Goal: Task Accomplishment & Management: Use online tool/utility

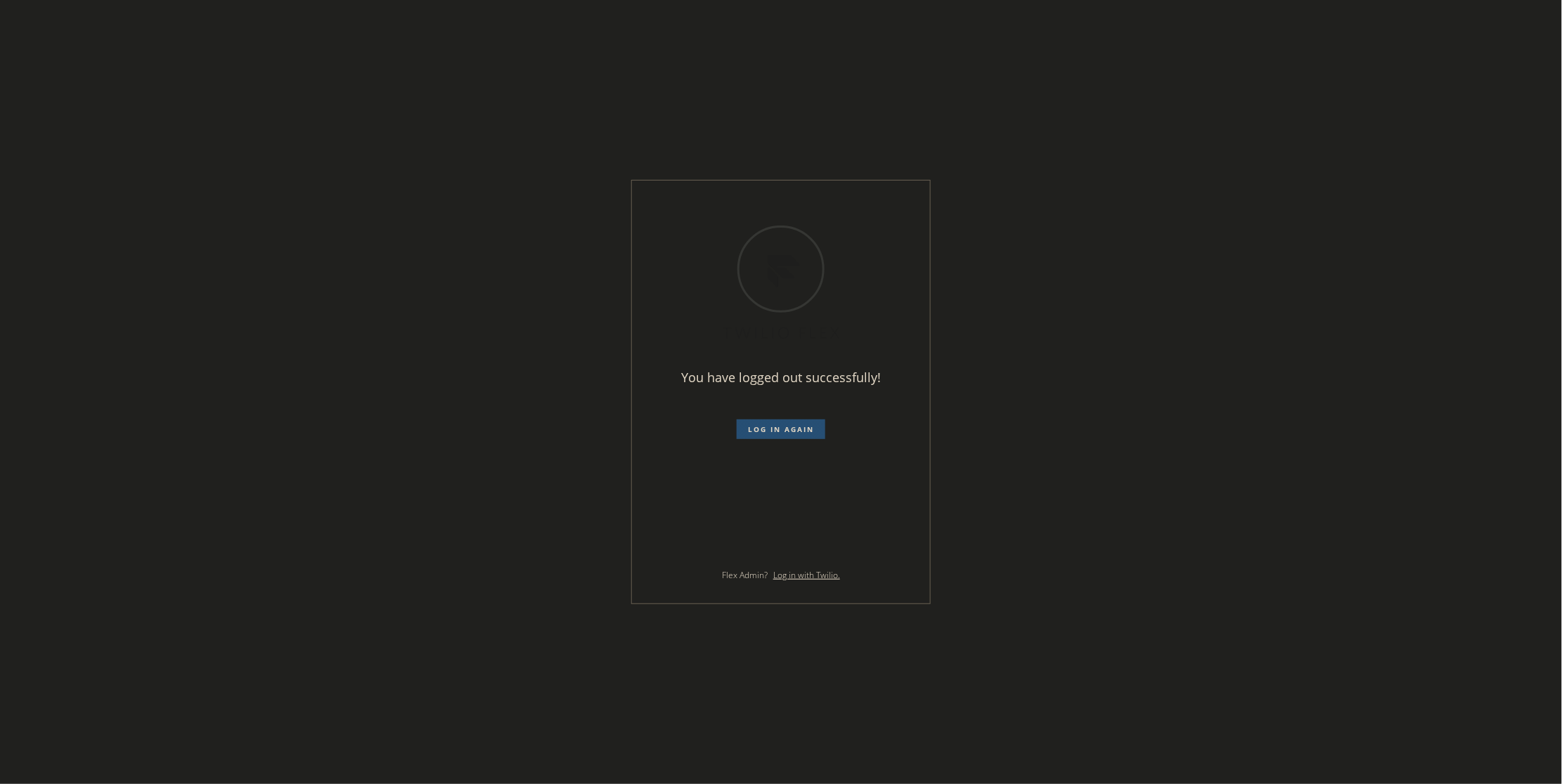
click at [757, 428] on span "Log in again" at bounding box center [781, 429] width 66 height 10
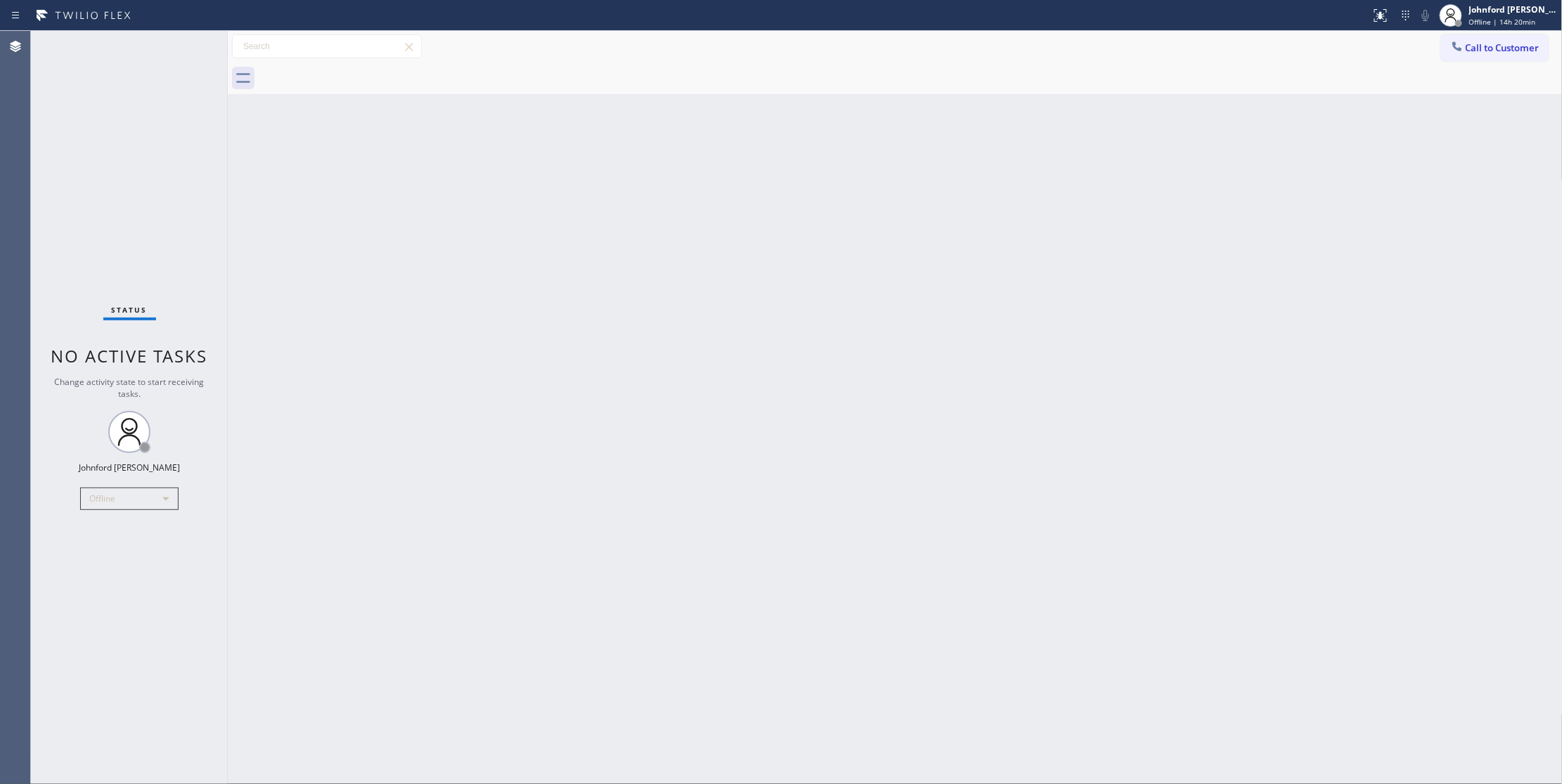
click at [113, 591] on div "Status No active tasks Change activity state to start receiving tasks. [PERSON_…" at bounding box center [129, 407] width 197 height 753
click at [117, 495] on div "Offline" at bounding box center [129, 499] width 98 height 22
click at [108, 552] on li "Unavailable" at bounding box center [128, 553] width 95 height 16
click at [117, 631] on div "Status No active tasks Change activity state to start receiving tasks. [PERSON_…" at bounding box center [129, 407] width 197 height 753
click at [1215, 375] on div "Back to Dashboard Change Sender ID Customers Technicians Select a contact Outbo…" at bounding box center [895, 407] width 1335 height 753
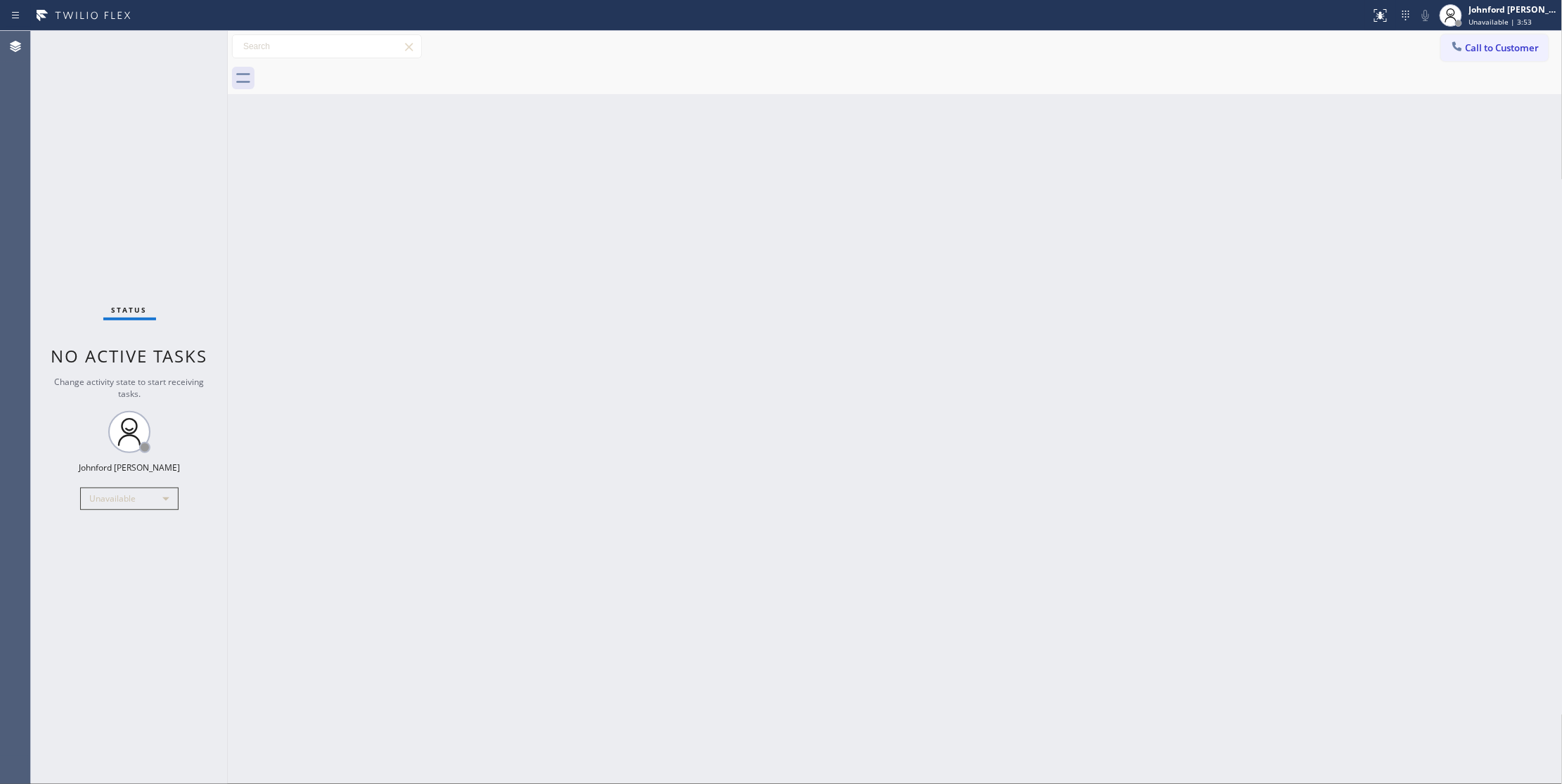
click at [131, 544] on div "Status No active tasks Change activity state to start receiving tasks. [PERSON_…" at bounding box center [129, 407] width 197 height 753
click at [111, 173] on div "Status No active tasks Change activity state to start receiving tasks. [PERSON_…" at bounding box center [129, 407] width 197 height 753
click at [1334, 405] on div "Back to Dashboard Change Sender ID Customers Technicians Select a contact Outbo…" at bounding box center [895, 407] width 1335 height 753
click at [121, 757] on div "Status No active tasks Change activity state to start receiving tasks. [PERSON_…" at bounding box center [129, 407] width 197 height 753
click at [1213, 229] on div "Back to Dashboard Change Sender ID Customers Technicians Select a contact Outbo…" at bounding box center [895, 407] width 1335 height 753
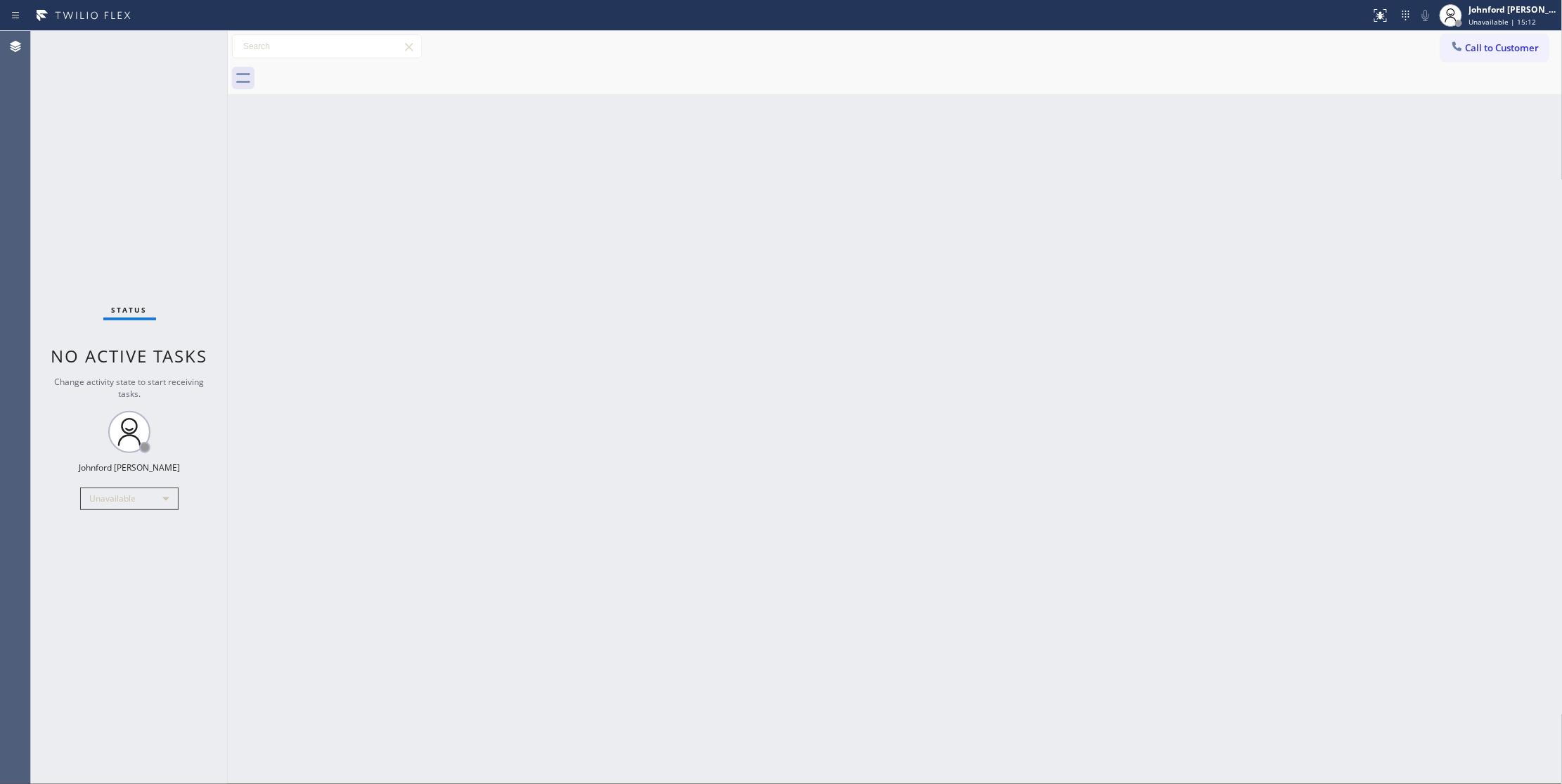
drag, startPoint x: 1060, startPoint y: 104, endPoint x: 1017, endPoint y: 118, distance: 45.2
click at [1060, 104] on div "Back to Dashboard Change Sender ID Customers Technicians Select a contact Outbo…" at bounding box center [895, 407] width 1335 height 753
click at [703, 220] on div "Back to Dashboard Change Sender ID Customers Technicians Select a contact Outbo…" at bounding box center [895, 407] width 1335 height 753
click at [942, 186] on div "Back to Dashboard Change Sender ID Customers Technicians Select a contact Outbo…" at bounding box center [895, 407] width 1335 height 753
click at [339, 374] on div "Back to Dashboard Change Sender ID Customers Technicians Select a contact Outbo…" at bounding box center [895, 407] width 1335 height 753
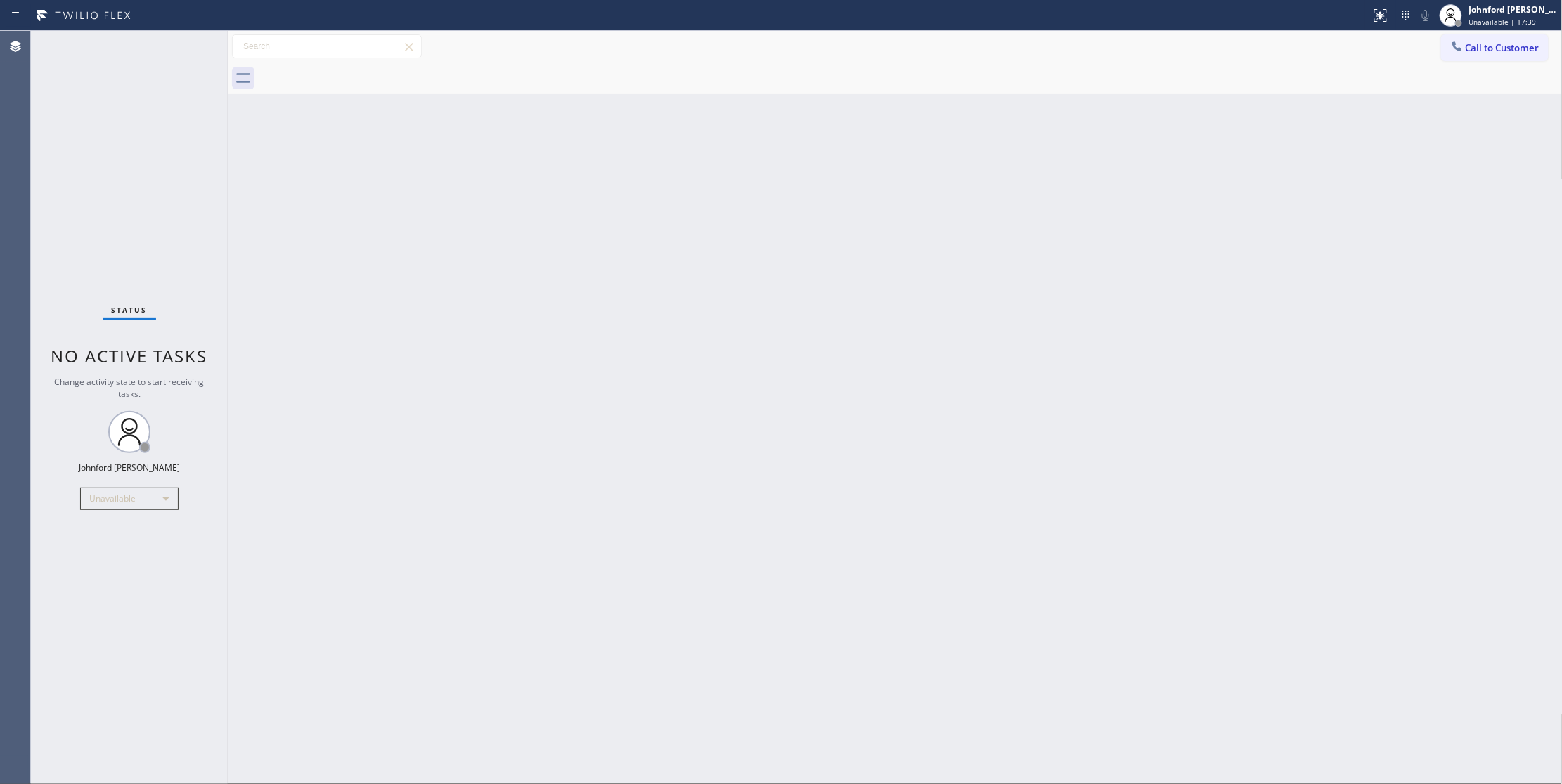
click at [122, 653] on div "Status No active tasks Change activity state to start receiving tasks. [PERSON_…" at bounding box center [129, 407] width 197 height 753
click at [1368, 142] on div "Back to Dashboard Change Sender ID Customers Technicians Select a contact Outbo…" at bounding box center [895, 407] width 1335 height 753
click at [1460, 60] on button "Call to Customer" at bounding box center [1494, 48] width 107 height 27
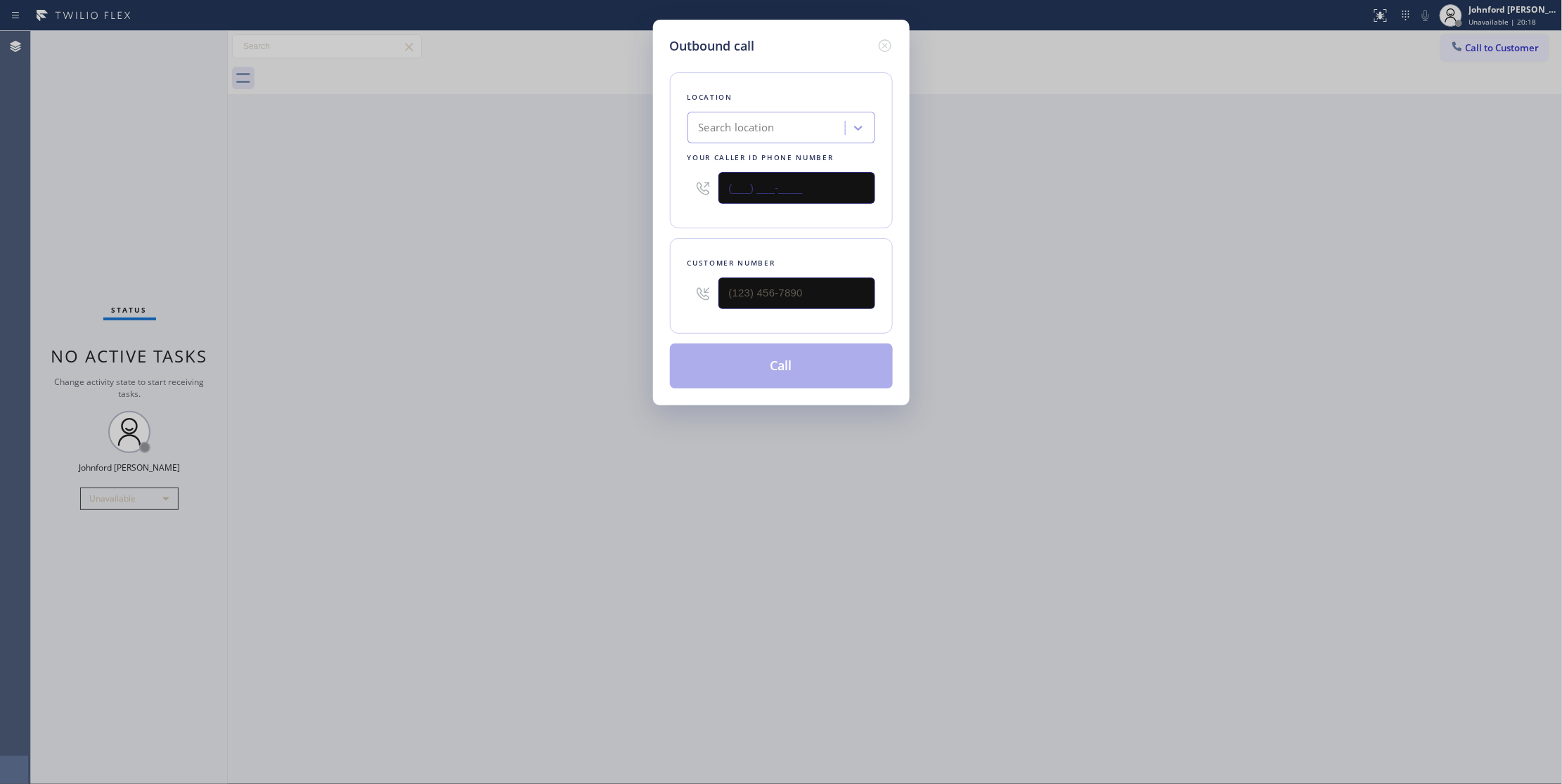
drag, startPoint x: 775, startPoint y: 201, endPoint x: 665, endPoint y: 203, distance: 110.0
click at [665, 203] on div "Outbound call Location Search location Your caller id phone number (___) ___-__…" at bounding box center [781, 212] width 257 height 386
paste input "760) 388-9446"
type input "[PHONE_NUMBER]"
click at [1235, 276] on div "Outbound call Location Red Electricians [GEOGRAPHIC_DATA] Your caller id phone …" at bounding box center [781, 392] width 1562 height 784
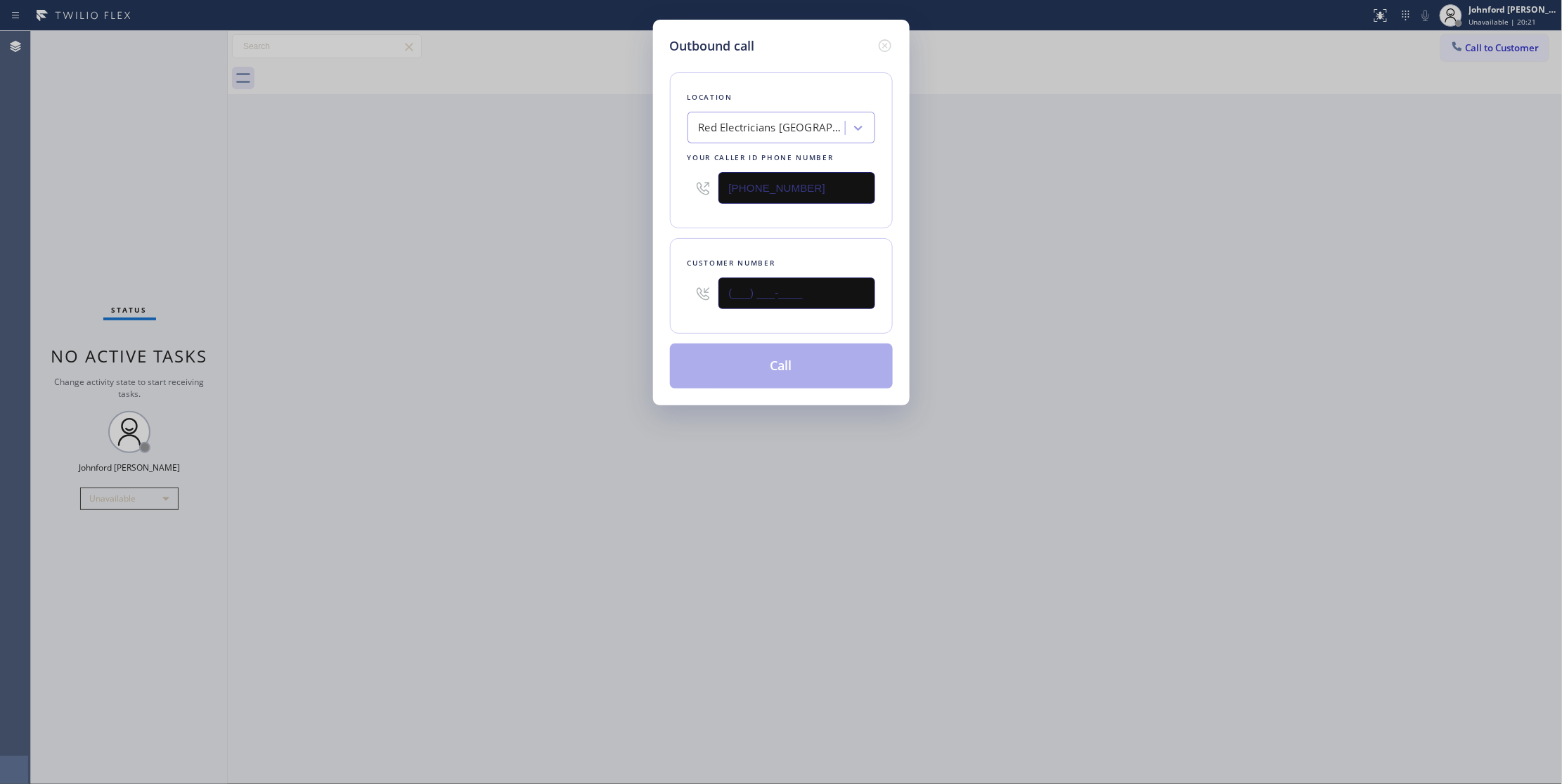
click at [820, 280] on input "(___) ___-____" at bounding box center [797, 293] width 156 height 32
paste input "844) 496-6394"
type input "[PHONE_NUMBER]"
click at [499, 304] on div "Outbound call Location Red Electricians [GEOGRAPHIC_DATA] Your caller id phone …" at bounding box center [781, 392] width 1562 height 784
click at [846, 354] on button "Call" at bounding box center [781, 365] width 223 height 45
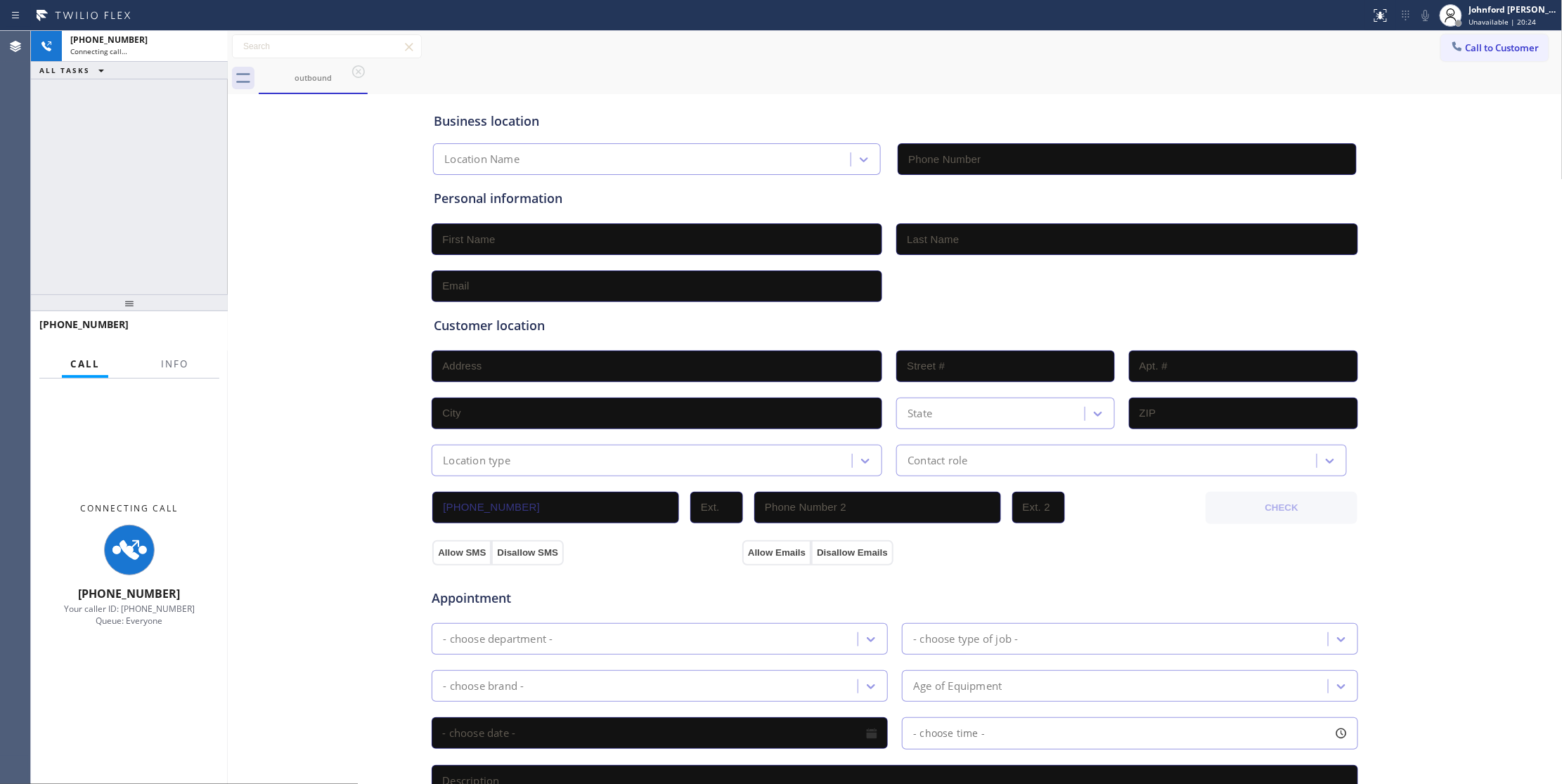
type input "[PHONE_NUMBER]"
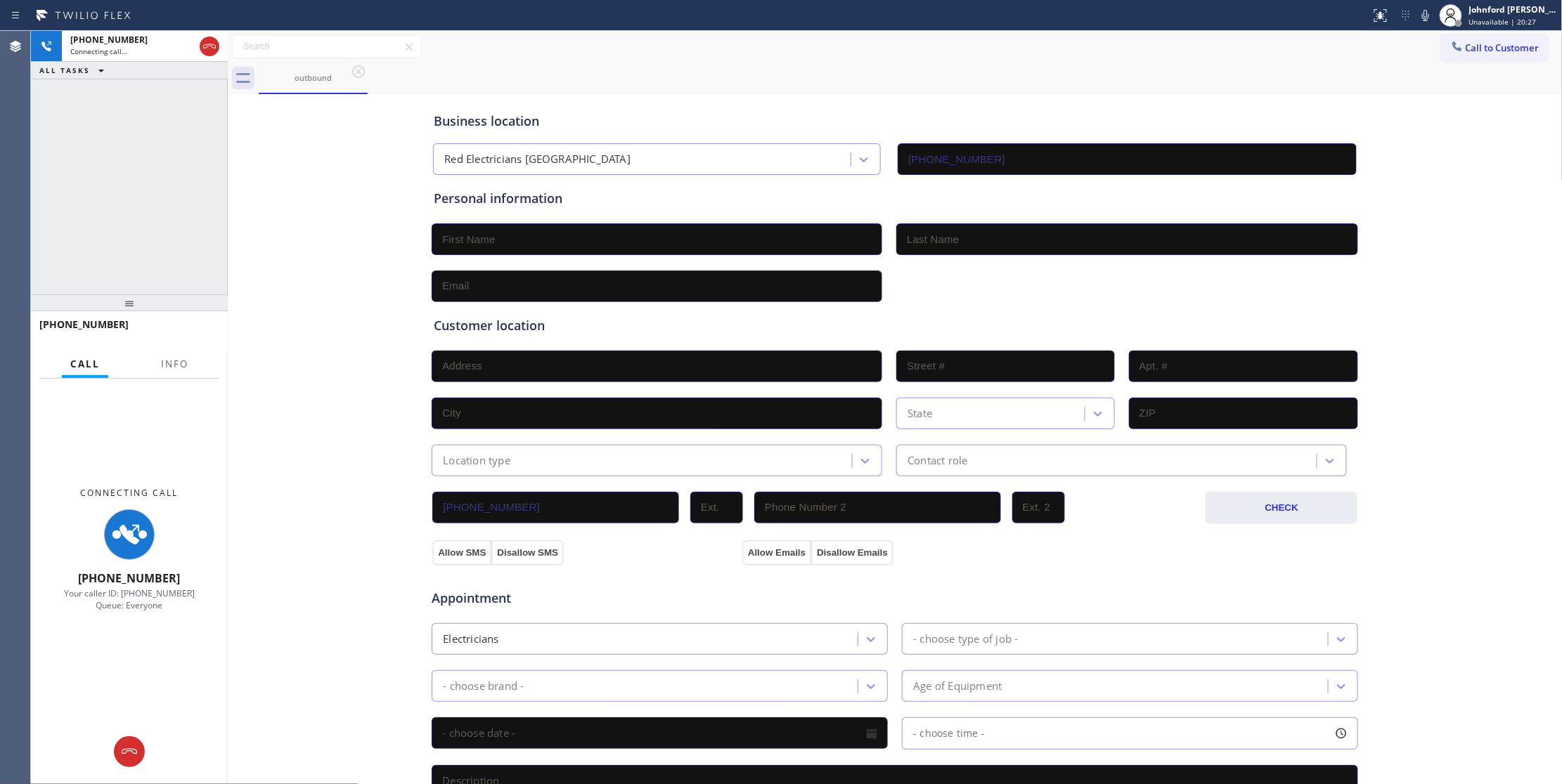
drag, startPoint x: 166, startPoint y: 167, endPoint x: 166, endPoint y: 180, distance: 13.0
click at [166, 173] on div "[PHONE_NUMBER] Connecting call… ALL TASKS ALL TASKS ACTIVE TASKS TASKS IN WRAP …" at bounding box center [129, 162] width 197 height 263
click at [164, 359] on span "Info" at bounding box center [175, 364] width 27 height 13
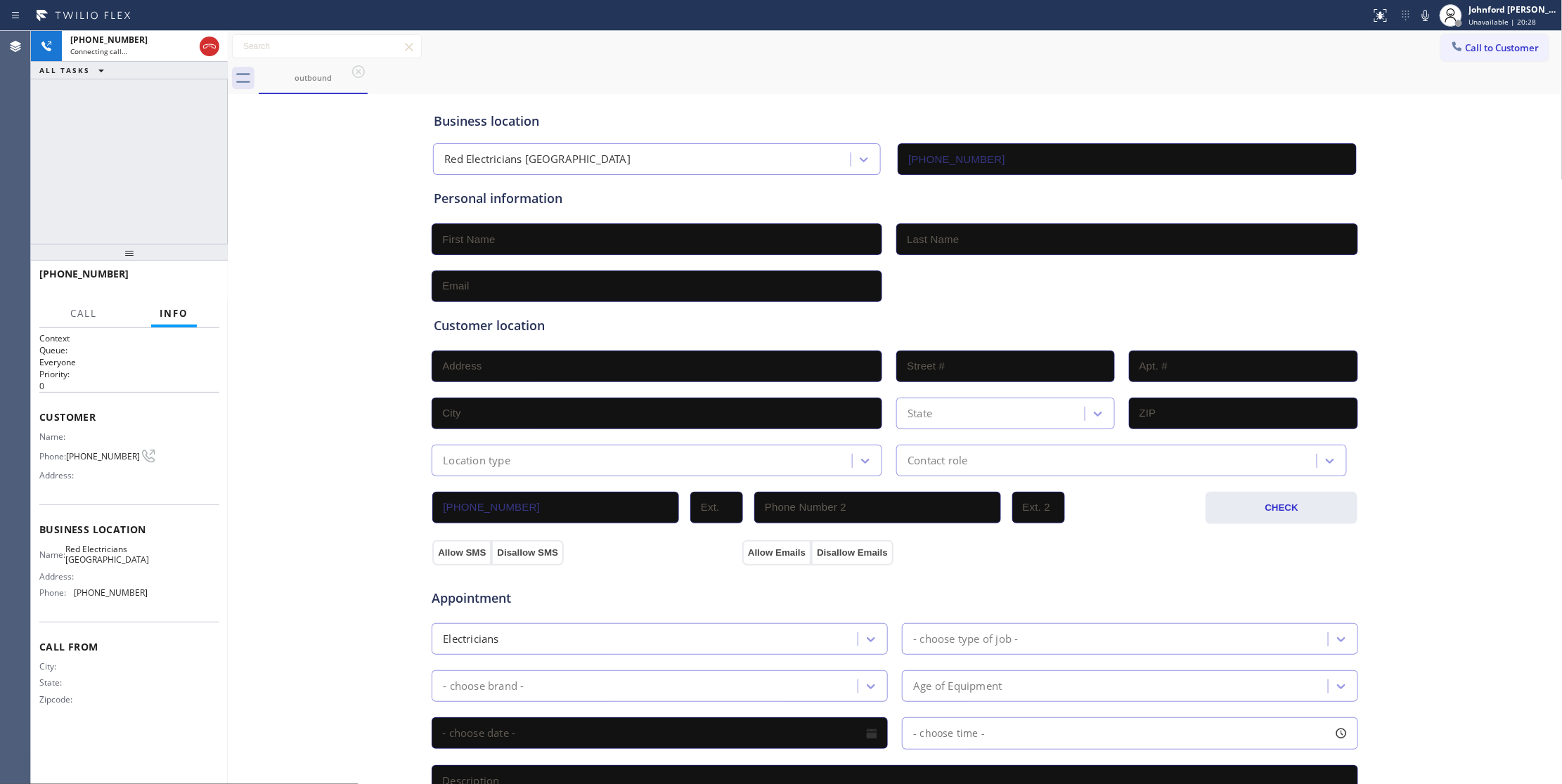
drag, startPoint x: 123, startPoint y: 298, endPoint x: 216, endPoint y: 156, distance: 169.7
click at [139, 244] on div at bounding box center [129, 252] width 197 height 16
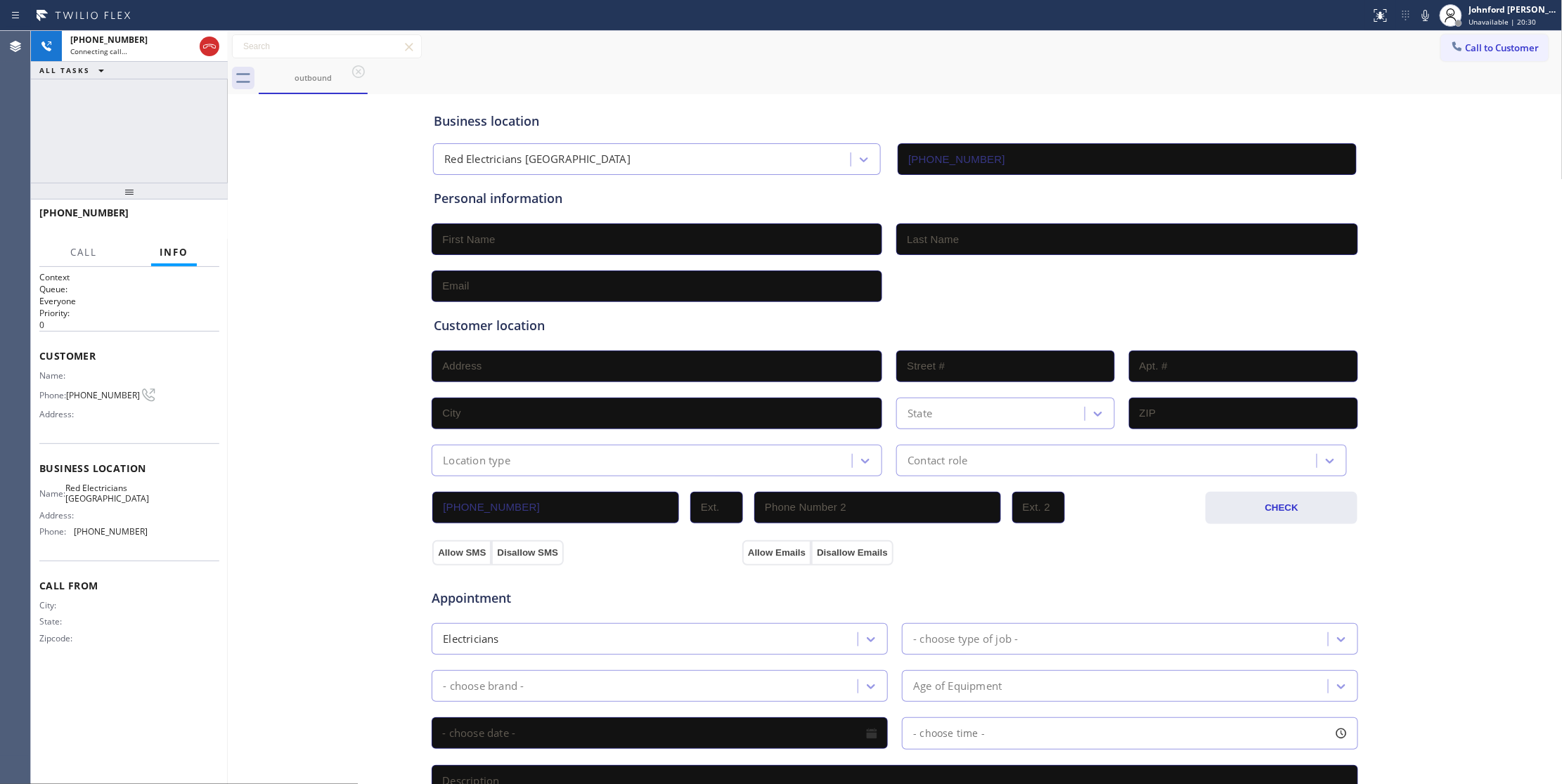
click at [1058, 66] on div "outbound" at bounding box center [911, 78] width 1304 height 32
click at [1200, 54] on div "Call to Customer Outbound call Location Red Electricians [GEOGRAPHIC_DATA] Your…" at bounding box center [895, 47] width 1335 height 25
click at [194, 223] on span "HANG UP" at bounding box center [186, 219] width 42 height 10
drag, startPoint x: 1219, startPoint y: 1, endPoint x: 164, endPoint y: 147, distance: 1065.1
click at [164, 139] on div "ALL TASKS ALL TASKS ACTIVE TASKS TASKS IN WRAP UP [PHONE_NUMBER] Wrap up | 00:12" at bounding box center [129, 106] width 197 height 151
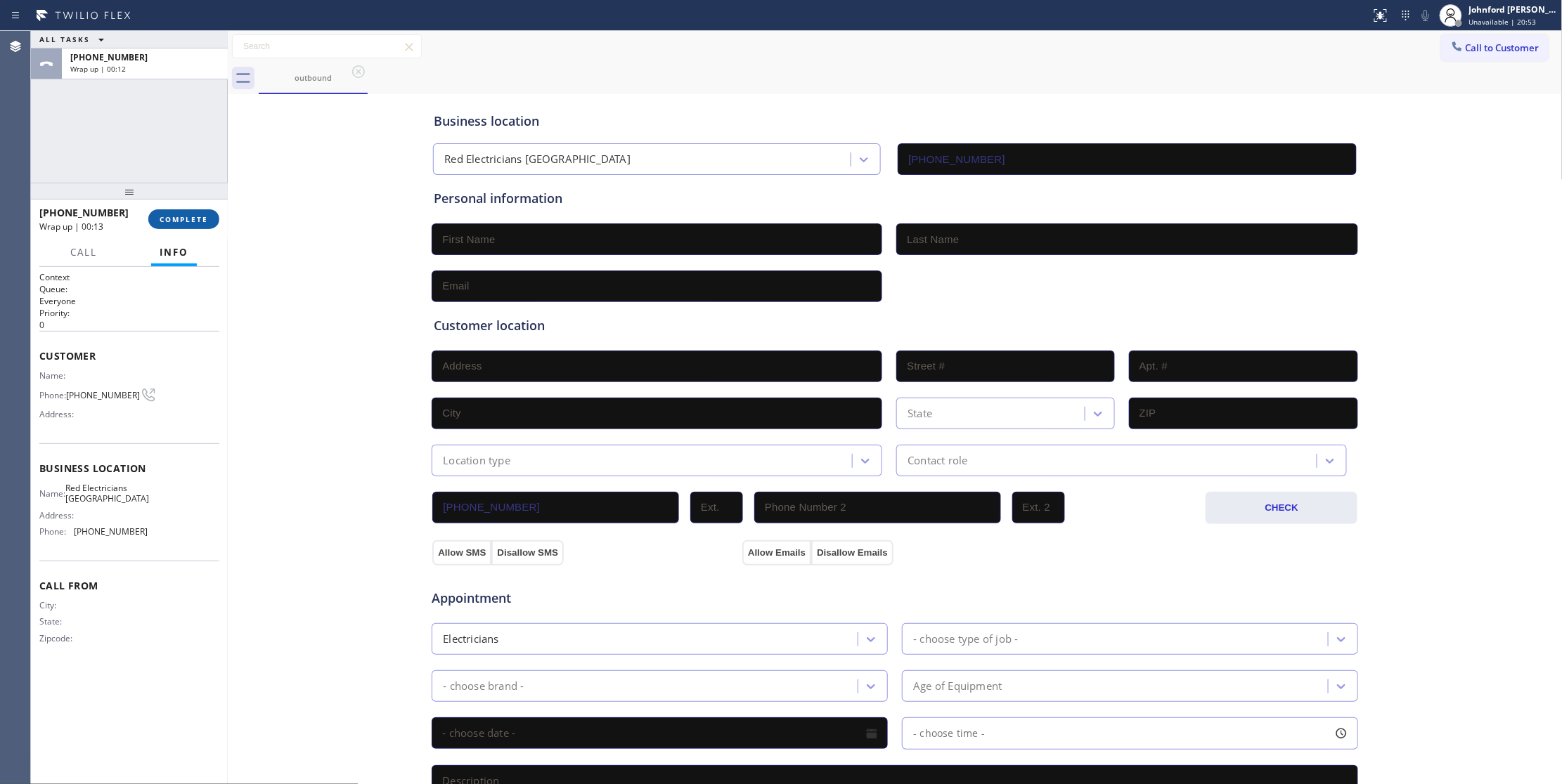
click at [180, 212] on button "COMPLETE" at bounding box center [184, 219] width 71 height 19
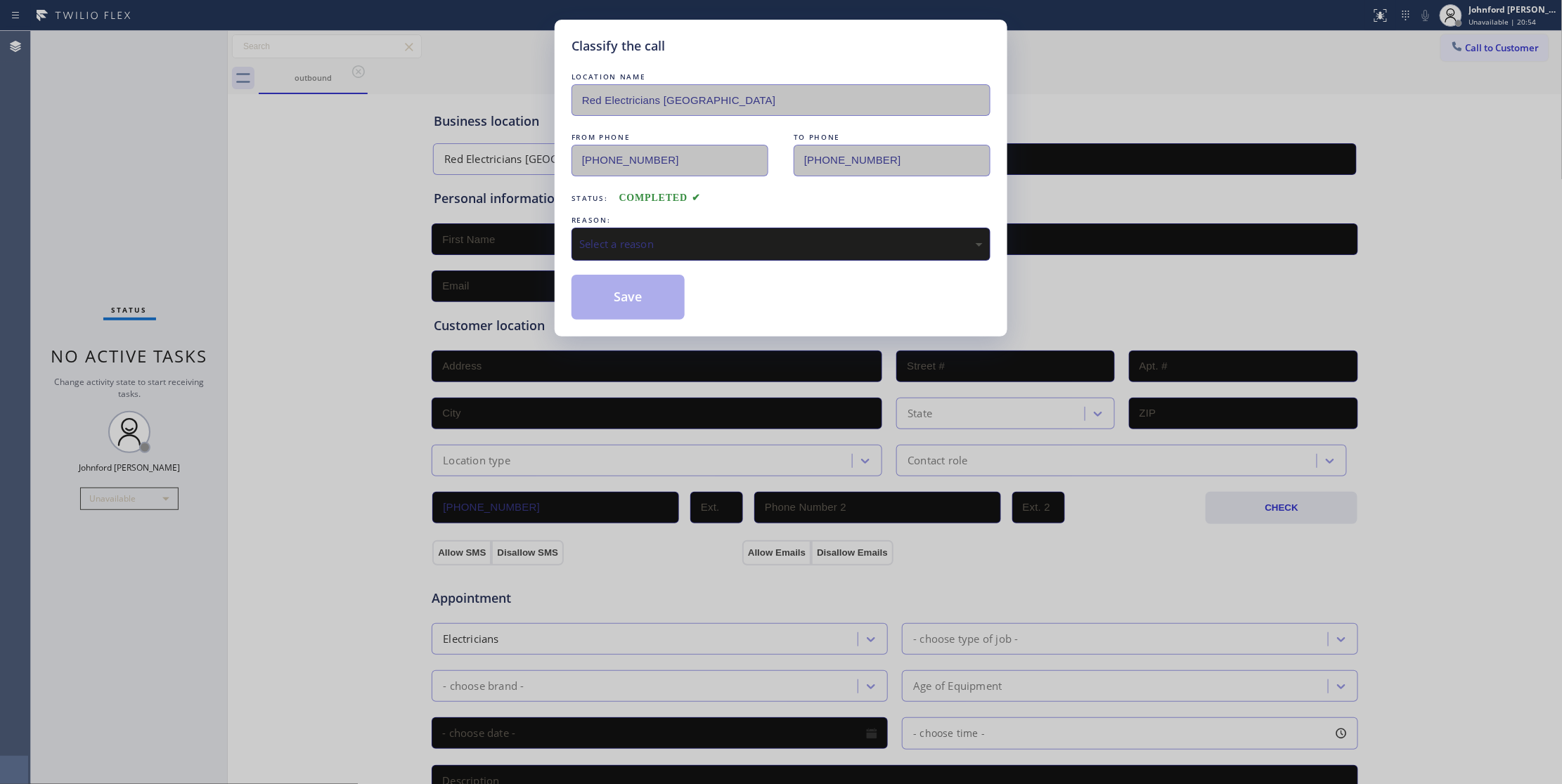
click at [622, 245] on div "Select a reason" at bounding box center [781, 244] width 403 height 16
click at [631, 250] on div "Not Booked - All other reasons" at bounding box center [781, 244] width 403 height 16
click at [659, 304] on button "Save" at bounding box center [627, 297] width 113 height 45
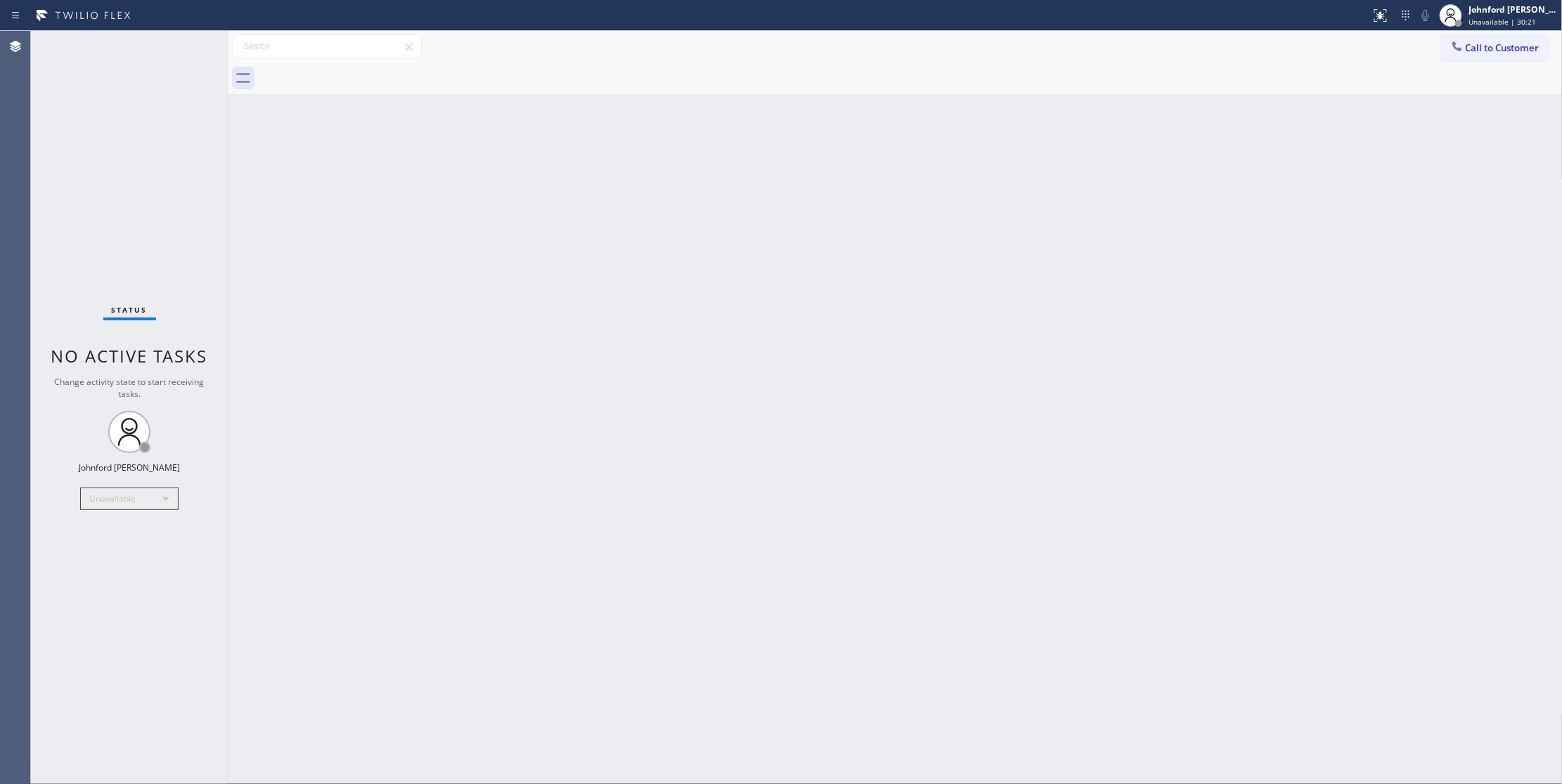
click at [120, 173] on div "Status No active tasks Change activity state to start receiving tasks. [PERSON_…" at bounding box center [129, 407] width 197 height 753
click at [1335, 465] on div "Back to Dashboard Change Sender ID Customers Technicians Select a contact Outbo…" at bounding box center [895, 407] width 1335 height 753
click at [95, 608] on div "Status No active tasks Change activity state to start receiving tasks. [PERSON_…" at bounding box center [129, 407] width 197 height 753
click at [118, 177] on div "Status No active tasks Change activity state to start receiving tasks. [PERSON_…" at bounding box center [129, 407] width 197 height 753
click at [1116, 219] on div "Back to Dashboard Change Sender ID Customers Technicians Select a contact Outbo…" at bounding box center [895, 407] width 1335 height 753
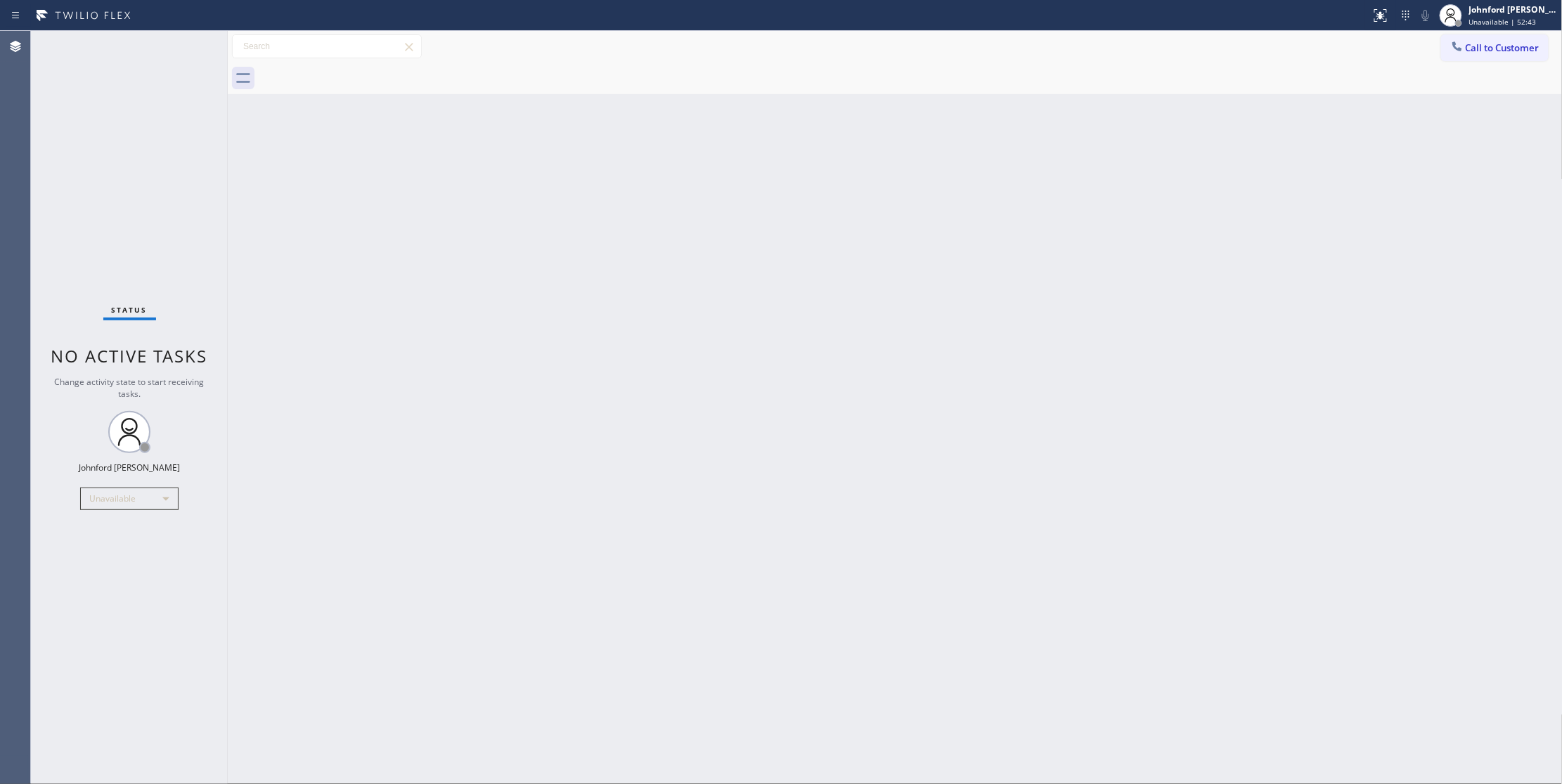
drag, startPoint x: 1015, startPoint y: 293, endPoint x: 1070, endPoint y: 328, distance: 65.2
click at [1015, 293] on div "Back to Dashboard Change Sender ID Customers Technicians Select a contact Outbo…" at bounding box center [895, 407] width 1335 height 753
click at [997, 214] on div "Back to Dashboard Change Sender ID Customers Technicians Select a contact Outbo…" at bounding box center [895, 407] width 1335 height 753
click at [1477, 52] on span "Call to Customer" at bounding box center [1502, 47] width 74 height 13
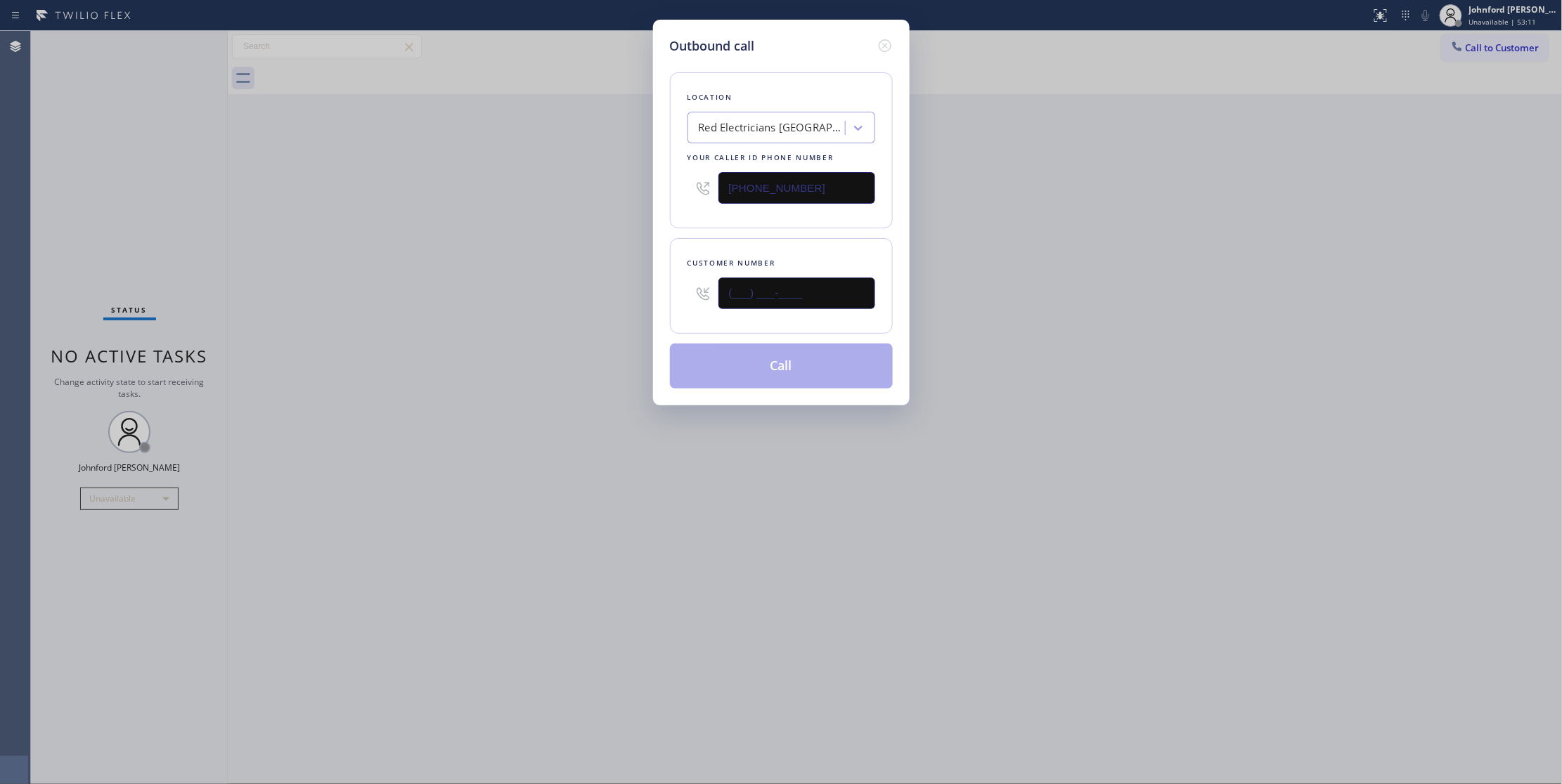
drag, startPoint x: 772, startPoint y: 294, endPoint x: 679, endPoint y: 294, distance: 93.0
click at [679, 294] on div "Customer number (___) ___-____" at bounding box center [781, 285] width 223 height 95
paste input "714) 454-0690"
type input "[PHONE_NUMBER]"
drag, startPoint x: 822, startPoint y: 192, endPoint x: 646, endPoint y: 192, distance: 176.0
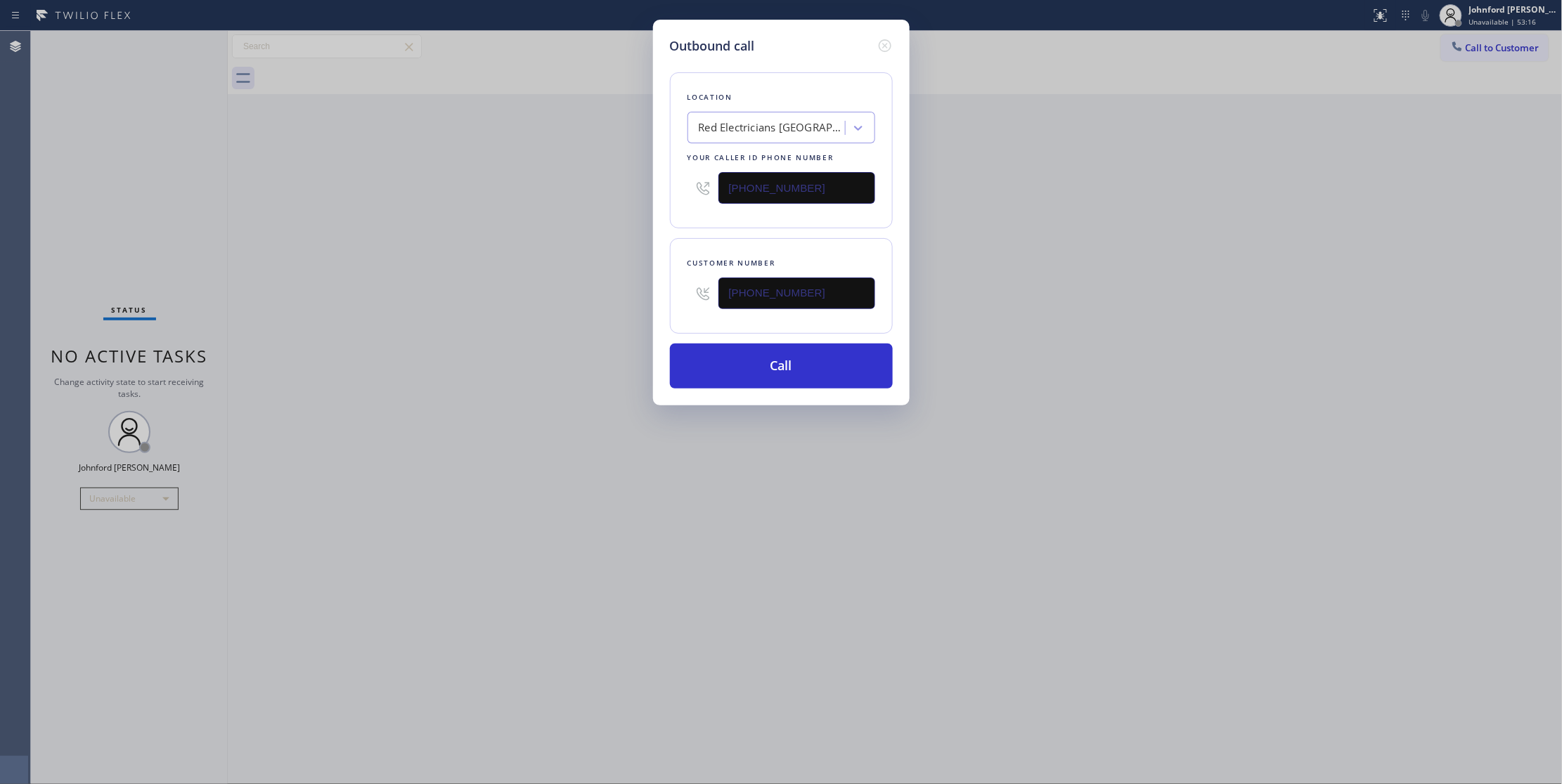
click at [647, 192] on div "Outbound call Location Red Electricians [GEOGRAPHIC_DATA] Your caller id phone …" at bounding box center [781, 392] width 1562 height 784
paste input "661) 349-4879"
type input "[PHONE_NUMBER]"
click at [589, 194] on div "Outbound call Location Red Electricians [GEOGRAPHIC_DATA] Your caller id phone …" at bounding box center [781, 392] width 1562 height 784
click at [734, 369] on button "Call" at bounding box center [781, 365] width 223 height 45
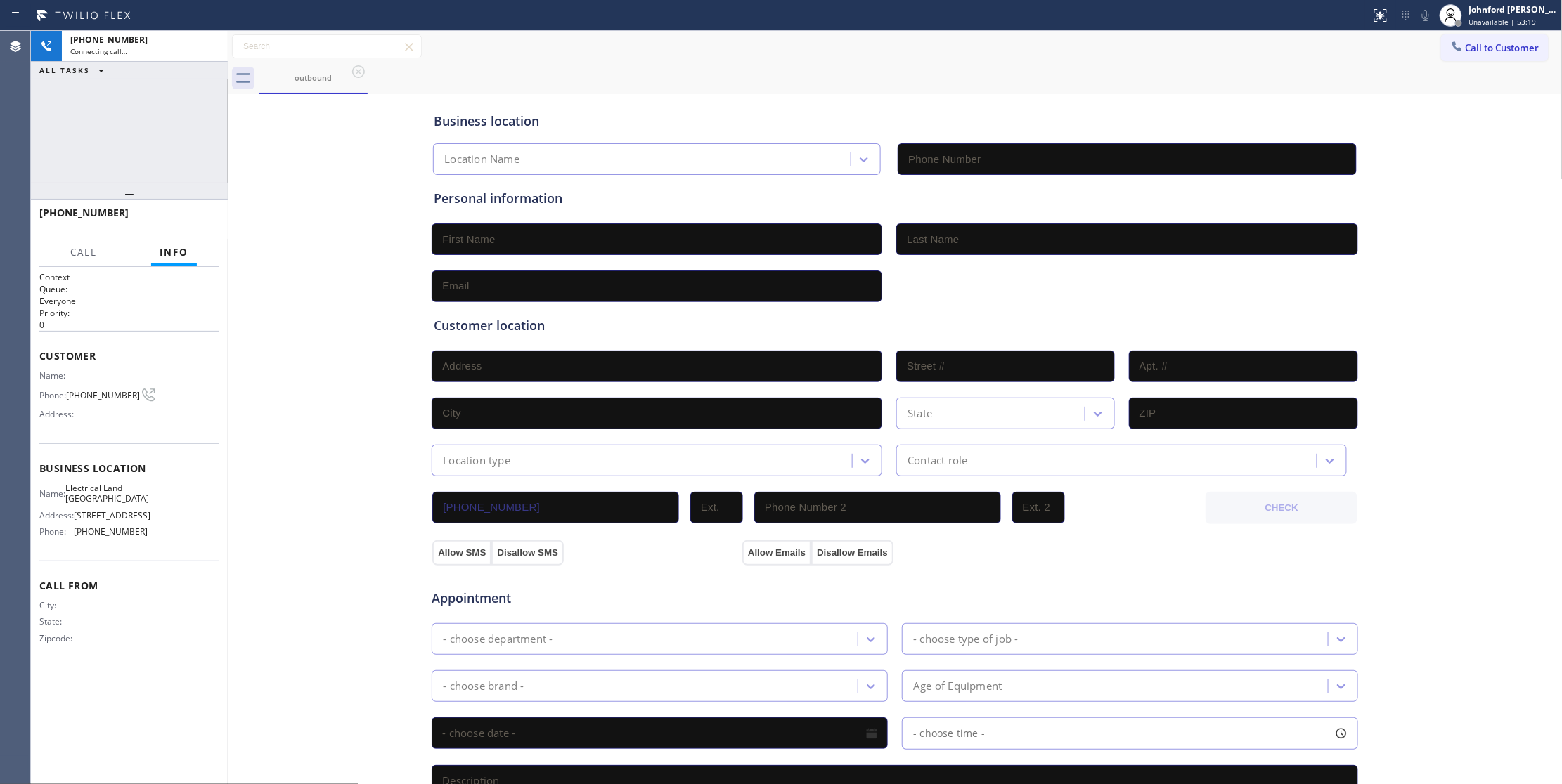
type input "[PHONE_NUMBER]"
click at [943, 59] on div "Call to Customer Outbound call Location Electrical Land [GEOGRAPHIC_DATA] Your …" at bounding box center [895, 46] width 1335 height 32
click at [1418, 14] on icon at bounding box center [1425, 14] width 16 height 16
click at [138, 169] on div "[PHONE_NUMBER] Live | 00:11 ALL TASKS ALL TASKS ACTIVE TASKS TASKS IN WRAP UP" at bounding box center [129, 106] width 197 height 151
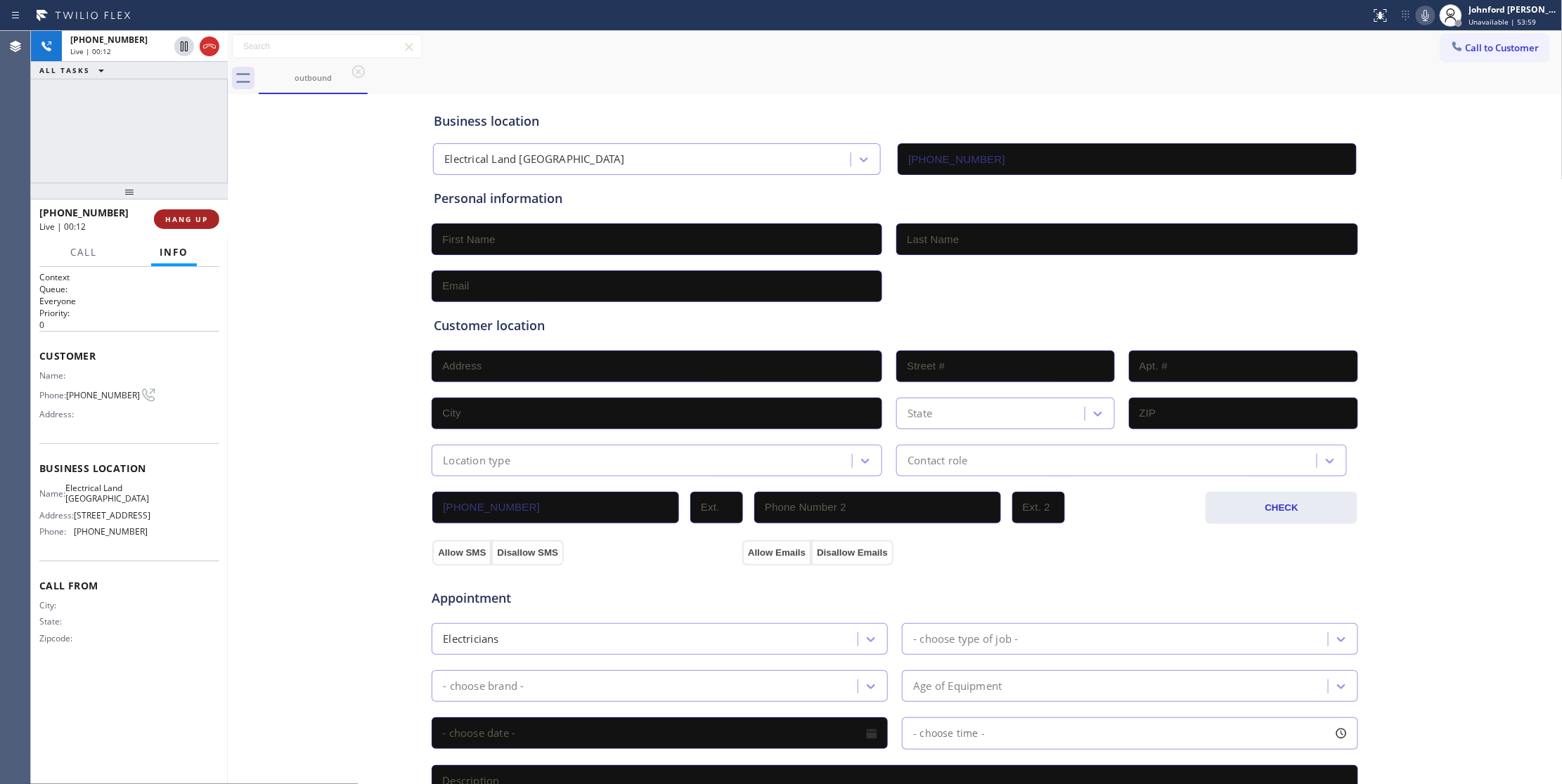
click at [196, 219] on span "HANG UP" at bounding box center [186, 219] width 42 height 10
click at [178, 223] on span "COMPLETE" at bounding box center [183, 219] width 48 height 10
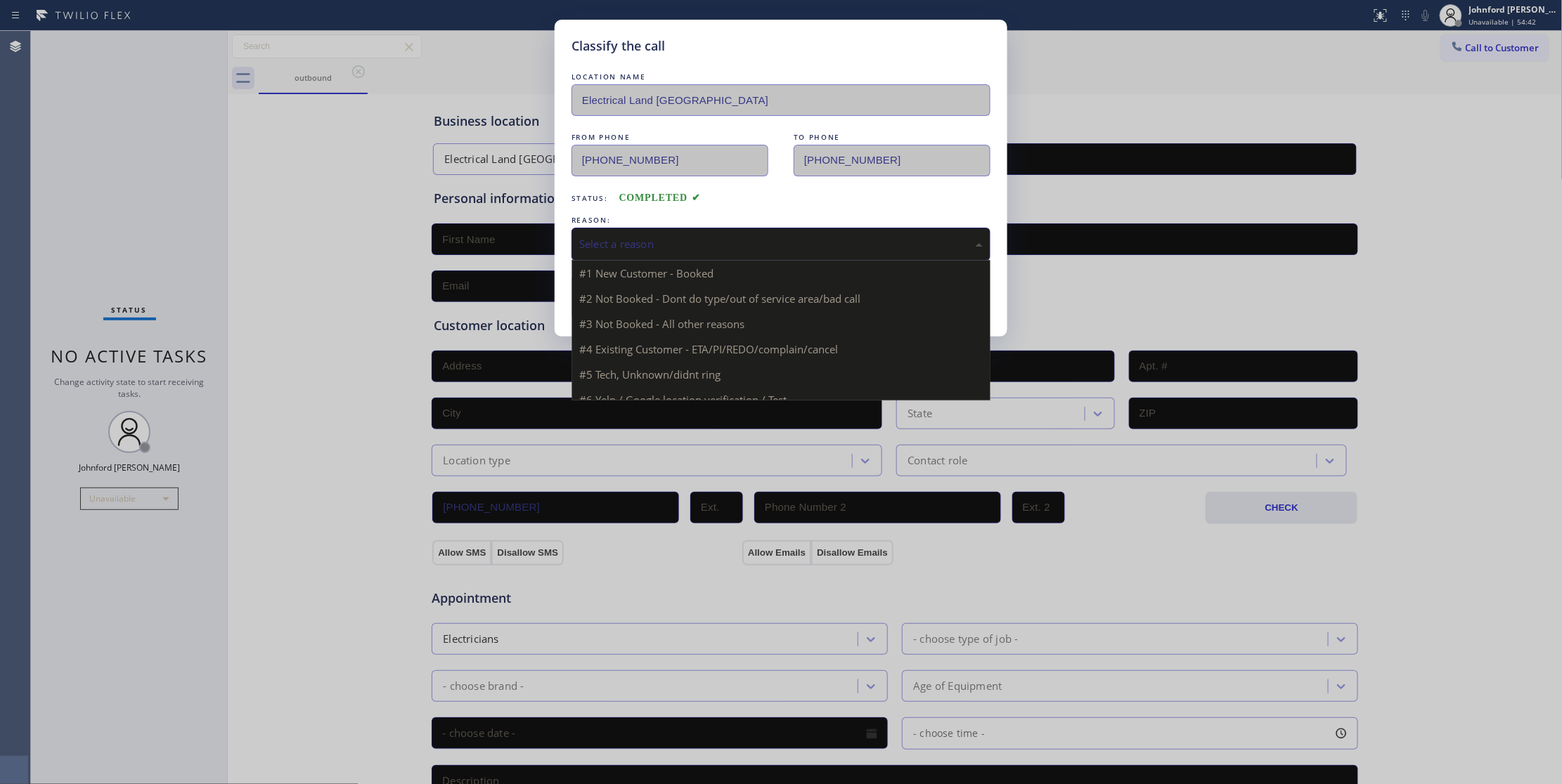
click at [625, 246] on div "Select a reason" at bounding box center [781, 244] width 403 height 16
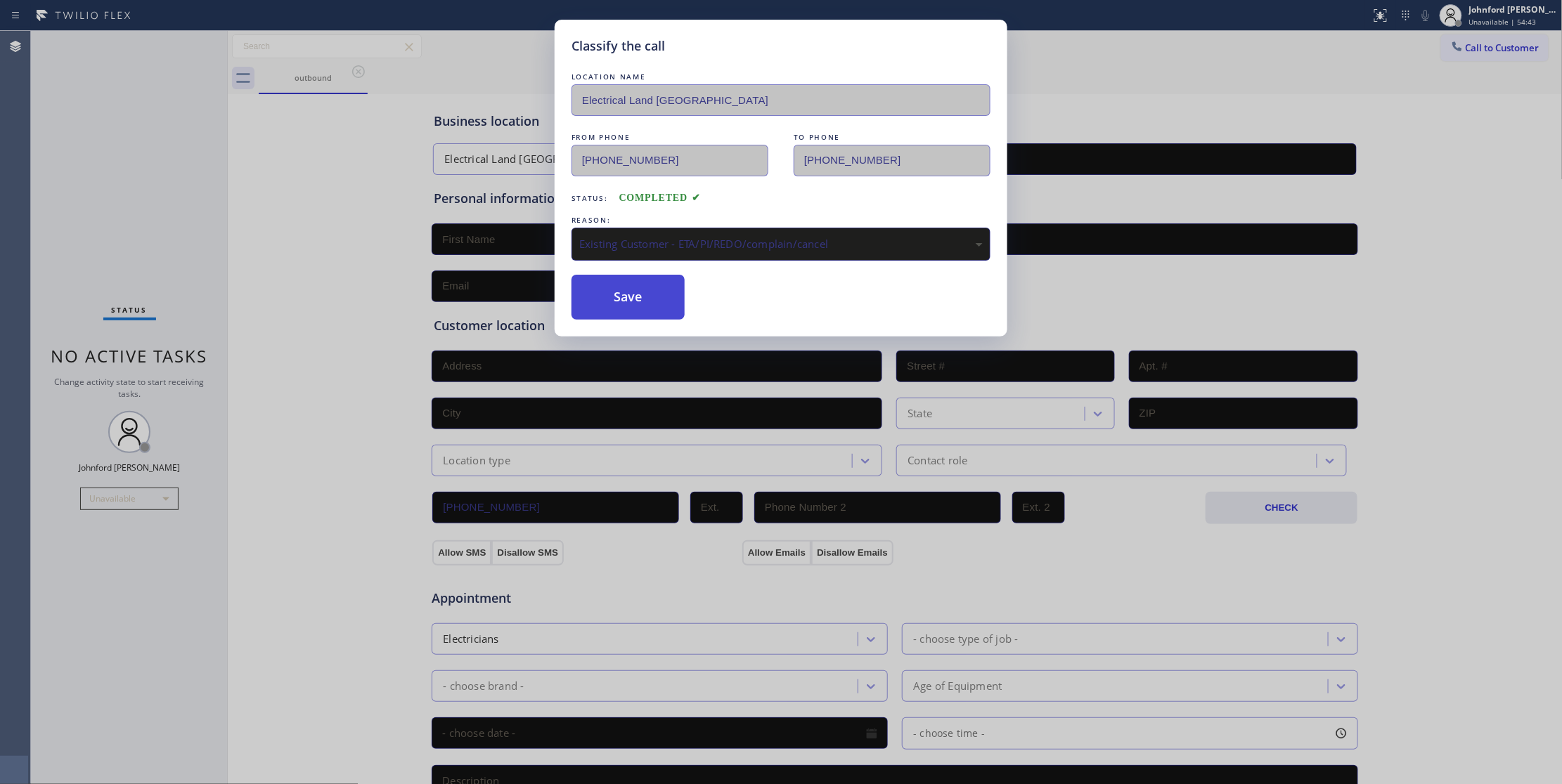
click at [639, 316] on button "Save" at bounding box center [627, 297] width 113 height 45
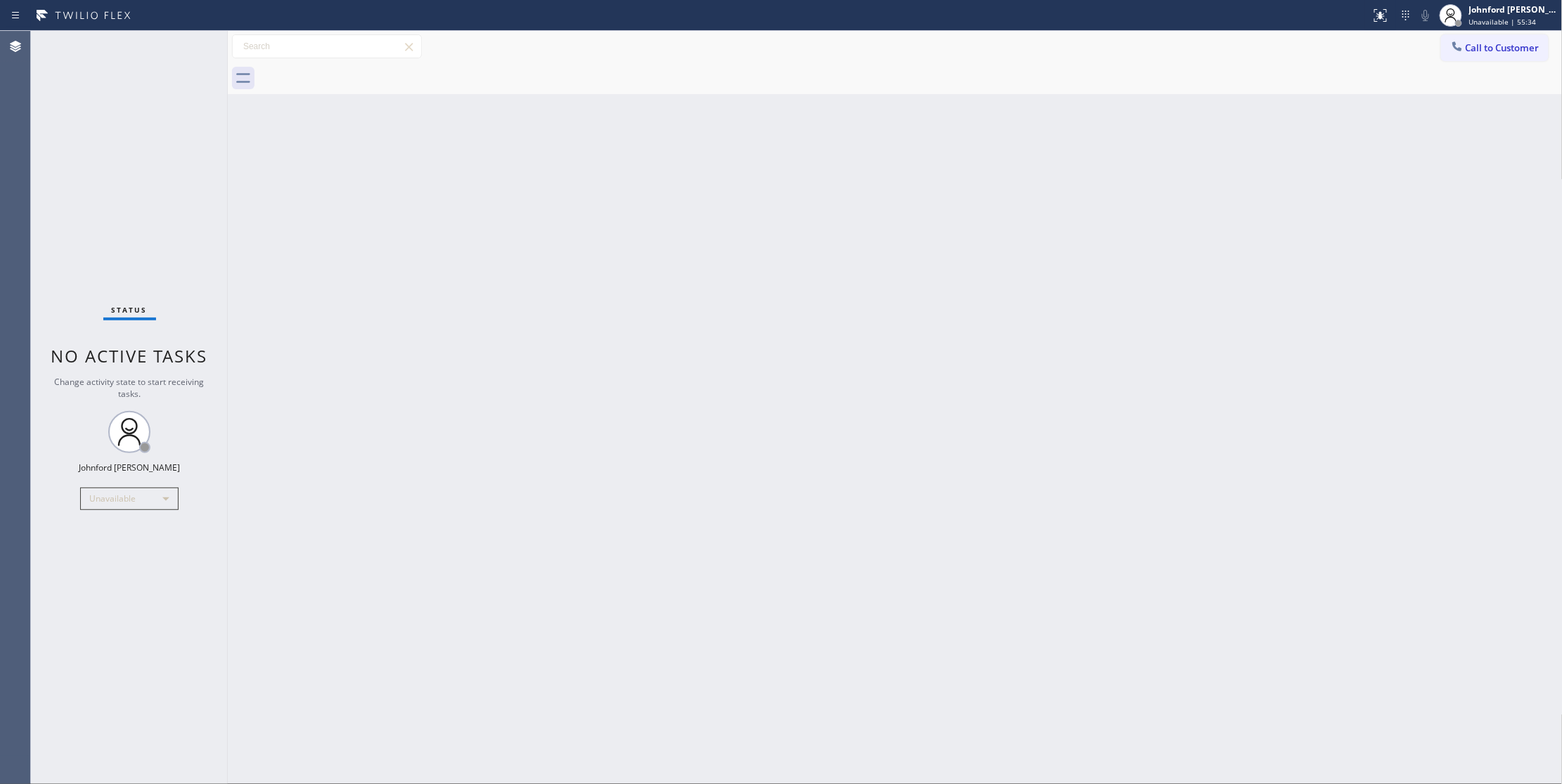
click at [1157, 281] on div "Back to Dashboard Change Sender ID Customers Technicians Select a contact Outbo…" at bounding box center [895, 407] width 1335 height 753
click at [1480, 50] on span "Call to Customer" at bounding box center [1502, 47] width 74 height 13
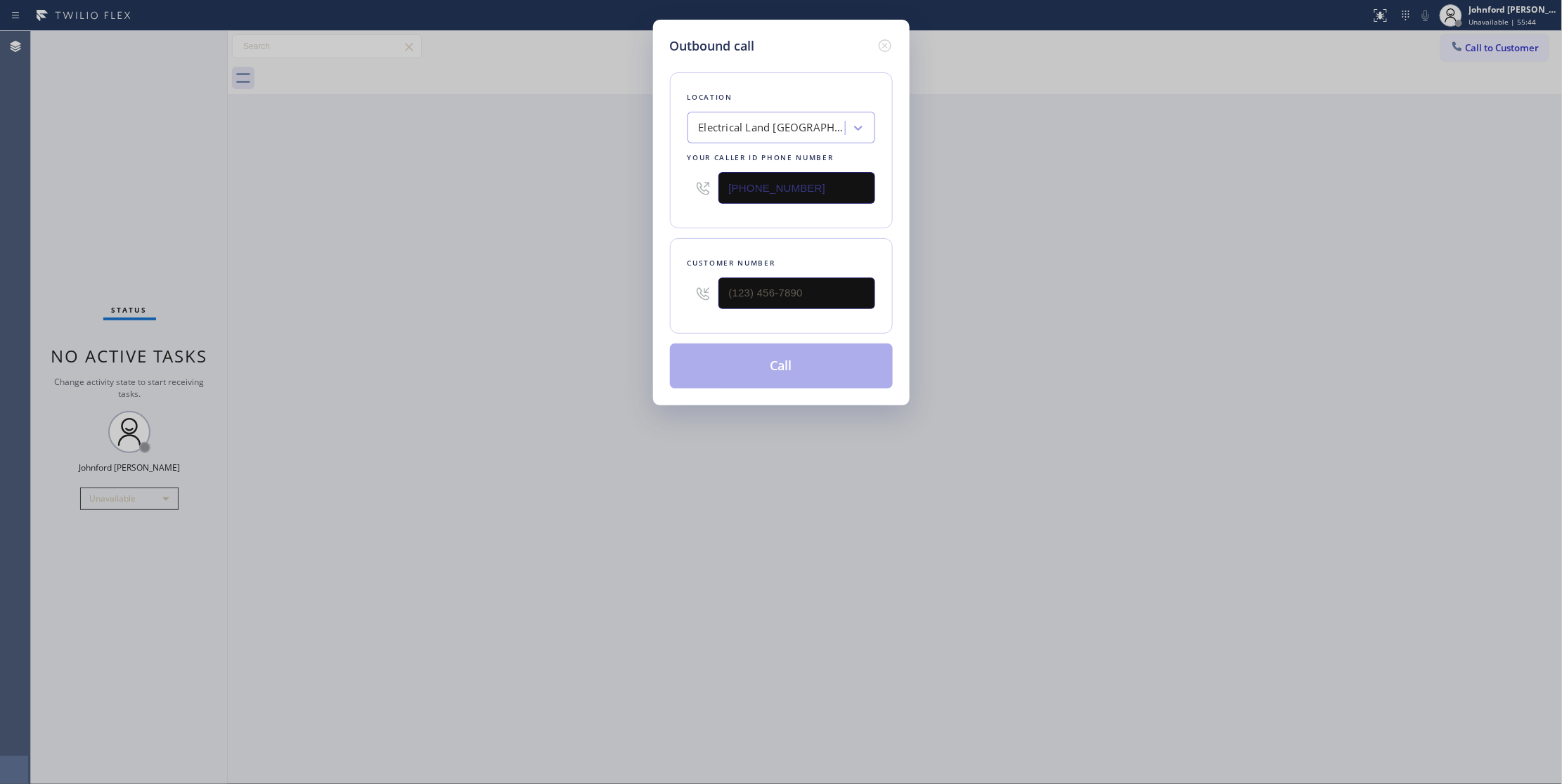
drag, startPoint x: 833, startPoint y: 184, endPoint x: 662, endPoint y: 193, distance: 171.2
click at [662, 193] on div "Outbound call Location Electrical Land [GEOGRAPHIC_DATA] Your caller id phone n…" at bounding box center [781, 212] width 257 height 386
paste input "347) 284-61"
type input "[PHONE_NUMBER]"
drag, startPoint x: 724, startPoint y: 296, endPoint x: 633, endPoint y: 299, distance: 91.0
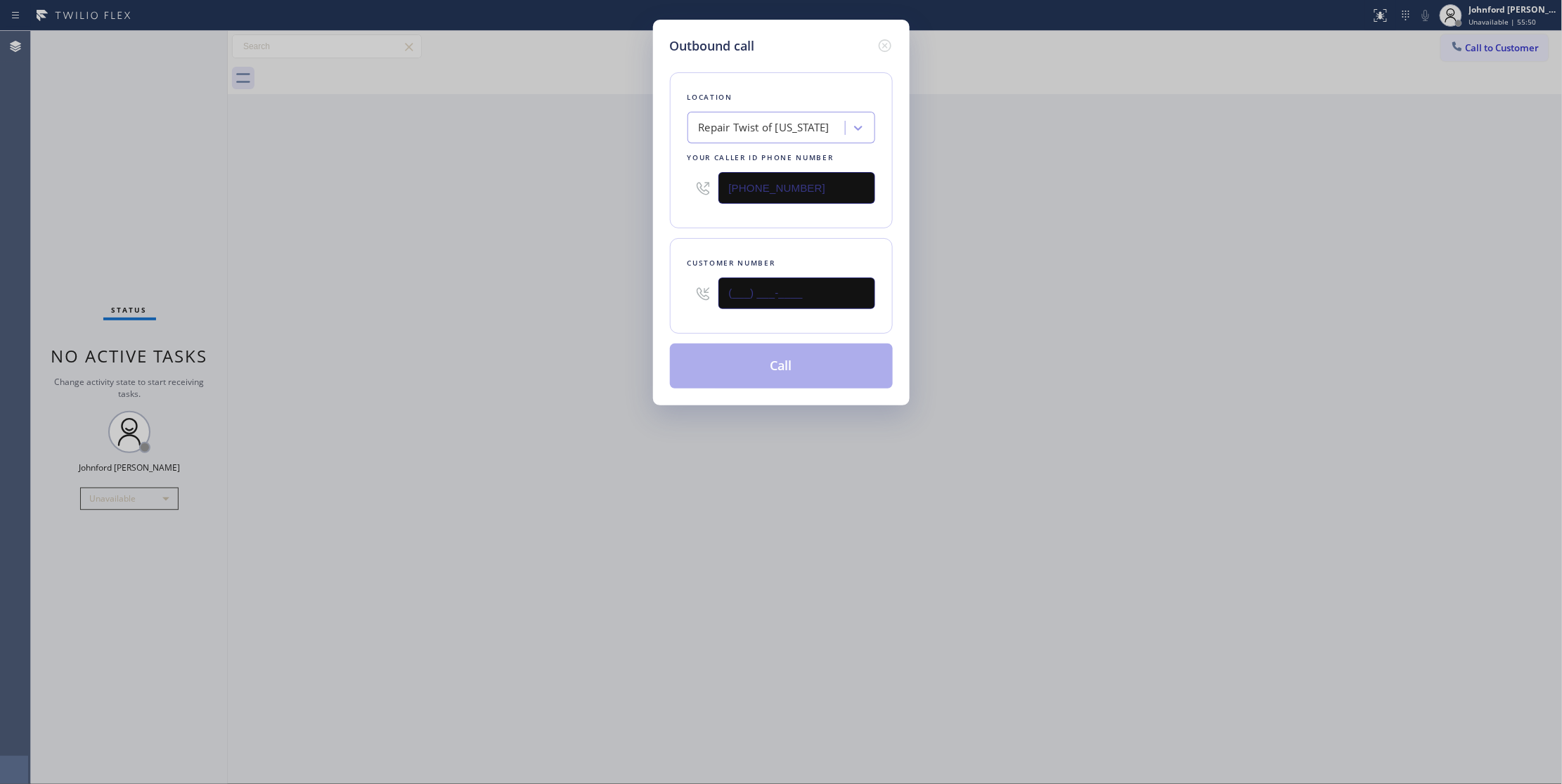
click at [650, 299] on div "Outbound call Location Repair Twist of [US_STATE] Your caller id phone number […" at bounding box center [781, 392] width 1562 height 784
paste input "718) 839-4485"
type input "[PHONE_NUMBER]"
click at [596, 299] on div "Outbound call Location Repair Twist of [US_STATE] Your caller id phone number […" at bounding box center [781, 392] width 1562 height 784
click at [712, 363] on button "Call" at bounding box center [781, 365] width 223 height 45
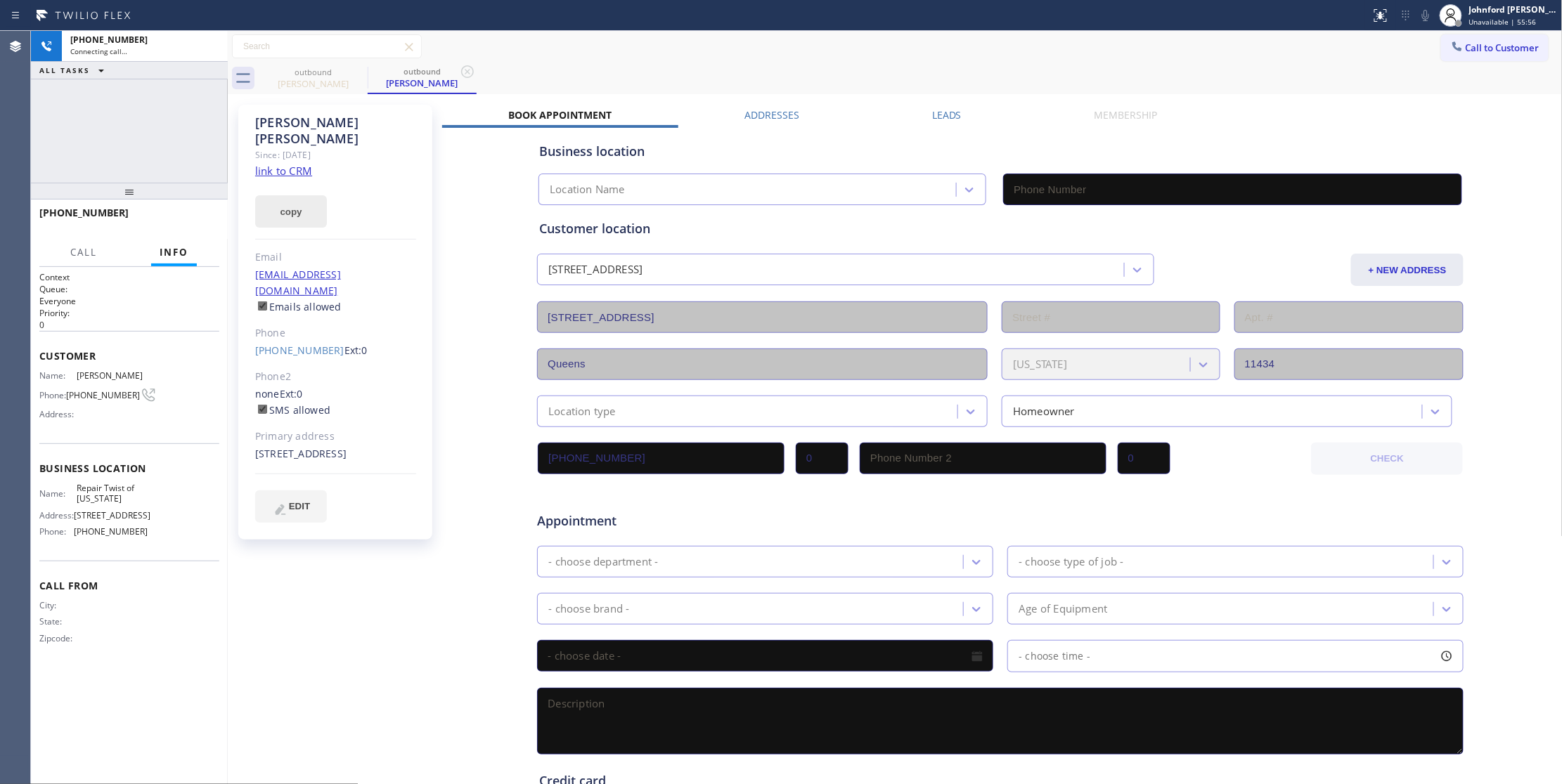
type input "[PHONE_NUMBER]"
click at [166, 220] on span "HANG UP" at bounding box center [186, 219] width 42 height 10
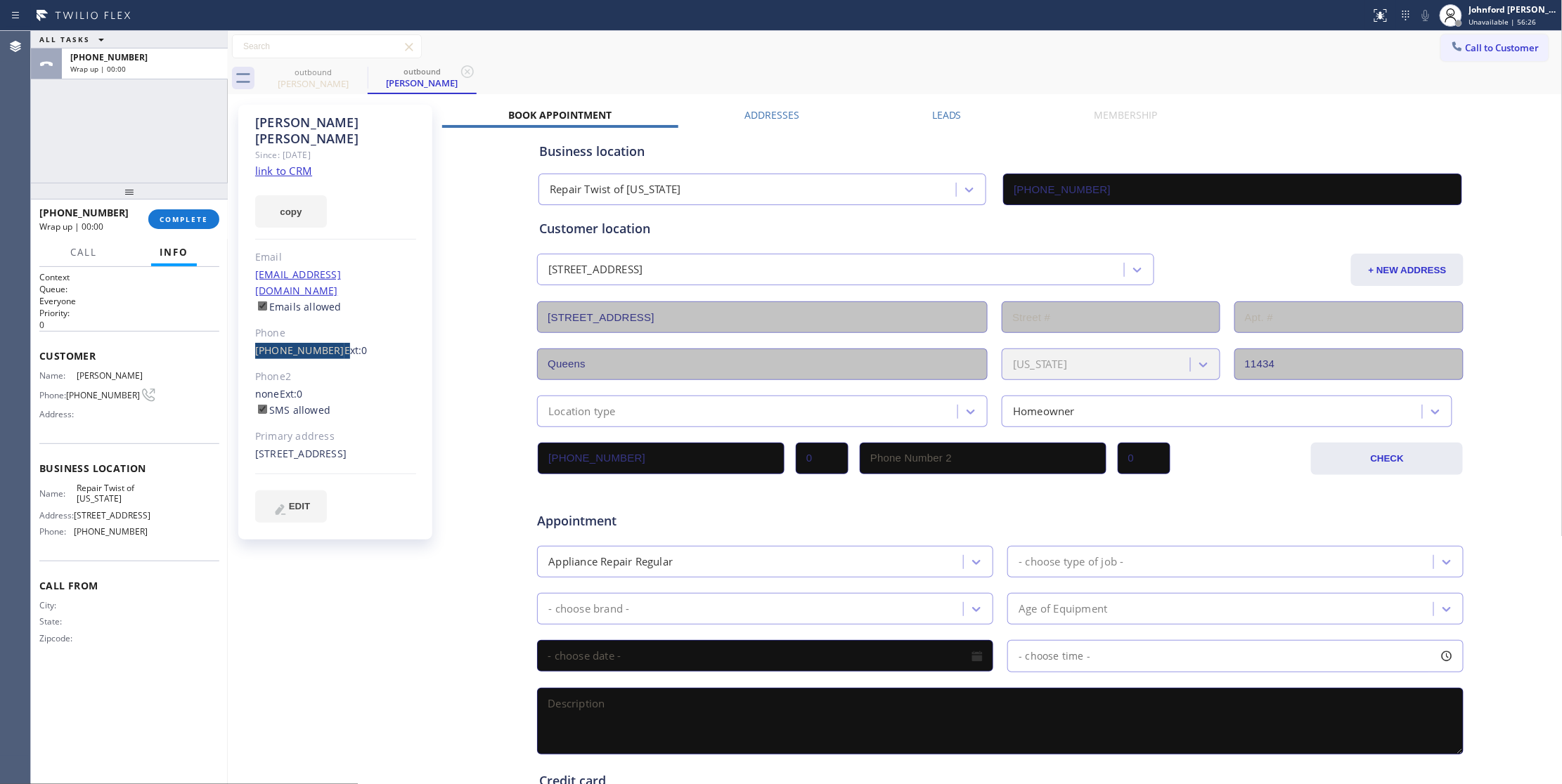
drag, startPoint x: 251, startPoint y: 321, endPoint x: 328, endPoint y: 326, distance: 77.2
click at [328, 326] on div "[PERSON_NAME] Since: [DATE] link to CRM copy Email [EMAIL_ADDRESS][DOMAIN_NAME]…" at bounding box center [335, 322] width 194 height 435
copy div "[PHONE_NUMBER]"
click at [163, 214] on span "COMPLETE" at bounding box center [183, 219] width 48 height 10
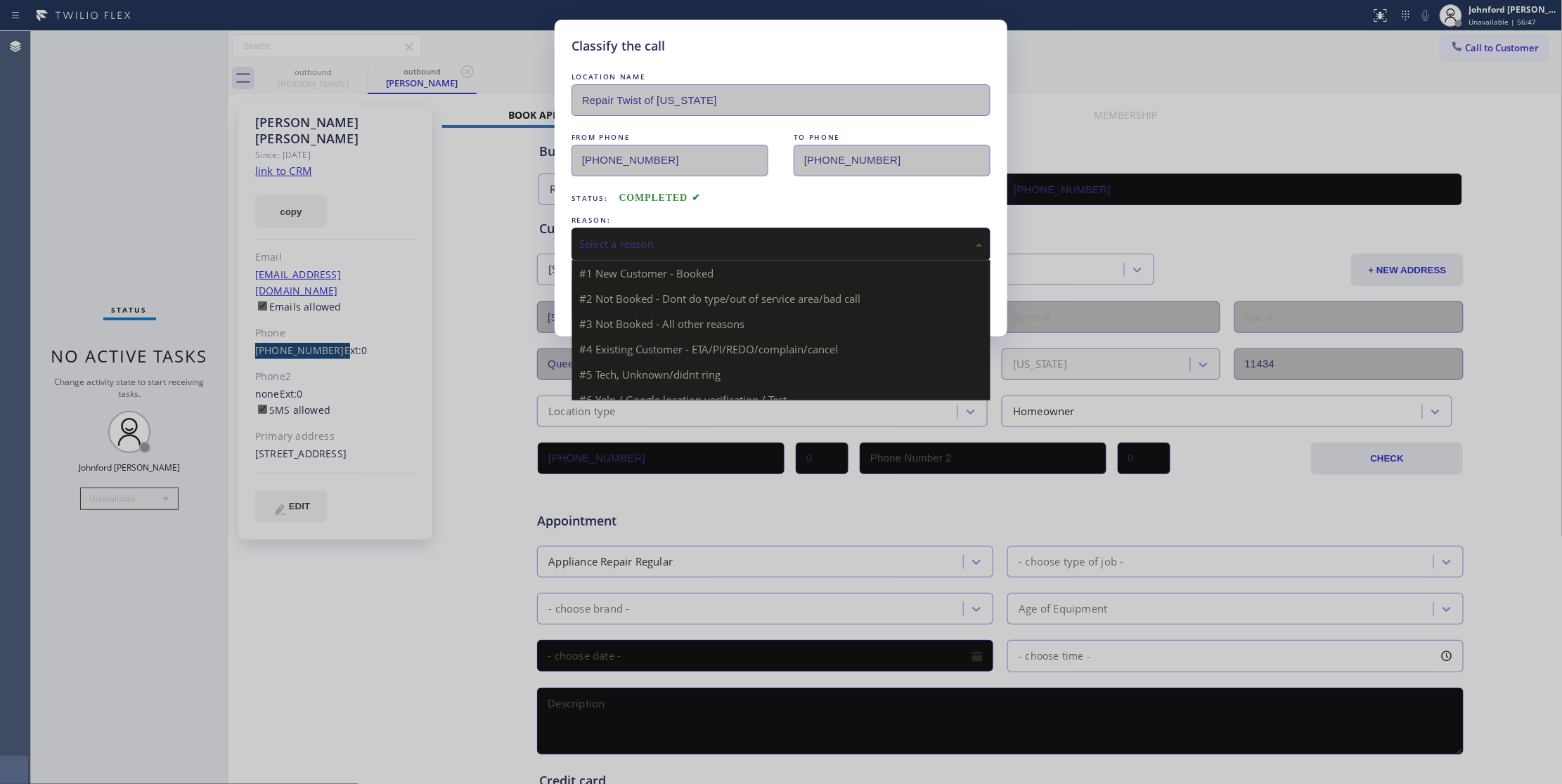
click at [637, 239] on div "Select a reason" at bounding box center [781, 244] width 403 height 16
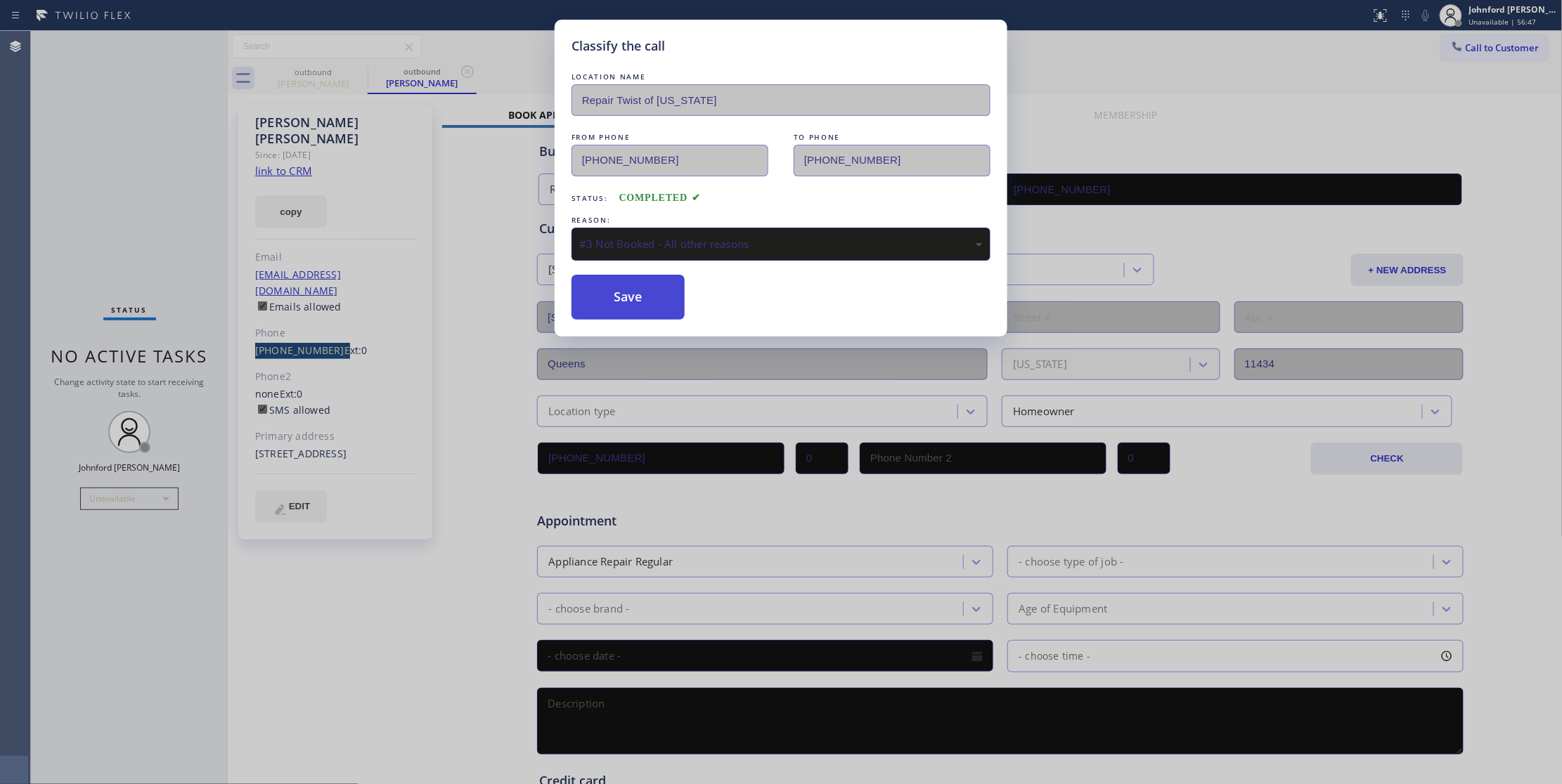
click at [644, 313] on button "Save" at bounding box center [627, 297] width 113 height 45
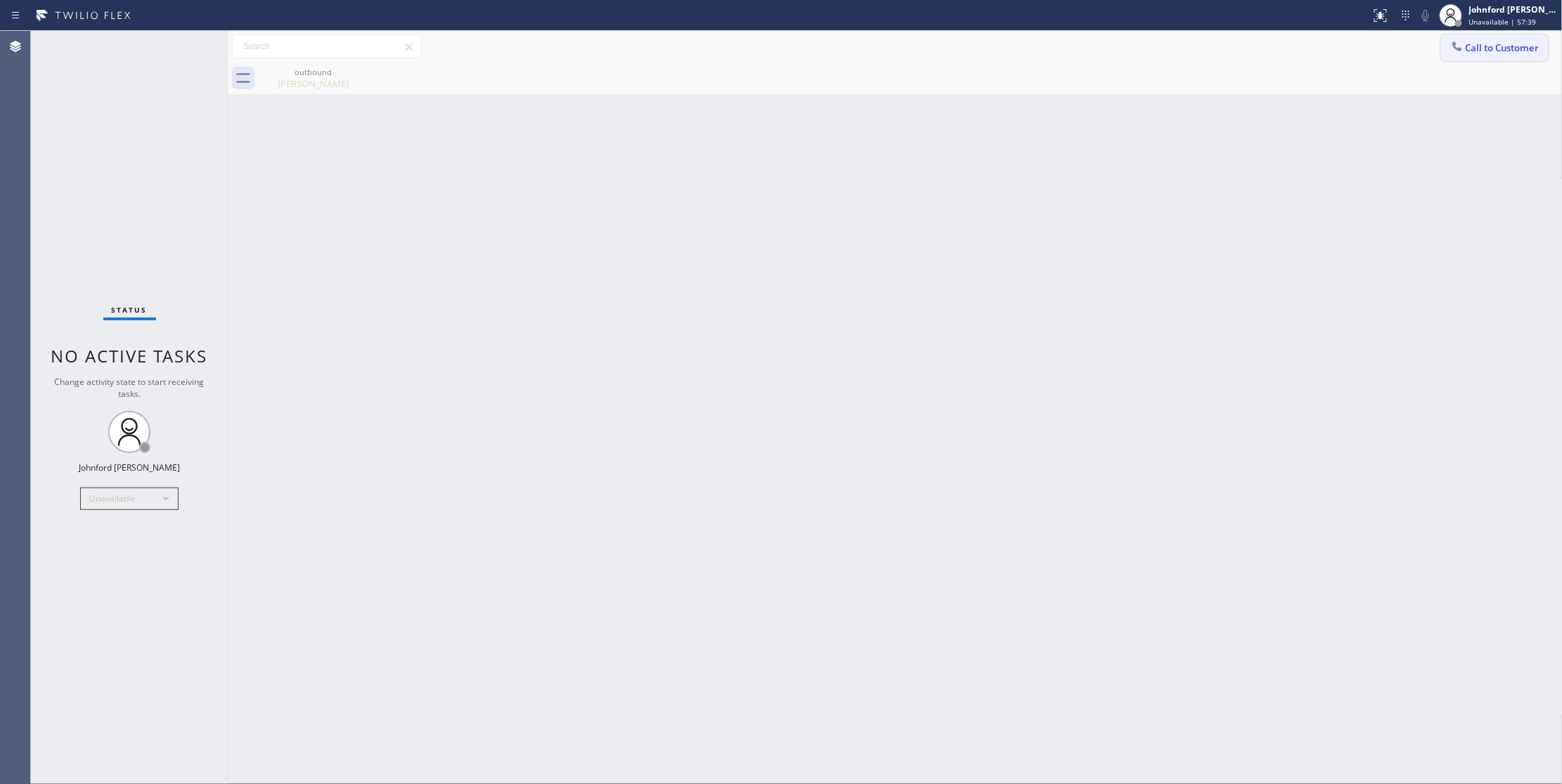
click at [1492, 57] on button "Call to Customer" at bounding box center [1494, 48] width 107 height 27
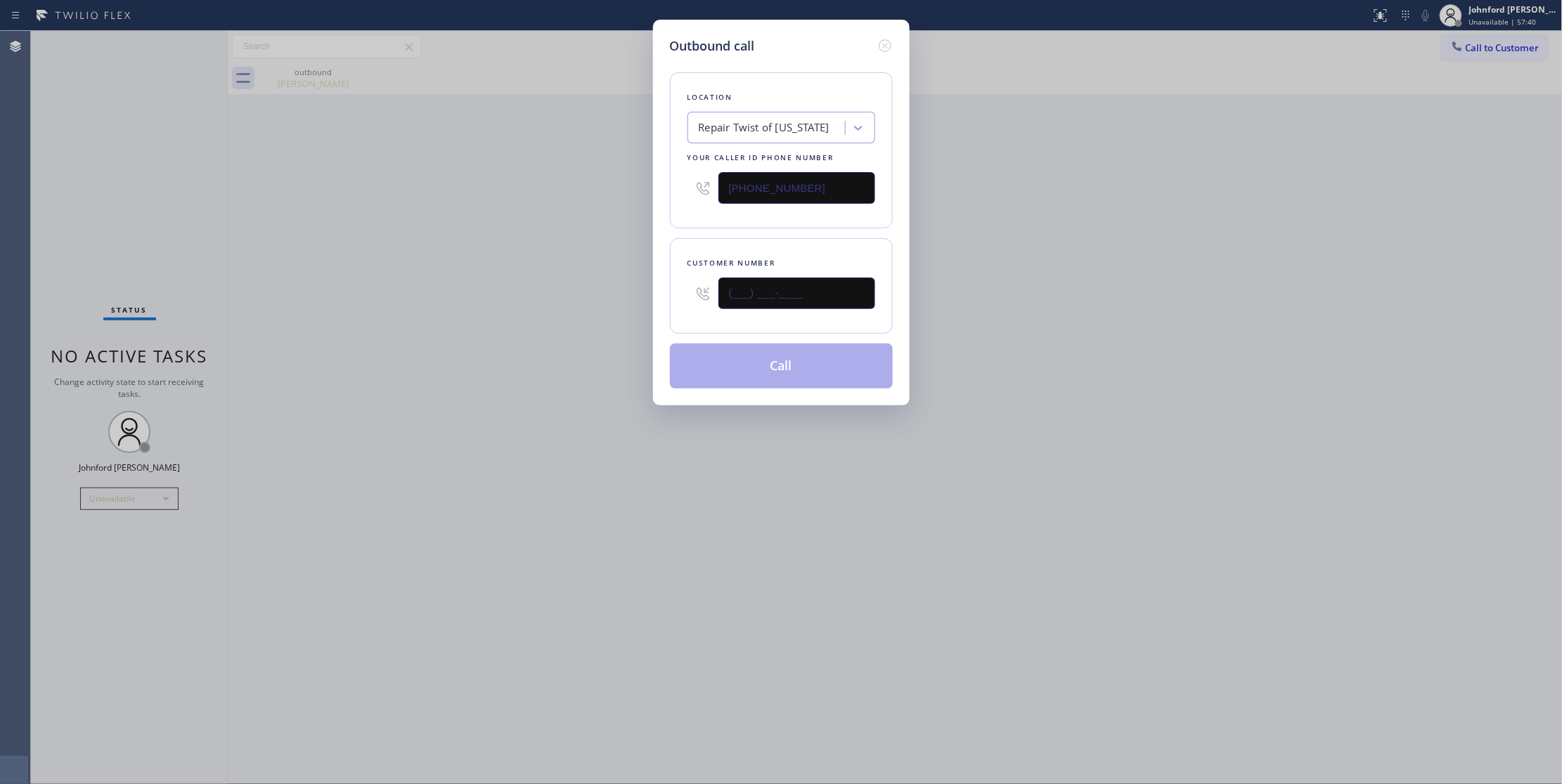
click at [670, 304] on div "Customer number (___) ___-____" at bounding box center [781, 285] width 223 height 95
paste input "562) 260-9344"
type input "[PHONE_NUMBER]"
click at [574, 289] on div "Outbound call Location Repair Twist of [US_STATE] Your caller id phone number […" at bounding box center [781, 392] width 1562 height 784
drag, startPoint x: 749, startPoint y: 189, endPoint x: 631, endPoint y: 205, distance: 119.1
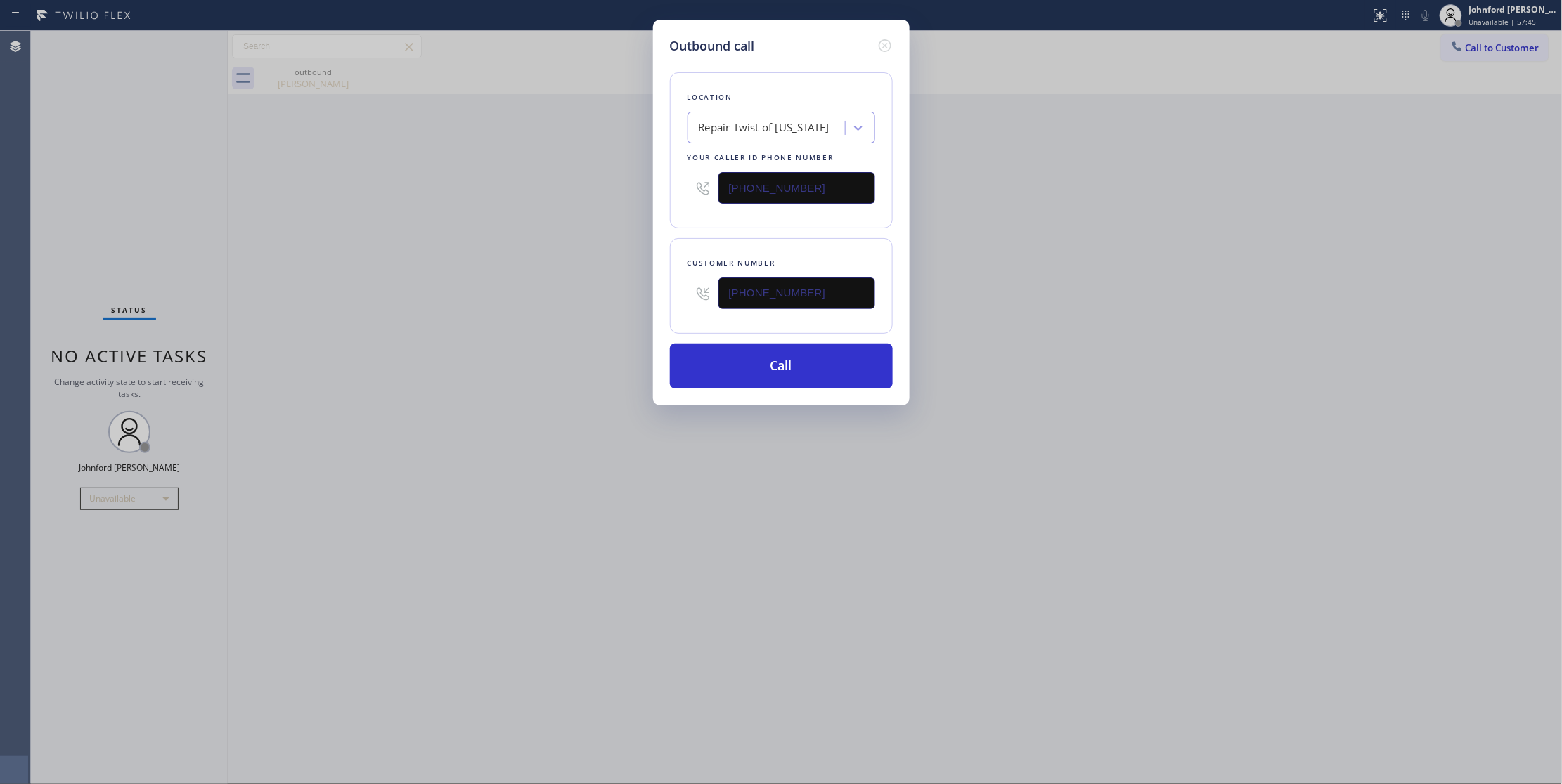
click at [662, 203] on div "Outbound call Location Repair Twist of [US_STATE] Your caller id phone number […" at bounding box center [781, 212] width 257 height 386
paste input "855) 731-4952"
drag, startPoint x: 515, startPoint y: 216, endPoint x: 620, endPoint y: 327, distance: 152.8
click at [514, 217] on div "Outbound call Location Repair Twist of [US_STATE] Your caller id phone number […" at bounding box center [781, 392] width 1562 height 784
drag, startPoint x: 820, startPoint y: 186, endPoint x: 563, endPoint y: 192, distance: 257.1
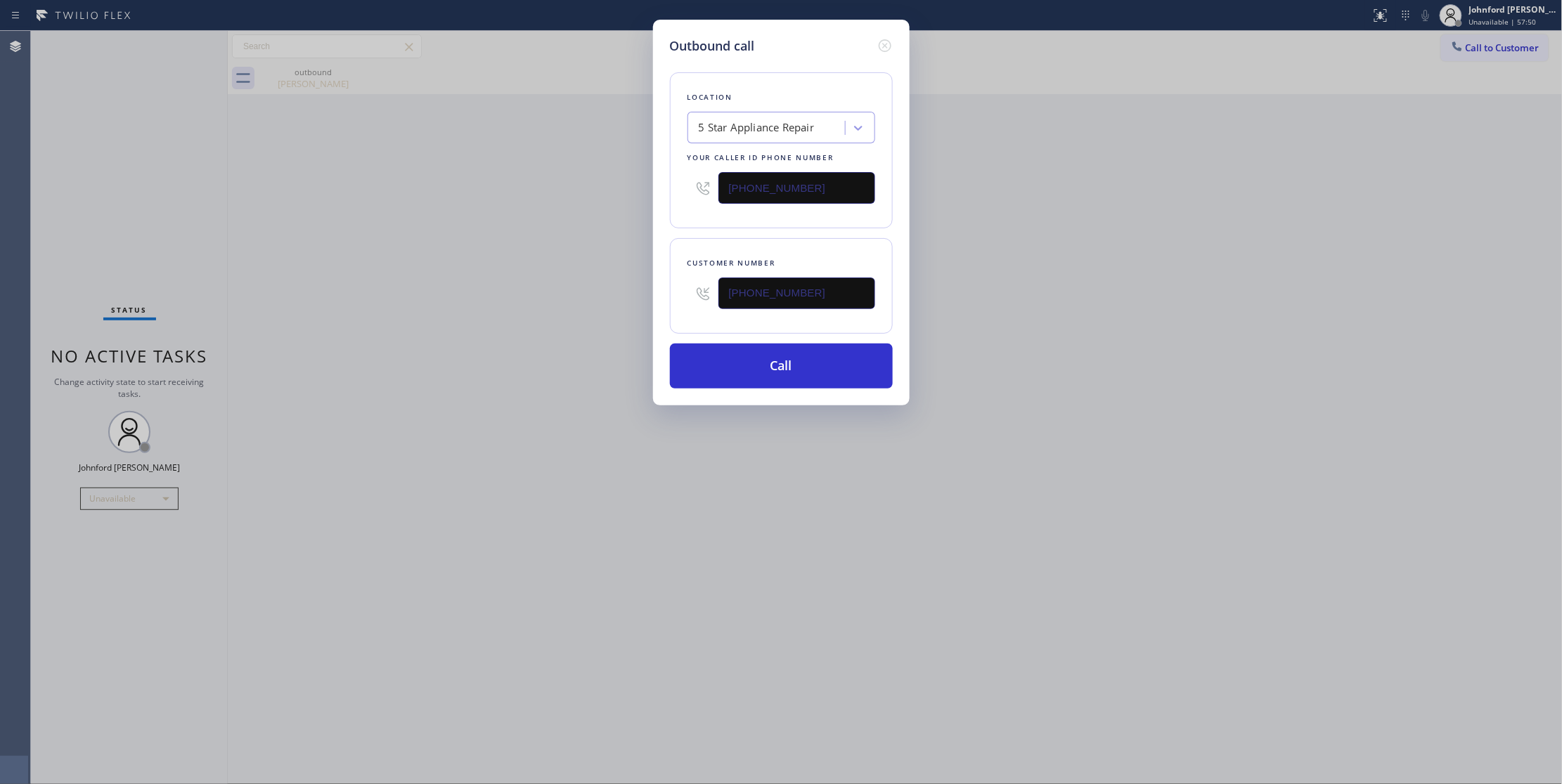
click at [563, 192] on div "Outbound call Location 5 Star Appliance Repair Your caller id phone number [PHO…" at bounding box center [781, 392] width 1562 height 784
paste input "88) 909-0120"
type input "[PHONE_NUMBER]"
click at [689, 358] on button "Call" at bounding box center [781, 365] width 223 height 45
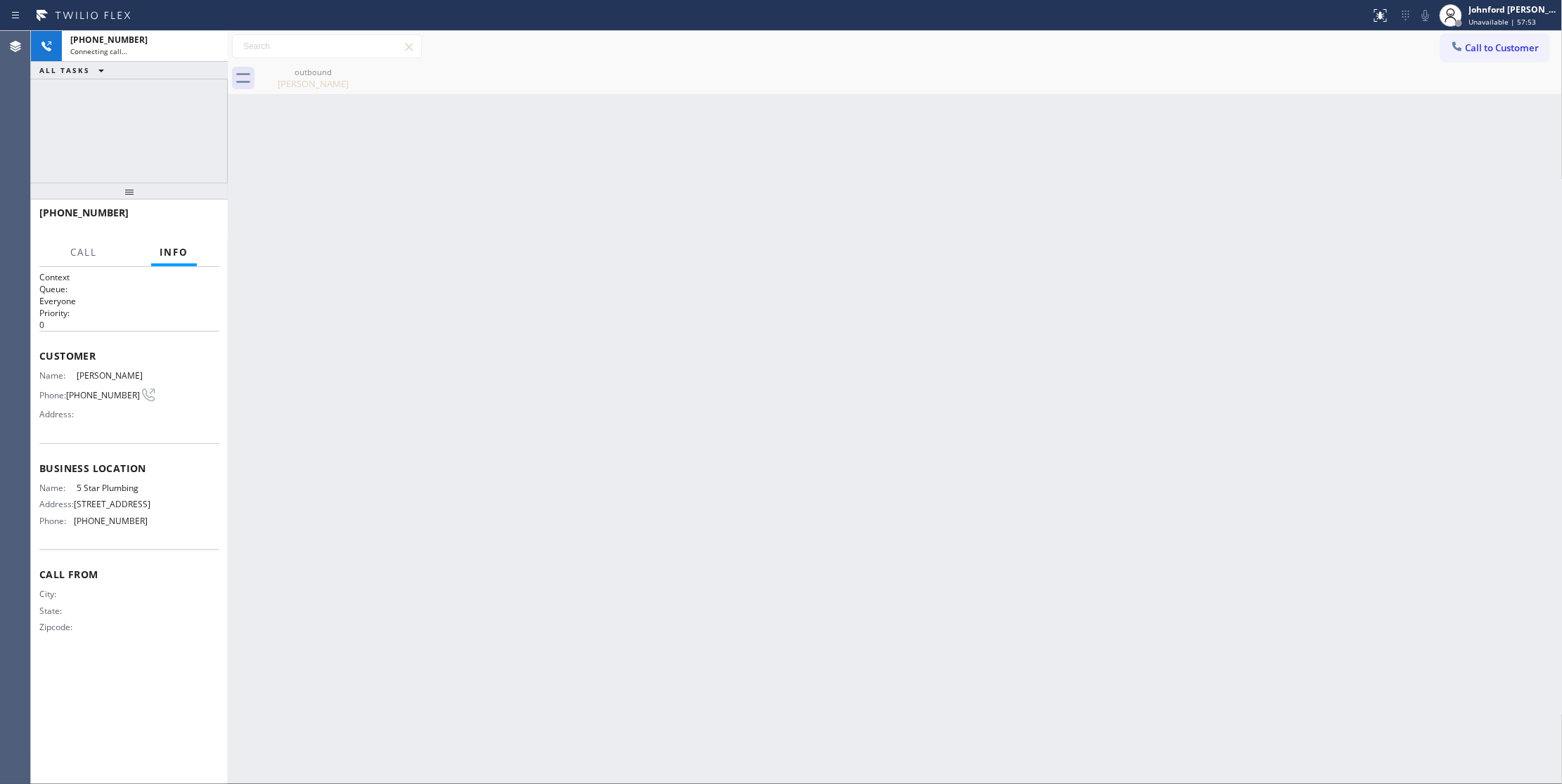
click at [0, 0] on icon at bounding box center [0, 0] width 0 height 0
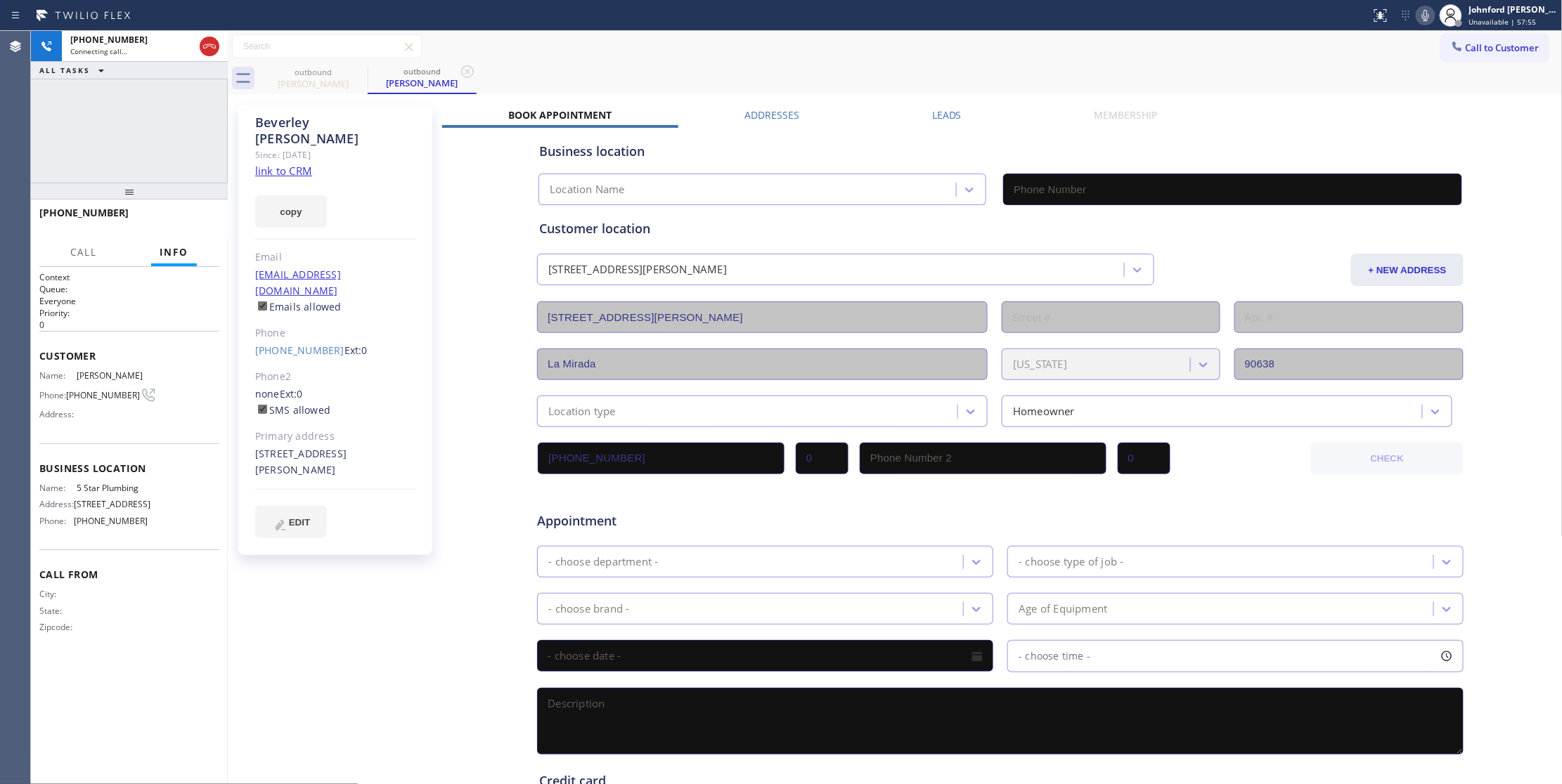
click at [299, 164] on link "link to CRM" at bounding box center [283, 171] width 57 height 14
type input "[PHONE_NUMBER]"
click at [214, 222] on button "HANG UP" at bounding box center [187, 219] width 66 height 19
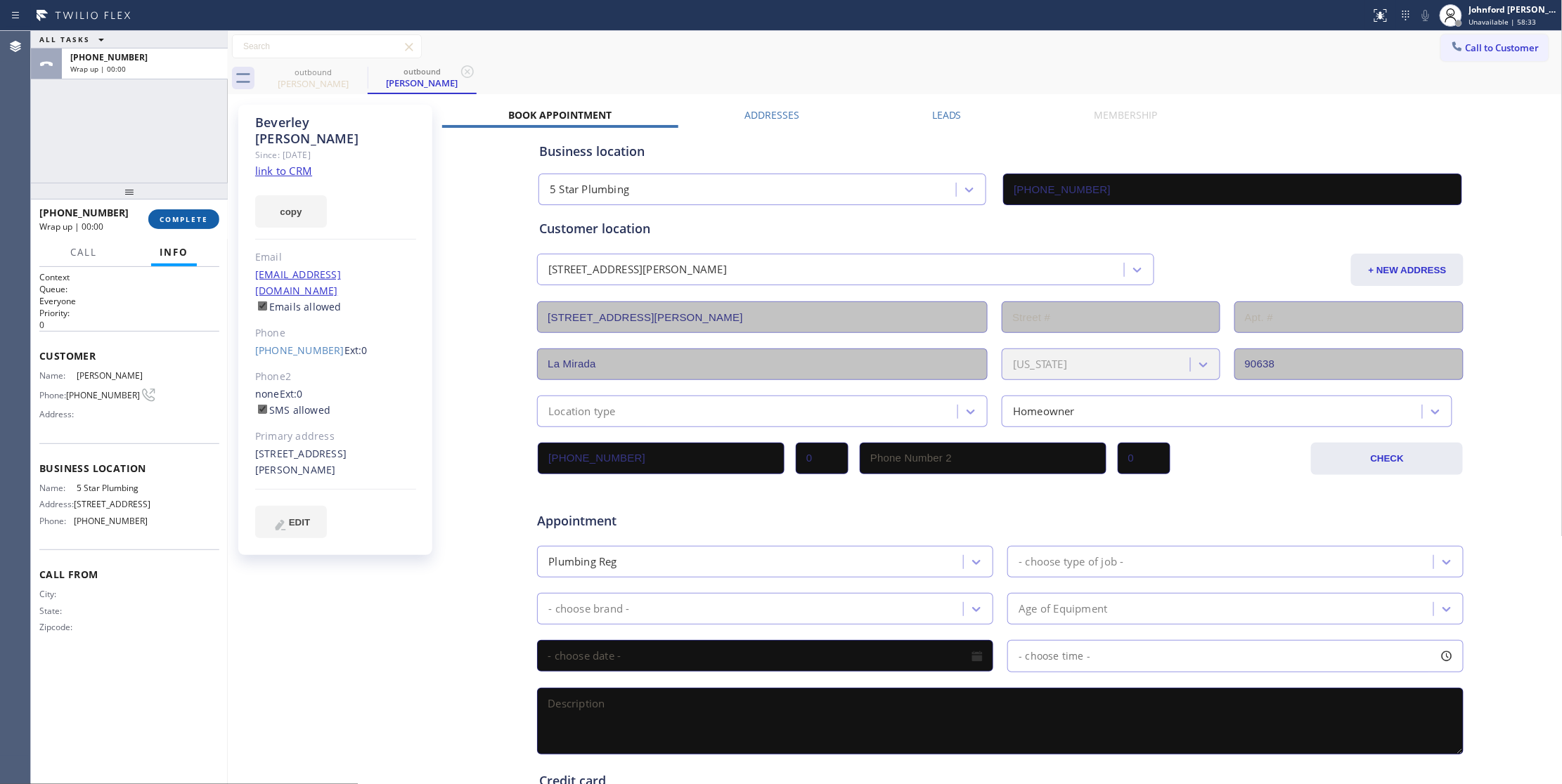
click at [214, 222] on button "COMPLETE" at bounding box center [184, 219] width 71 height 19
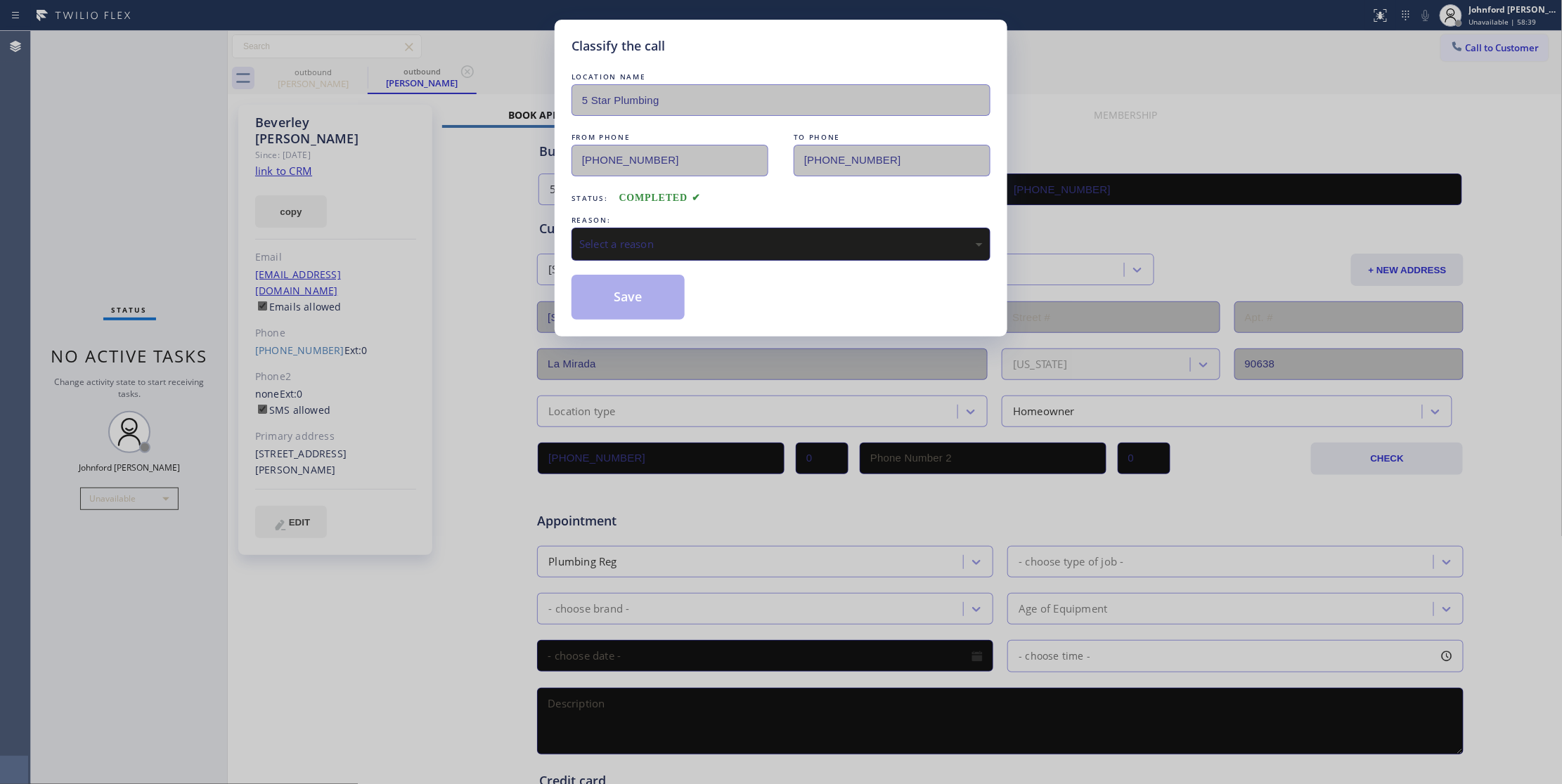
click at [600, 237] on div "Select a reason" at bounding box center [781, 244] width 403 height 16
click at [612, 299] on button "Save" at bounding box center [627, 297] width 113 height 45
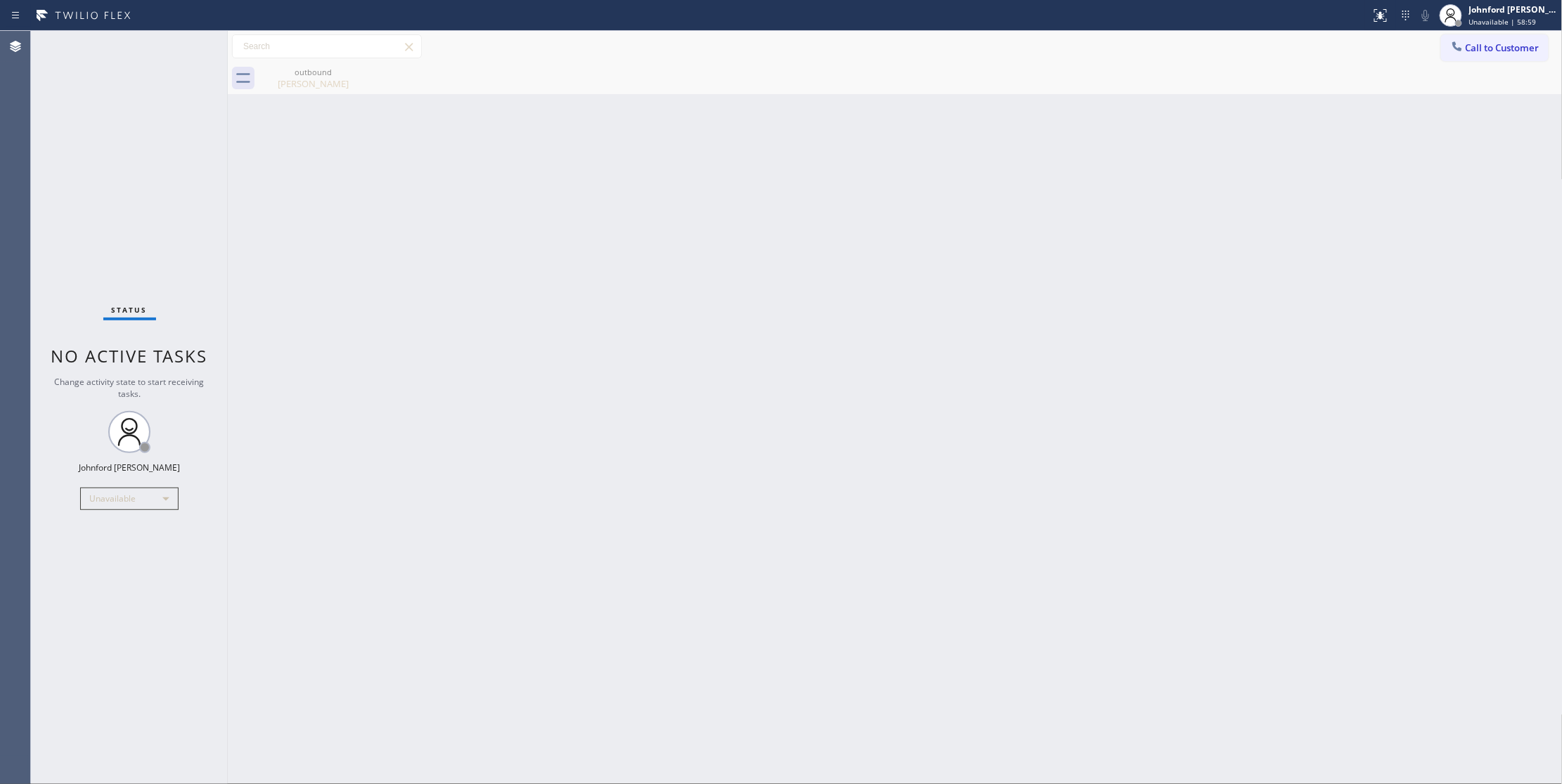
drag, startPoint x: 1467, startPoint y: 61, endPoint x: 1395, endPoint y: 84, distance: 75.6
click at [1466, 61] on button "Call to Customer" at bounding box center [1494, 48] width 107 height 27
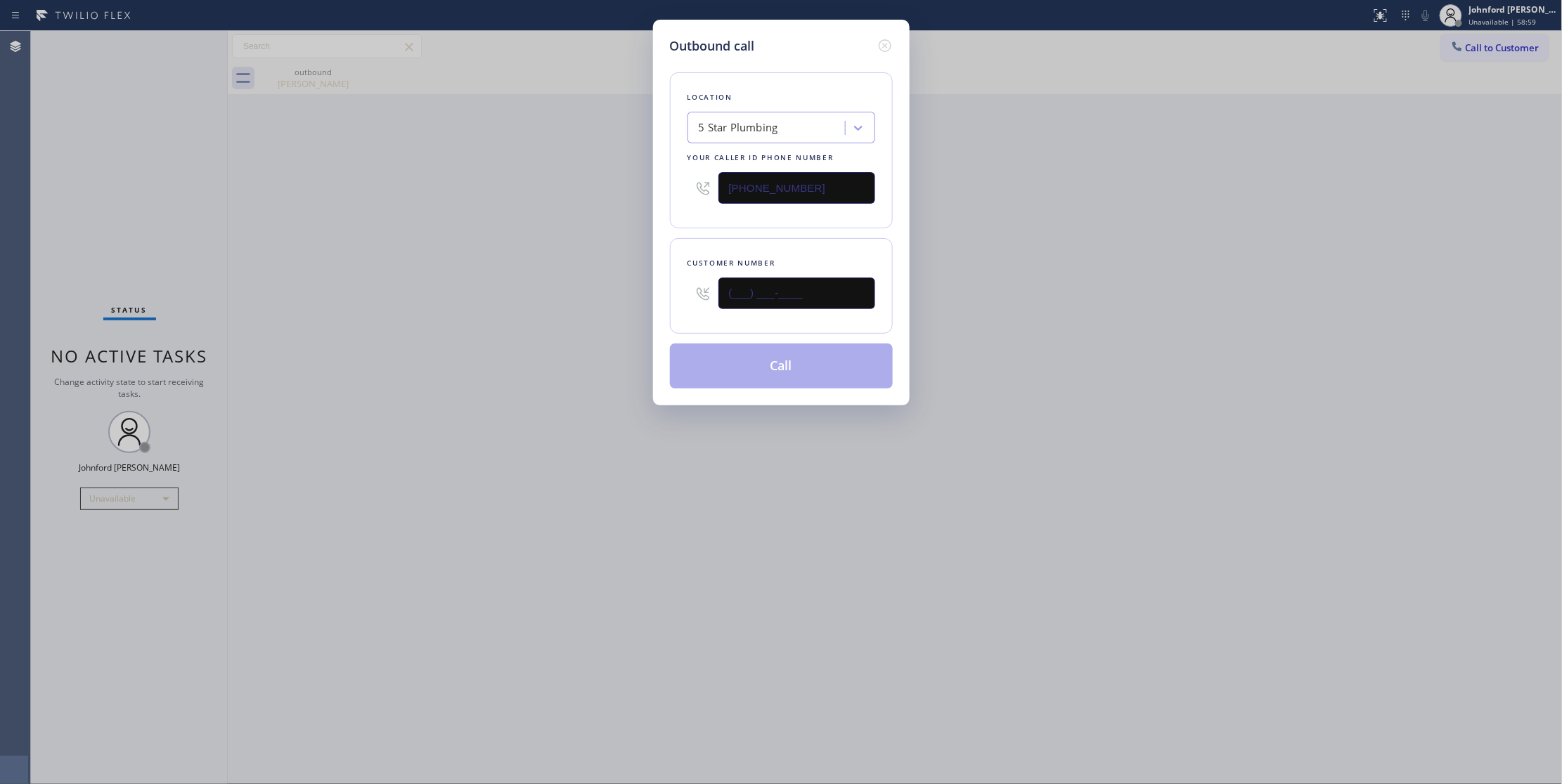
click at [631, 318] on div "Outbound call Location 5 Star Plumbing Your caller id phone number [PHONE_NUMBE…" at bounding box center [781, 392] width 1562 height 784
paste input "626) 502-5534"
type input "[PHONE_NUMBER]"
click at [533, 312] on div "Outbound call Location 5 Star Plumbing Your caller id phone number [PHONE_NUMBE…" at bounding box center [781, 392] width 1562 height 784
click at [796, 372] on button "Call" at bounding box center [781, 365] width 223 height 45
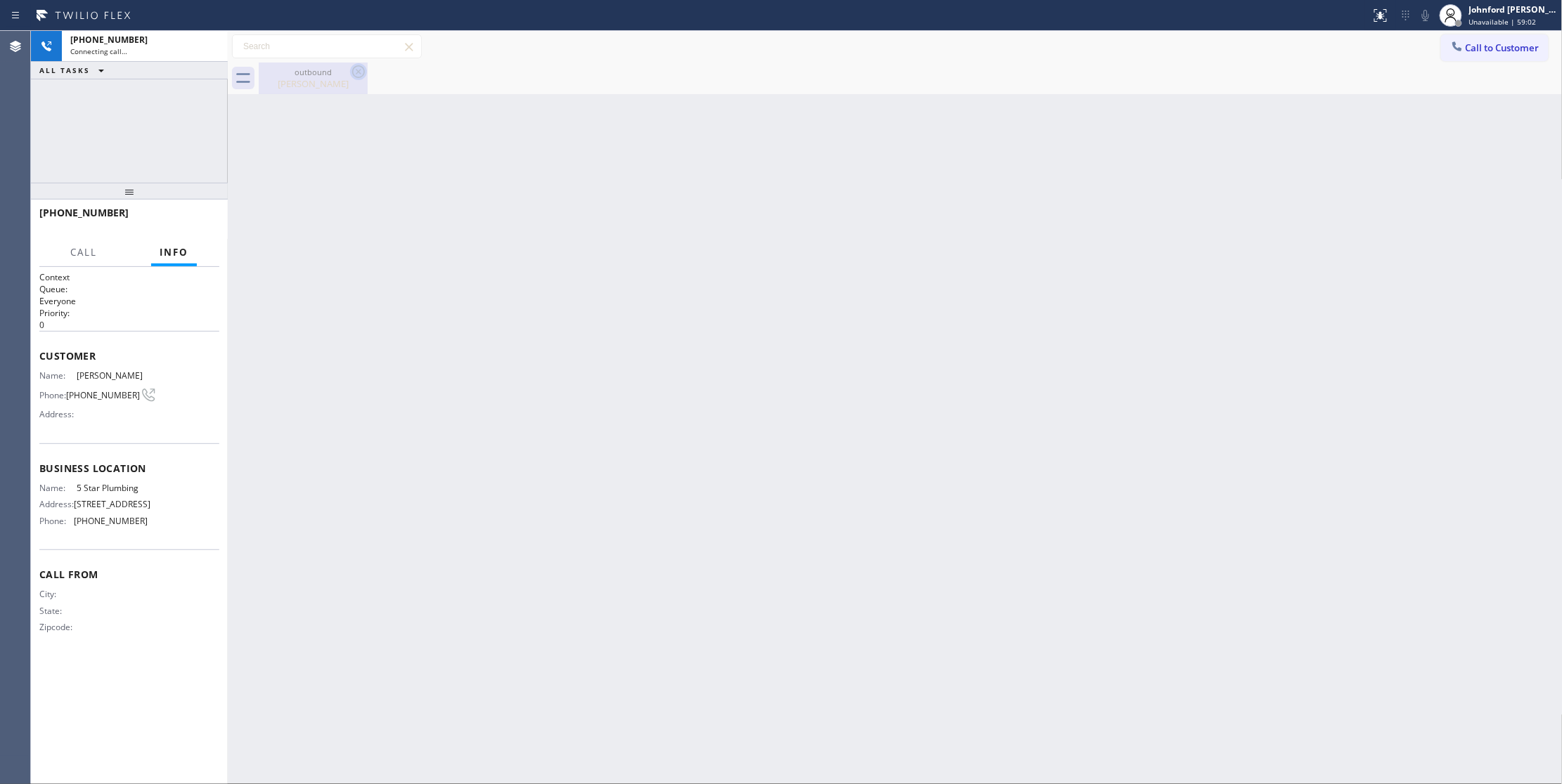
click at [360, 76] on icon at bounding box center [358, 71] width 13 height 13
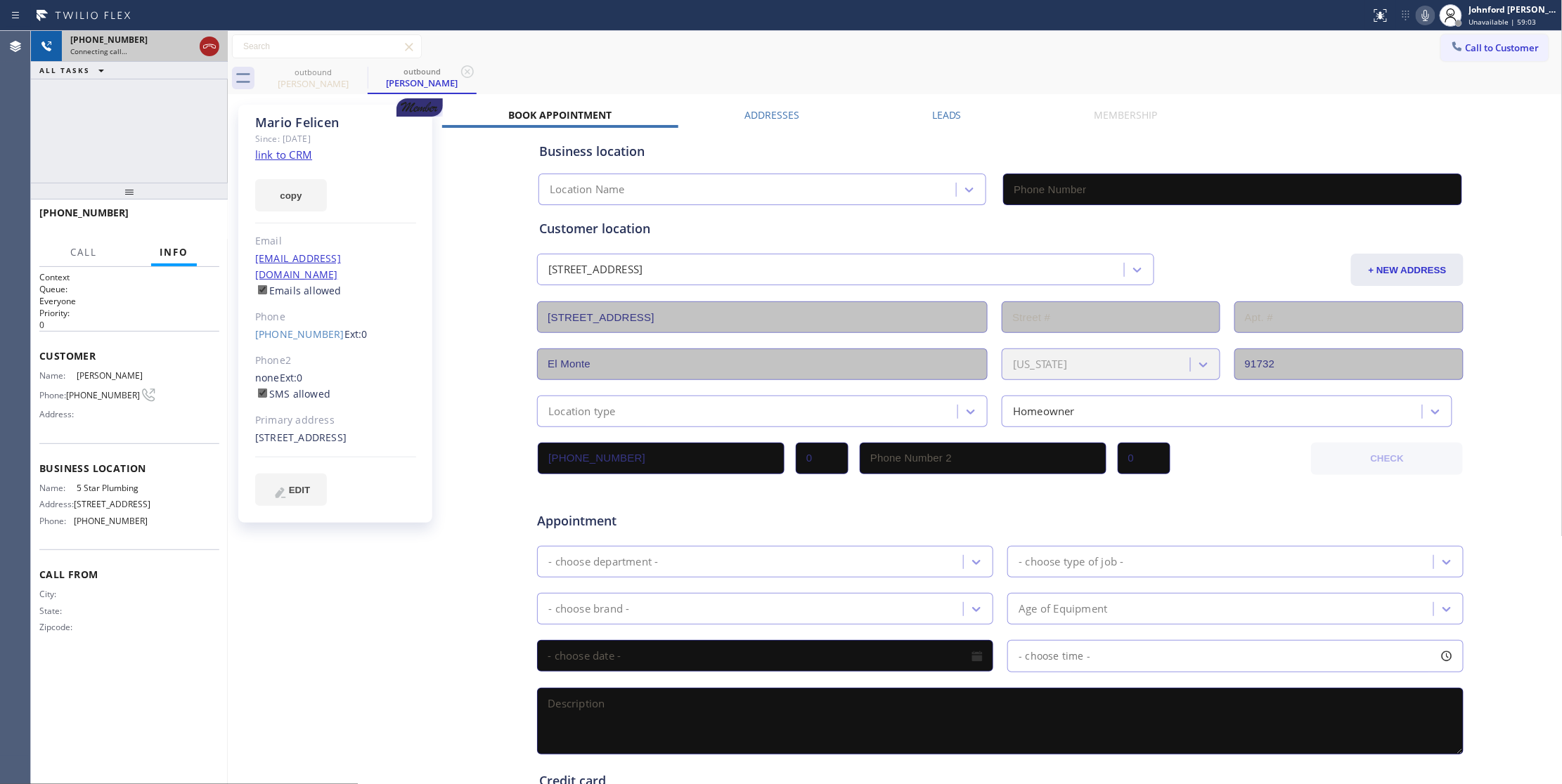
click at [204, 45] on icon at bounding box center [208, 45] width 16 height 16
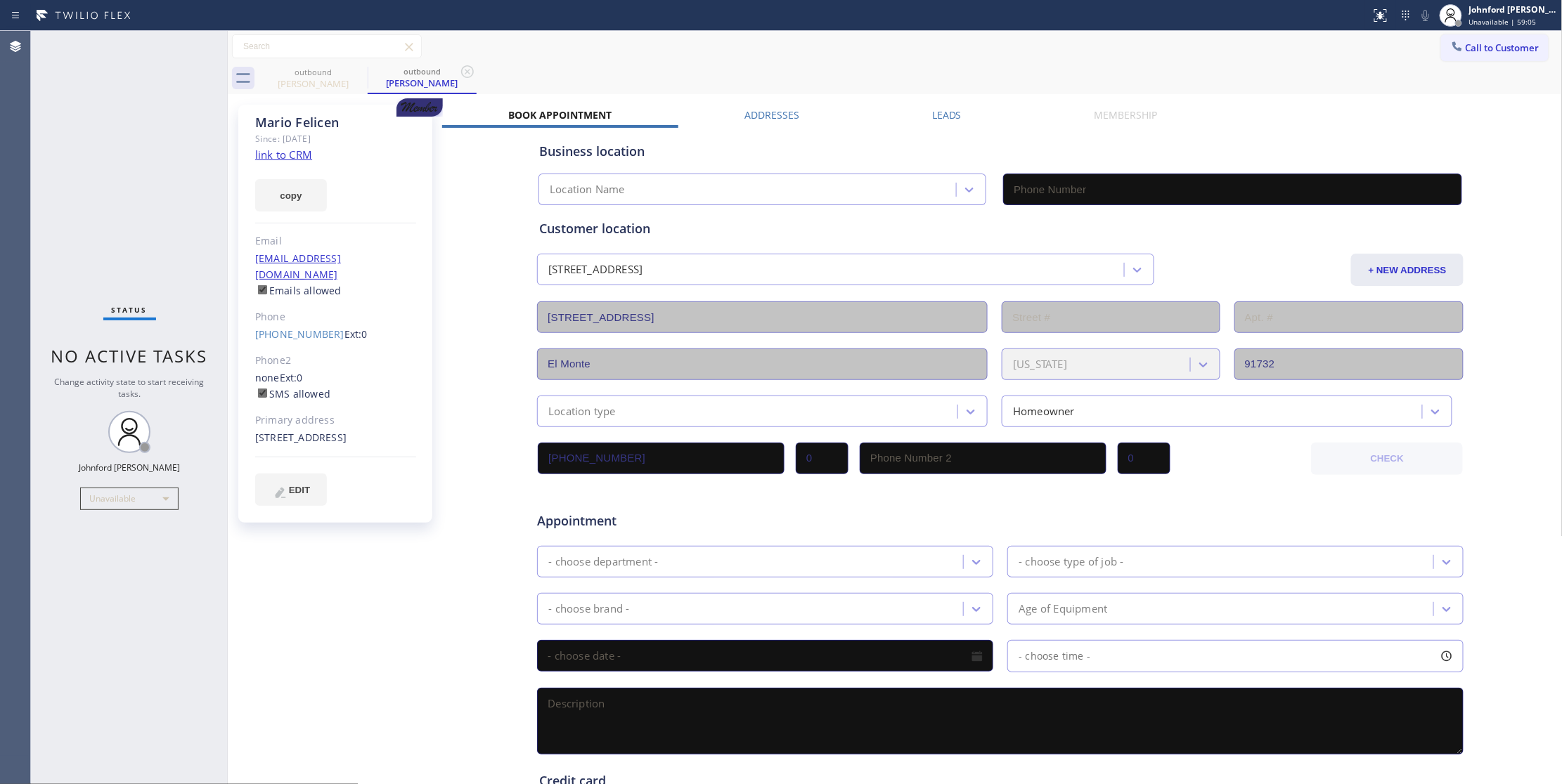
type input "[PHONE_NUMBER]"
click at [1488, 33] on div "Call to Customer Outbound call Location 5 Star Plumbing Your caller id phone nu…" at bounding box center [895, 46] width 1335 height 32
click at [1477, 41] on span "Call to Customer" at bounding box center [1502, 47] width 74 height 13
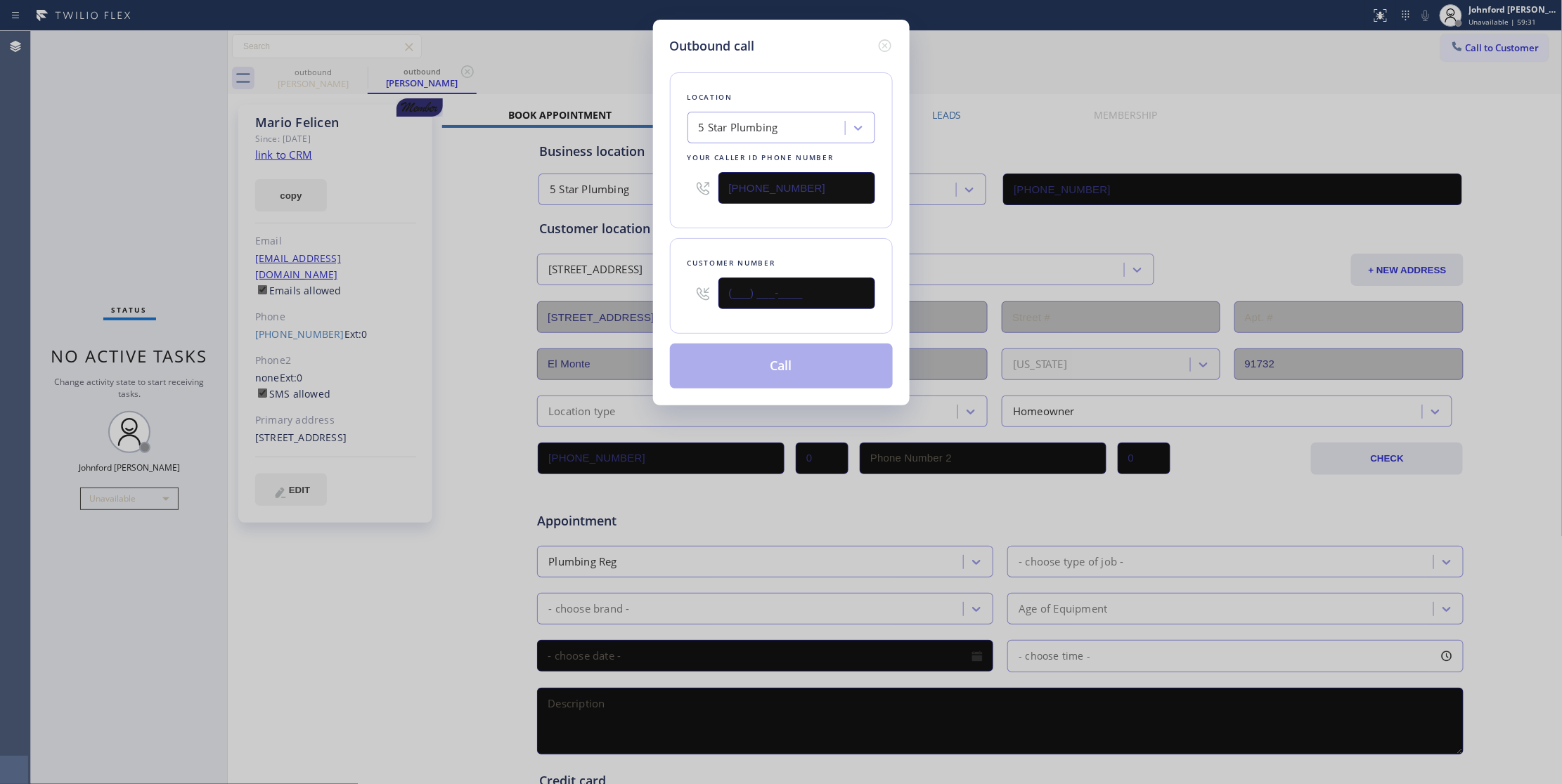
drag, startPoint x: 750, startPoint y: 299, endPoint x: 699, endPoint y: 299, distance: 51.0
click at [699, 299] on div "(___) ___-____" at bounding box center [781, 293] width 188 height 45
paste input "408) 306-3725"
type input "[PHONE_NUMBER]"
click at [710, 358] on button "Call" at bounding box center [781, 365] width 223 height 45
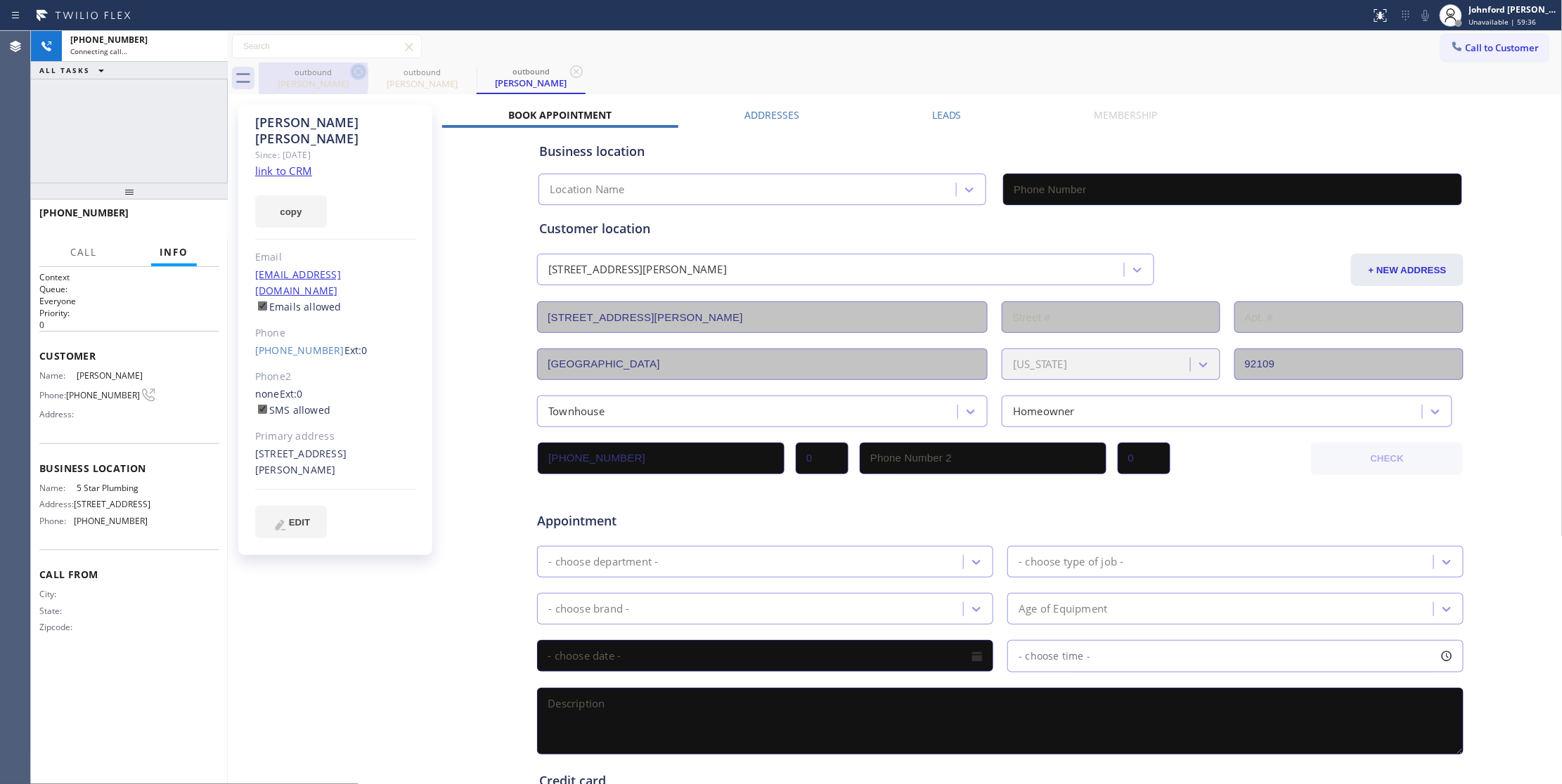
click at [363, 71] on icon at bounding box center [358, 71] width 16 height 16
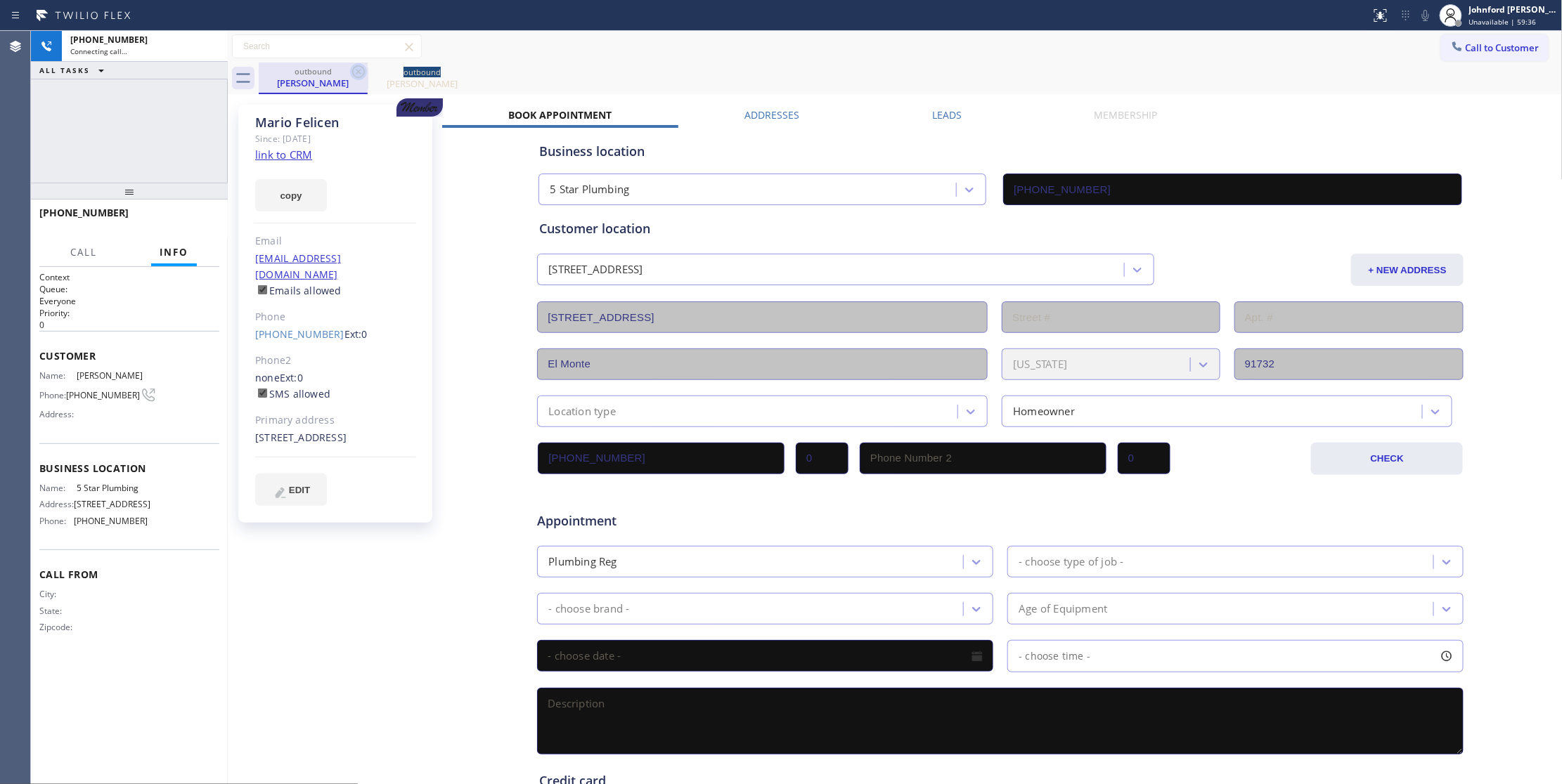
click at [363, 71] on icon at bounding box center [358, 71] width 16 height 16
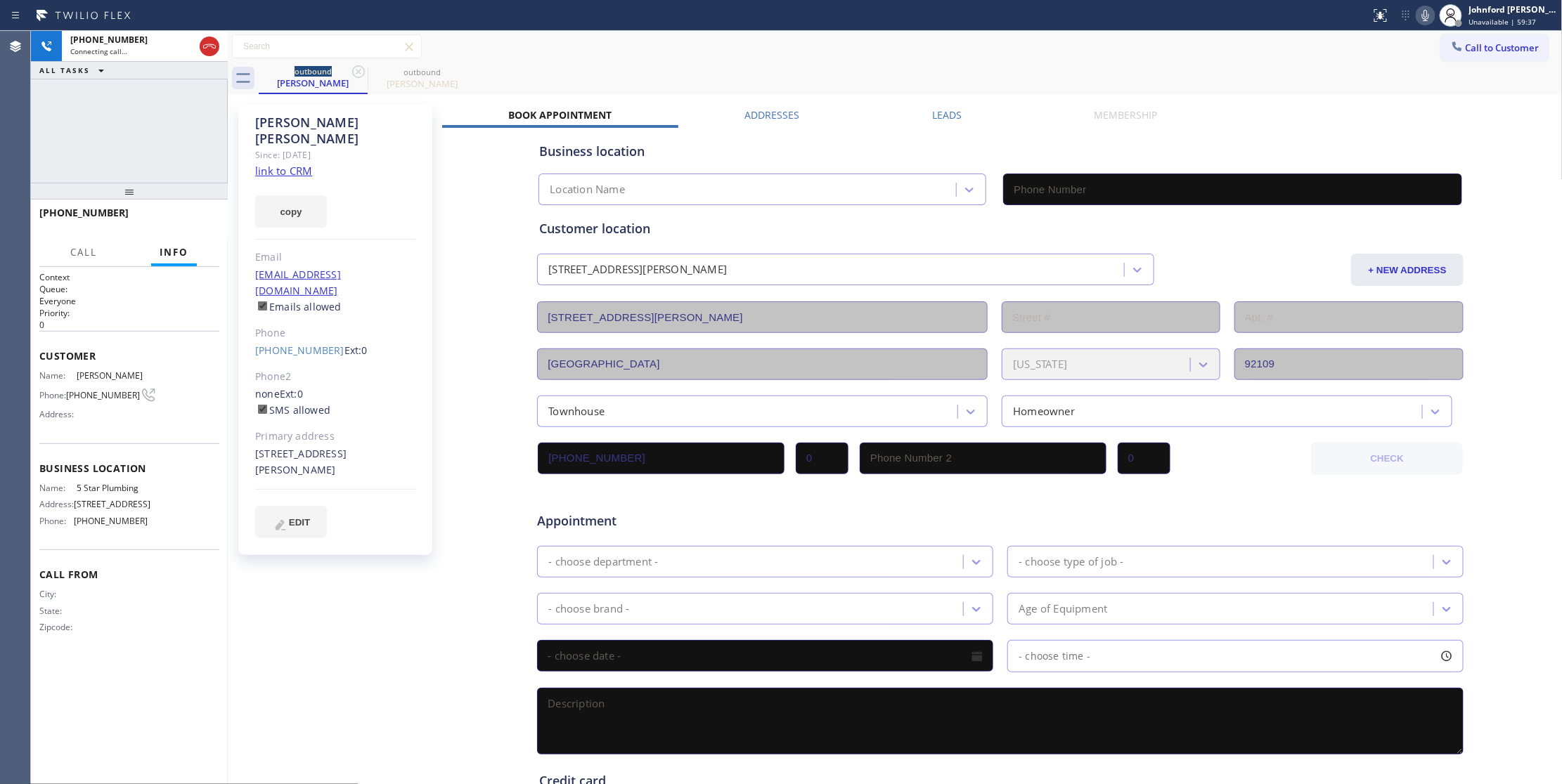
click at [287, 164] on link "link to CRM" at bounding box center [283, 171] width 57 height 14
type input "[PHONE_NUMBER]"
click at [192, 214] on button "HANG UP" at bounding box center [187, 219] width 66 height 19
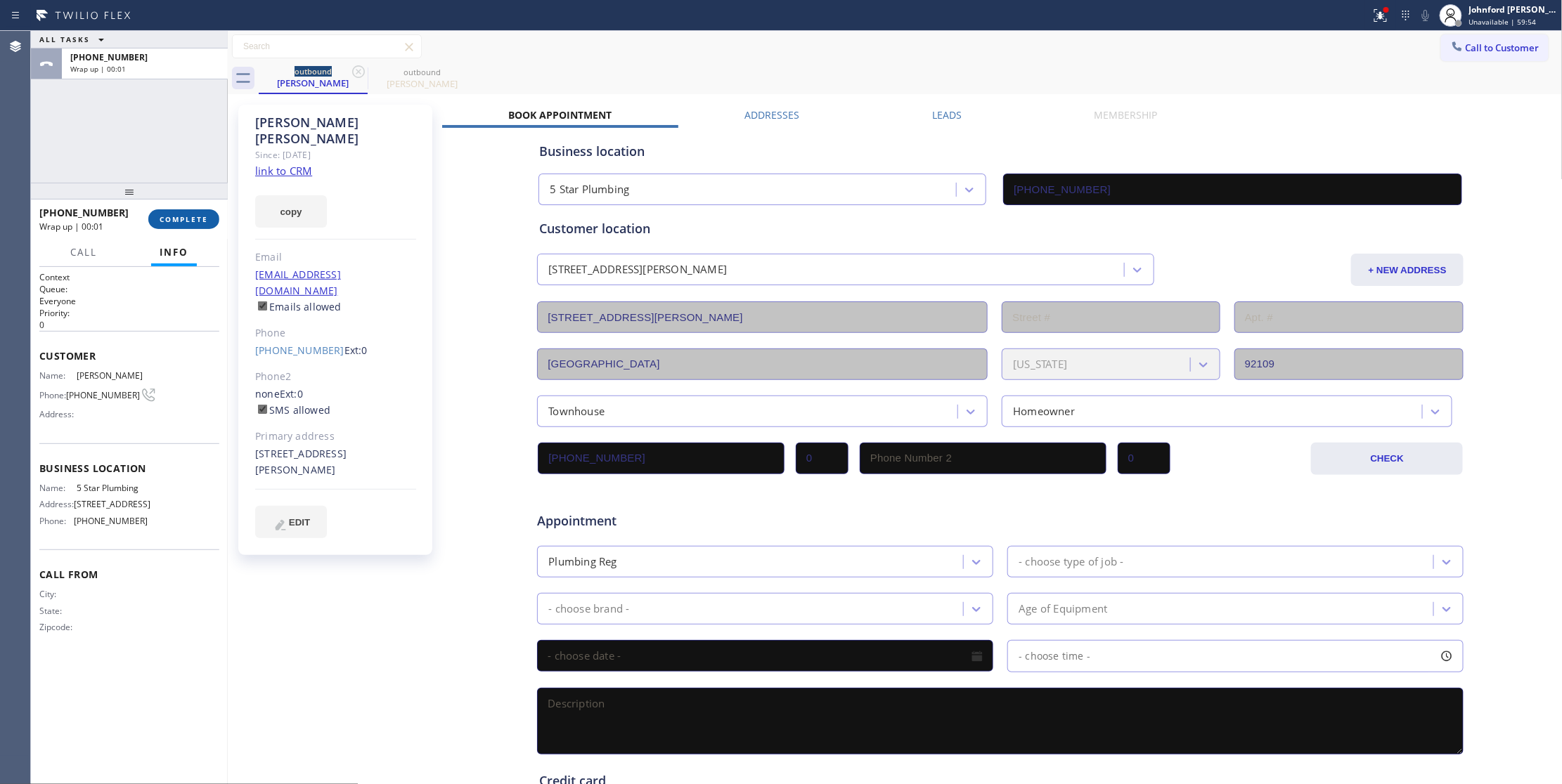
click at [186, 222] on span "COMPLETE" at bounding box center [183, 219] width 48 height 10
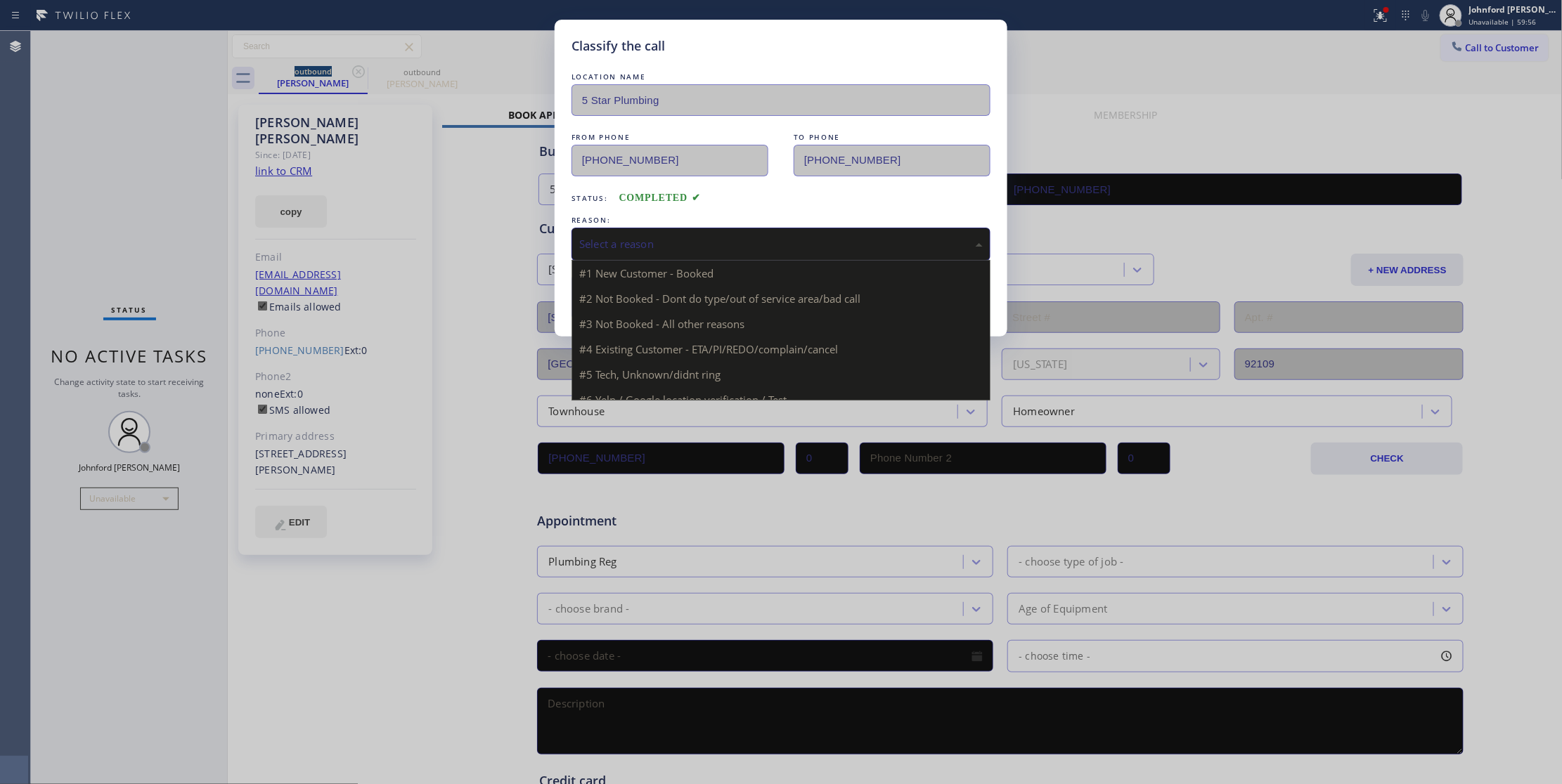
click at [699, 257] on div "Select a reason" at bounding box center [781, 244] width 419 height 33
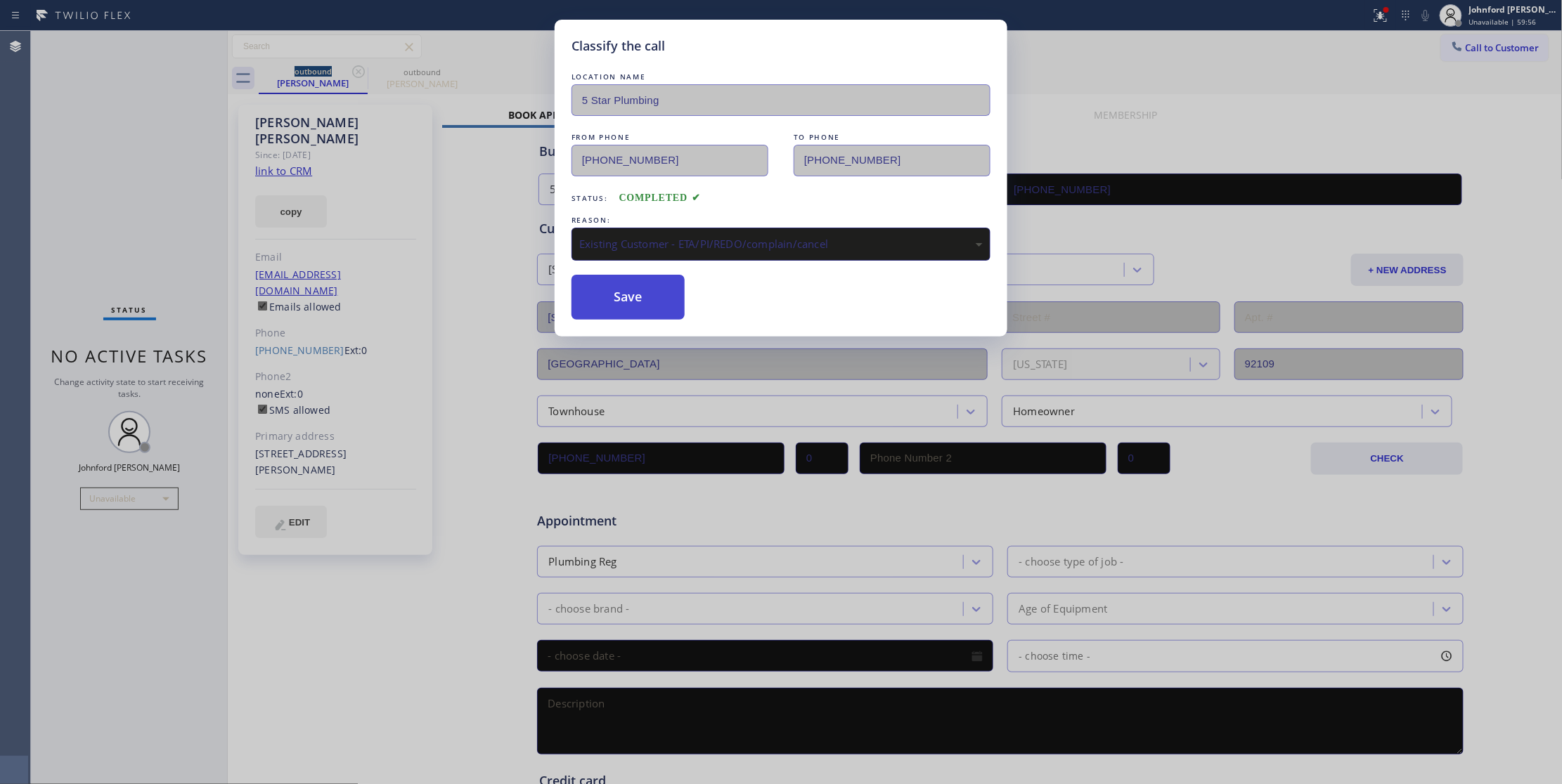
click at [643, 310] on button "Save" at bounding box center [627, 297] width 113 height 45
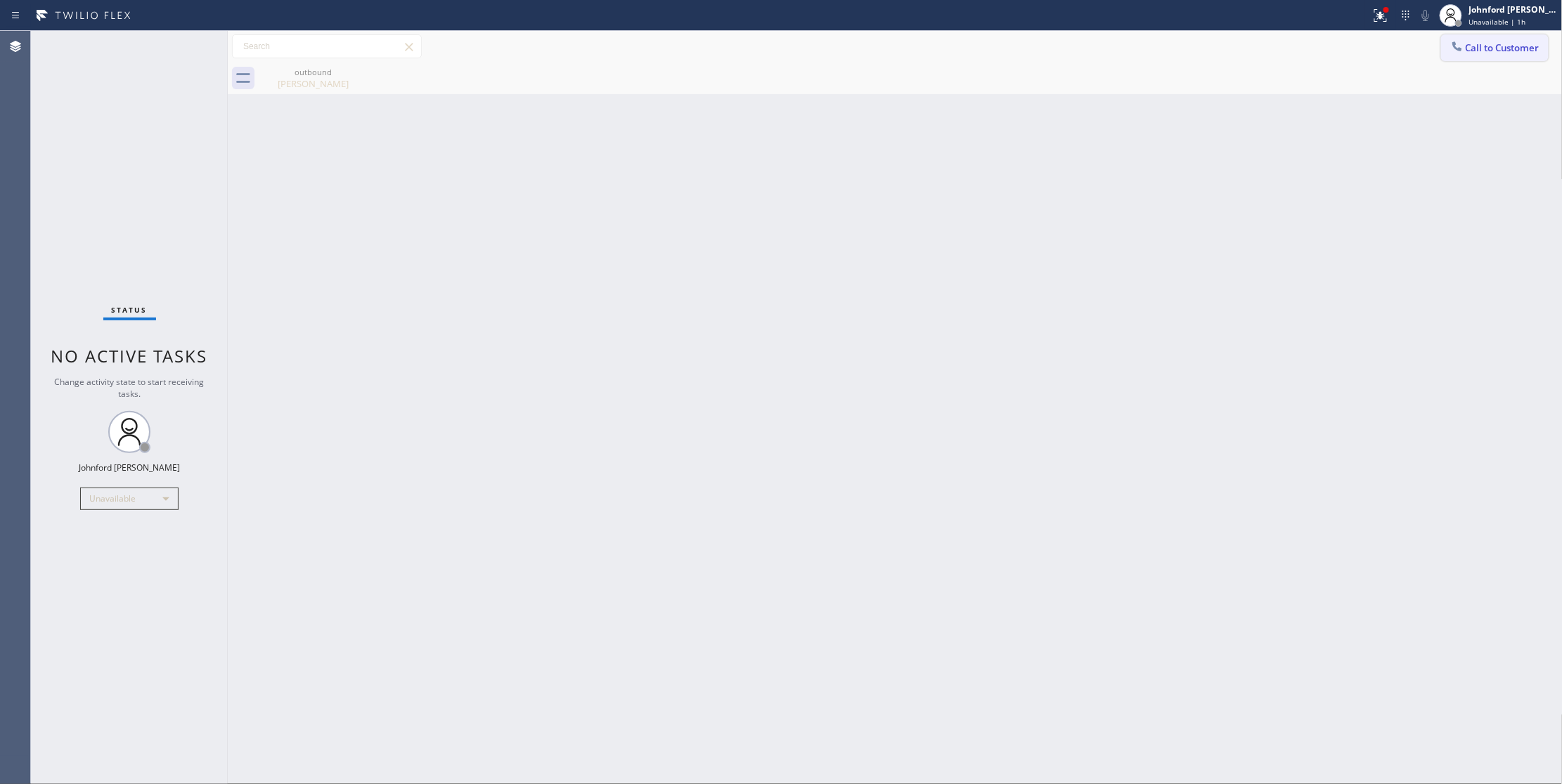
click at [1476, 57] on button "Call to Customer" at bounding box center [1494, 48] width 107 height 27
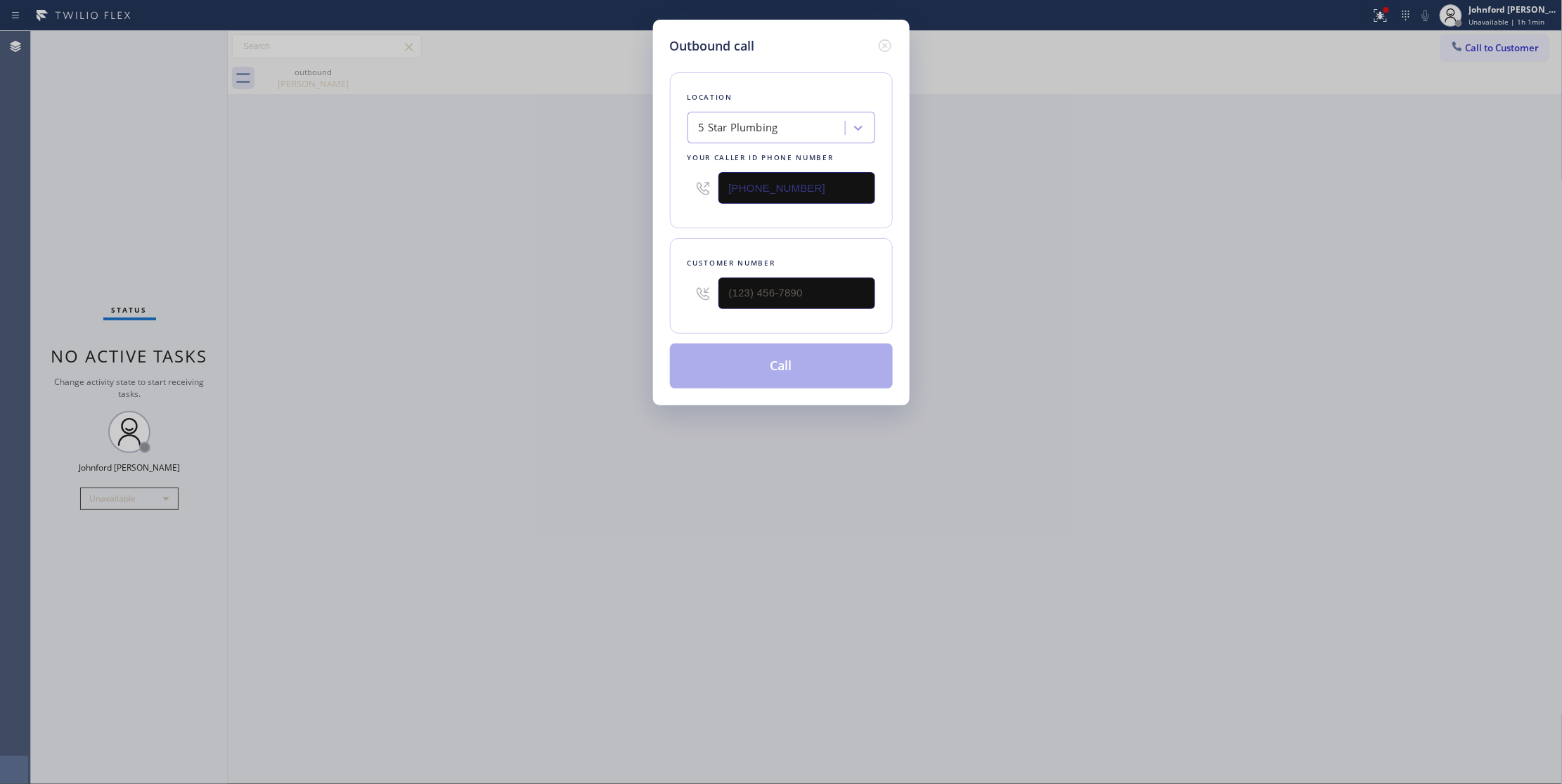
click at [86, 169] on div "Outbound call Location 5 Star Plumbing Your caller id phone number [PHONE_NUMBE…" at bounding box center [781, 392] width 1562 height 784
drag, startPoint x: 771, startPoint y: 312, endPoint x: 680, endPoint y: 310, distance: 91.0
click at [681, 321] on div "Customer number (___) ___-____" at bounding box center [781, 285] width 223 height 95
paste input "602) 989-7254"
type input "[PHONE_NUMBER]"
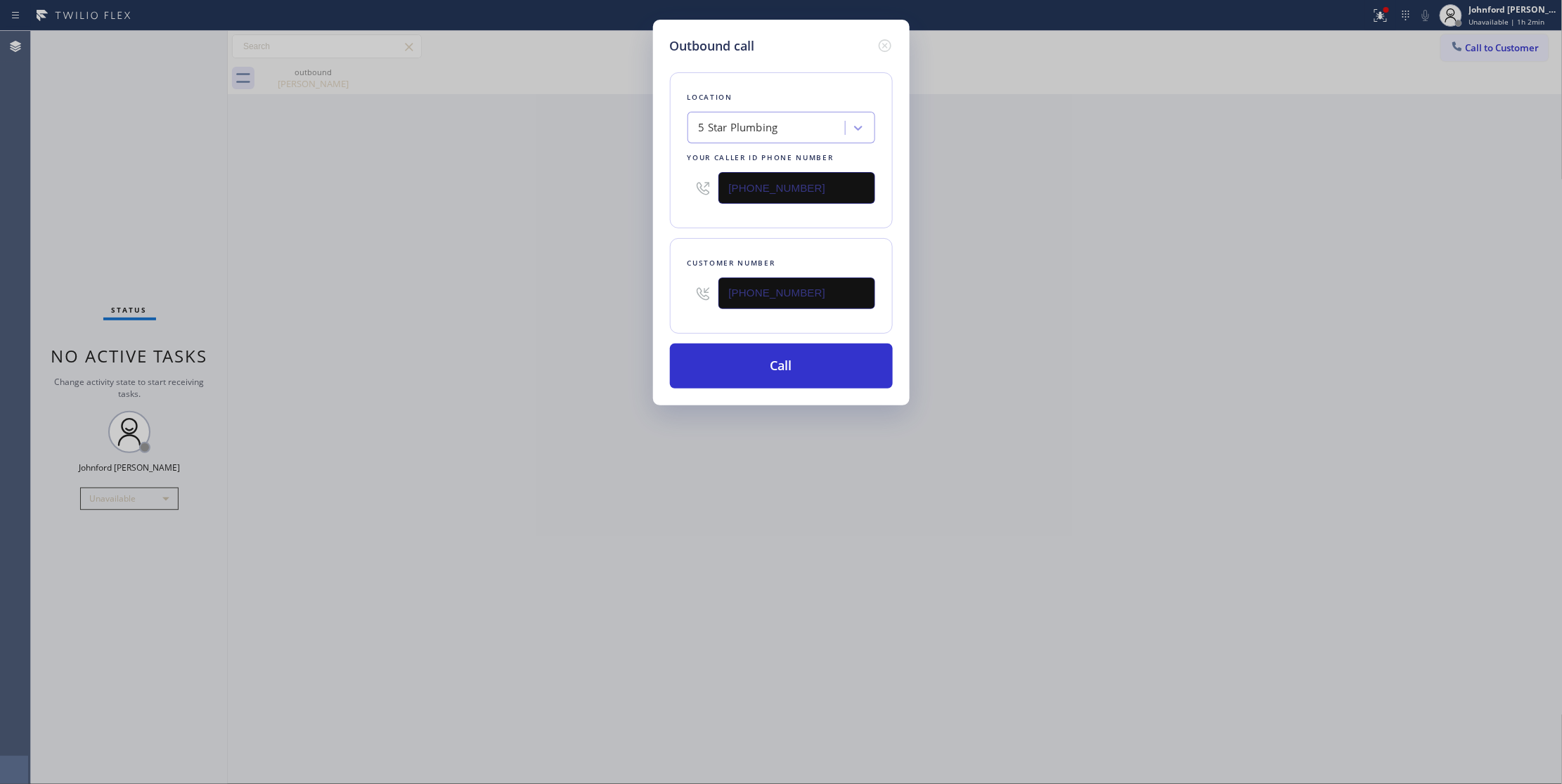
drag, startPoint x: 822, startPoint y: 191, endPoint x: 566, endPoint y: 203, distance: 256.3
click at [566, 203] on div "Outbound call Location 5 Star Plumbing Your caller id phone number [PHONE_NUMBE…" at bounding box center [781, 392] width 1562 height 784
paste input "720) 740-587"
type input "[PHONE_NUMBER]"
click at [507, 218] on div "Outbound call Location 5 Star Plumbing Your caller id phone number [PHONE_NUMBE…" at bounding box center [781, 392] width 1562 height 784
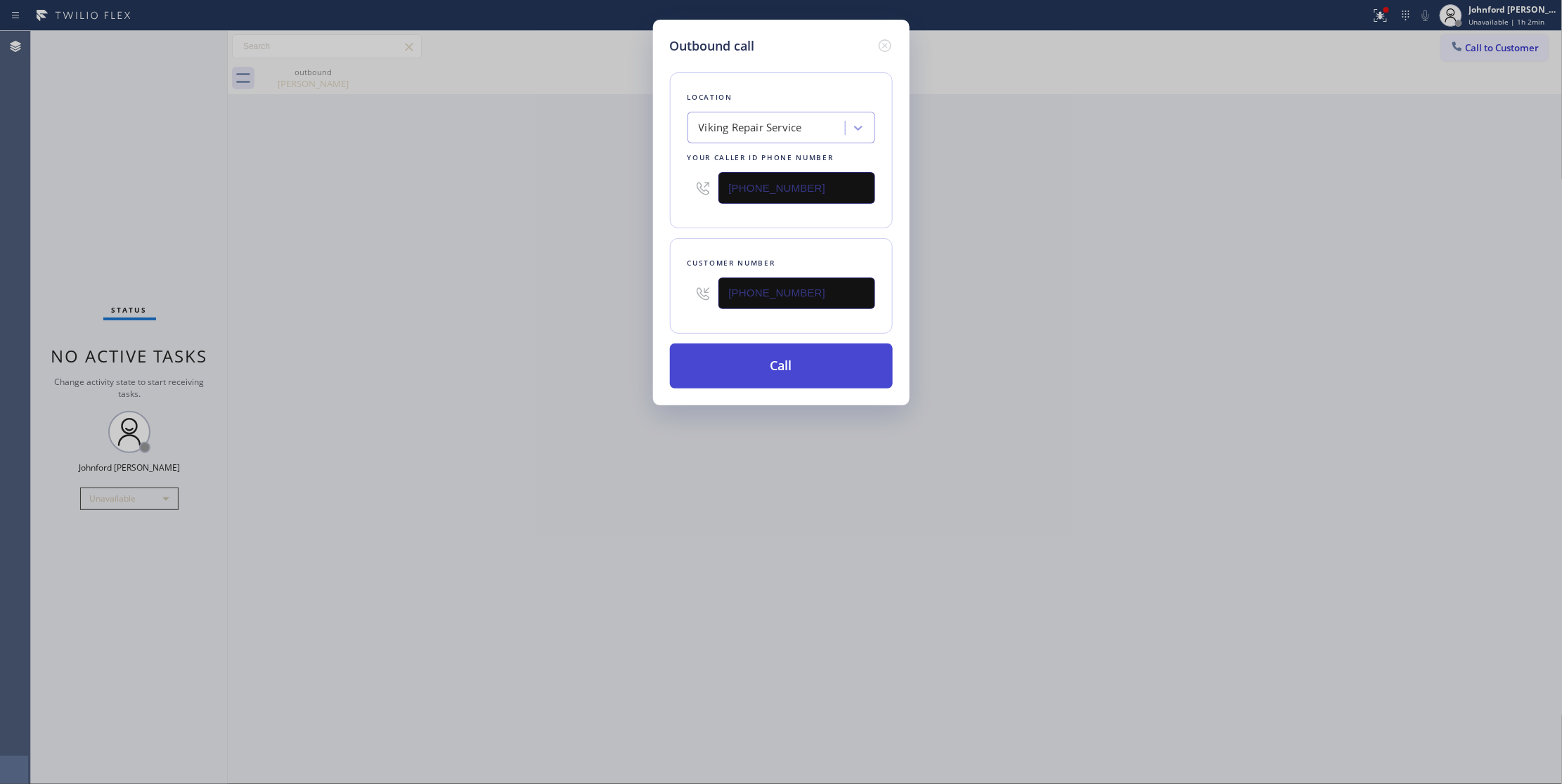
click at [721, 356] on button "Call" at bounding box center [781, 365] width 223 height 45
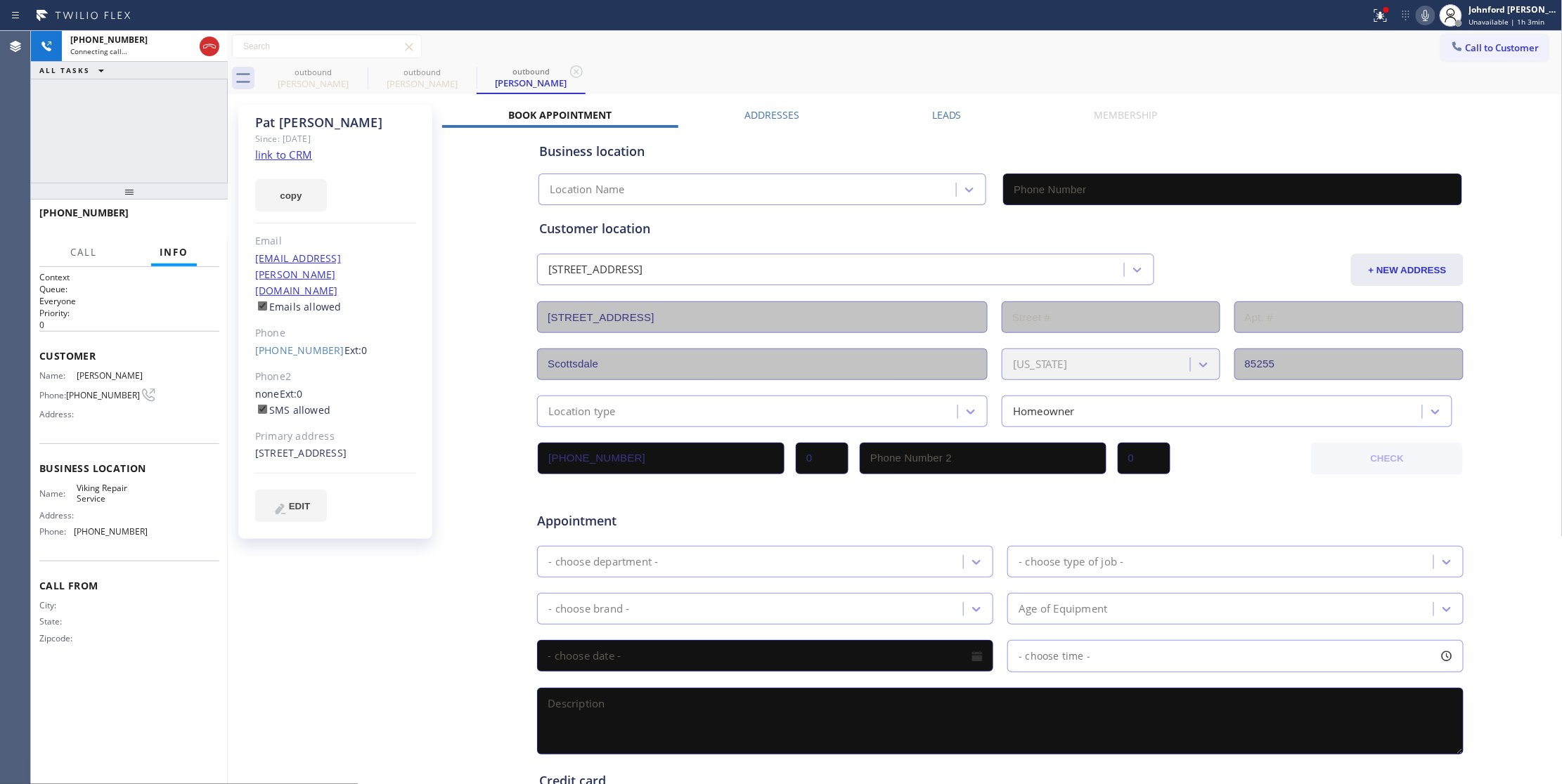
type input "[PHONE_NUMBER]"
click at [120, 141] on div "[PHONE_NUMBER] Connecting call… ALL TASKS ALL TASKS ACTIVE TASKS TASKS IN WRAP …" at bounding box center [129, 106] width 197 height 151
click at [358, 79] on icon at bounding box center [358, 71] width 16 height 16
click at [358, 76] on icon at bounding box center [358, 71] width 16 height 16
click at [691, 66] on div "outbound [PERSON_NAME]" at bounding box center [911, 78] width 1304 height 32
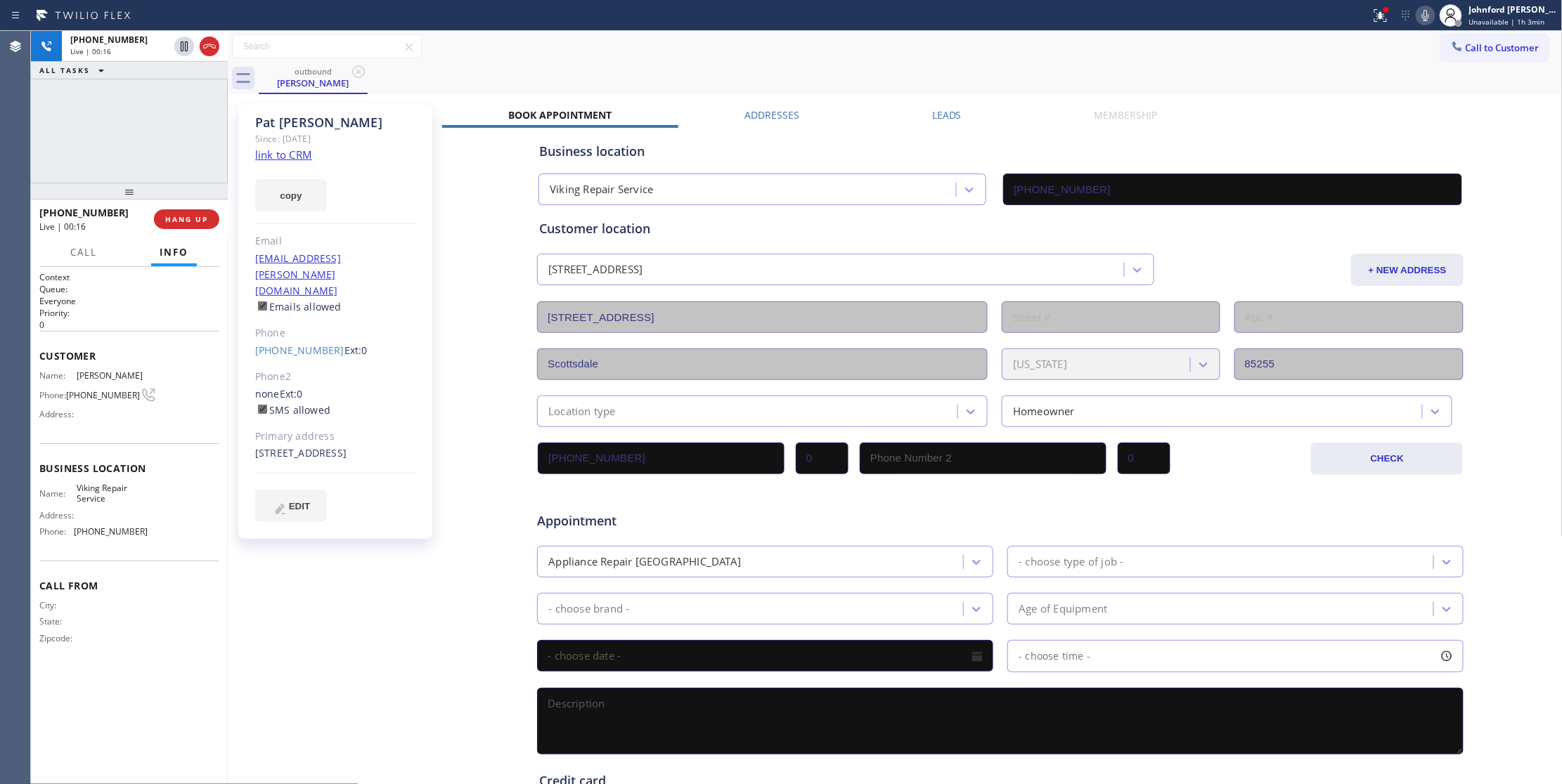
click at [1430, 26] on div "Status report Issues detected These issues could affect your workflow. Please c…" at bounding box center [1464, 15] width 197 height 31
click at [1430, 12] on icon at bounding box center [1425, 14] width 16 height 16
click at [1364, 21] on div at bounding box center [685, 14] width 1359 height 22
click at [1429, 14] on icon at bounding box center [1425, 15] width 7 height 12
click at [1380, 23] on button at bounding box center [1381, 15] width 31 height 31
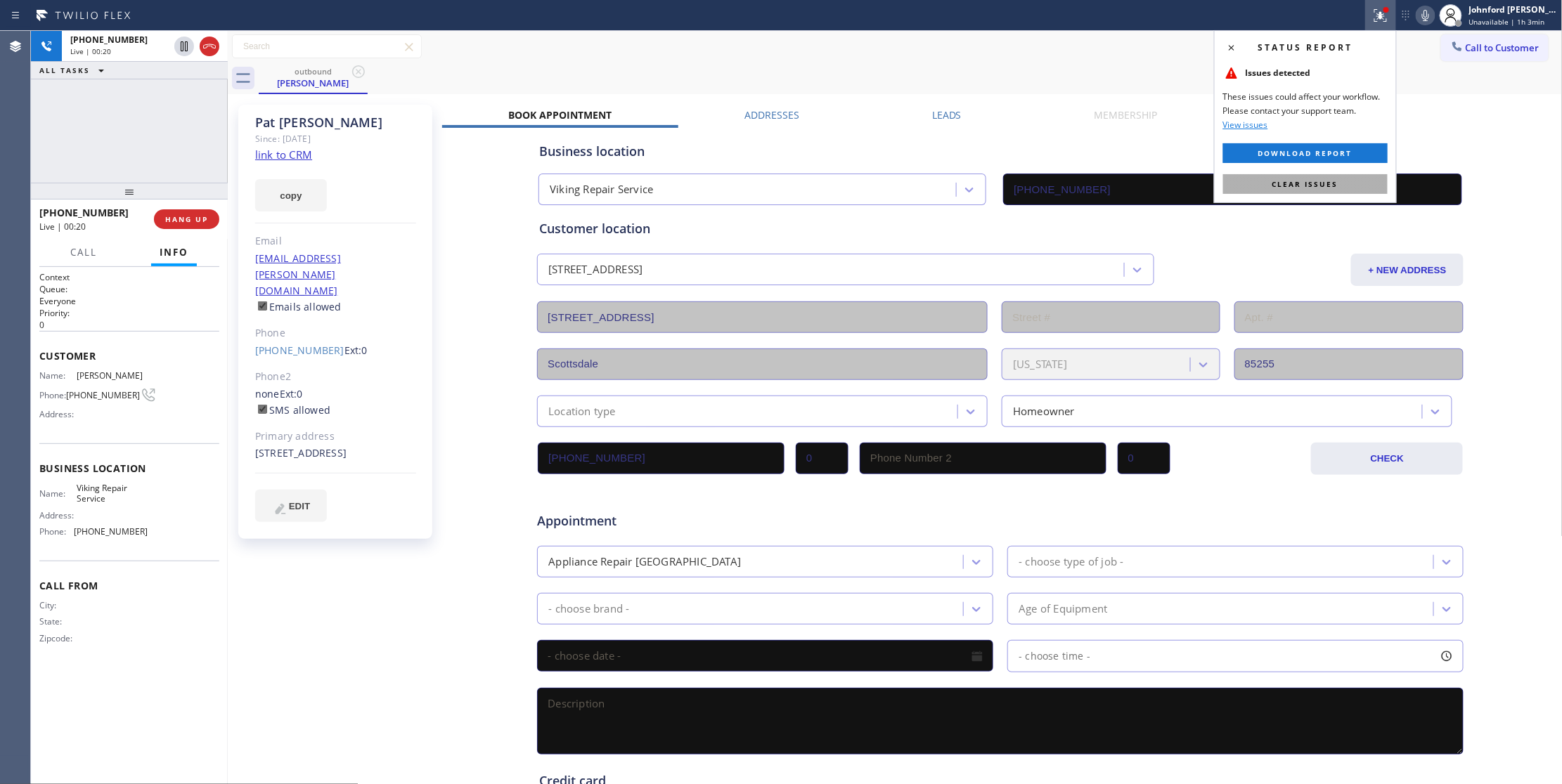
click at [1311, 181] on span "Clear issues" at bounding box center [1305, 184] width 66 height 10
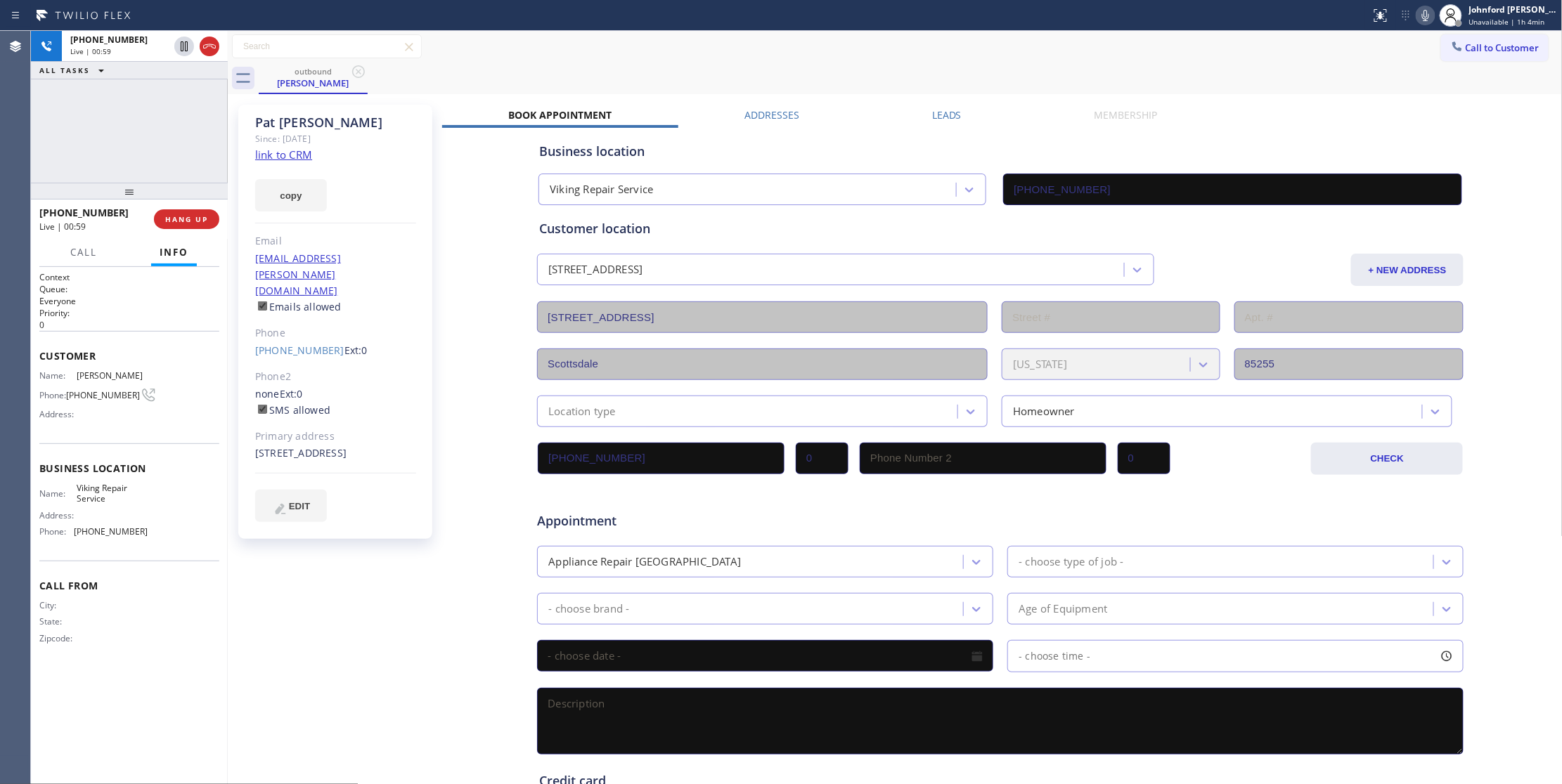
click at [152, 147] on div "[PHONE_NUMBER] Live | 00:59 ALL TASKS ALL TASKS ACTIVE TASKS TASKS IN WRAP UP" at bounding box center [129, 106] width 197 height 151
click at [602, 60] on div "Call to Customer Outbound call Location Viking Repair Service Your caller id ph…" at bounding box center [895, 46] width 1335 height 32
click at [166, 211] on button "HANG UP" at bounding box center [187, 219] width 66 height 19
drag, startPoint x: 201, startPoint y: 147, endPoint x: 204, endPoint y: 212, distance: 65.1
click at [198, 148] on div "ALL TASKS ALL TASKS ACTIVE TASKS TASKS IN WRAP UP [PHONE_NUMBER] Wrap up | 00:02" at bounding box center [129, 106] width 197 height 151
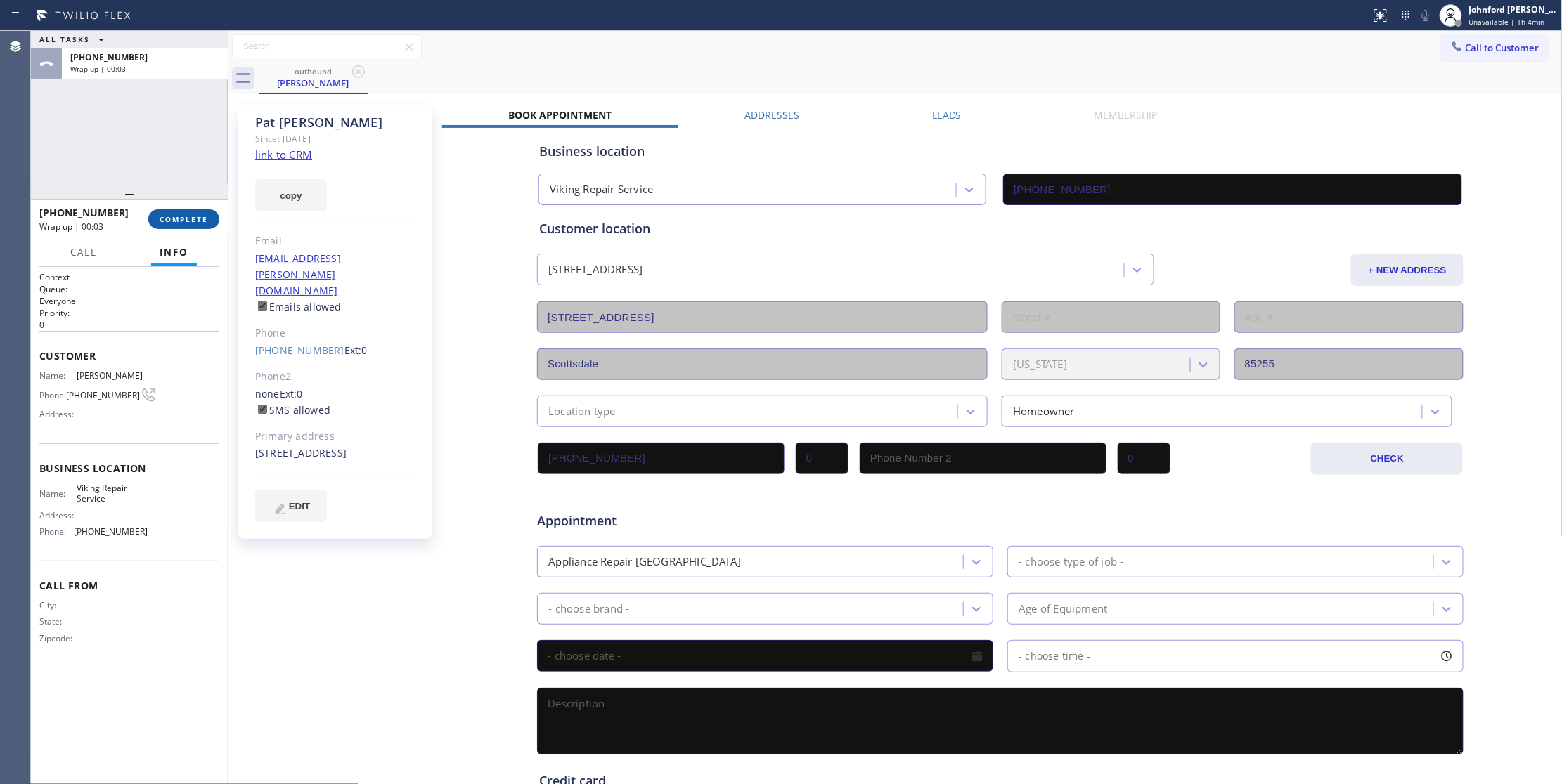
click at [204, 214] on span "COMPLETE" at bounding box center [183, 219] width 48 height 10
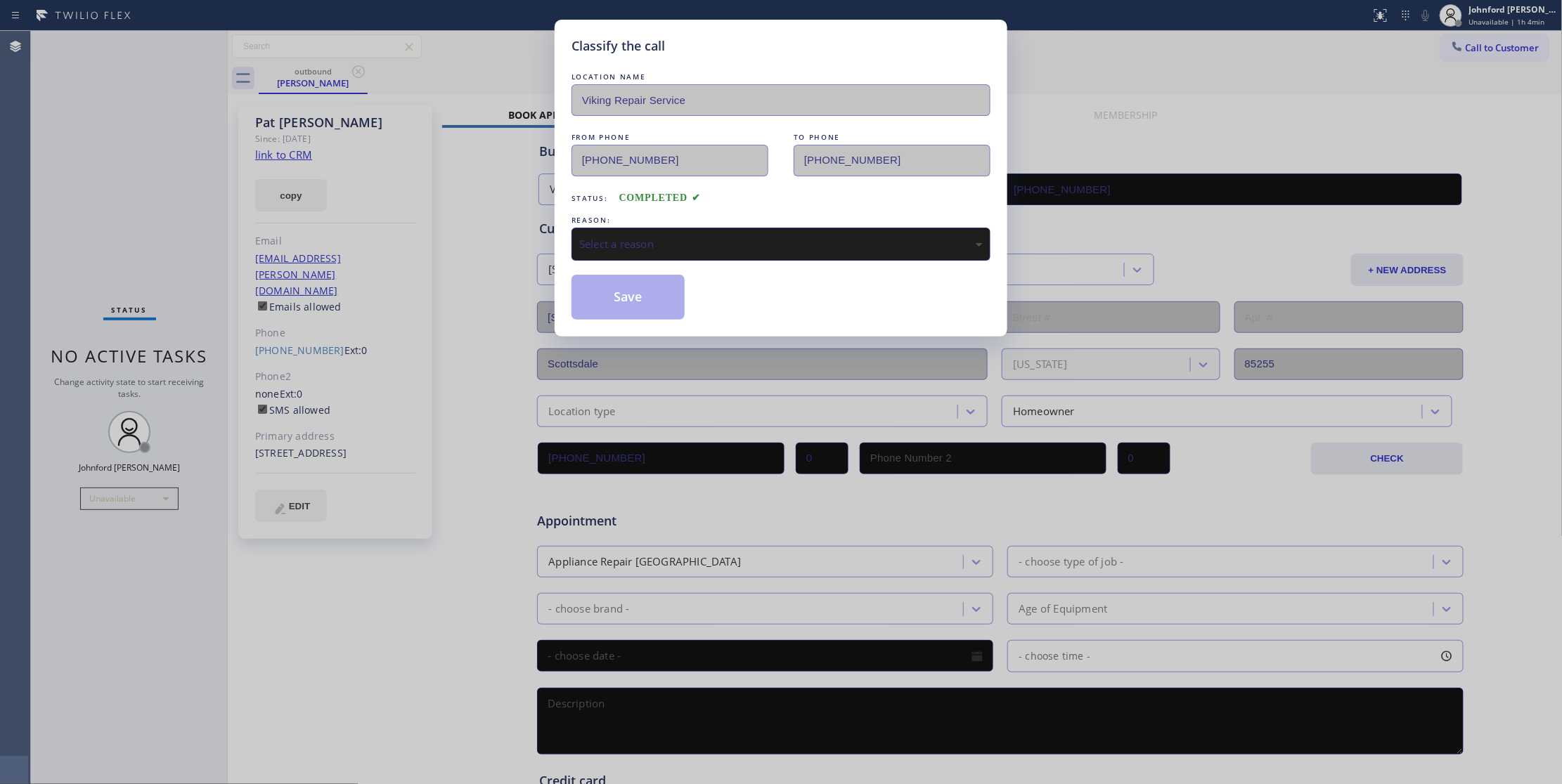
click at [777, 242] on div "Select a reason" at bounding box center [781, 244] width 403 height 16
click at [652, 302] on button "Save" at bounding box center [627, 297] width 113 height 45
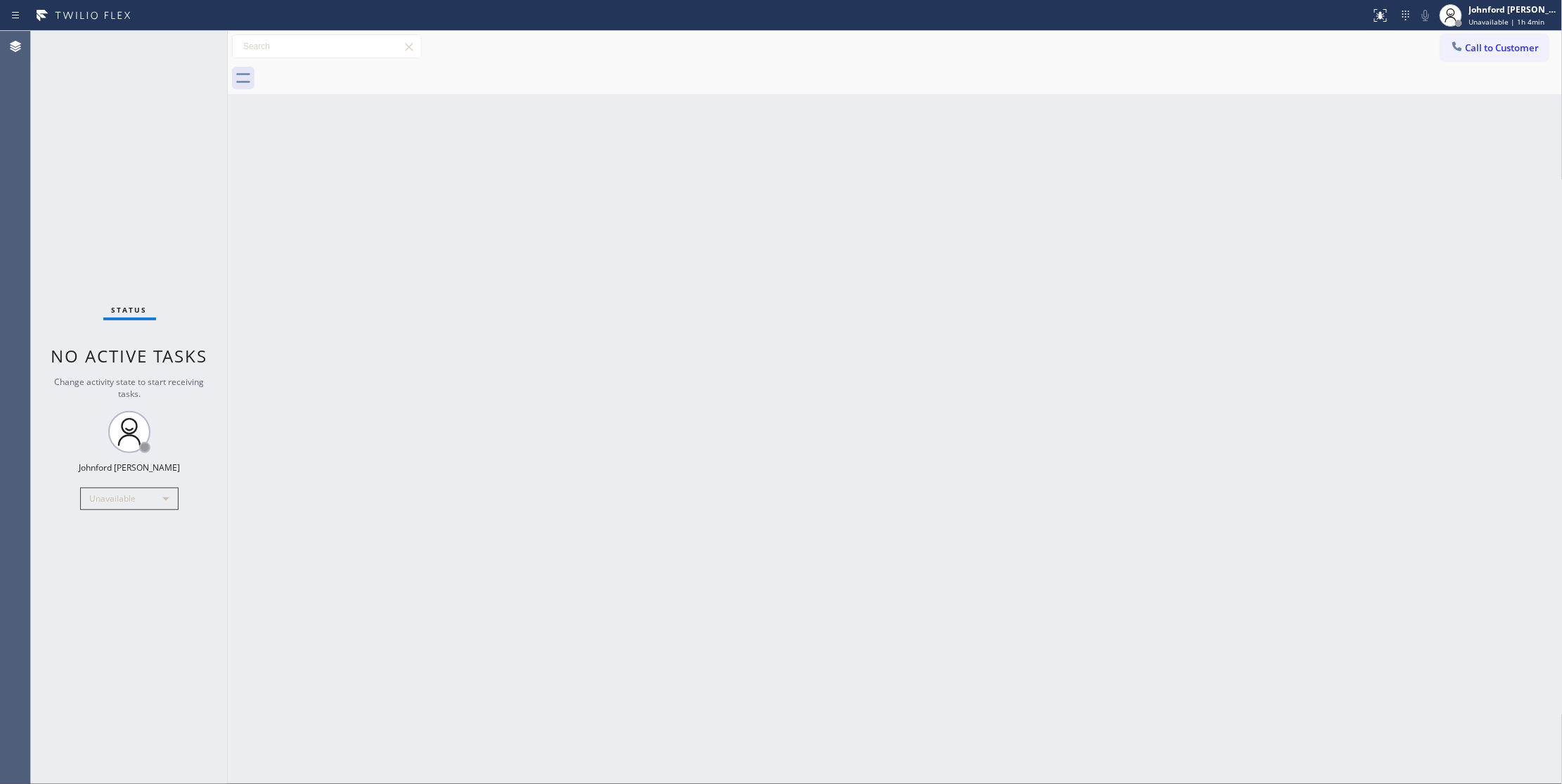
click at [1458, 50] on icon at bounding box center [1456, 45] width 9 height 9
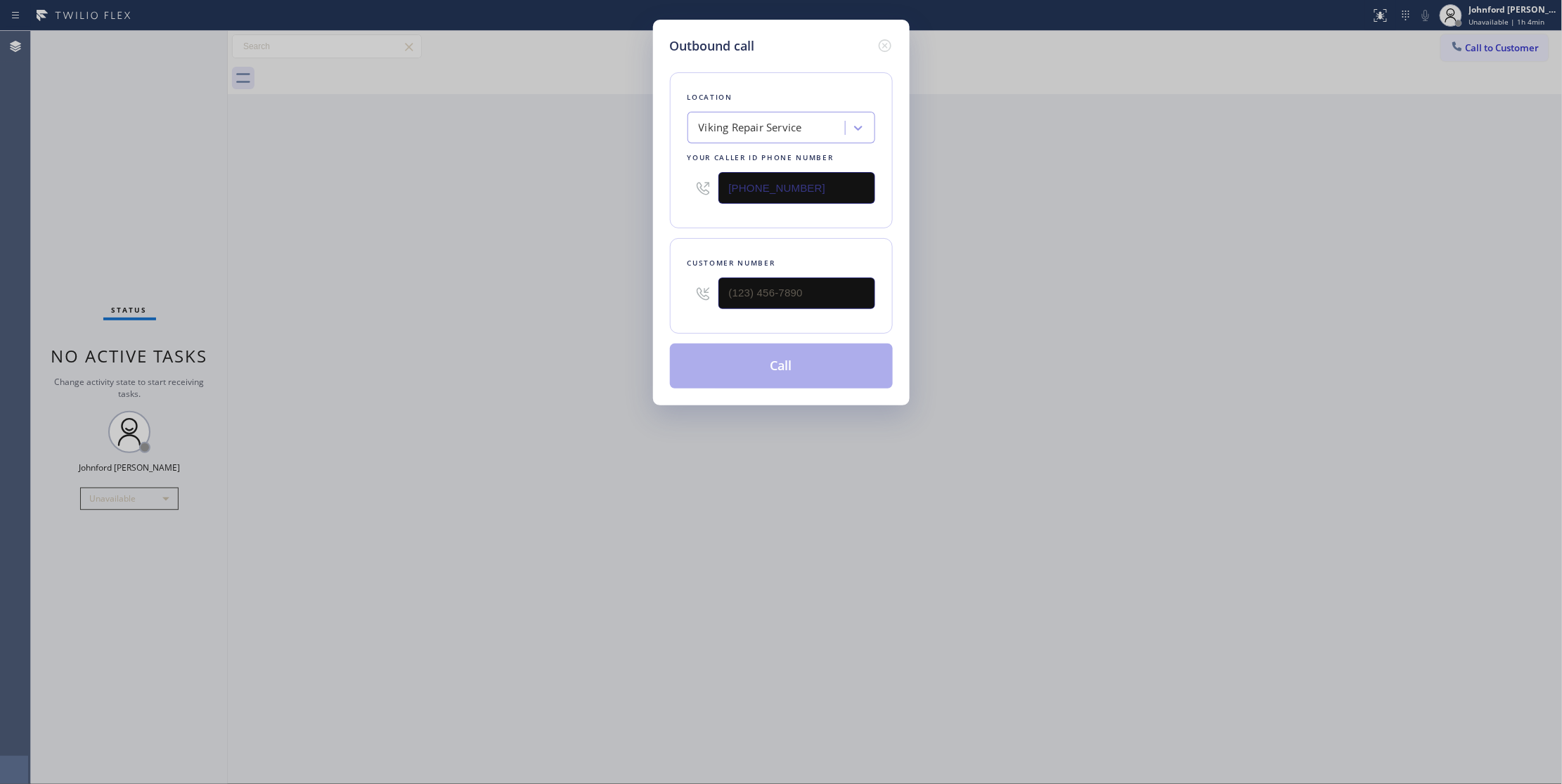
drag, startPoint x: 737, startPoint y: 201, endPoint x: 507, endPoint y: 212, distance: 230.3
click at [530, 206] on div "Outbound call Location Viking Repair Service Your caller id phone number [PHONE…" at bounding box center [781, 392] width 1562 height 784
paste input "888) 477-1309"
type input "[PHONE_NUMBER]"
click at [797, 292] on input "(___) ___-____" at bounding box center [797, 293] width 156 height 32
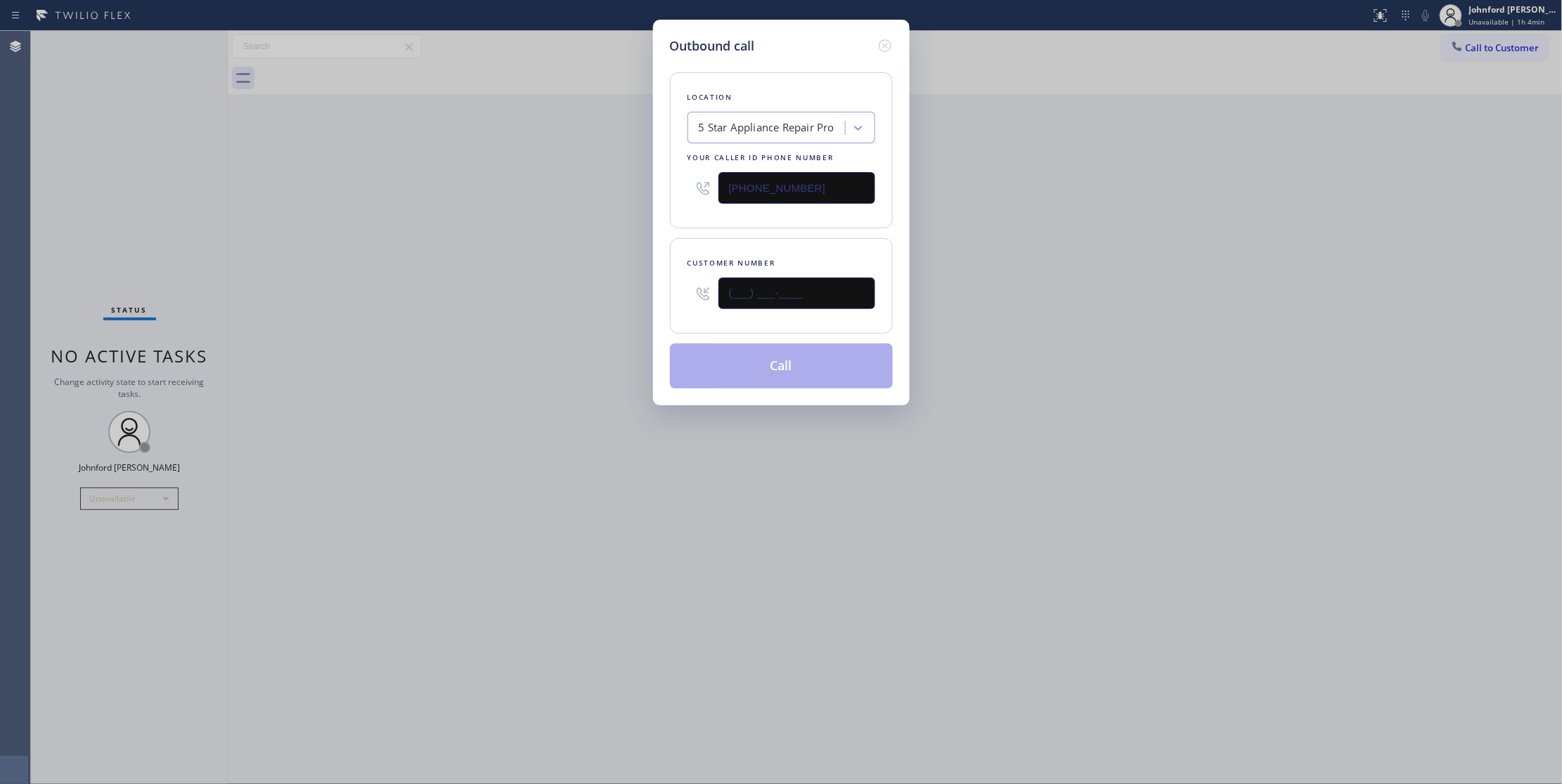
paste input "855) 731-4952"
type input "[PHONE_NUMBER]"
click at [590, 283] on div "Outbound call Location 5 Star Appliance Repair Pro Your caller id phone number …" at bounding box center [781, 392] width 1562 height 784
click at [747, 364] on button "Call" at bounding box center [781, 365] width 223 height 45
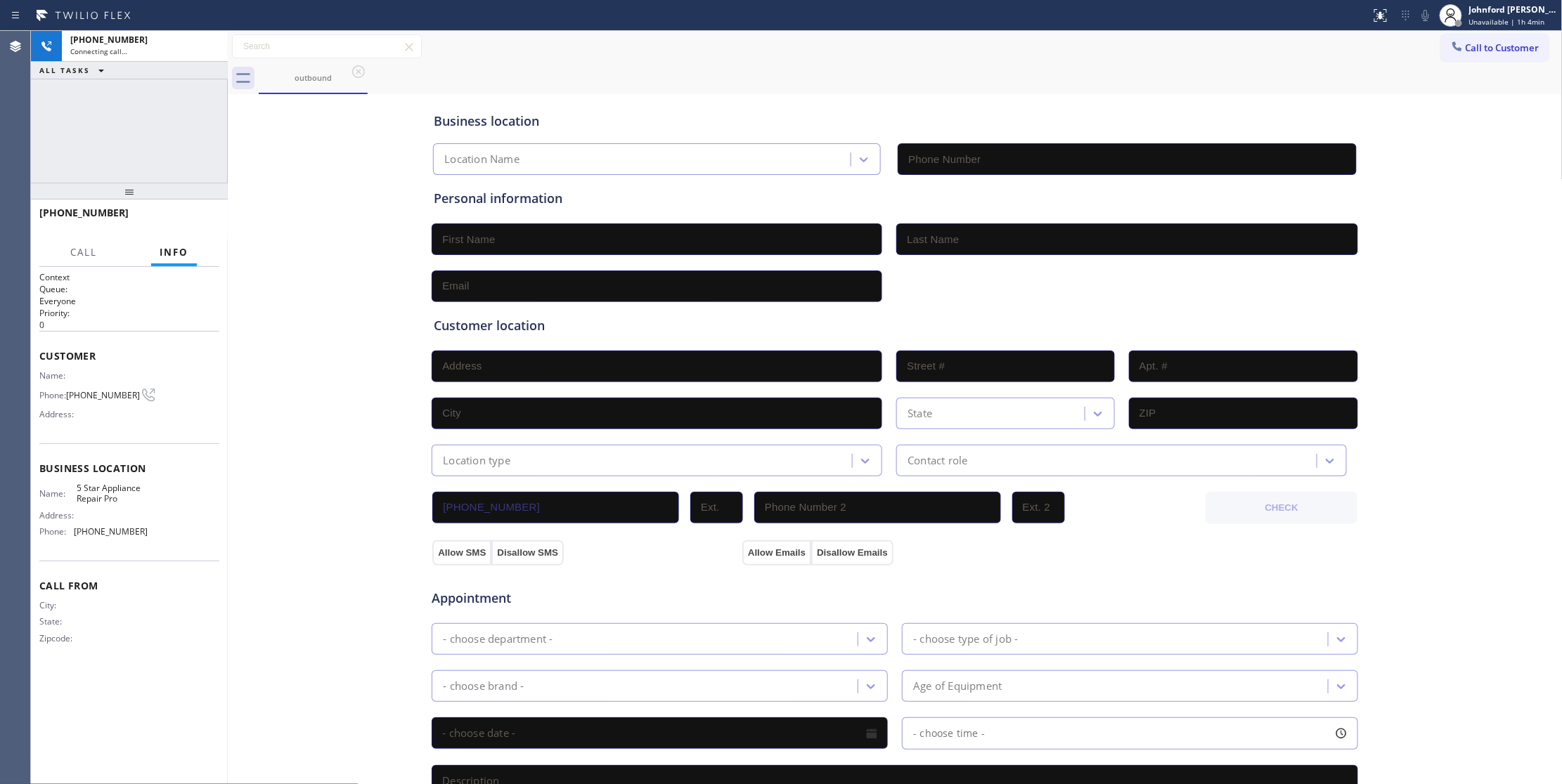
type input "[PHONE_NUMBER]"
click at [298, 234] on div "Business location 5 Star Appliance Repair Pro [PHONE_NUMBER] Personal informati…" at bounding box center [895, 577] width 1328 height 960
click at [1508, 53] on span "Call to Customer" at bounding box center [1502, 47] width 74 height 13
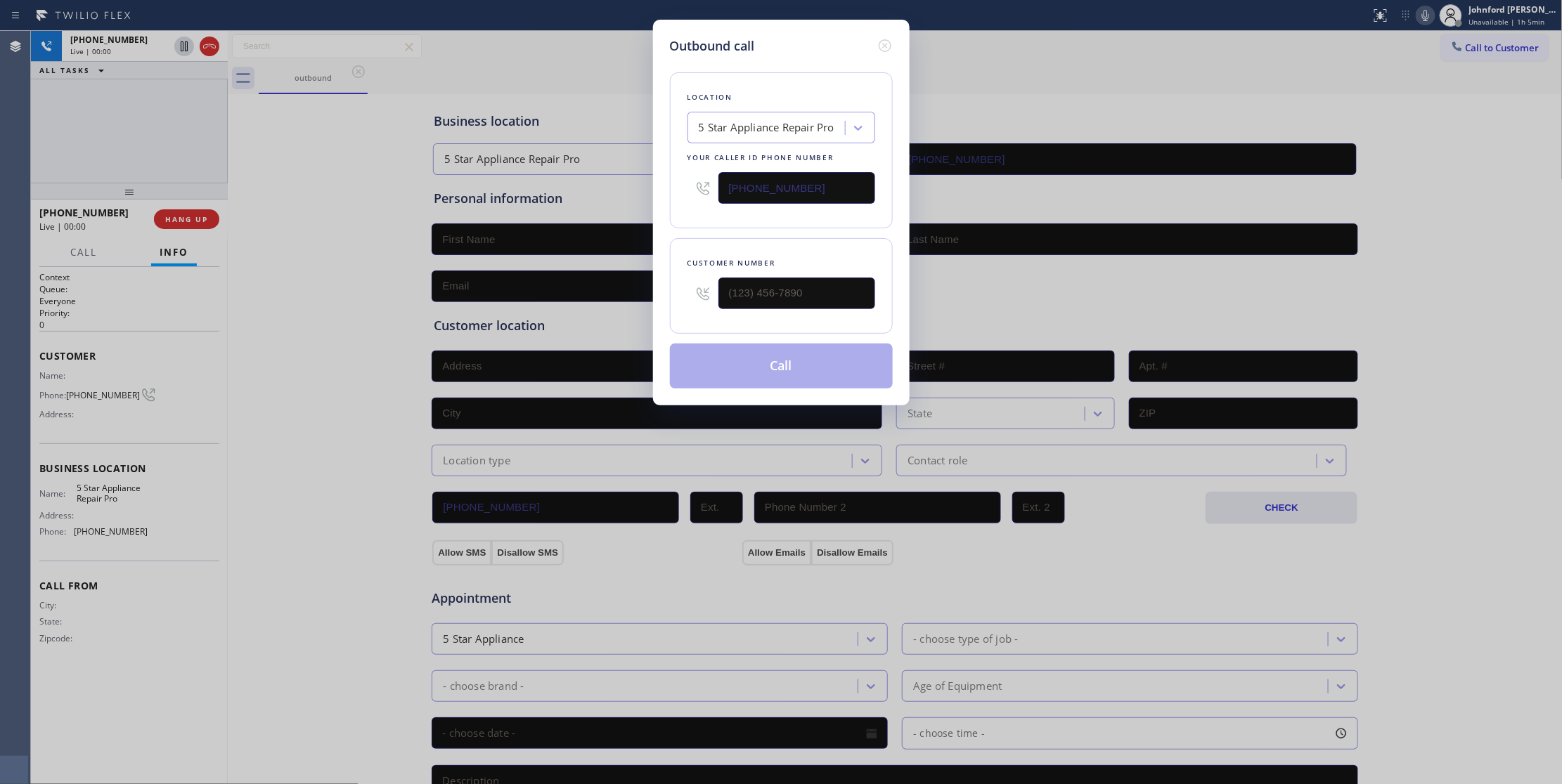
click at [1423, 19] on div "Outbound call Location 5 Star Appliance Repair Pro Your caller id phone number …" at bounding box center [781, 392] width 1562 height 784
click at [1097, 98] on div "Outbound call Location 5 Star Appliance Repair Pro Your caller id phone number …" at bounding box center [781, 392] width 1562 height 784
click at [873, 45] on div "Outbound call" at bounding box center [781, 46] width 223 height 19
click at [881, 45] on icon at bounding box center [885, 45] width 16 height 16
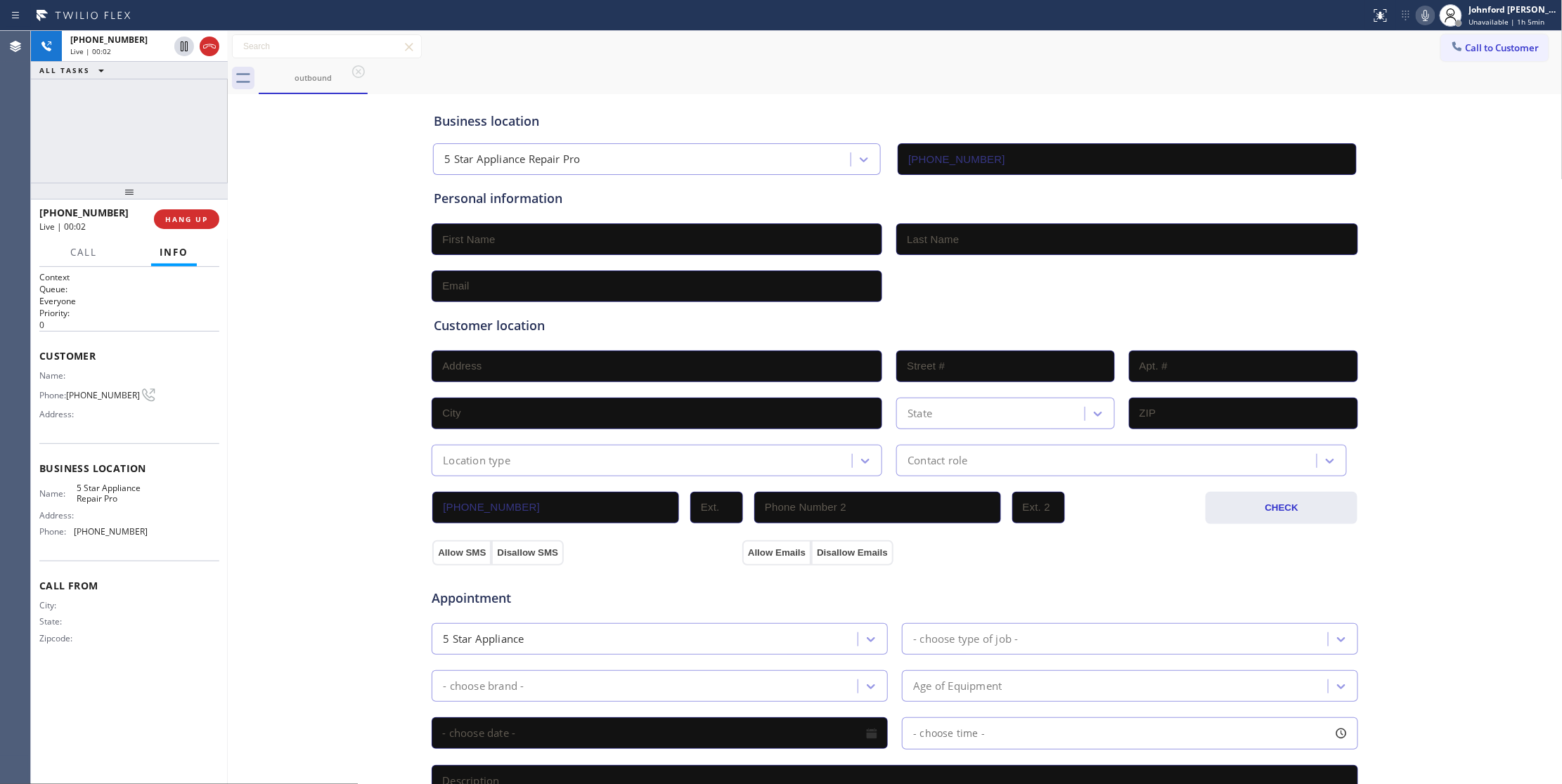
click at [1426, 14] on icon at bounding box center [1425, 14] width 16 height 16
click at [1426, 14] on rect at bounding box center [1426, 14] width 10 height 10
click at [1266, 83] on div "outbound" at bounding box center [911, 78] width 1304 height 32
click at [115, 147] on div "[PHONE_NUMBER] Live | 00:22 ALL TASKS ALL TASKS ACTIVE TASKS TASKS IN WRAP UP" at bounding box center [129, 106] width 197 height 151
click at [184, 215] on span "HANG UP" at bounding box center [186, 219] width 42 height 10
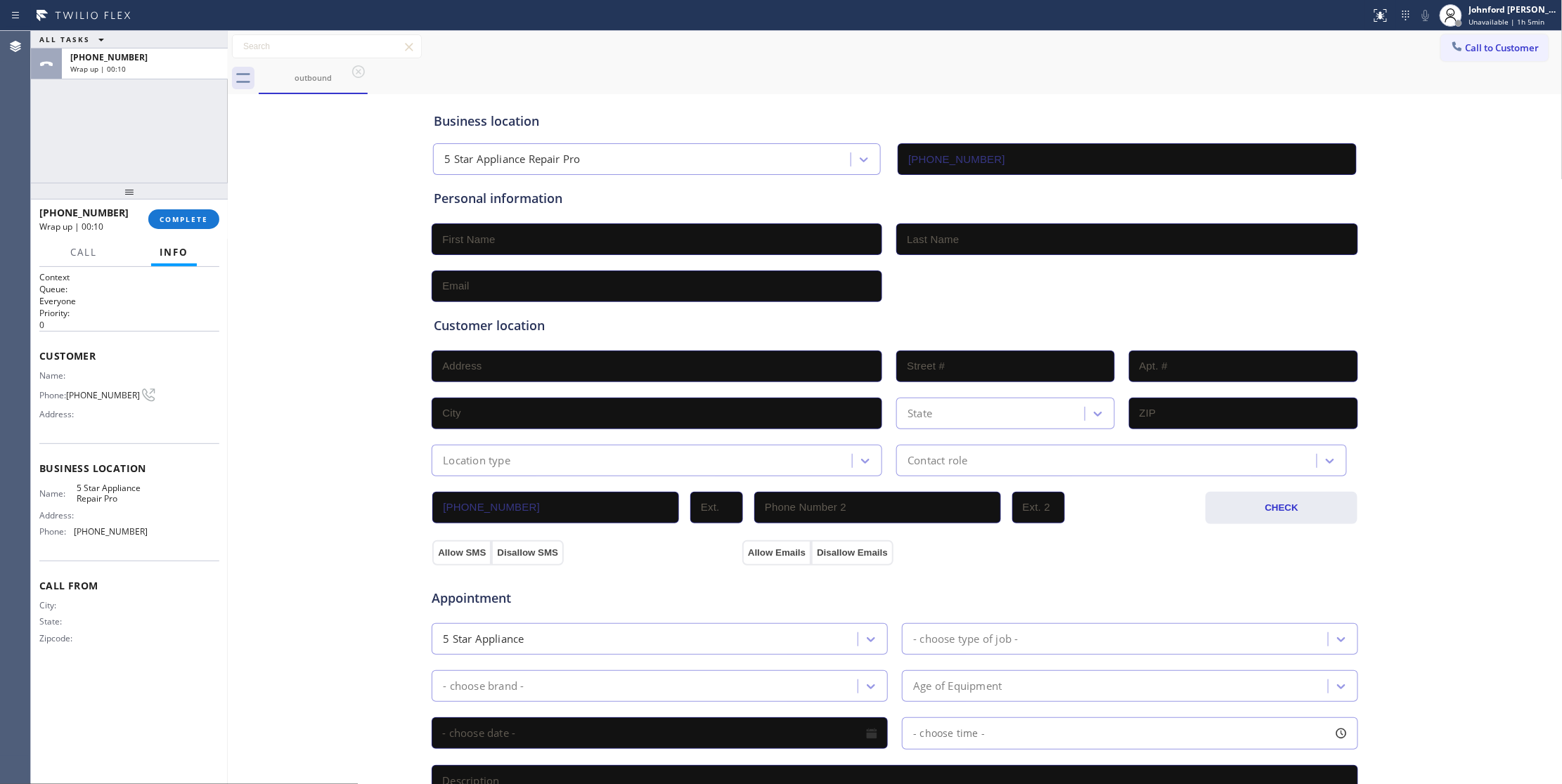
click at [188, 149] on div "ALL TASKS ALL TASKS ACTIVE TASKS TASKS IN WRAP UP [PHONE_NUMBER] Wrap up | 00:10" at bounding box center [129, 106] width 197 height 151
click at [190, 208] on div "[PHONE_NUMBER] Wrap up | 00:12 COMPLETE" at bounding box center [129, 219] width 180 height 37
click at [189, 226] on button "COMPLETE" at bounding box center [184, 219] width 71 height 19
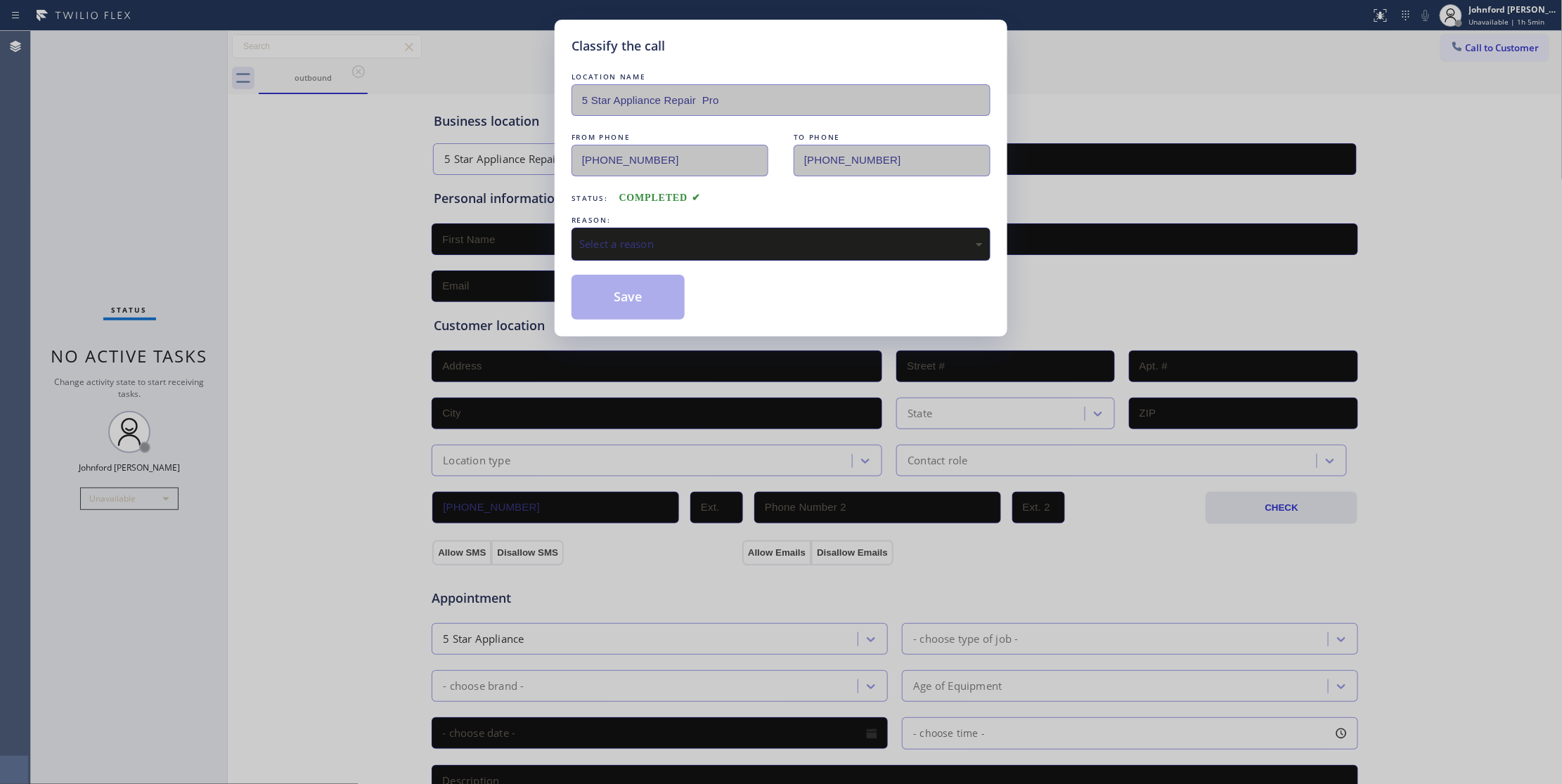
click at [679, 255] on div "Select a reason" at bounding box center [781, 244] width 419 height 33
click at [670, 319] on button "Save" at bounding box center [627, 297] width 113 height 45
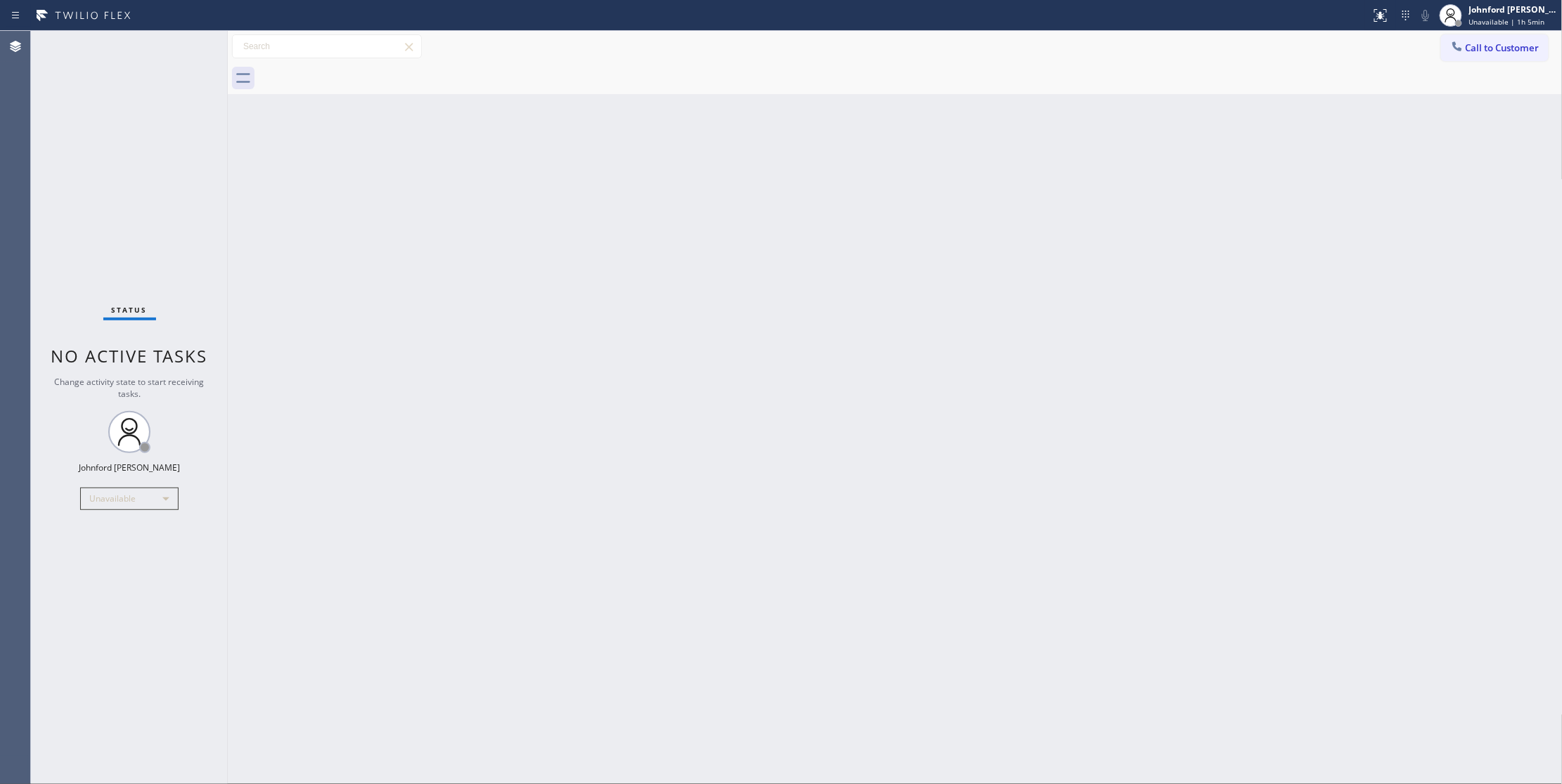
click at [91, 163] on div "Status No active tasks Change activity state to start receiving tasks. [PERSON_…" at bounding box center [129, 407] width 197 height 753
click at [1492, 63] on div at bounding box center [911, 78] width 1304 height 32
click at [1486, 58] on button "Call to Customer" at bounding box center [1494, 48] width 107 height 27
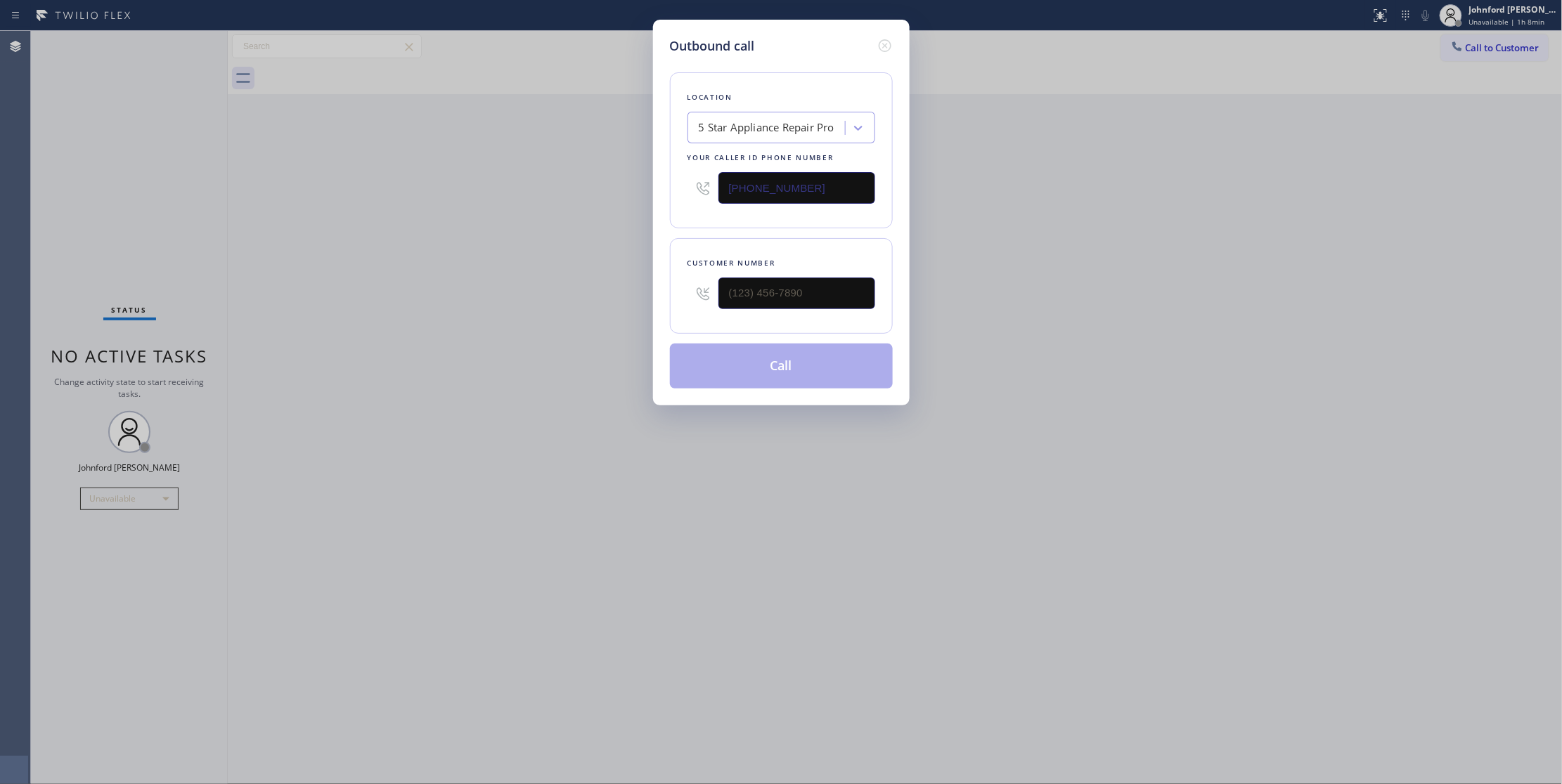
click at [617, 216] on div "Outbound call Location 5 Star Appliance Repair Pro Your caller id phone number …" at bounding box center [781, 392] width 1562 height 784
paste input "619) 658-8803"
type input "[PHONE_NUMBER]"
click at [752, 296] on input "(___) ___-____" at bounding box center [797, 293] width 156 height 32
paste input "619) 225-5842"
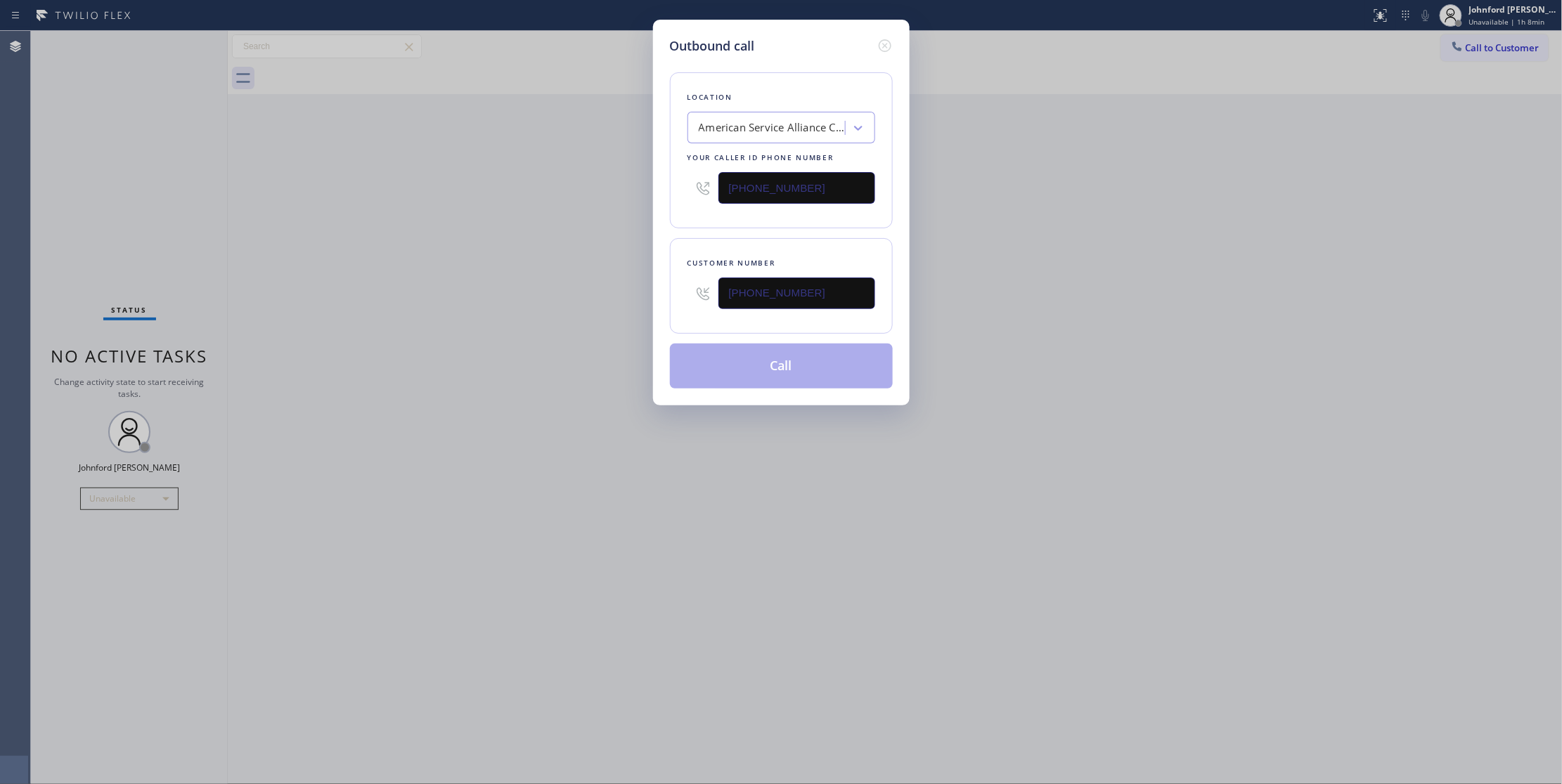
type input "[PHONE_NUMBER]"
drag, startPoint x: 449, startPoint y: 290, endPoint x: 620, endPoint y: 368, distance: 187.9
click at [449, 291] on div "Outbound call Location American Service Alliance [GEOGRAPHIC_DATA] Your caller …" at bounding box center [781, 392] width 1562 height 784
click at [707, 375] on button "Call" at bounding box center [781, 365] width 223 height 45
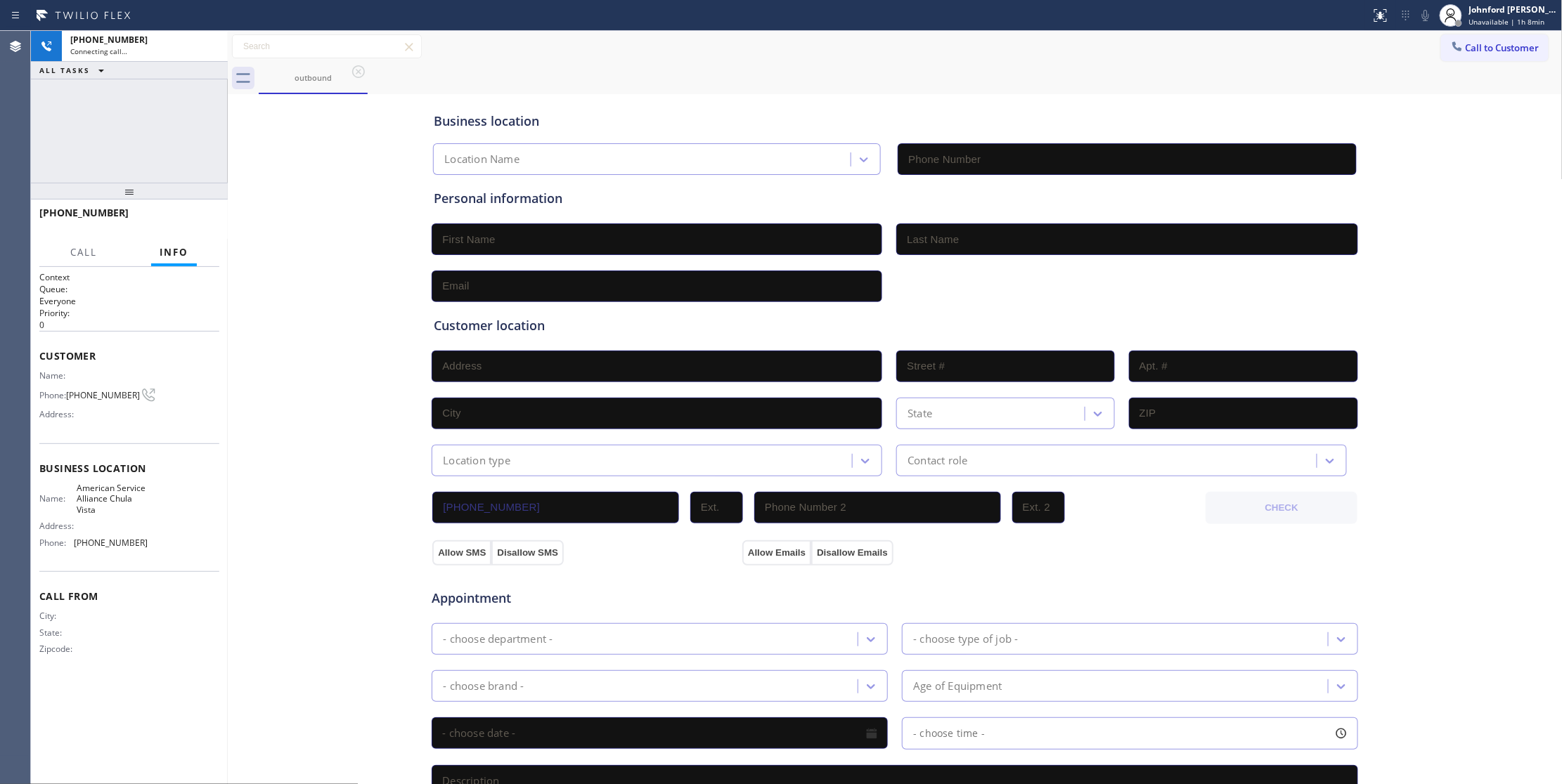
click at [434, 329] on div "Customer location" at bounding box center [895, 326] width 922 height 19
type input "[PHONE_NUMBER]"
click at [1436, 16] on div at bounding box center [1451, 15] width 31 height 31
click at [1430, 20] on icon at bounding box center [1425, 14] width 16 height 16
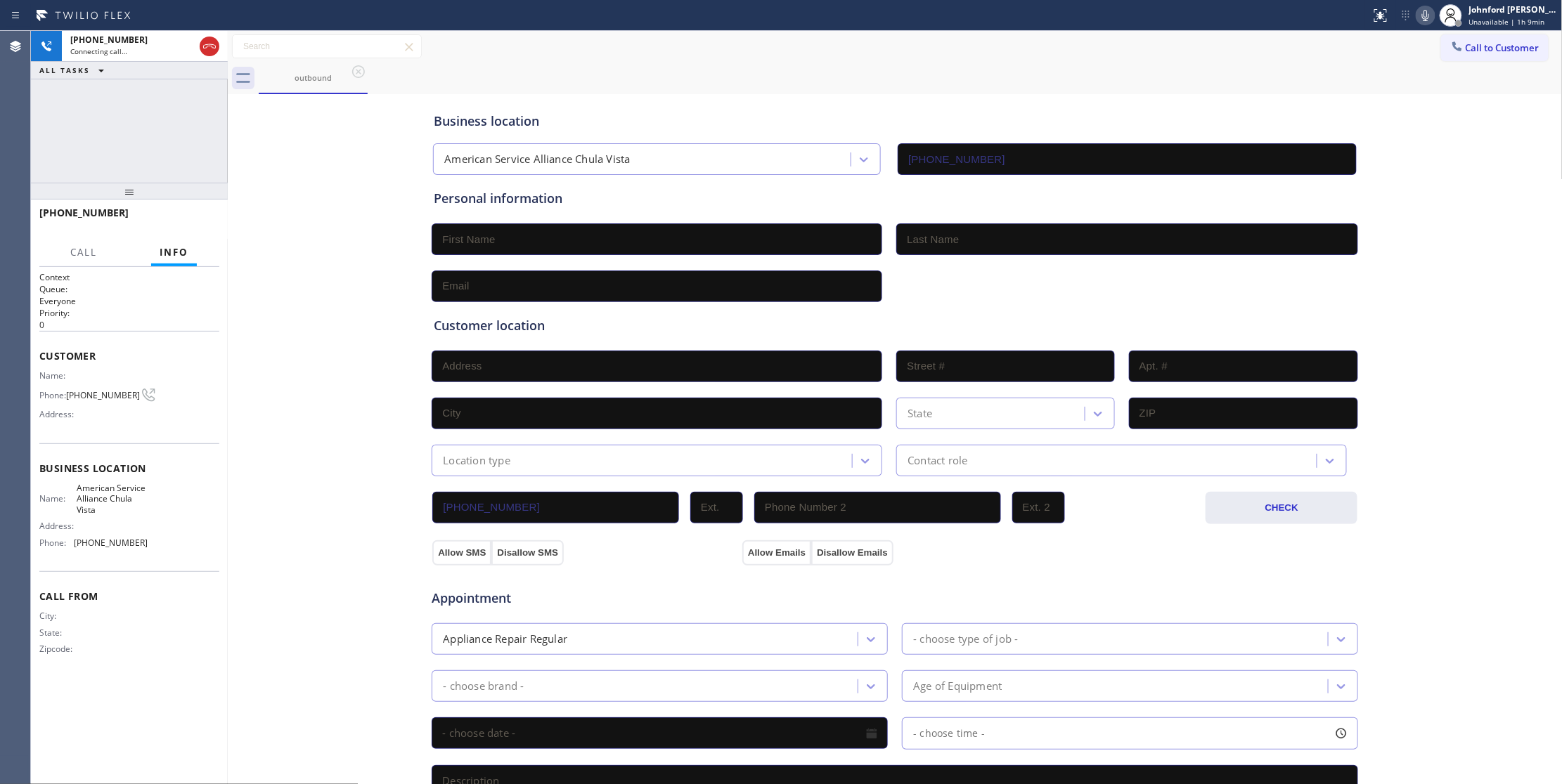
click at [198, 149] on div "[PHONE_NUMBER] Connecting call… ALL TASKS ALL TASKS ACTIVE TASKS TASKS IN WRAP …" at bounding box center [129, 106] width 197 height 151
click at [104, 397] on span "[PHONE_NUMBER]" at bounding box center [102, 394] width 74 height 11
copy div "[PHONE_NUMBER]"
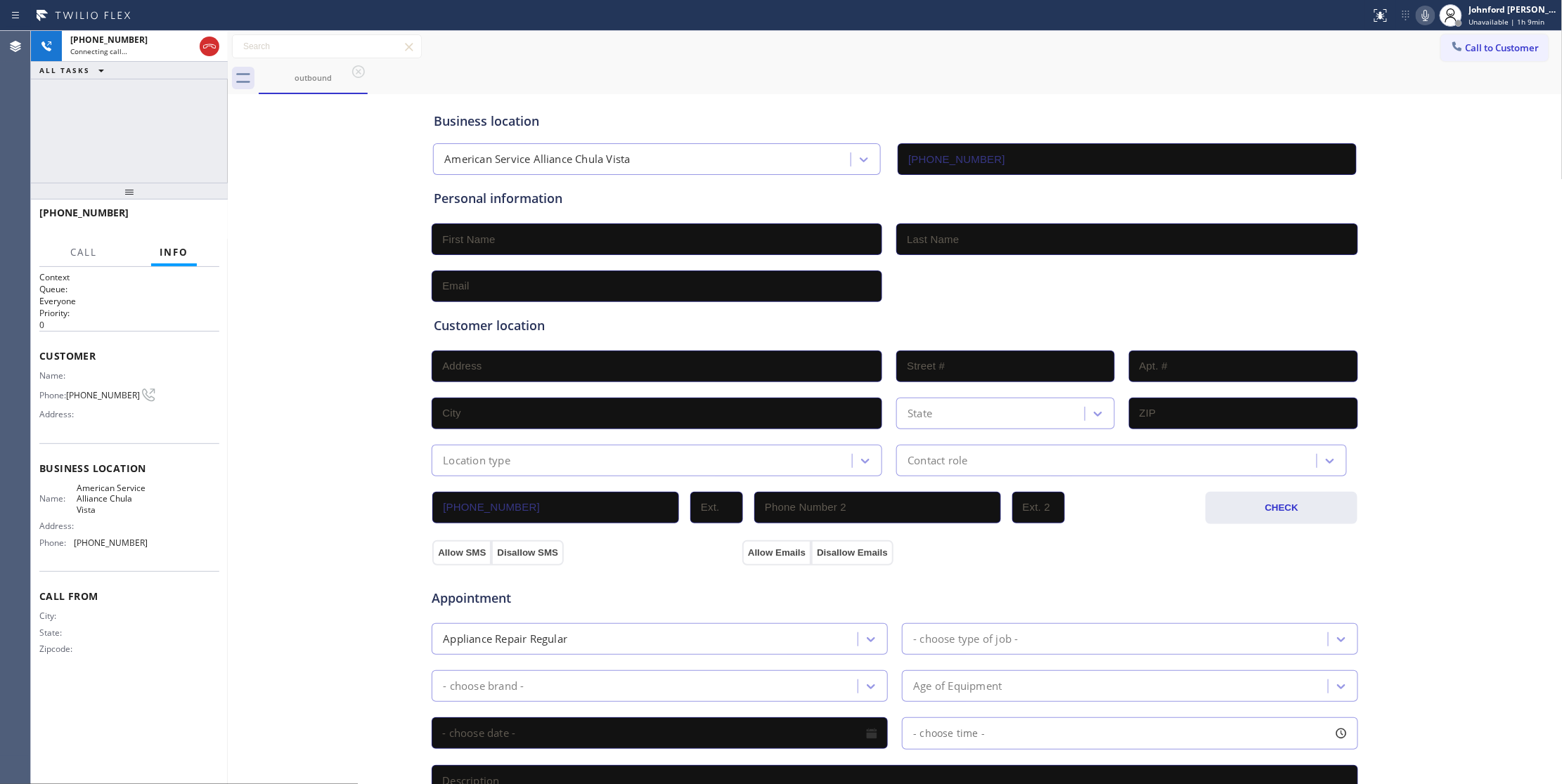
drag, startPoint x: 800, startPoint y: 95, endPoint x: 600, endPoint y: 115, distance: 201.0
click at [800, 95] on div "Business location American Service Alliance [GEOGRAPHIC_DATA] [PHONE_NUMBER]" at bounding box center [895, 133] width 928 height 83
drag, startPoint x: 851, startPoint y: 65, endPoint x: 841, endPoint y: 63, distance: 10.2
click at [851, 65] on div "outbound" at bounding box center [911, 78] width 1304 height 32
click at [91, 392] on span "[PHONE_NUMBER]" at bounding box center [102, 394] width 74 height 11
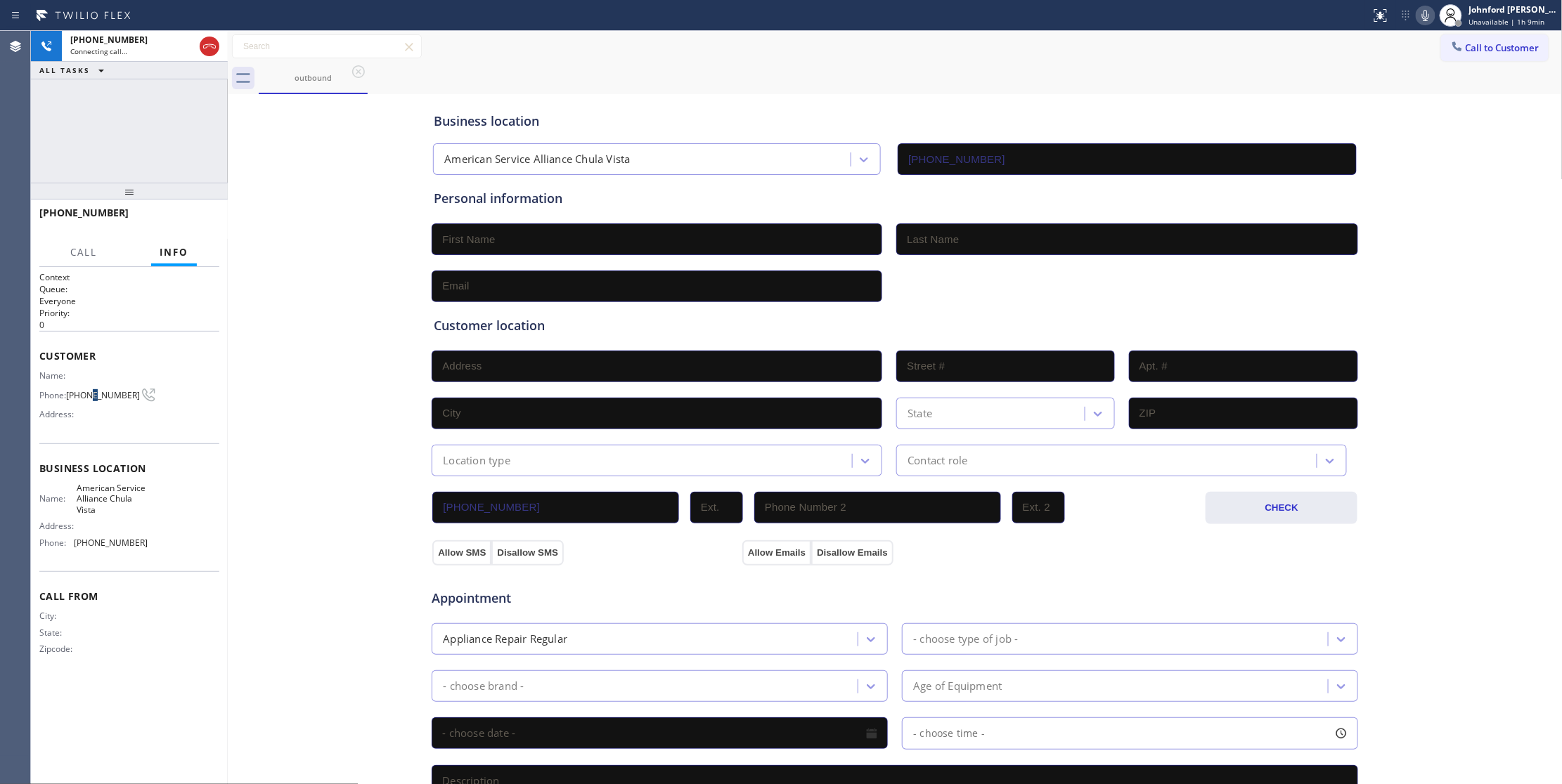
click at [90, 394] on span "[PHONE_NUMBER]" at bounding box center [102, 394] width 74 height 11
copy div "[PHONE_NUMBER]"
click at [206, 42] on icon at bounding box center [208, 45] width 16 height 16
click at [1450, 45] on icon at bounding box center [1457, 46] width 14 height 14
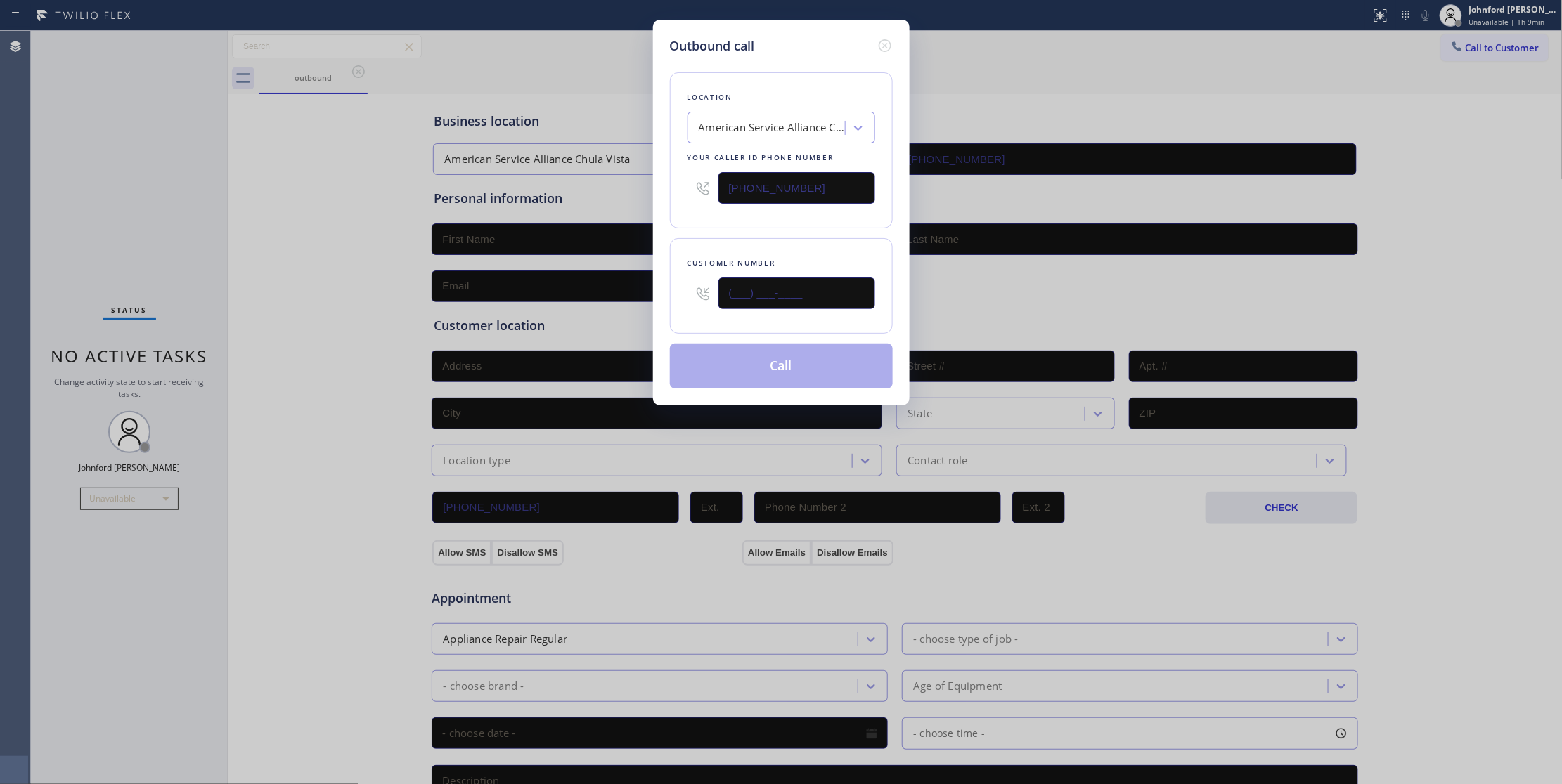
drag, startPoint x: 779, startPoint y: 301, endPoint x: 631, endPoint y: 284, distance: 149.0
click at [643, 285] on div "Outbound call Location American Service Alliance [GEOGRAPHIC_DATA] Your caller …" at bounding box center [781, 392] width 1562 height 784
paste input "619) 225-5842"
type input "[PHONE_NUMBER]"
click at [726, 218] on div "Location American Service Alliance [GEOGRAPHIC_DATA] Your caller id phone numbe…" at bounding box center [781, 150] width 223 height 156
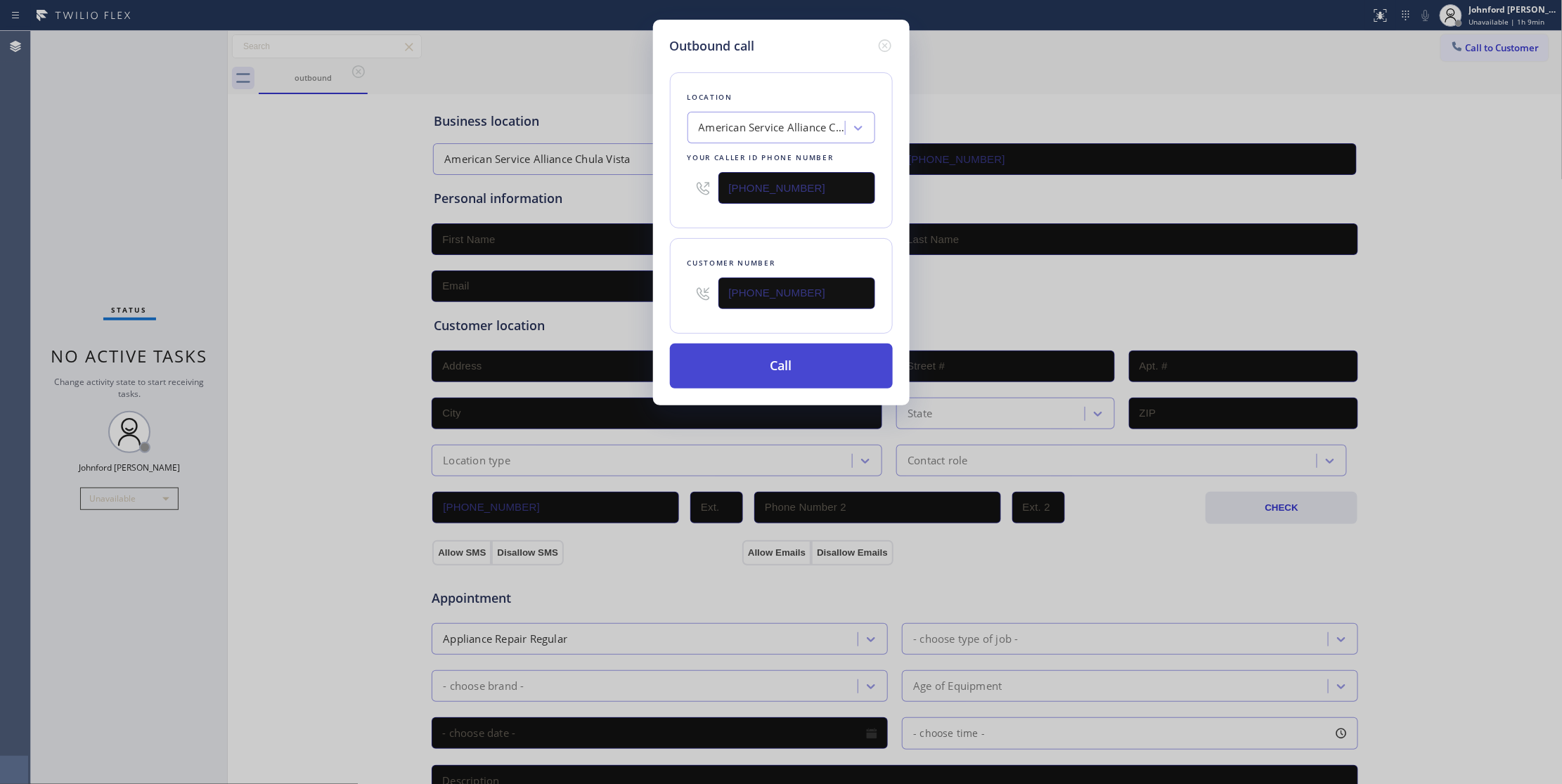
click at [785, 368] on button "Call" at bounding box center [781, 365] width 223 height 45
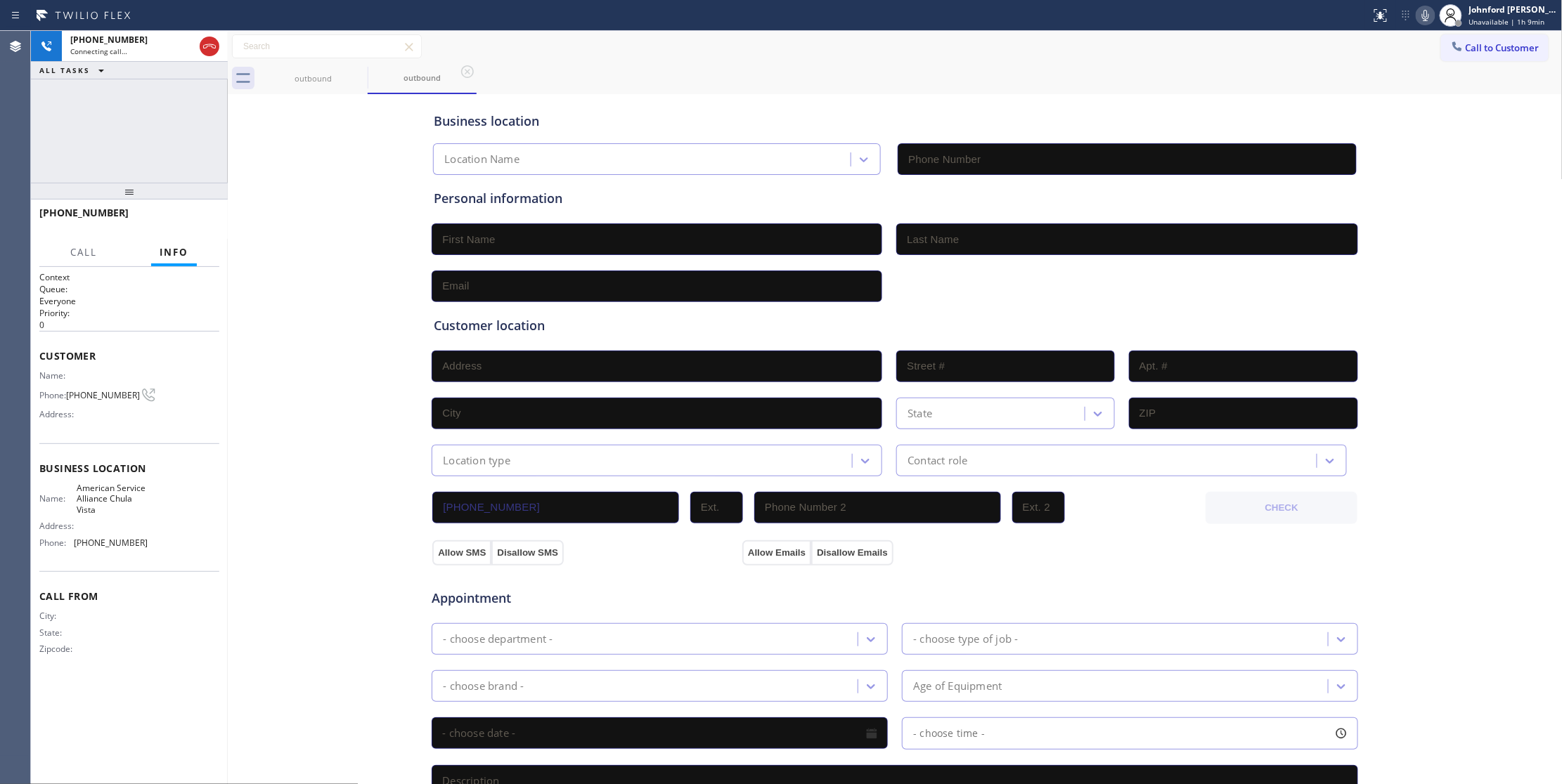
type input "[PHONE_NUMBER]"
click at [208, 48] on icon at bounding box center [208, 45] width 16 height 16
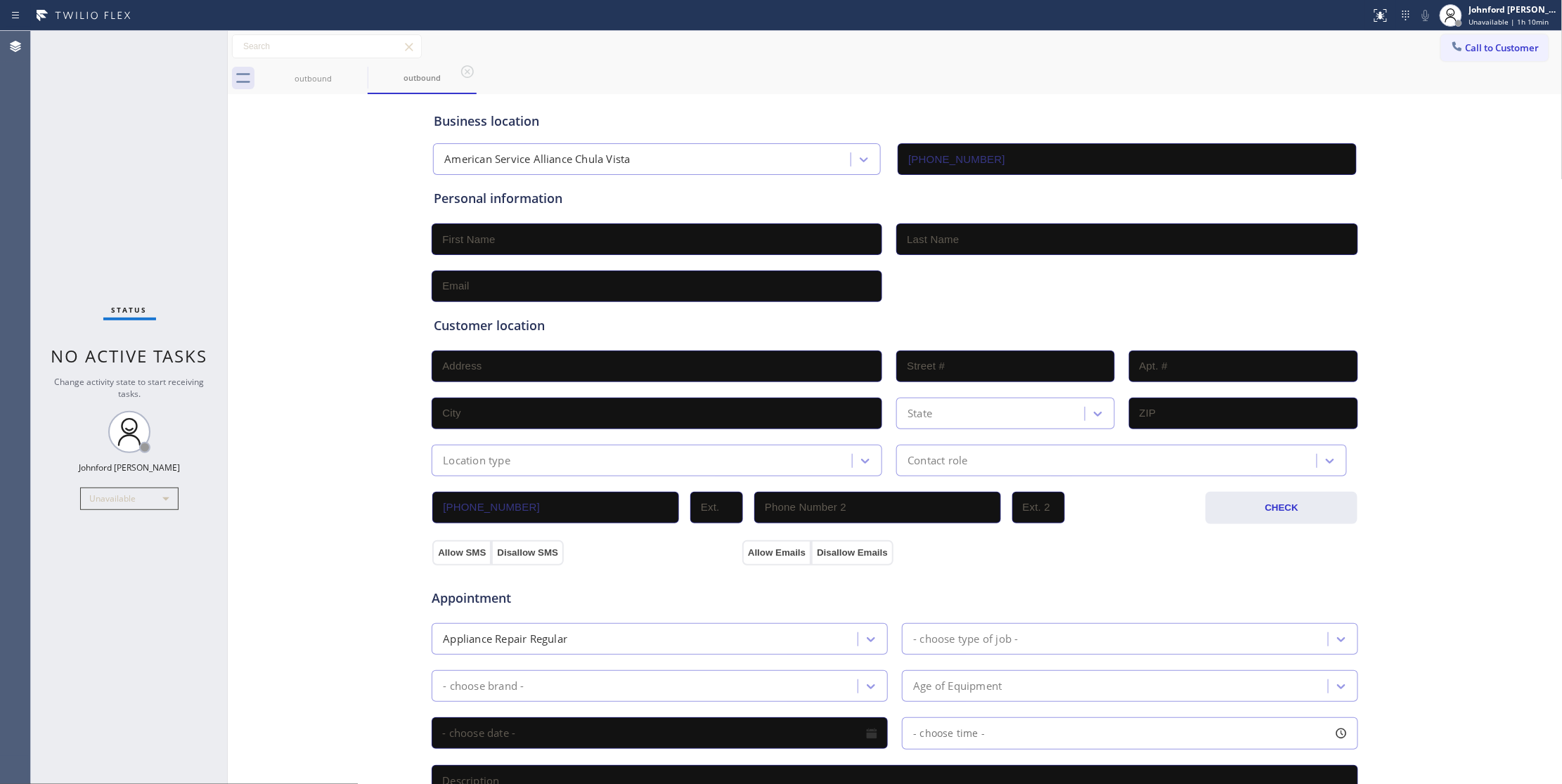
click at [1134, 107] on div "Business location American Service Alliance [GEOGRAPHIC_DATA] [PHONE_NUMBER]" at bounding box center [895, 136] width 928 height 77
click at [105, 253] on div "Status No active tasks Change activity state to start receiving tasks. [PERSON_…" at bounding box center [129, 407] width 197 height 753
click at [1505, 56] on button "Call to Customer" at bounding box center [1494, 48] width 107 height 27
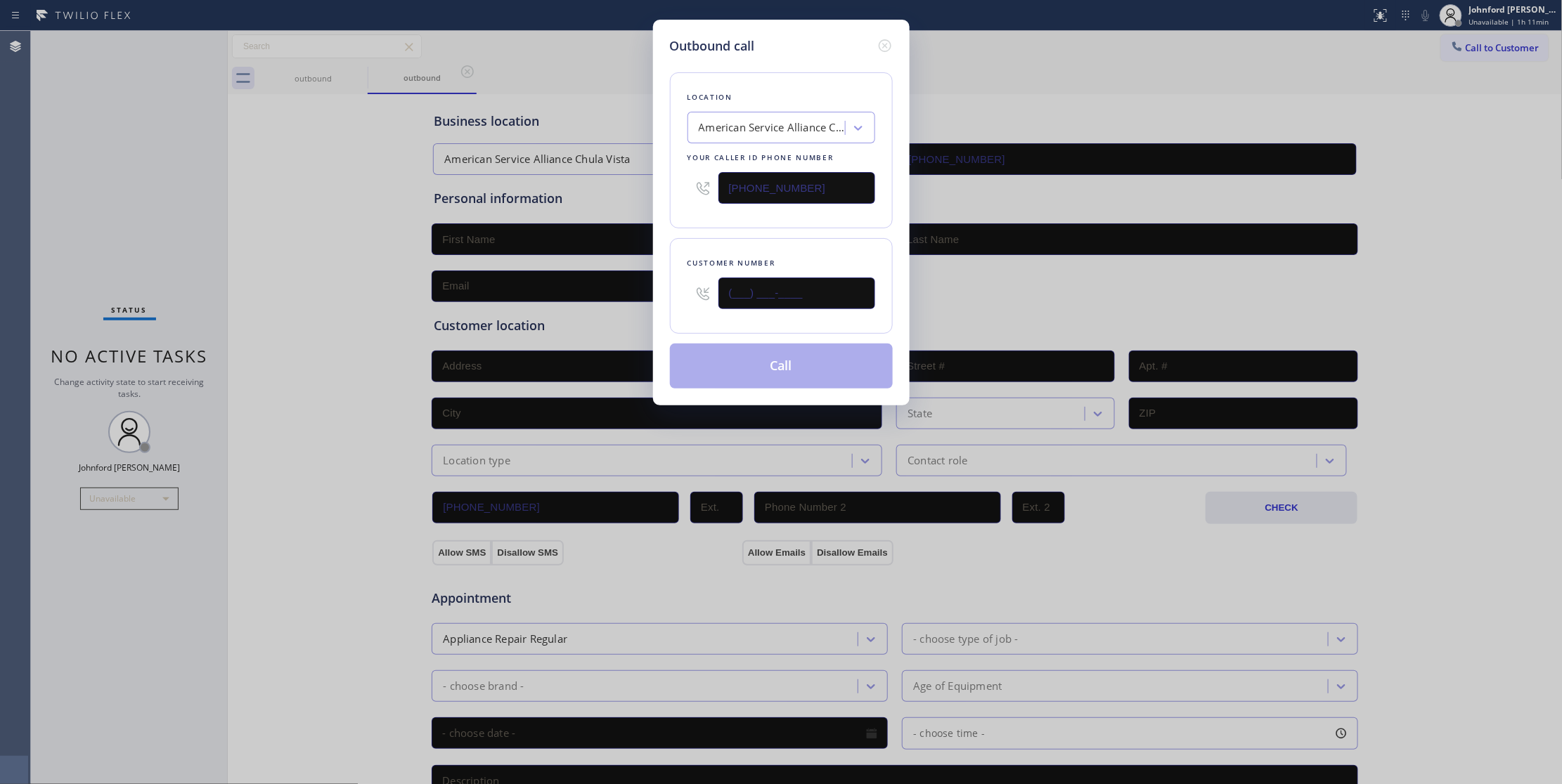
drag, startPoint x: 866, startPoint y: 307, endPoint x: 544, endPoint y: 299, distance: 322.1
click at [545, 299] on div "Outbound call Location American Service Alliance [GEOGRAPHIC_DATA] Your caller …" at bounding box center [781, 392] width 1562 height 784
paste input "650) 703-7371"
type input "[PHONE_NUMBER]"
click at [757, 136] on div "American Service Alliance Chula Vista" at bounding box center [772, 128] width 148 height 16
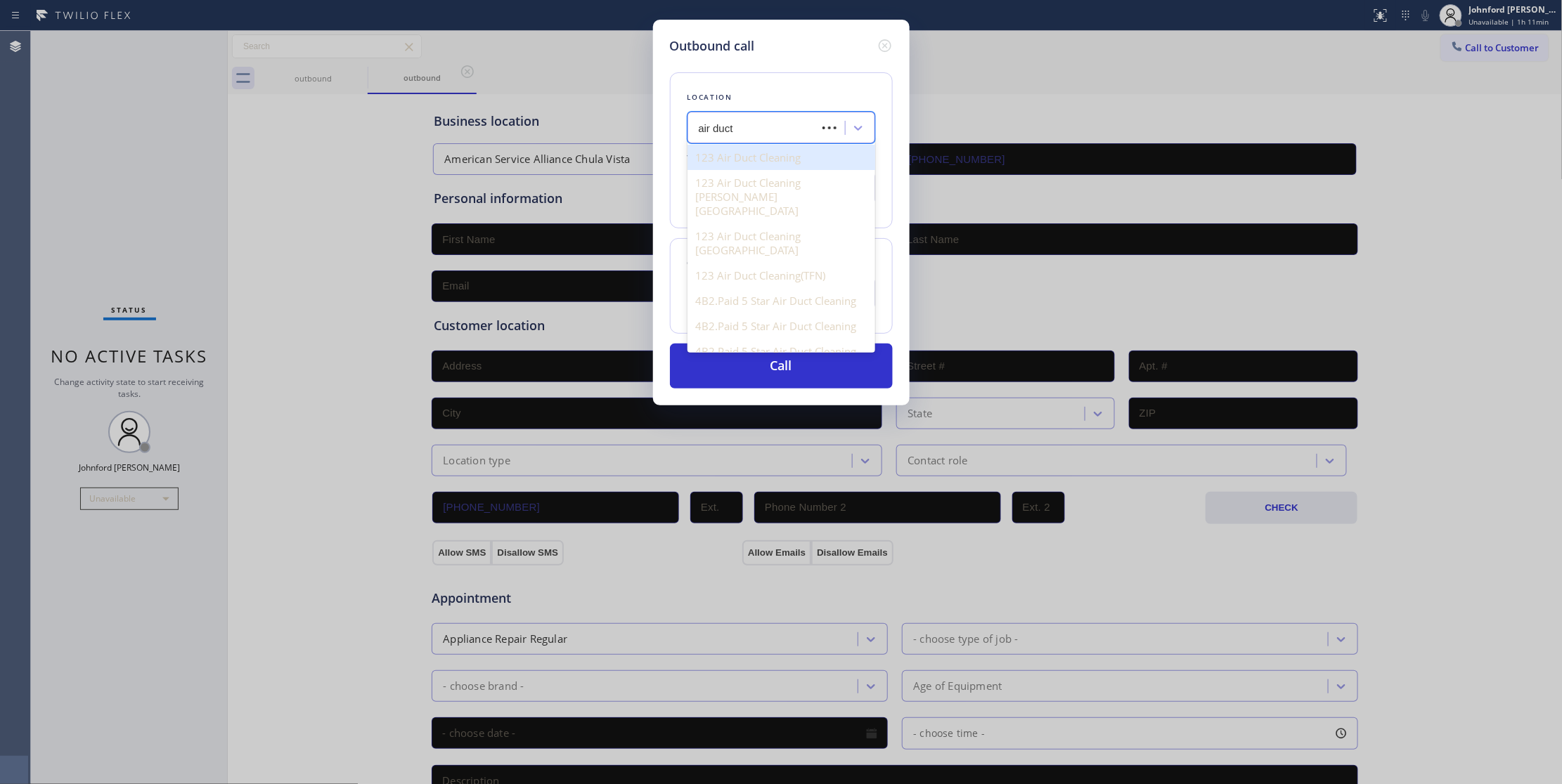
type input "air duct c"
click at [737, 288] on div "5 Star Air Duct Cleaning" at bounding box center [781, 301] width 188 height 25
click at [812, 133] on div "5 Star Air Duct Cleaning" at bounding box center [757, 128] width 118 height 16
click at [772, 313] on div "5 Star Air Duct Cleaning" at bounding box center [781, 326] width 188 height 25
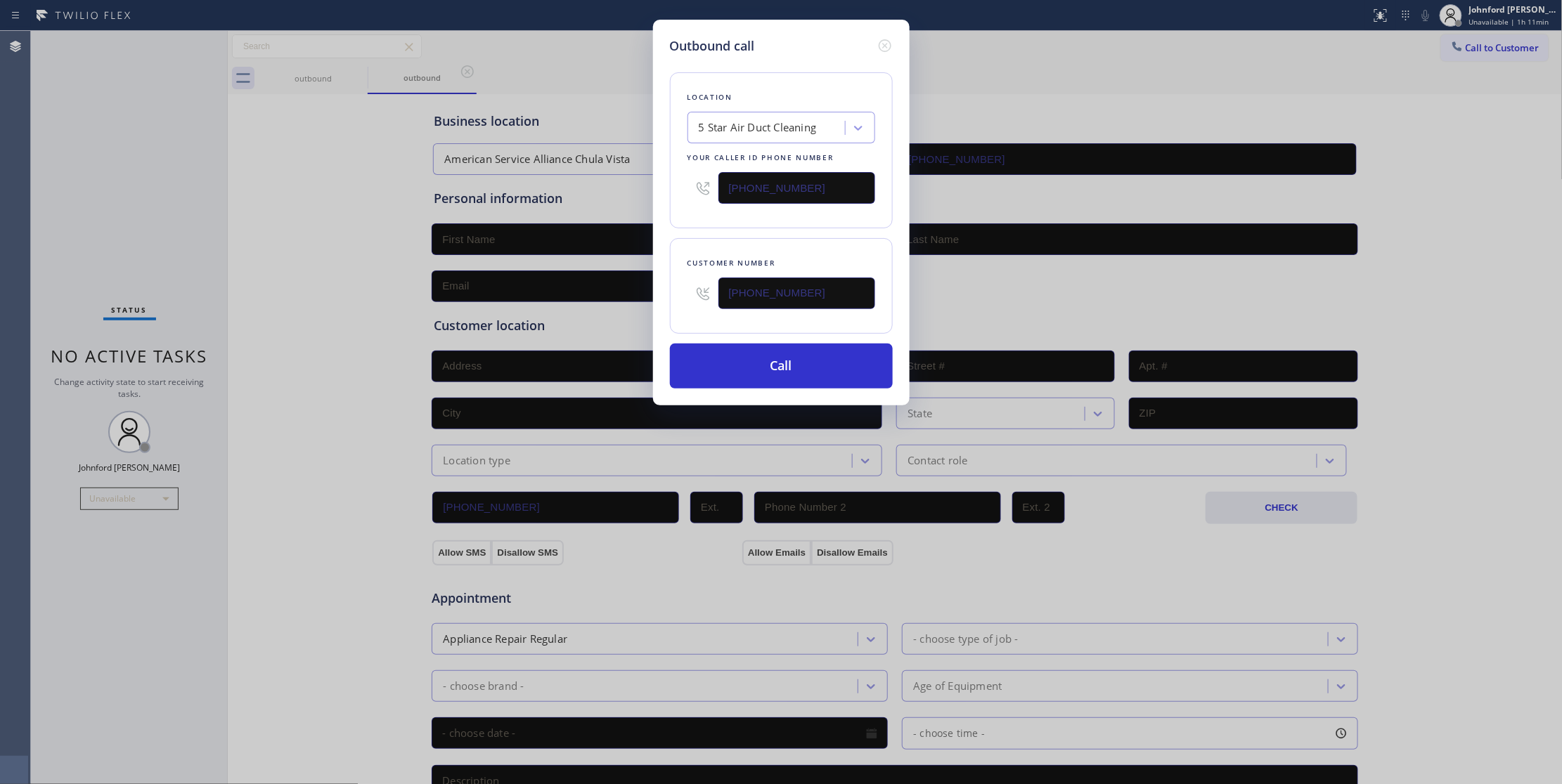
drag, startPoint x: 817, startPoint y: 185, endPoint x: 779, endPoint y: 188, distance: 38.1
click at [779, 188] on input "[PHONE_NUMBER]" at bounding box center [797, 188] width 156 height 32
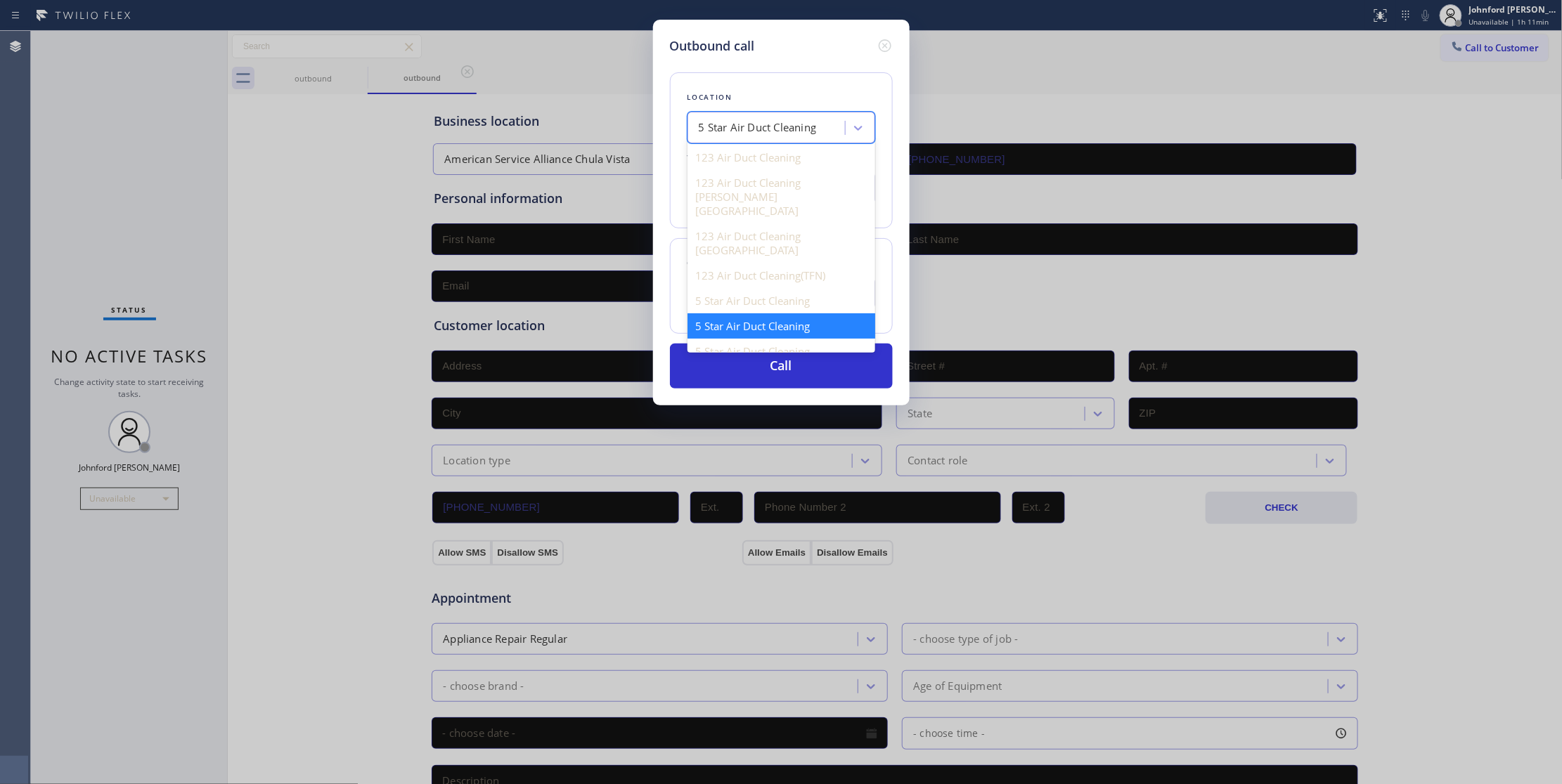
click at [789, 130] on div "5 Star Air Duct Cleaning" at bounding box center [757, 128] width 118 height 16
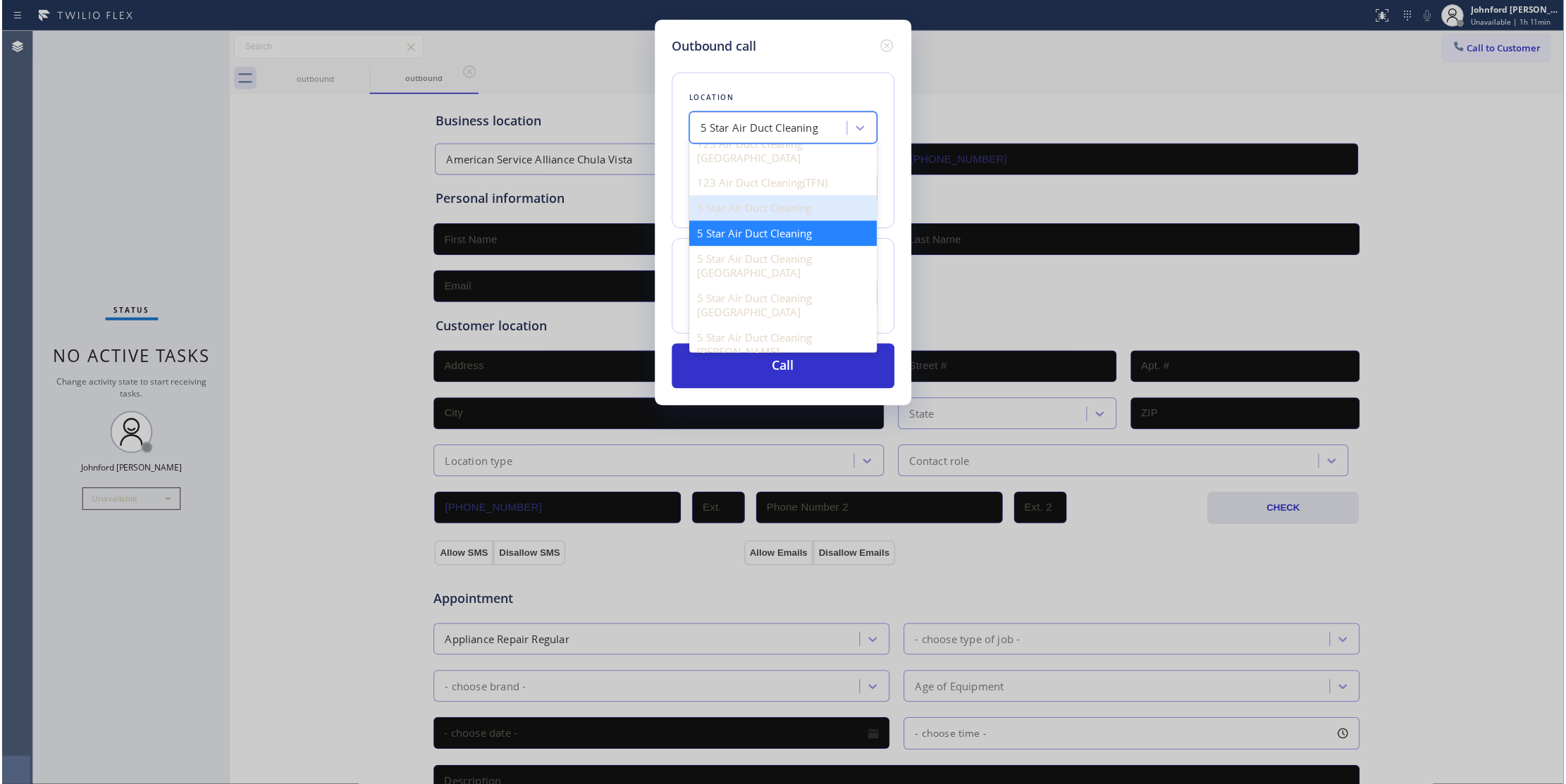
scroll to position [94, 0]
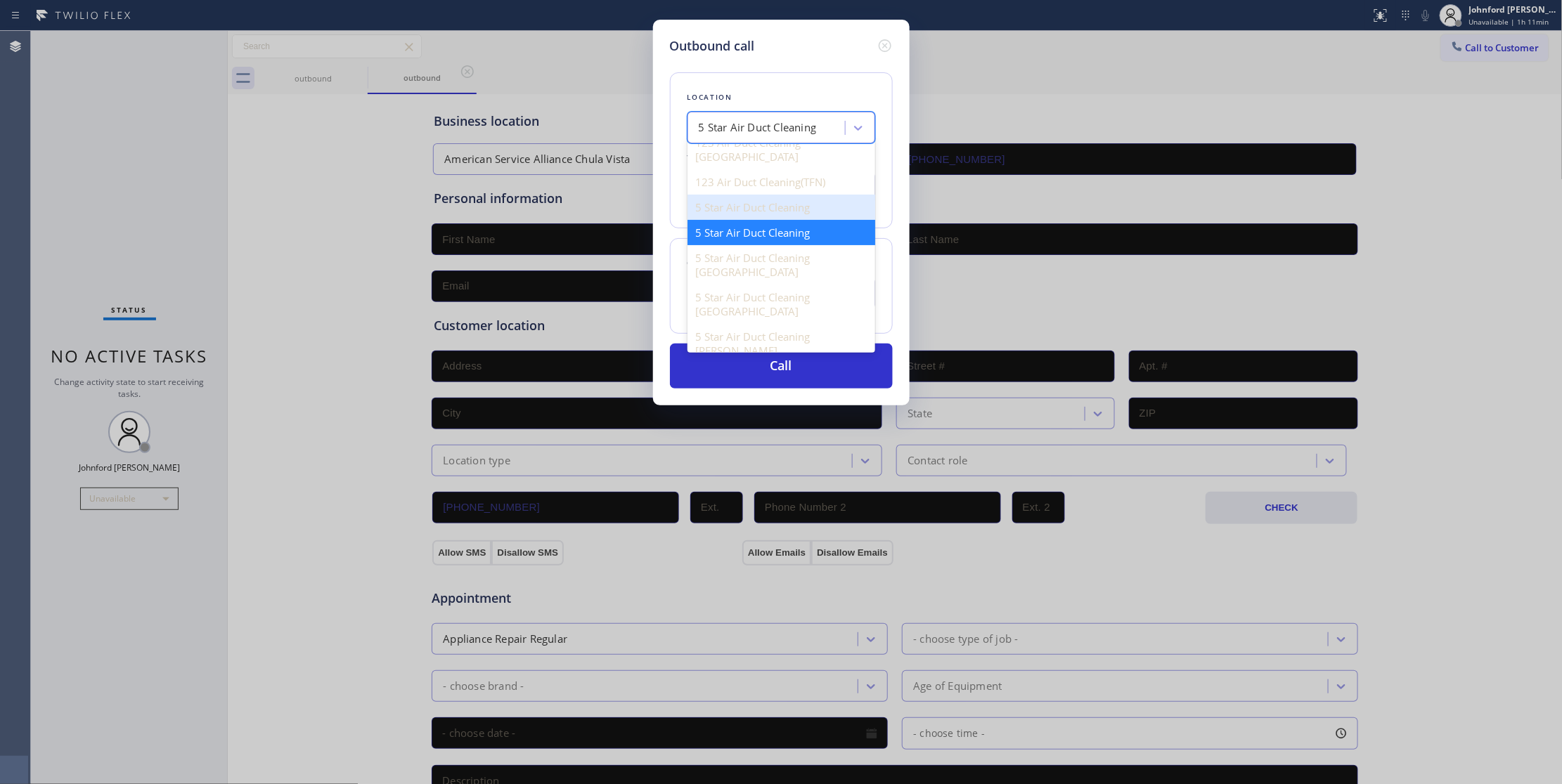
click at [789, 195] on div "5 Star Air Duct Cleaning" at bounding box center [781, 207] width 188 height 25
type input "[PHONE_NUMBER]"
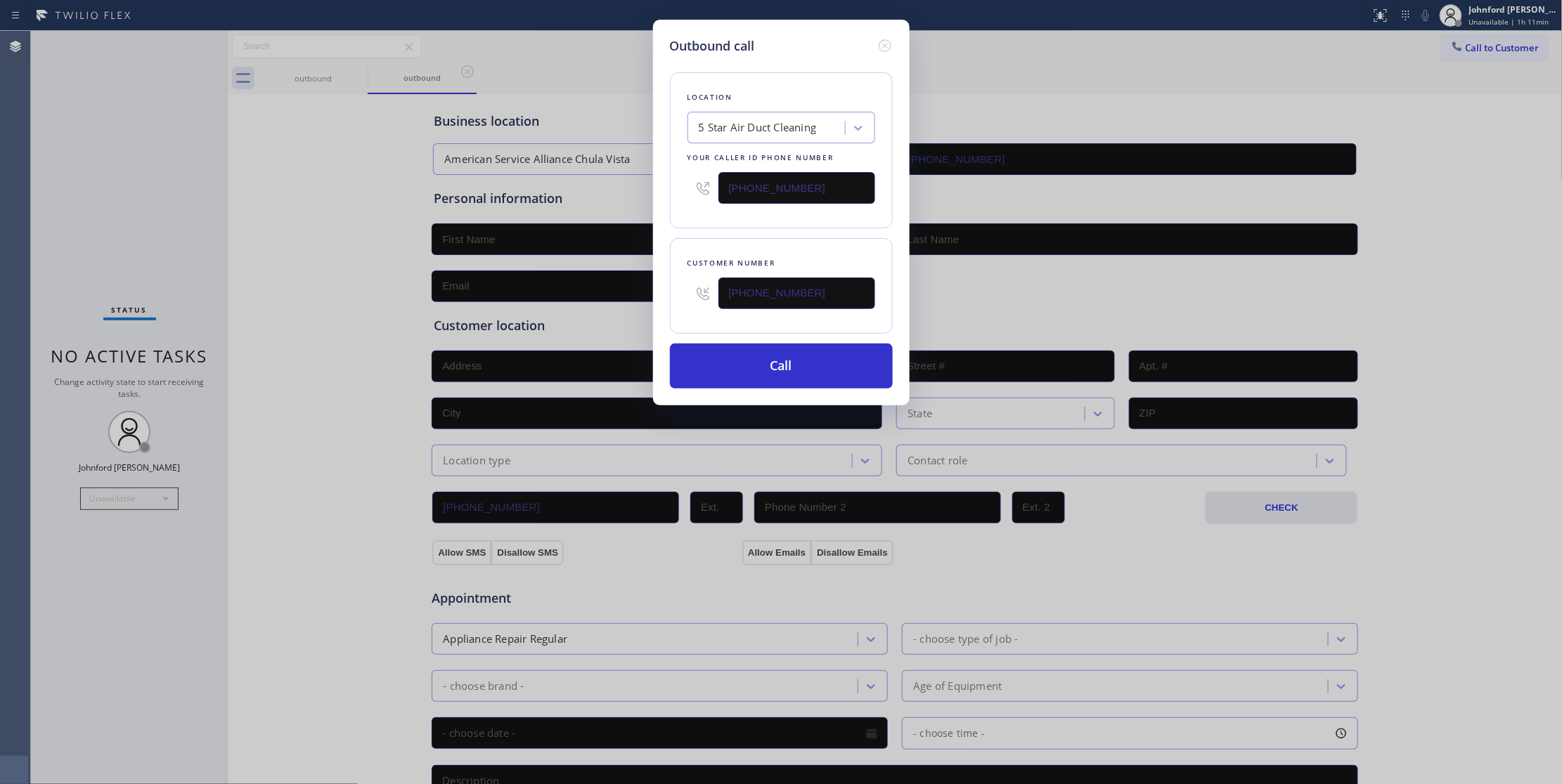
drag, startPoint x: 734, startPoint y: 201, endPoint x: 643, endPoint y: 201, distance: 91.0
click at [643, 201] on div "Outbound call Location 5 Star Air Duct Cleaning Your caller id phone number [PH…" at bounding box center [781, 392] width 1562 height 784
click at [828, 363] on button "Call" at bounding box center [781, 365] width 223 height 45
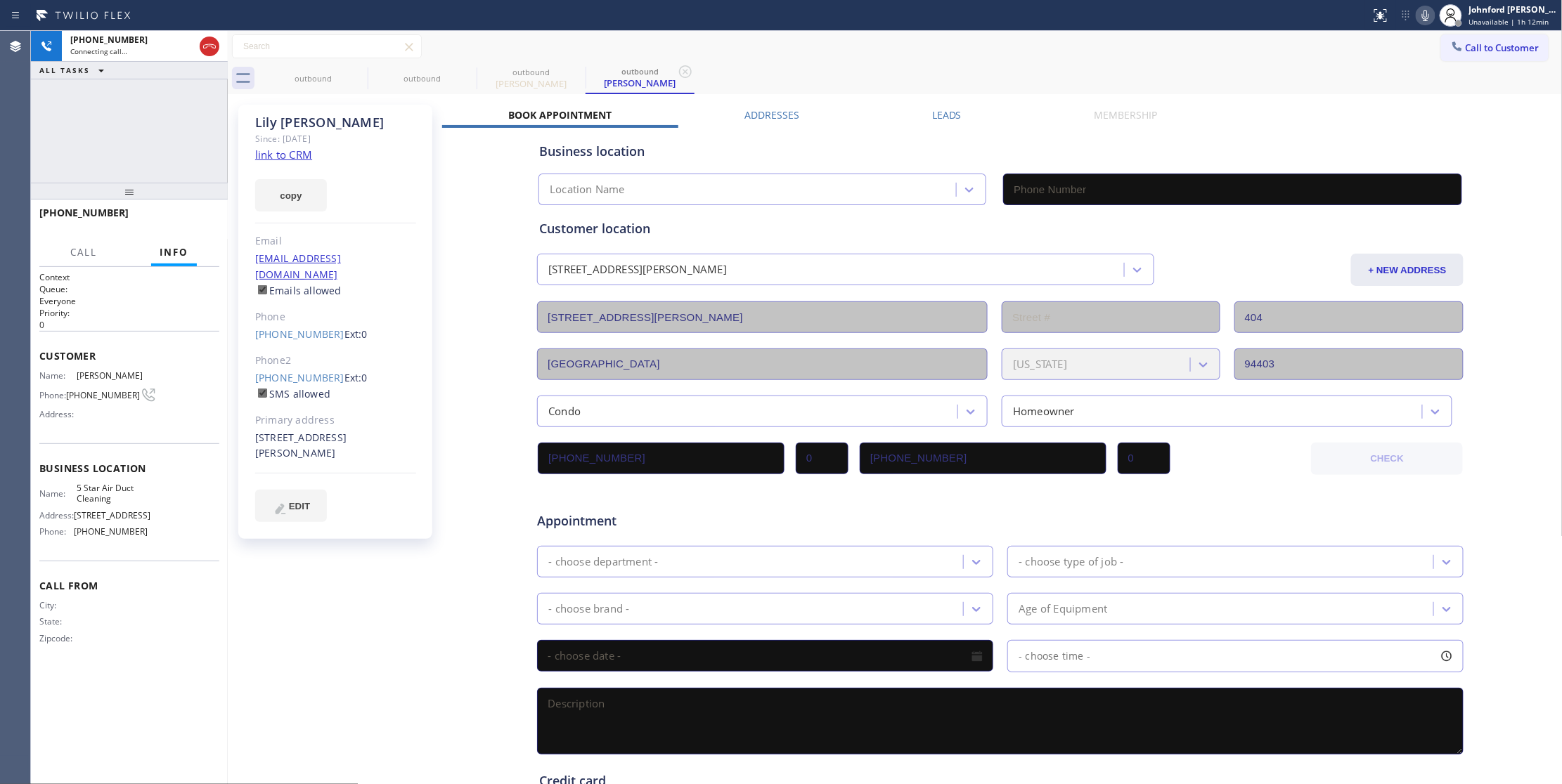
type input "[PHONE_NUMBER]"
click at [283, 153] on link "link to CRM" at bounding box center [283, 154] width 57 height 14
click at [183, 211] on button "HANG UP" at bounding box center [187, 219] width 66 height 19
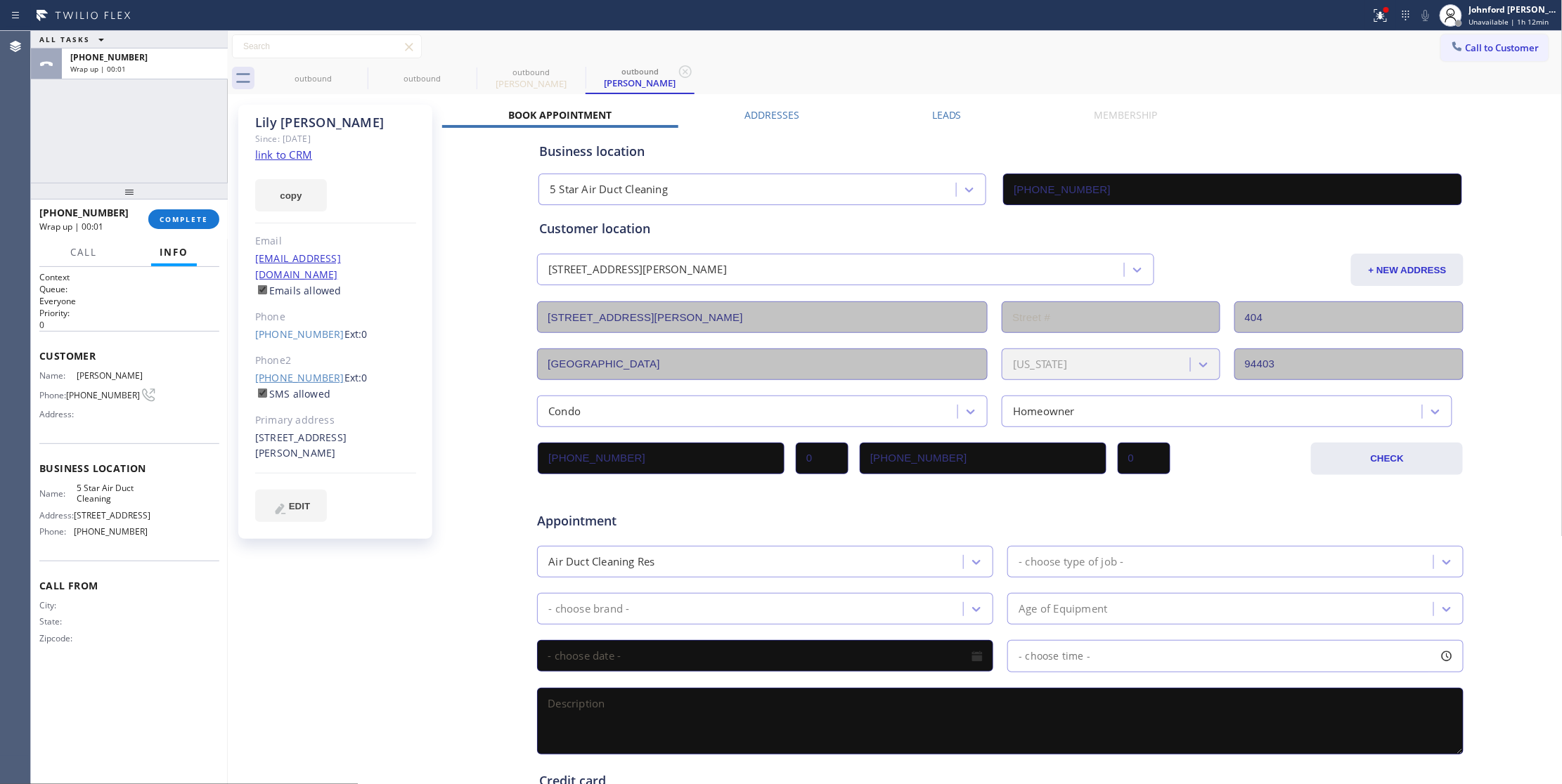
click at [299, 371] on link "[PHONE_NUMBER]" at bounding box center [299, 378] width 90 height 14
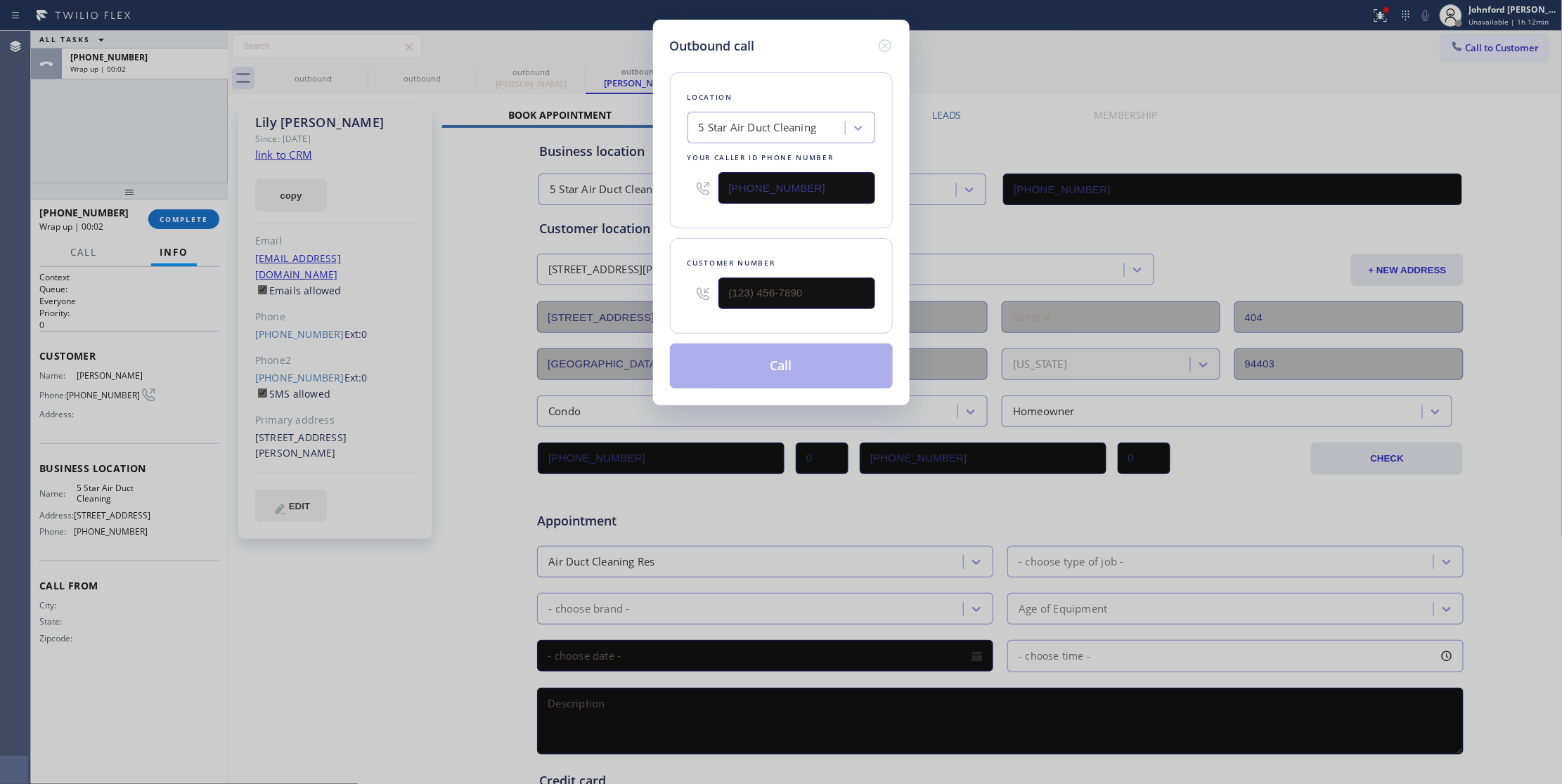
type input "[PHONE_NUMBER]"
click at [756, 364] on button "Call" at bounding box center [781, 365] width 223 height 45
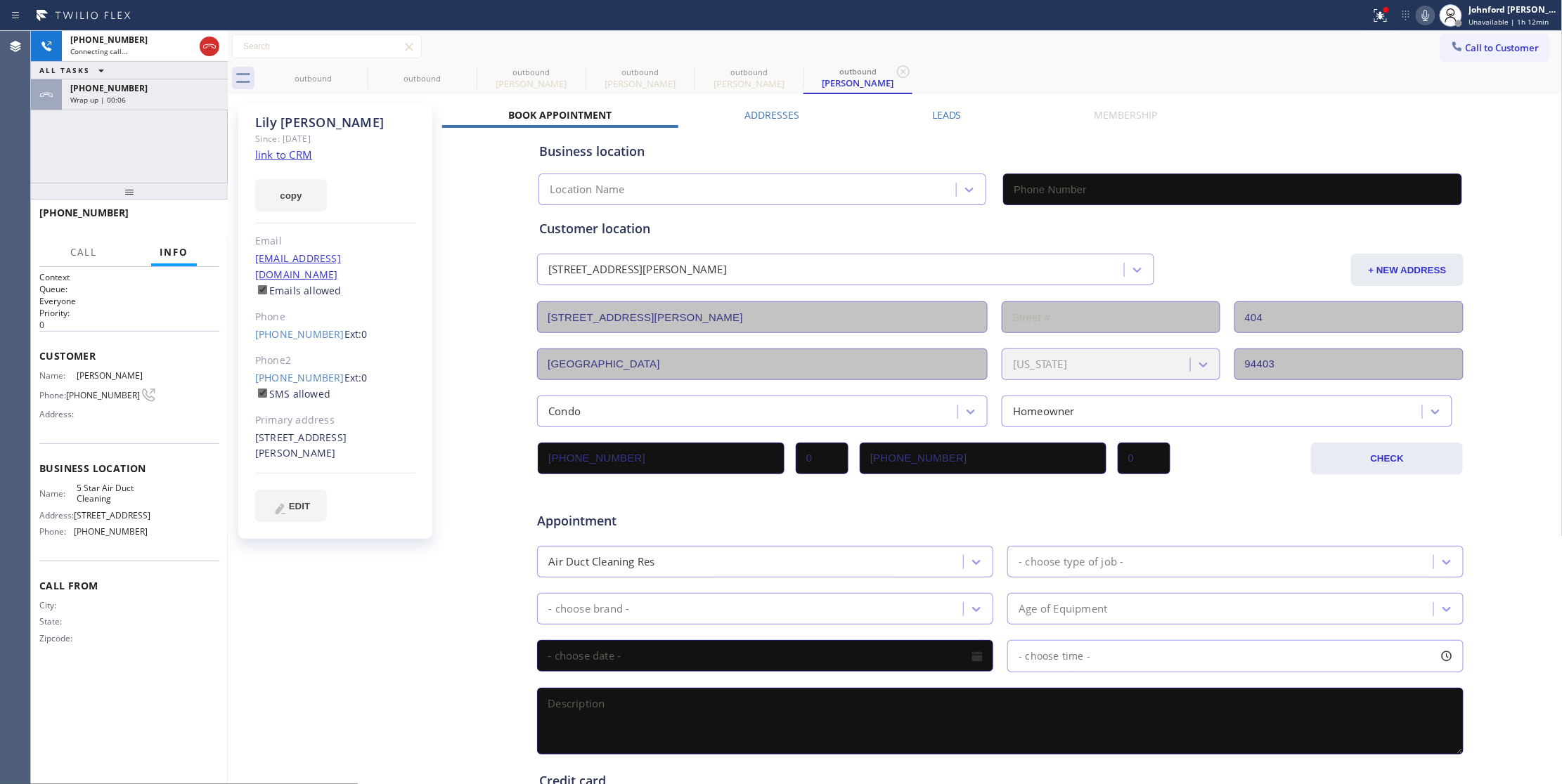
type input "[PHONE_NUMBER]"
click at [1073, 60] on div "Call to Customer Outbound call Location 5 Star Air Duct Cleaning Your caller id…" at bounding box center [895, 46] width 1335 height 32
click at [208, 211] on button "HANG UP" at bounding box center [187, 219] width 66 height 19
click at [208, 211] on button "COMPLETE" at bounding box center [184, 219] width 71 height 19
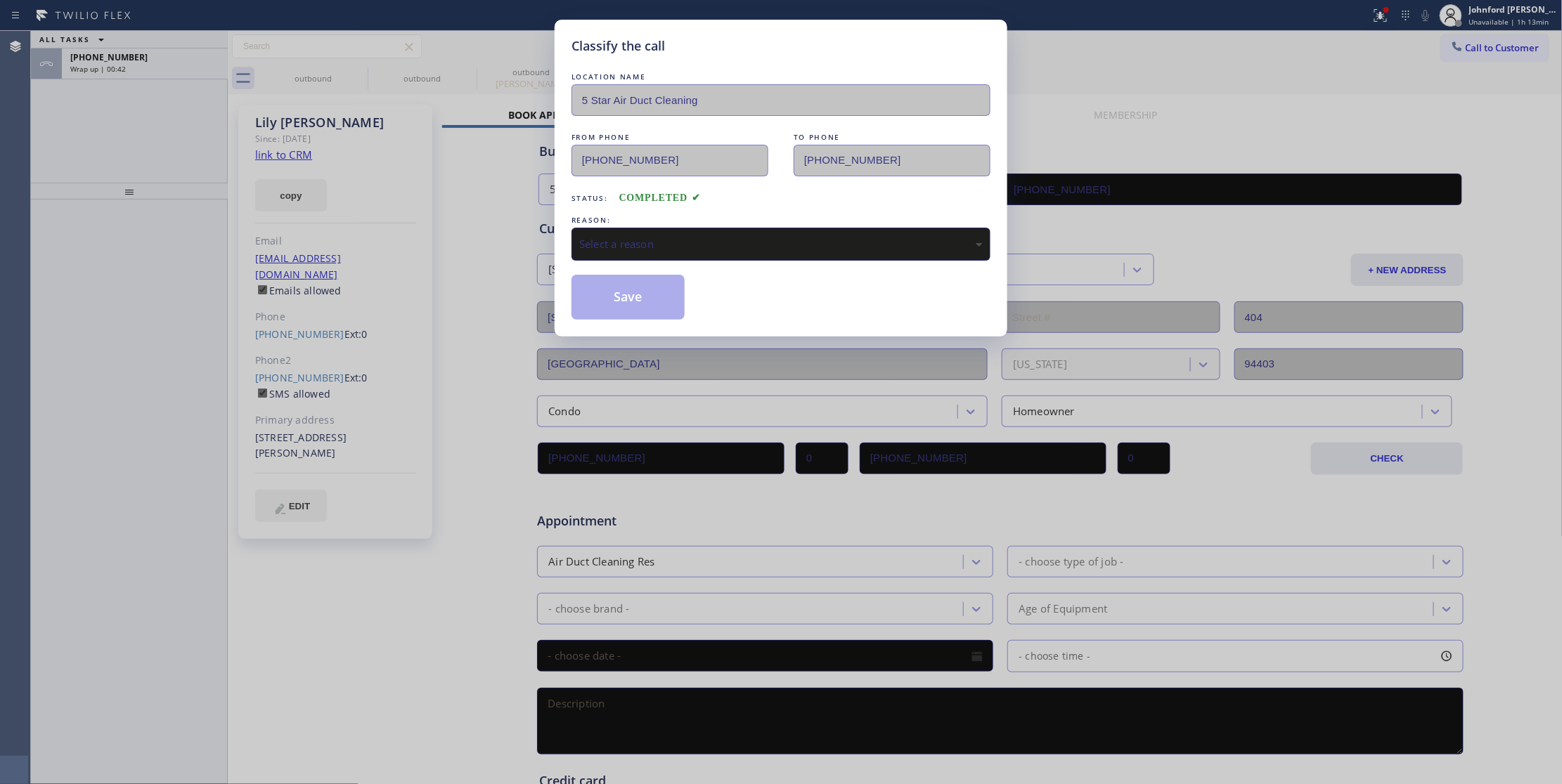
drag, startPoint x: 667, startPoint y: 257, endPoint x: 680, endPoint y: 257, distance: 13.0
click at [667, 257] on div "Select a reason" at bounding box center [781, 244] width 419 height 33
click at [647, 310] on button "Save" at bounding box center [627, 297] width 113 height 45
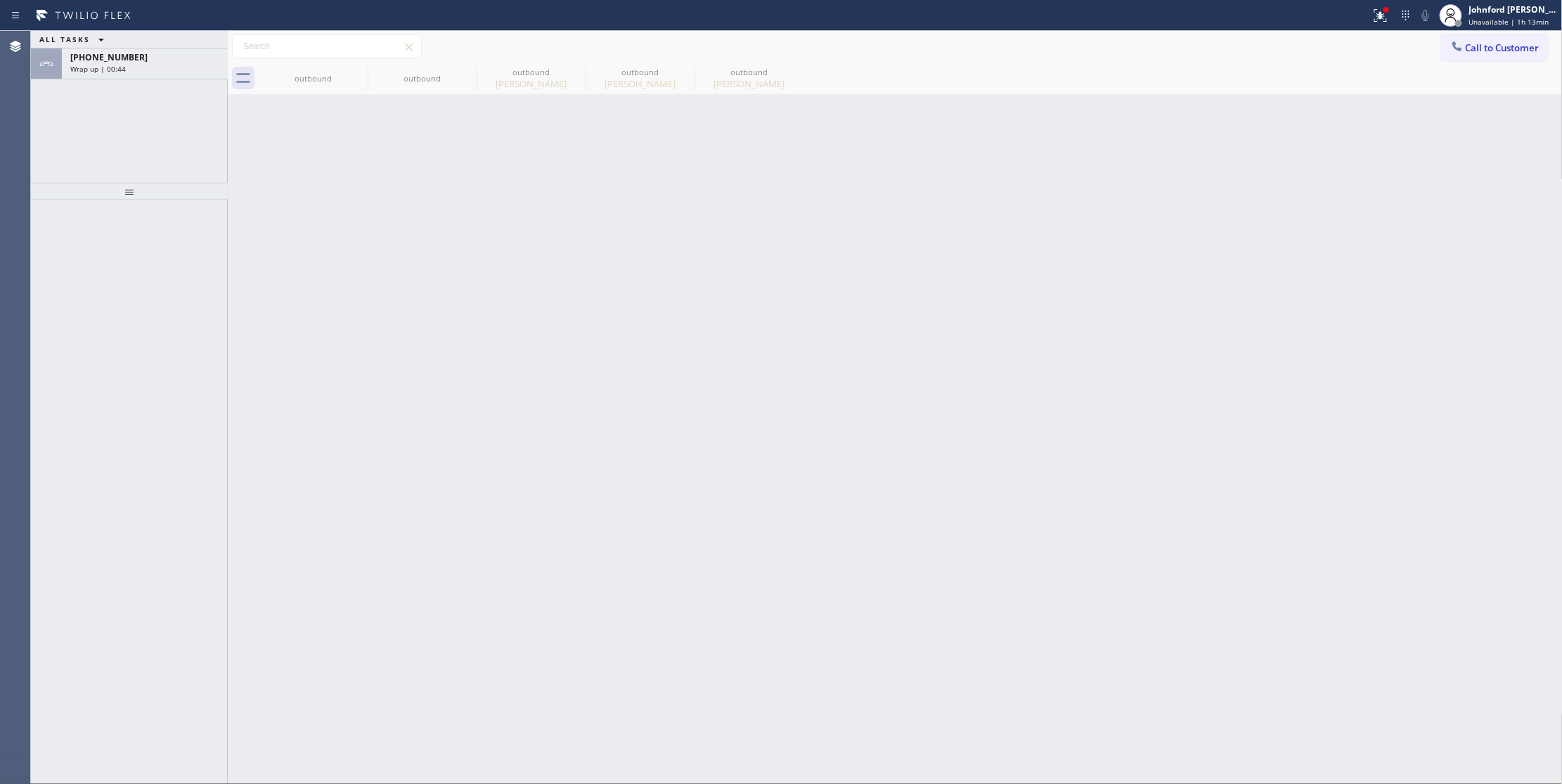
click at [148, 59] on div "[PHONE_NUMBER]" at bounding box center [145, 57] width 149 height 12
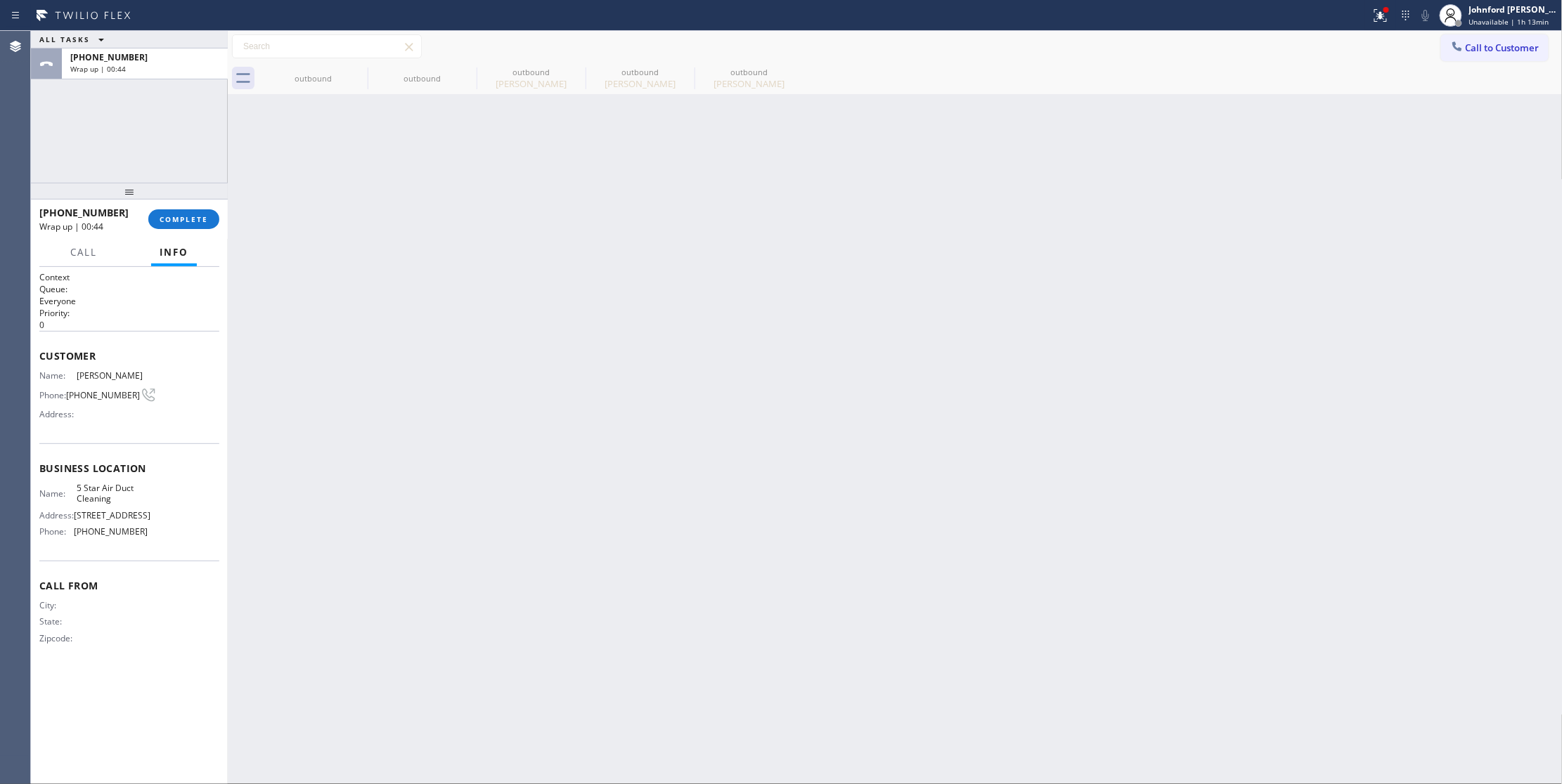
drag, startPoint x: 169, startPoint y: 203, endPoint x: 176, endPoint y: 234, distance: 31.8
click at [169, 203] on div "[PHONE_NUMBER] Wrap up | 00:44 COMPLETE" at bounding box center [129, 219] width 180 height 37
click at [176, 234] on div "[PHONE_NUMBER] Wrap up | 00:44 COMPLETE" at bounding box center [129, 219] width 180 height 37
click at [192, 219] on span "COMPLETE" at bounding box center [183, 219] width 48 height 10
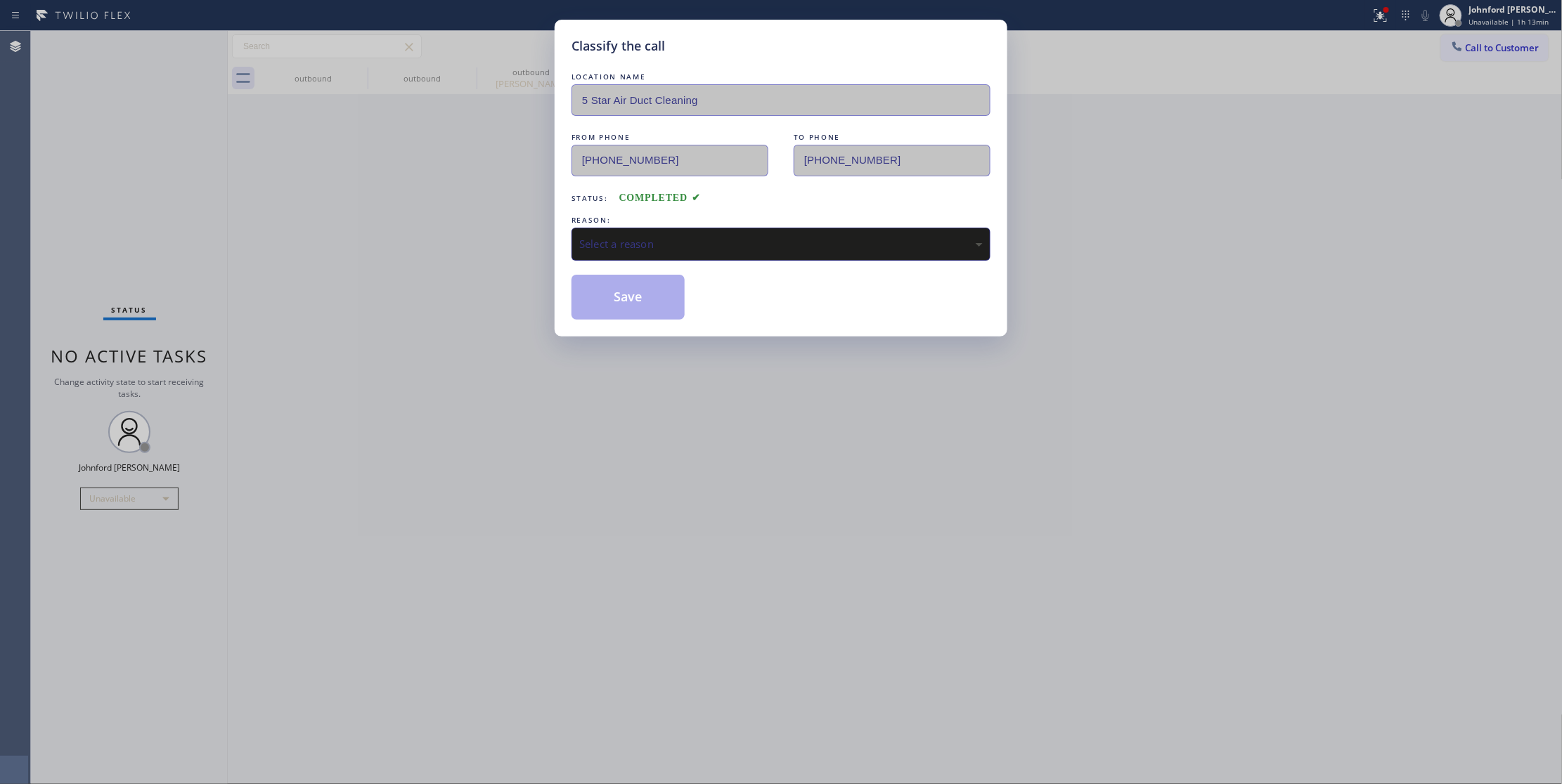
click at [664, 247] on div "Select a reason" at bounding box center [781, 244] width 403 height 16
click at [659, 253] on div "Tech, Unknown/didnt ring" at bounding box center [781, 244] width 403 height 16
click at [642, 302] on button "Save" at bounding box center [627, 297] width 113 height 45
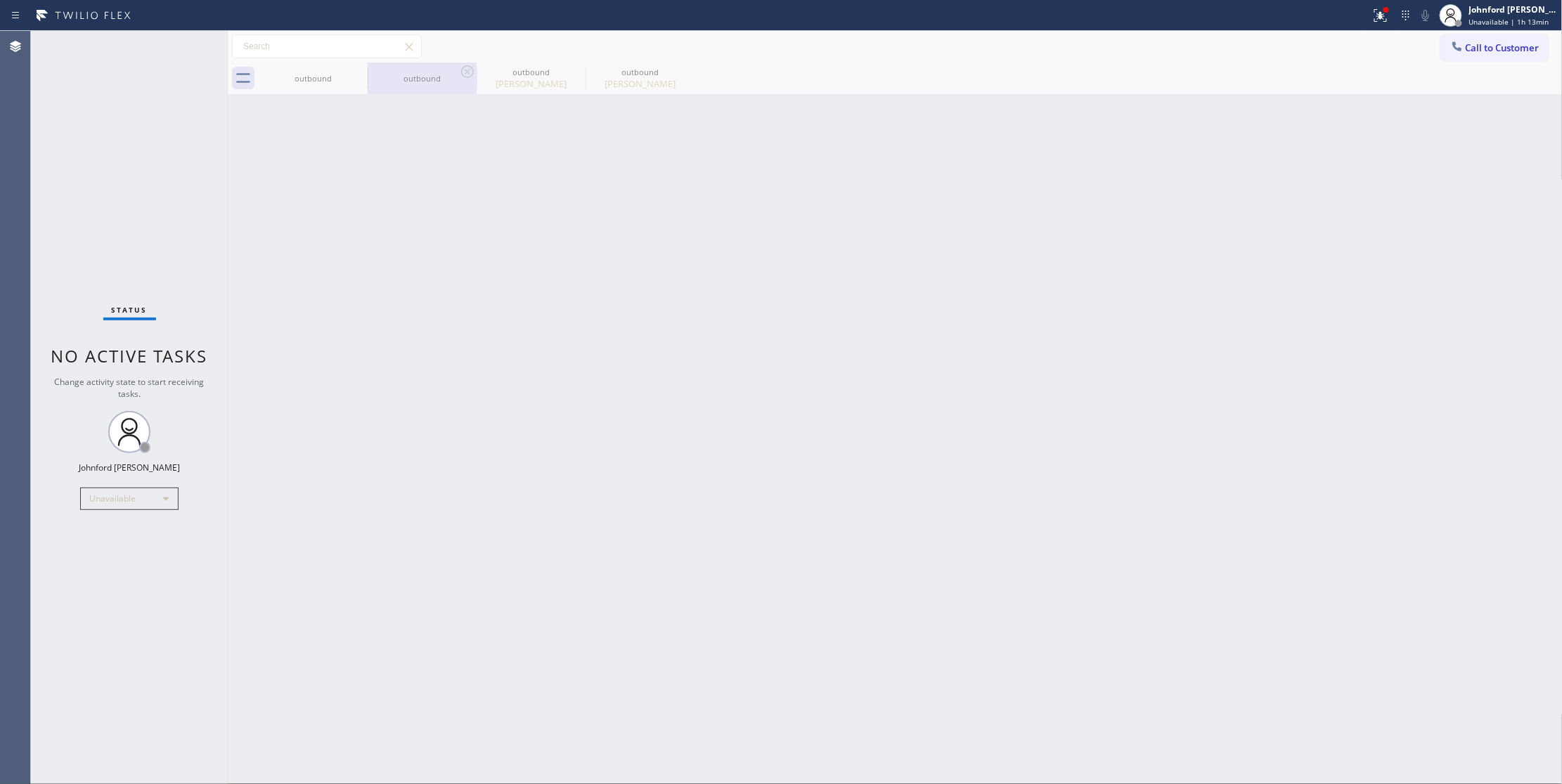
click at [446, 82] on div "outbound" at bounding box center [423, 78] width 106 height 11
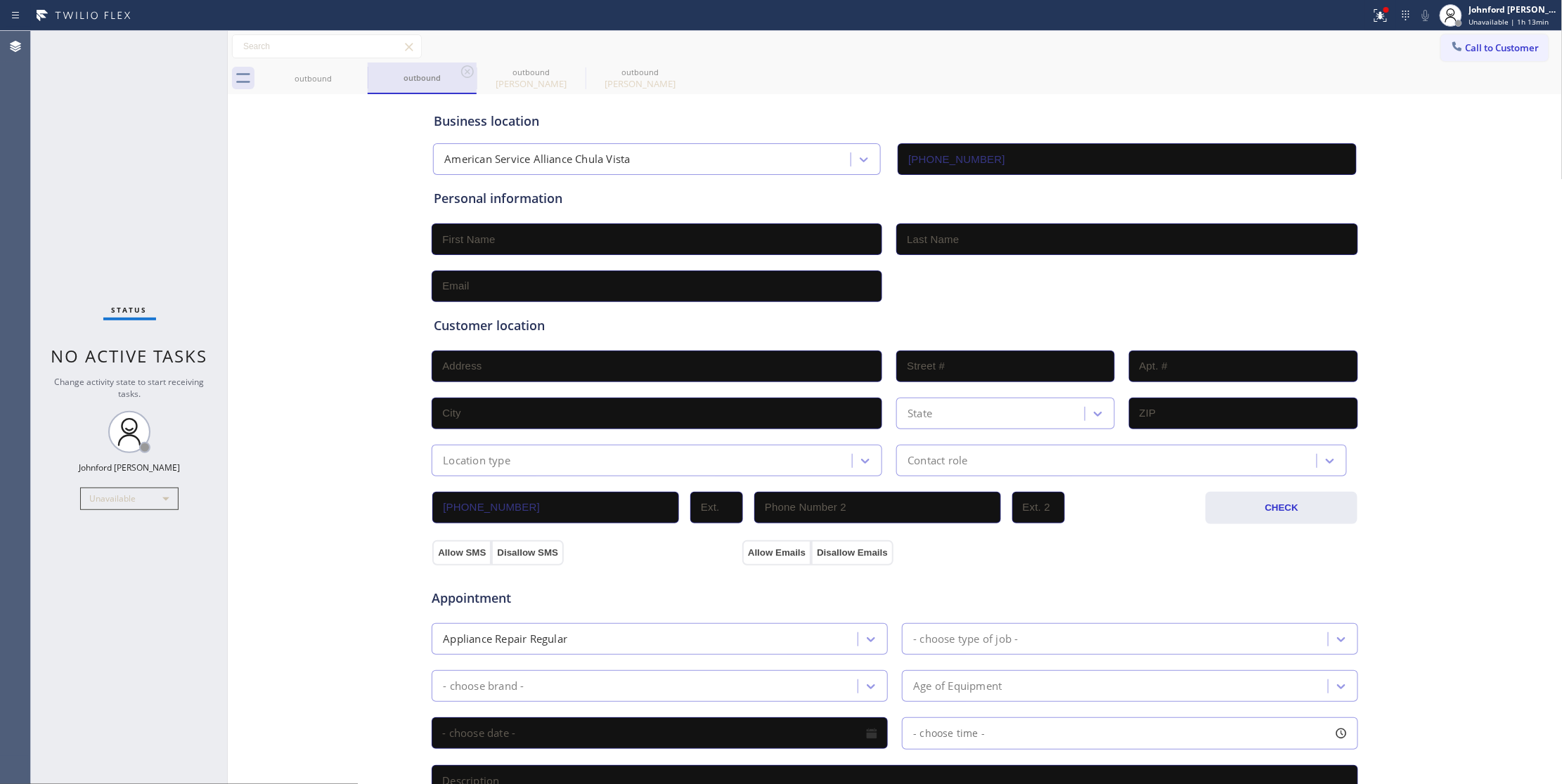
click at [457, 79] on div "outbound" at bounding box center [423, 77] width 106 height 11
click at [465, 74] on icon at bounding box center [467, 71] width 16 height 16
type input "[PHONE_NUMBER]"
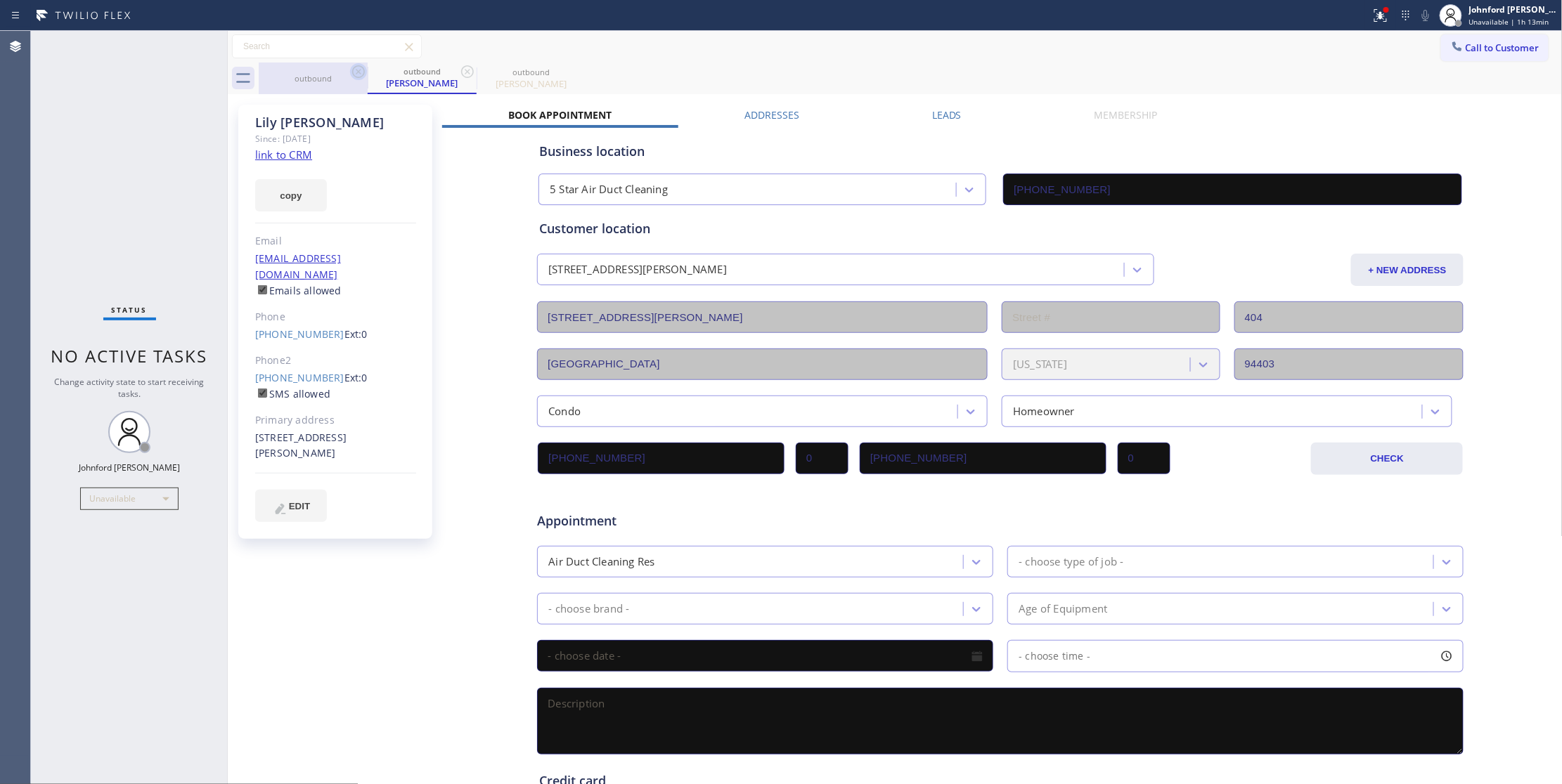
drag, startPoint x: 369, startPoint y: 82, endPoint x: 362, endPoint y: 76, distance: 9.2
click at [367, 80] on div "outbound outbound [PERSON_NAME] outbound [PERSON_NAME]" at bounding box center [911, 78] width 1304 height 32
click at [360, 76] on icon at bounding box center [358, 71] width 16 height 16
click at [1476, 51] on span "Call to Customer" at bounding box center [1502, 47] width 74 height 13
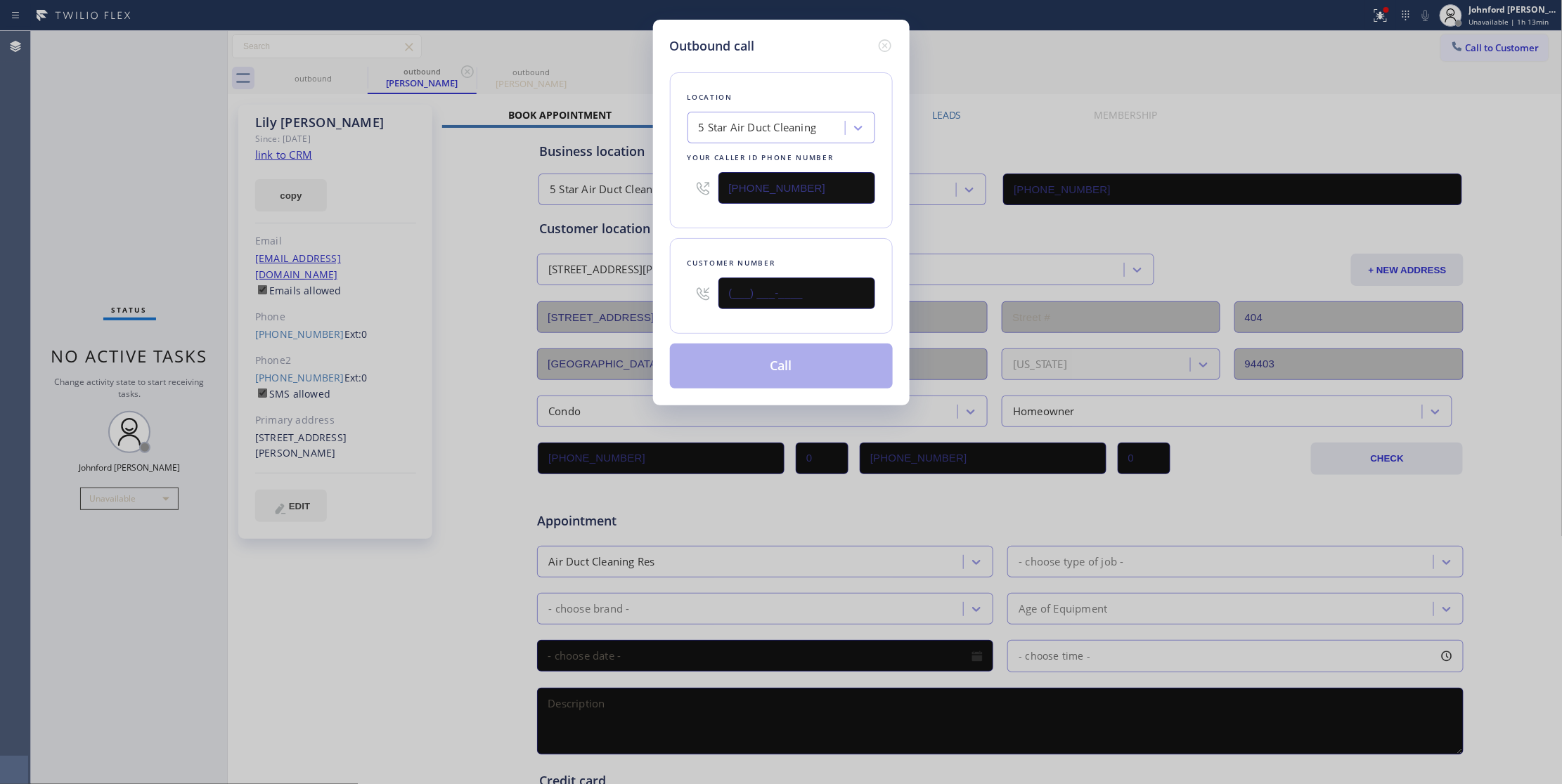
drag, startPoint x: 760, startPoint y: 312, endPoint x: 667, endPoint y: 320, distance: 93.3
click at [670, 320] on div "Customer number (___) ___-____" at bounding box center [781, 285] width 223 height 95
paste input "303) 960-5923"
type input "[PHONE_NUMBER]"
click at [738, 231] on div "Location 5 Star Air Duct Cleaning Your caller id phone number [PHONE_NUMBER] Cu…" at bounding box center [781, 222] width 223 height 333
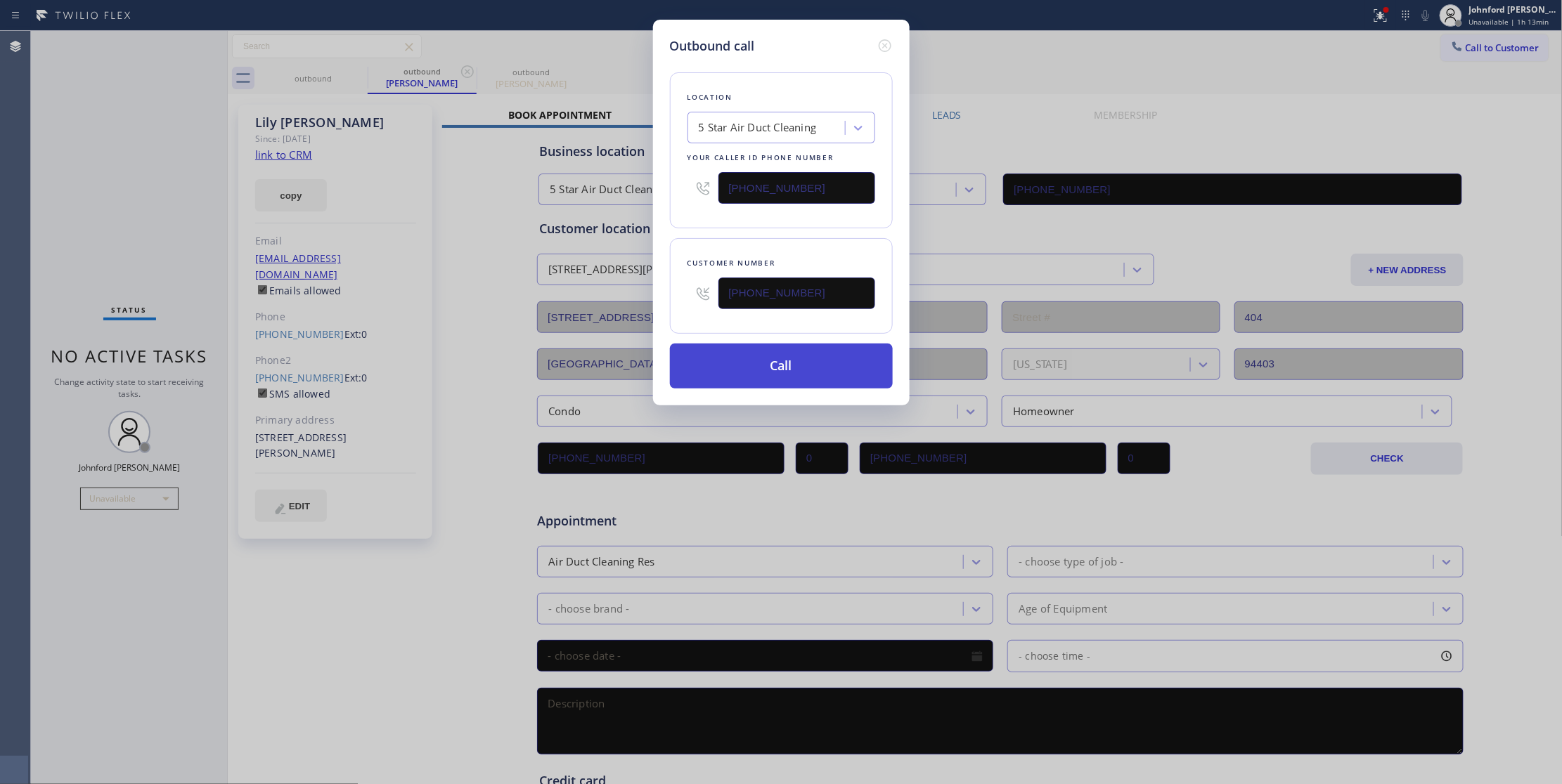
click at [700, 363] on button "Call" at bounding box center [781, 365] width 223 height 45
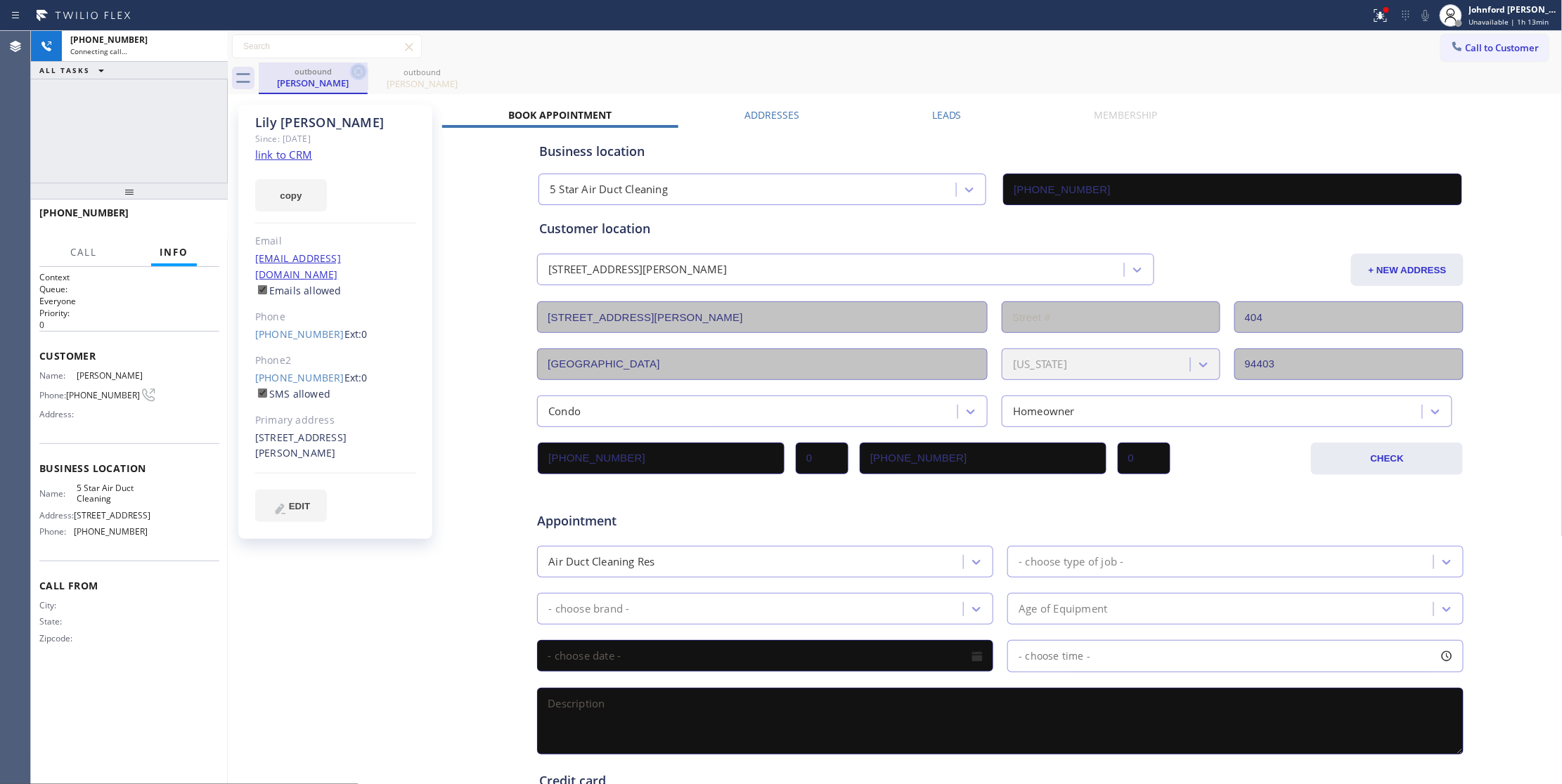
click at [356, 71] on icon at bounding box center [358, 71] width 16 height 16
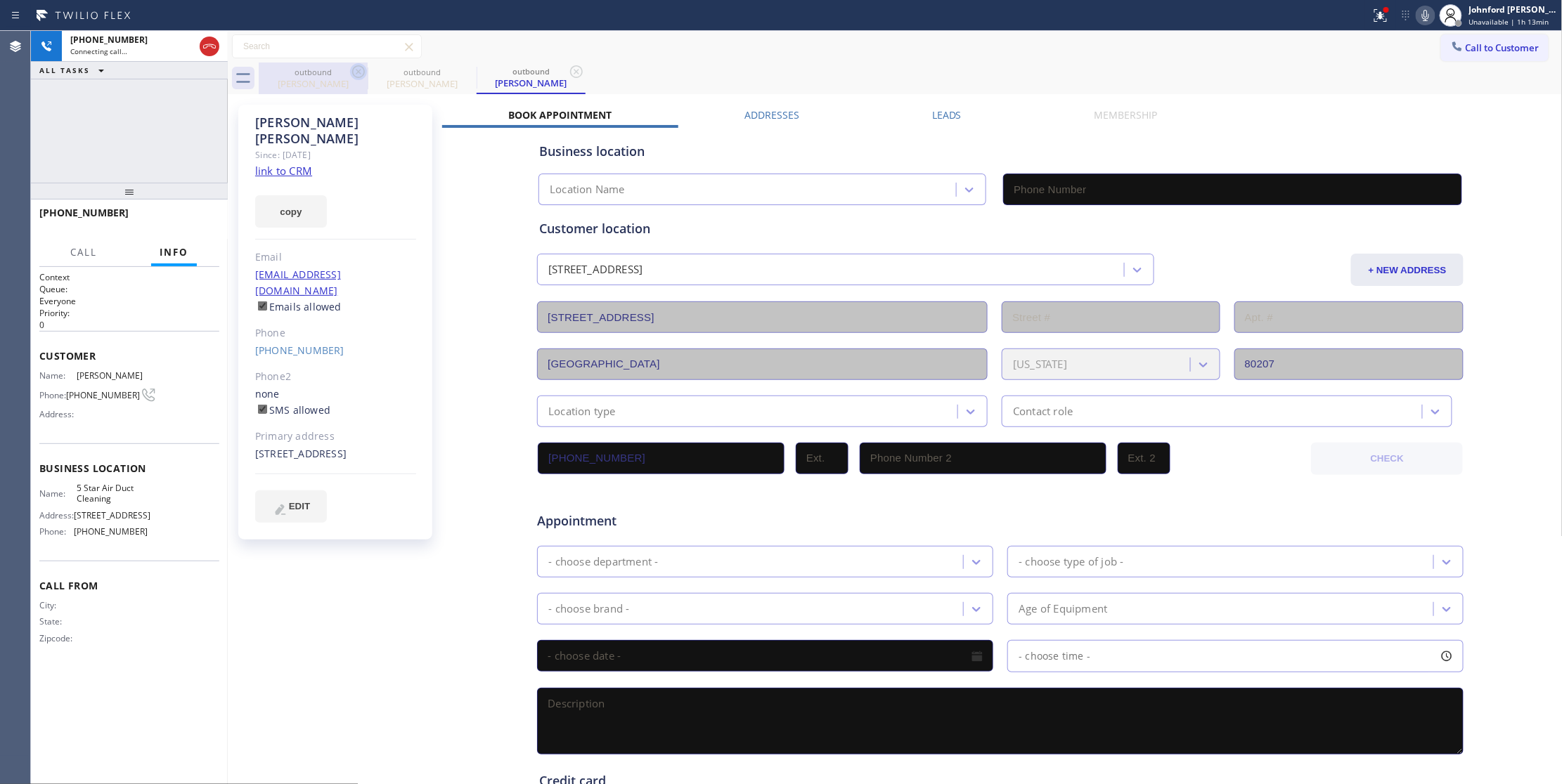
click at [356, 71] on icon at bounding box center [358, 71] width 16 height 16
click at [296, 164] on link "link to CRM" at bounding box center [283, 171] width 57 height 14
type input "[PHONE_NUMBER]"
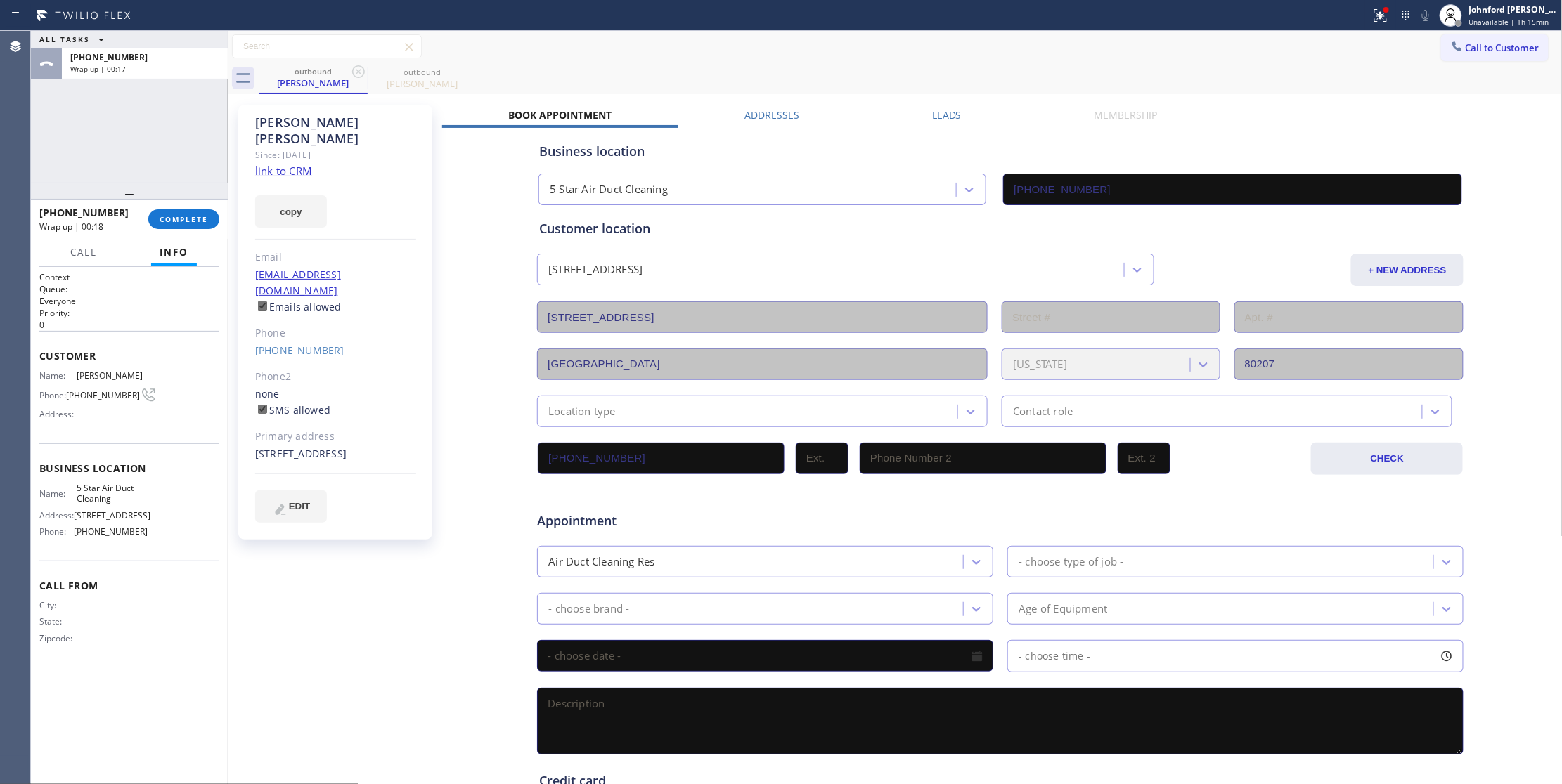
click at [937, 116] on label "Leads" at bounding box center [946, 115] width 30 height 14
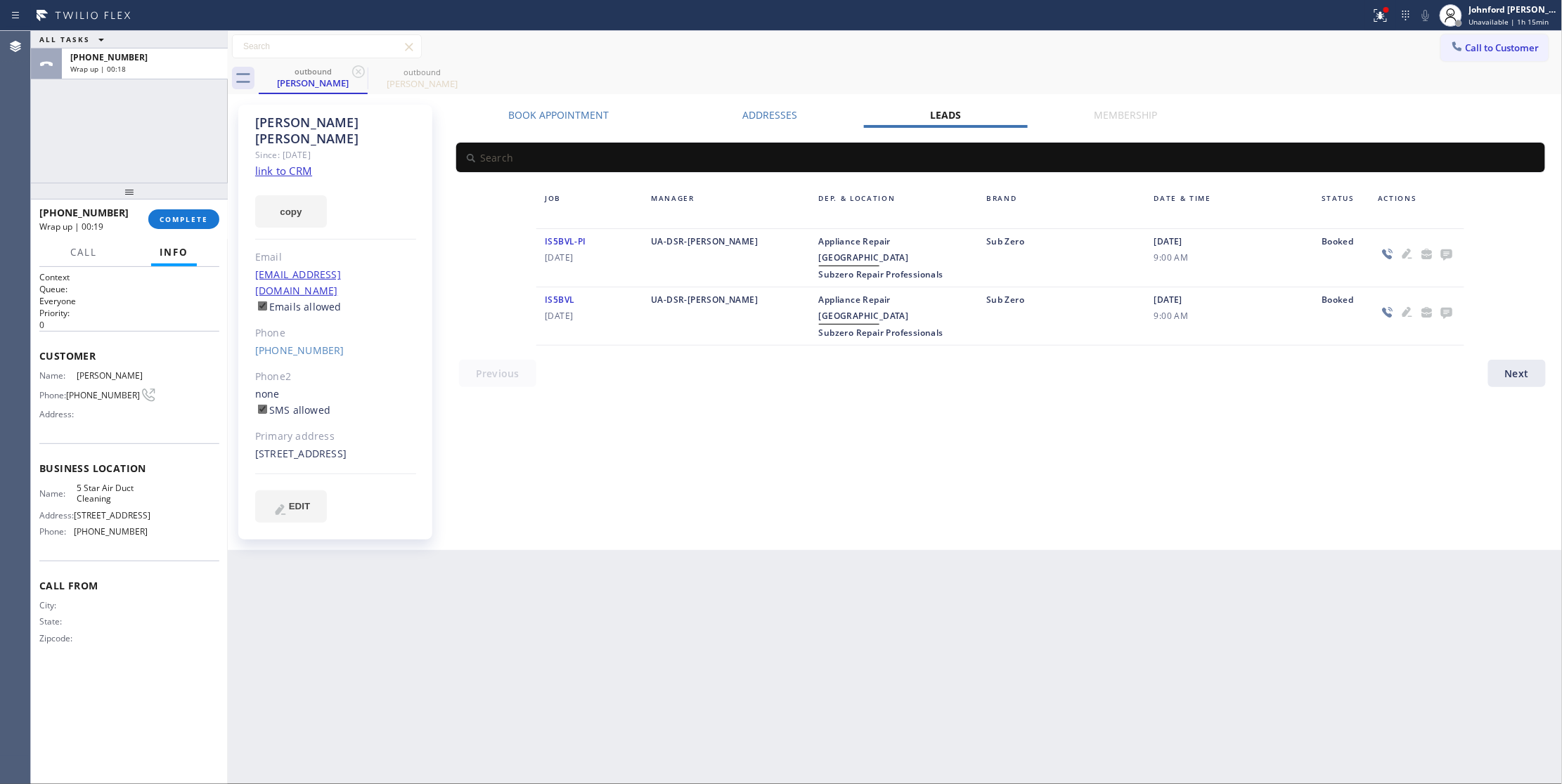
click at [1445, 257] on icon at bounding box center [1447, 256] width 12 height 12
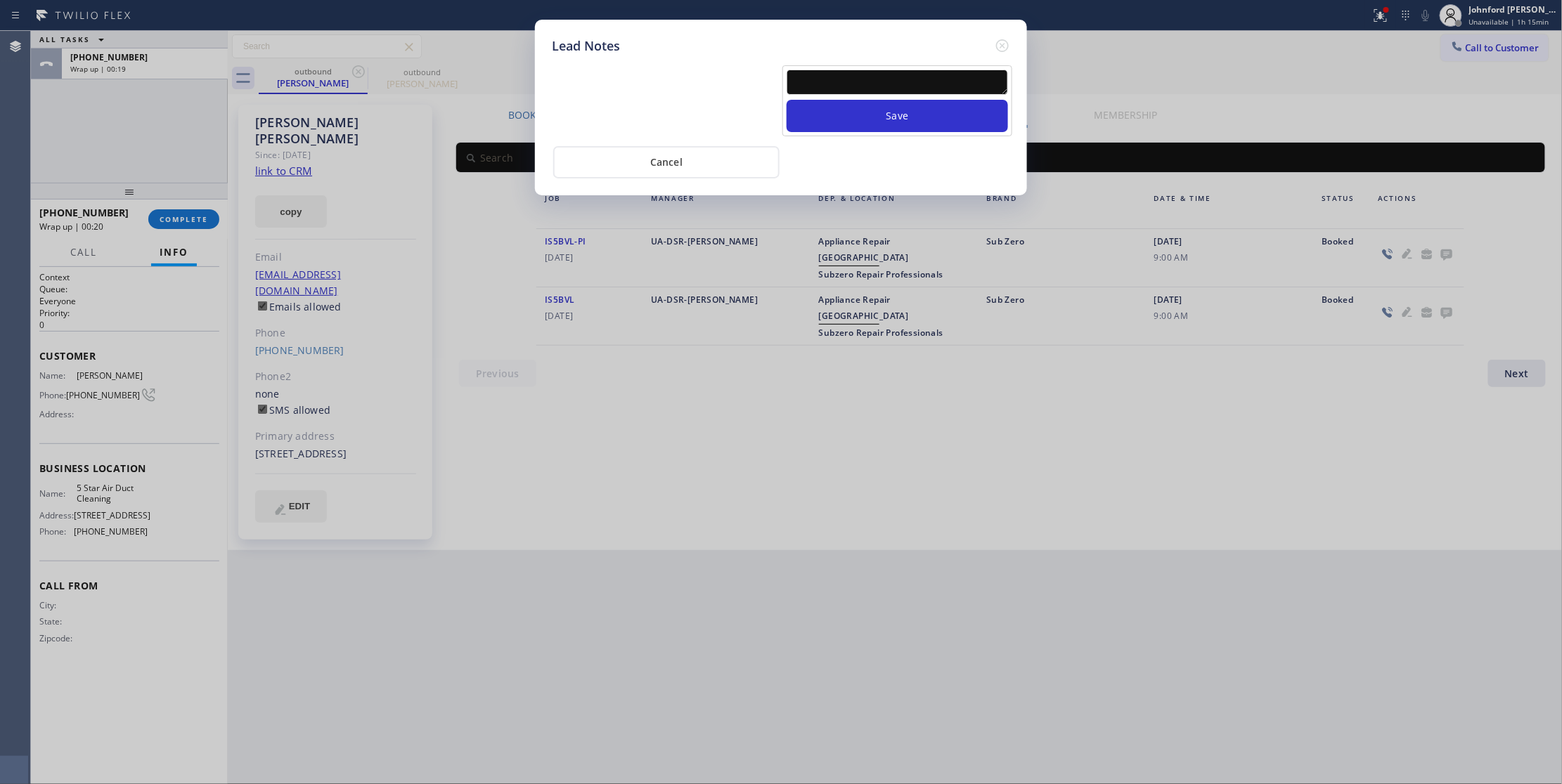
click at [880, 95] on textarea at bounding box center [897, 82] width 222 height 25
paste textarea "all good / no service needed"
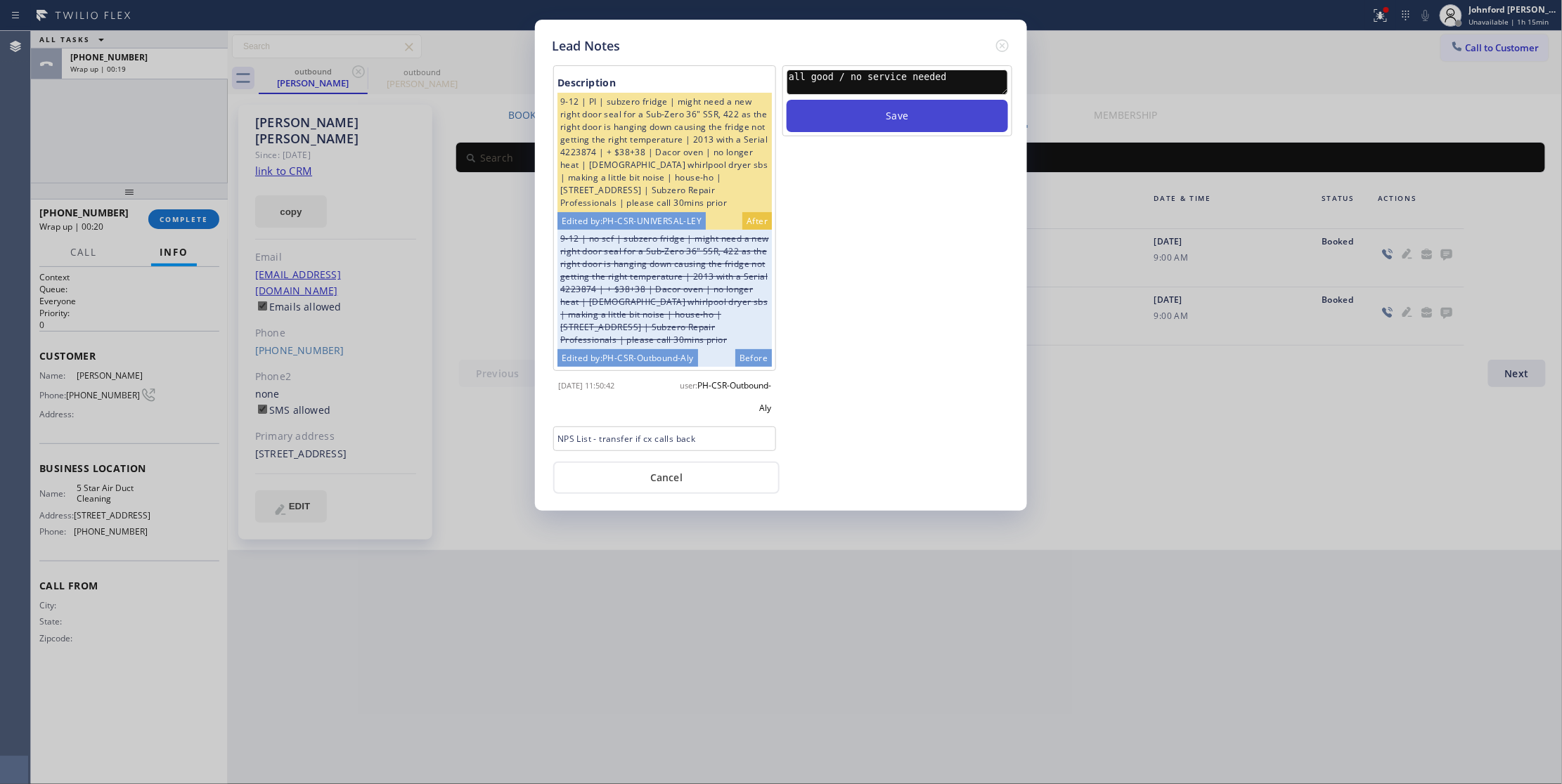
type textarea "all good / no service needed"
click at [878, 120] on button "Save" at bounding box center [897, 116] width 222 height 33
click at [1005, 45] on icon at bounding box center [1001, 45] width 16 height 16
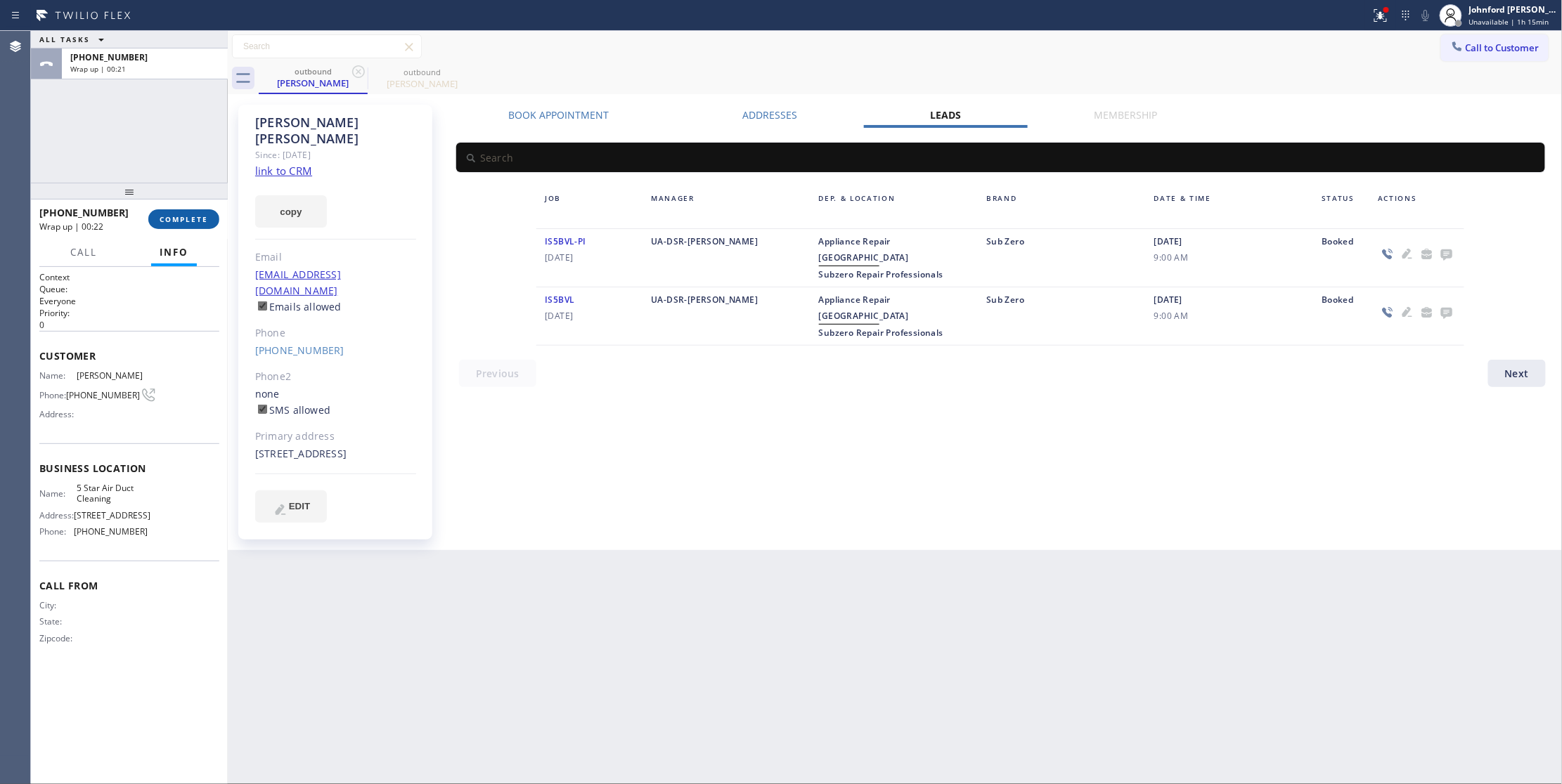
click at [184, 224] on span "COMPLETE" at bounding box center [183, 219] width 48 height 10
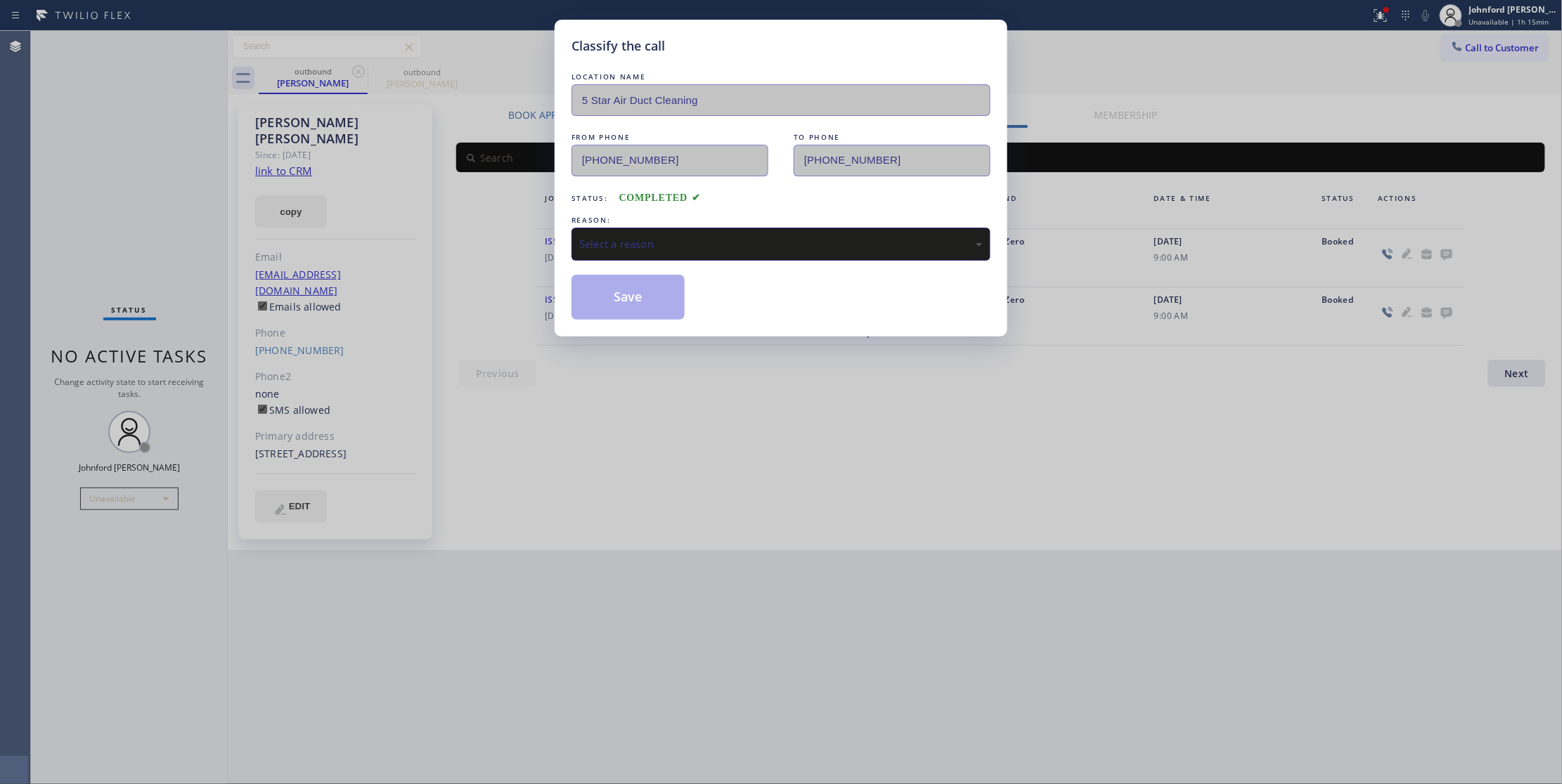
click at [640, 270] on div "LOCATION NAME 5 Star Air Duct Cleaning FROM PHONE [PHONE_NUMBER] TO PHONE [PHON…" at bounding box center [781, 194] width 419 height 250
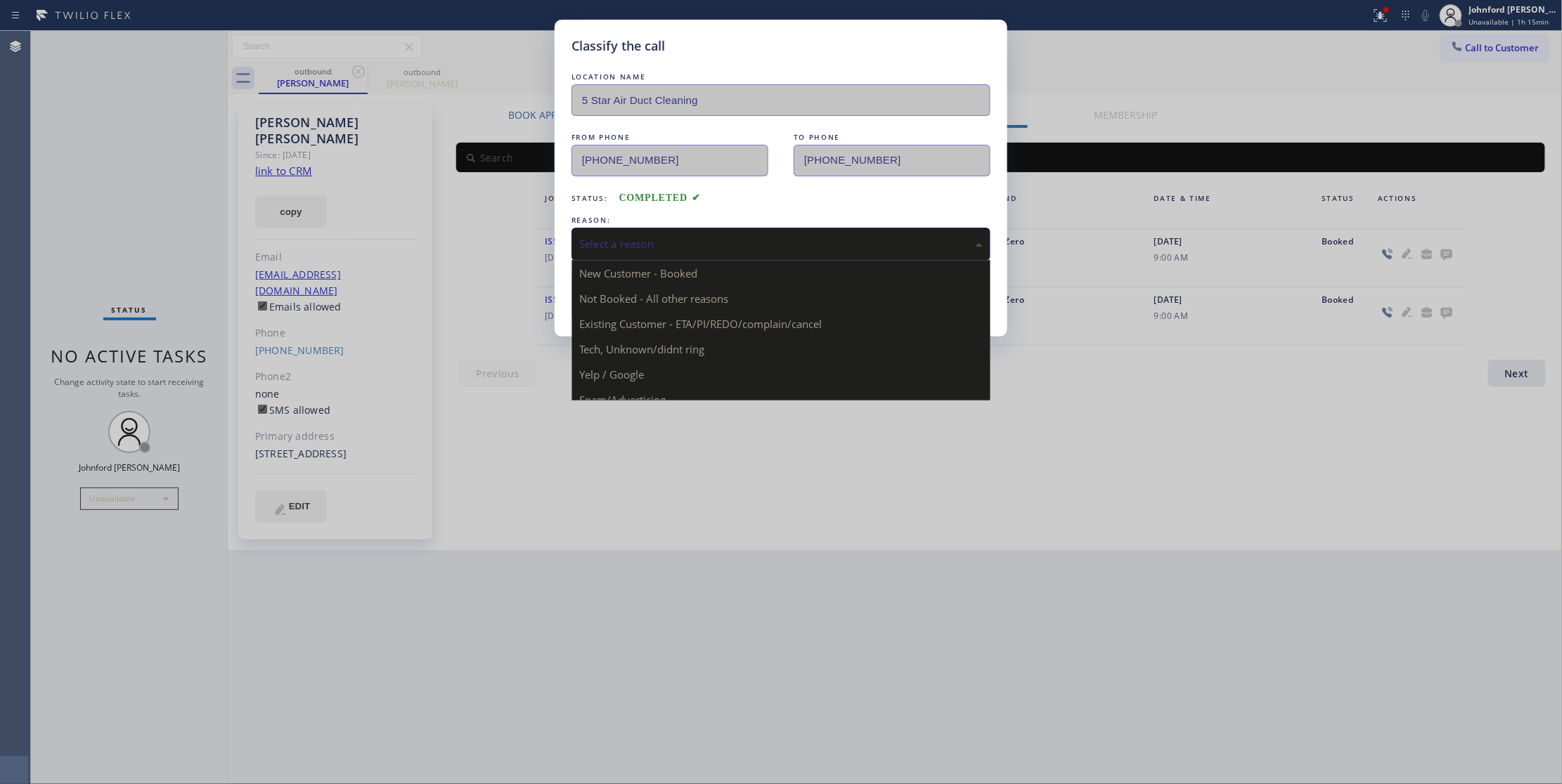
click at [644, 249] on div "Select a reason" at bounding box center [781, 244] width 403 height 16
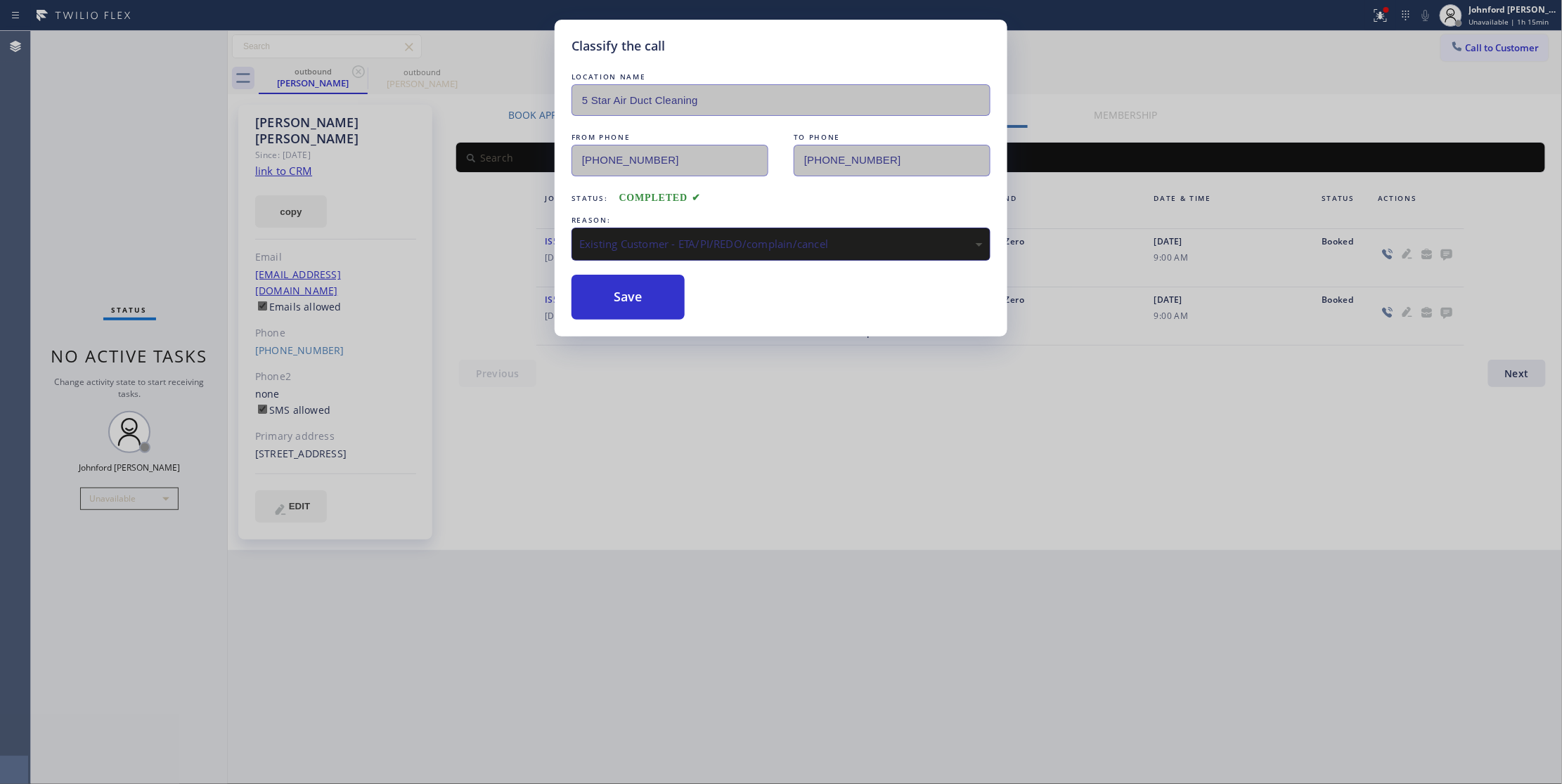
drag, startPoint x: 633, startPoint y: 286, endPoint x: 518, endPoint y: 356, distance: 134.6
click at [631, 286] on button "Save" at bounding box center [627, 297] width 113 height 45
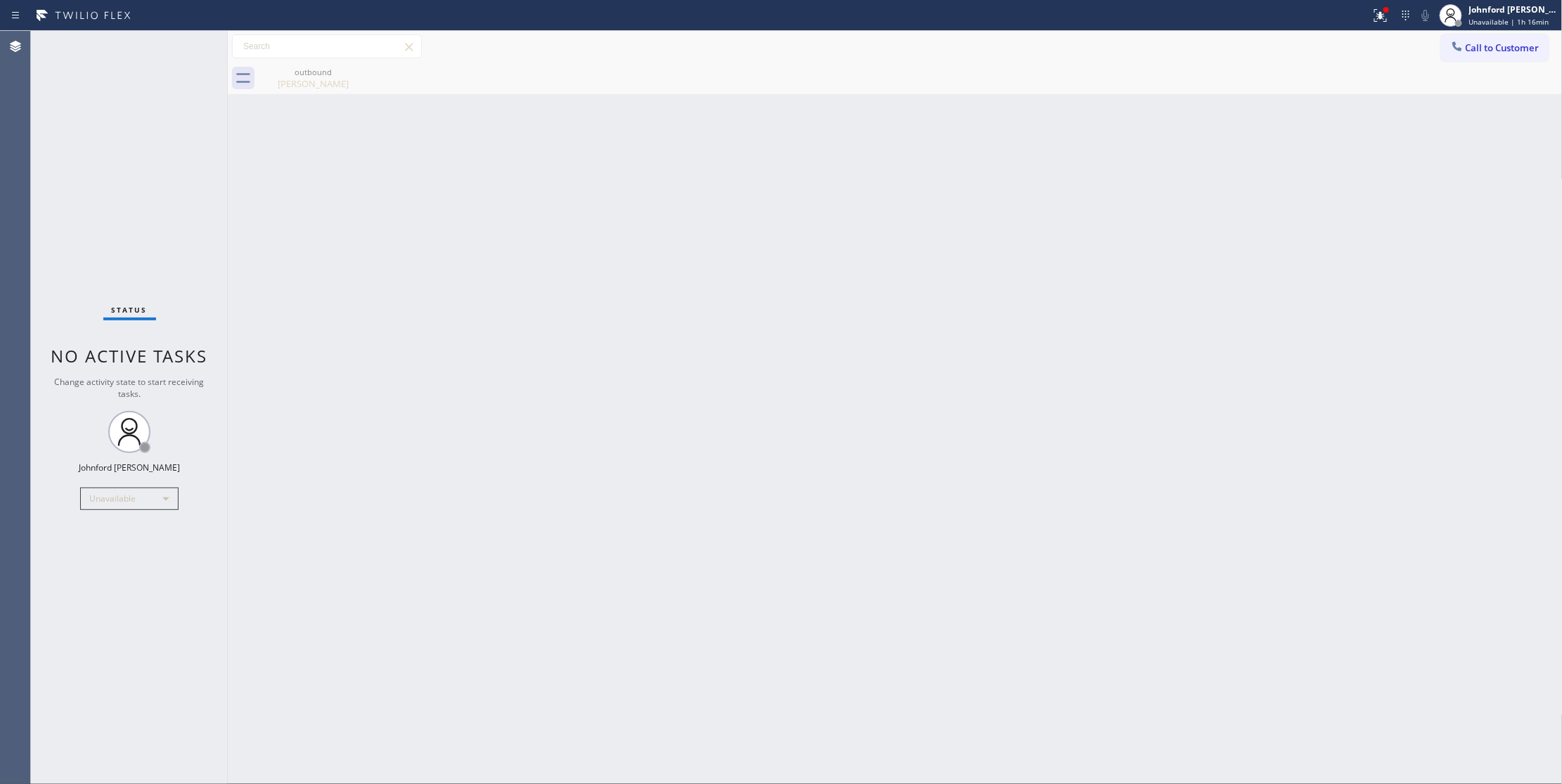
drag, startPoint x: 122, startPoint y: 224, endPoint x: 105, endPoint y: 242, distance: 24.8
click at [122, 224] on div "Status No active tasks Change activity state to start receiving tasks. [PERSON_…" at bounding box center [129, 407] width 197 height 753
click at [1469, 57] on button "Call to Customer" at bounding box center [1494, 48] width 107 height 27
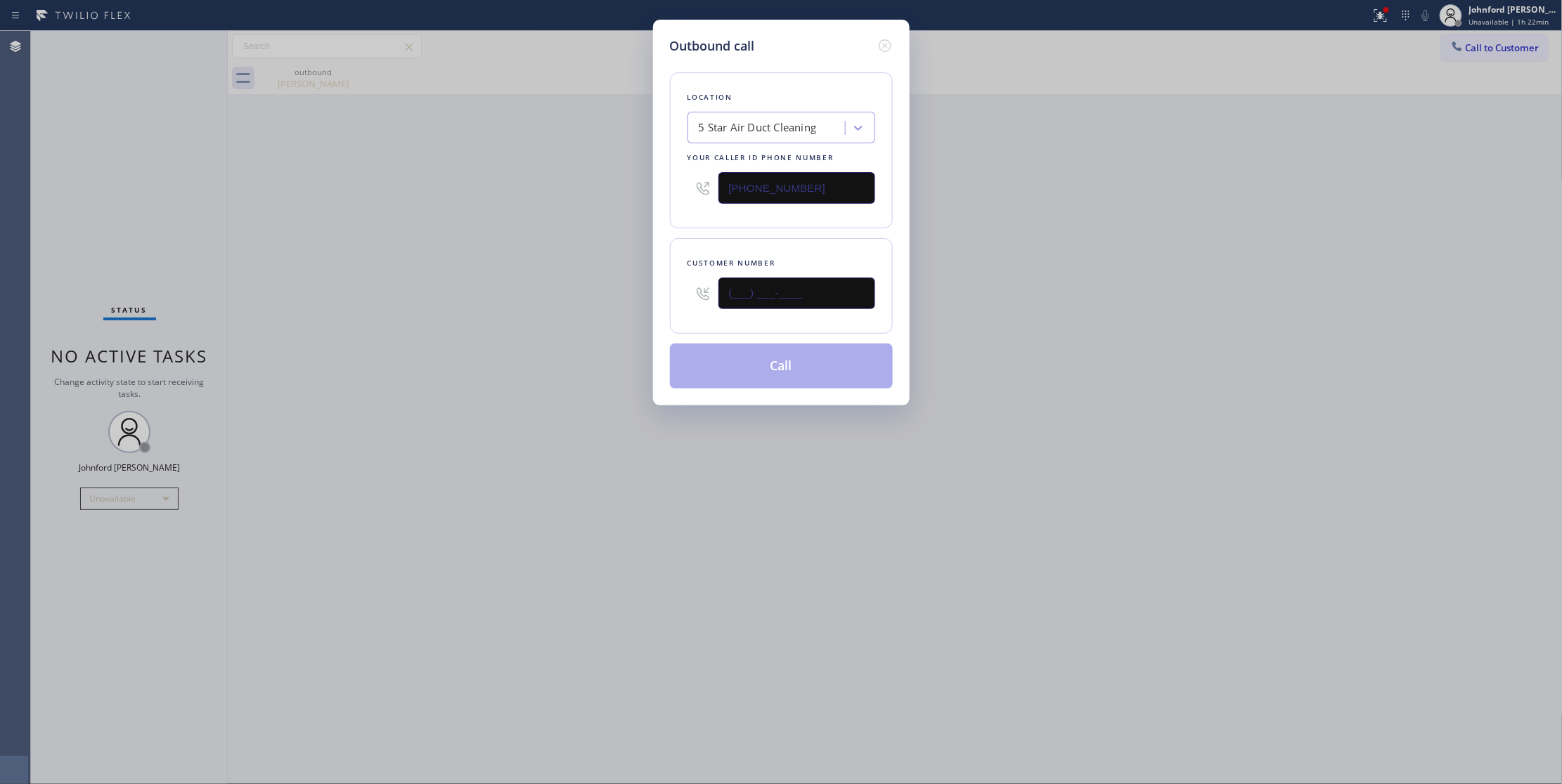
drag, startPoint x: 799, startPoint y: 305, endPoint x: 552, endPoint y: 313, distance: 247.1
click at [618, 311] on div "Outbound call Location 5 Star Air Duct Cleaning Your caller id phone number [PH…" at bounding box center [781, 392] width 1562 height 784
paste input "303) 888-7746"
type input "[PHONE_NUMBER]"
click at [537, 318] on div "Outbound call Location 5 Star Air Duct Cleaning Your caller id phone number [PH…" at bounding box center [781, 392] width 1562 height 784
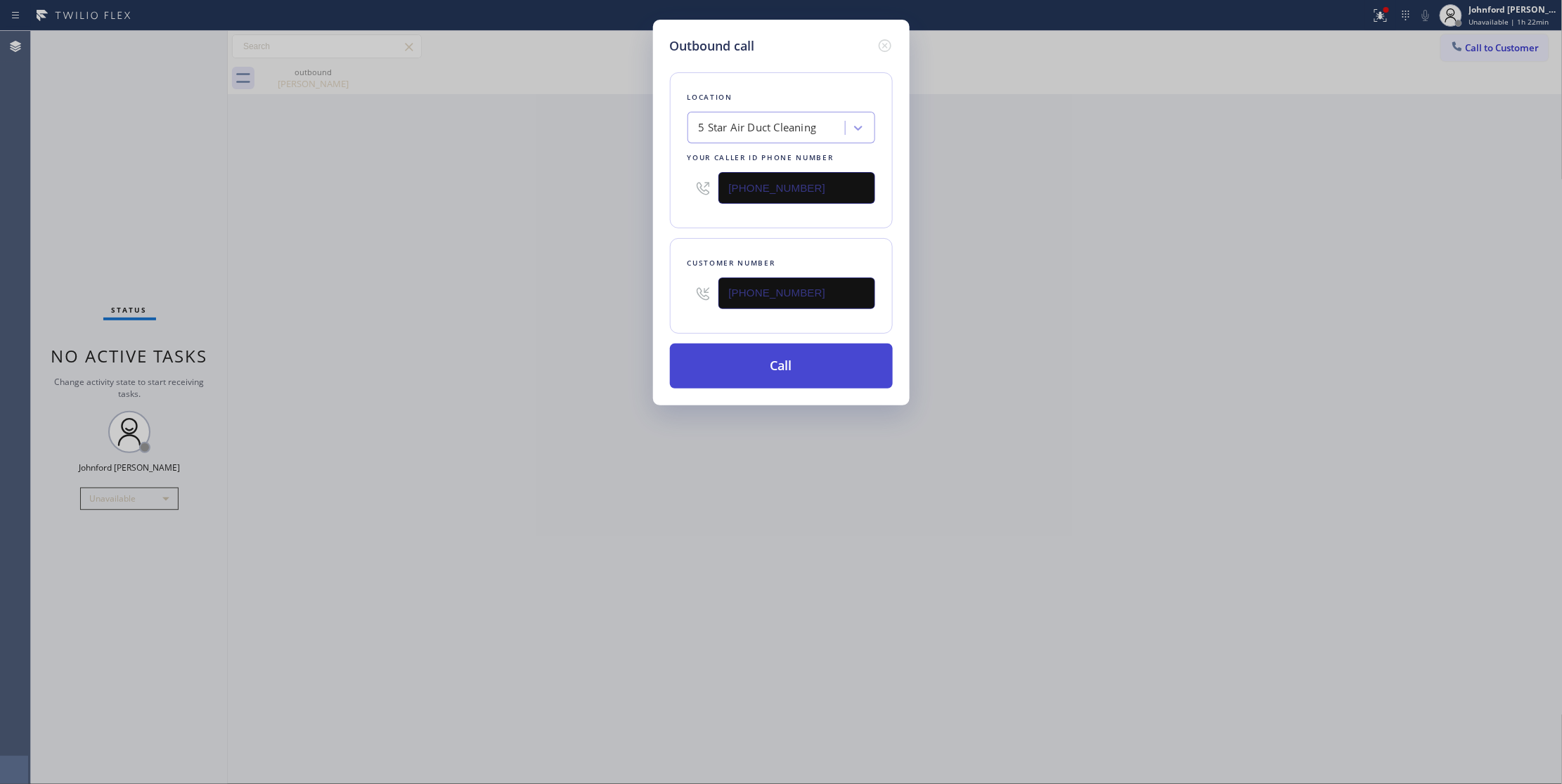
click at [715, 382] on button "Call" at bounding box center [781, 365] width 223 height 45
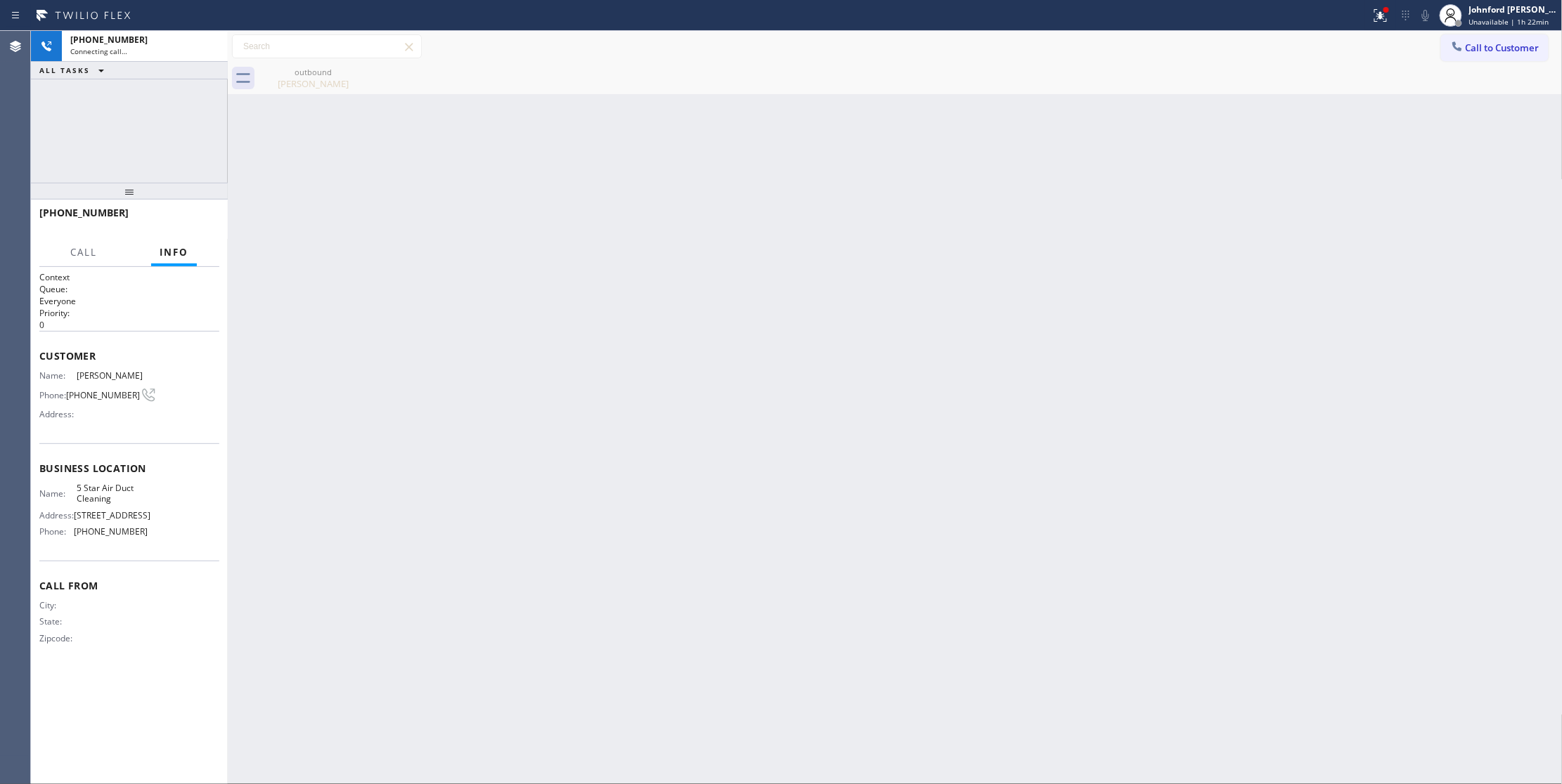
click at [0, 0] on icon at bounding box center [0, 0] width 0 height 0
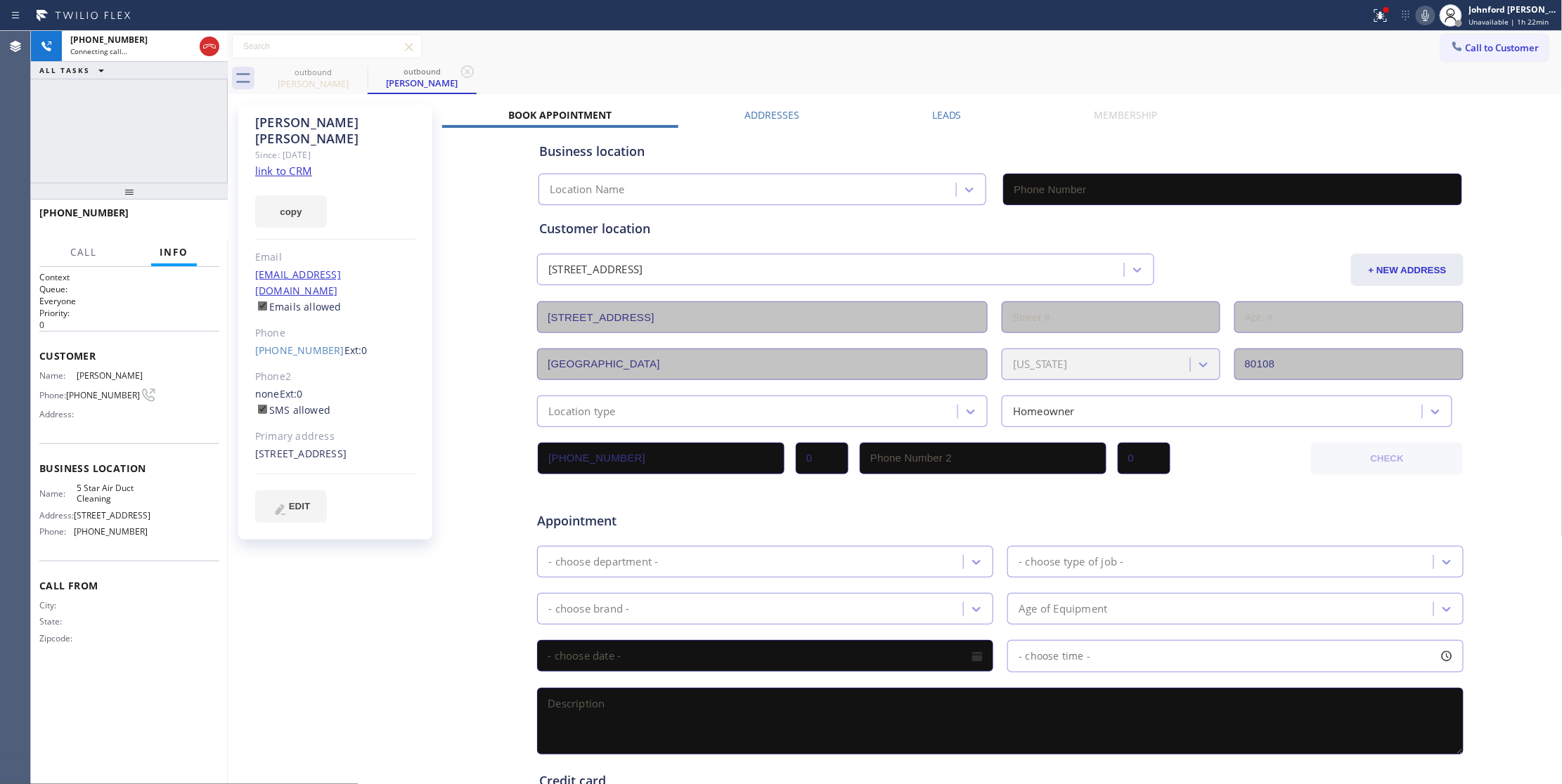
click at [298, 164] on link "link to CRM" at bounding box center [283, 171] width 57 height 14
type input "[PHONE_NUMBER]"
click at [185, 224] on span "HANG UP" at bounding box center [186, 219] width 42 height 10
click at [184, 224] on span "HANG UP" at bounding box center [186, 219] width 42 height 10
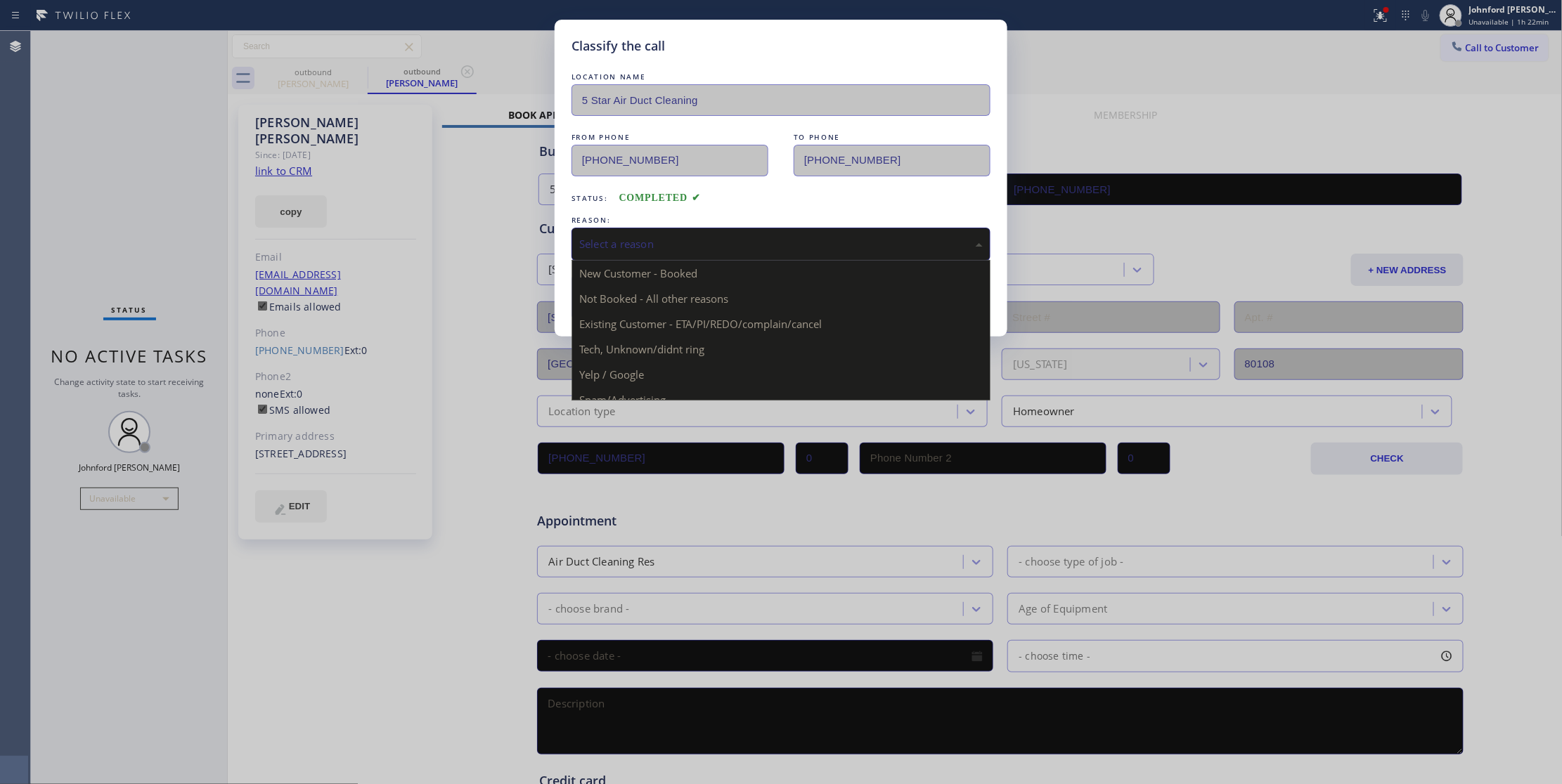
drag, startPoint x: 664, startPoint y: 243, endPoint x: 696, endPoint y: 249, distance: 32.6
click at [664, 242] on div "Select a reason" at bounding box center [781, 244] width 403 height 16
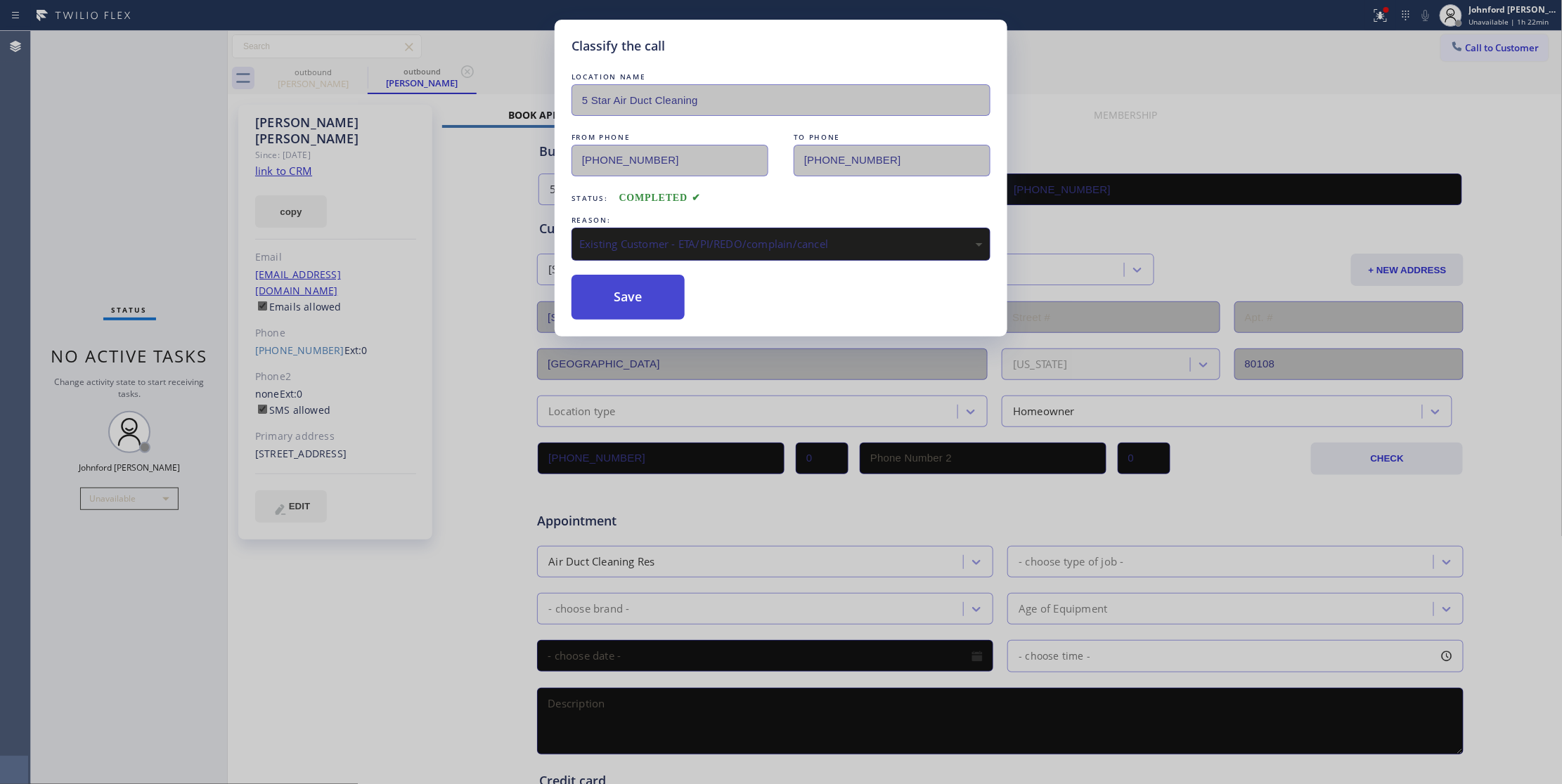
click at [640, 290] on button "Save" at bounding box center [627, 297] width 113 height 45
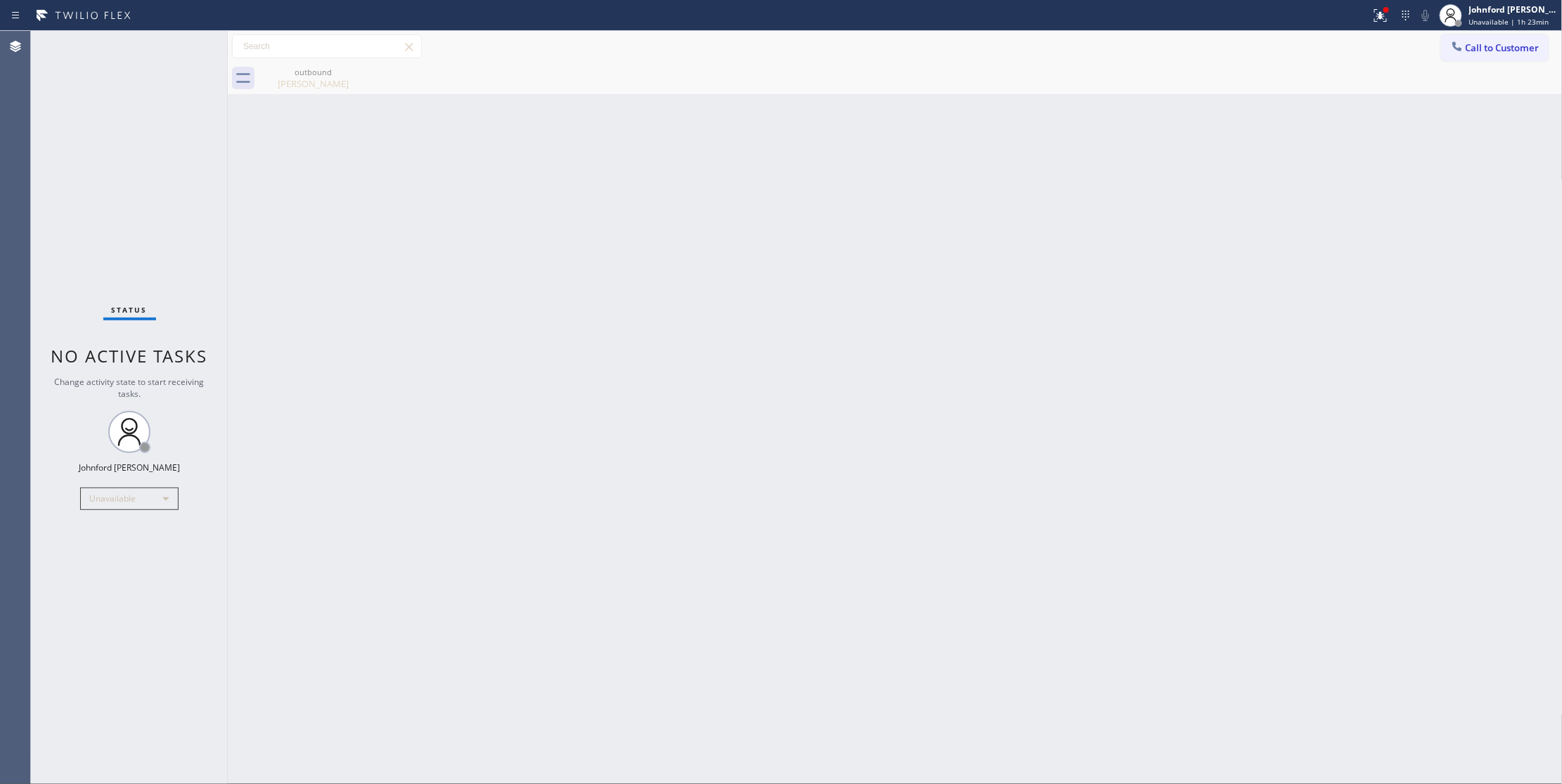
drag, startPoint x: 1190, startPoint y: 420, endPoint x: 1181, endPoint y: 394, distance: 27.5
click at [1191, 419] on div "Back to Dashboard Change Sender ID Customers Technicians Select a contact Outbo…" at bounding box center [895, 407] width 1335 height 753
click at [1471, 53] on span "Call to Customer" at bounding box center [1502, 47] width 74 height 13
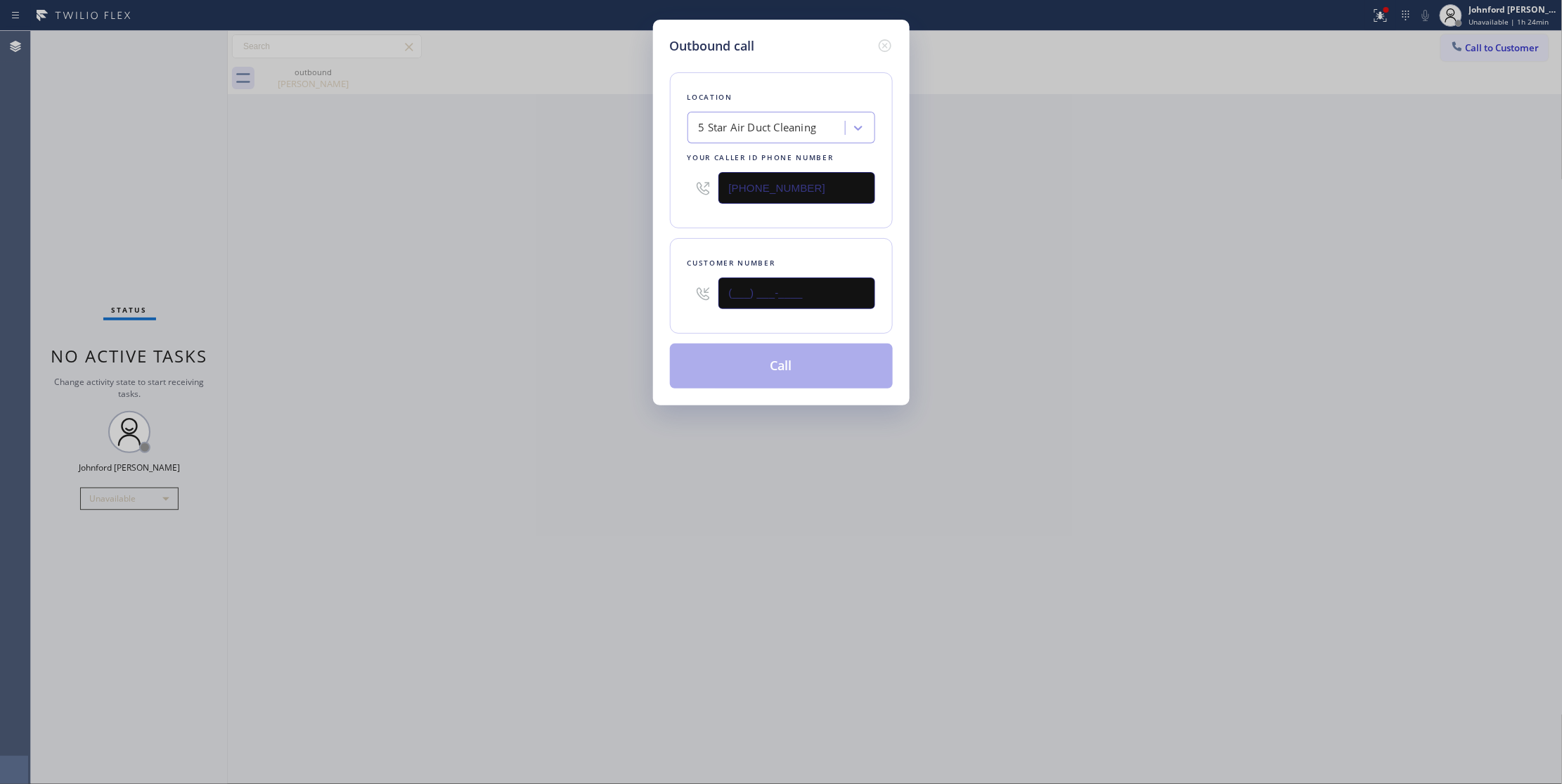
drag, startPoint x: 827, startPoint y: 293, endPoint x: 584, endPoint y: 332, distance: 246.1
click at [609, 332] on div "Outbound call Location 5 Star Air Duct Cleaning Your caller id phone number [PH…" at bounding box center [781, 392] width 1562 height 784
paste input "612) 790-1606"
type input "[PHONE_NUMBER]"
click at [533, 333] on div "Outbound call Location 5 Star Air Duct Cleaning Your caller id phone number [PH…" at bounding box center [781, 392] width 1562 height 784
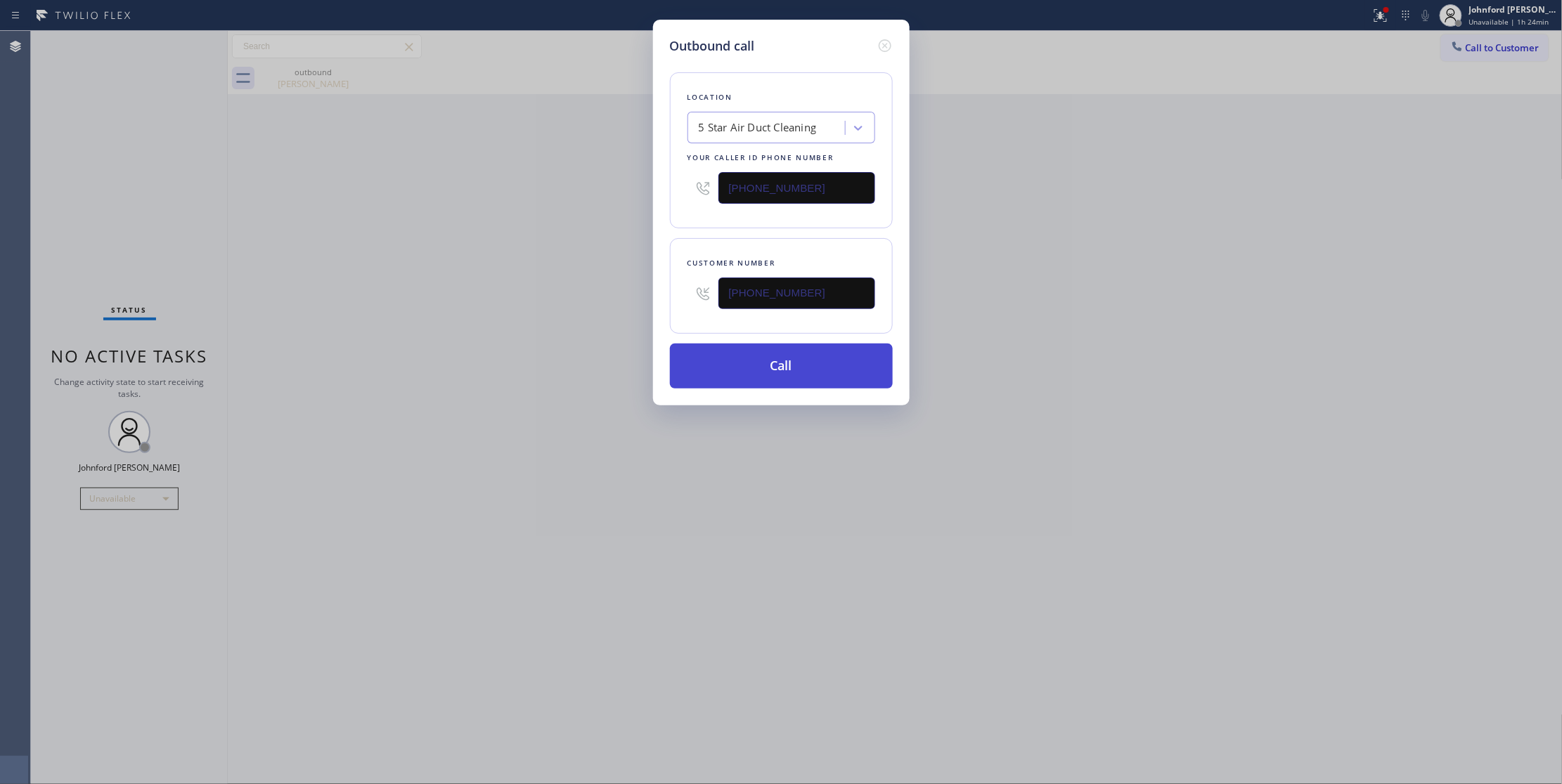
click at [738, 366] on button "Call" at bounding box center [781, 365] width 223 height 45
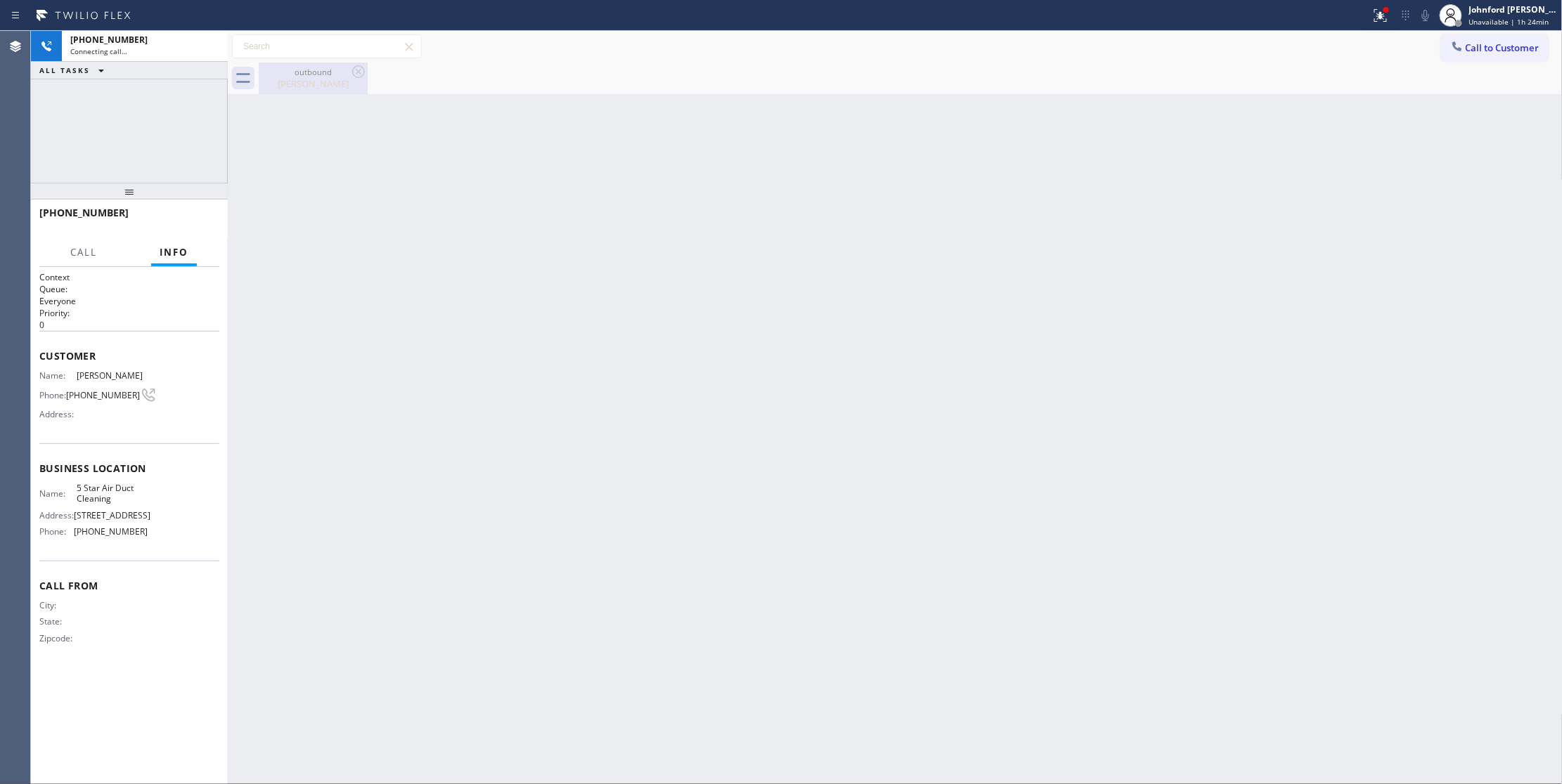
click at [352, 70] on icon at bounding box center [358, 71] width 13 height 13
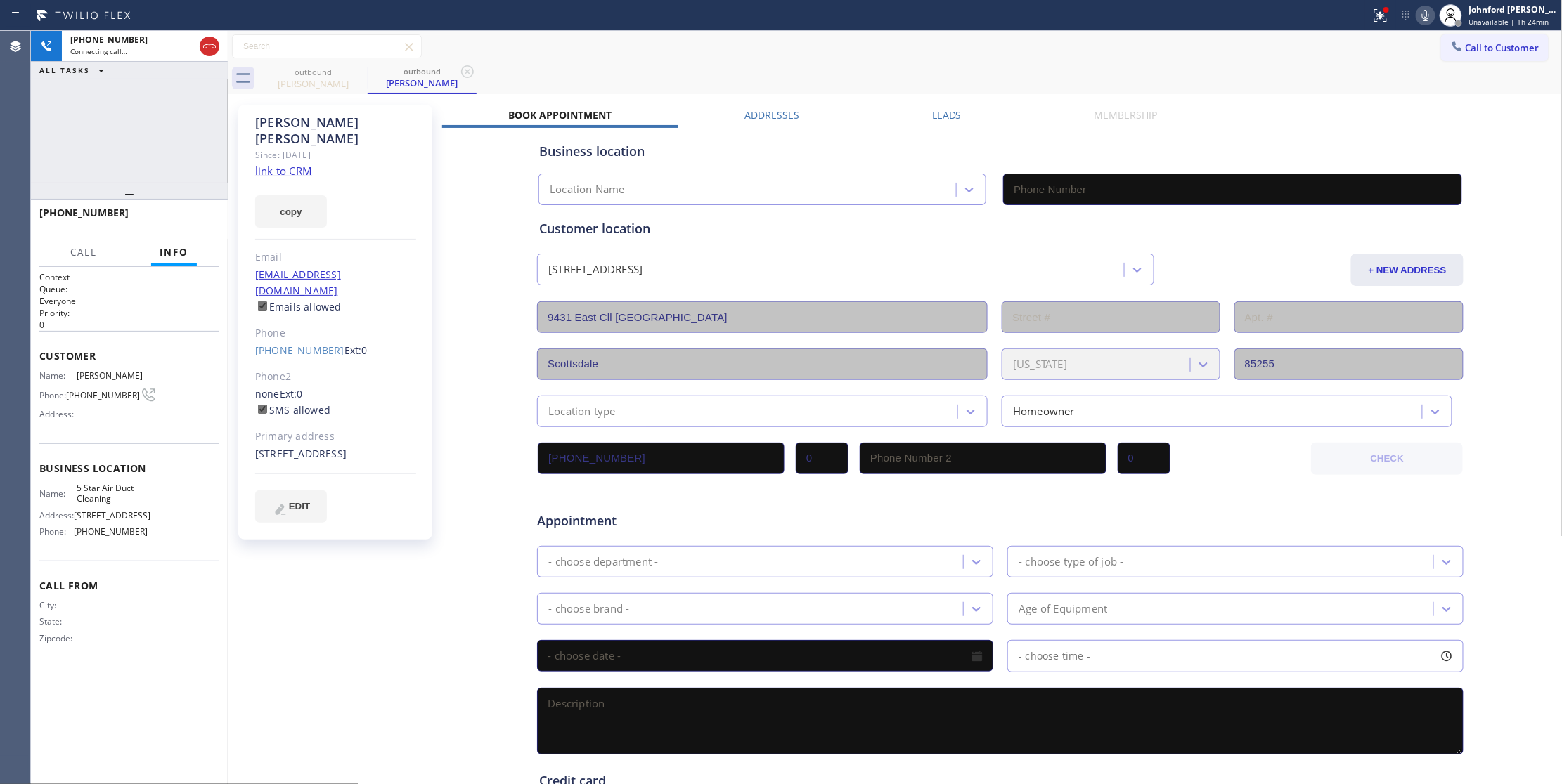
click at [302, 164] on link "link to CRM" at bounding box center [283, 171] width 57 height 14
type input "[PHONE_NUMBER]"
click at [1374, 24] on button at bounding box center [1381, 15] width 31 height 31
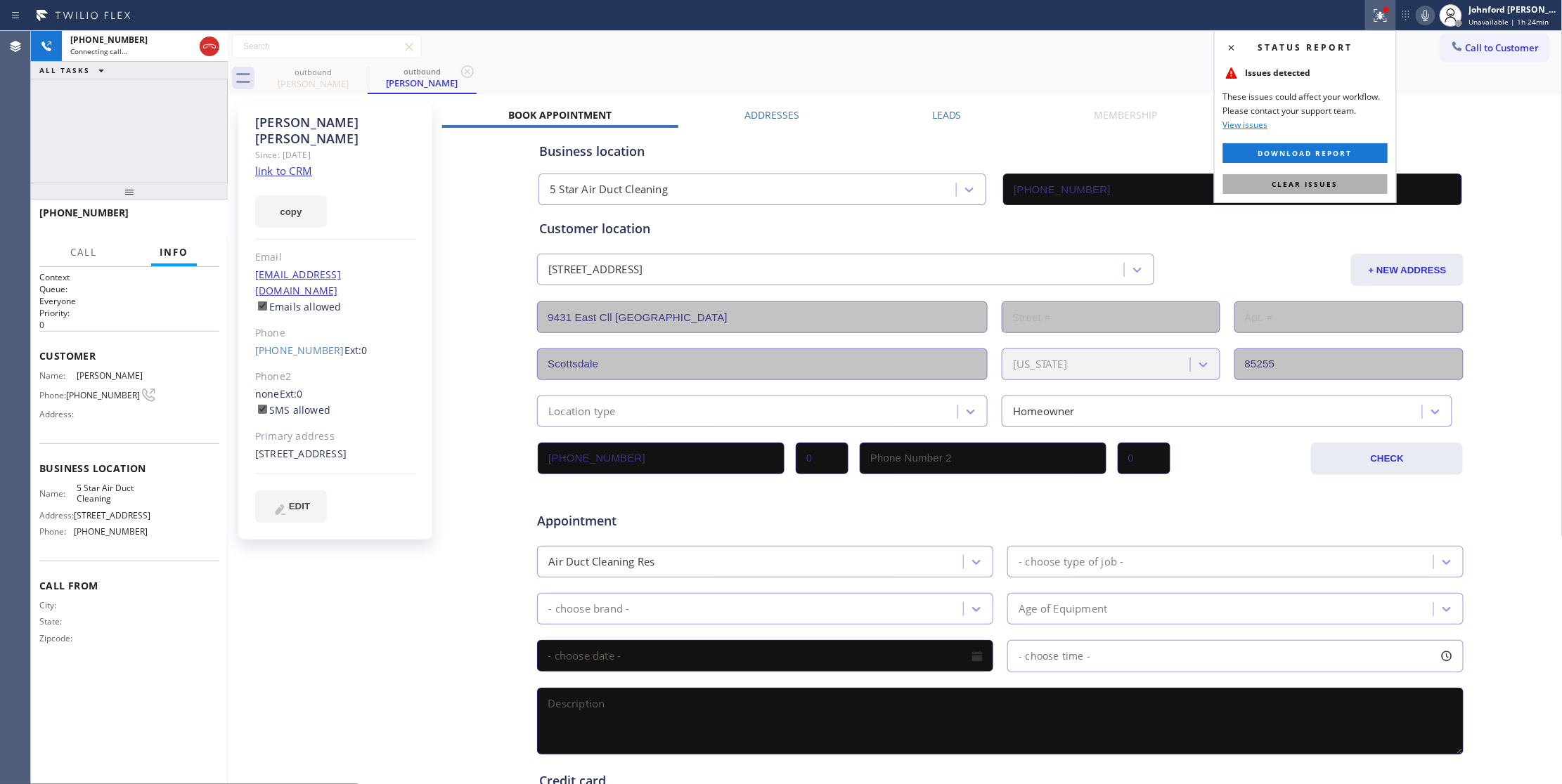
click at [1340, 183] on button "Clear issues" at bounding box center [1305, 184] width 164 height 19
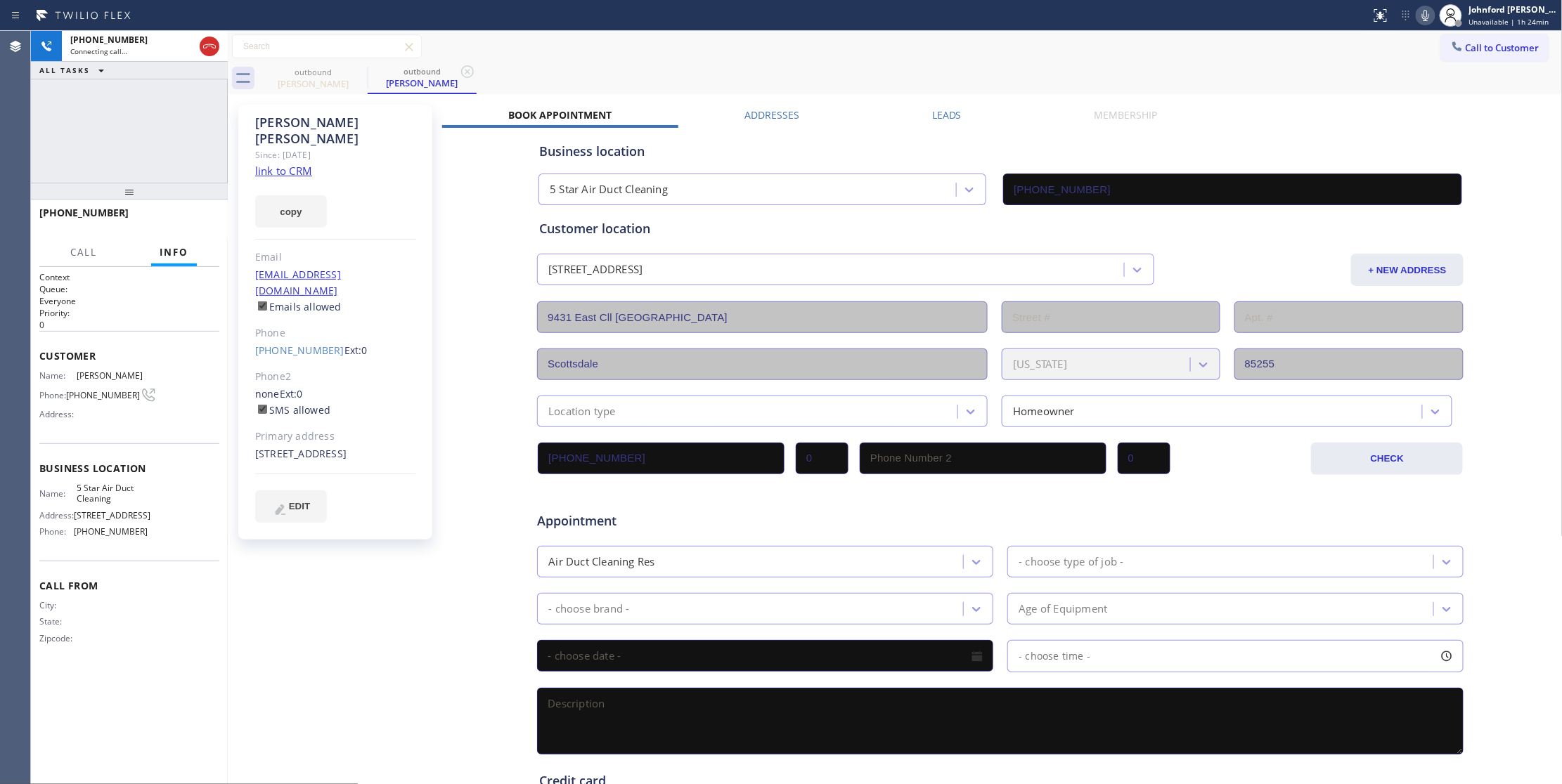
click at [1423, 16] on icon at bounding box center [1425, 14] width 16 height 16
click at [182, 219] on span "HANG UP" at bounding box center [186, 219] width 42 height 10
click at [180, 223] on span "COMPLETE" at bounding box center [183, 219] width 48 height 10
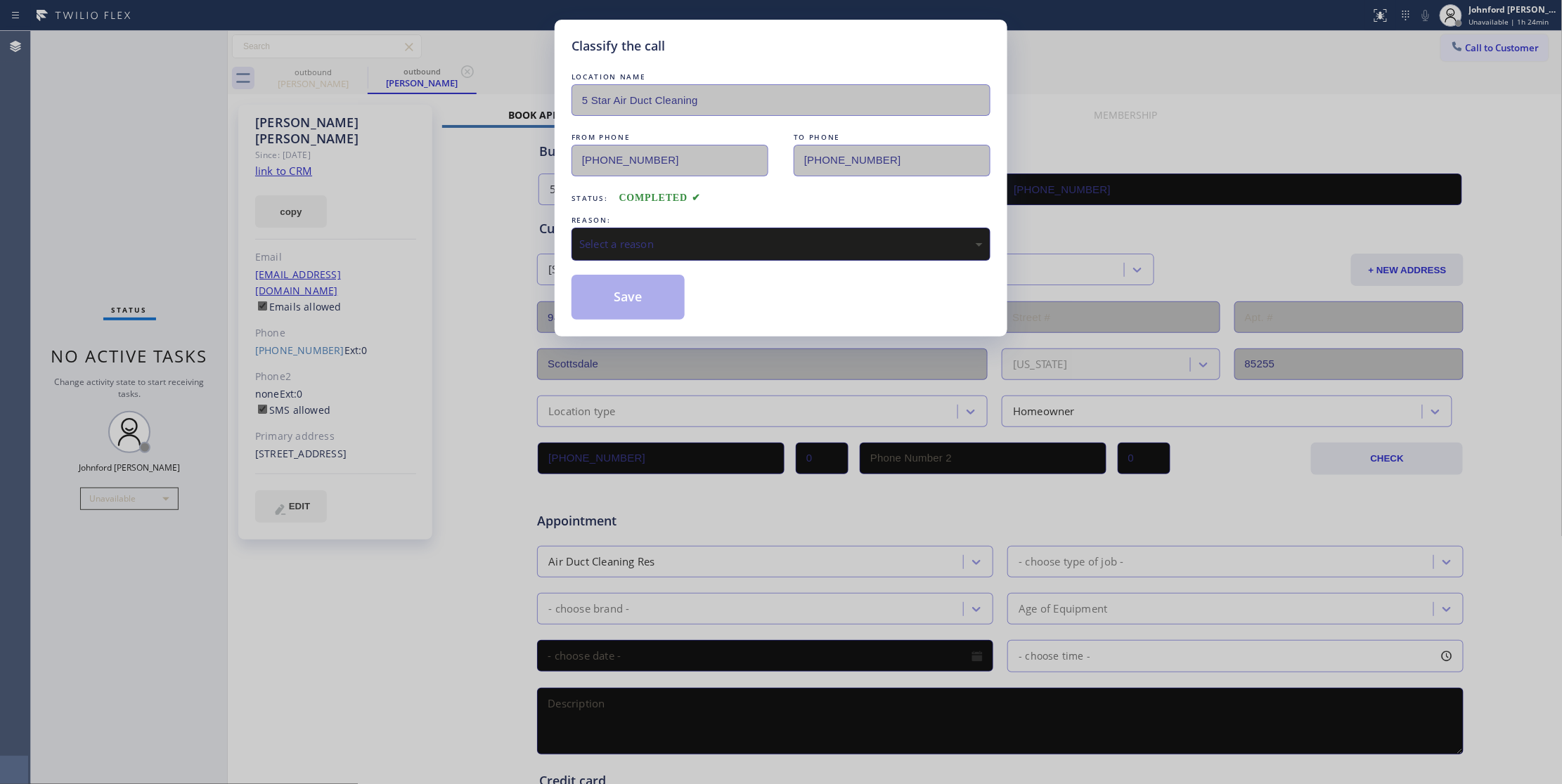
click at [696, 242] on div "Select a reason" at bounding box center [781, 244] width 403 height 16
click at [668, 302] on button "Save" at bounding box center [627, 297] width 113 height 45
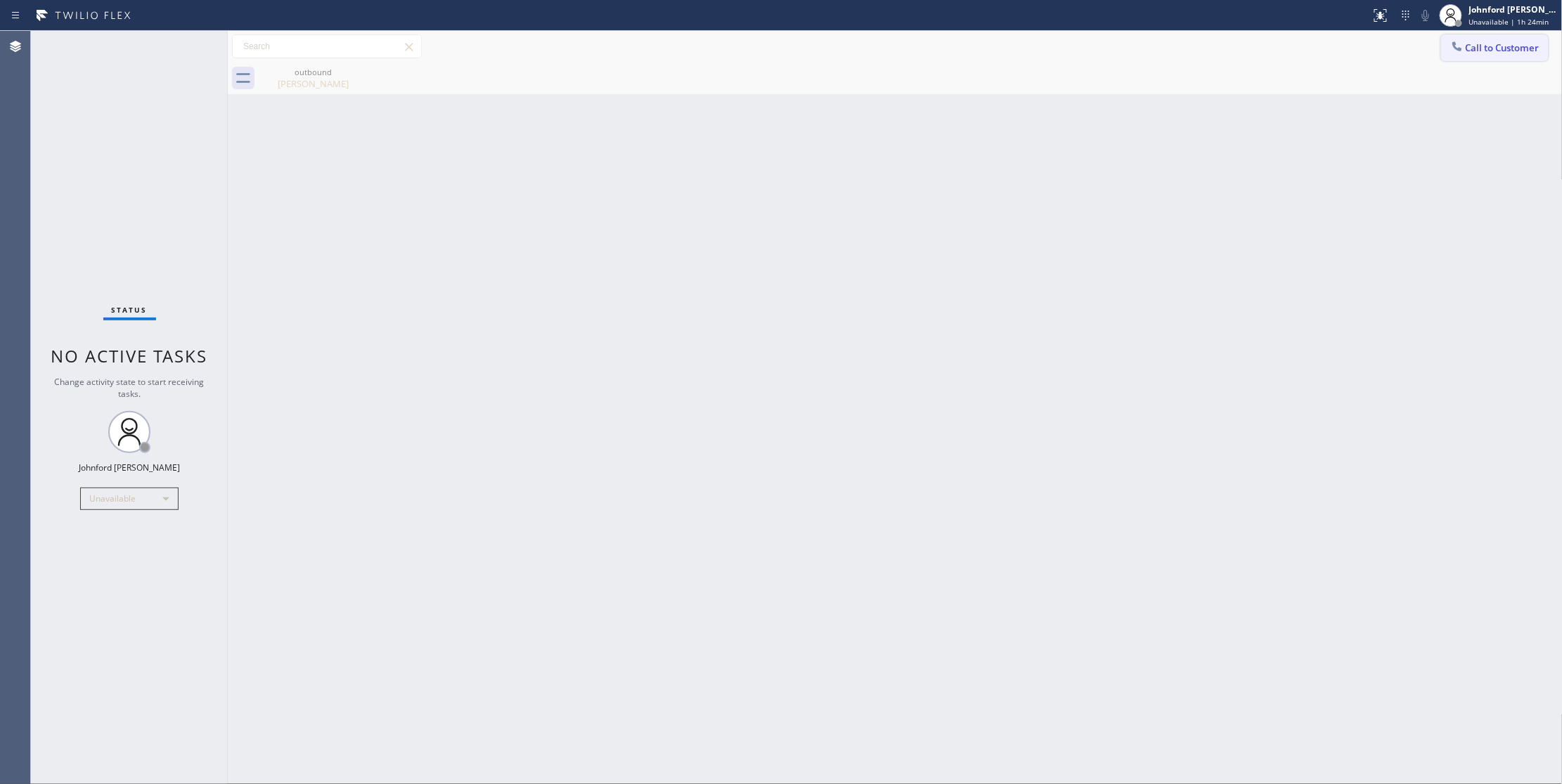
click at [1480, 41] on span "Call to Customer" at bounding box center [1502, 47] width 74 height 13
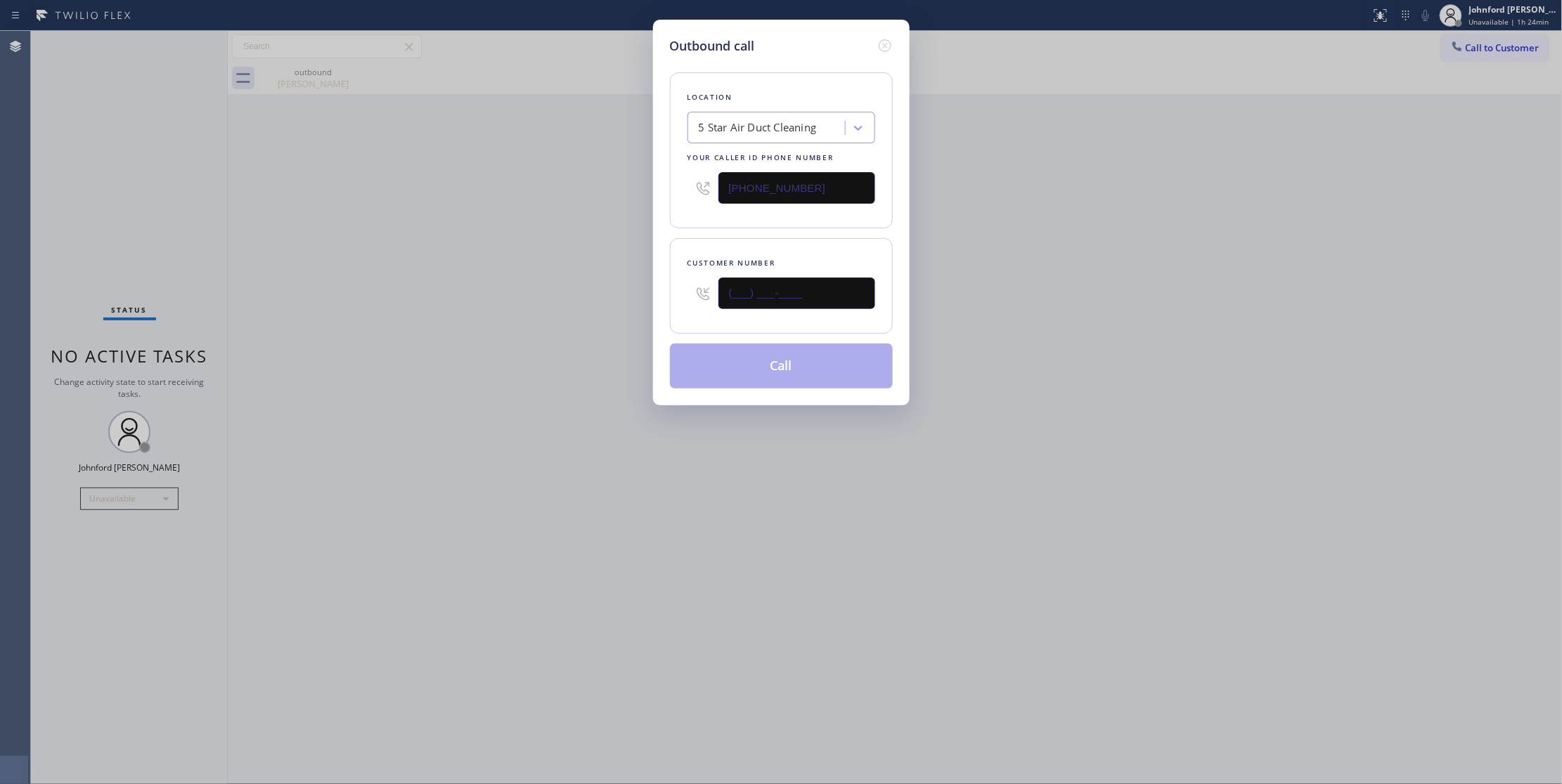
drag, startPoint x: 703, startPoint y: 316, endPoint x: 507, endPoint y: 344, distance: 198.0
click at [614, 330] on div "Outbound call Location 5 Star Air Duct Cleaning Your caller id phone number [PH…" at bounding box center [781, 392] width 1562 height 784
paste input "630) 845-9514"
type input "[PHONE_NUMBER]"
drag, startPoint x: 397, startPoint y: 318, endPoint x: 728, endPoint y: 371, distance: 335.2
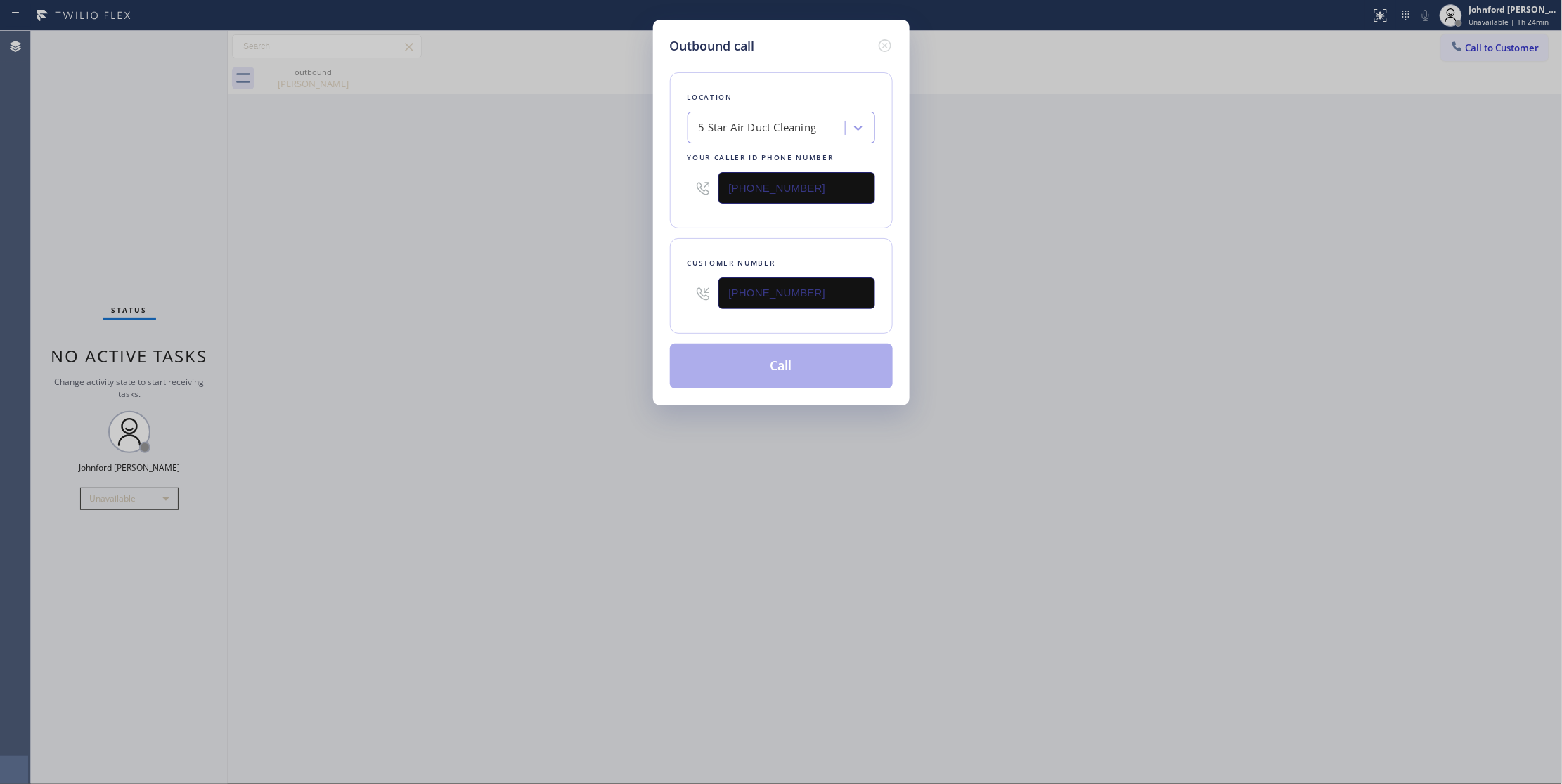
click at [400, 318] on div "Outbound call Location 5 Star Air Duct Cleaning Your caller id phone number [PH…" at bounding box center [781, 392] width 1562 height 784
click at [722, 365] on button "Call" at bounding box center [781, 365] width 223 height 45
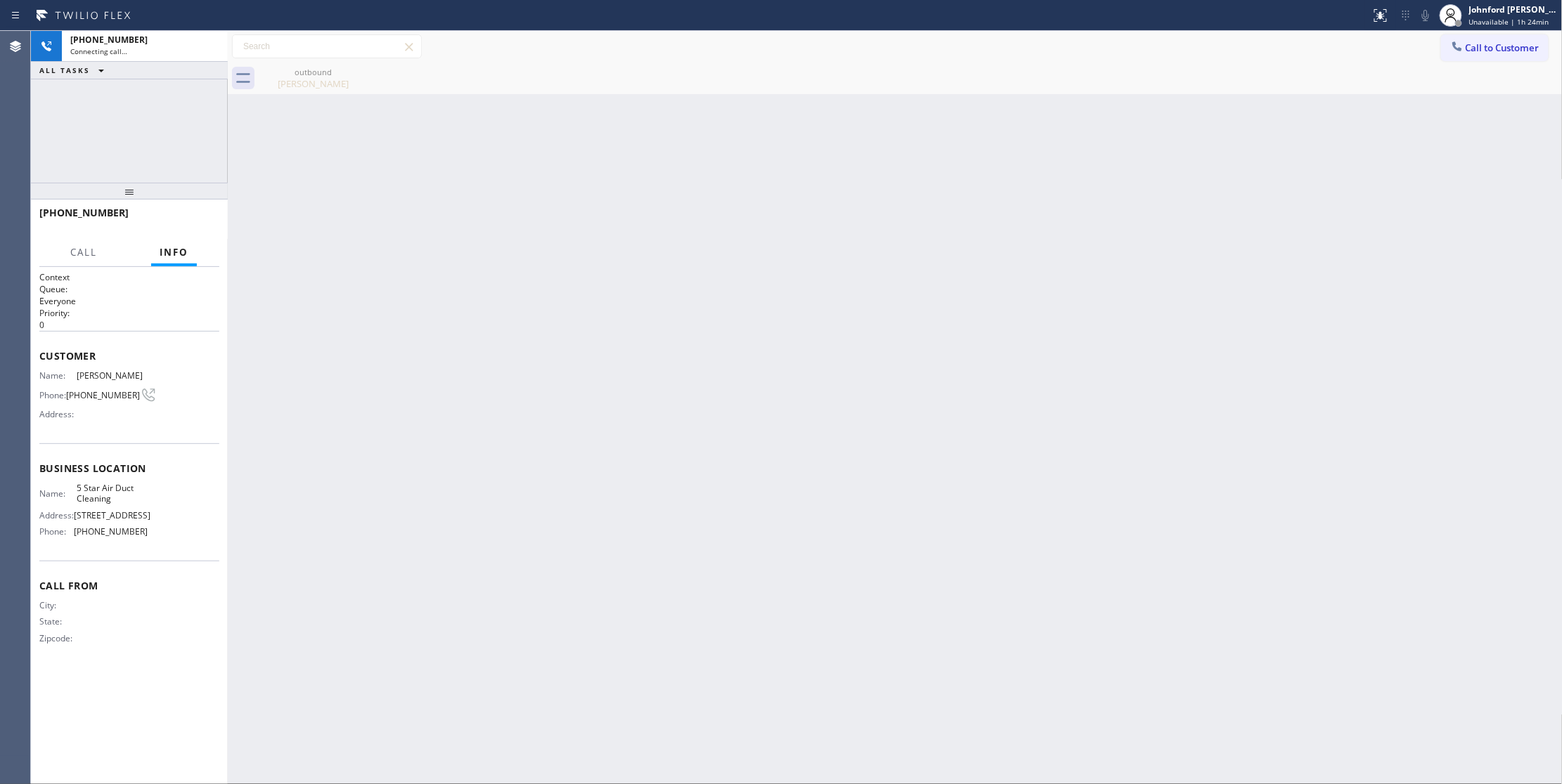
click at [0, 0] on icon at bounding box center [0, 0] width 0 height 0
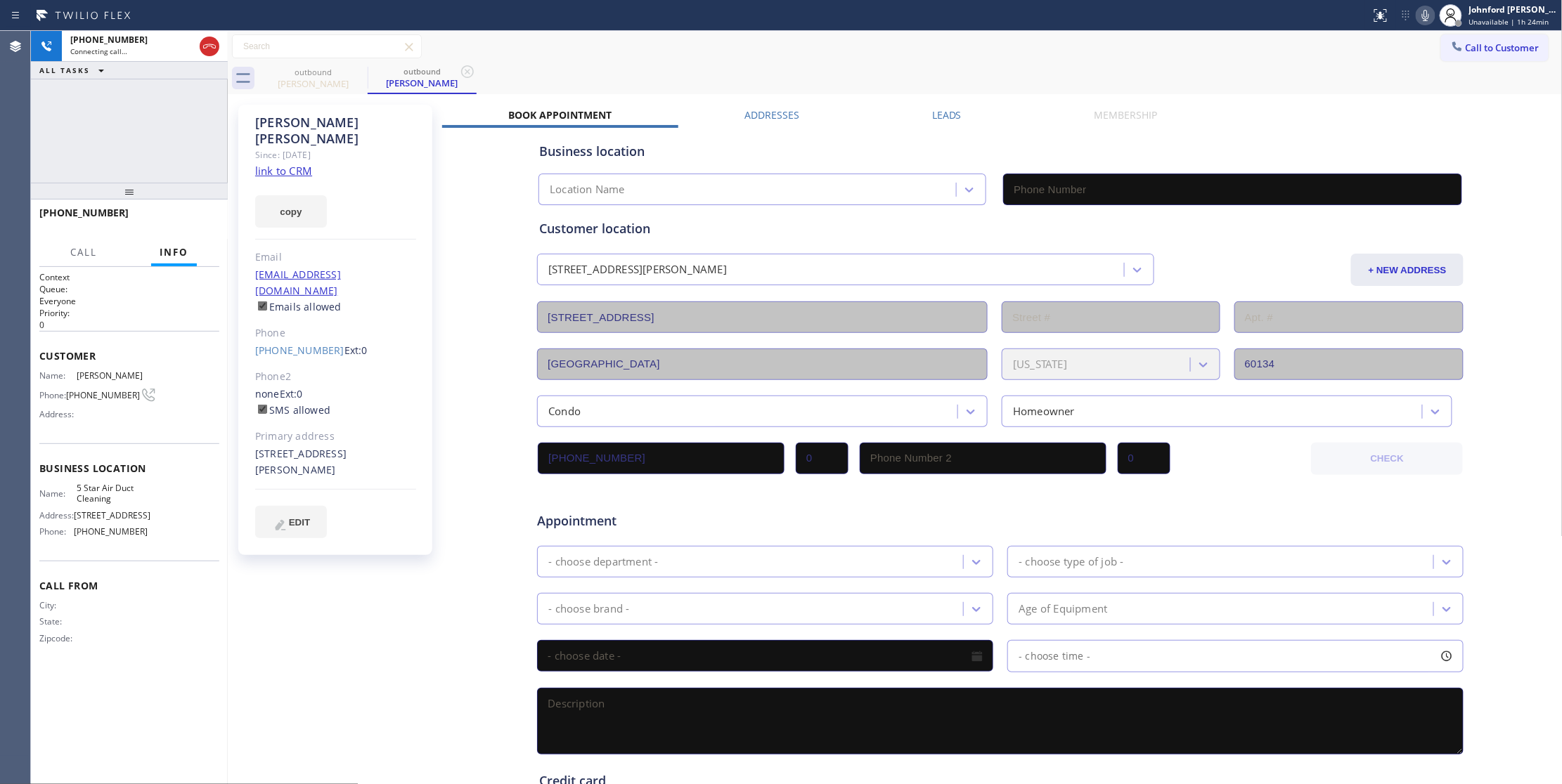
click at [296, 164] on link "link to CRM" at bounding box center [283, 171] width 57 height 14
type input "[PHONE_NUMBER]"
click at [1424, 12] on icon at bounding box center [1425, 14] width 16 height 16
click at [1424, 12] on icon at bounding box center [1425, 15] width 7 height 12
click at [133, 90] on div "[PHONE_NUMBER] Live | 02:20 ALL TASKS ALL TASKS ACTIVE TASKS TASKS IN WRAP UP" at bounding box center [129, 106] width 197 height 151
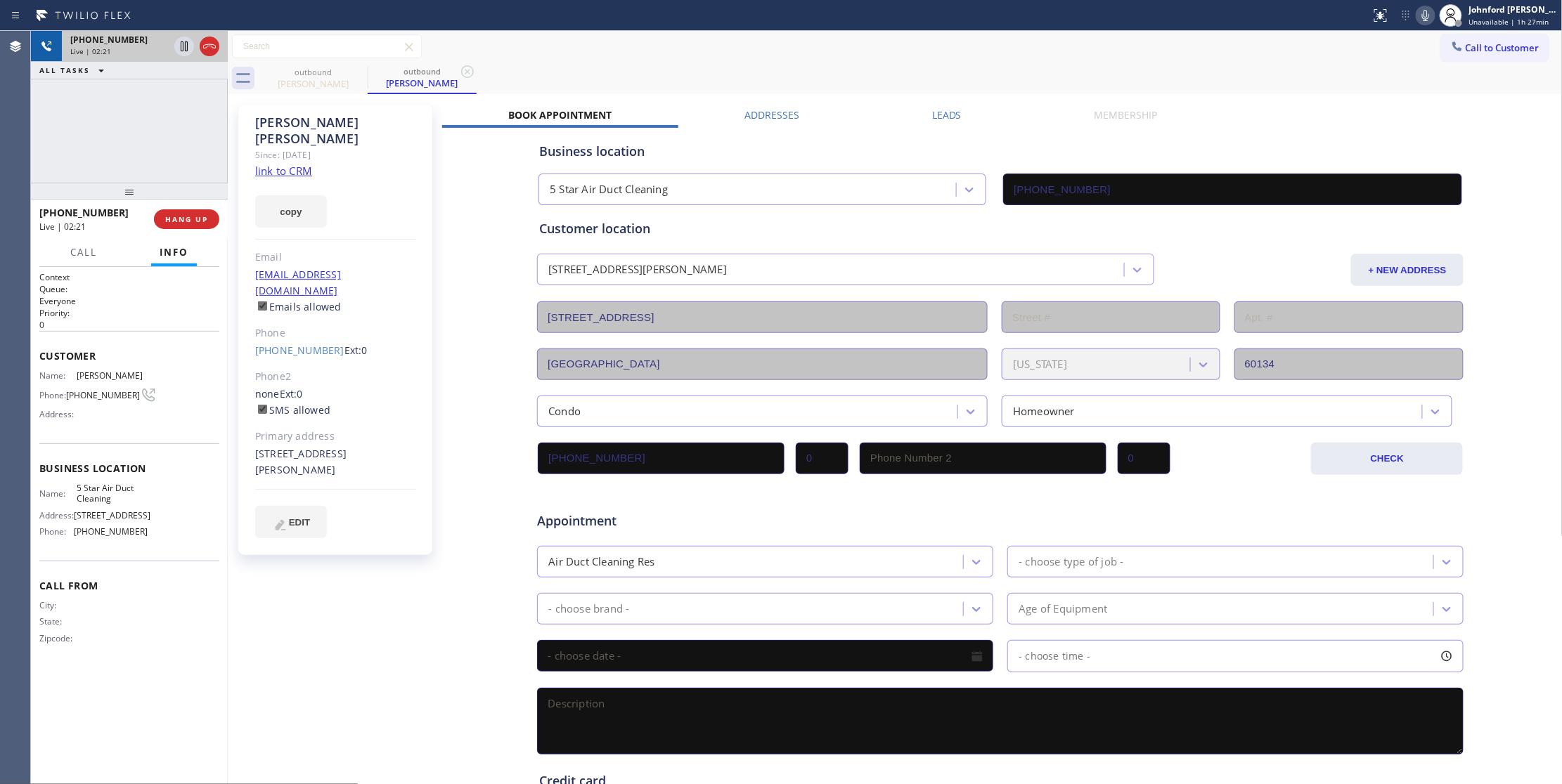
click at [204, 35] on div at bounding box center [197, 46] width 50 height 31
click at [206, 42] on icon at bounding box center [208, 45] width 16 height 16
click at [183, 220] on span "COMPLETE" at bounding box center [183, 219] width 48 height 10
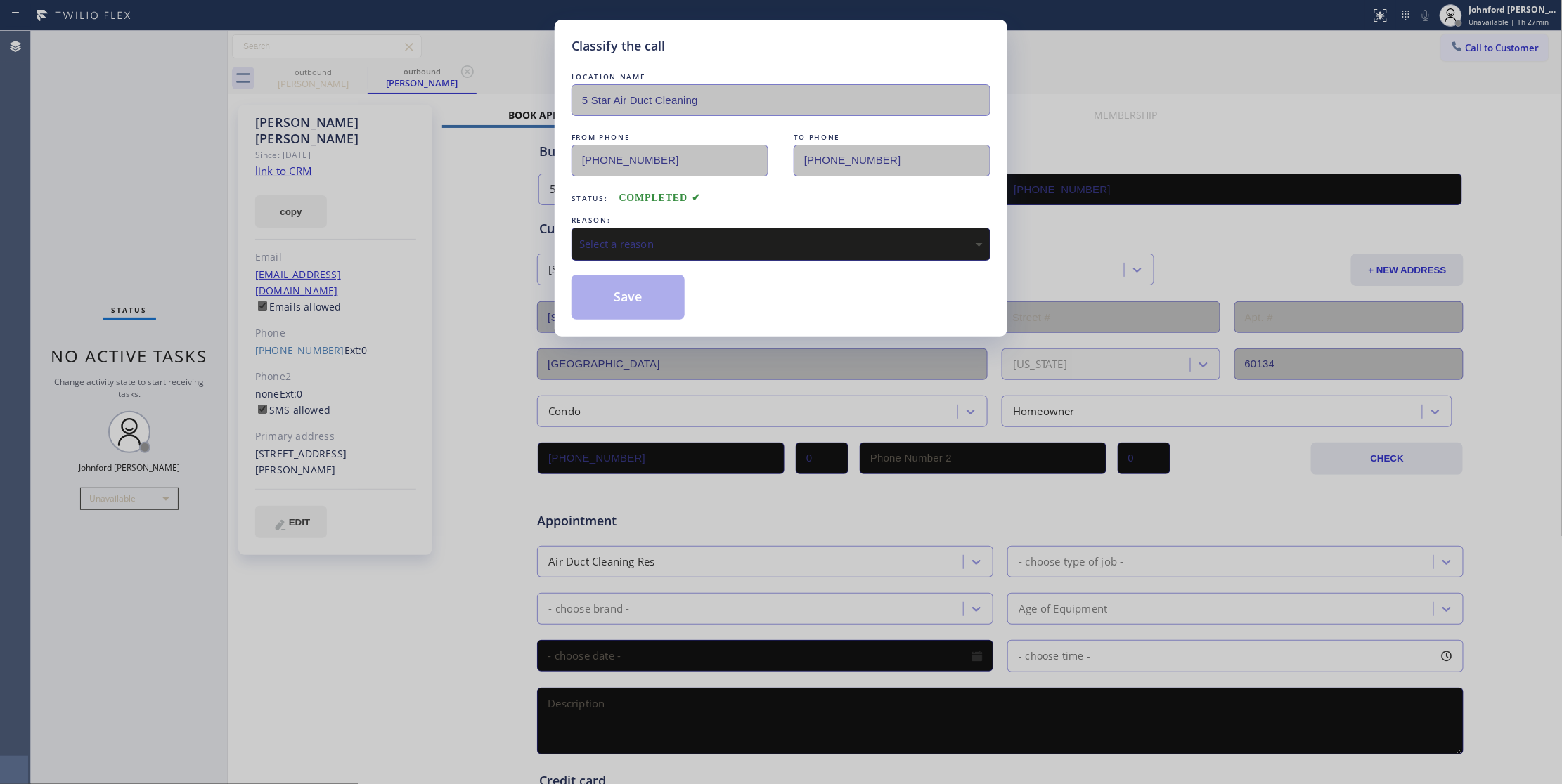
click at [667, 265] on div "LOCATION NAME 5 Star Air Duct Cleaning FROM PHONE [PHONE_NUMBER] TO PHONE [PHON…" at bounding box center [781, 194] width 419 height 250
click at [677, 254] on div "Select a reason" at bounding box center [781, 244] width 419 height 33
drag, startPoint x: 692, startPoint y: 326, endPoint x: 665, endPoint y: 298, distance: 38.9
click at [665, 298] on button "Save" at bounding box center [627, 297] width 113 height 45
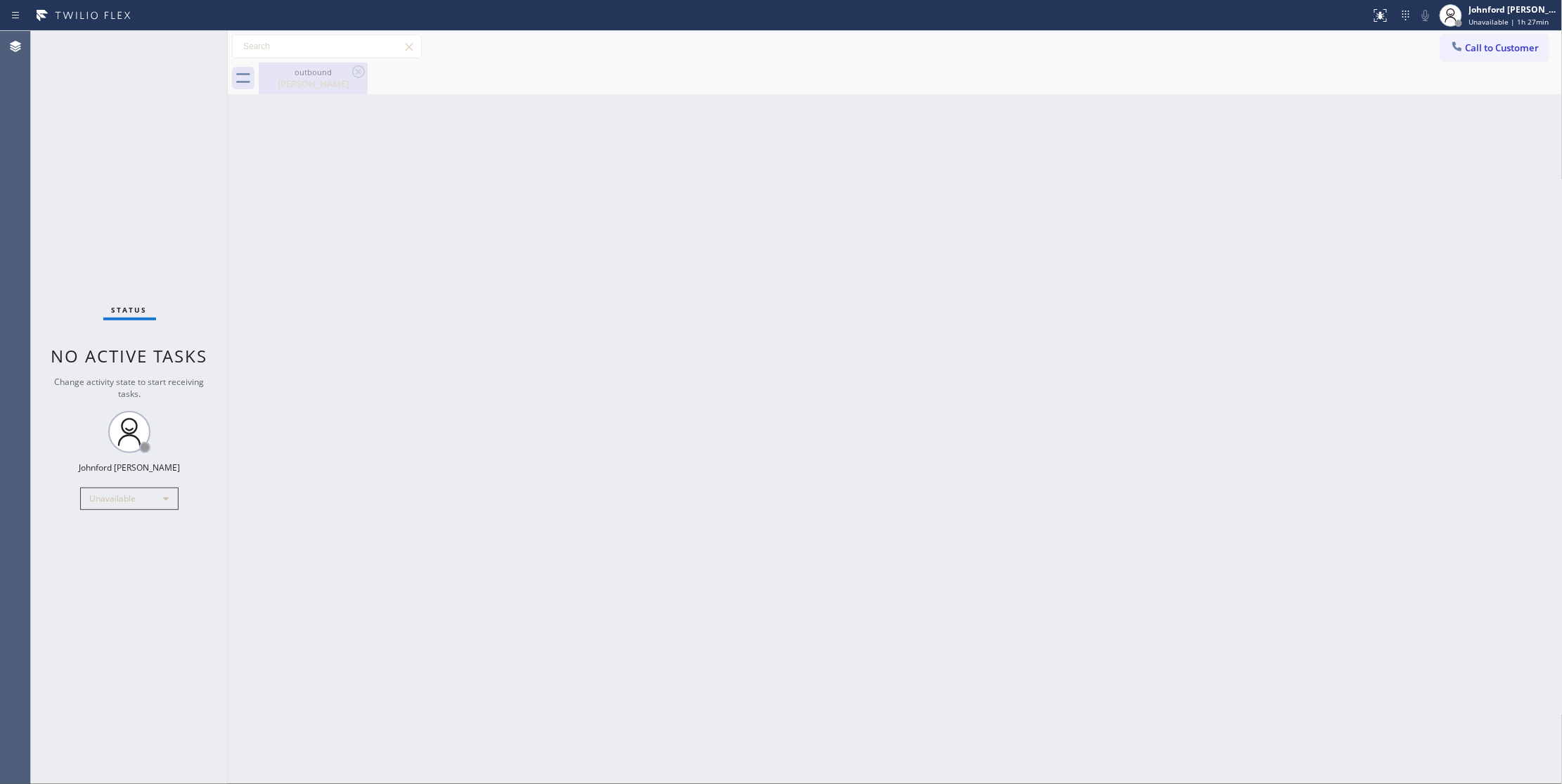
click at [307, 73] on div "outbound" at bounding box center [314, 71] width 106 height 11
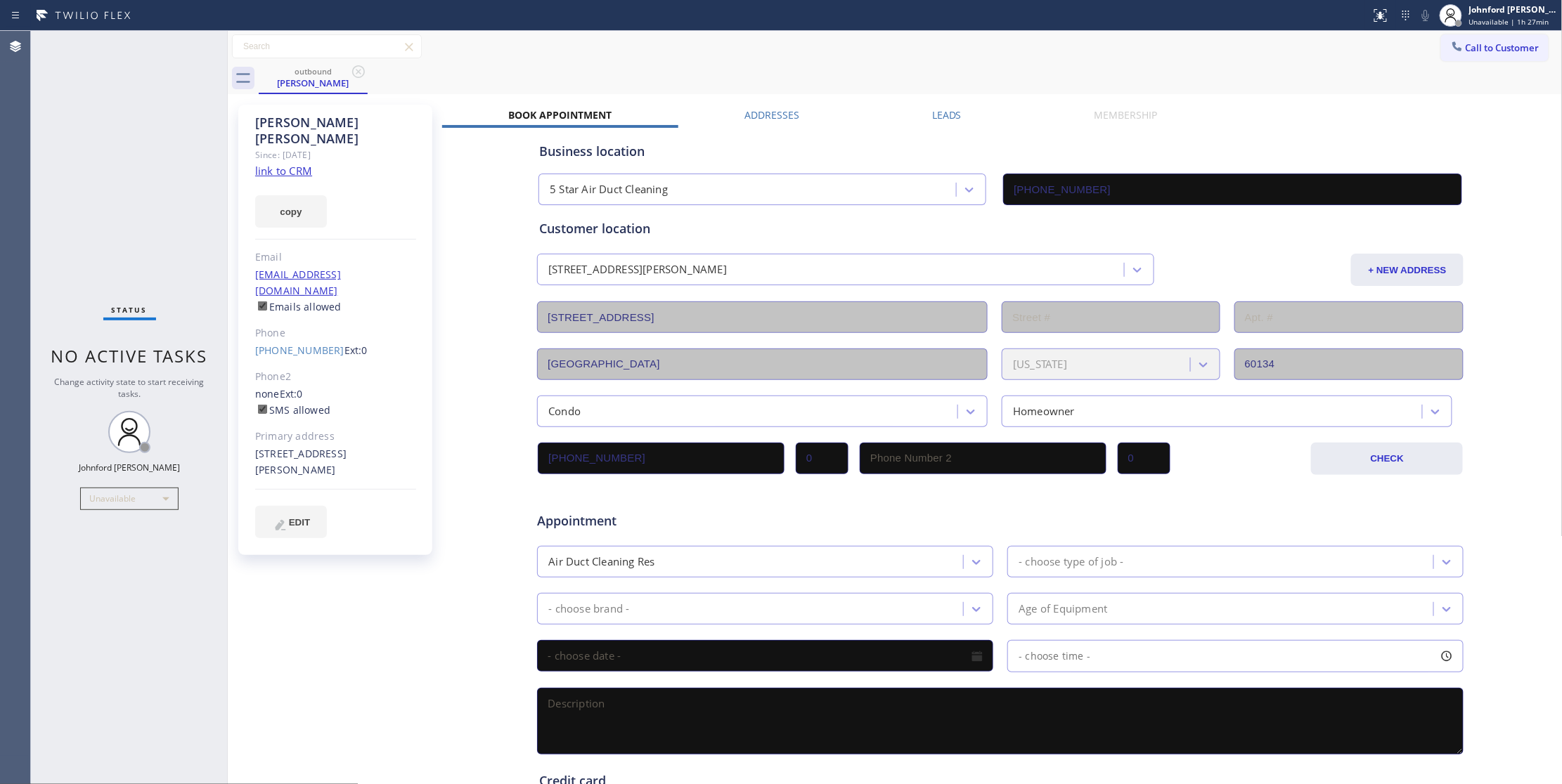
click at [938, 117] on label "Leads" at bounding box center [946, 115] width 30 height 14
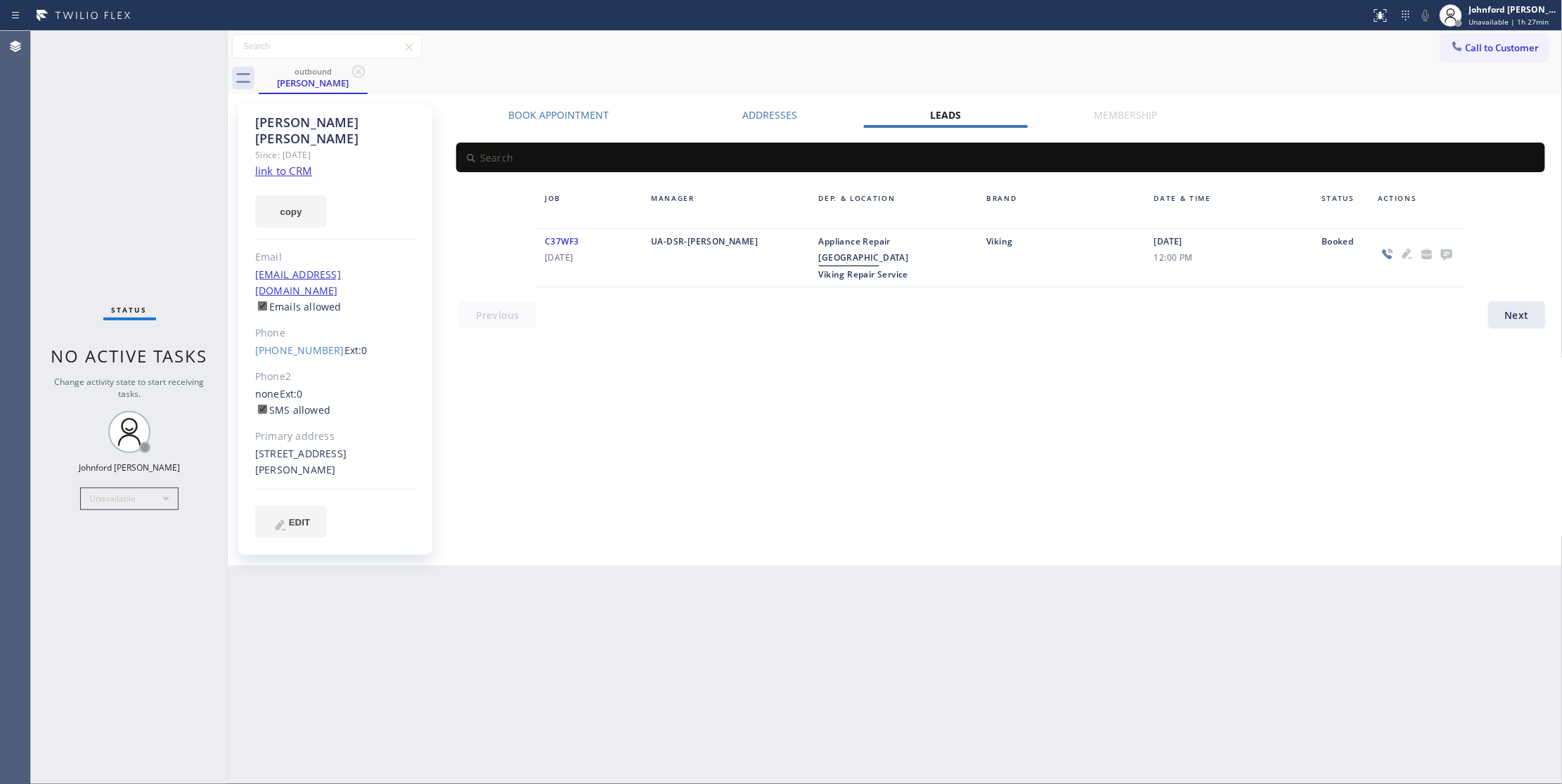
click at [1449, 256] on icon at bounding box center [1447, 256] width 12 height 12
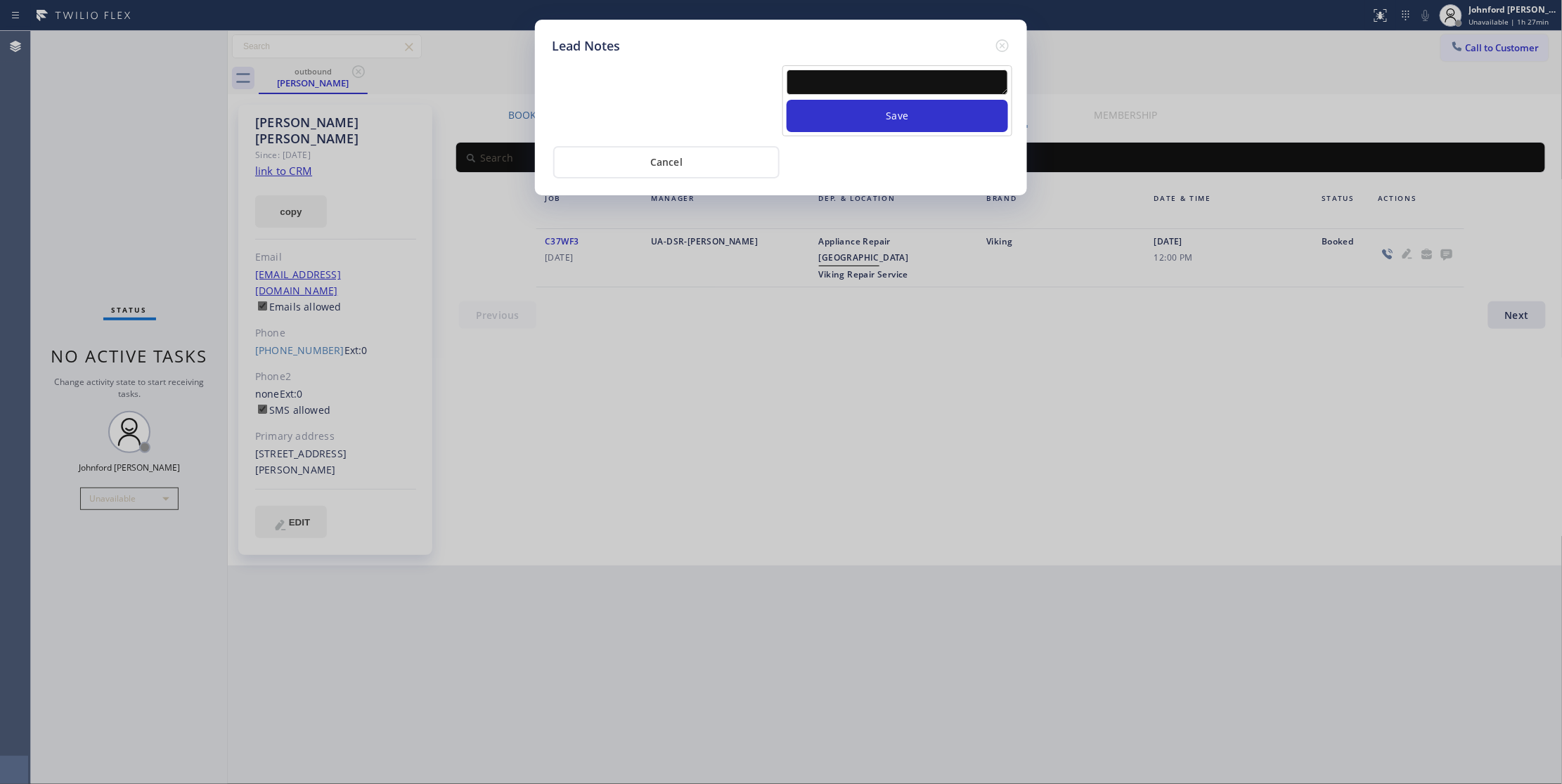
click at [903, 83] on textarea at bounding box center [897, 82] width 222 height 25
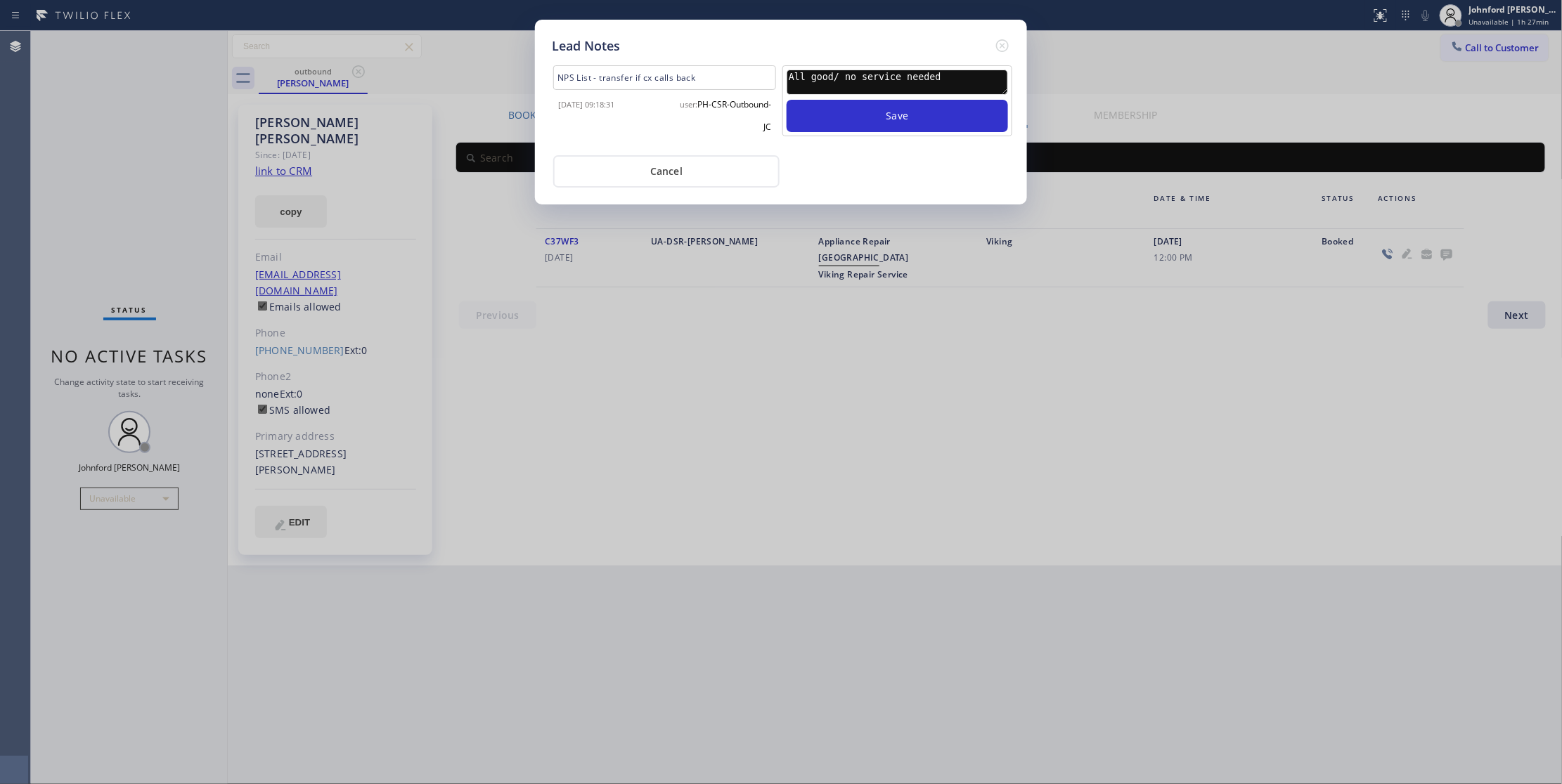
drag, startPoint x: 931, startPoint y: 74, endPoint x: 699, endPoint y: 74, distance: 232.0
click at [699, 74] on div "NPS List - transfer if cx calls back [DATE] 09:18:31 user: PH-CSR-Outbound-JC A…" at bounding box center [781, 104] width 465 height 83
type textarea "All good/ no service needed"
click at [867, 121] on button "Save" at bounding box center [897, 116] width 222 height 33
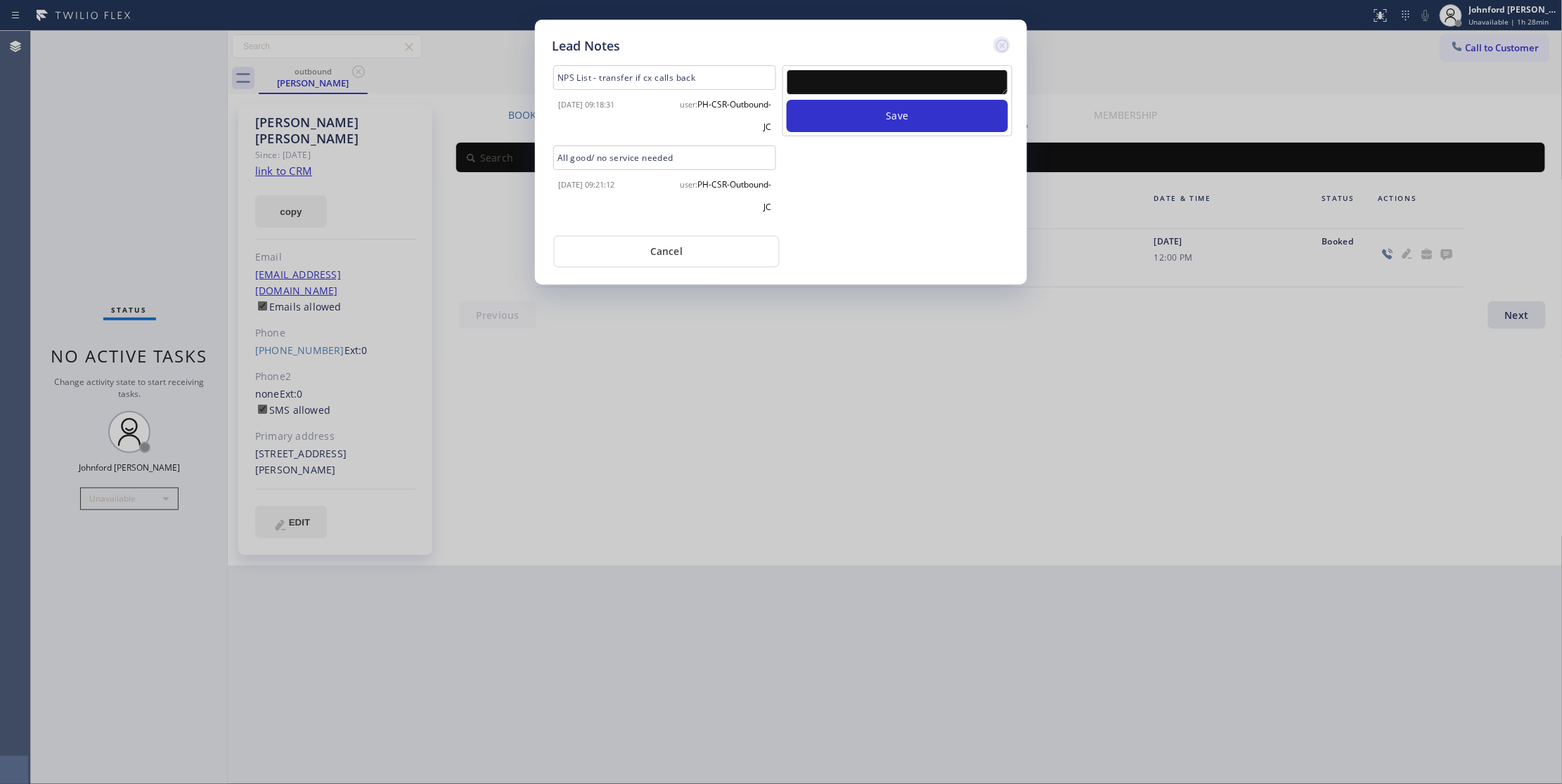
click at [1003, 46] on icon at bounding box center [1001, 45] width 13 height 13
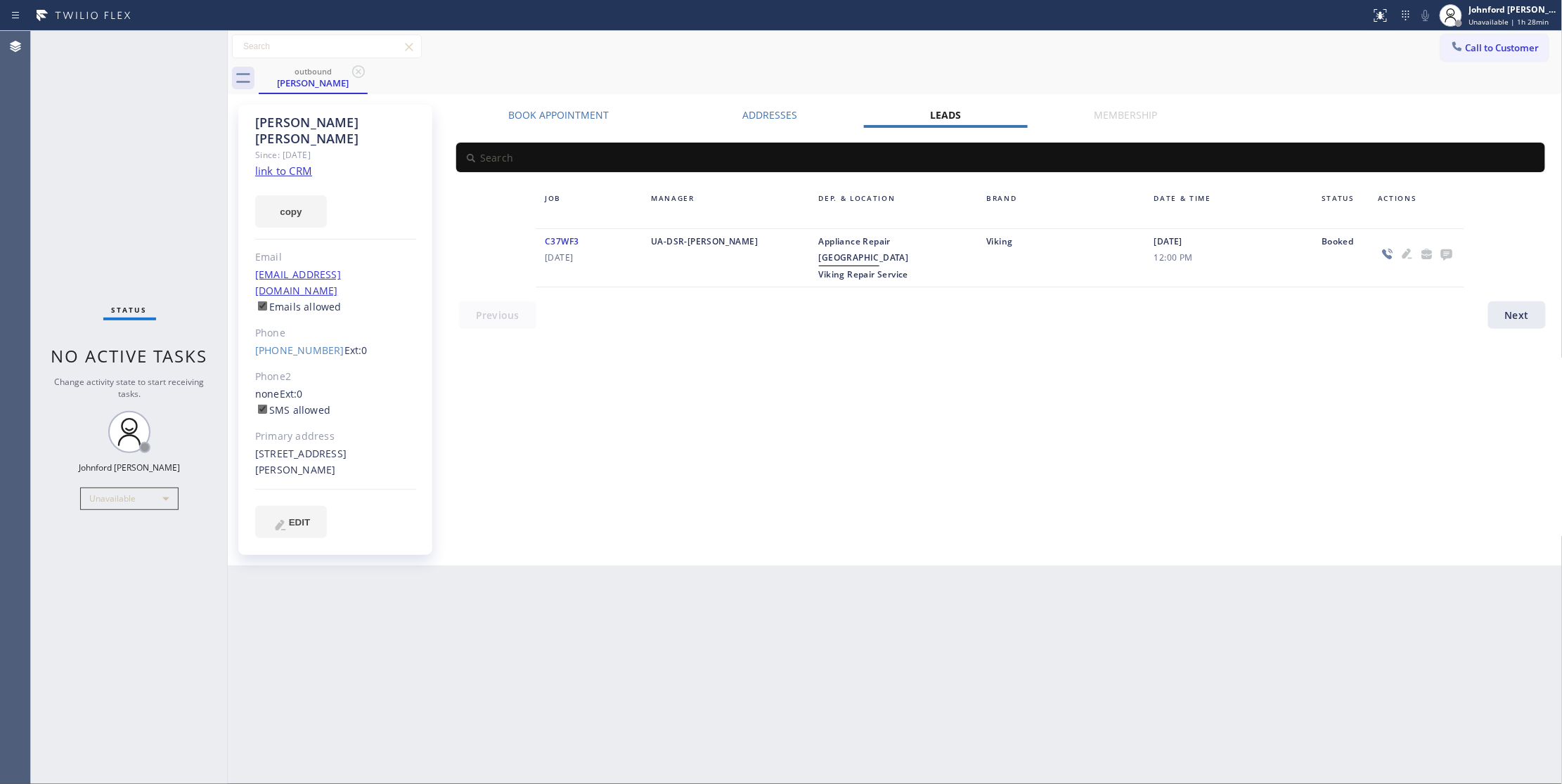
click at [1211, 19] on div at bounding box center [685, 14] width 1359 height 22
click at [1289, 66] on div "outbound [PERSON_NAME]" at bounding box center [911, 78] width 1304 height 32
drag, startPoint x: 1323, startPoint y: 77, endPoint x: 1311, endPoint y: 23, distance: 55.3
click at [1325, 77] on div "outbound [PERSON_NAME]" at bounding box center [911, 78] width 1304 height 32
drag, startPoint x: 1207, startPoint y: 50, endPoint x: 872, endPoint y: 364, distance: 459.2
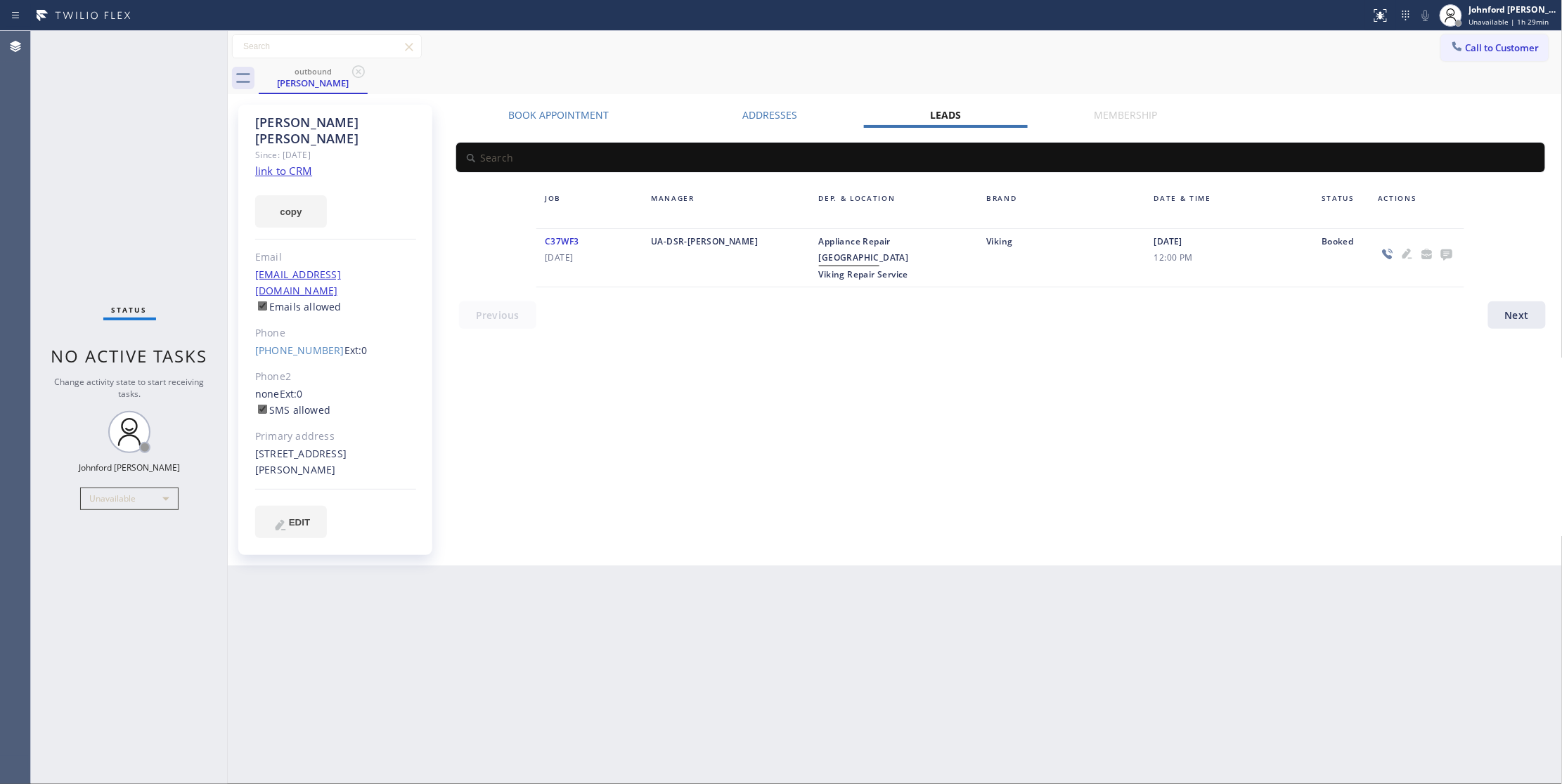
click at [872, 364] on div "Book Appointment Addresses Leads Membership Business location 5 Star Air Duct C…" at bounding box center [1000, 335] width 1117 height 454
click at [115, 205] on div "Status No active tasks Change activity state to start receiving tasks. [PERSON_…" at bounding box center [129, 407] width 197 height 753
click at [1477, 46] on span "Call to Customer" at bounding box center [1502, 47] width 74 height 13
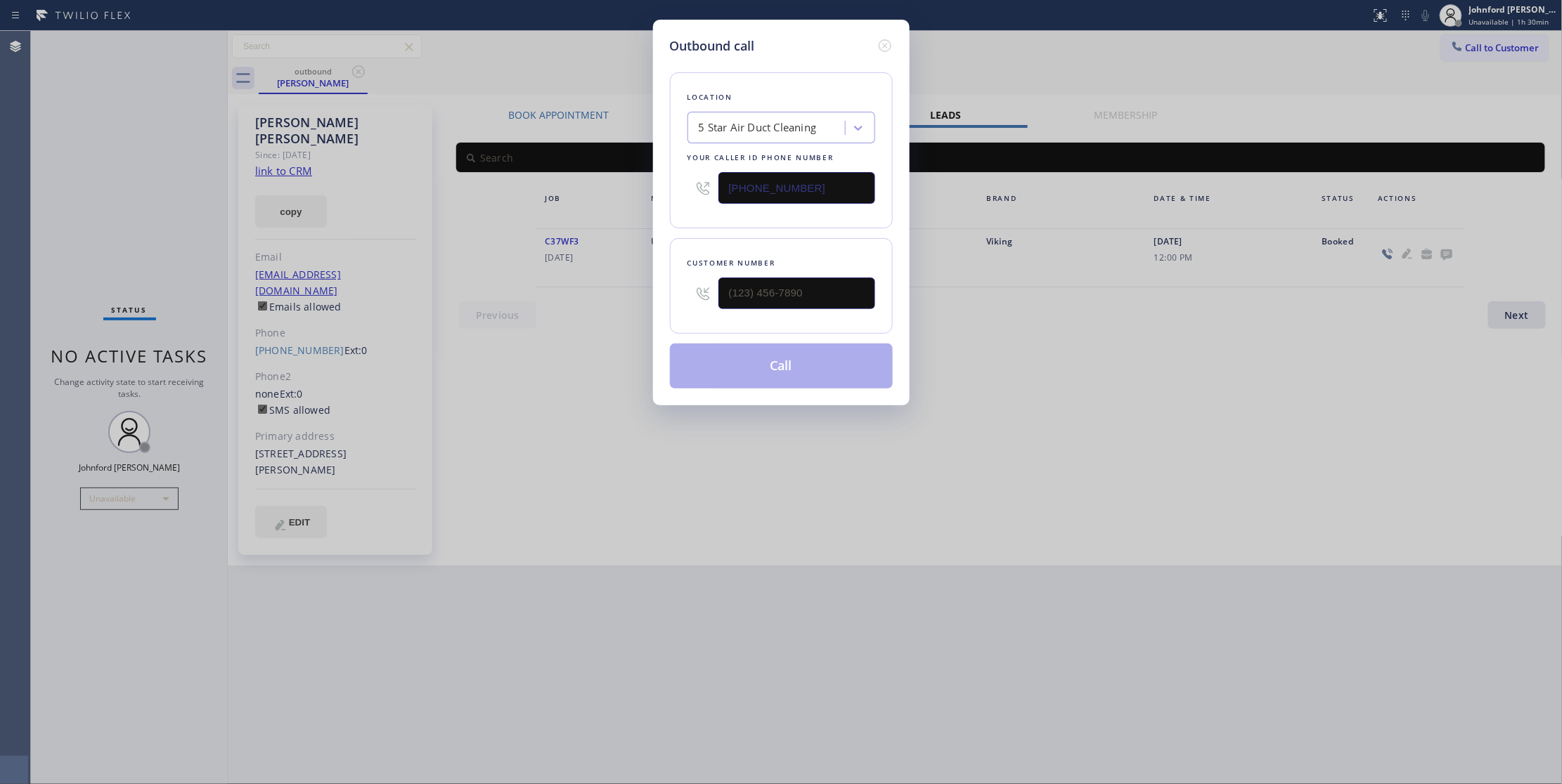
drag, startPoint x: 820, startPoint y: 313, endPoint x: 645, endPoint y: 305, distance: 175.2
click at [648, 305] on div "Outbound call Location 5 Star Air Duct Cleaning Your caller id phone number [PH…" at bounding box center [781, 392] width 1562 height 784
click at [760, 282] on input "(___) ___-____" at bounding box center [797, 293] width 156 height 32
paste input "714) 208-6111"
type input "[PHONE_NUMBER]"
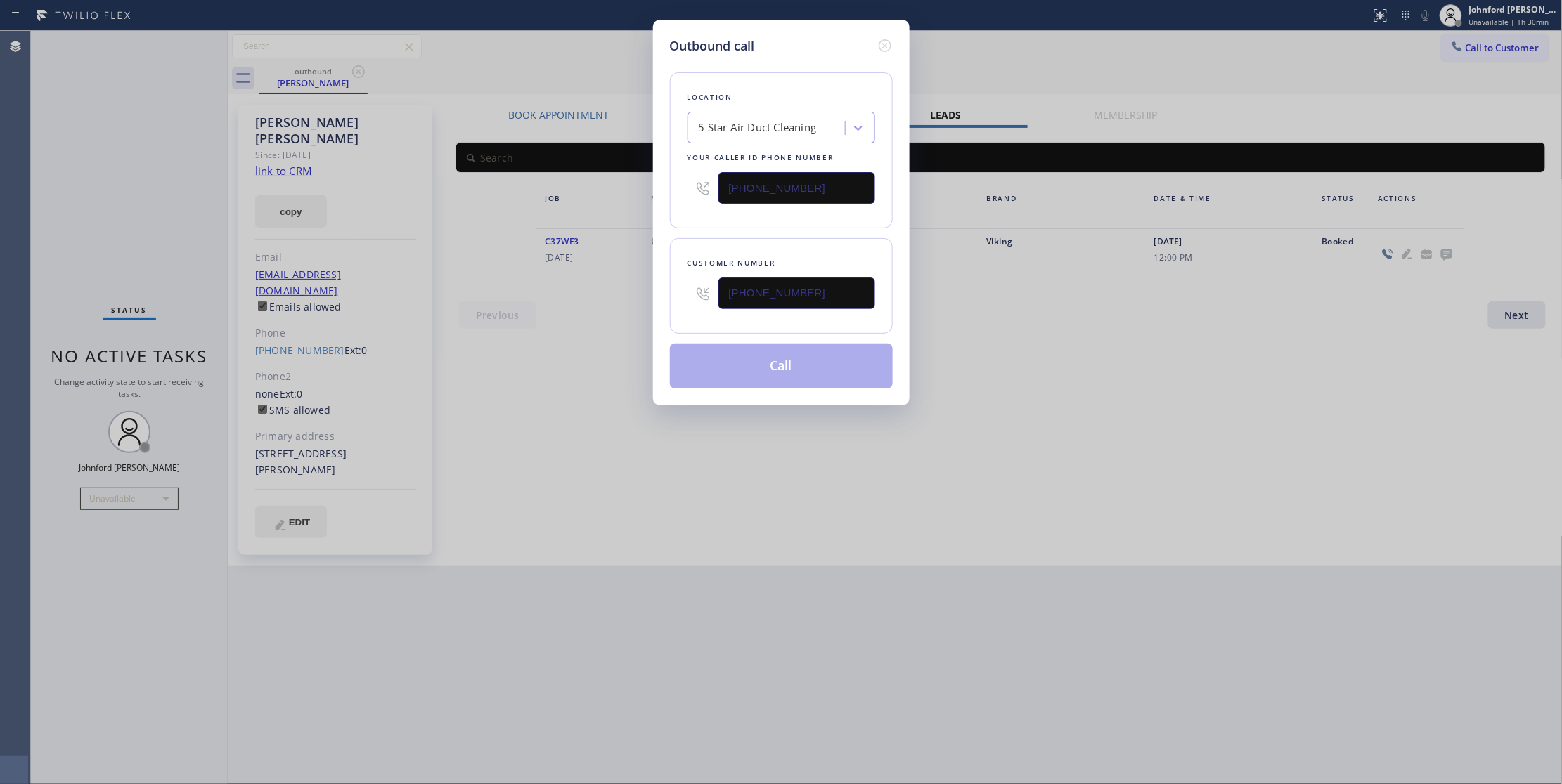
click at [596, 357] on div "Outbound call Location 5 Star Air Duct Cleaning Your caller id phone number [PH…" at bounding box center [781, 392] width 1562 height 784
click at [762, 365] on button "Call" at bounding box center [781, 365] width 223 height 45
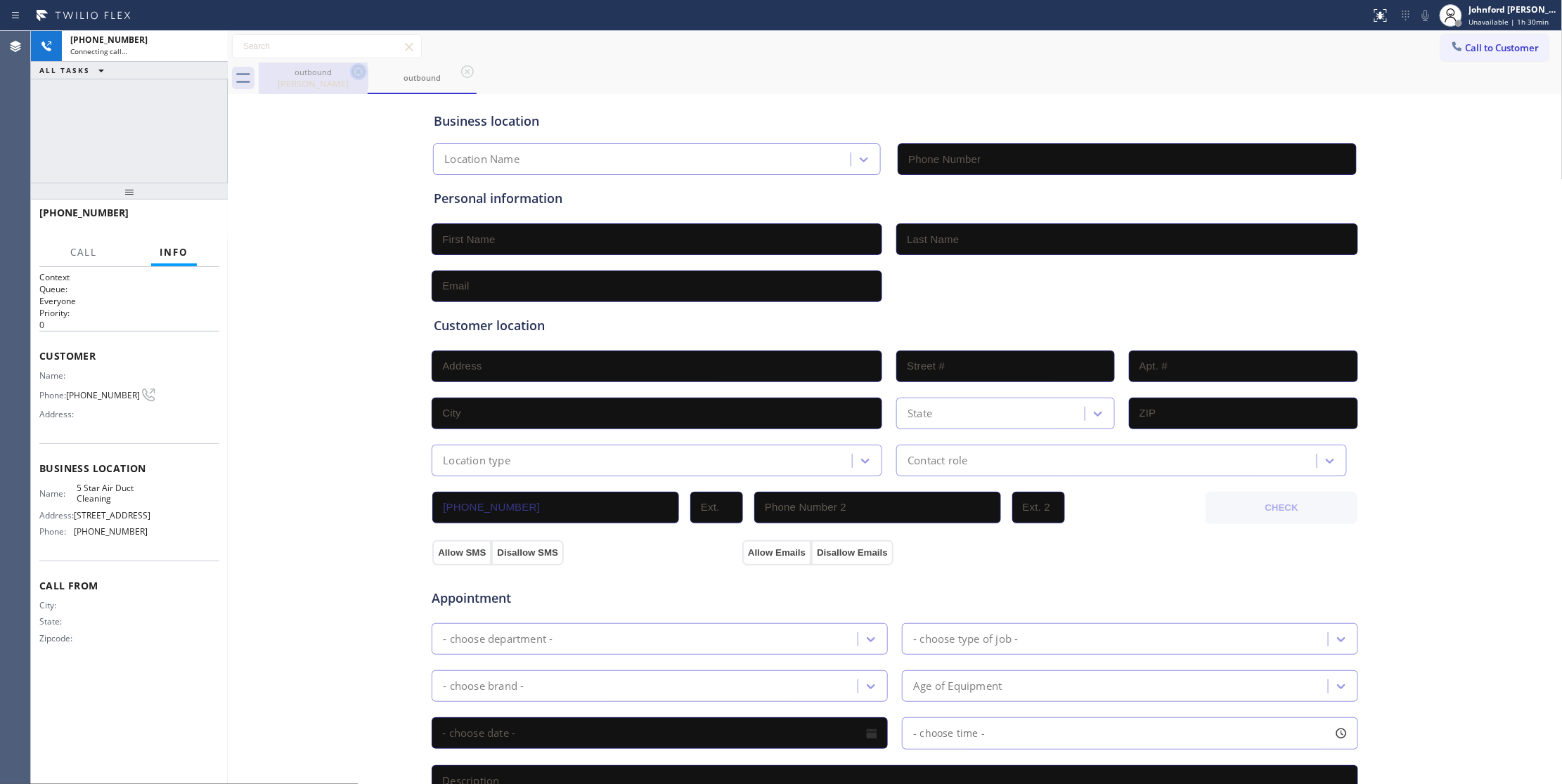
click at [354, 66] on icon at bounding box center [358, 71] width 16 height 16
type input "[PHONE_NUMBER]"
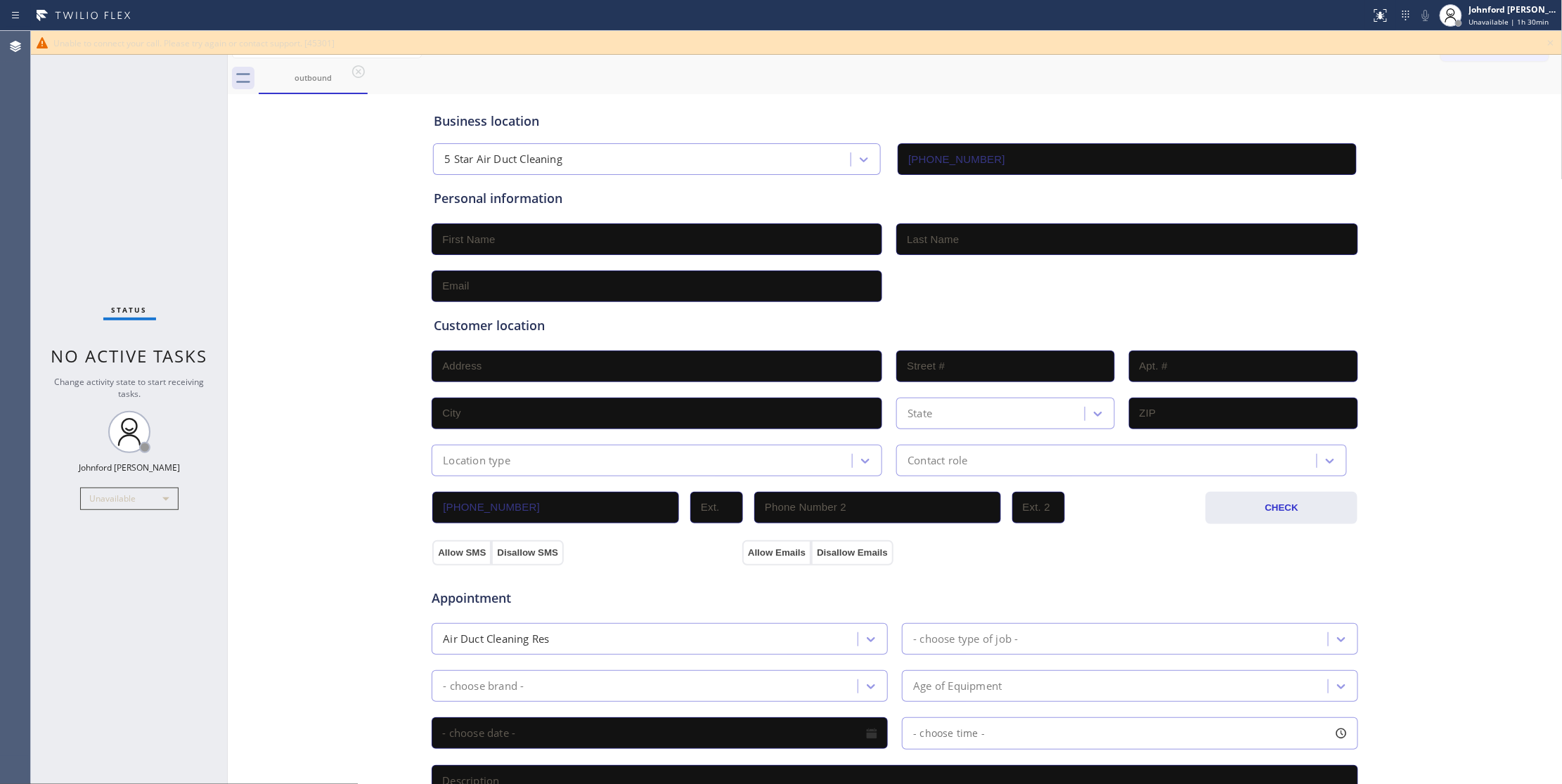
click at [1550, 42] on icon at bounding box center [1550, 43] width 6 height 6
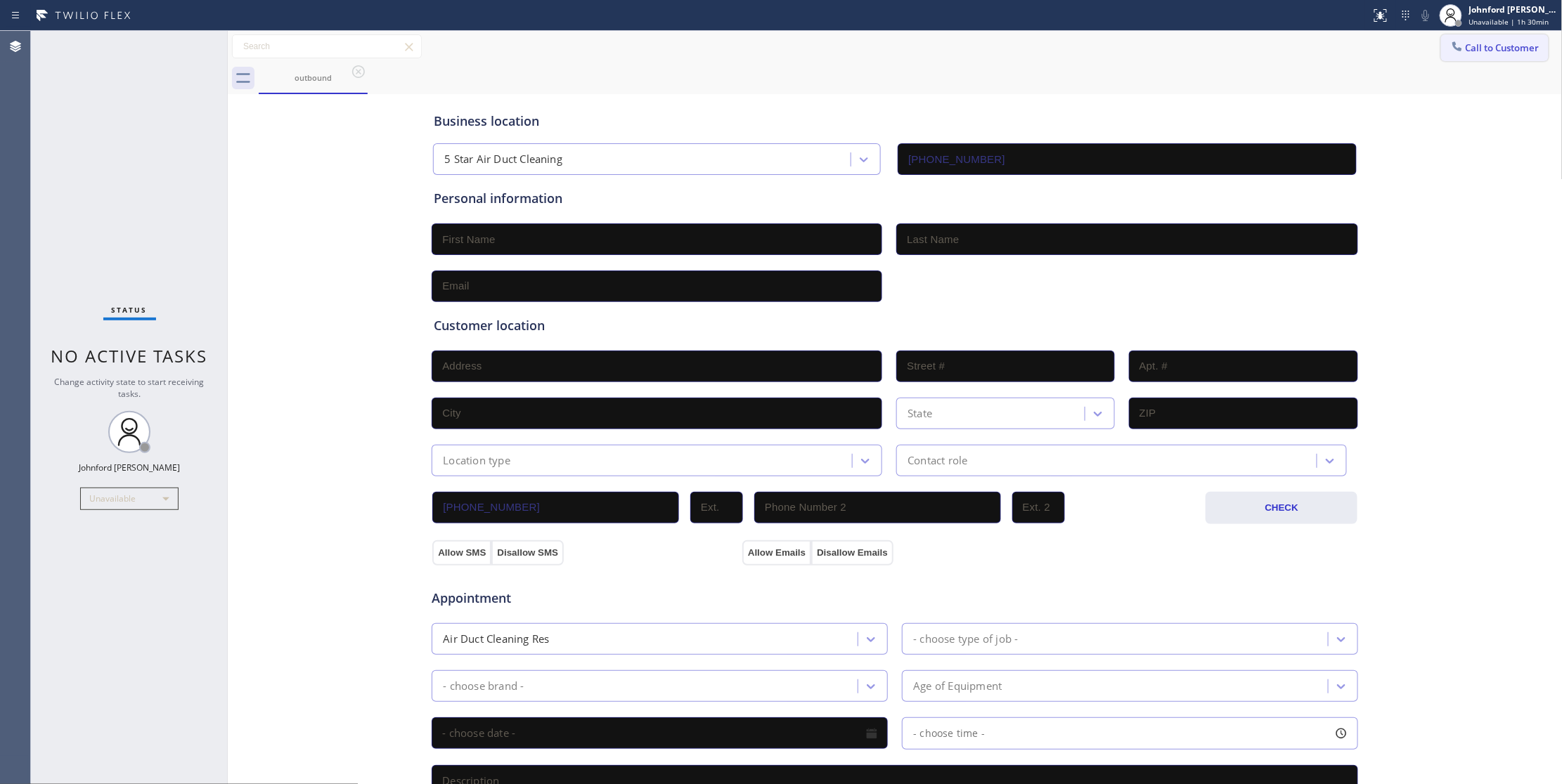
click at [1480, 35] on button "Call to Customer" at bounding box center [1494, 48] width 107 height 27
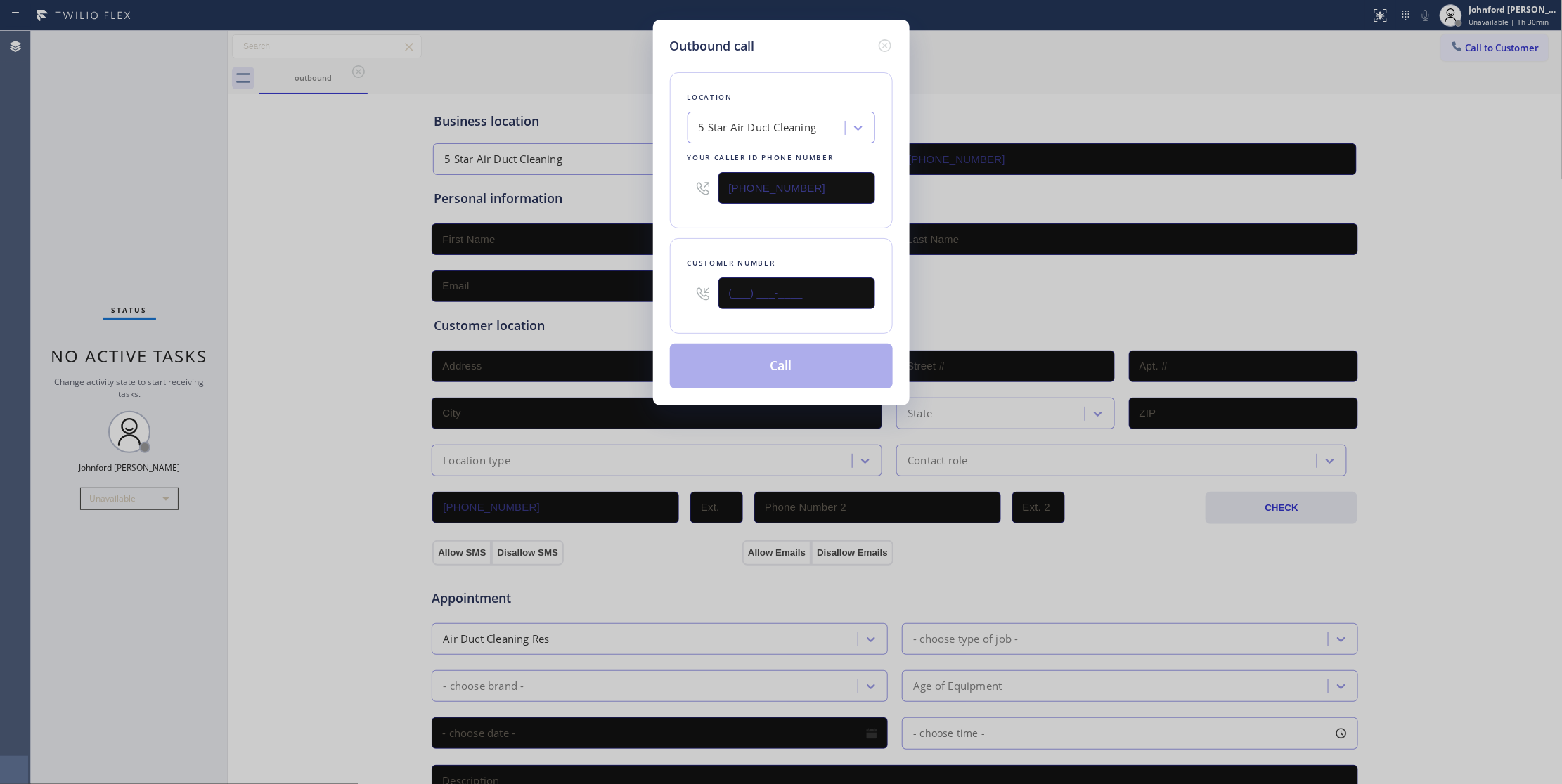
drag, startPoint x: 759, startPoint y: 293, endPoint x: 696, endPoint y: 301, distance: 63.5
click at [717, 301] on div "(___) ___-____" at bounding box center [781, 293] width 188 height 45
paste input "510) 210-6039"
type input "[PHONE_NUMBER]"
click at [737, 236] on div "Location 5 Star Air Duct Cleaning Your caller id phone number [PHONE_NUMBER] Cu…" at bounding box center [781, 222] width 223 height 333
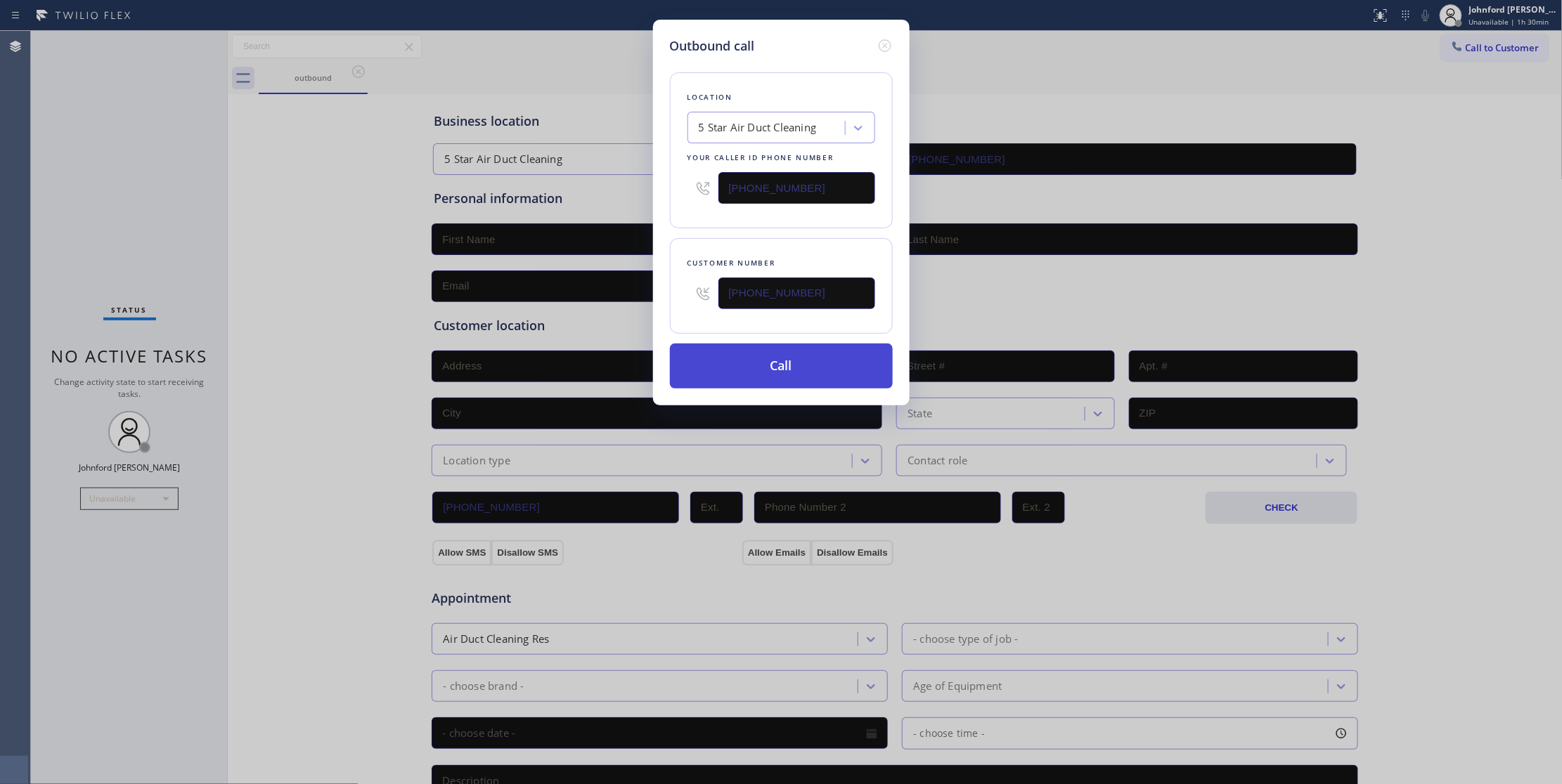
click at [754, 366] on button "Call" at bounding box center [781, 365] width 223 height 45
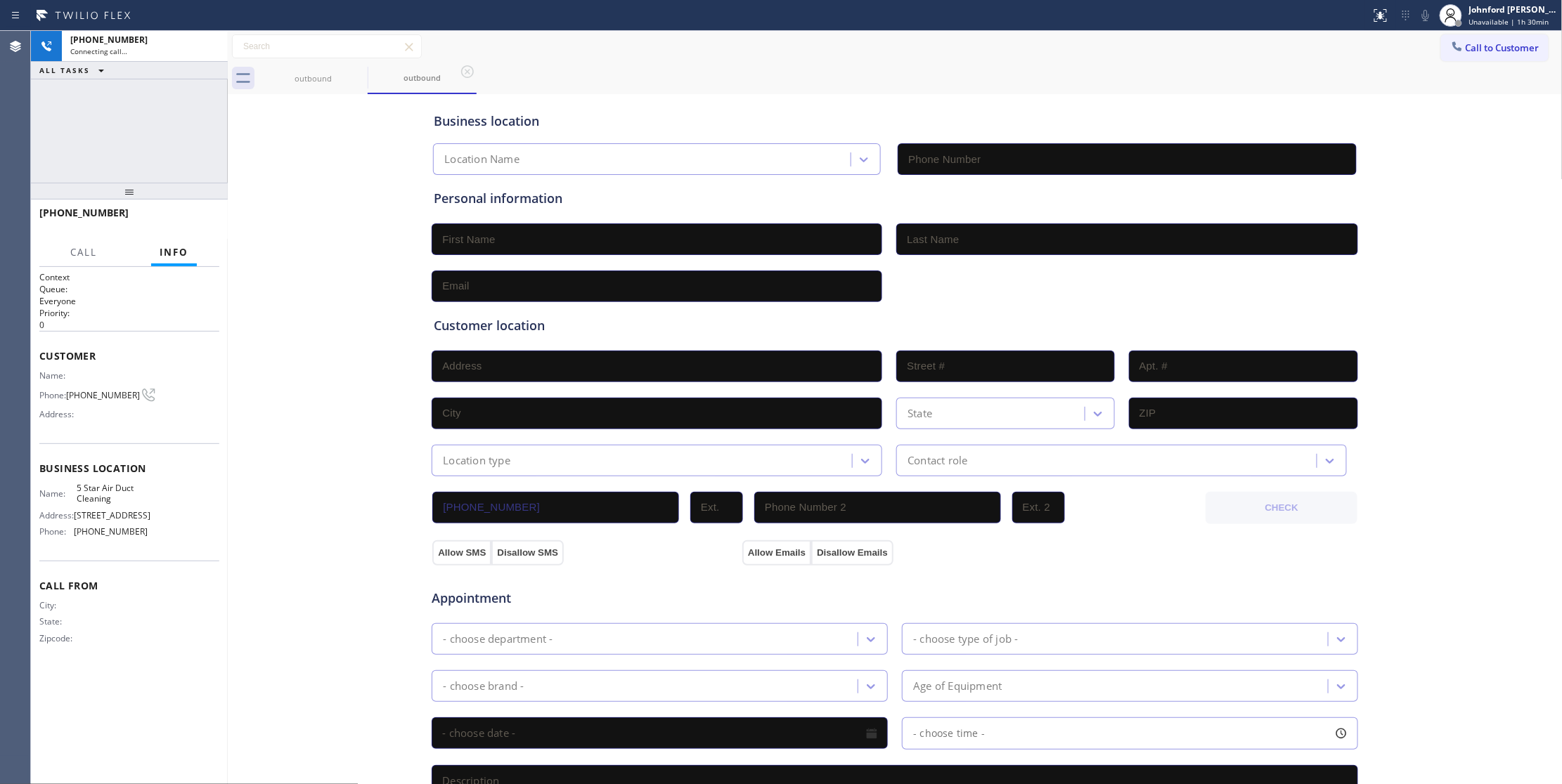
type input "[PHONE_NUMBER]"
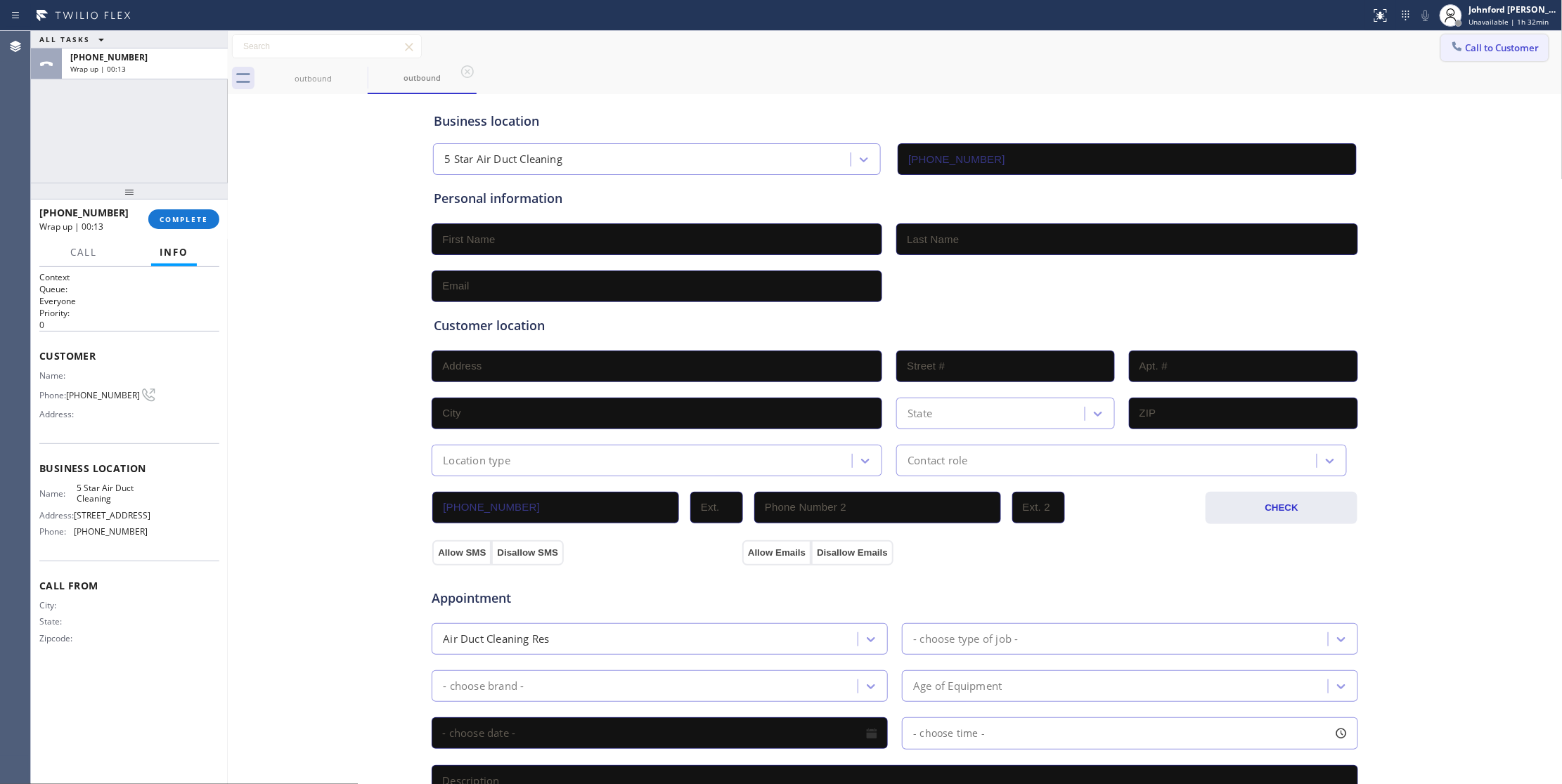
click at [1476, 55] on button "Call to Customer" at bounding box center [1494, 48] width 107 height 27
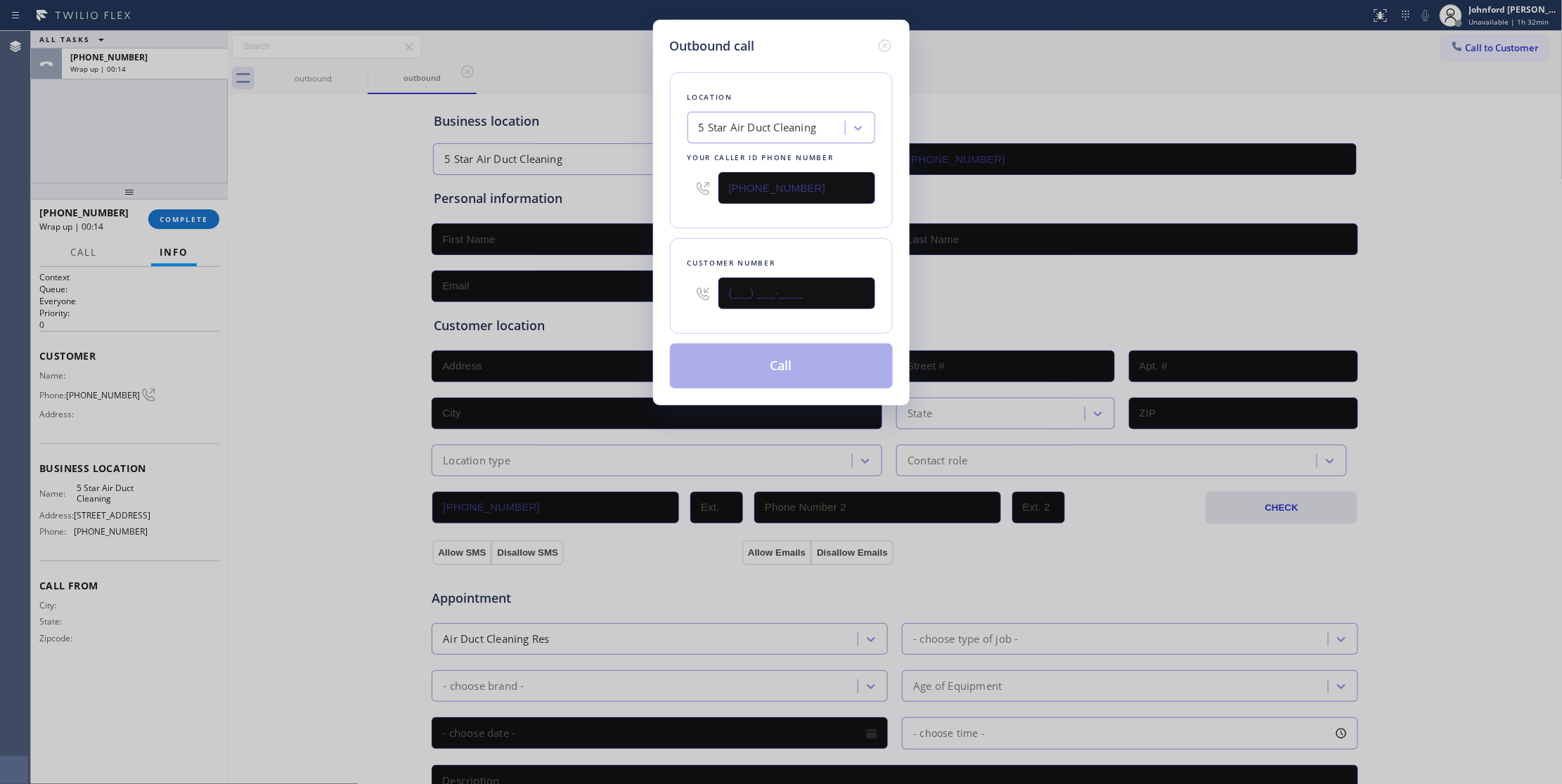
drag, startPoint x: 751, startPoint y: 305, endPoint x: 689, endPoint y: 285, distance: 65.1
click at [674, 305] on div "Customer number (___) ___-____" at bounding box center [781, 285] width 223 height 95
paste input "619) 205-6164"
type input "[PHONE_NUMBER]"
click at [707, 264] on div "Customer number" at bounding box center [781, 262] width 188 height 14
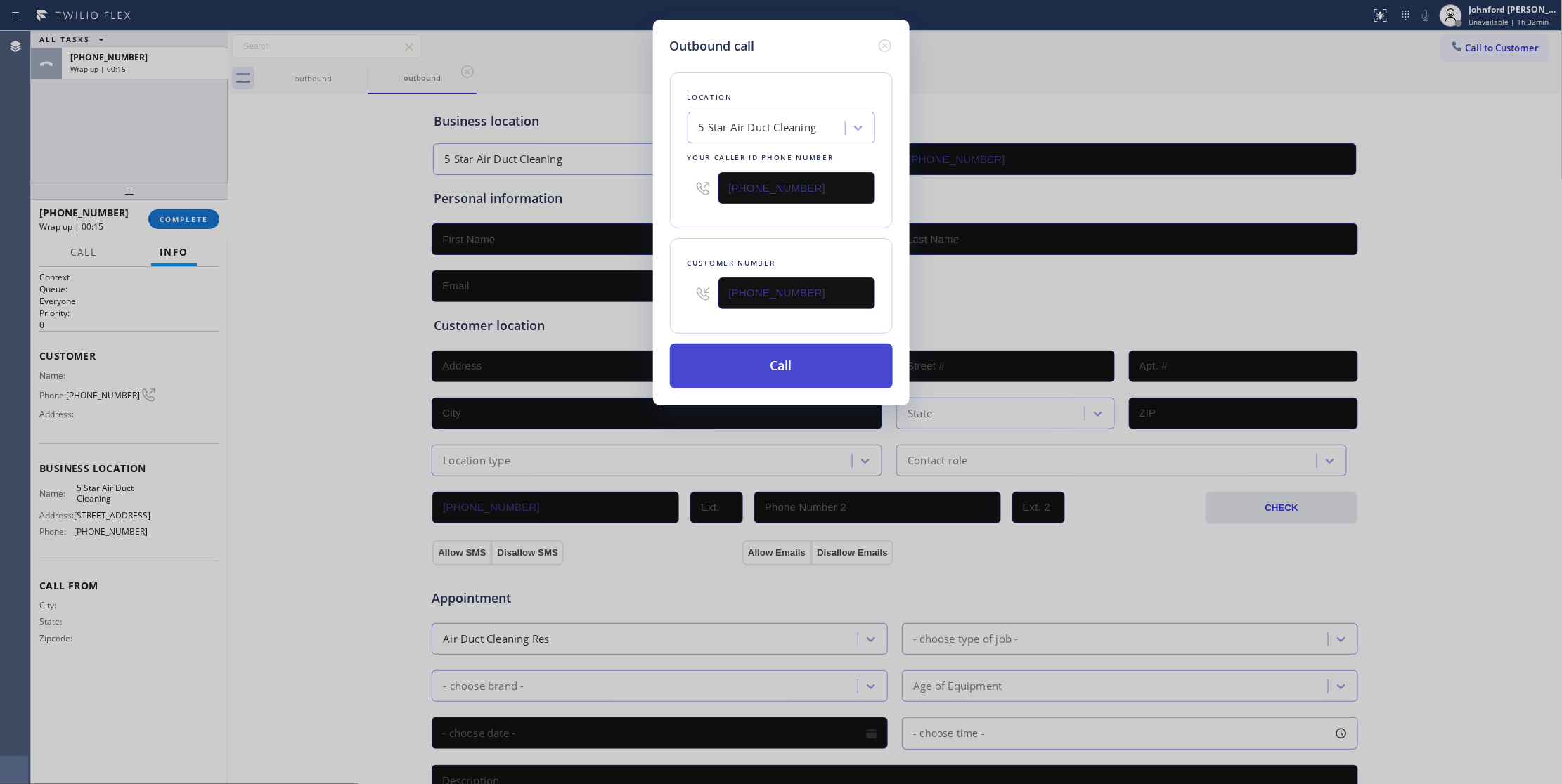
click at [788, 365] on button "Call" at bounding box center [781, 365] width 223 height 45
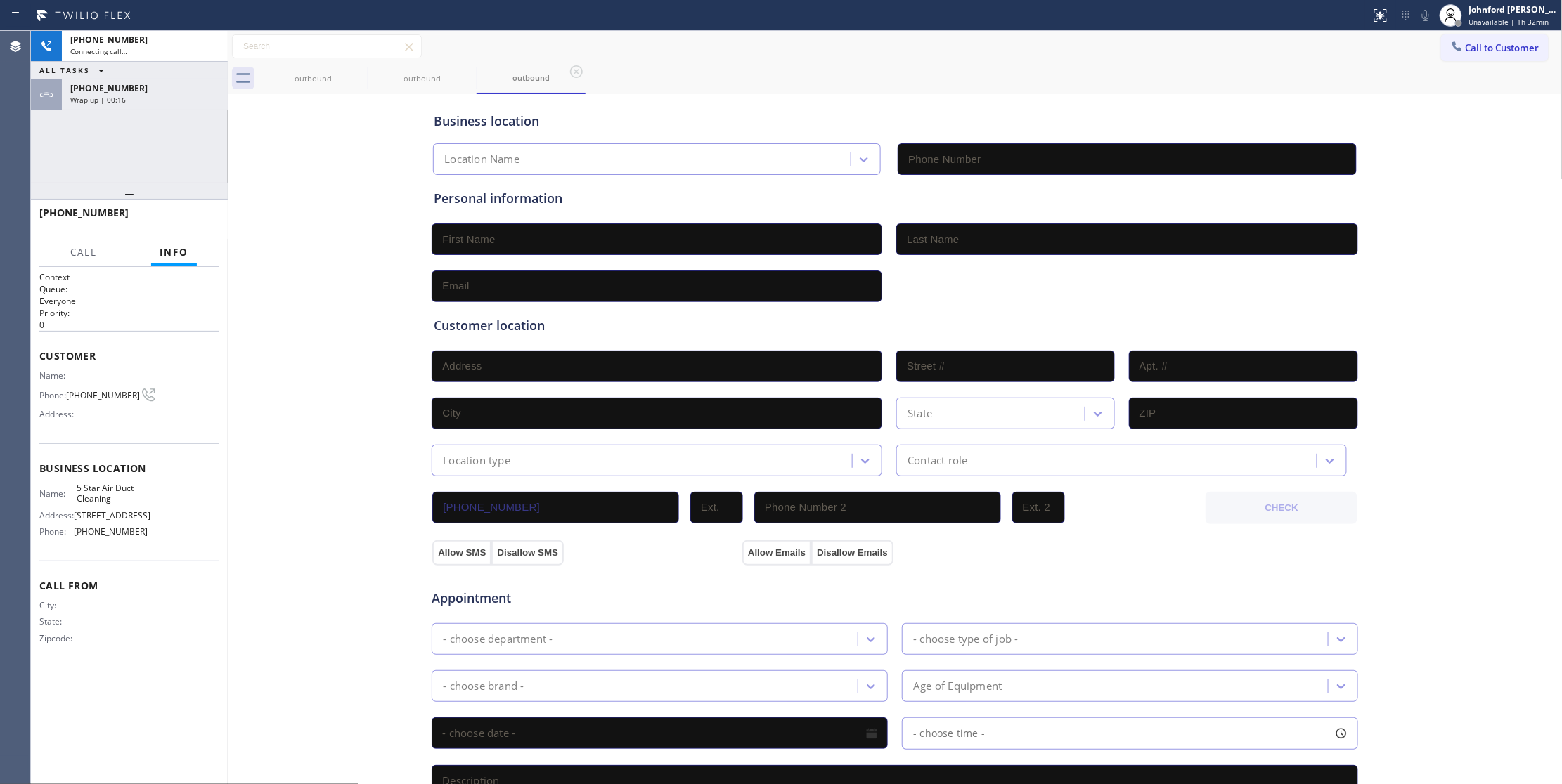
type input "[PHONE_NUMBER]"
click at [169, 97] on div "Wrap up | 00:17" at bounding box center [145, 99] width 149 height 10
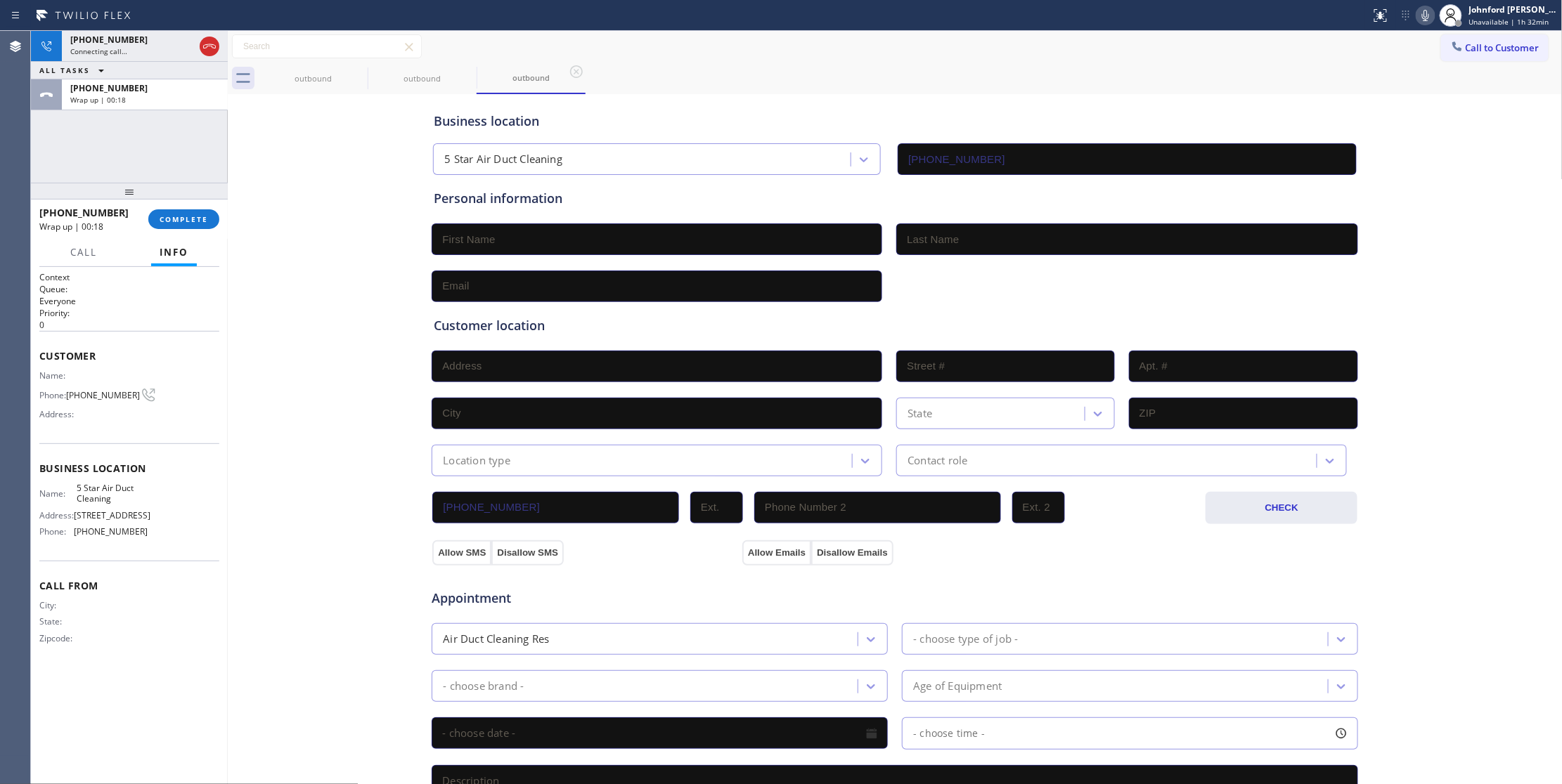
drag, startPoint x: 187, startPoint y: 205, endPoint x: 173, endPoint y: 234, distance: 32.2
click at [187, 208] on div "[PHONE_NUMBER] Wrap up | 00:18 COMPLETE" at bounding box center [129, 219] width 180 height 37
click at [173, 234] on div "[PHONE_NUMBER] Wrap up | 00:18 COMPLETE" at bounding box center [129, 219] width 180 height 37
click at [206, 214] on span "COMPLETE" at bounding box center [183, 219] width 48 height 10
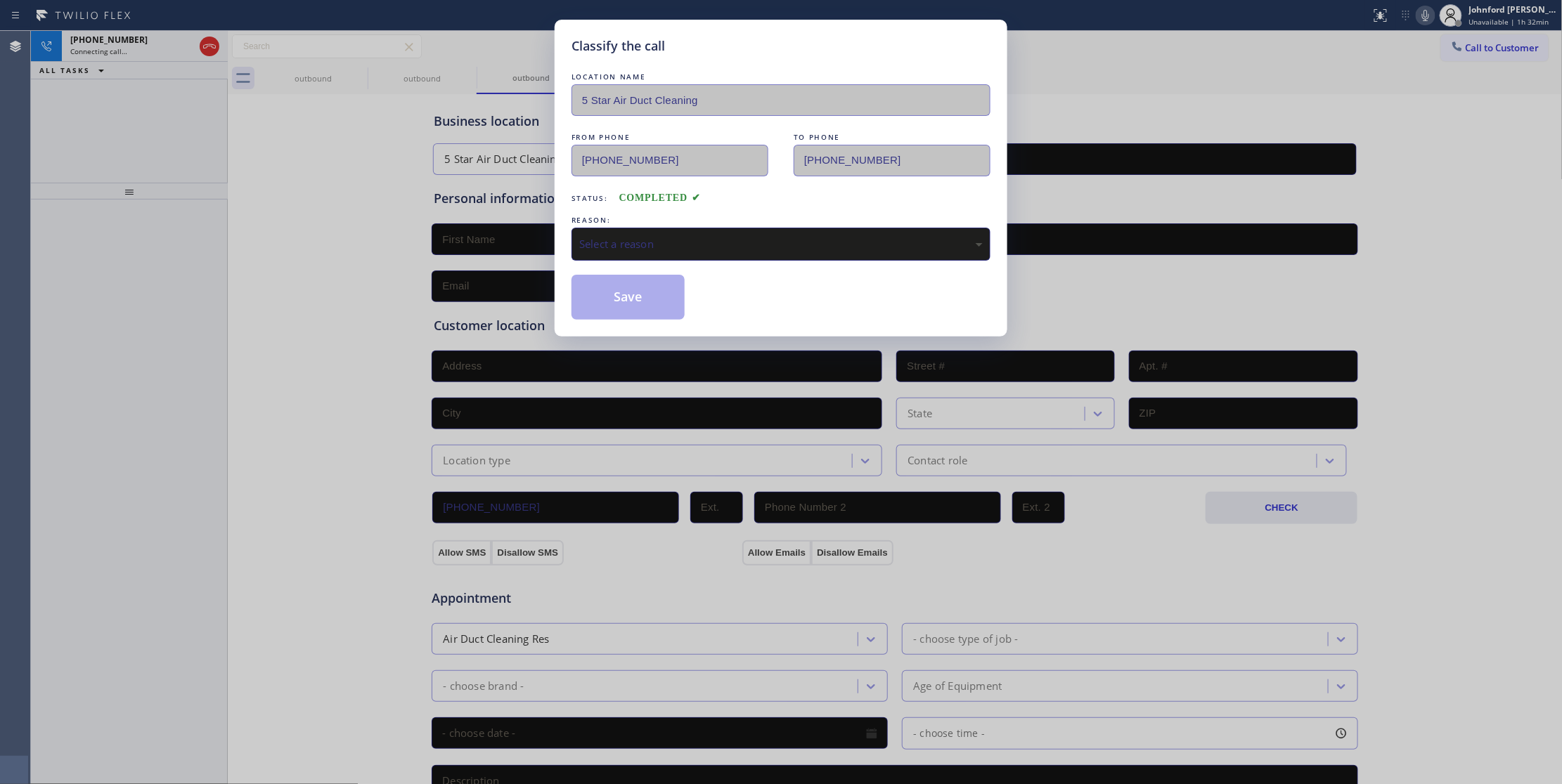
click at [673, 268] on div "LOCATION NAME 5 Star Air Duct Cleaning FROM PHONE [PHONE_NUMBER] TO PHONE [PHON…" at bounding box center [781, 194] width 419 height 250
drag, startPoint x: 687, startPoint y: 245, endPoint x: 706, endPoint y: 257, distance: 22.5
click at [688, 245] on div "Select a reason" at bounding box center [781, 244] width 403 height 16
click at [625, 287] on button "Save" at bounding box center [627, 297] width 113 height 45
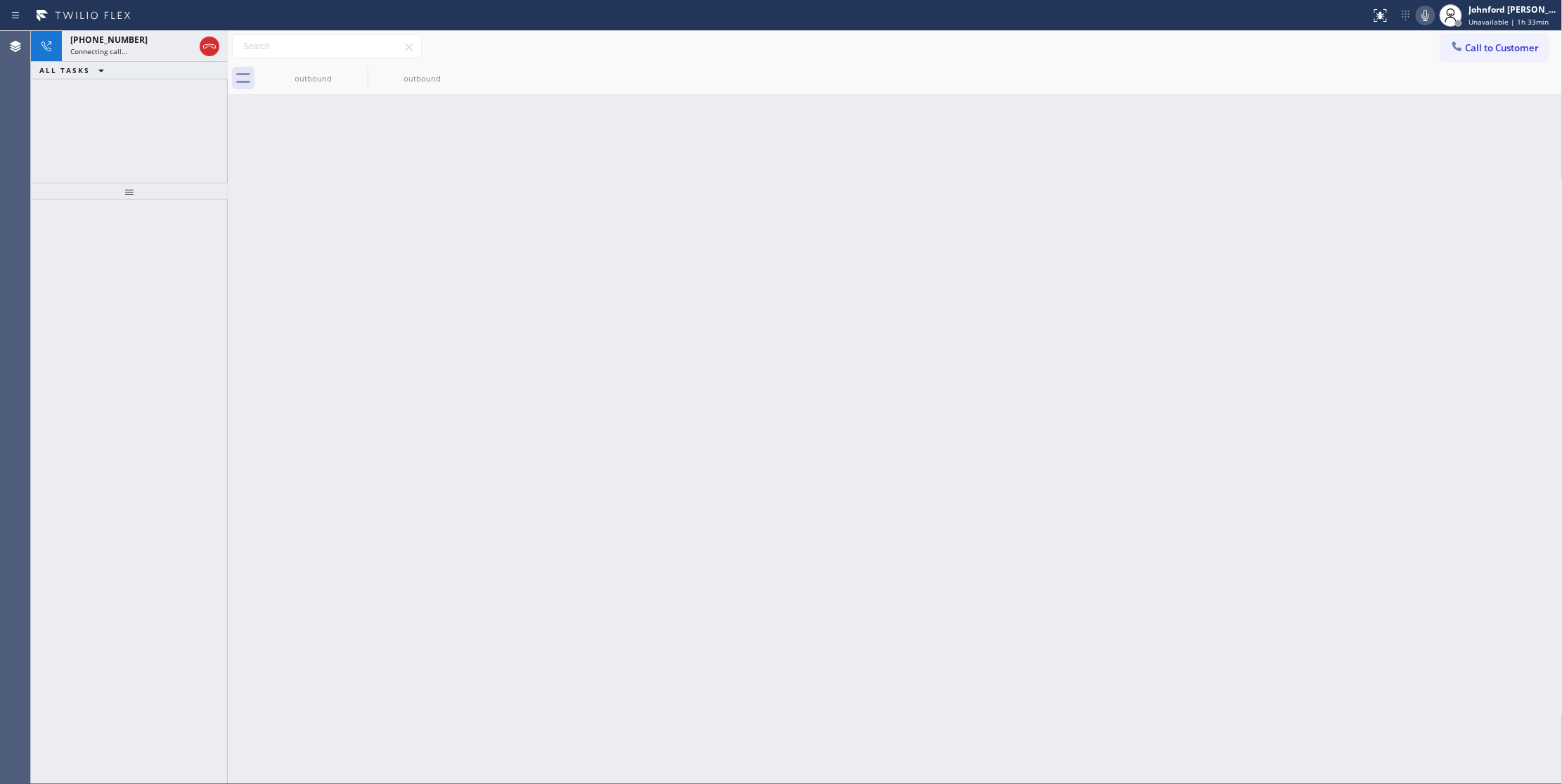
click at [144, 63] on div "ALL TASKS ALL TASKS ACTIVE TASKS TASKS IN WRAP UP" at bounding box center [129, 70] width 197 height 17
click at [145, 48] on div "Connecting call…" at bounding box center [132, 51] width 123 height 10
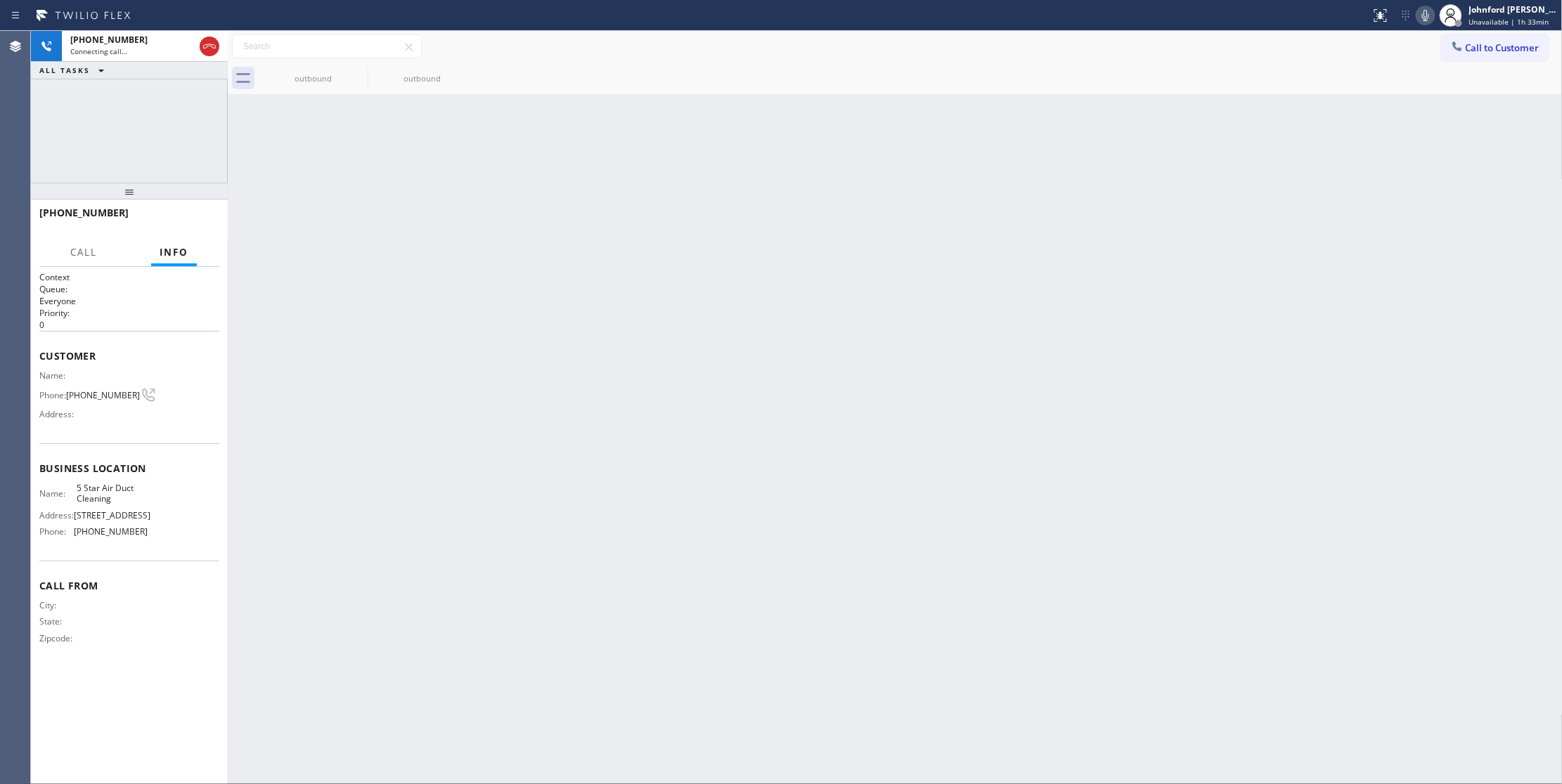
drag, startPoint x: 1123, startPoint y: 167, endPoint x: 875, endPoint y: 21, distance: 287.8
click at [1123, 167] on div "Back to Dashboard Change Sender ID Customers Technicians Select a contact Outbo…" at bounding box center [895, 407] width 1335 height 753
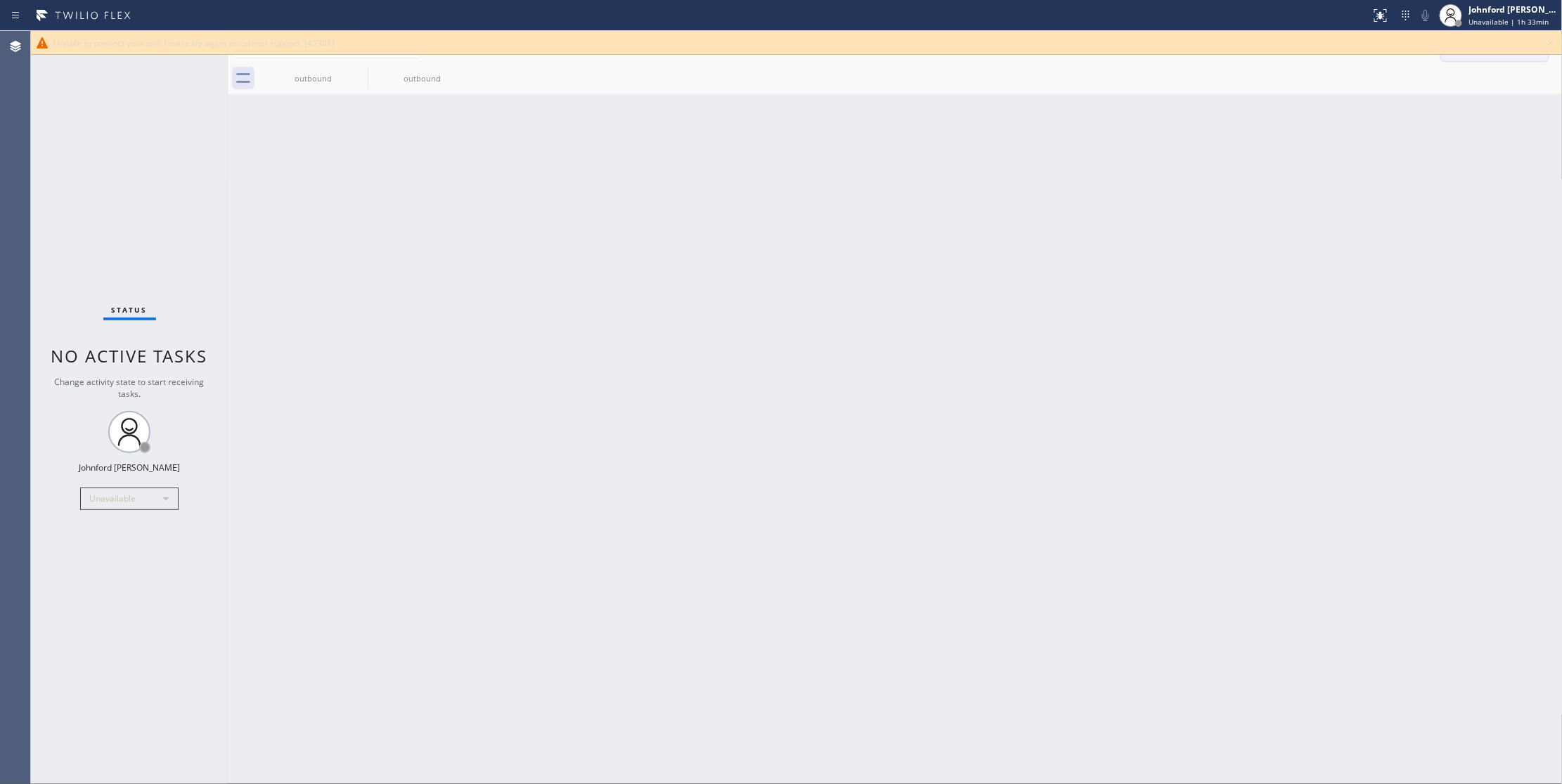
drag, startPoint x: 1548, startPoint y: 48, endPoint x: 1514, endPoint y: 45, distance: 34.1
click at [1548, 48] on icon at bounding box center [1550, 42] width 16 height 16
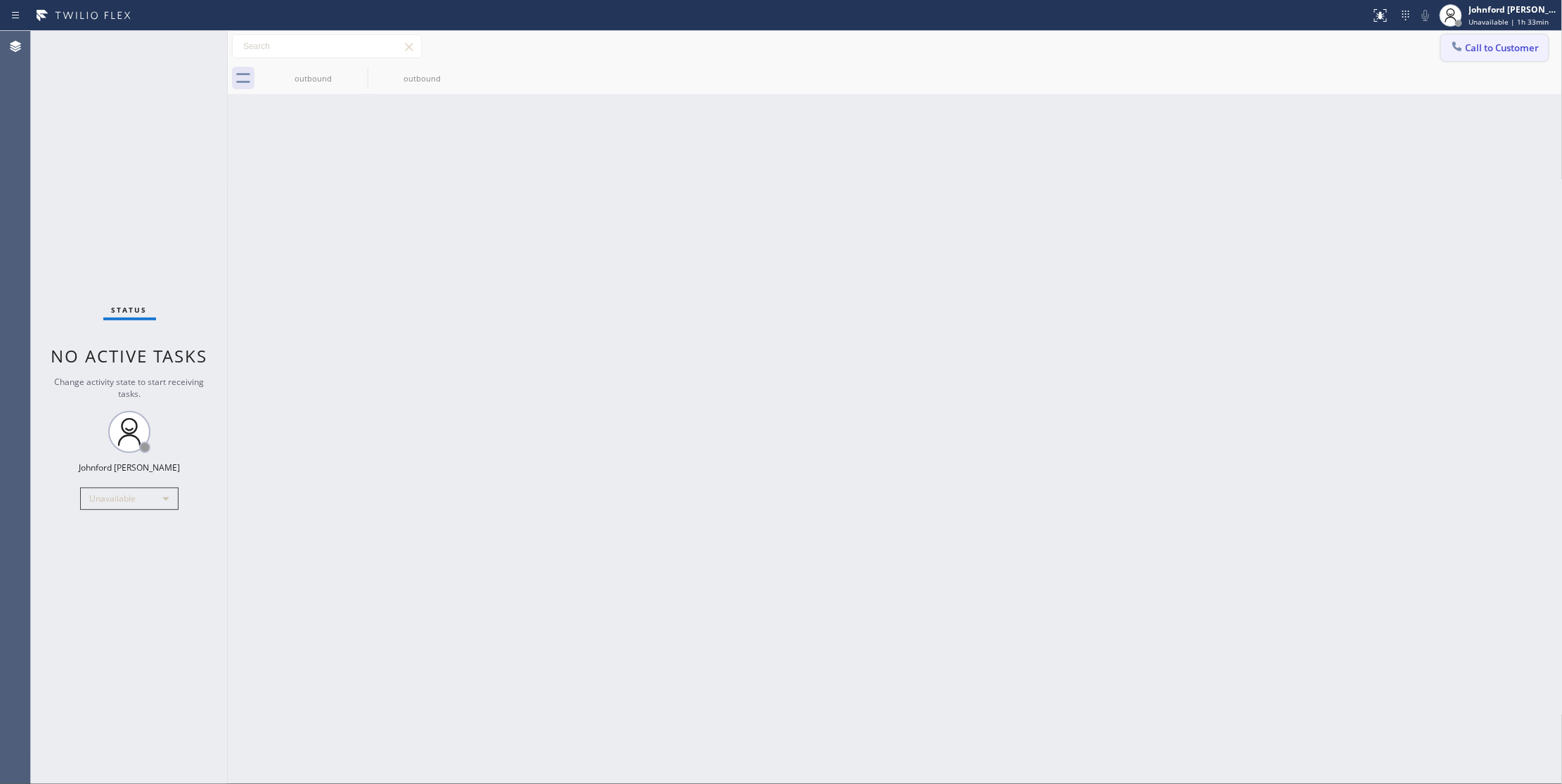
click at [1488, 41] on span "Call to Customer" at bounding box center [1502, 47] width 74 height 13
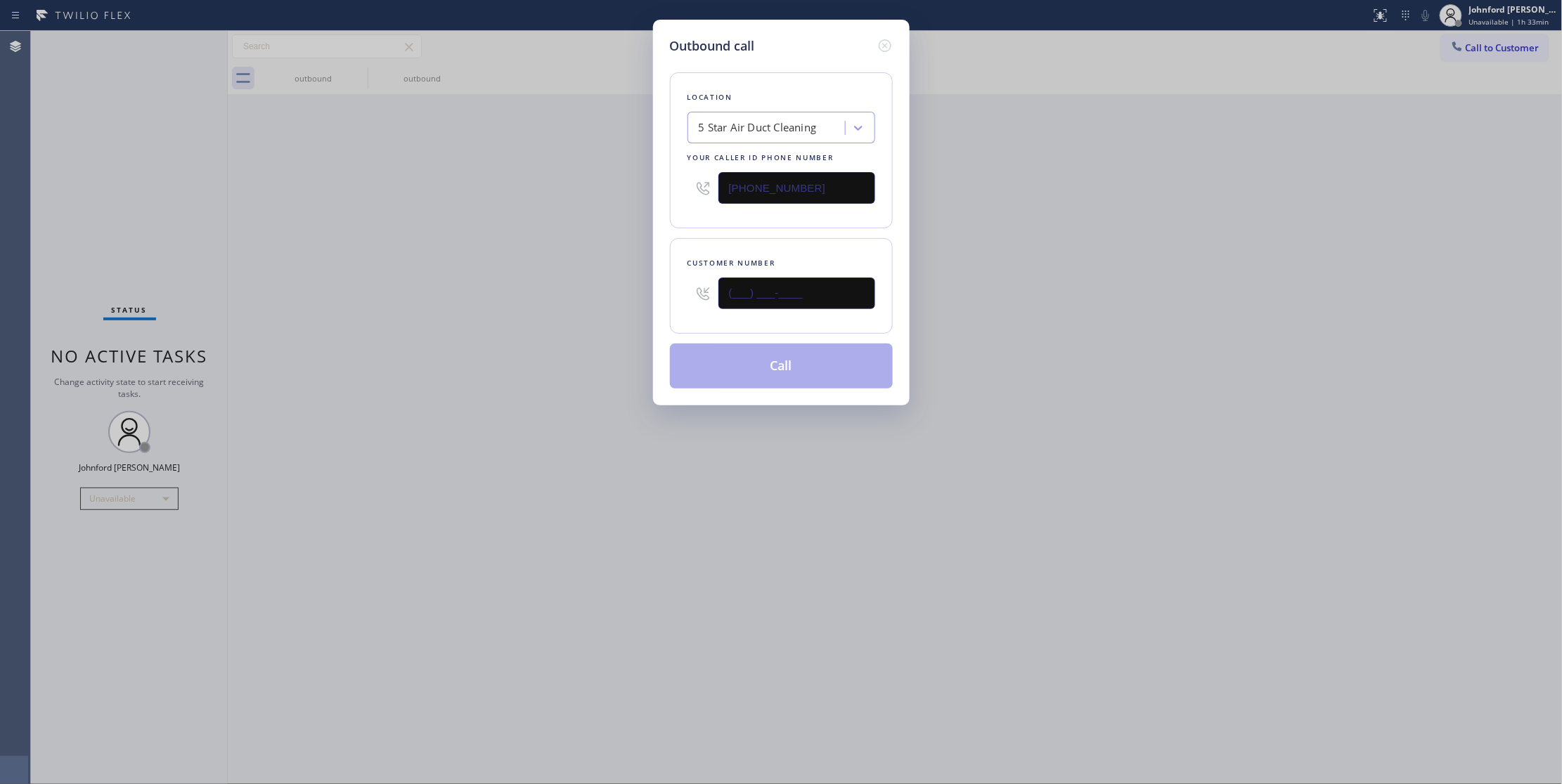
drag, startPoint x: 740, startPoint y: 288, endPoint x: 510, endPoint y: 316, distance: 231.7
click at [680, 287] on div "Customer number (___) ___-____" at bounding box center [781, 285] width 223 height 95
paste input "949) 693-6857"
type input "[PHONE_NUMBER]"
click at [502, 322] on div "Outbound call Location 5 Star Air Duct Cleaning Your caller id phone number [PH…" at bounding box center [781, 392] width 1562 height 784
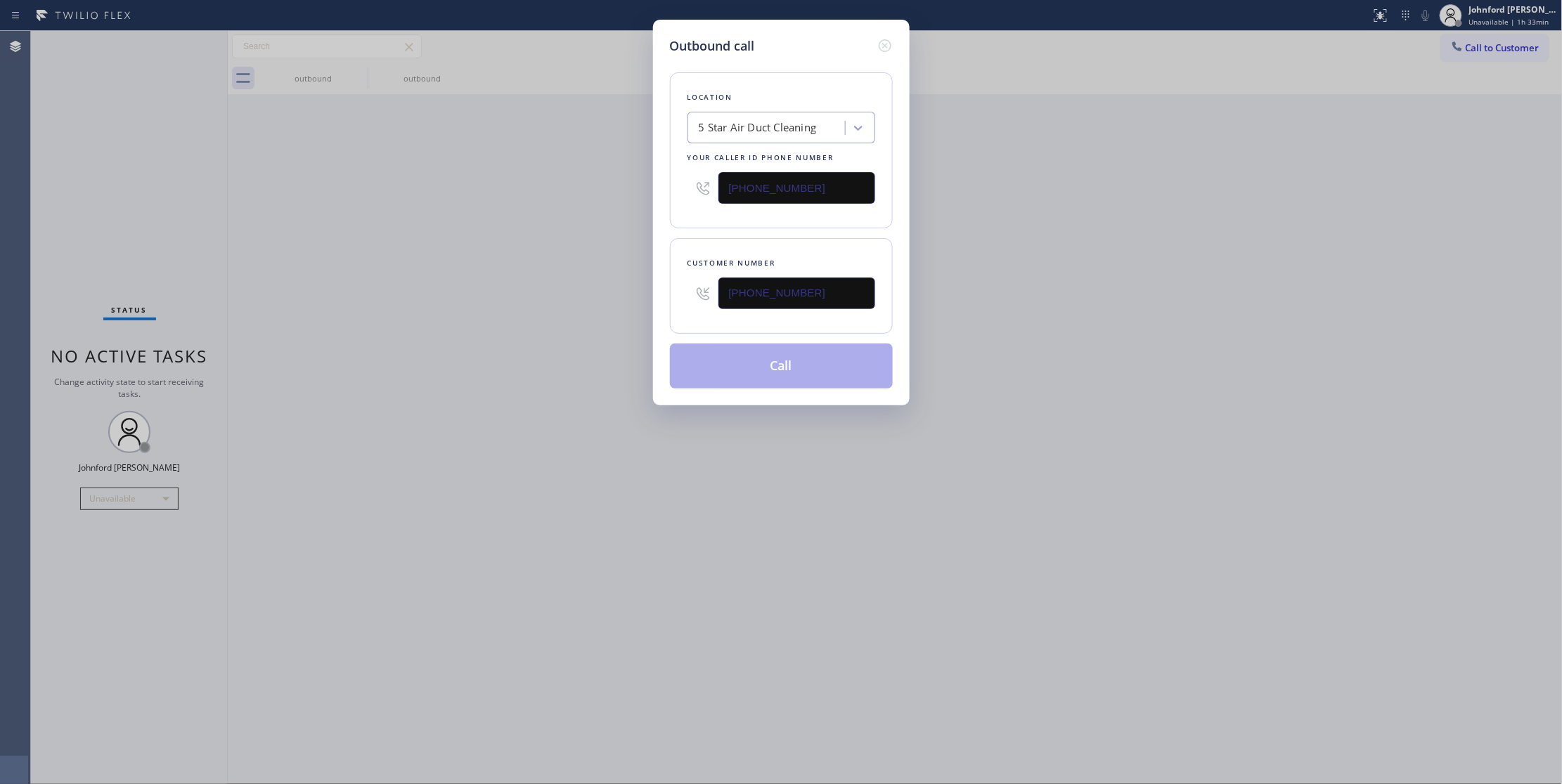
click at [791, 382] on button "Call" at bounding box center [781, 365] width 223 height 45
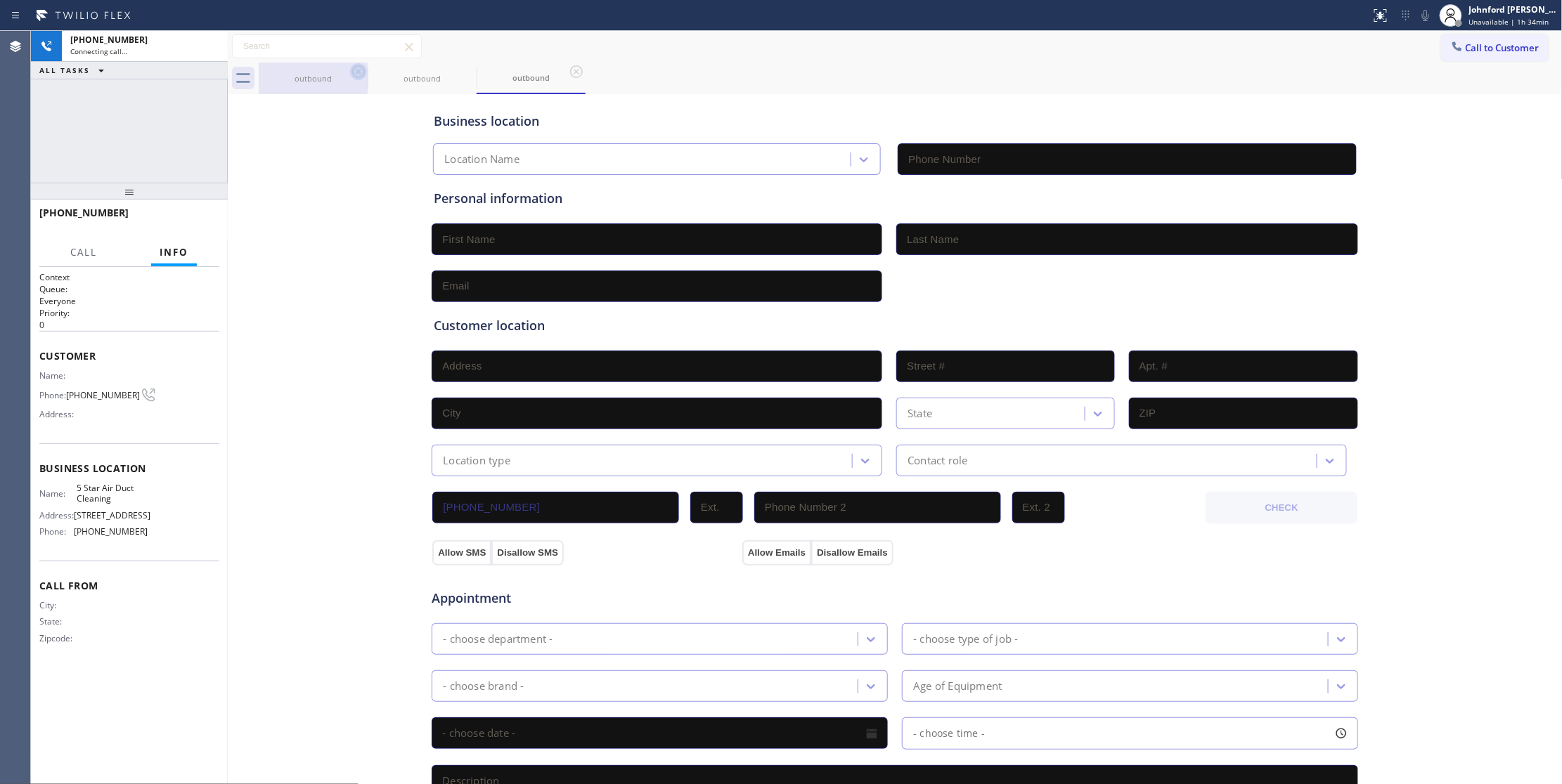
click at [353, 68] on icon at bounding box center [358, 71] width 13 height 13
type input "[PHONE_NUMBER]"
click at [119, 152] on div "[PHONE_NUMBER] Connecting call… ALL TASKS ALL TASKS ACTIVE TASKS TASKS IN WRAP …" at bounding box center [129, 106] width 197 height 151
click at [208, 45] on icon at bounding box center [208, 45] width 16 height 16
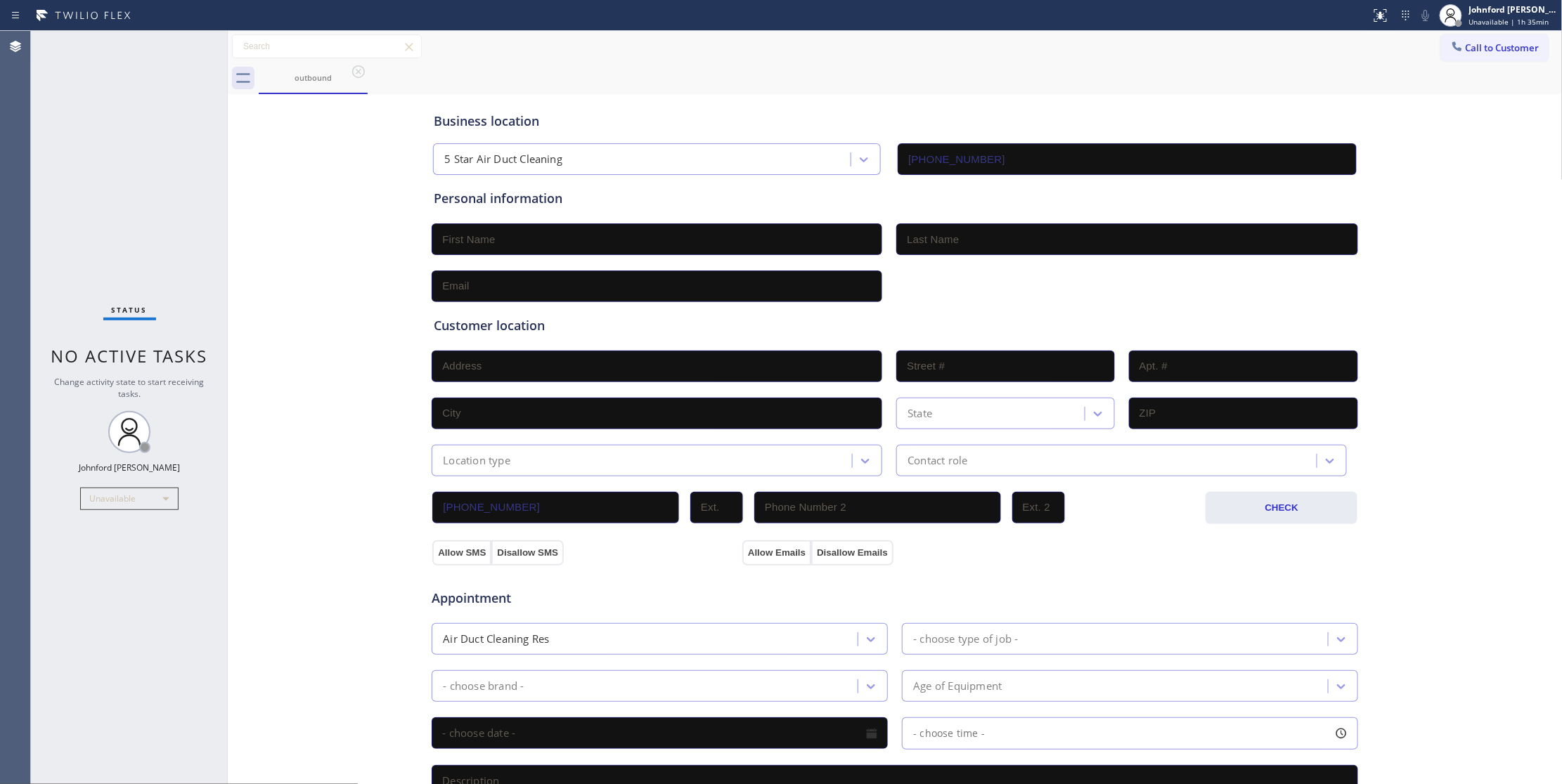
click at [1449, 46] on div at bounding box center [1457, 47] width 16 height 16
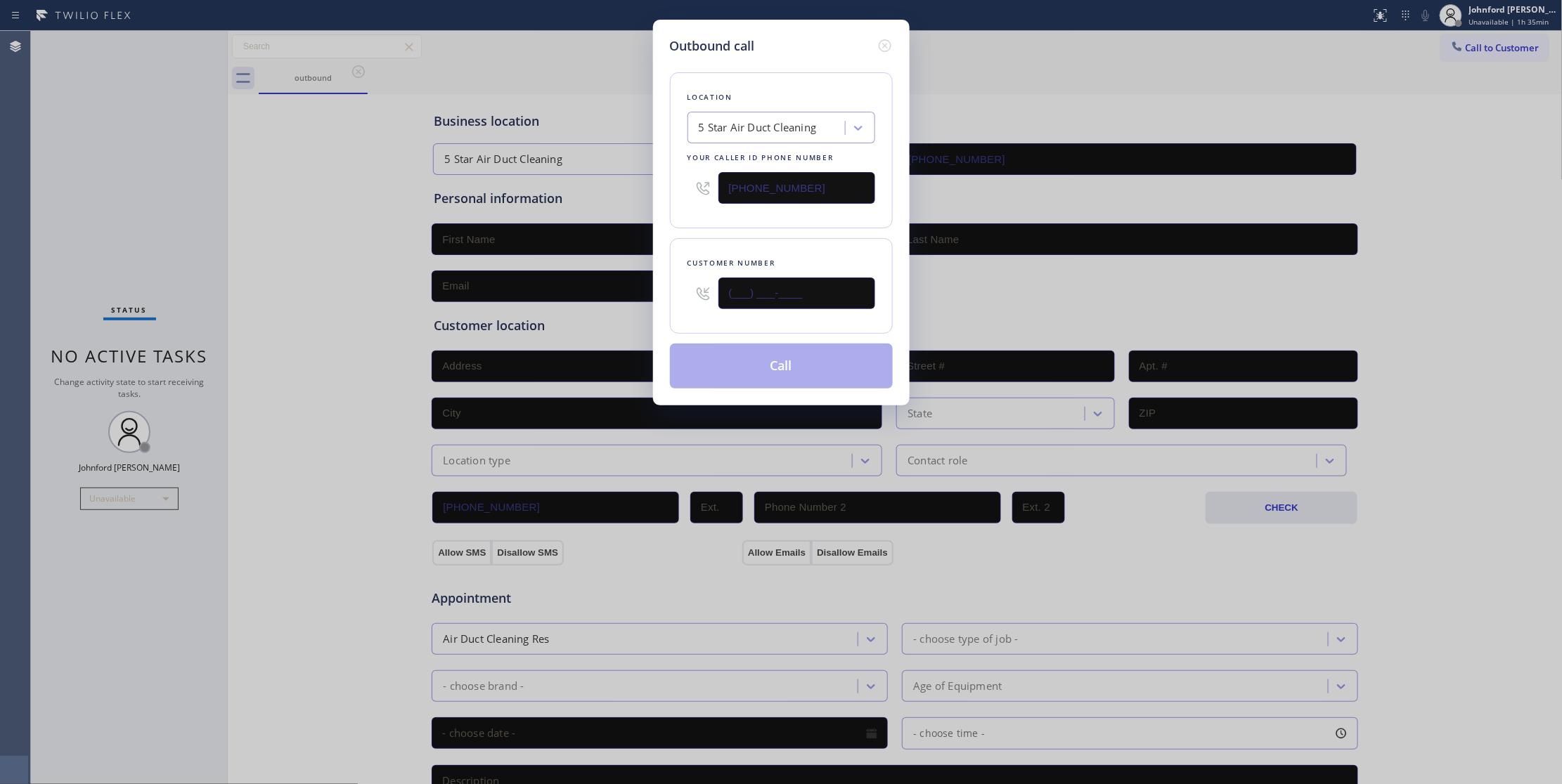
click at [704, 299] on div "(___) ___-____" at bounding box center [781, 293] width 188 height 45
paste input "888) 415-0268"
type input "[PHONE_NUMBER]"
click at [696, 243] on div "Customer number [PHONE_NUMBER]" at bounding box center [781, 285] width 223 height 95
click at [839, 362] on button "Call" at bounding box center [781, 365] width 223 height 45
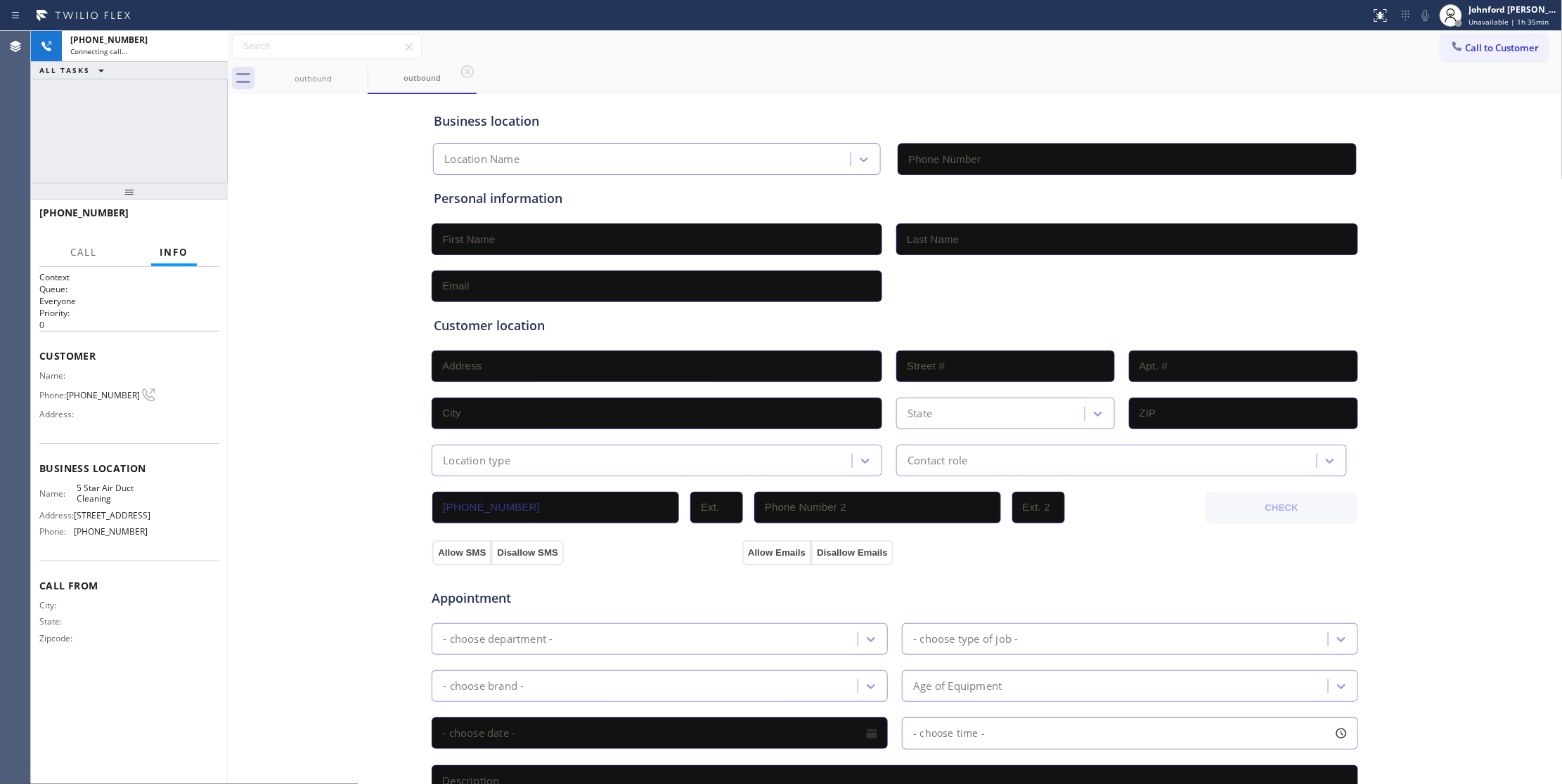
type input "[PHONE_NUMBER]"
click at [197, 222] on span "HANG UP" at bounding box center [186, 219] width 42 height 10
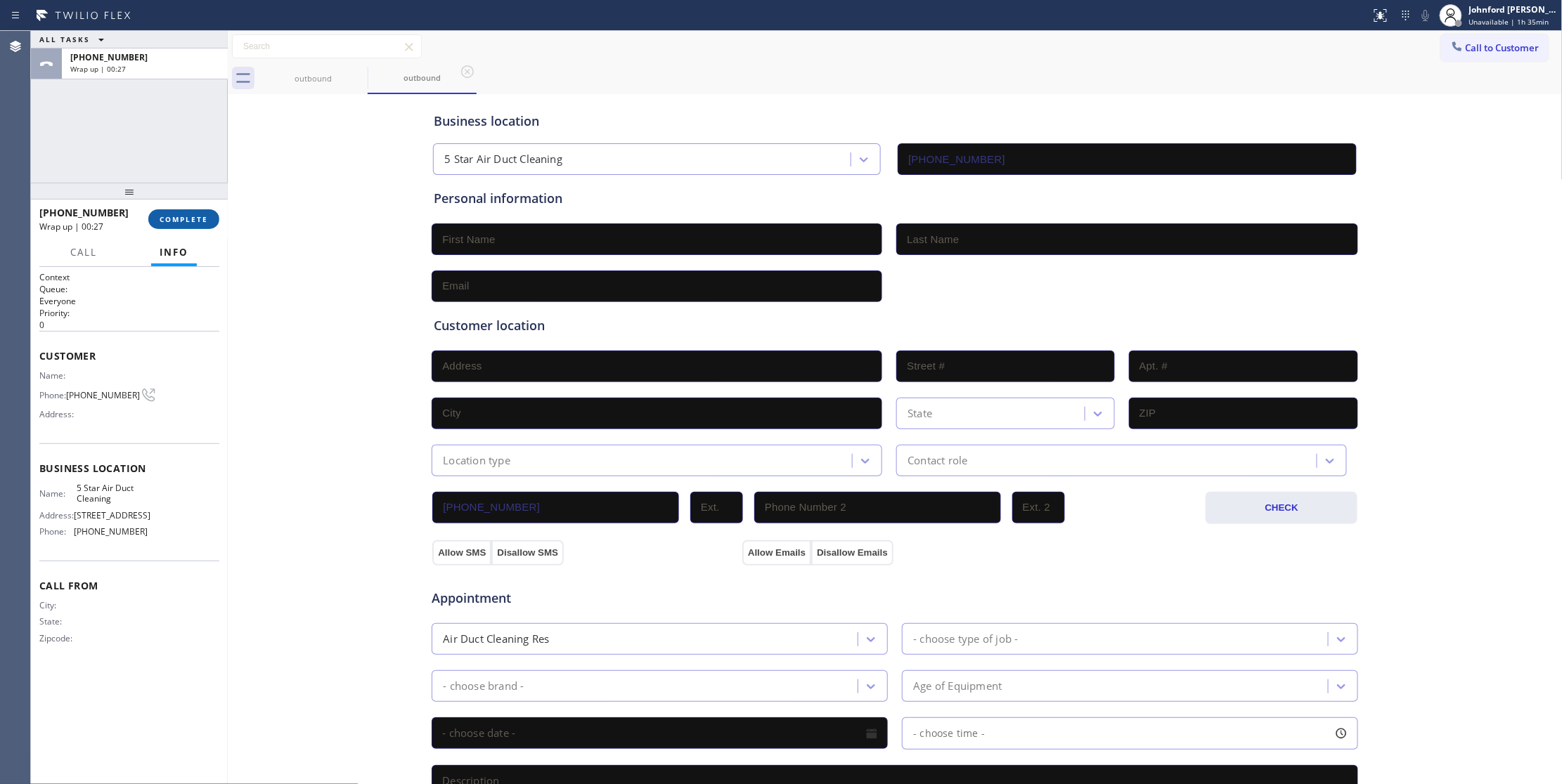
click at [172, 225] on button "COMPLETE" at bounding box center [184, 219] width 71 height 19
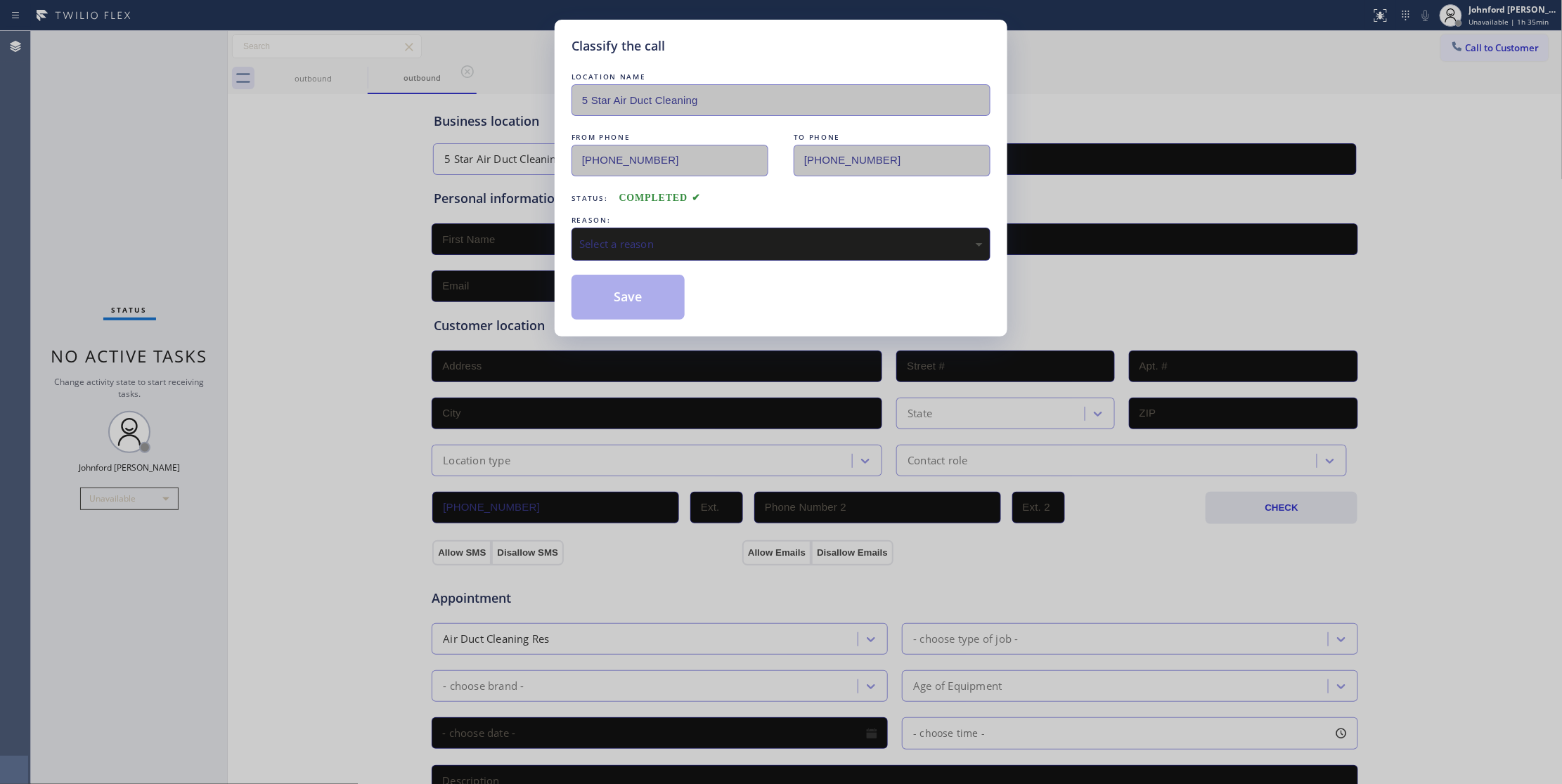
click at [578, 260] on div "Select a reason" at bounding box center [781, 244] width 419 height 33
click at [589, 249] on div "Select a reason" at bounding box center [781, 244] width 403 height 16
click at [643, 256] on div "Select a reason" at bounding box center [781, 244] width 419 height 33
click at [654, 307] on button "Save" at bounding box center [627, 297] width 113 height 45
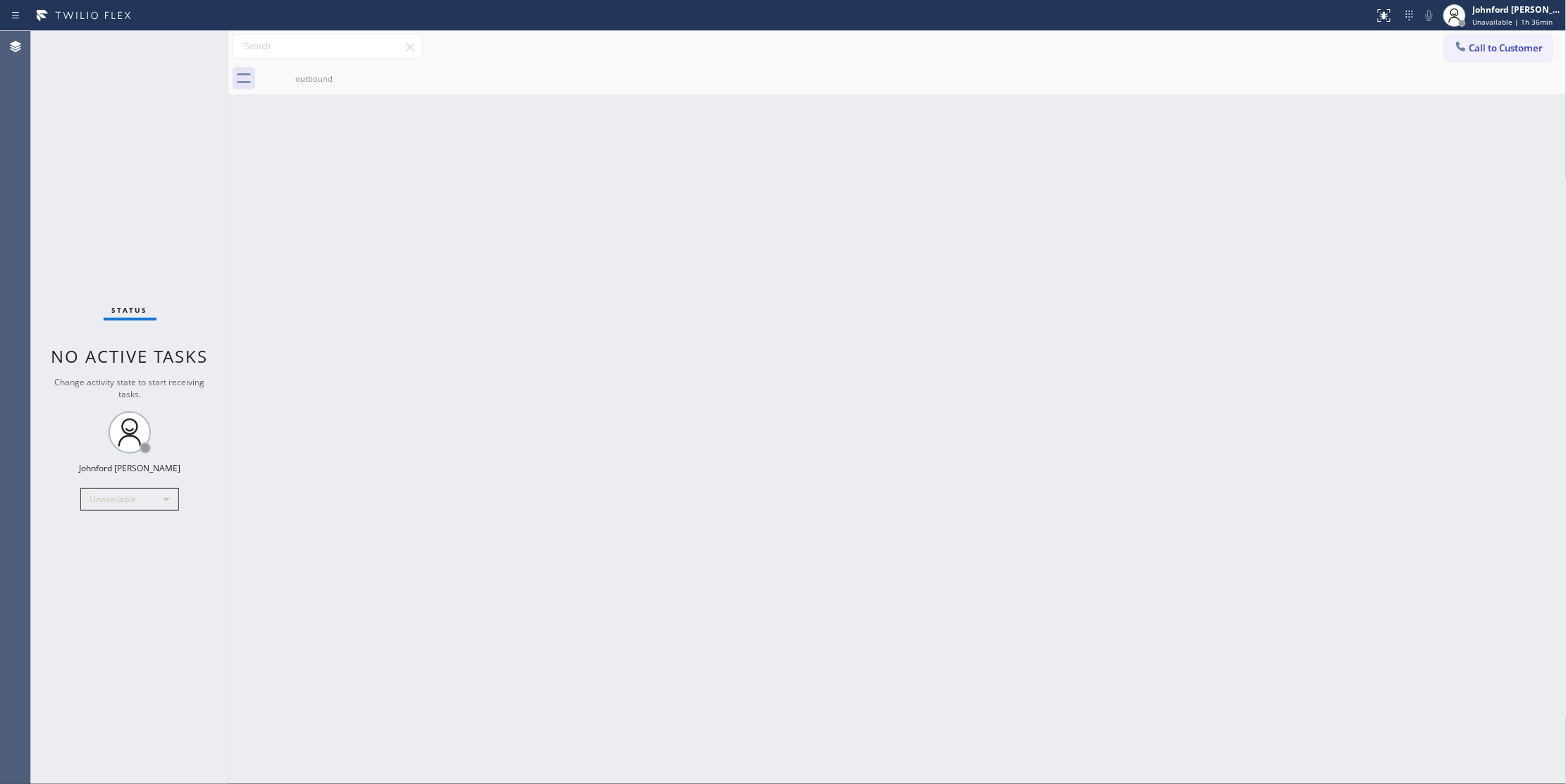
click at [1504, 48] on span "Call to Customer" at bounding box center [1506, 47] width 74 height 13
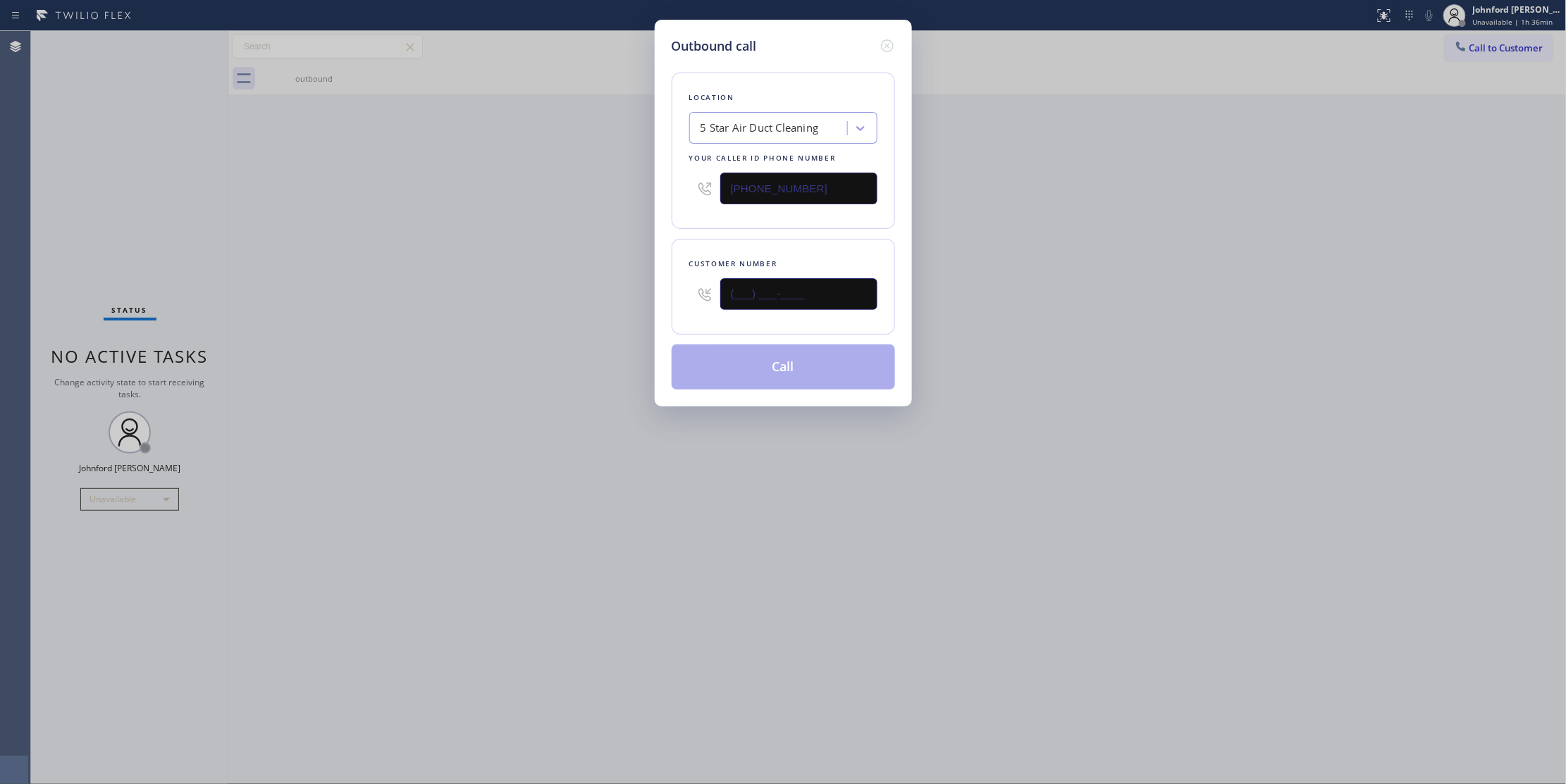
drag, startPoint x: 817, startPoint y: 305, endPoint x: 561, endPoint y: 307, distance: 256.0
click at [604, 307] on div "Outbound call Location 5 Star Air Duct Cleaning Your caller id phone number [PH…" at bounding box center [783, 392] width 1566 height 784
paste input "818) 835-9345"
type input "[PHONE_NUMBER]"
click at [561, 307] on div "Outbound call Location 5 Star Air Duct Cleaning Your caller id phone number [PH…" at bounding box center [783, 392] width 1566 height 784
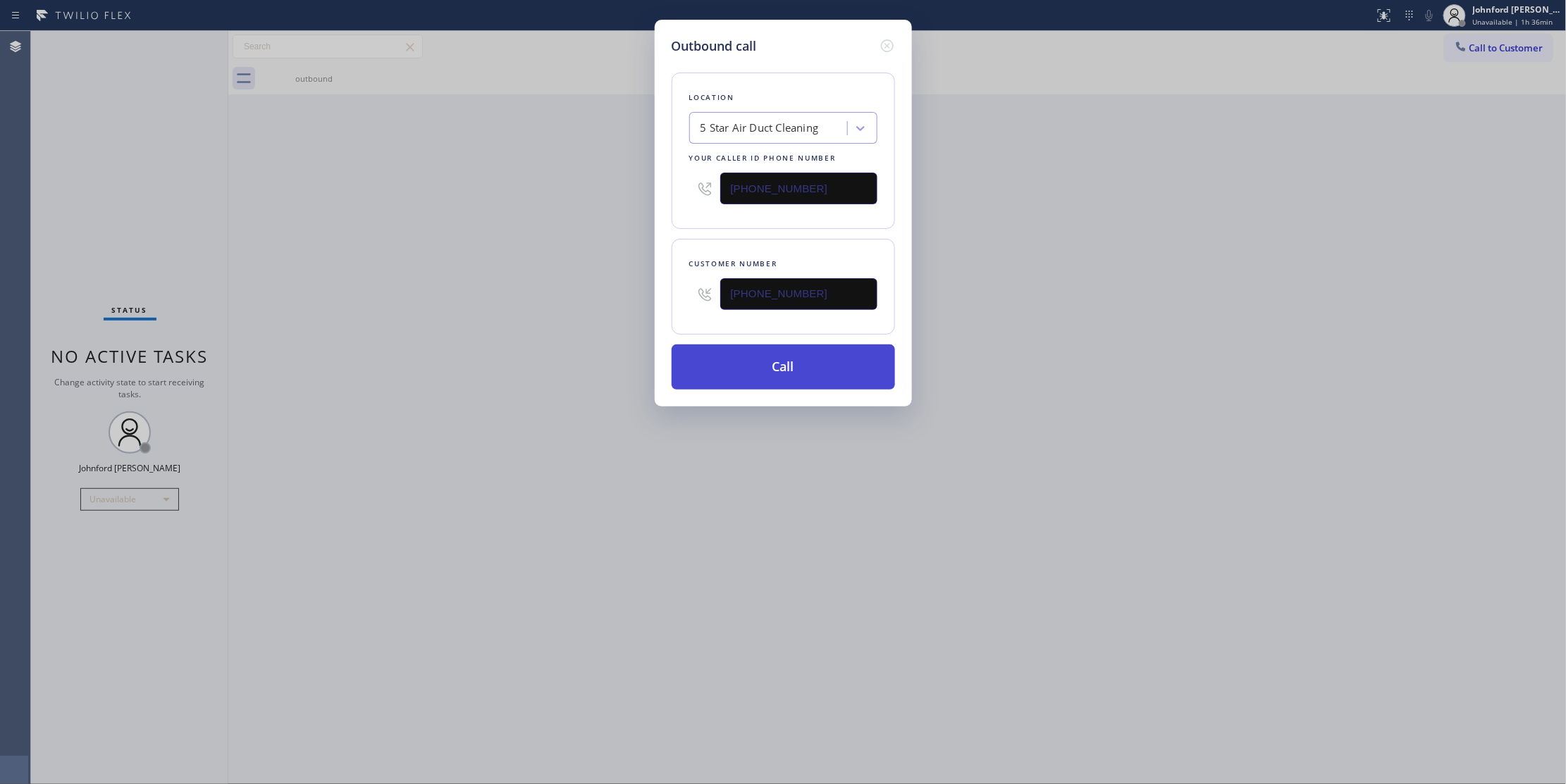
click at [805, 362] on button "Call" at bounding box center [783, 366] width 223 height 45
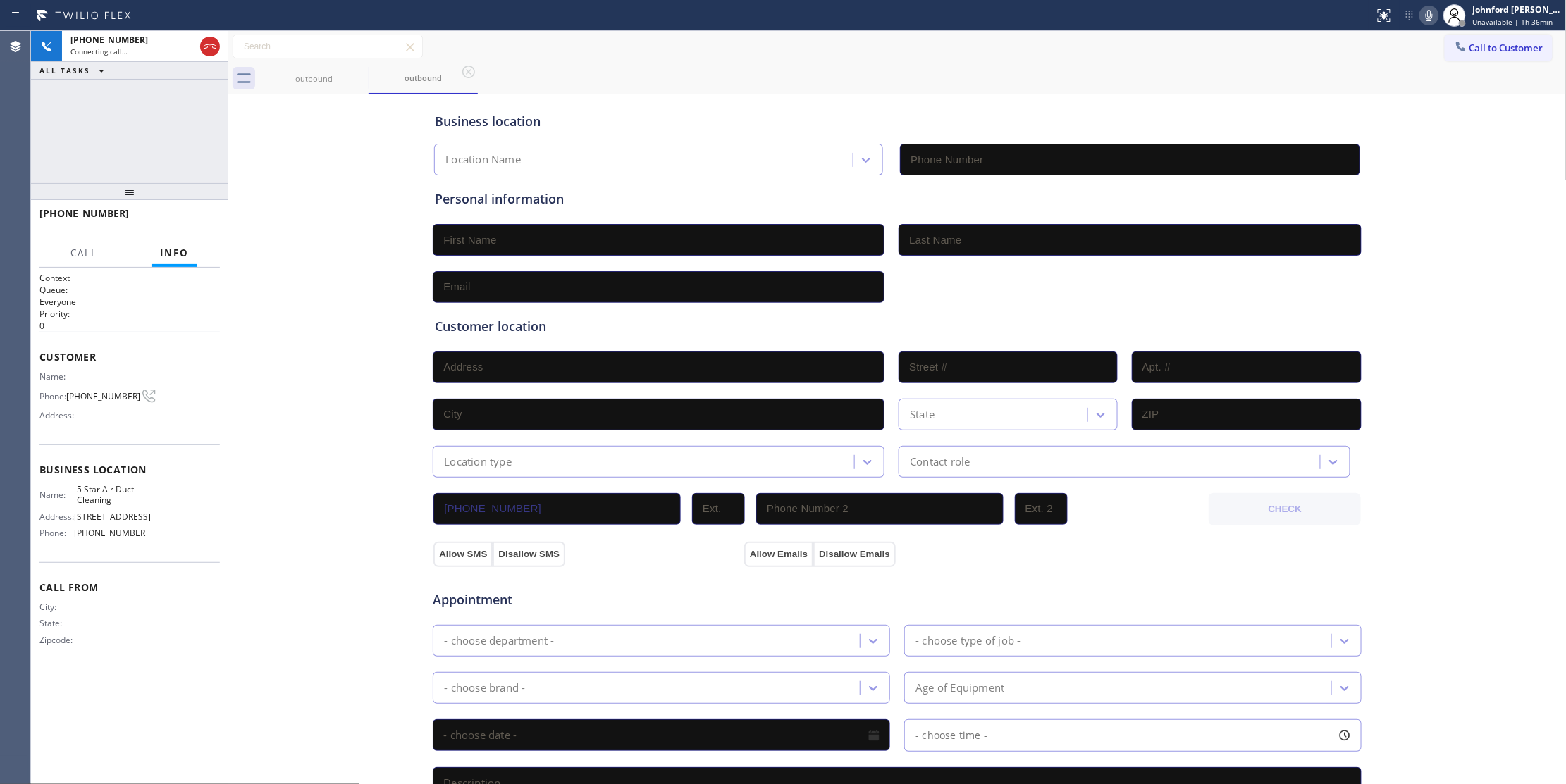
type input "[PHONE_NUMBER]"
click at [183, 223] on span "HANG UP" at bounding box center [187, 219] width 43 height 10
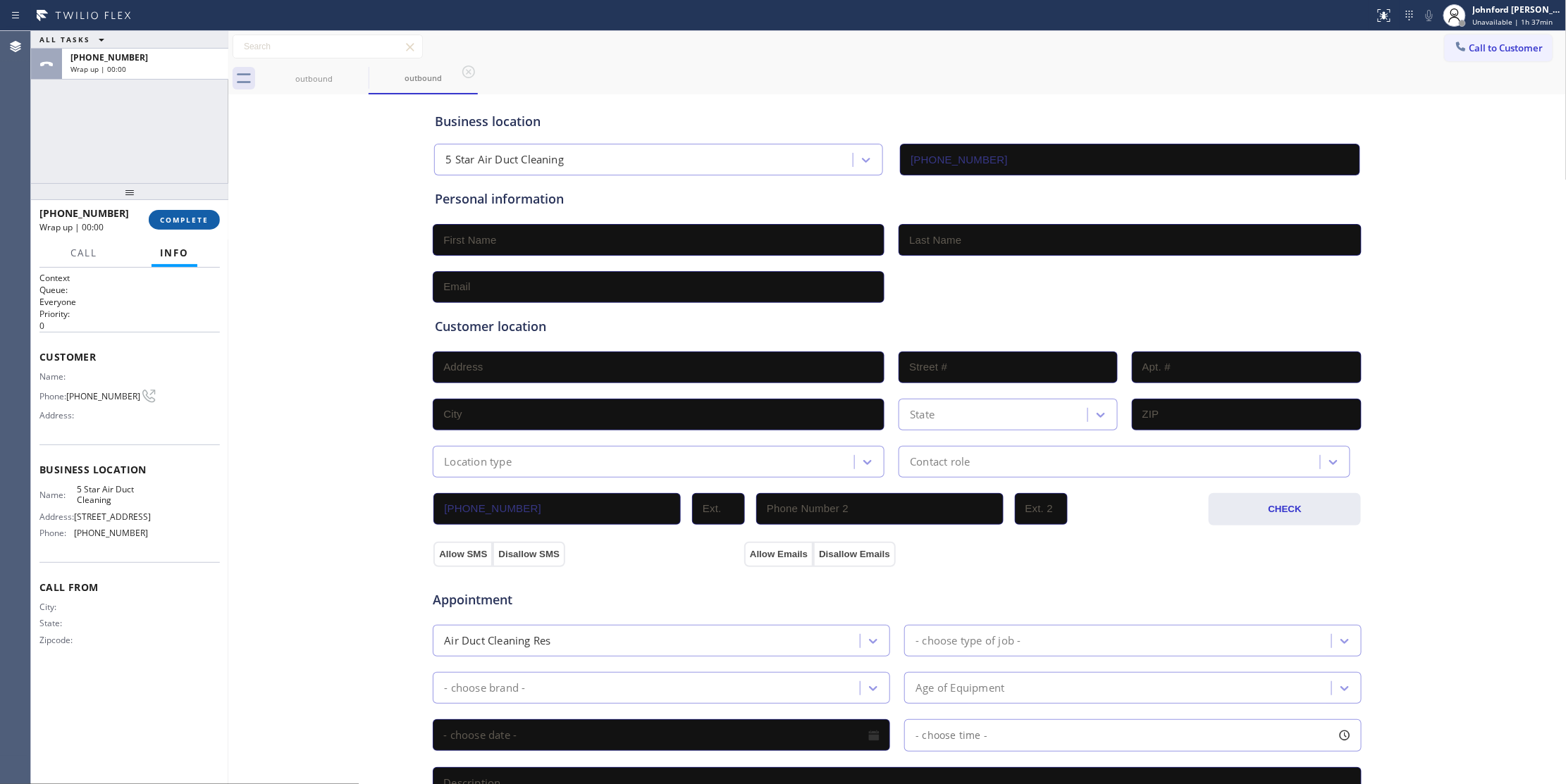
click at [184, 222] on span "COMPLETE" at bounding box center [184, 219] width 48 height 10
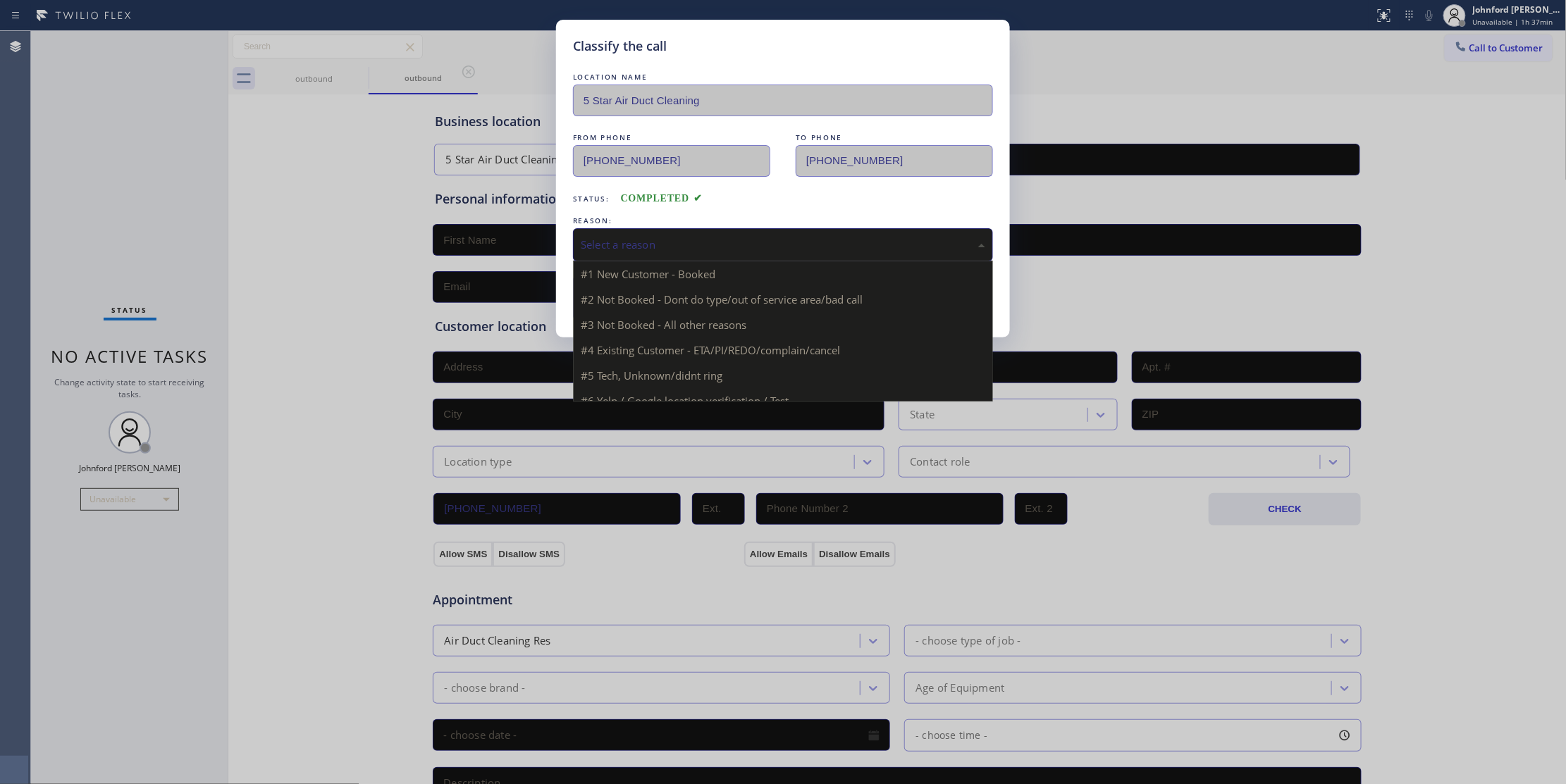
click at [754, 243] on div "Select a reason" at bounding box center [783, 245] width 404 height 16
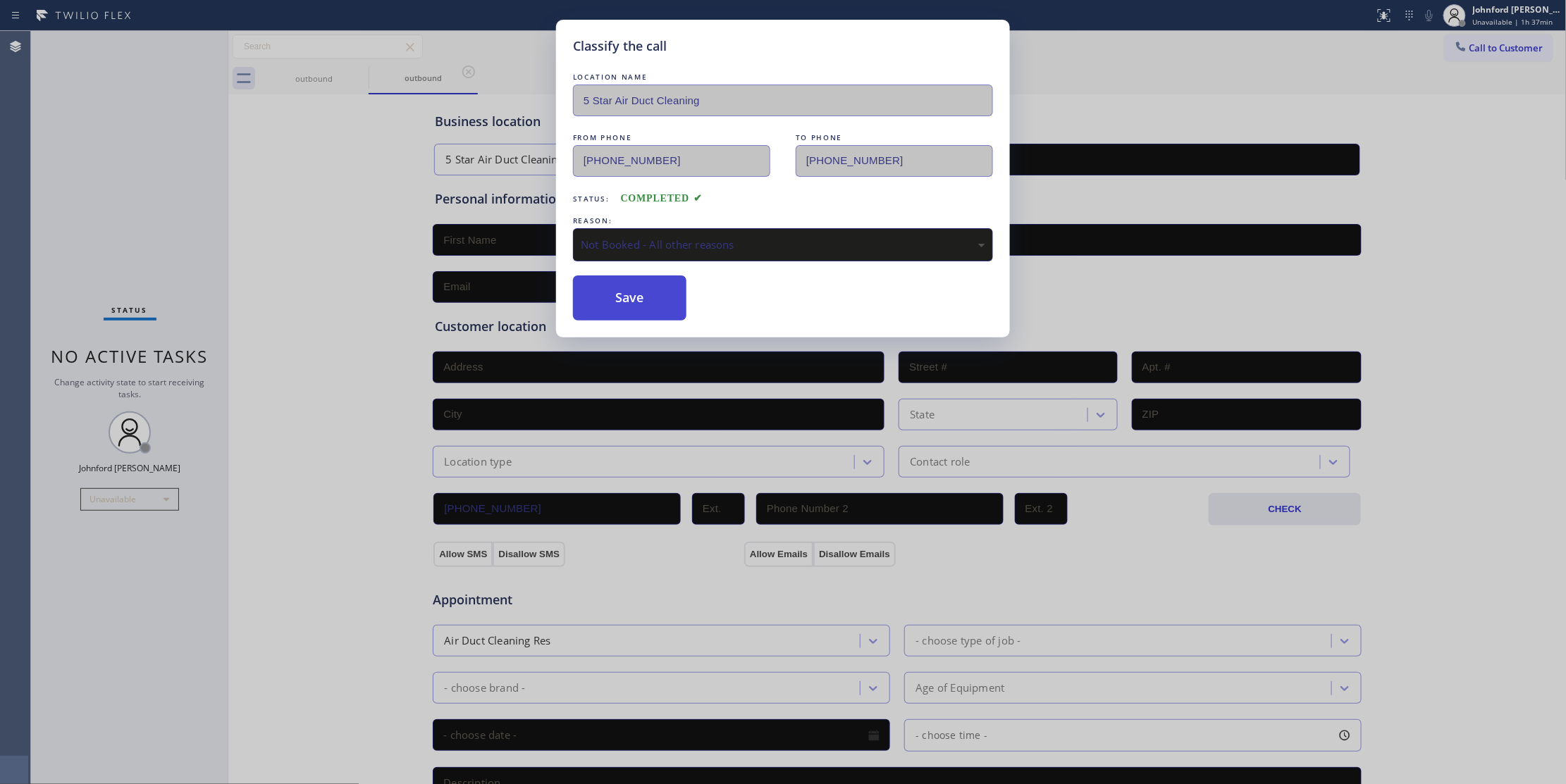
click at [635, 297] on button "Save" at bounding box center [629, 298] width 113 height 45
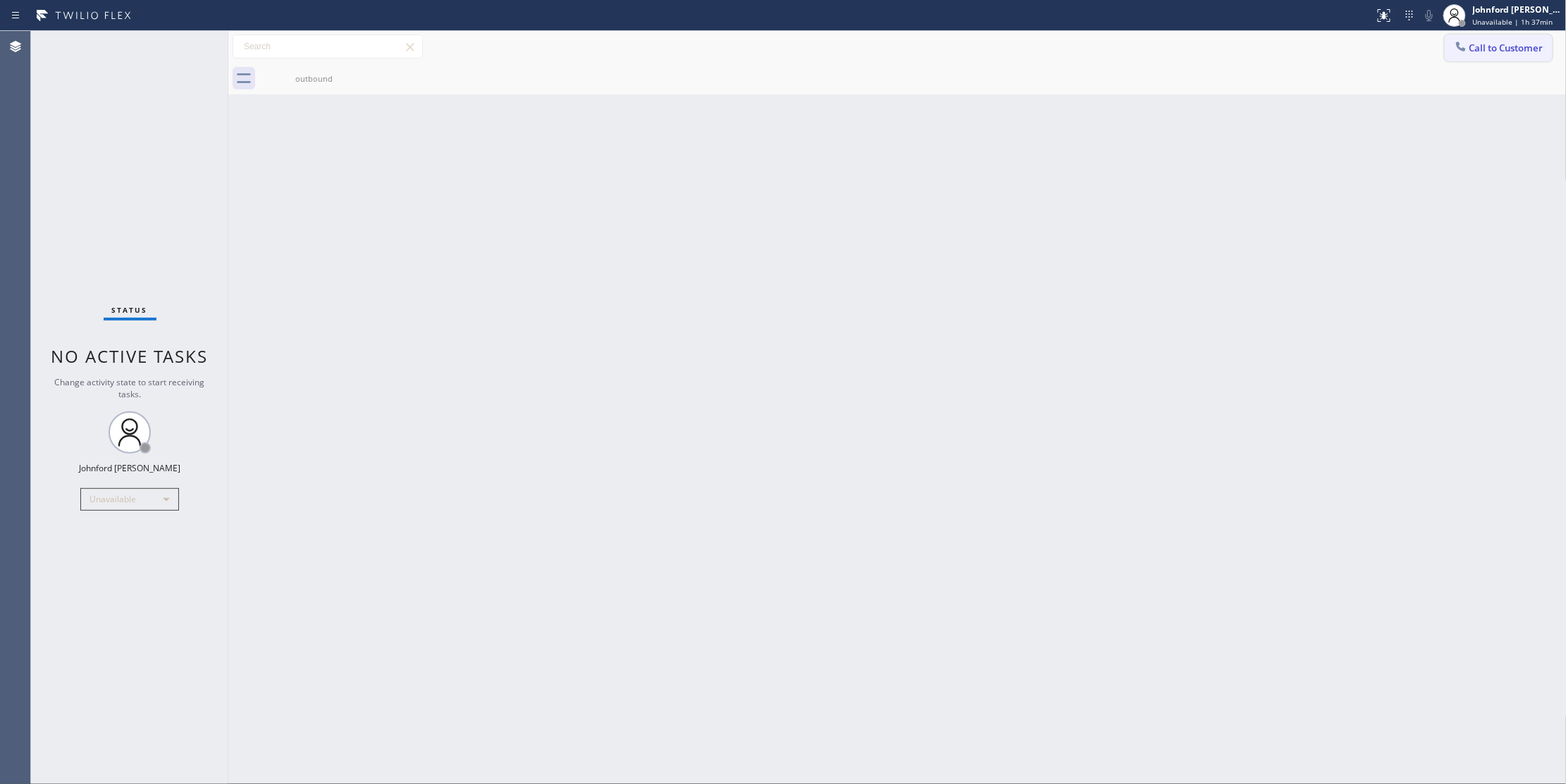
click at [1453, 51] on div at bounding box center [1461, 47] width 16 height 16
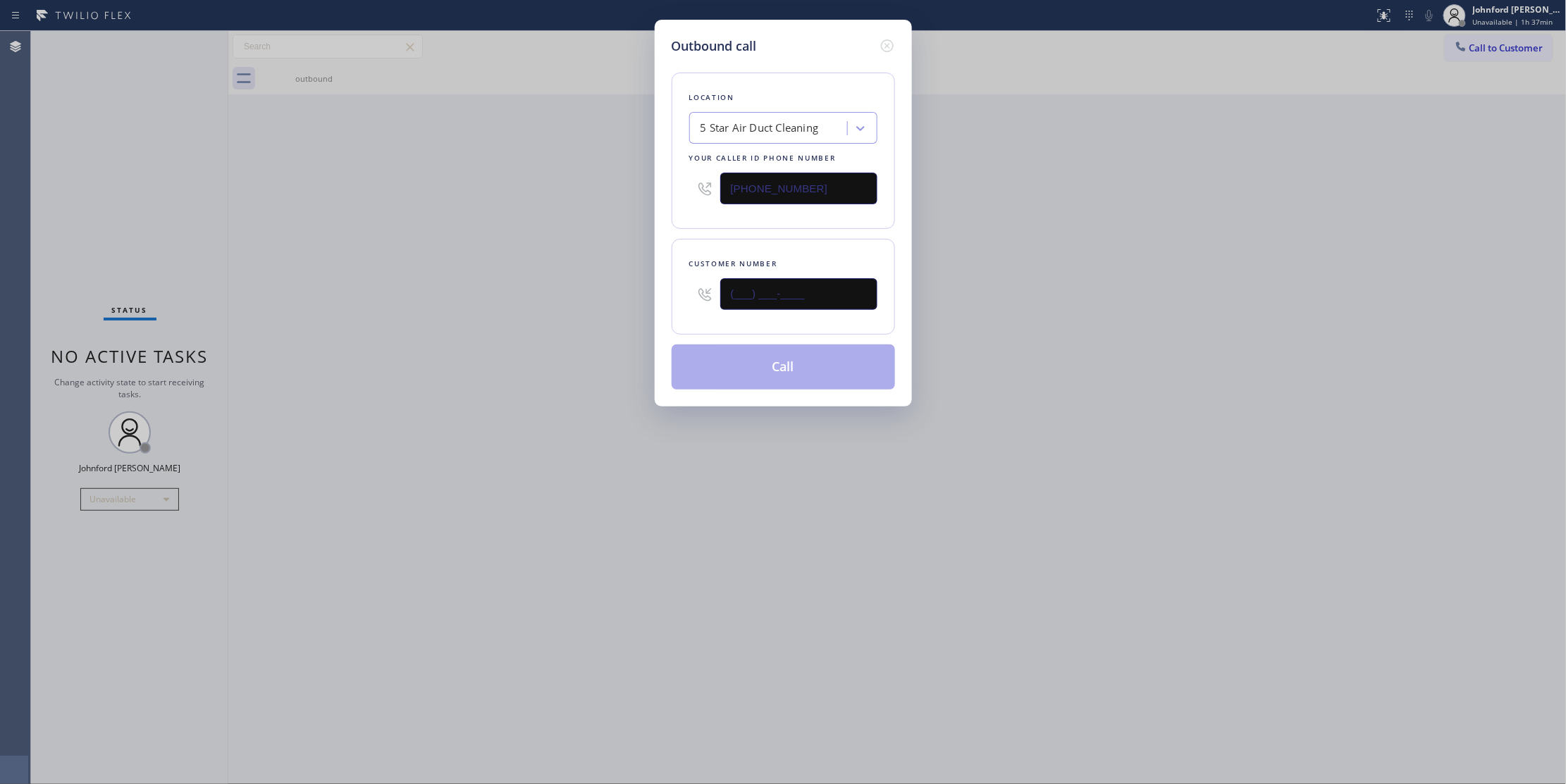
drag, startPoint x: 857, startPoint y: 292, endPoint x: 680, endPoint y: 326, distance: 180.2
click at [696, 323] on div "Customer number (___) ___-____" at bounding box center [783, 286] width 223 height 96
paste input "689) 202-2323"
type input "[PHONE_NUMBER]"
click at [824, 355] on button "Call" at bounding box center [783, 366] width 223 height 45
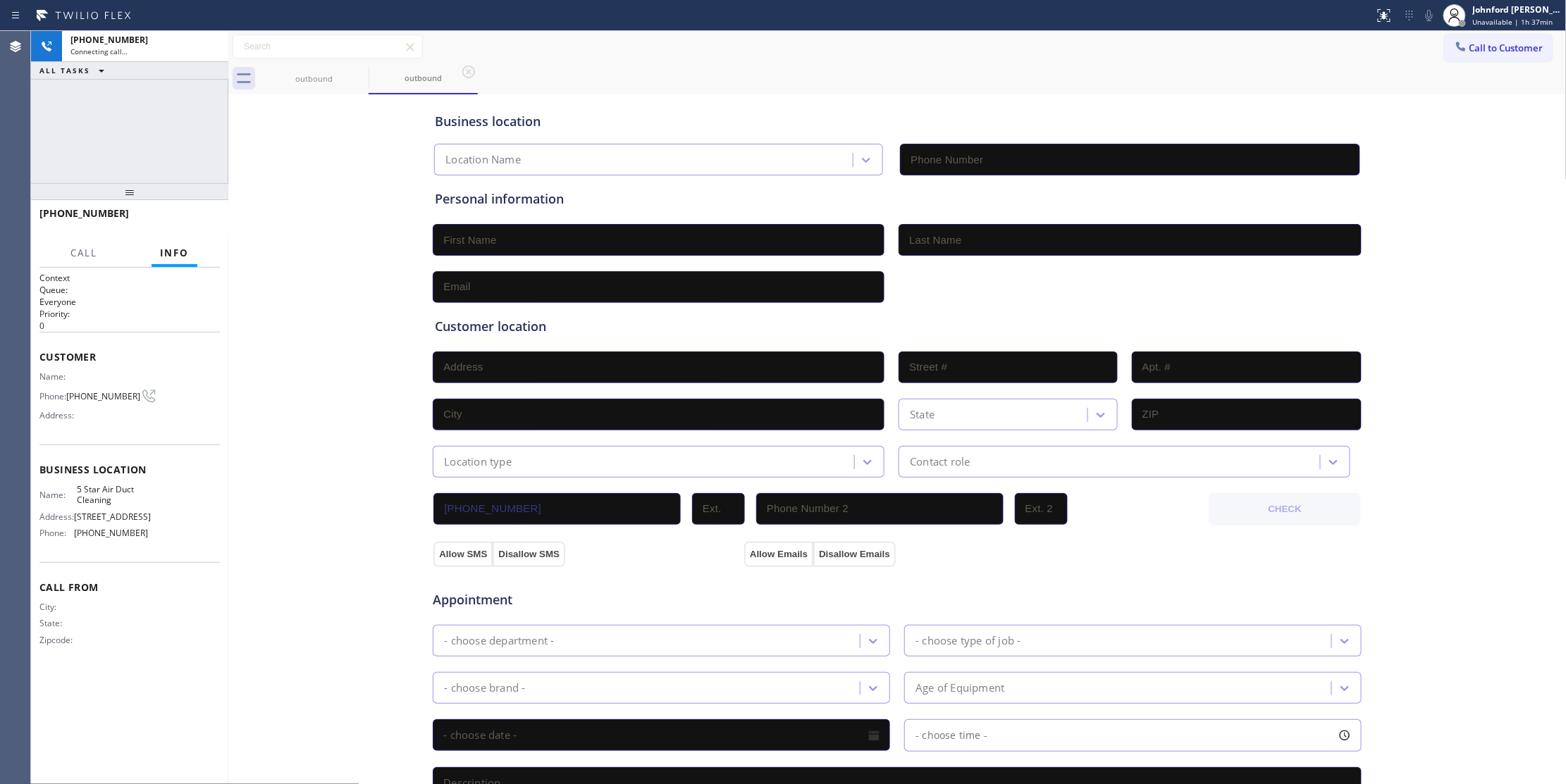
type input "[PHONE_NUMBER]"
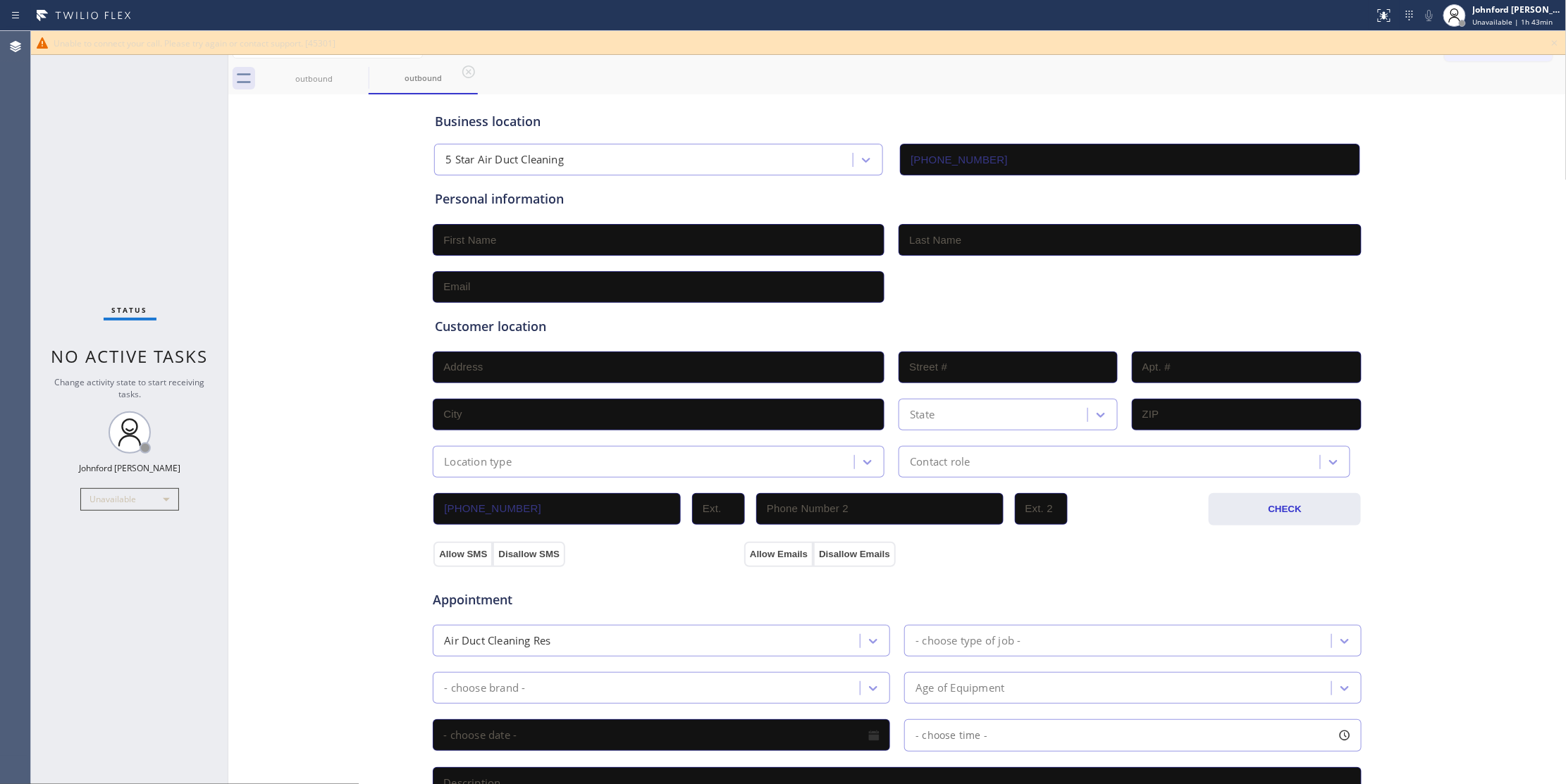
click at [1557, 38] on icon at bounding box center [1554, 43] width 16 height 16
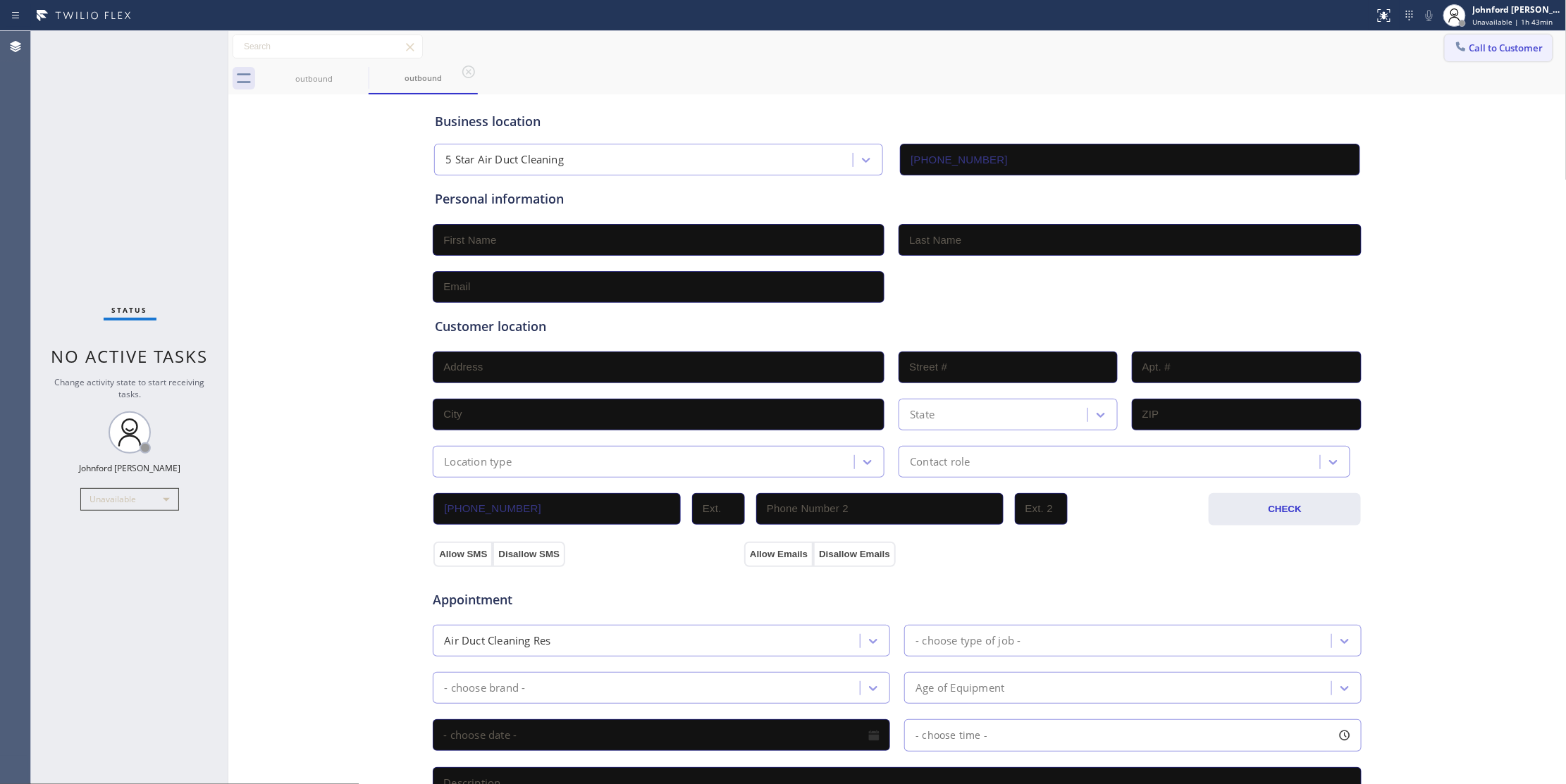
click at [1532, 55] on button "Call to Customer" at bounding box center [1498, 48] width 107 height 27
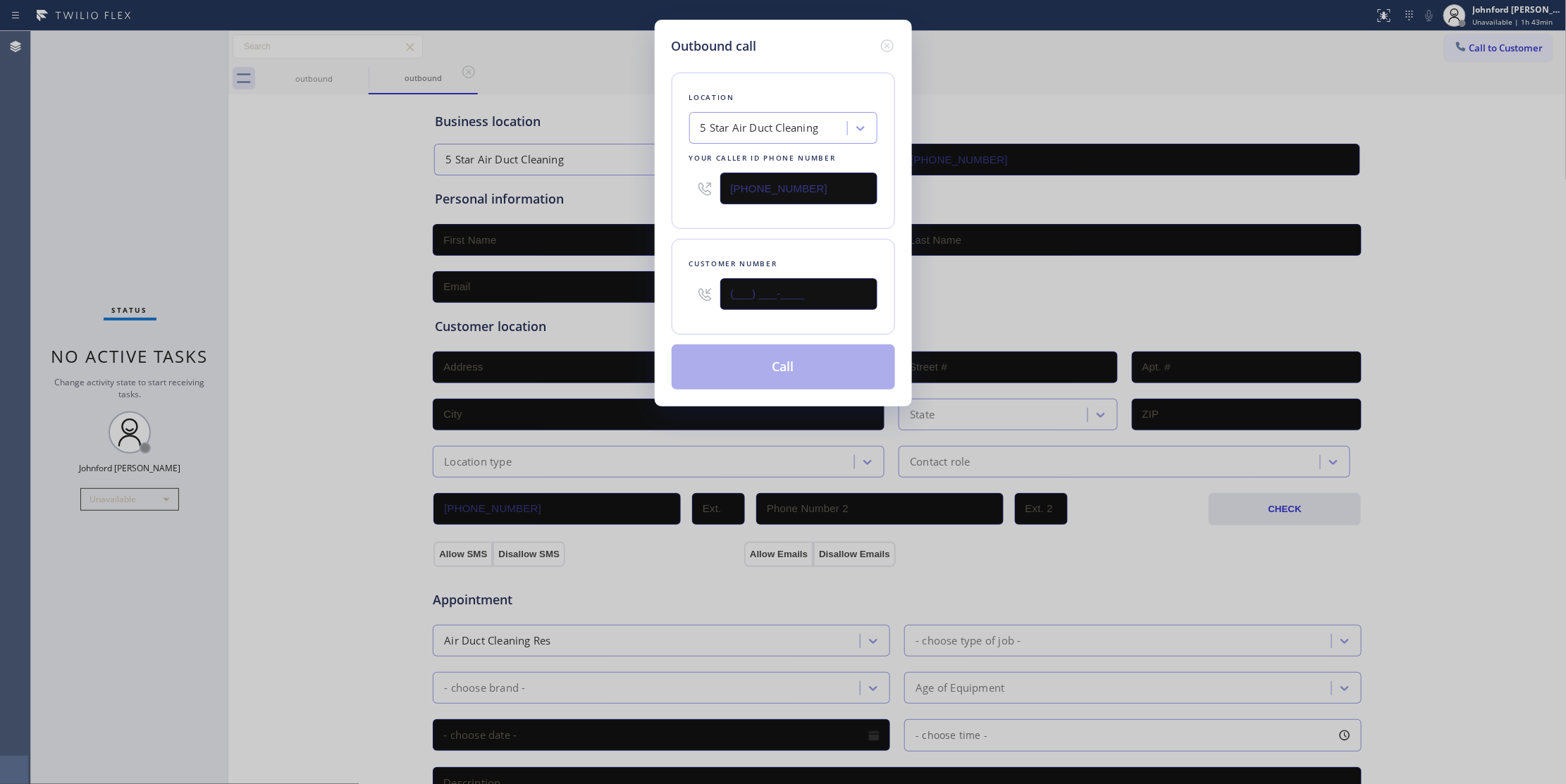
drag, startPoint x: 838, startPoint y: 300, endPoint x: 534, endPoint y: 293, distance: 304.1
click at [536, 293] on div "Outbound call Location 5 Star Air Duct Cleaning Your caller id phone number [PH…" at bounding box center [783, 392] width 1566 height 784
paste input "805) 869-9175"
type input "[PHONE_NUMBER]"
click at [666, 235] on div "Outbound call Location 5 Star Air Duct Cleaning Your caller id phone number [PH…" at bounding box center [783, 213] width 257 height 387
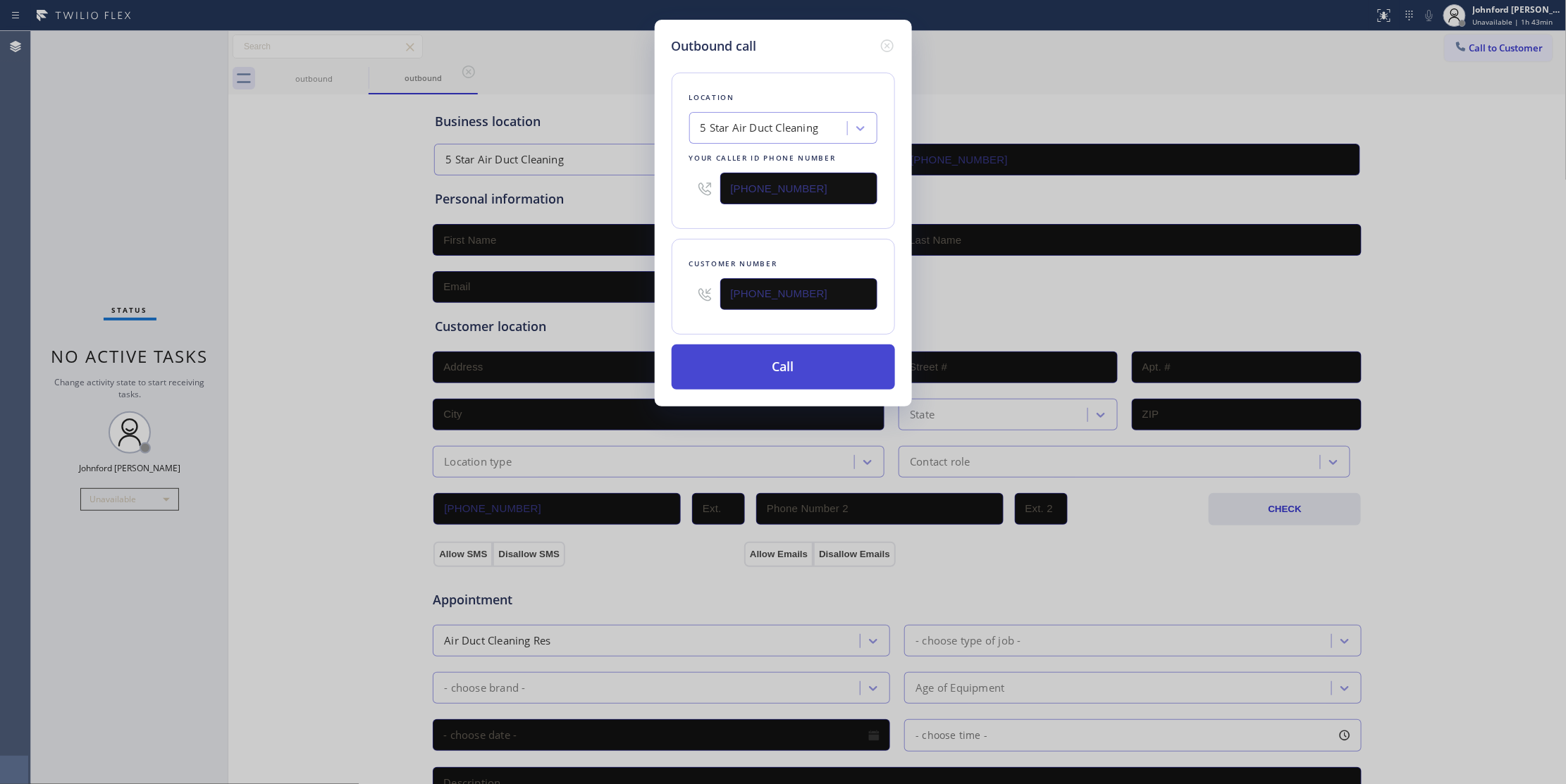
click at [768, 363] on button "Call" at bounding box center [783, 366] width 223 height 45
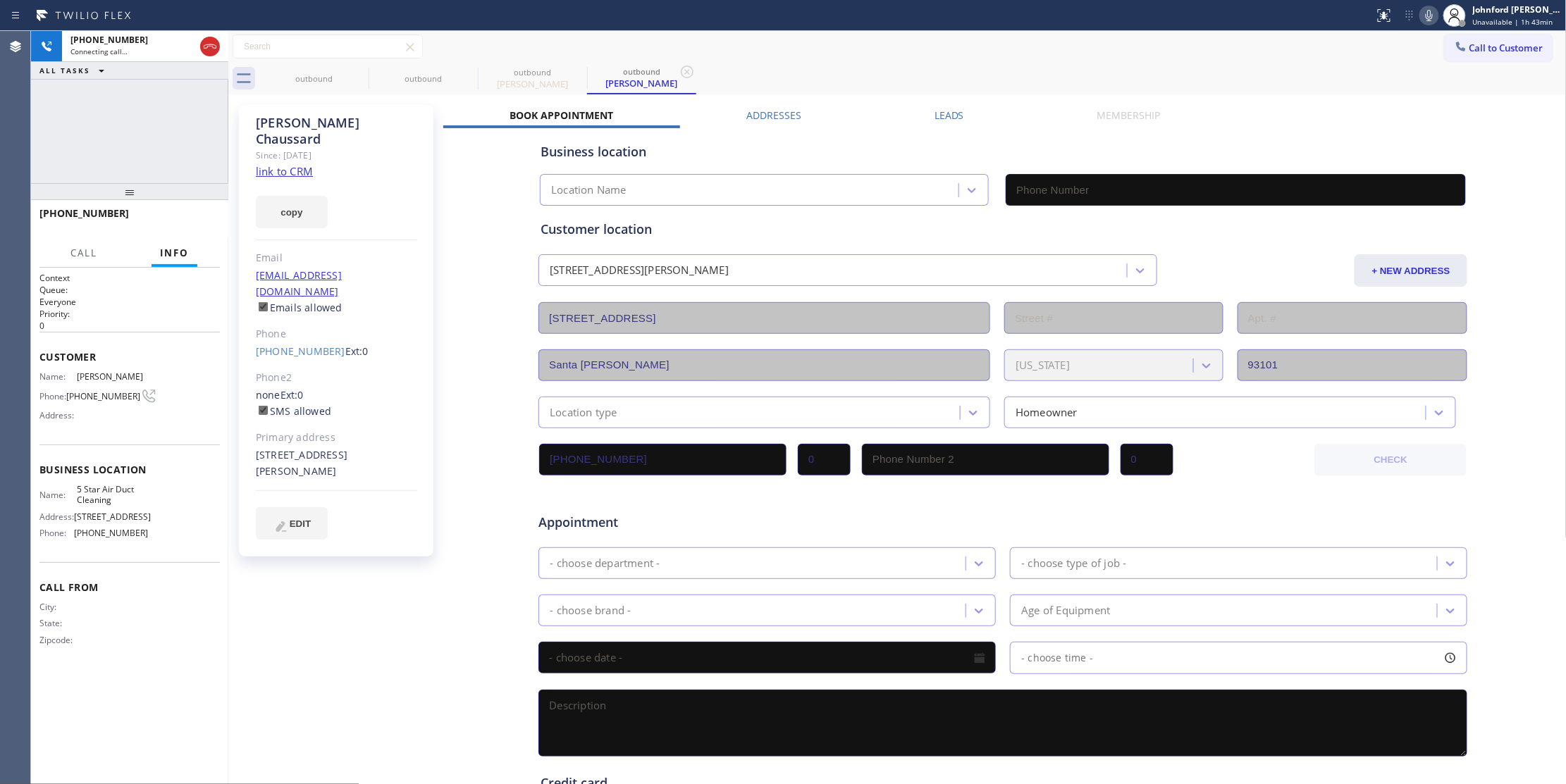
type input "[PHONE_NUMBER]"
click at [215, 44] on icon at bounding box center [209, 45] width 16 height 16
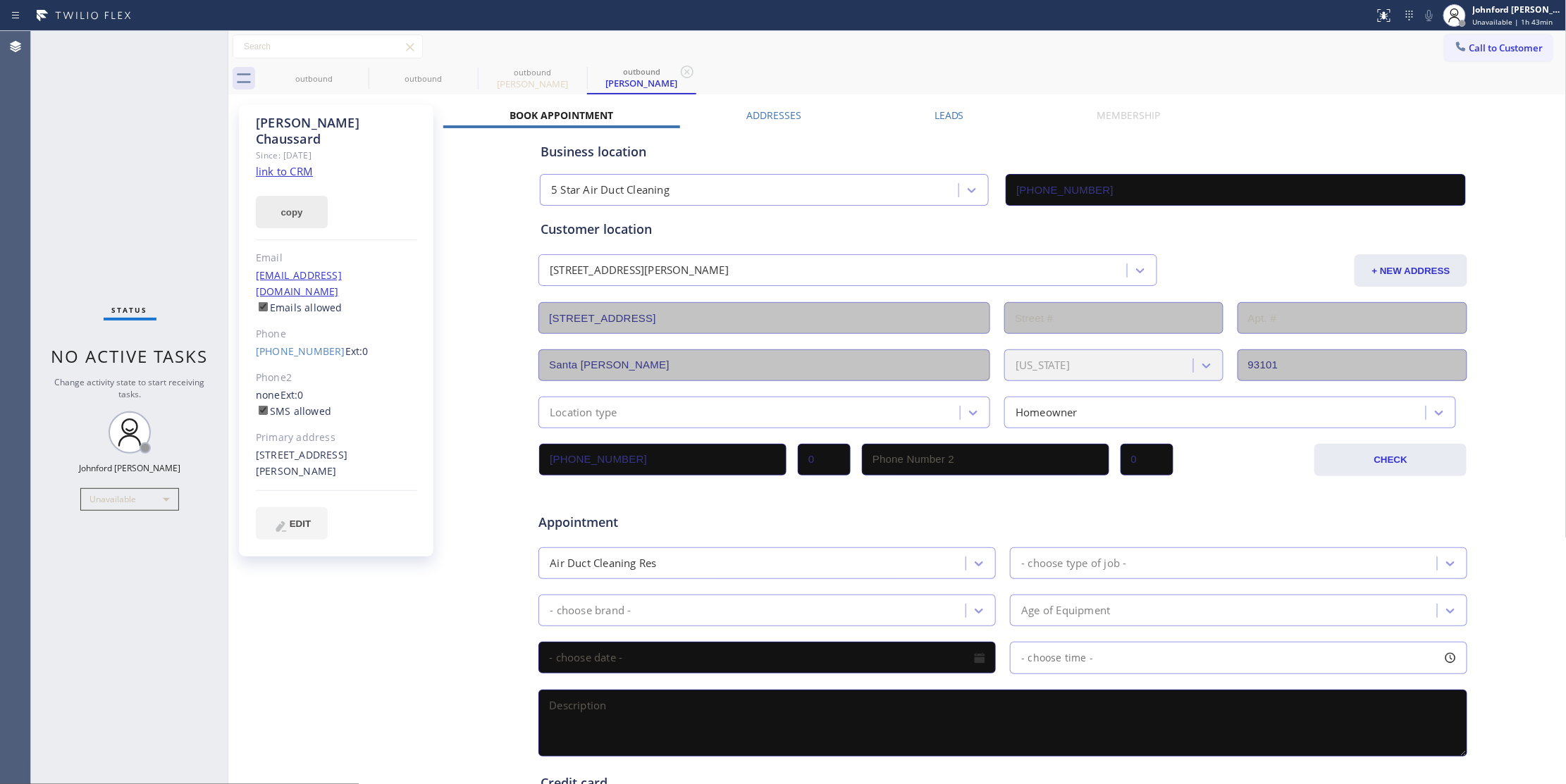
click at [287, 196] on button "copy" at bounding box center [291, 213] width 72 height 33
click at [289, 164] on link "link to CRM" at bounding box center [283, 171] width 57 height 15
click at [1452, 38] on button "Call to Customer" at bounding box center [1498, 48] width 107 height 27
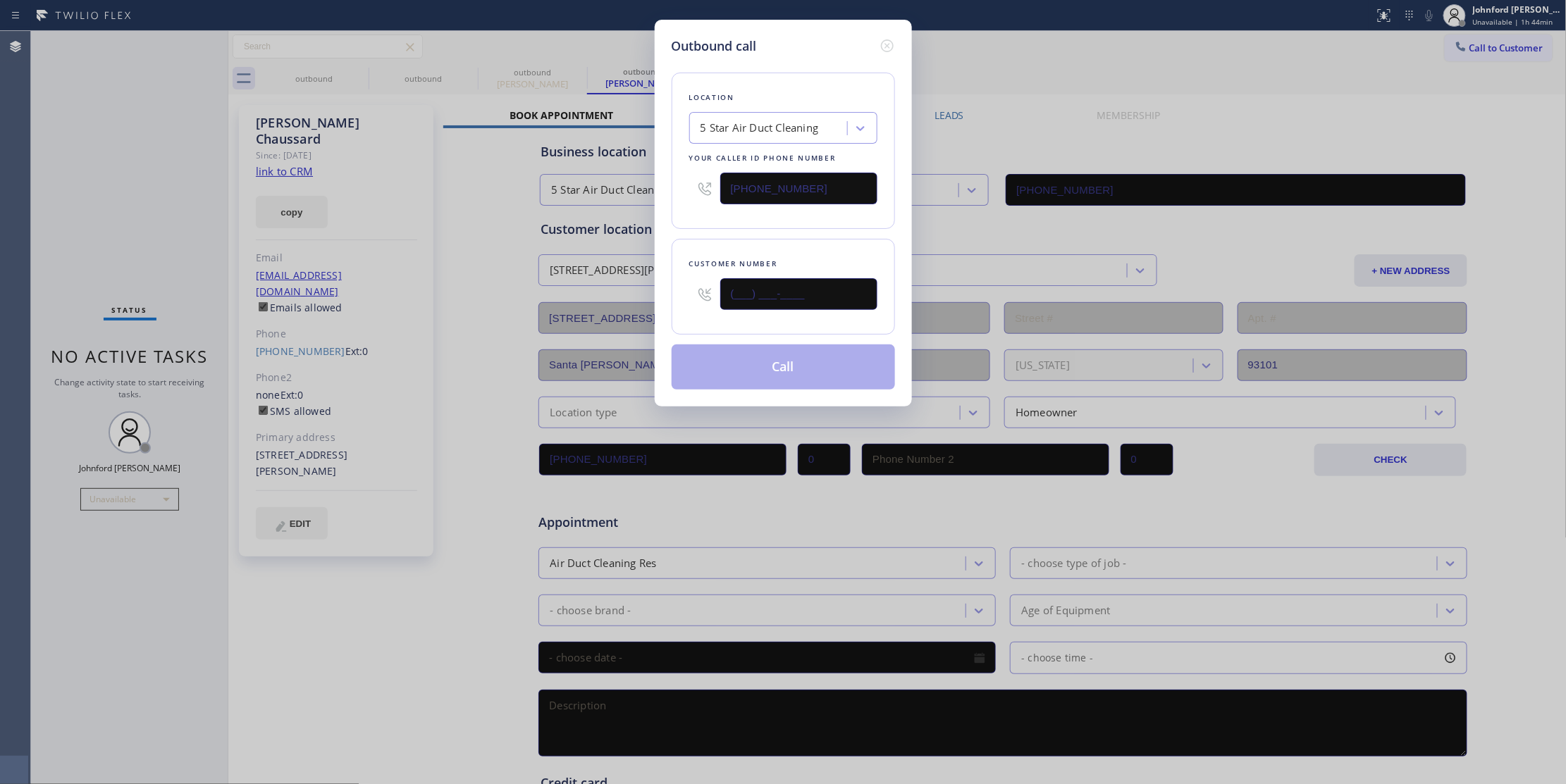
drag, startPoint x: 696, startPoint y: 282, endPoint x: 693, endPoint y: 274, distance: 8.5
click at [666, 291] on div "Outbound call Location 5 Star Air Duct Cleaning Your caller id phone number [PH…" at bounding box center [783, 213] width 257 height 387
paste input "425) 260-4621"
type input "[PHONE_NUMBER]"
click at [752, 237] on div "Location 5 Star Air Duct Cleaning Your caller id phone number [PHONE_NUMBER] Cu…" at bounding box center [783, 222] width 223 height 334
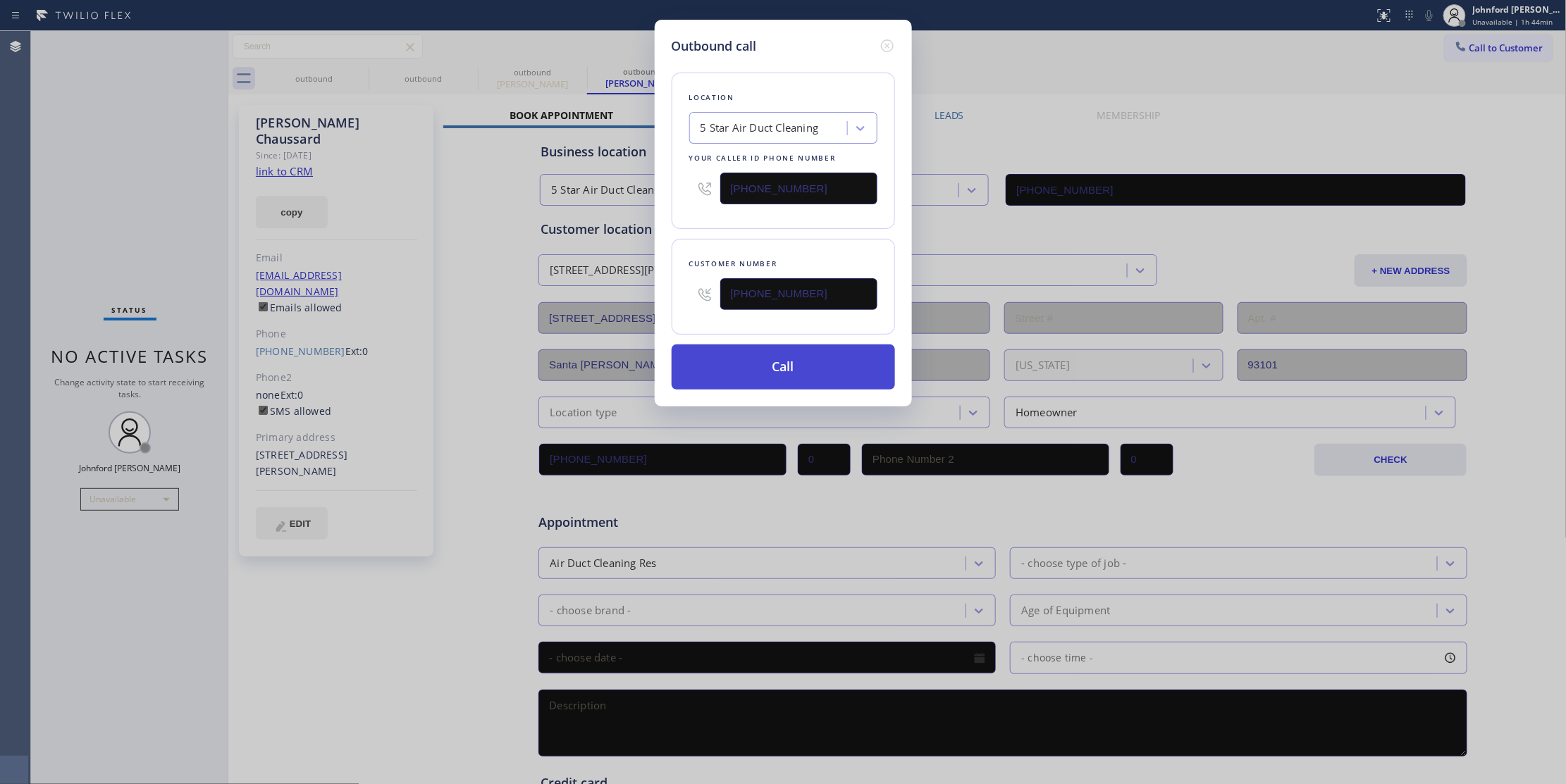
click at [768, 364] on button "Call" at bounding box center [783, 366] width 223 height 45
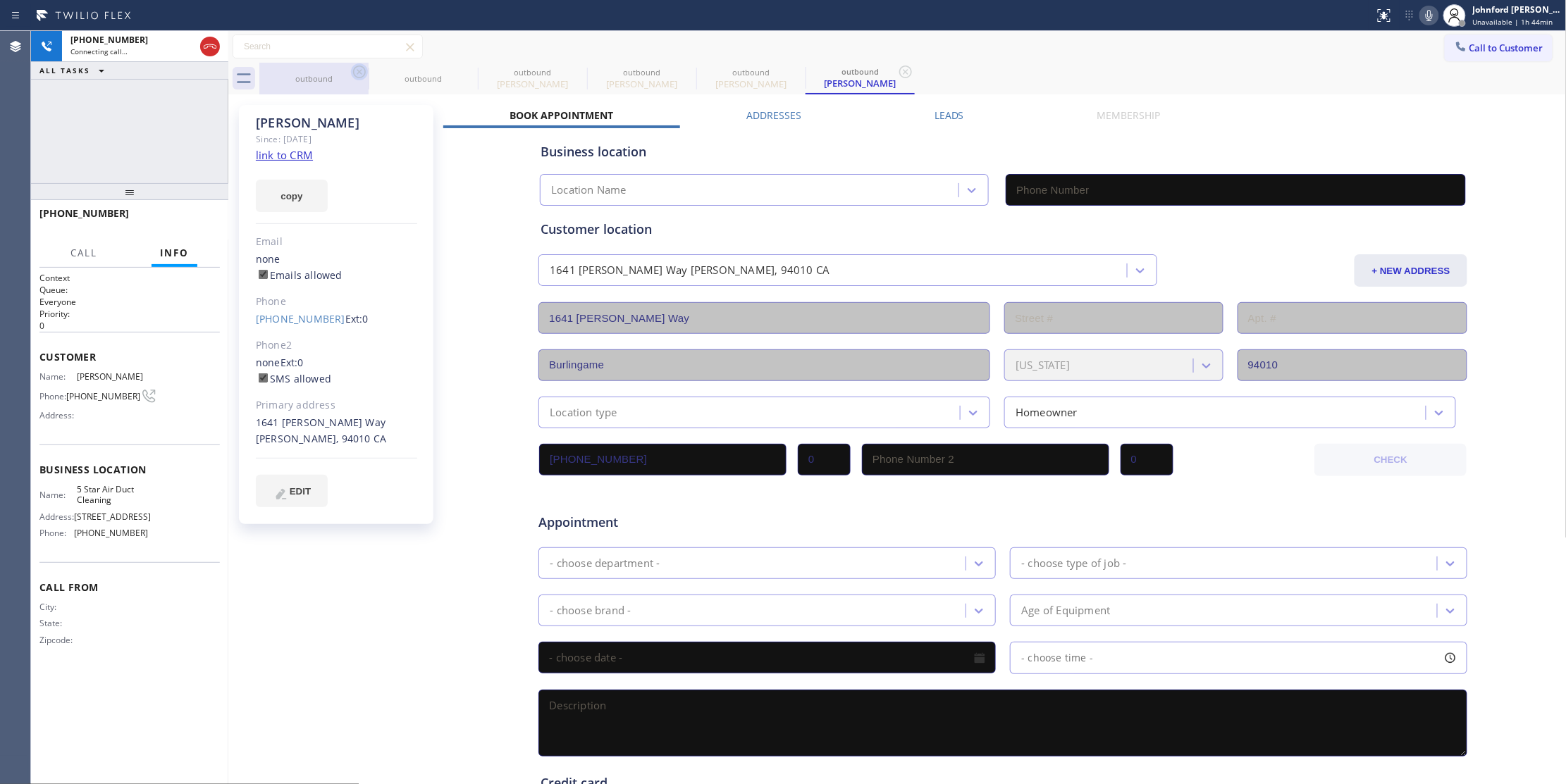
click at [357, 76] on icon at bounding box center [359, 72] width 13 height 13
click at [0, 0] on icon at bounding box center [0, 0] width 0 height 0
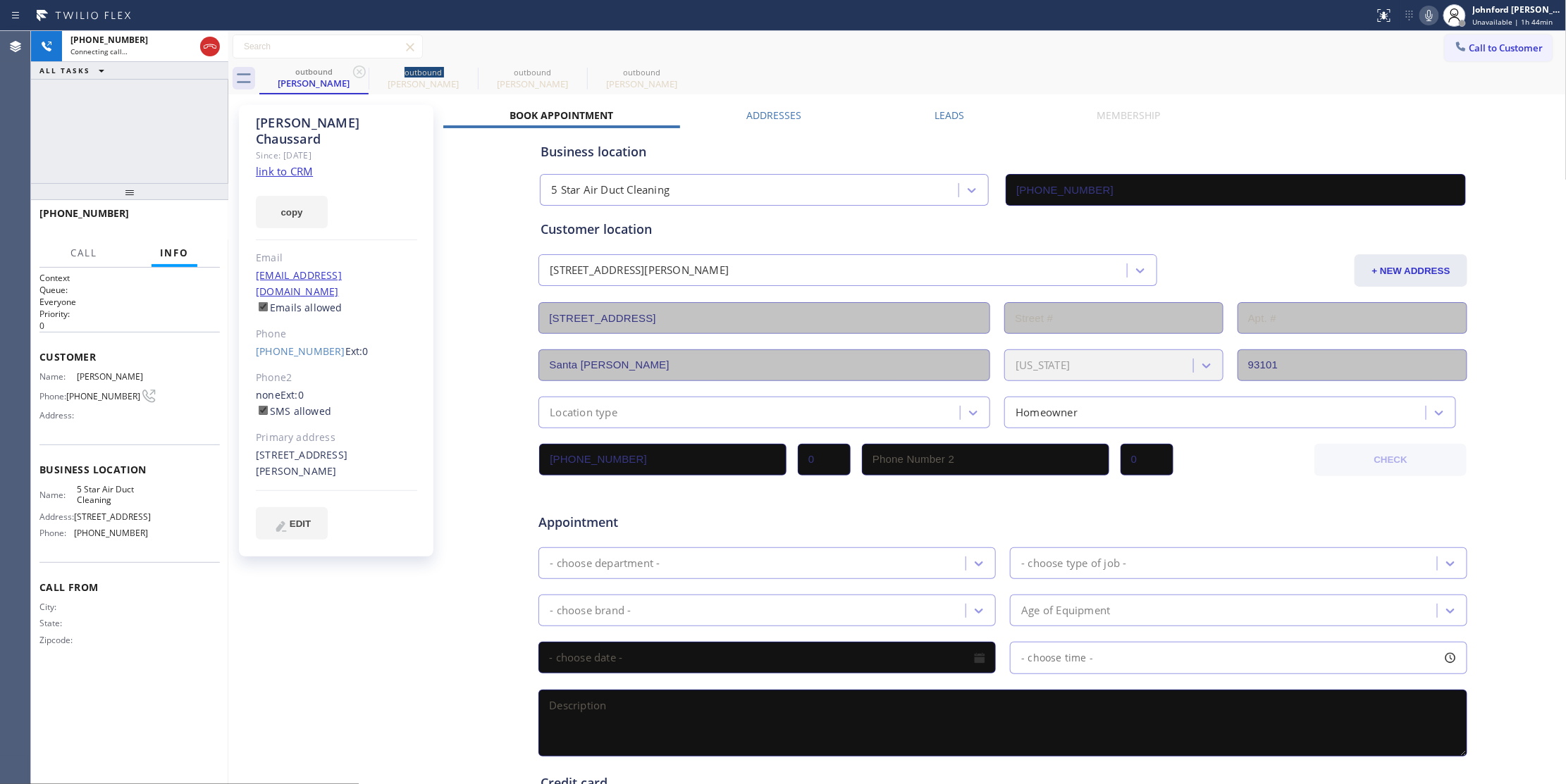
click at [357, 76] on icon at bounding box center [359, 72] width 13 height 13
type input "[PHONE_NUMBER]"
click at [209, 46] on icon at bounding box center [209, 45] width 16 height 16
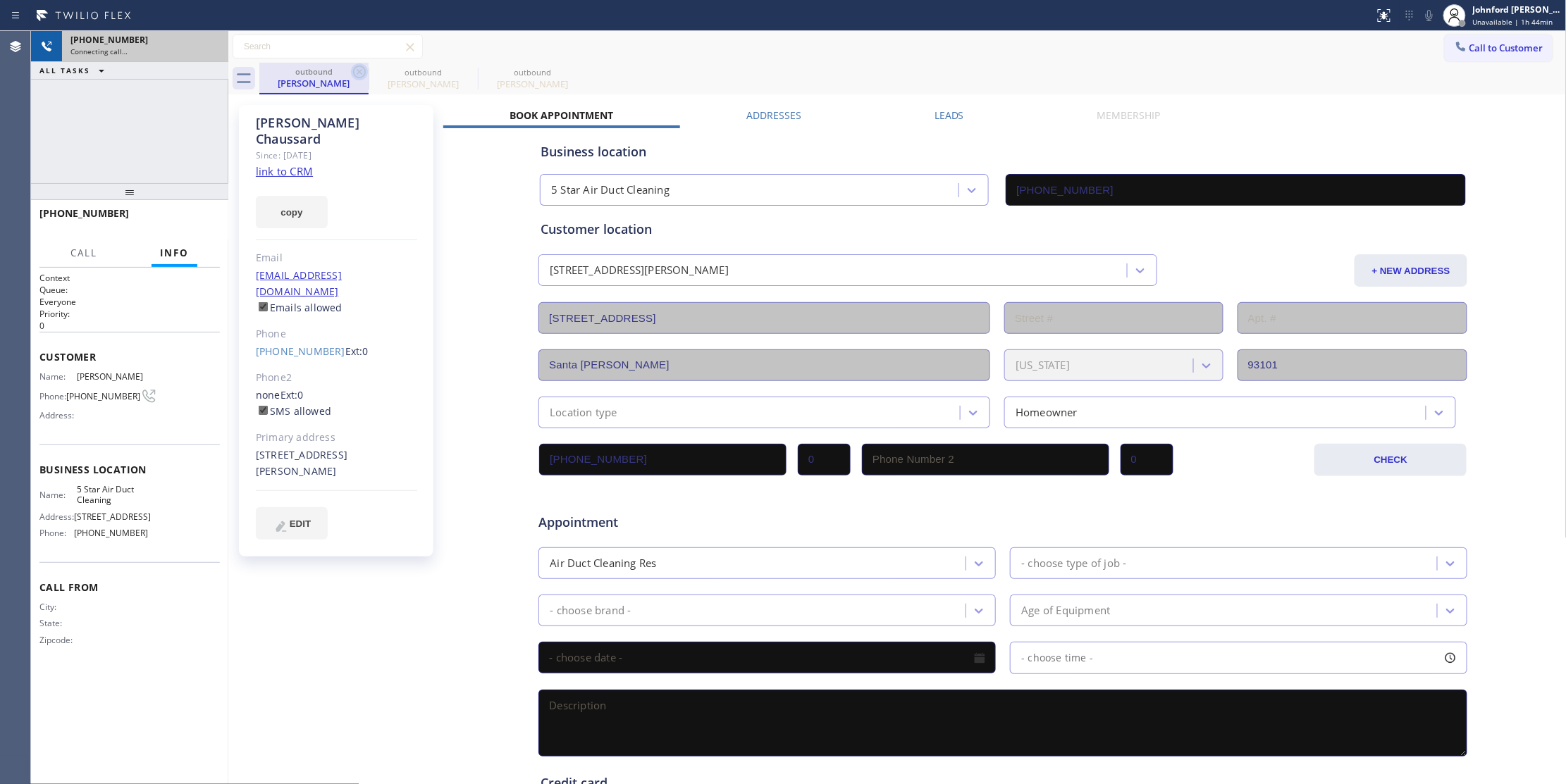
click at [359, 74] on icon at bounding box center [359, 72] width 16 height 16
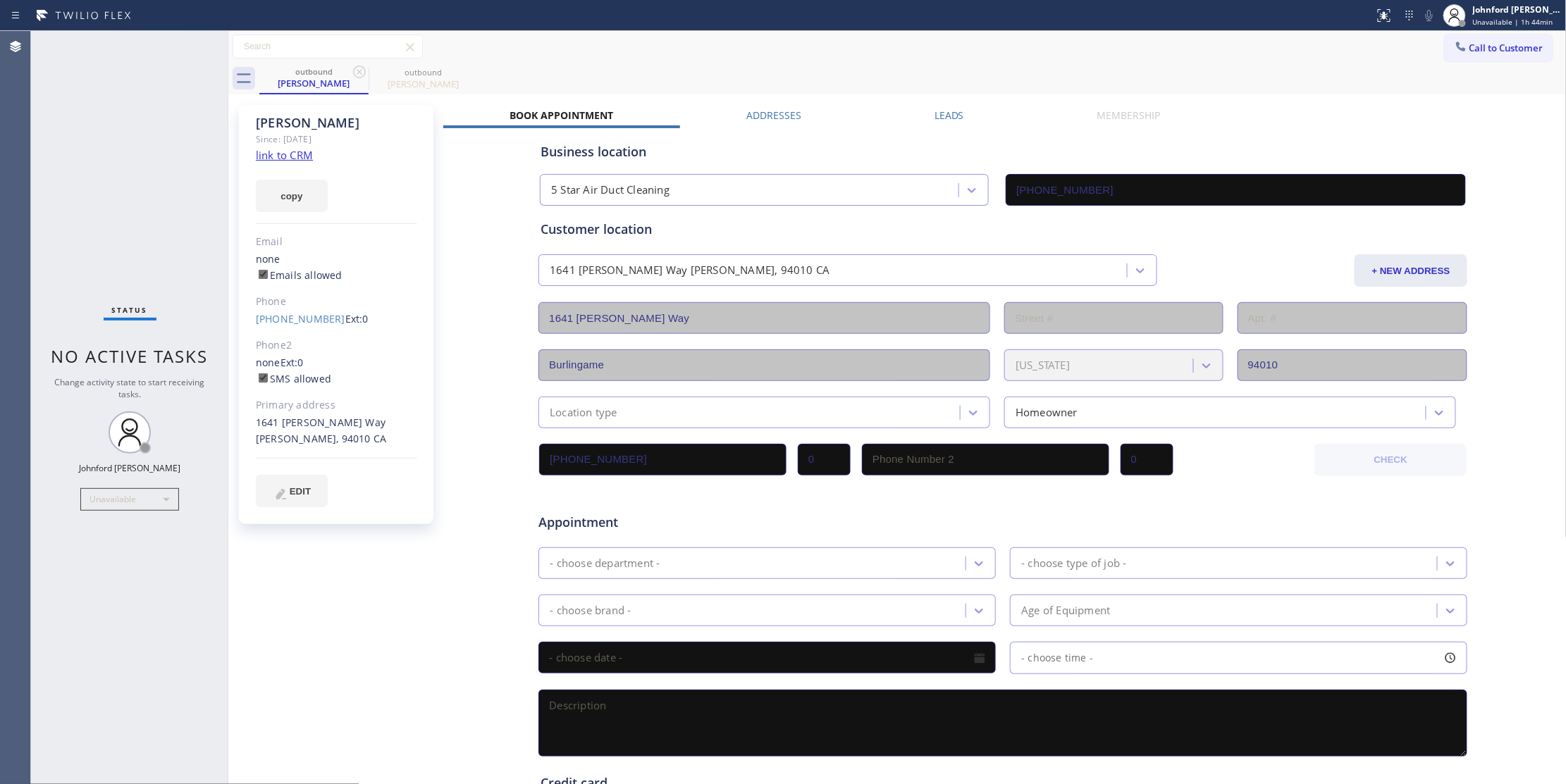
click at [308, 163] on div "copy" at bounding box center [336, 188] width 162 height 48
drag, startPoint x: 296, startPoint y: 196, endPoint x: 303, endPoint y: 162, distance: 34.7
click at [297, 196] on button "copy" at bounding box center [291, 196] width 72 height 33
click at [303, 151] on link "link to CRM" at bounding box center [283, 155] width 57 height 15
click at [296, 186] on button "copy" at bounding box center [291, 196] width 72 height 33
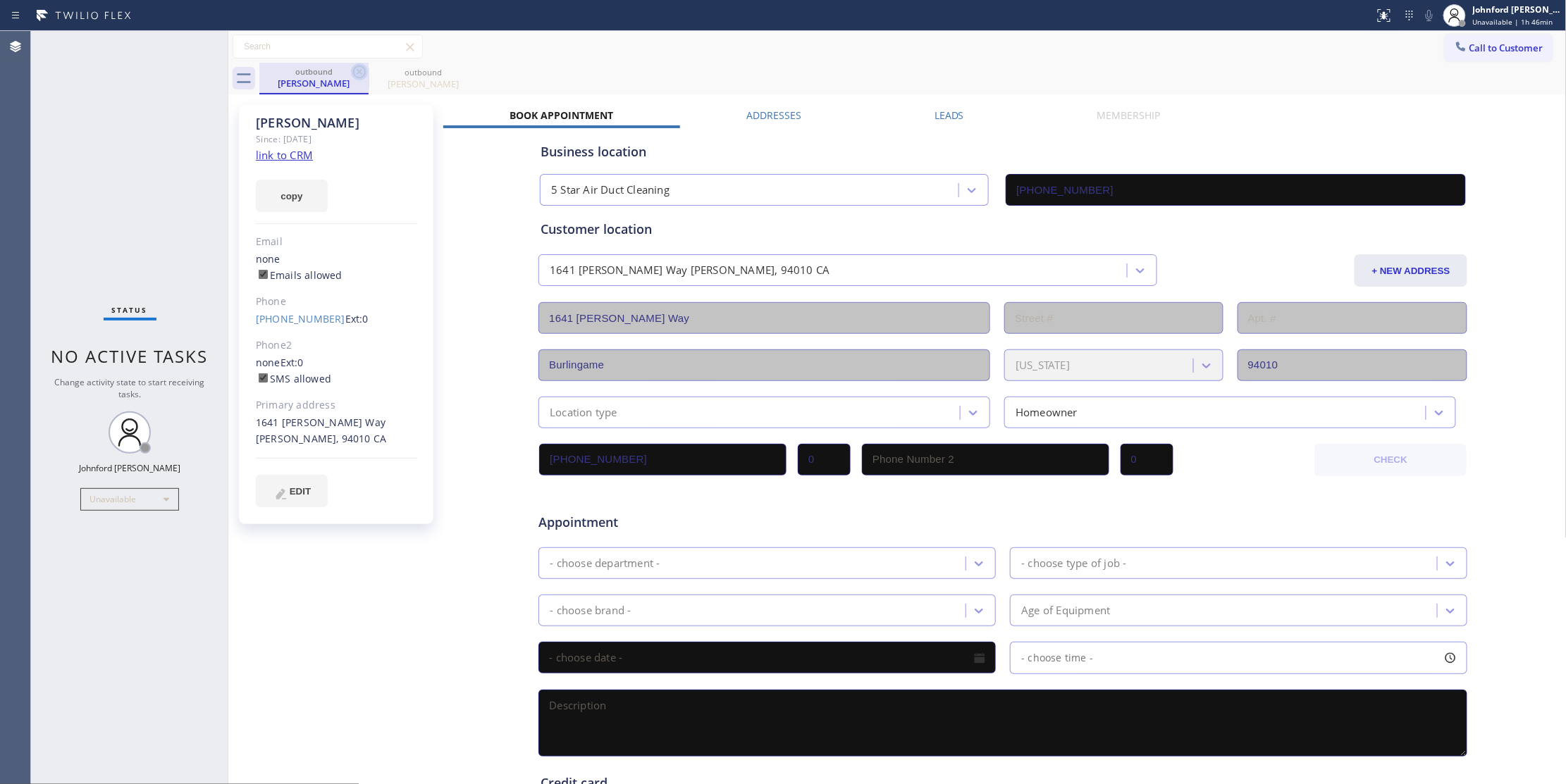
click at [355, 73] on icon at bounding box center [359, 72] width 16 height 16
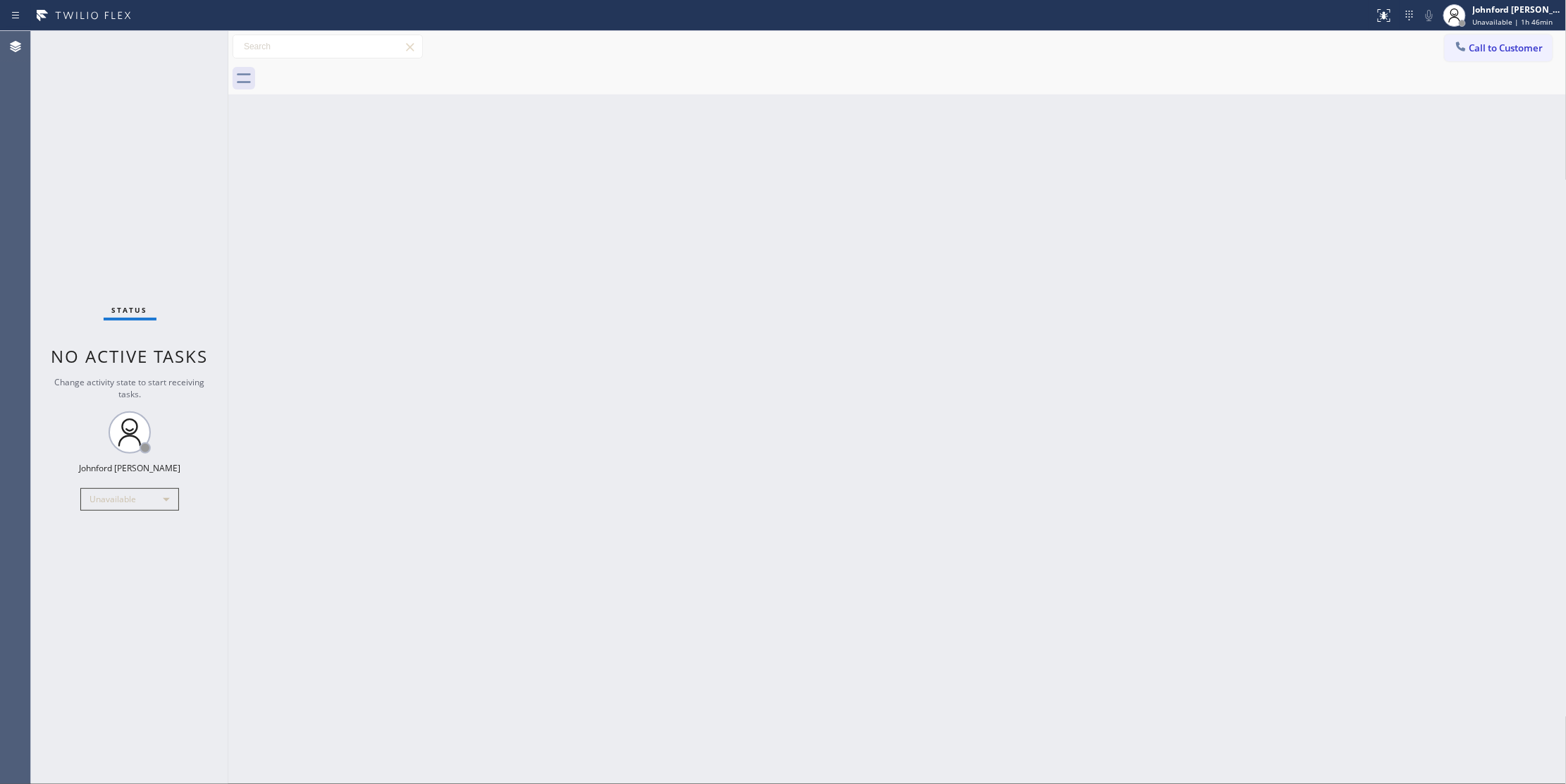
click at [355, 73] on div at bounding box center [913, 78] width 1308 height 32
click at [1077, 372] on div "Back to Dashboard Change Sender ID Customers Technicians Select a contact Outbo…" at bounding box center [898, 407] width 1339 height 753
click at [1464, 46] on icon at bounding box center [1461, 46] width 15 height 15
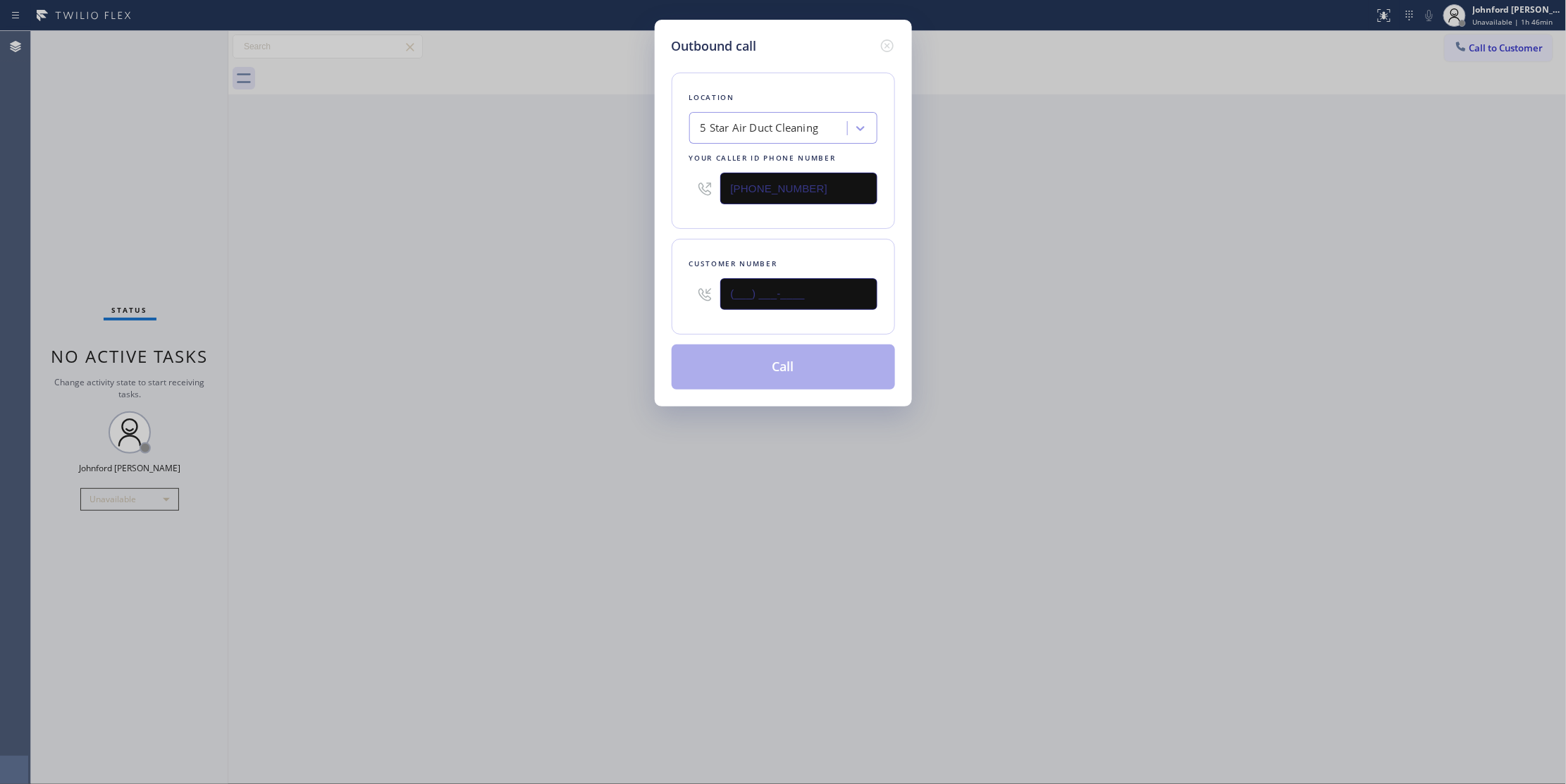
drag, startPoint x: 692, startPoint y: 317, endPoint x: 585, endPoint y: 320, distance: 107.0
click at [609, 320] on div "Outbound call Location 5 Star Air Duct Cleaning Your caller id phone number [PH…" at bounding box center [783, 392] width 1566 height 784
paste input "929) 240-9207"
type input "[PHONE_NUMBER]"
click at [576, 320] on div "Outbound call Location 5 Star Air Duct Cleaning Your caller id phone number [PH…" at bounding box center [783, 392] width 1566 height 784
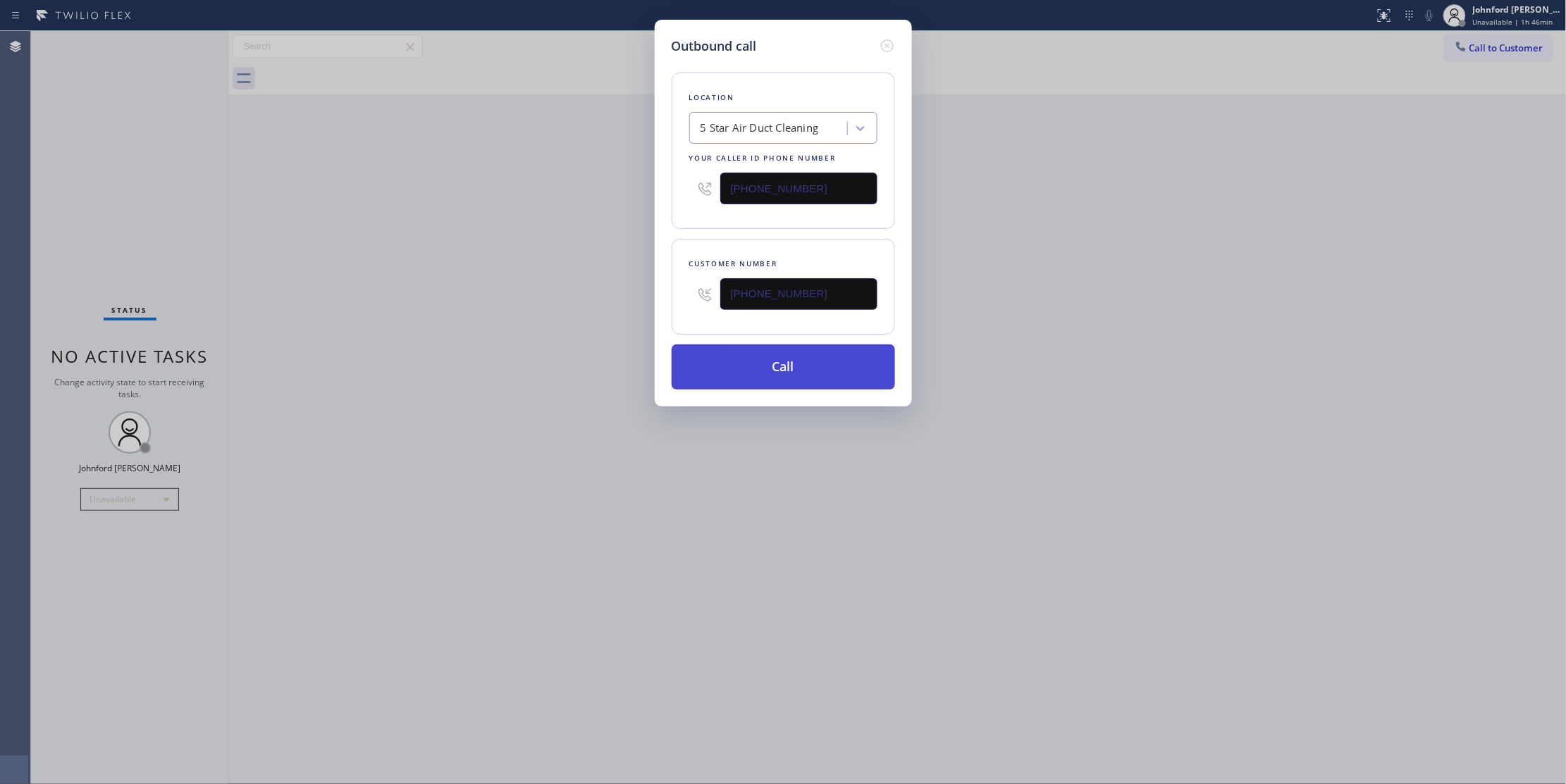
click at [737, 379] on button "Call" at bounding box center [783, 366] width 223 height 45
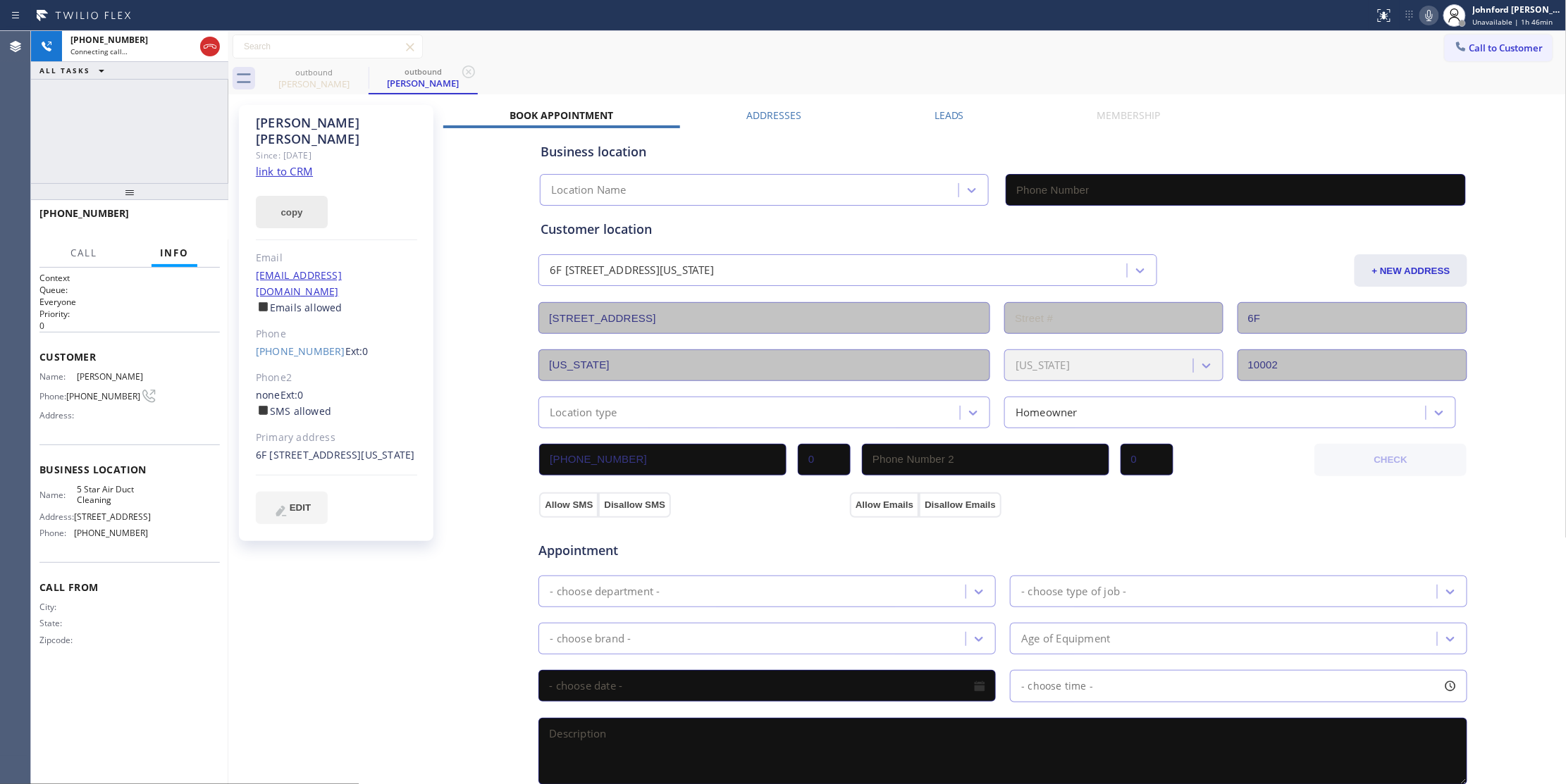
drag, startPoint x: 285, startPoint y: 195, endPoint x: 277, endPoint y: 181, distance: 16.1
click at [285, 196] on button "copy" at bounding box center [291, 213] width 72 height 33
click at [203, 49] on icon at bounding box center [209, 45] width 16 height 16
type input "[PHONE_NUMBER]"
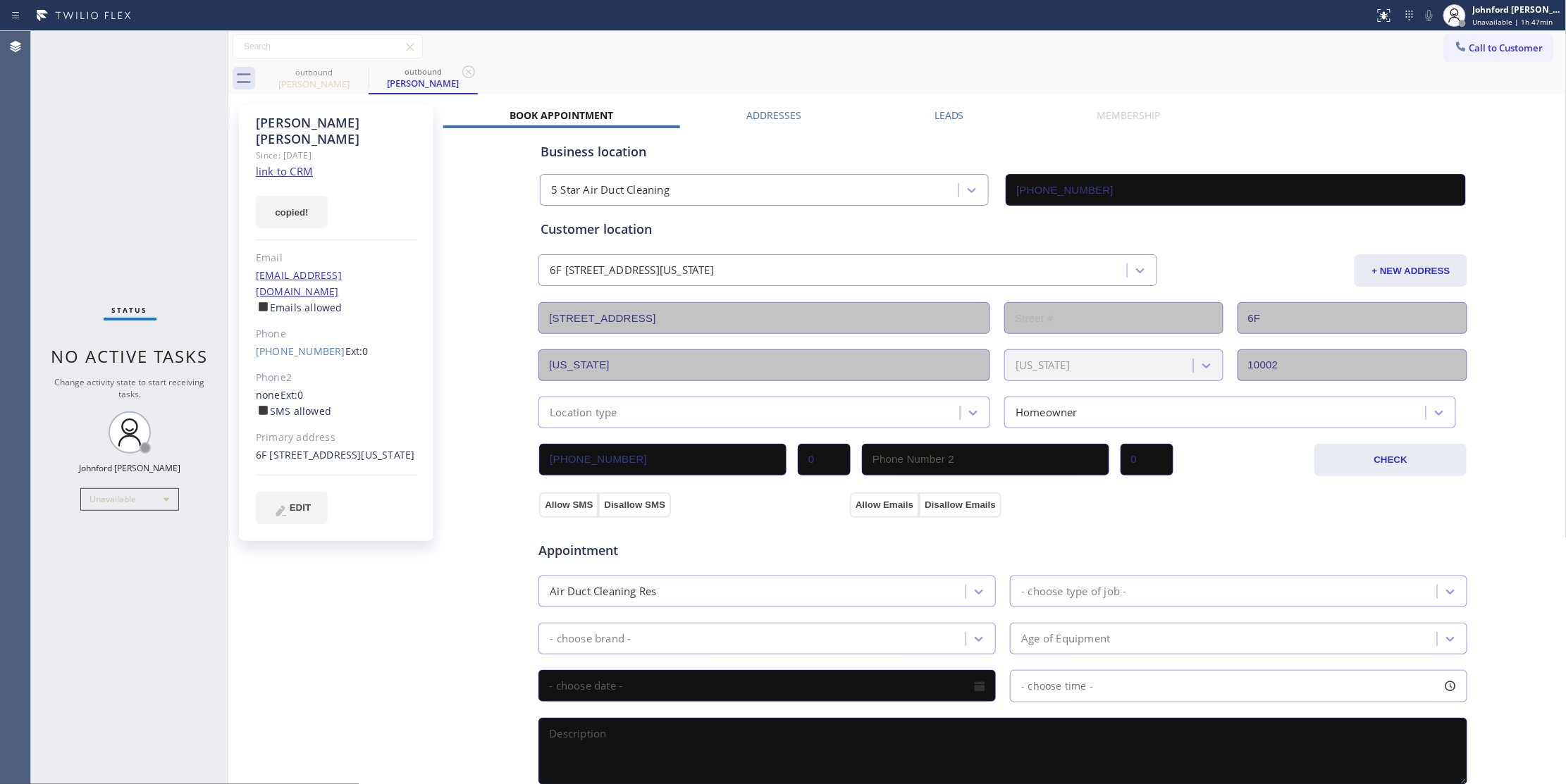
click at [296, 164] on link "link to CRM" at bounding box center [283, 171] width 57 height 15
click at [1461, 63] on div "outbound [PERSON_NAME] outbound [PERSON_NAME]" at bounding box center [913, 78] width 1308 height 32
click at [1468, 52] on button "Call to Customer" at bounding box center [1498, 48] width 107 height 27
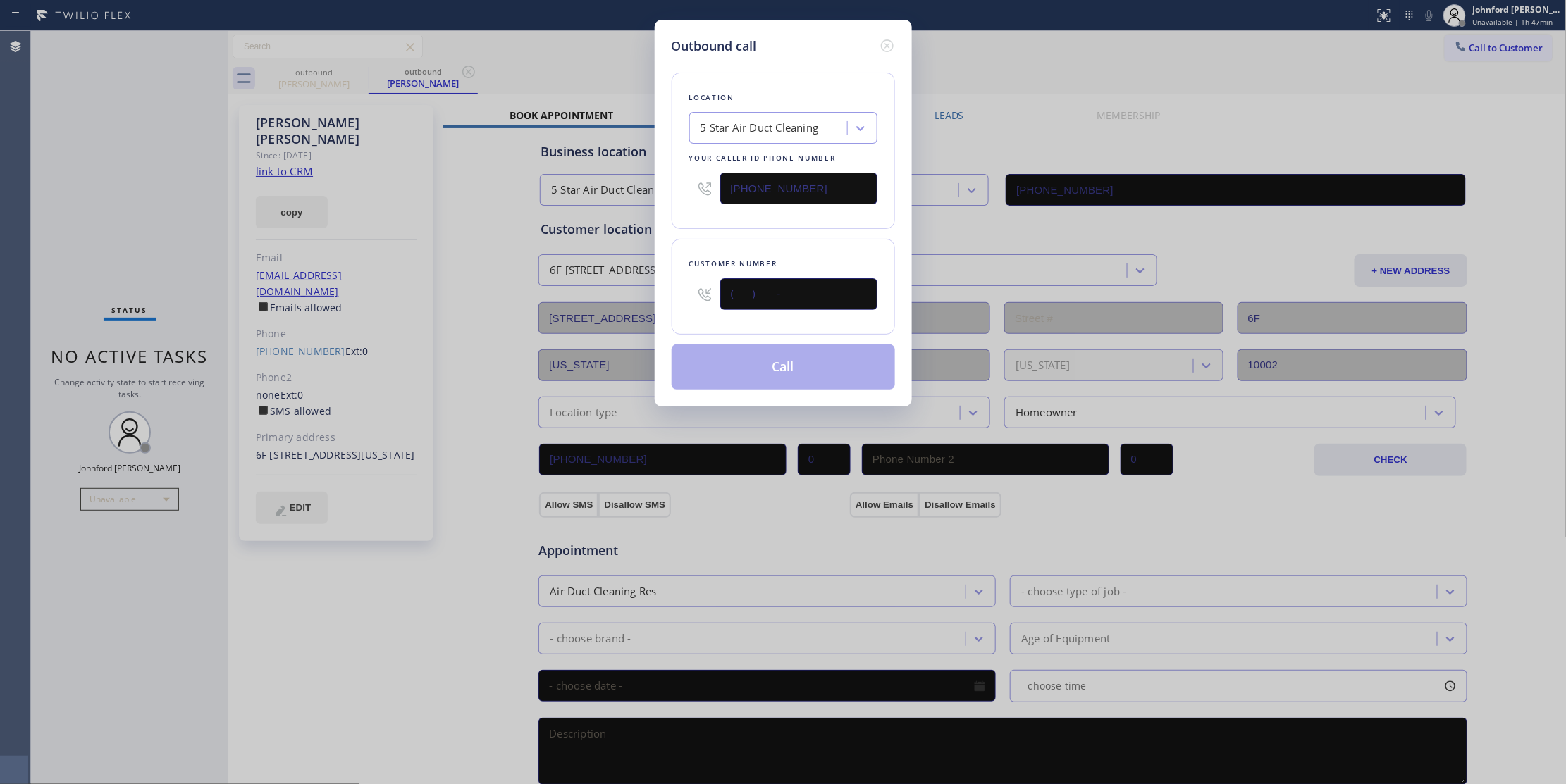
drag, startPoint x: 823, startPoint y: 300, endPoint x: 665, endPoint y: 300, distance: 158.0
click at [666, 300] on div "Outbound call Location 5 Star Air Duct Cleaning Your caller id phone number [PH…" at bounding box center [783, 213] width 257 height 387
paste input "925) 683-5919"
type input "[PHONE_NUMBER]"
click at [736, 238] on div "Location 5 Star Air Duct Cleaning Your caller id phone number [PHONE_NUMBER] Cu…" at bounding box center [783, 222] width 223 height 334
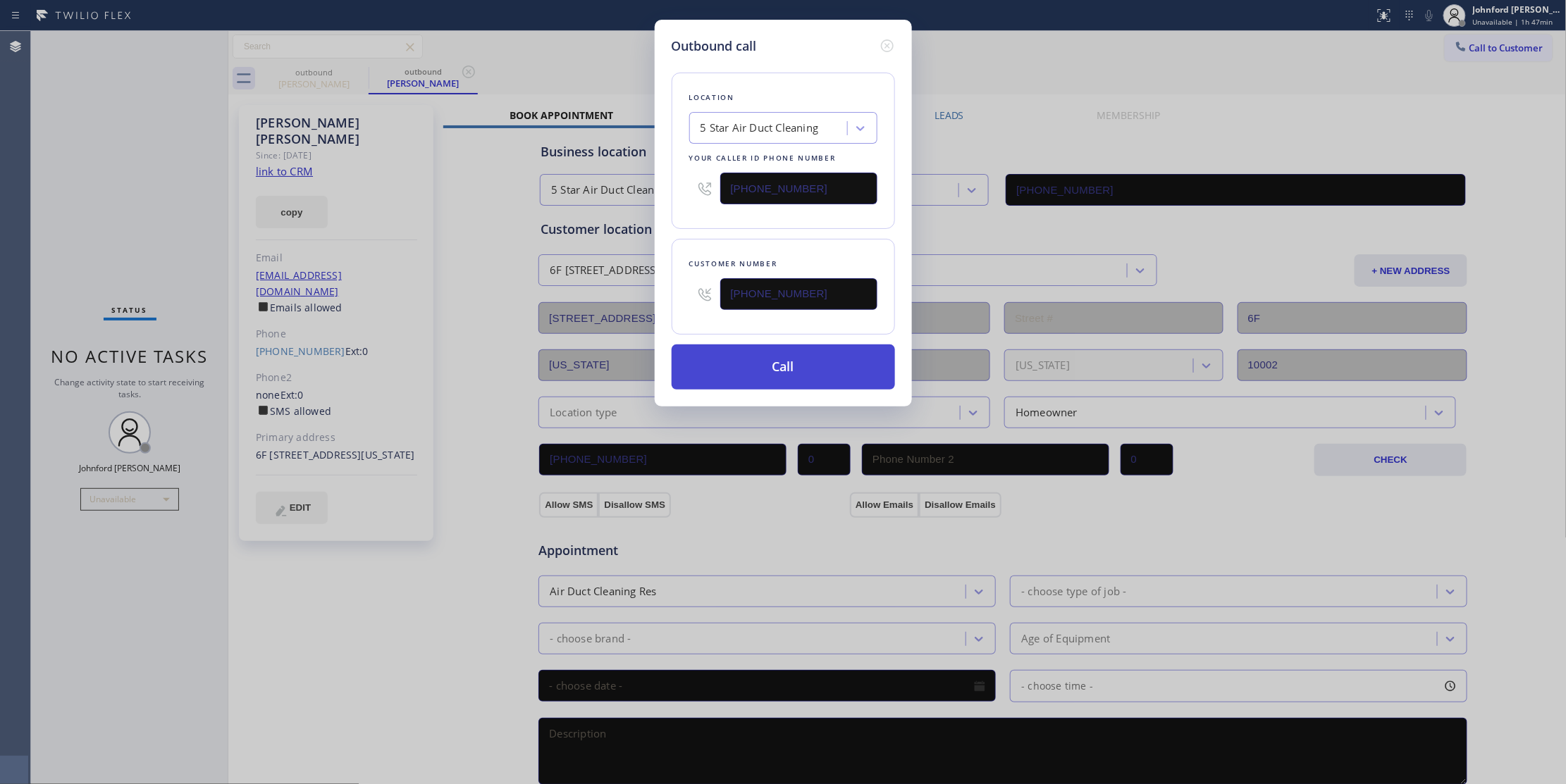
click at [762, 353] on button "Call" at bounding box center [783, 366] width 223 height 45
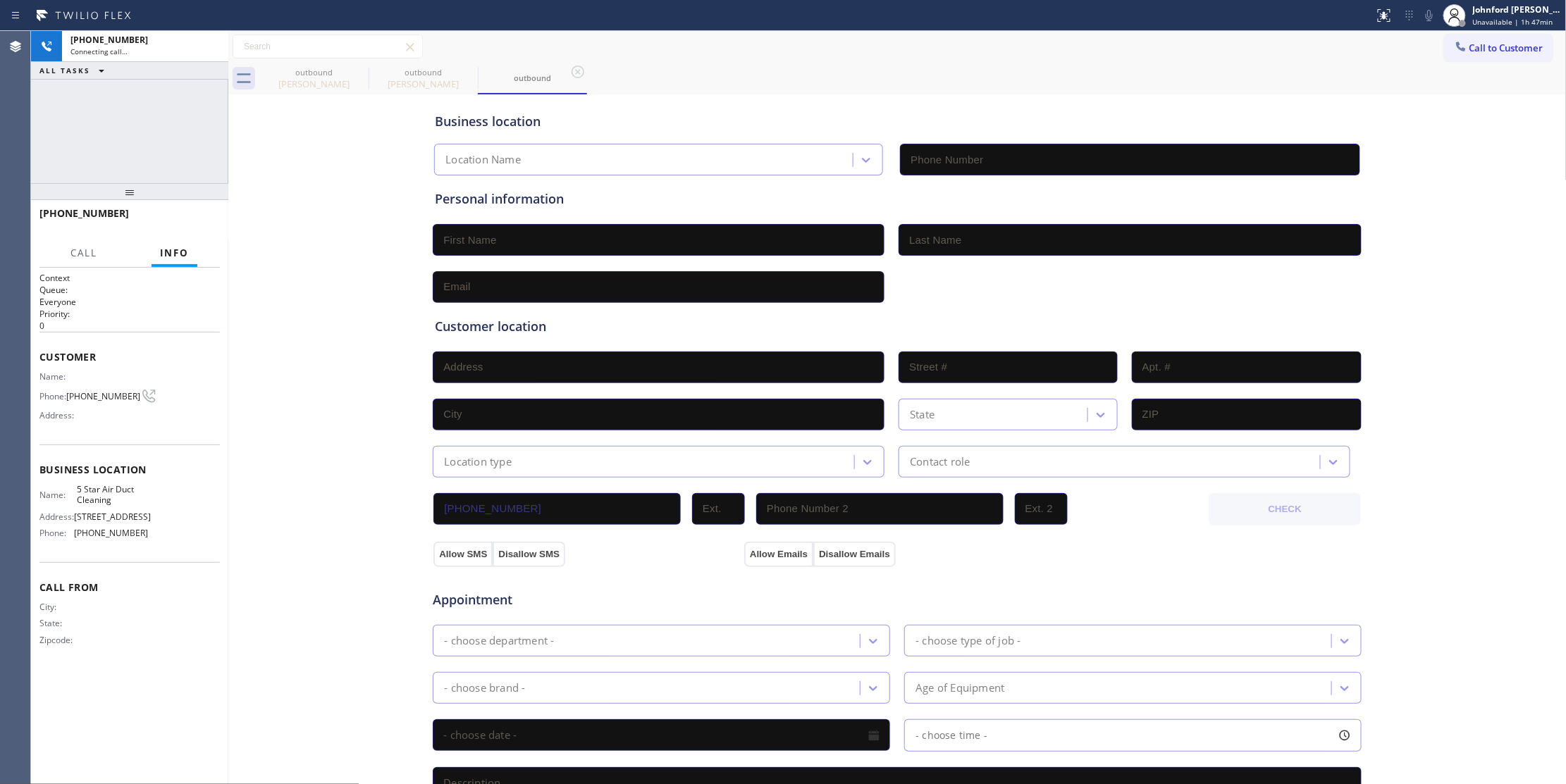
type input "[PHONE_NUMBER]"
click at [349, 74] on div "outbound" at bounding box center [314, 72] width 106 height 11
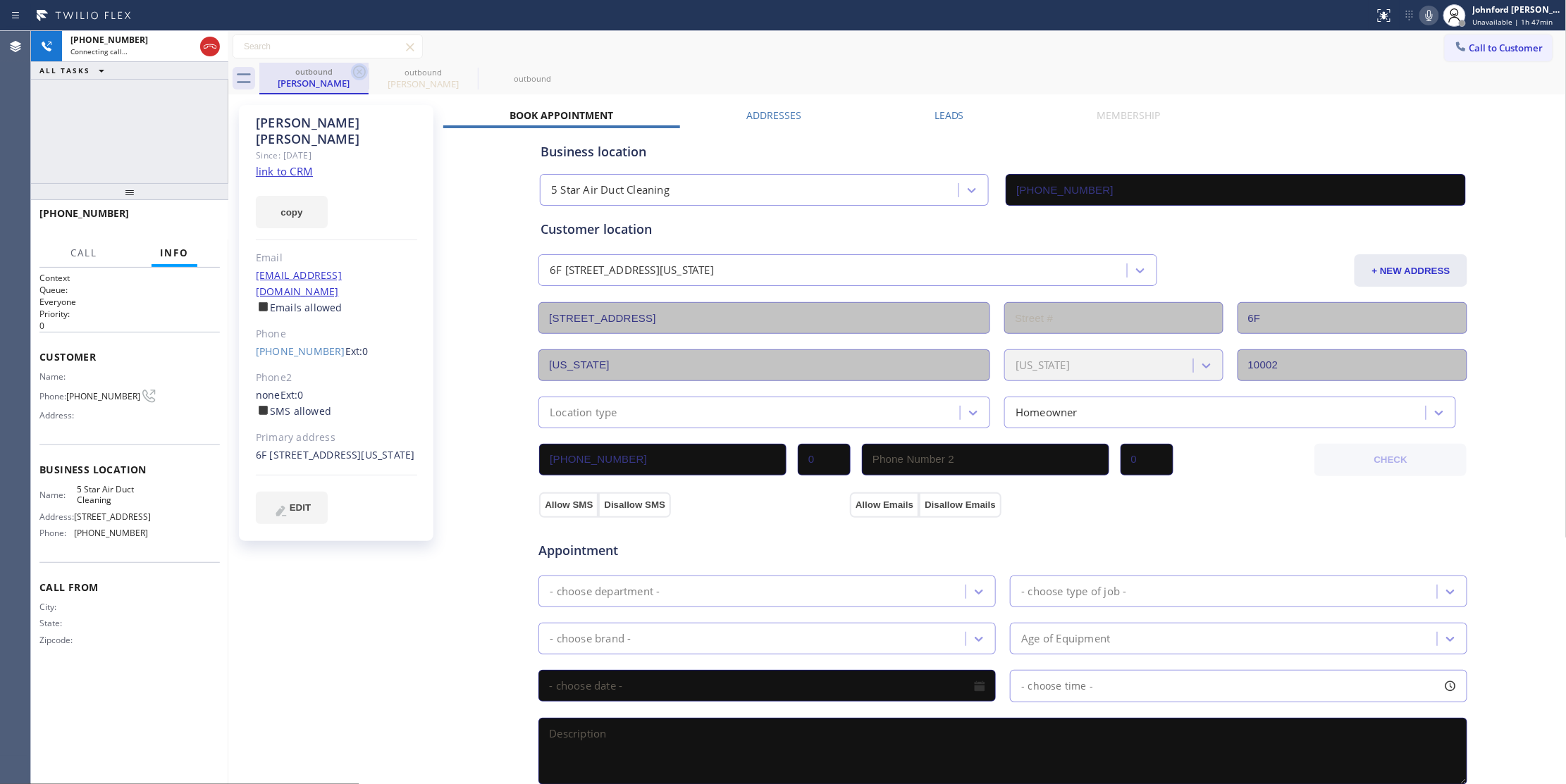
click at [359, 73] on icon at bounding box center [359, 72] width 16 height 16
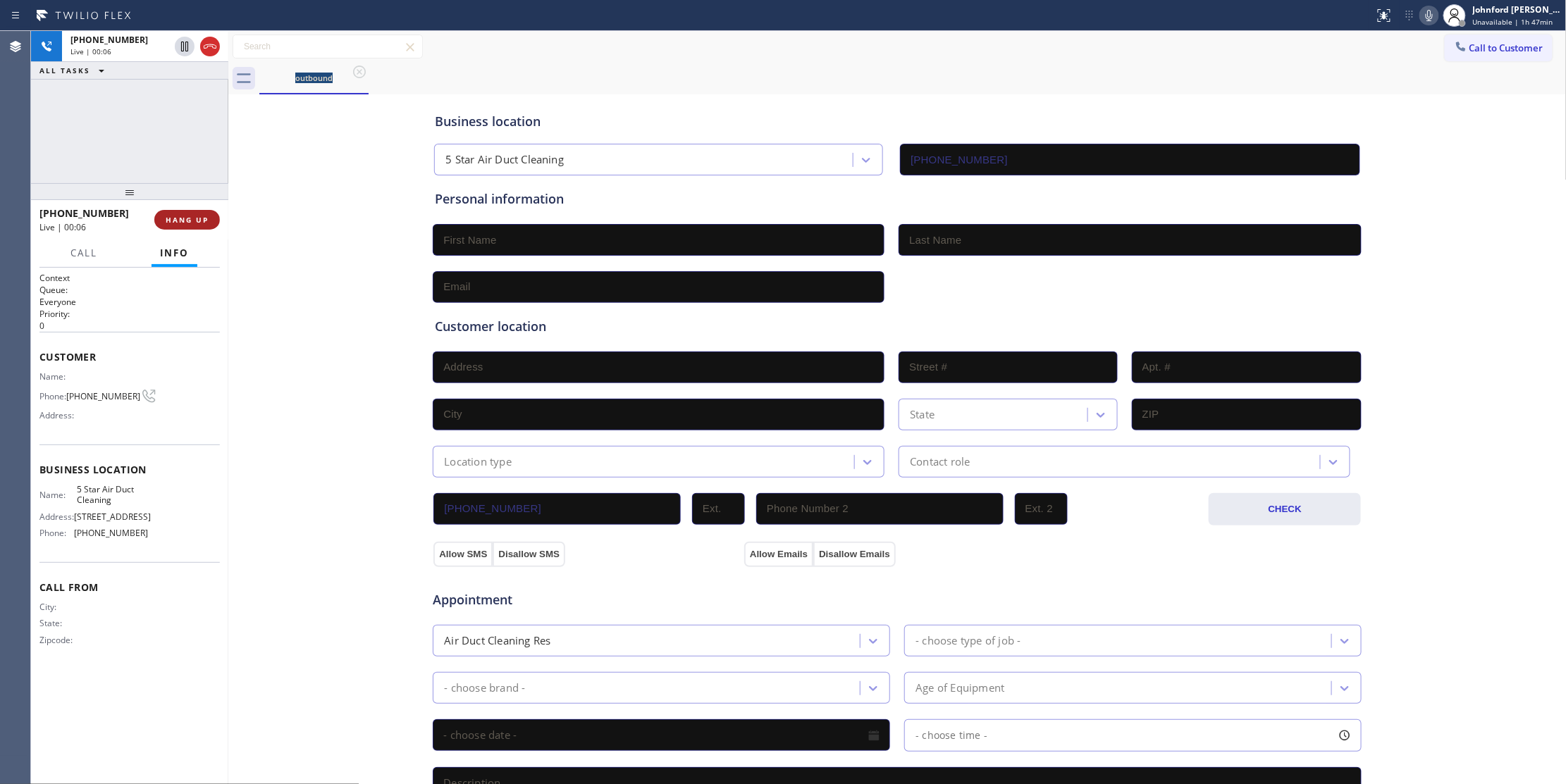
click at [209, 220] on button "HANG UP" at bounding box center [188, 219] width 66 height 19
click at [290, 209] on div "Business location 5 Star Air Duct Cleaning [PHONE_NUMBER] Personal information …" at bounding box center [898, 578] width 1331 height 962
click at [97, 392] on span "[PHONE_NUMBER]" at bounding box center [103, 395] width 74 height 11
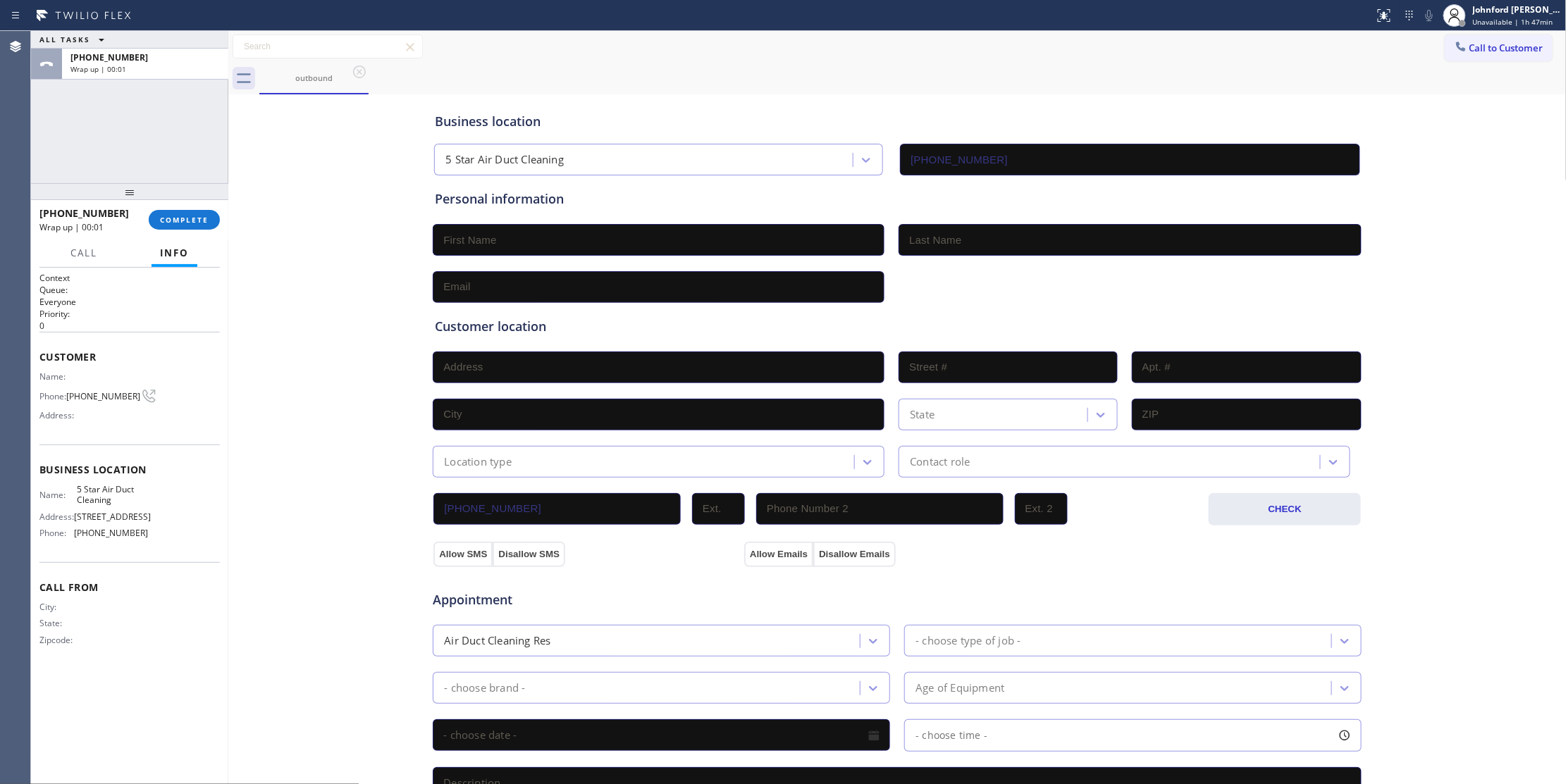
click at [166, 232] on div "[PHONE_NUMBER] Wrap up | 00:01 COMPLETE" at bounding box center [130, 219] width 181 height 37
click at [179, 224] on span "COMPLETE" at bounding box center [184, 219] width 48 height 10
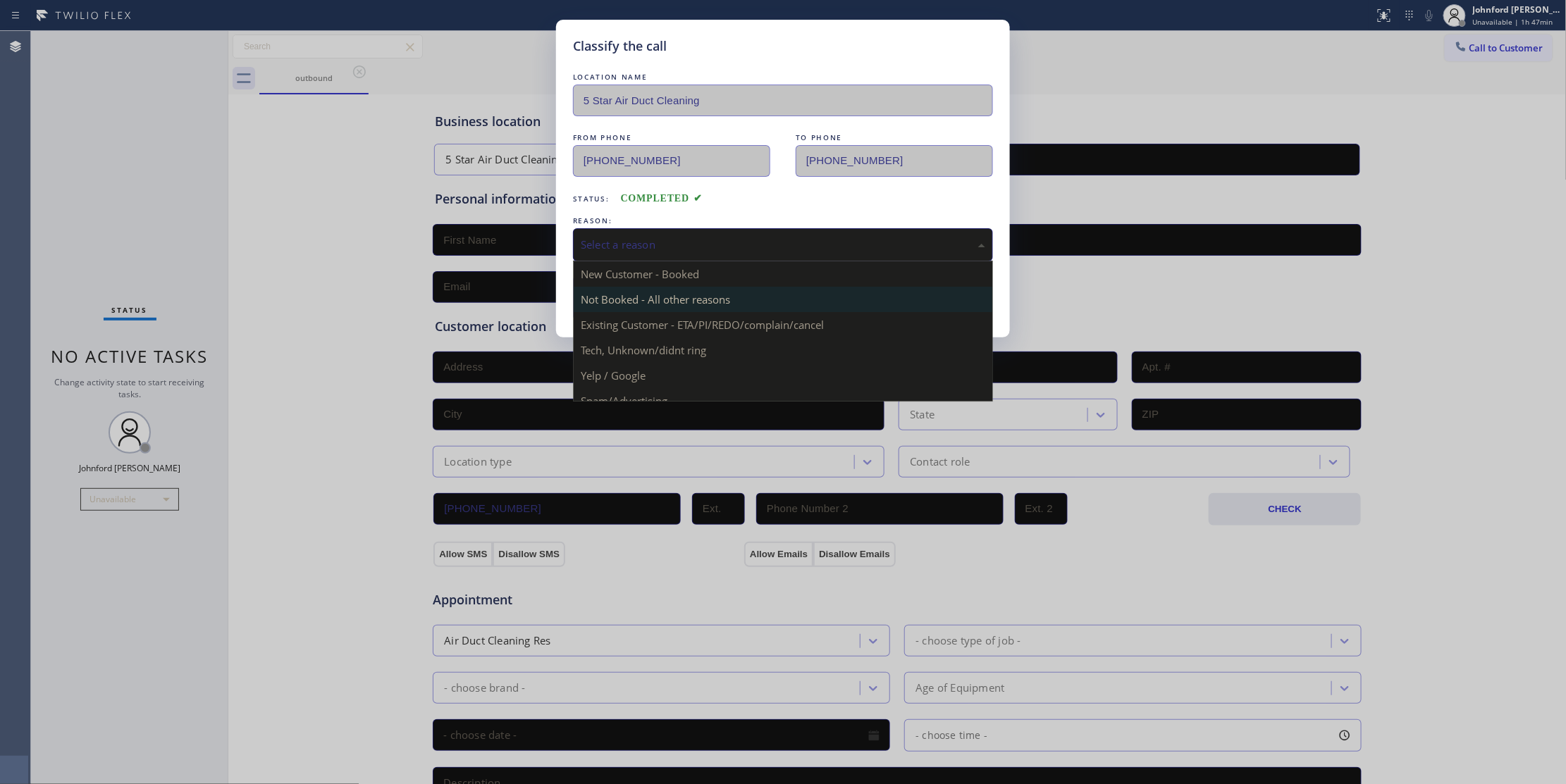
drag, startPoint x: 629, startPoint y: 241, endPoint x: 754, endPoint y: 289, distance: 133.9
click at [630, 241] on div "Select a reason" at bounding box center [783, 245] width 404 height 16
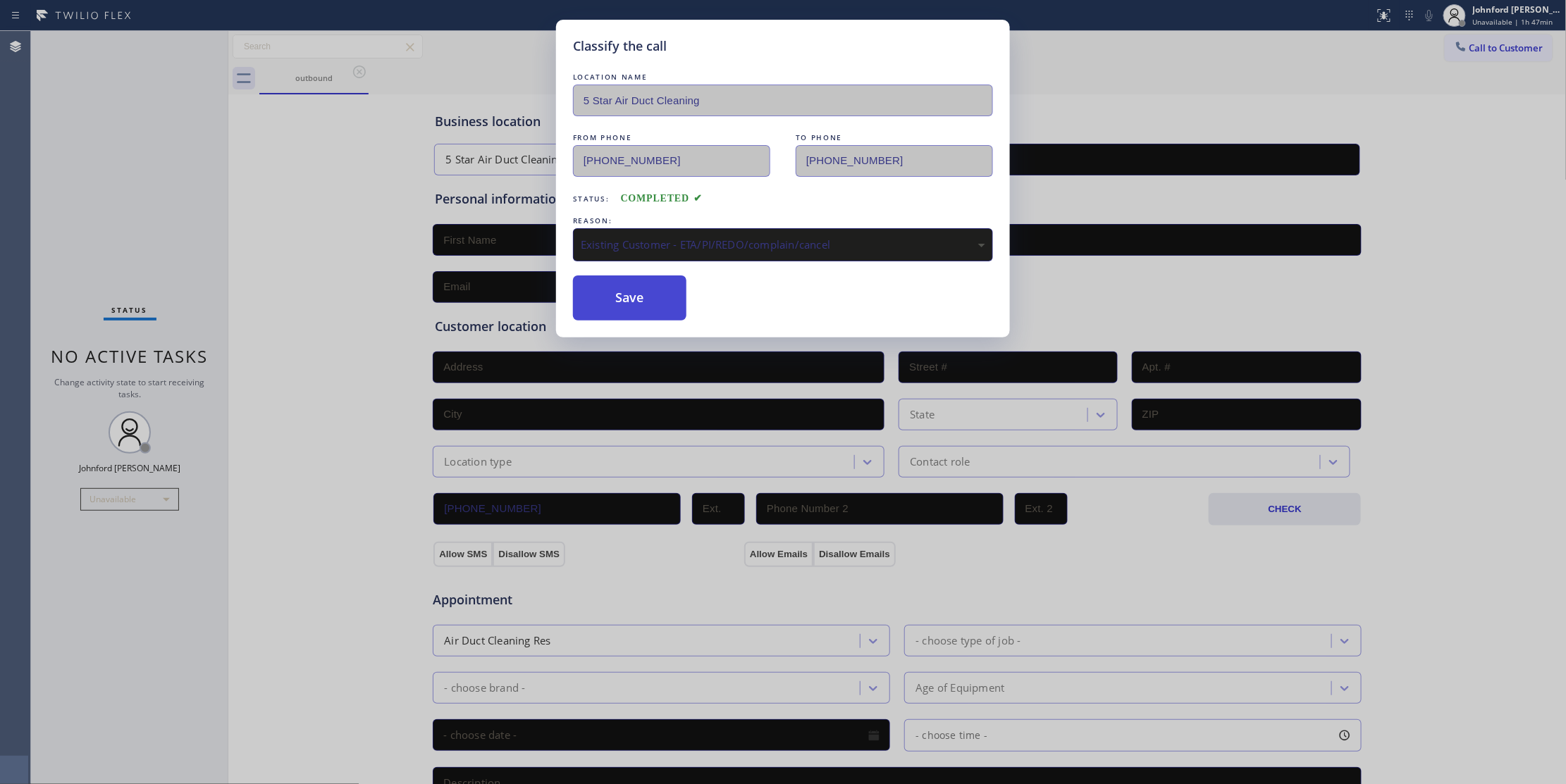
click at [640, 299] on button "Save" at bounding box center [629, 298] width 113 height 45
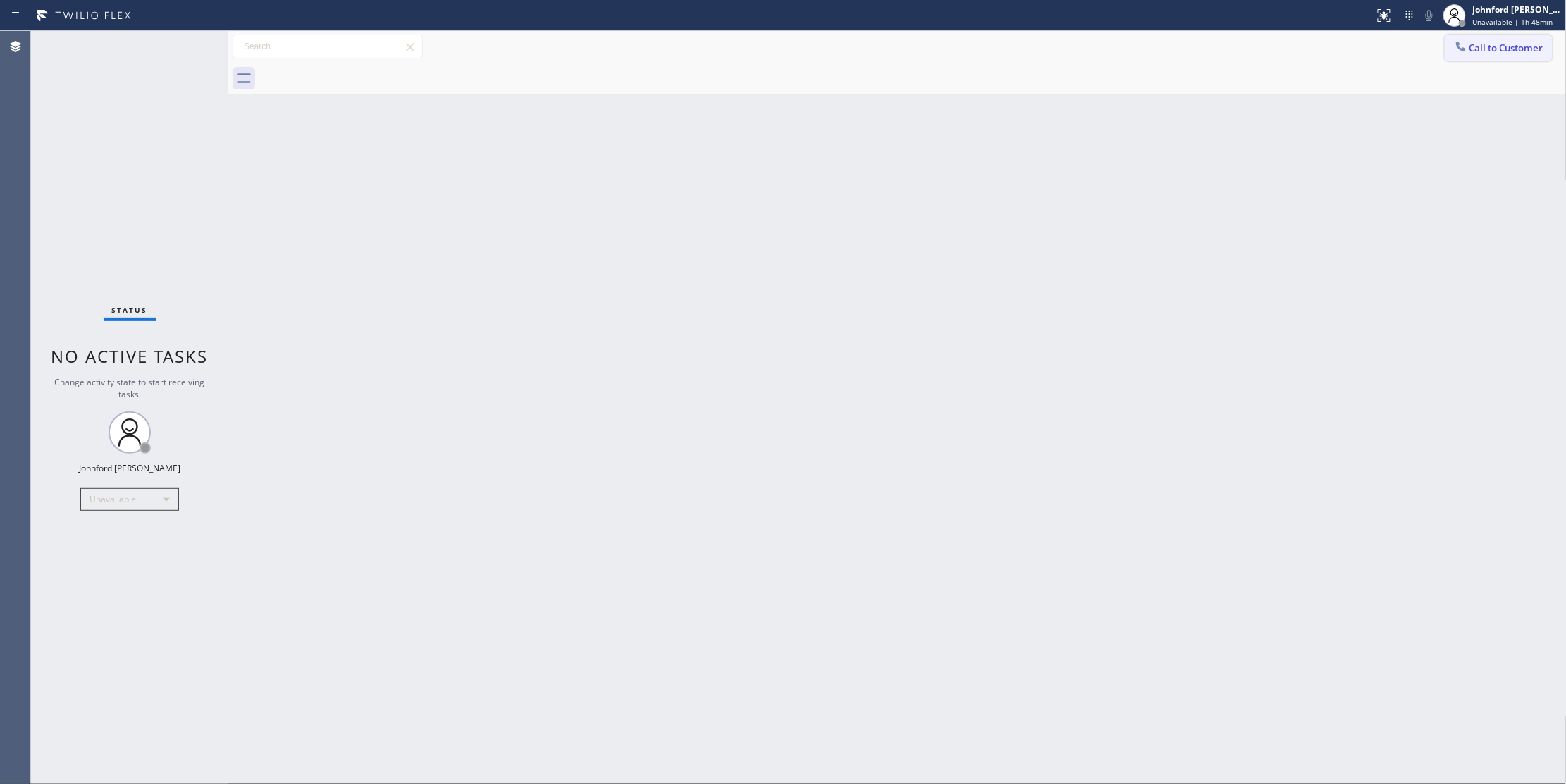
drag, startPoint x: 1470, startPoint y: 45, endPoint x: 936, endPoint y: 261, distance: 576.0
click at [1467, 45] on button "Call to Customer" at bounding box center [1498, 48] width 107 height 27
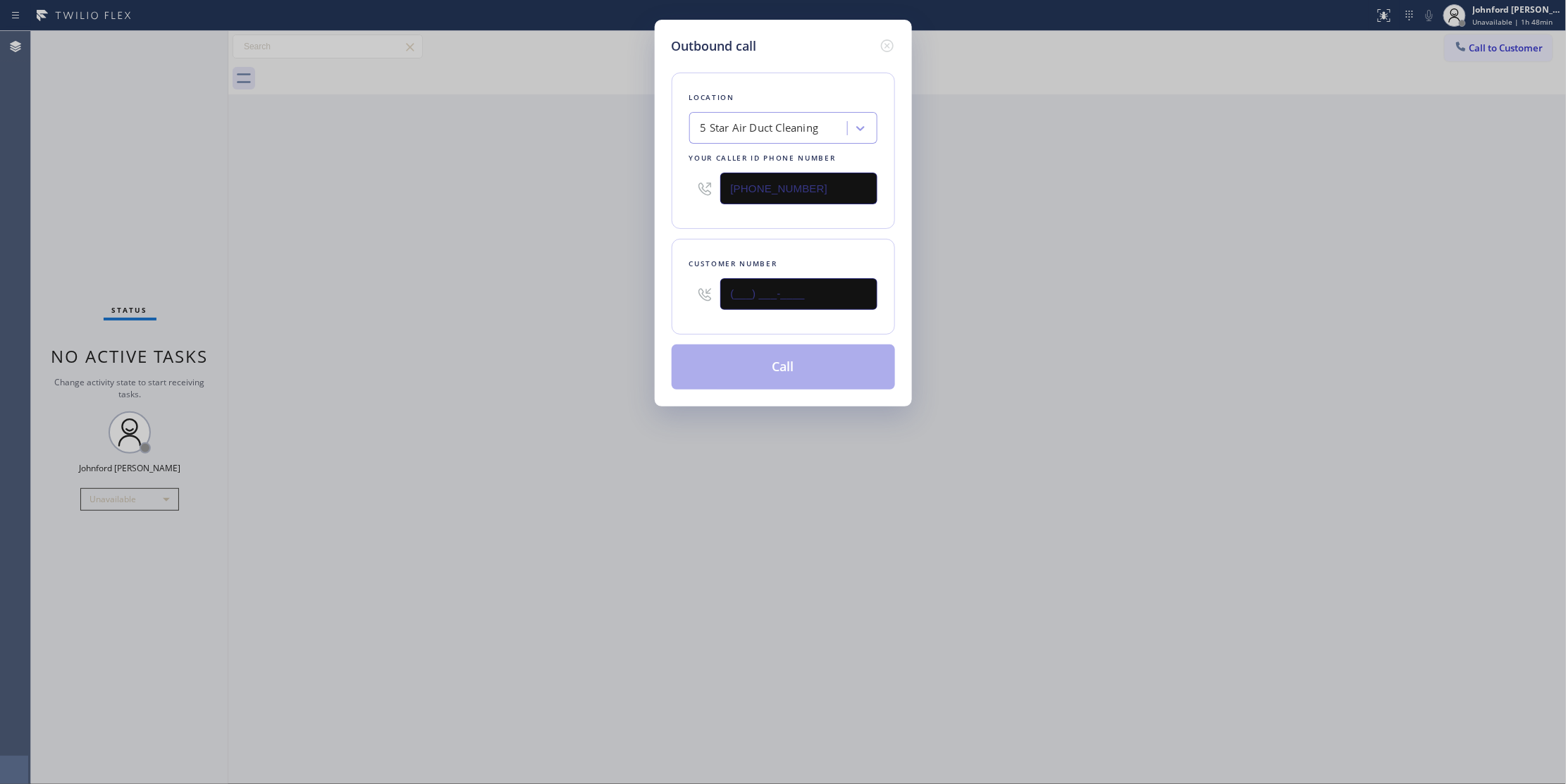
drag, startPoint x: 793, startPoint y: 307, endPoint x: 614, endPoint y: 319, distance: 179.4
click at [648, 321] on div "Outbound call Location 5 Star Air Duct Cleaning Your caller id phone number [PH…" at bounding box center [783, 392] width 1566 height 784
paste input "818) 408-7796"
type input "[PHONE_NUMBER]"
click at [587, 314] on div "Outbound call Location 5 Star Air Duct Cleaning Your caller id phone number [PH…" at bounding box center [783, 392] width 1566 height 784
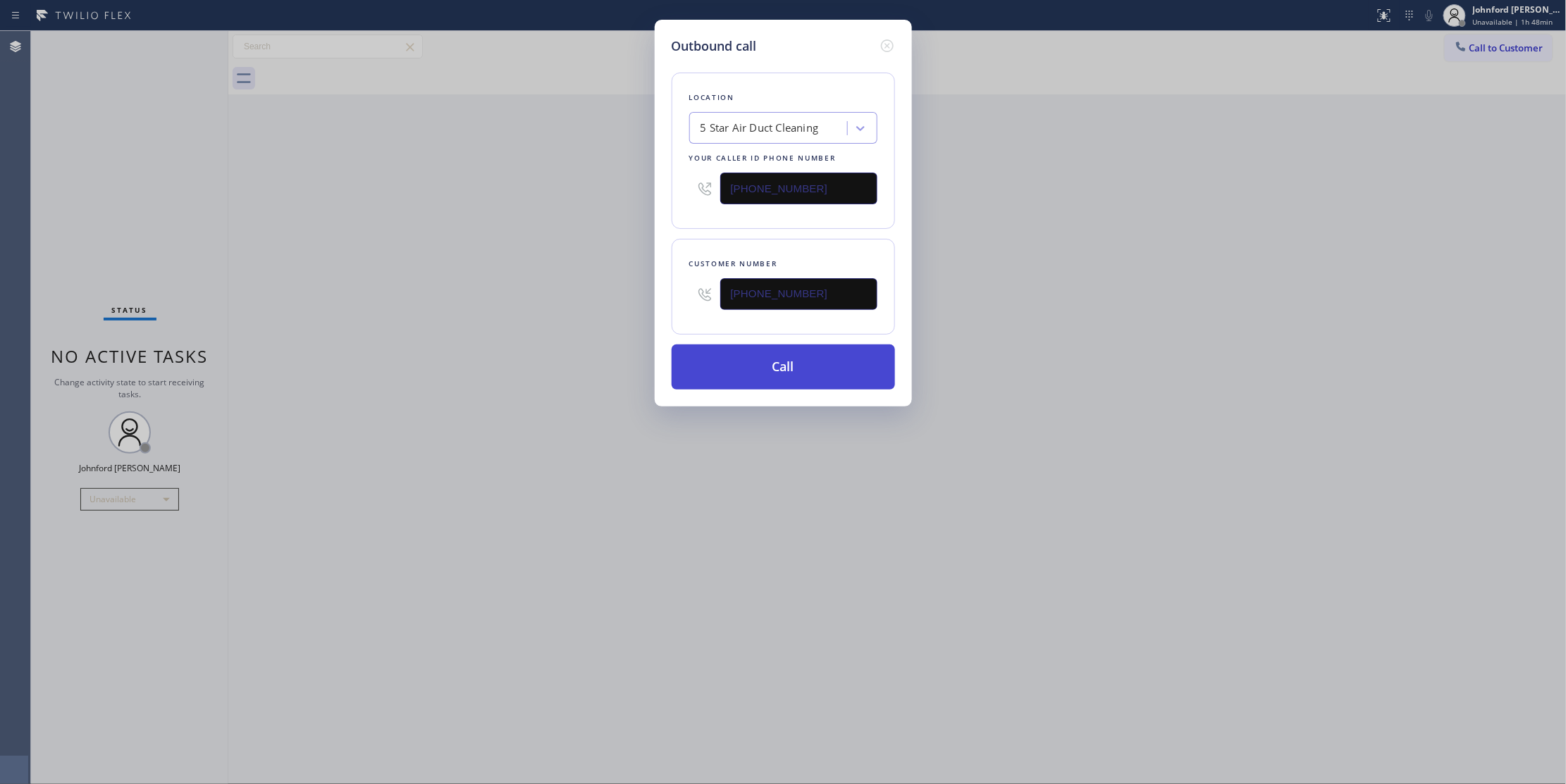
click at [708, 363] on button "Call" at bounding box center [783, 366] width 223 height 45
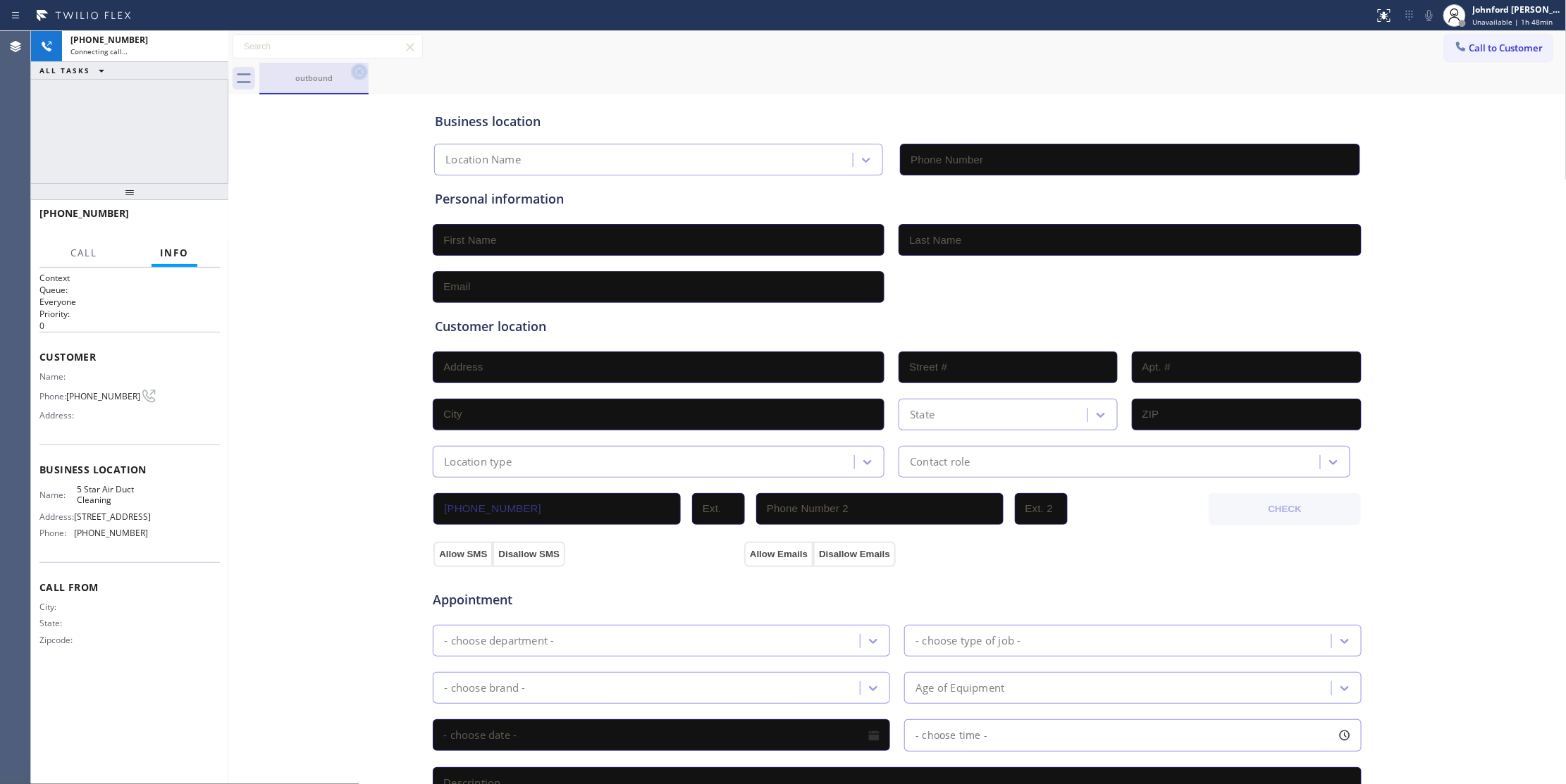
type input "[PHONE_NUMBER]"
click at [170, 218] on span "HANG UP" at bounding box center [187, 219] width 43 height 10
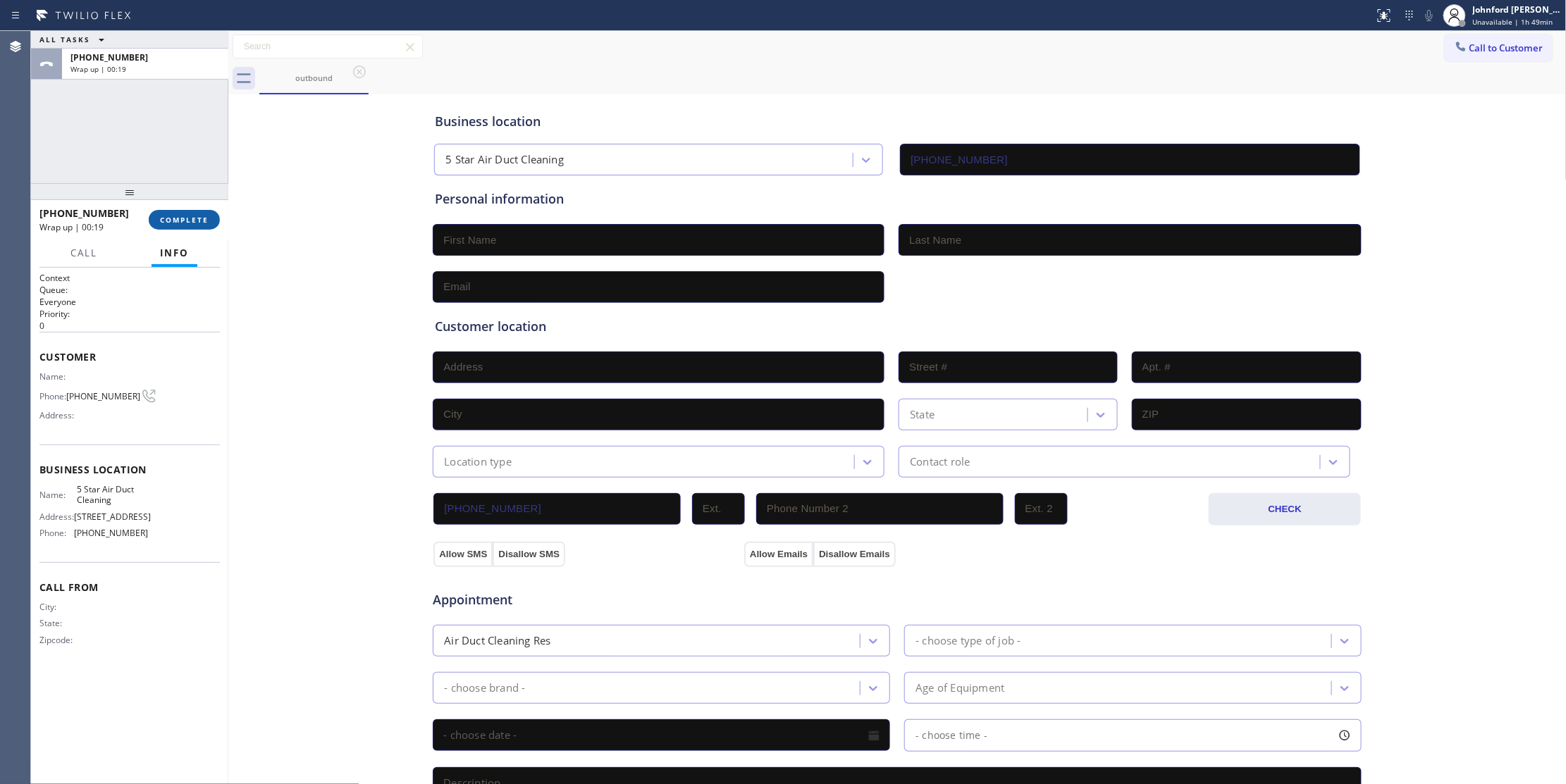
click at [190, 219] on span "COMPLETE" at bounding box center [184, 219] width 48 height 10
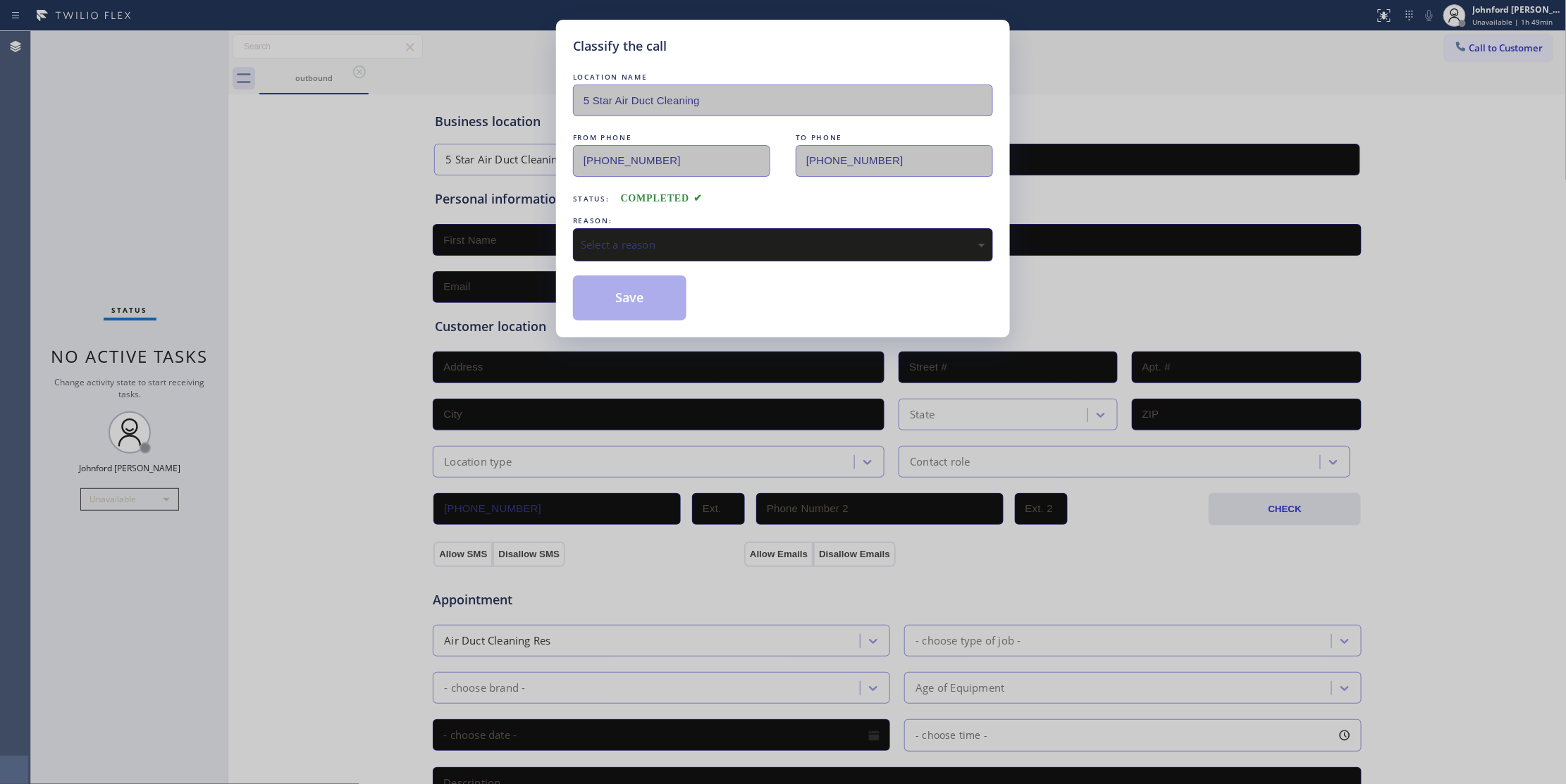
click at [663, 229] on div "Select a reason" at bounding box center [783, 245] width 420 height 33
click at [650, 303] on button "Save" at bounding box center [629, 298] width 113 height 45
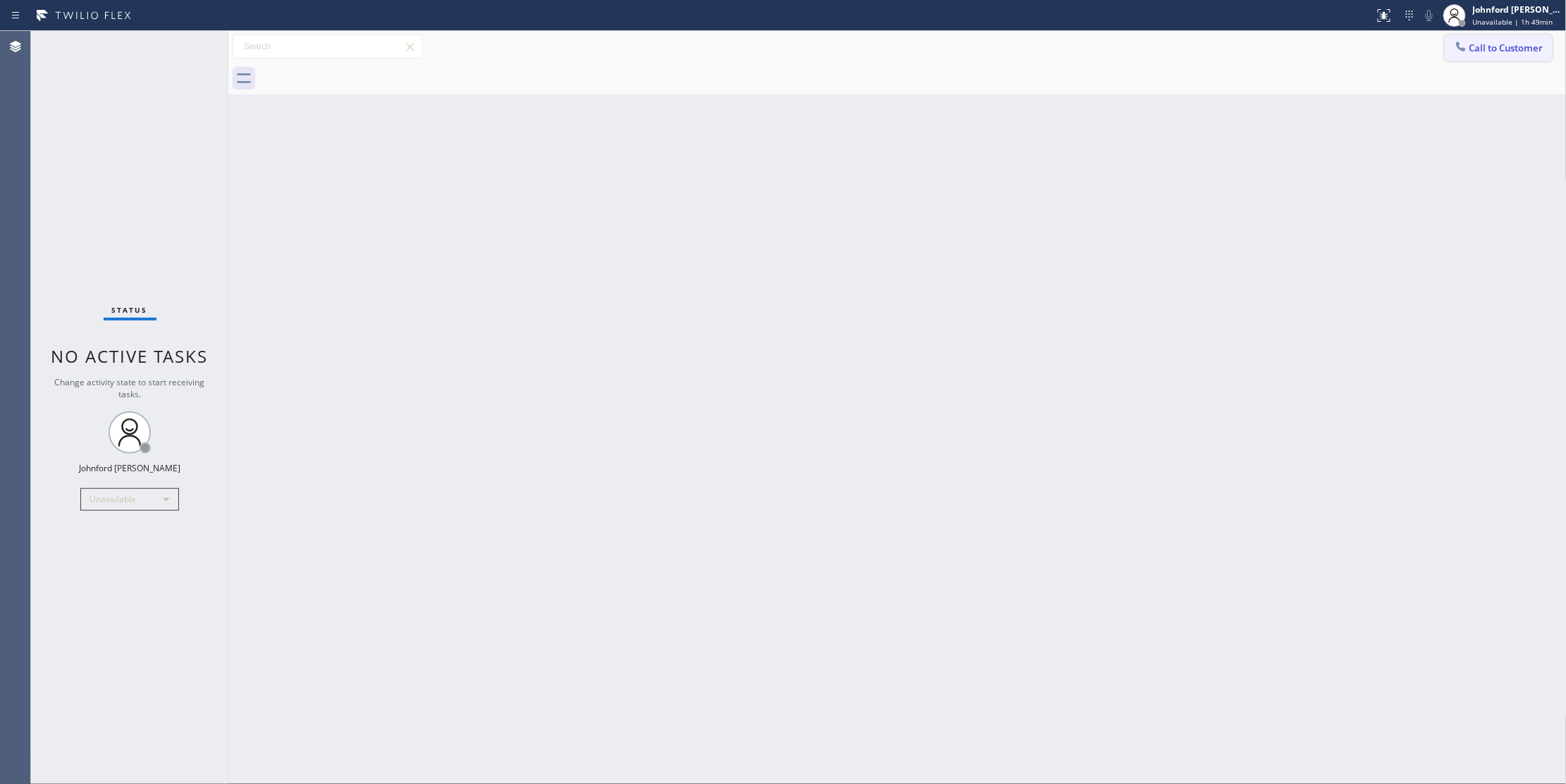
click at [1490, 43] on span "Call to Customer" at bounding box center [1506, 47] width 74 height 13
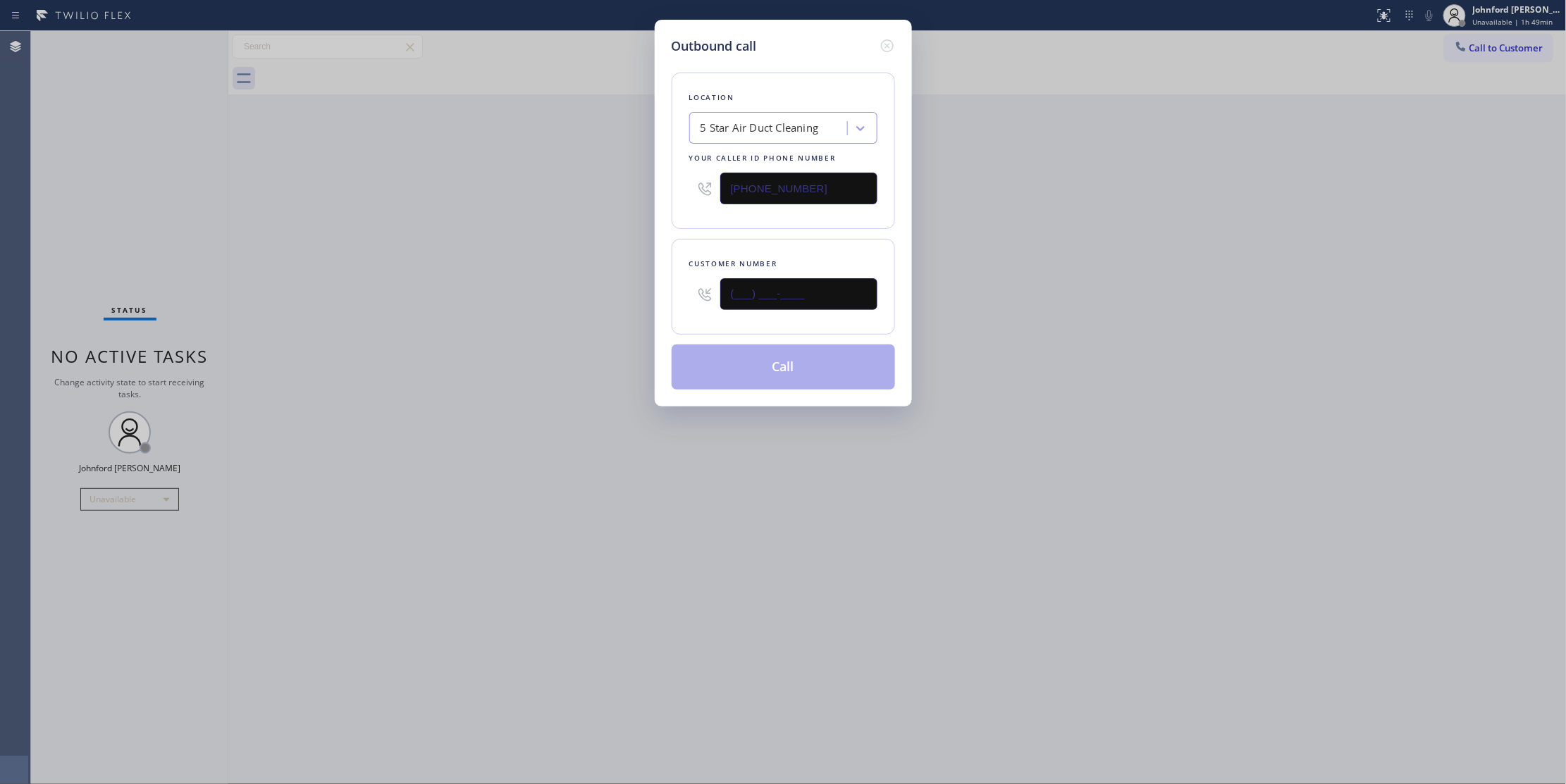
drag, startPoint x: 688, startPoint y: 297, endPoint x: 557, endPoint y: 303, distance: 131.1
click at [677, 300] on div "Customer number (___) ___-____" at bounding box center [783, 286] width 223 height 96
paste input "908) 208-0119"
type input "[PHONE_NUMBER]"
click at [548, 305] on div "Outbound call Location 5 Star Air Duct Cleaning Your caller id phone number [PH…" at bounding box center [783, 392] width 1566 height 784
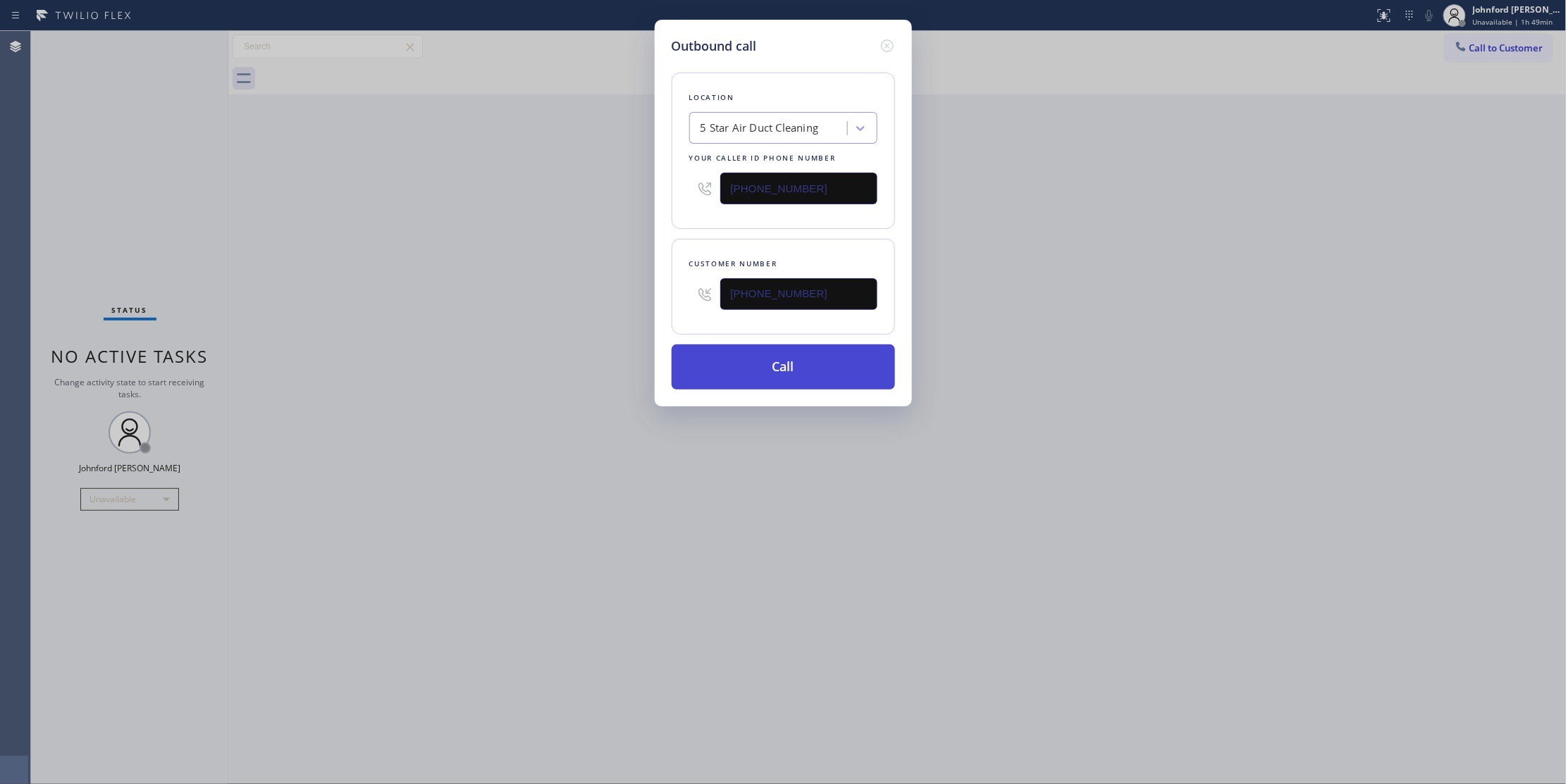
click at [823, 385] on button "Call" at bounding box center [783, 366] width 223 height 45
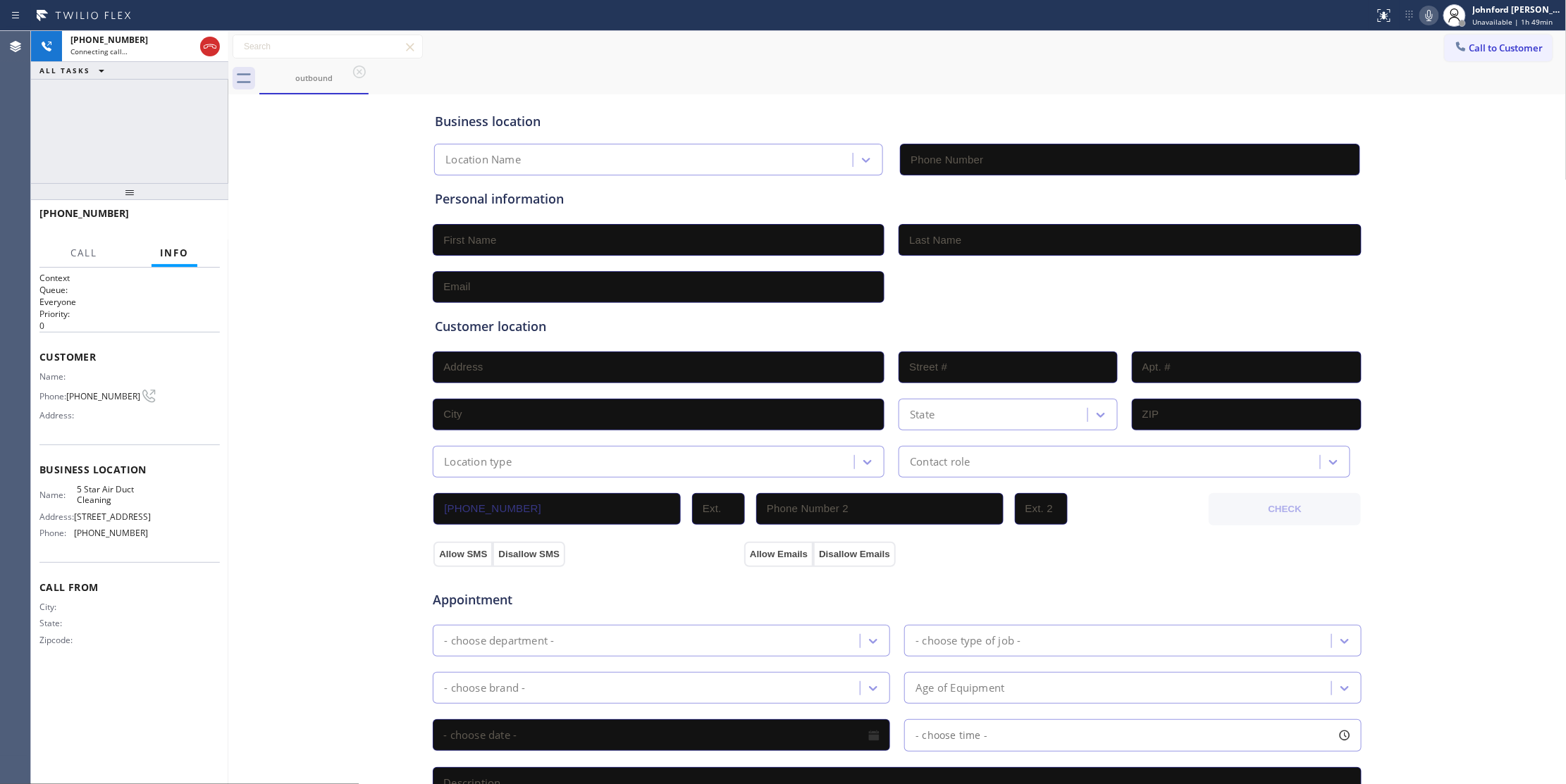
type input "[PHONE_NUMBER]"
click at [164, 51] on div "Connecting call…" at bounding box center [133, 51] width 124 height 10
click at [103, 167] on div "[PHONE_NUMBER] Connecting call… ALL TASKS ALL TASKS ACTIVE TASKS TASKS IN WRAP …" at bounding box center [130, 106] width 197 height 152
click at [166, 56] on div "[PHONE_NUMBER] Connecting call…" at bounding box center [130, 46] width 135 height 31
drag, startPoint x: 770, startPoint y: 55, endPoint x: 610, endPoint y: 92, distance: 164.2
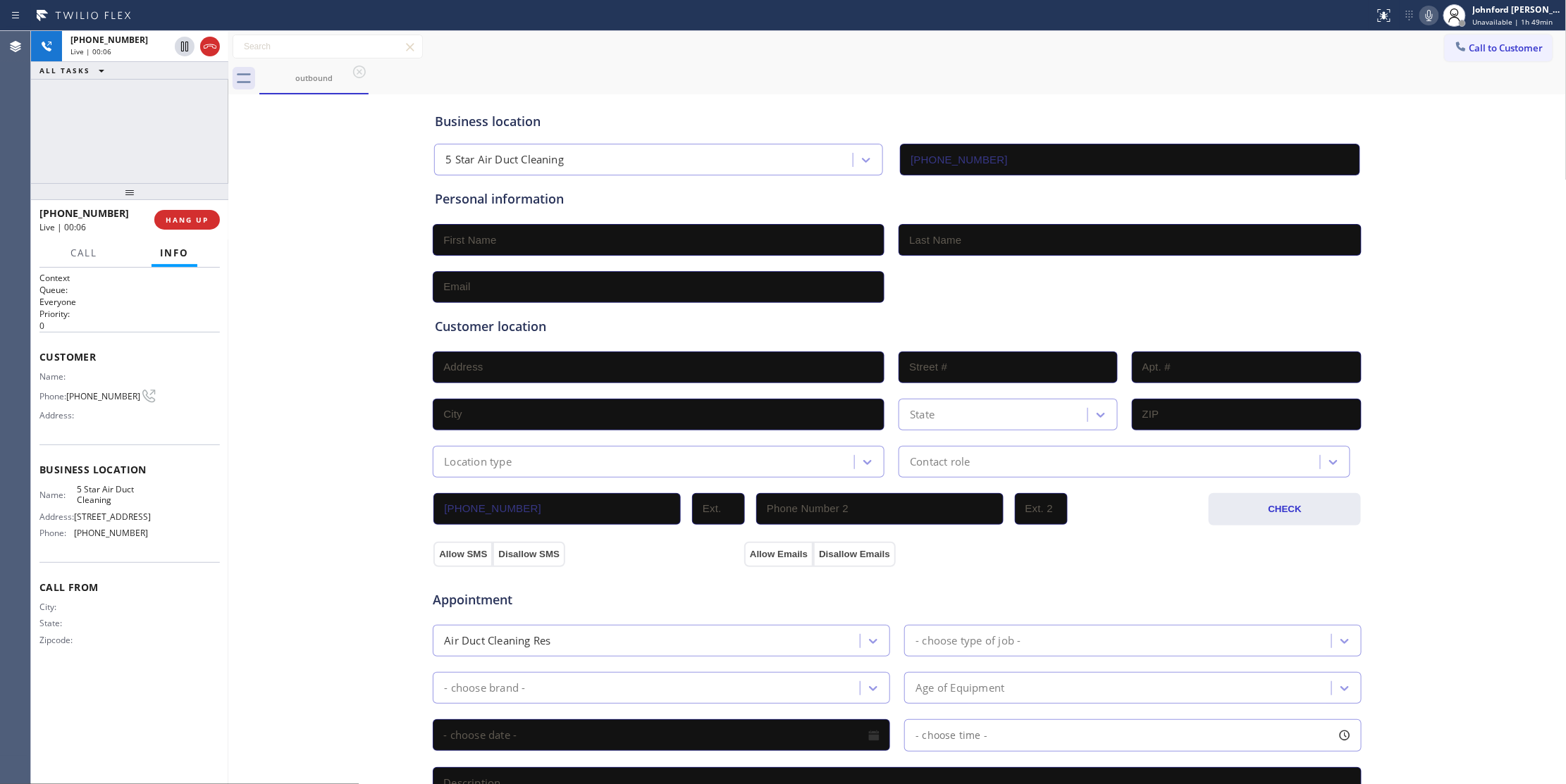
click at [770, 56] on div "Call to Customer Outbound call Location 5 Star Air Duct Cleaning Your caller id…" at bounding box center [898, 47] width 1339 height 25
click at [175, 220] on span "HANG UP" at bounding box center [187, 219] width 43 height 10
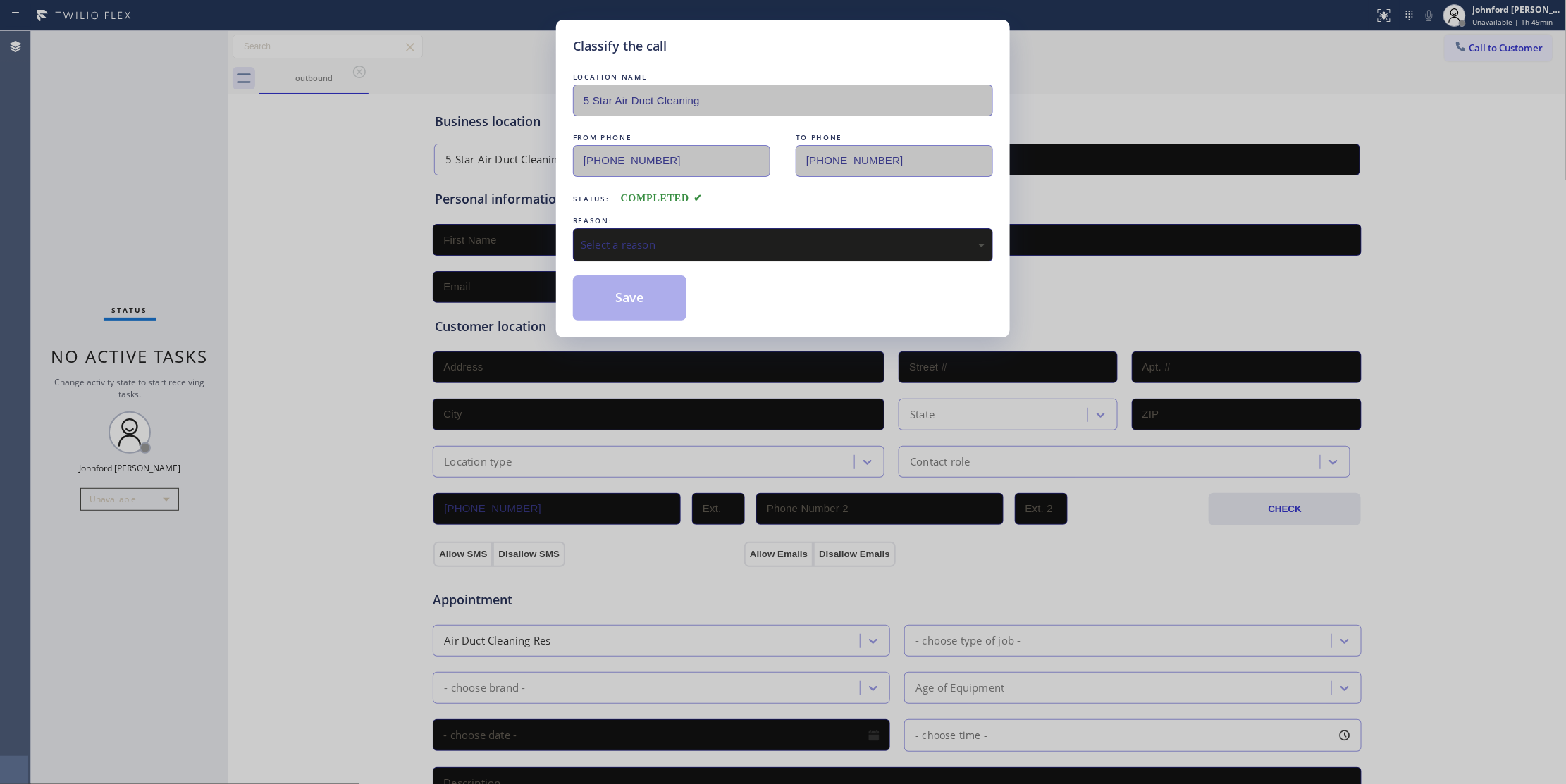
drag, startPoint x: 671, startPoint y: 249, endPoint x: 777, endPoint y: 257, distance: 106.3
click at [675, 248] on div "Select a reason" at bounding box center [783, 245] width 404 height 16
click at [654, 305] on button "Save" at bounding box center [629, 298] width 113 height 45
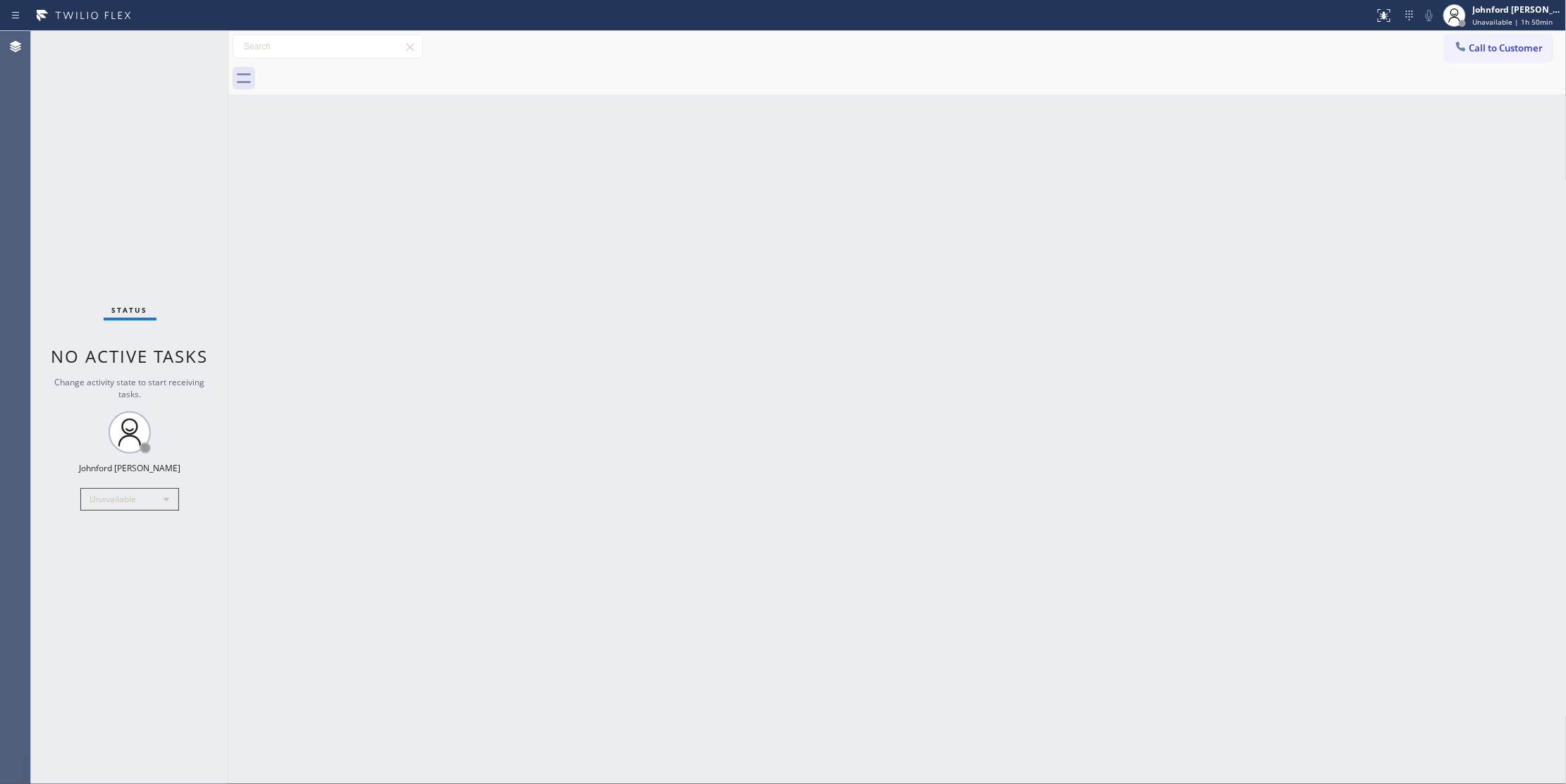
click at [1470, 55] on button "Call to Customer" at bounding box center [1498, 48] width 107 height 27
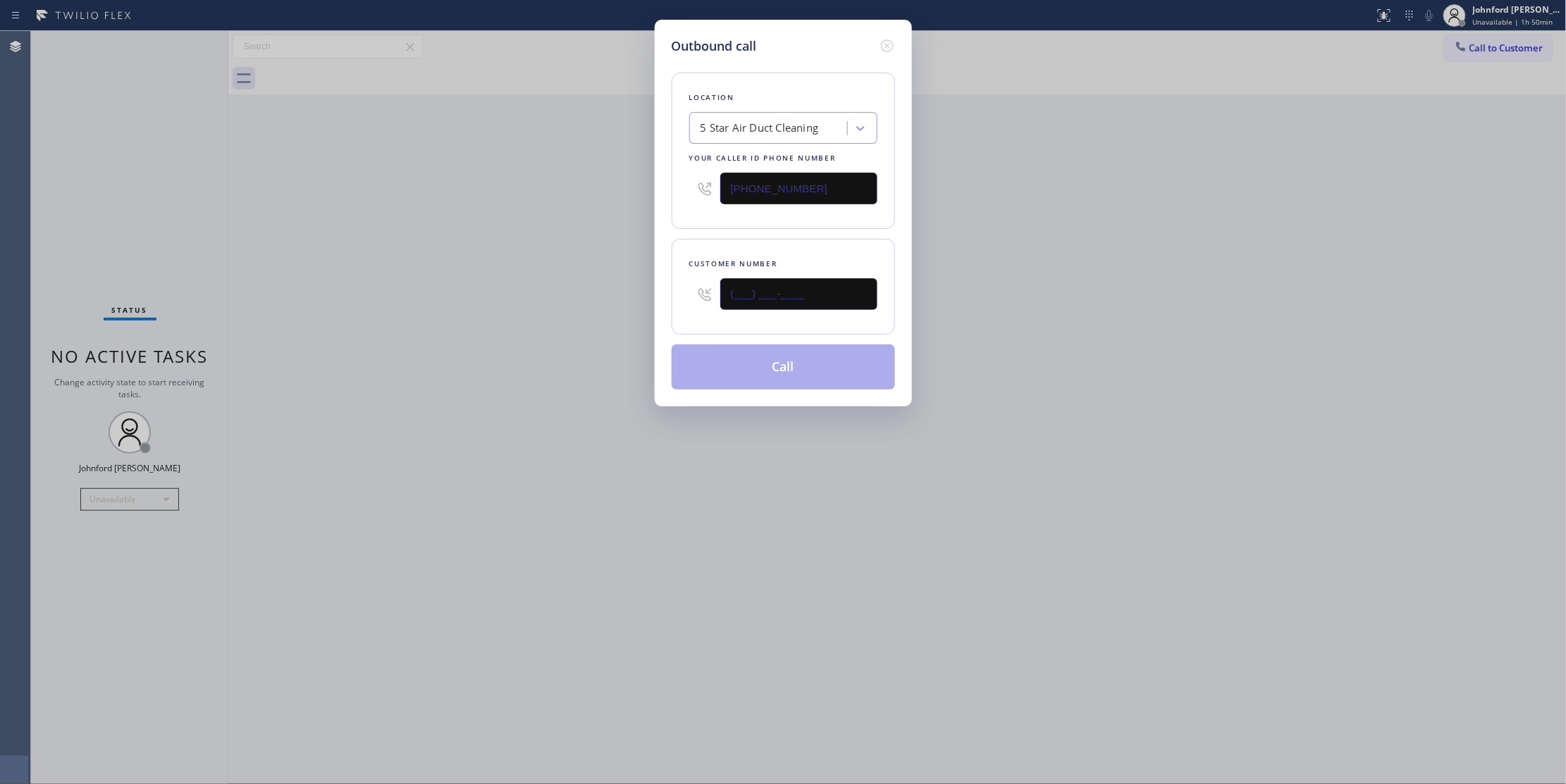
drag, startPoint x: 708, startPoint y: 305, endPoint x: 622, endPoint y: 305, distance: 86.0
click at [635, 305] on div "Outbound call Location 5 Star Air Duct Cleaning Your caller id phone number [PH…" at bounding box center [783, 392] width 1566 height 784
paste input "778) 655-8719"
type input "[PHONE_NUMBER]"
click at [599, 303] on div "Outbound call Location 5 Star Air Duct Cleaning Your caller id phone number [PH…" at bounding box center [783, 392] width 1566 height 784
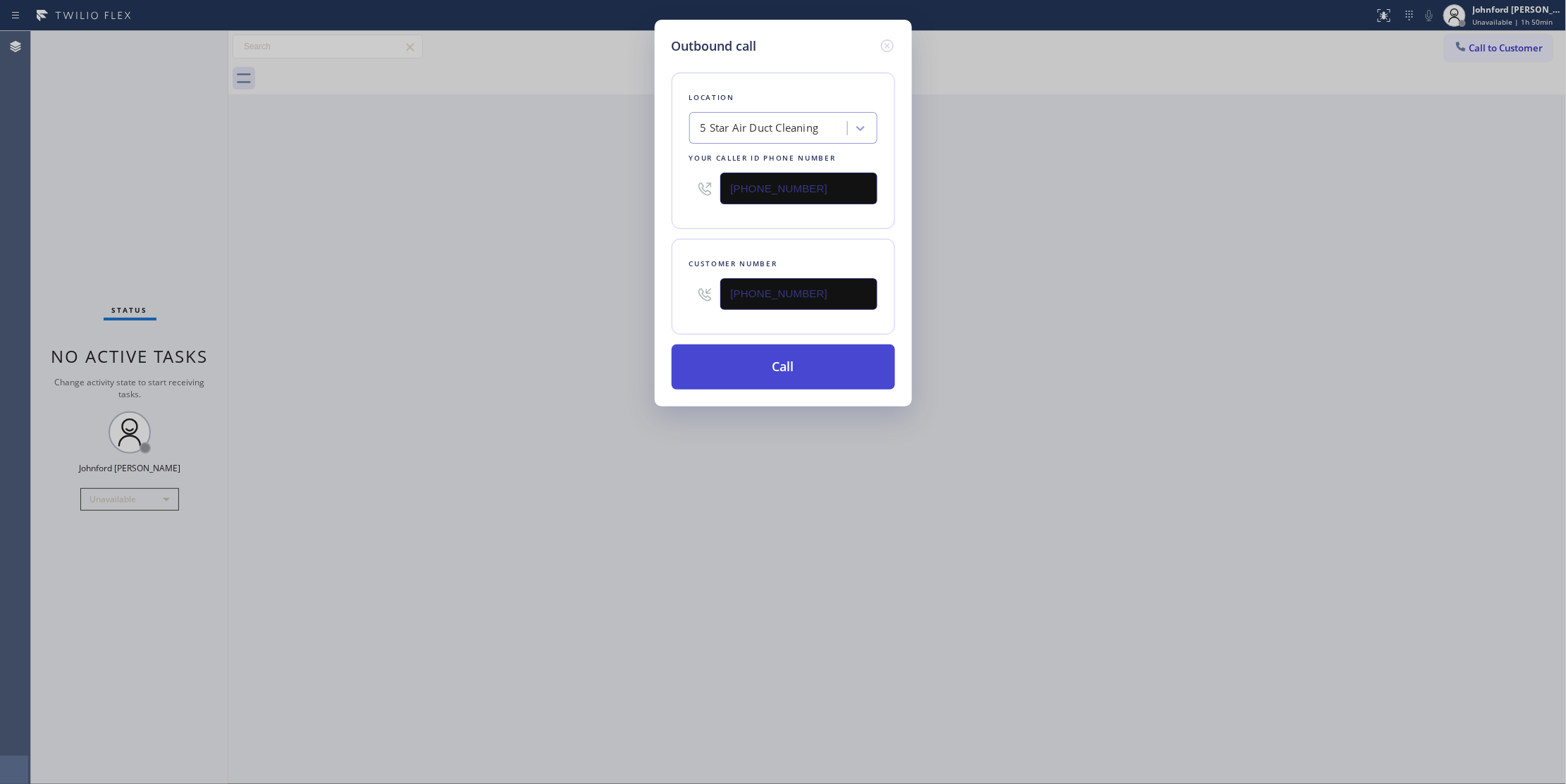
click at [755, 363] on button "Call" at bounding box center [783, 366] width 223 height 45
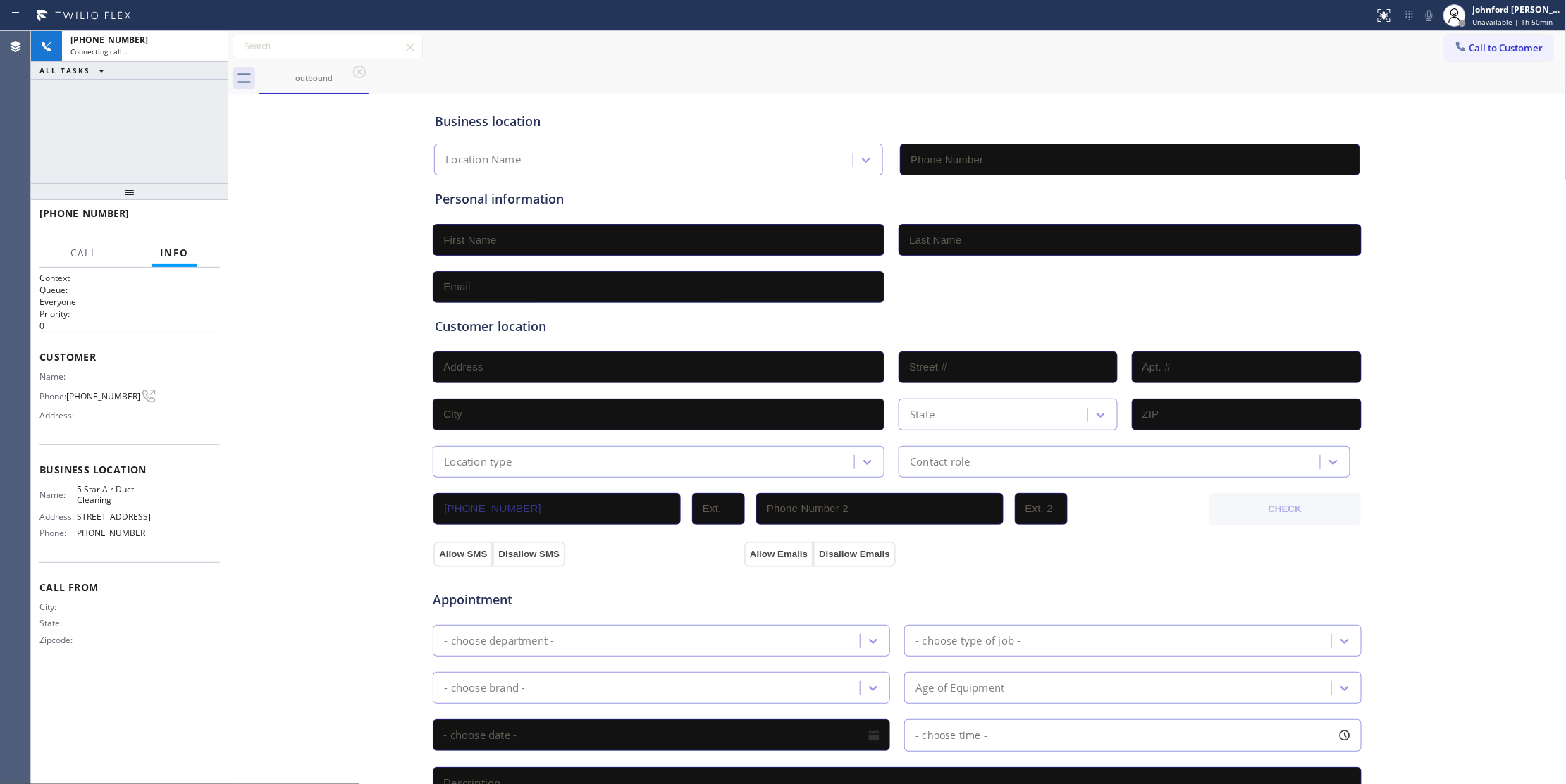
type input "[PHONE_NUMBER]"
click at [207, 213] on button "HANG UP" at bounding box center [188, 219] width 66 height 19
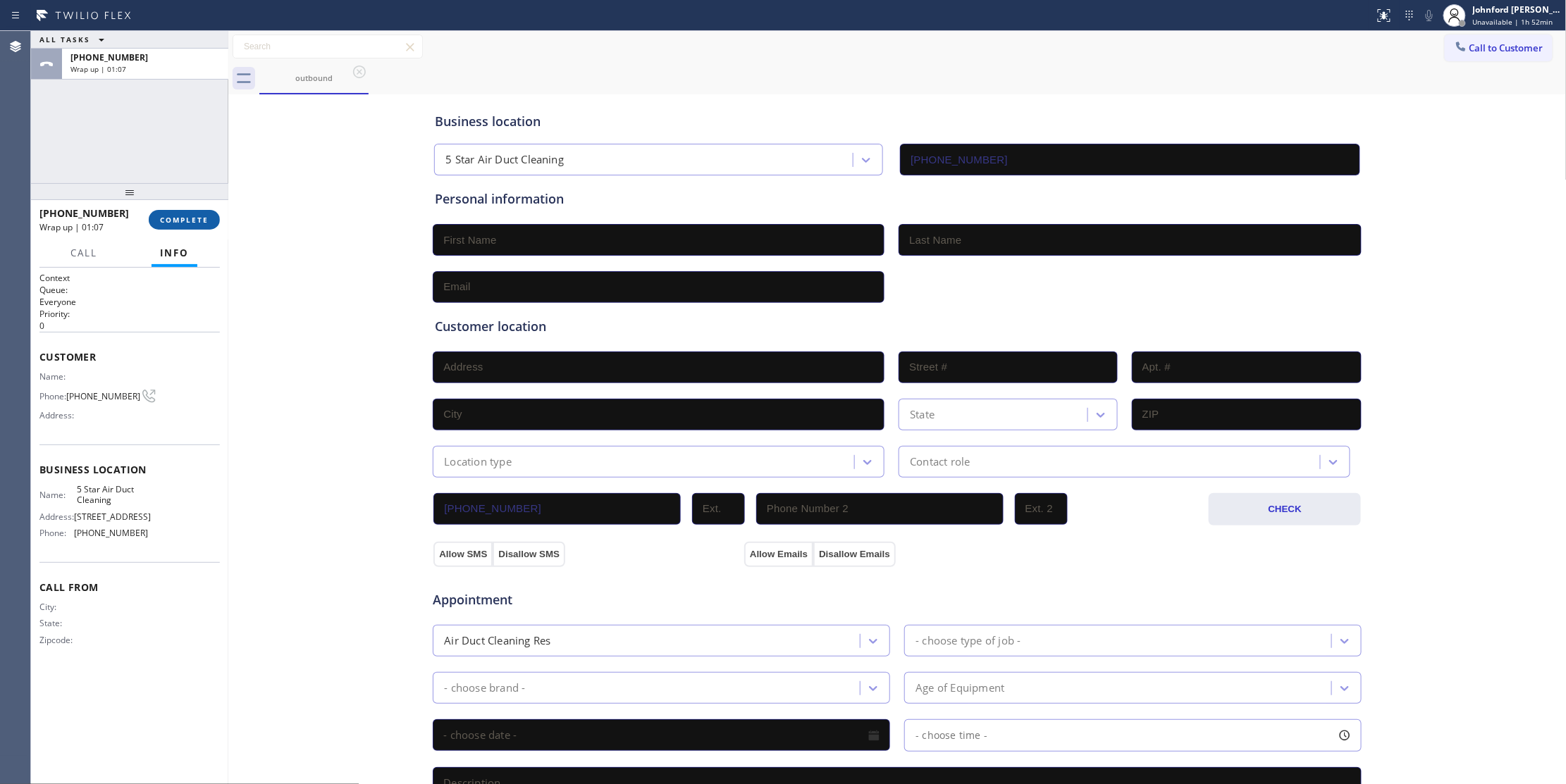
click at [198, 218] on span "COMPLETE" at bounding box center [184, 219] width 48 height 10
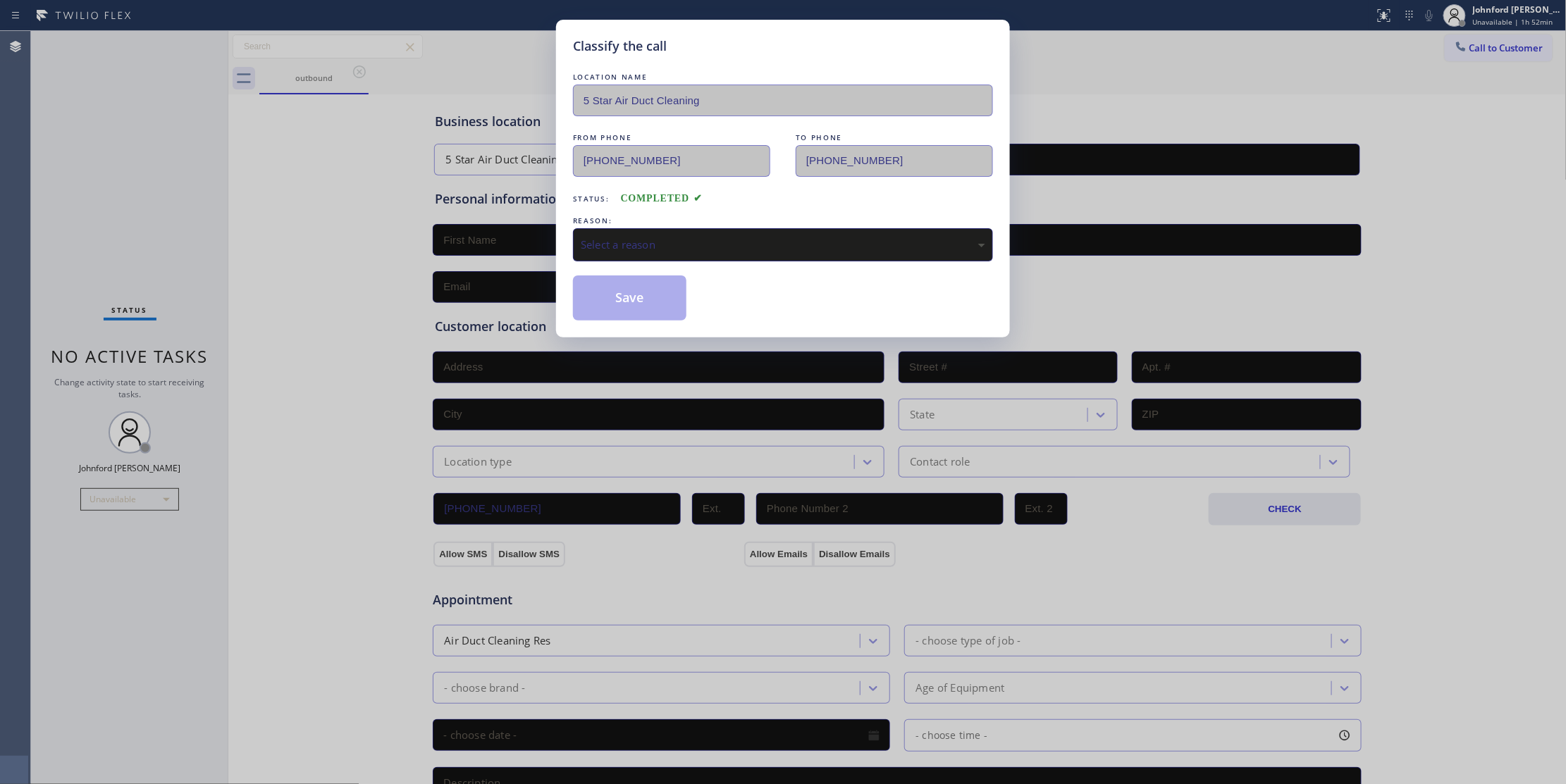
click at [702, 229] on div "Select a reason" at bounding box center [783, 245] width 420 height 33
click at [647, 305] on button "Save" at bounding box center [629, 298] width 113 height 45
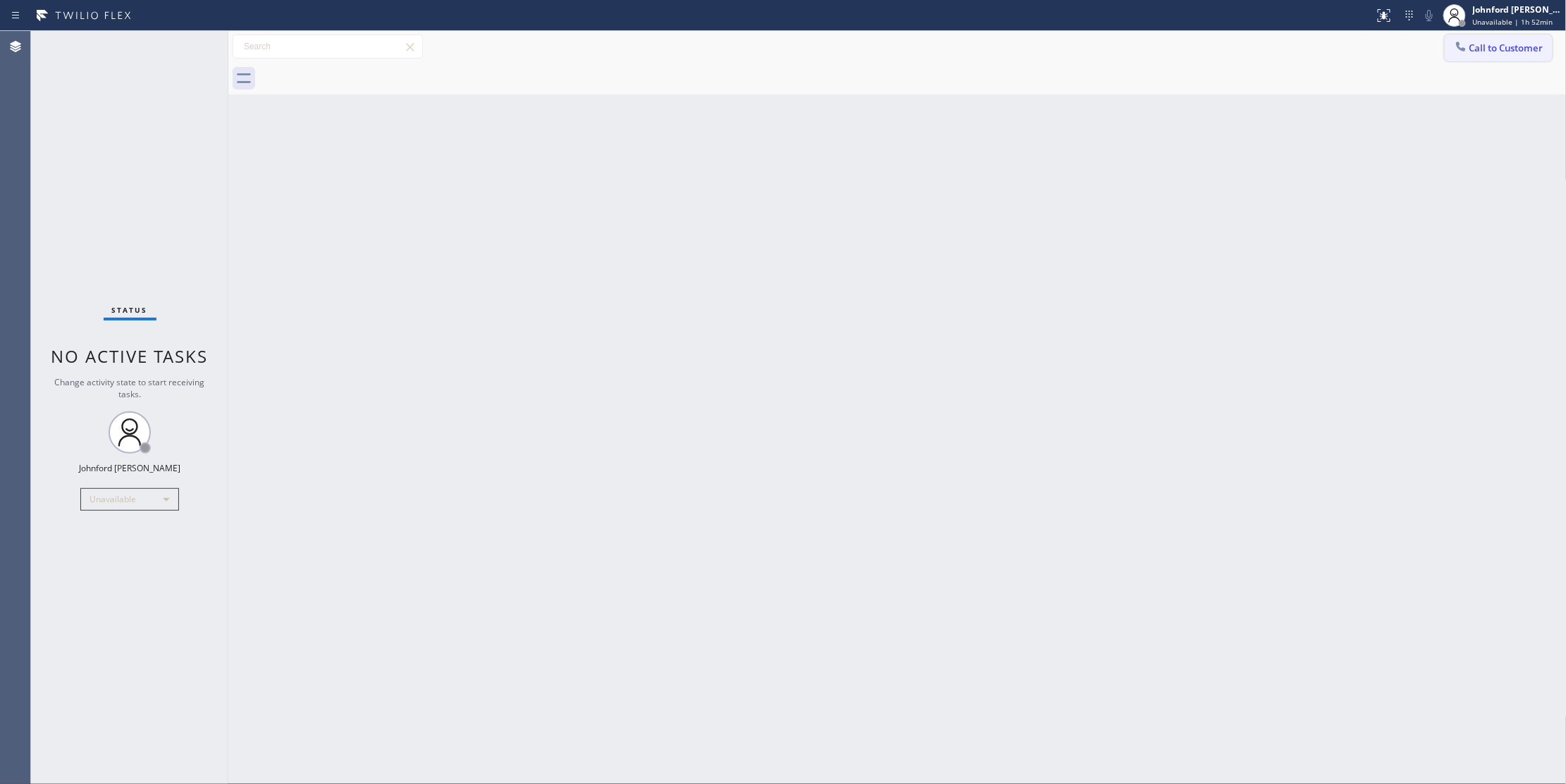
click at [1455, 51] on icon at bounding box center [1461, 46] width 15 height 15
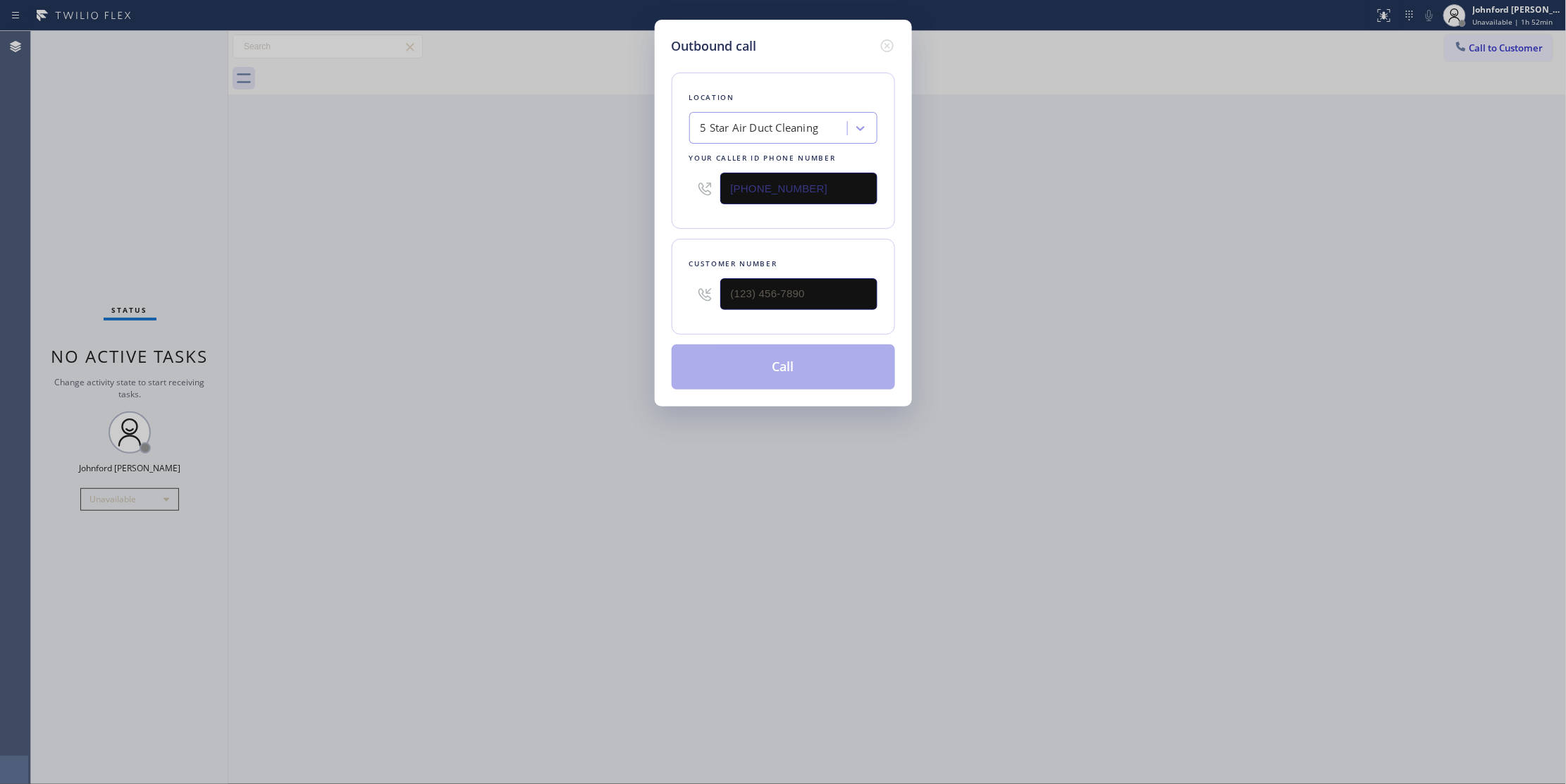
drag, startPoint x: 833, startPoint y: 178, endPoint x: 671, endPoint y: 178, distance: 162.0
click at [671, 178] on div "Location 5 Star Air Duct Cleaning Your caller id phone number [PHONE_NUMBER]" at bounding box center [783, 151] width 223 height 157
paste input "708) 367-3377"
type input "[PHONE_NUMBER]"
drag, startPoint x: 762, startPoint y: 303, endPoint x: 615, endPoint y: 288, distance: 147.8
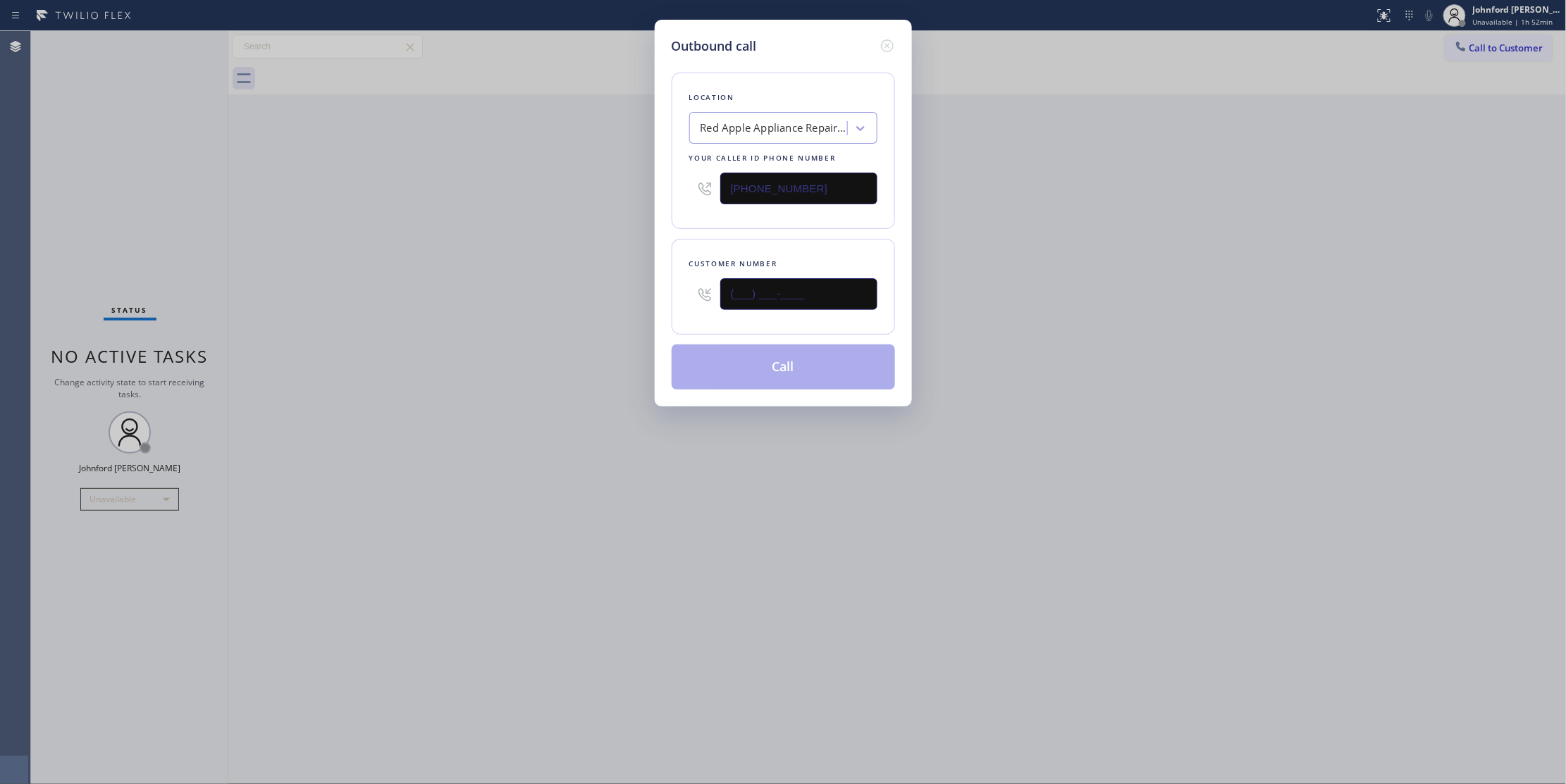
click at [640, 291] on div "Outbound call Location Red Apple Appliance Repair Oak Lawn Your caller id phone…" at bounding box center [783, 392] width 1566 height 784
paste input "708) 289-1511"
click at [547, 288] on div "Outbound call Location Red Apple Appliance Repair Oak Lawn Your caller id phone…" at bounding box center [783, 392] width 1566 height 784
click at [1135, 334] on div "Outbound call Location Red Apple Appliance Repair Oak Lawn Your caller id phone…" at bounding box center [783, 392] width 1566 height 784
drag, startPoint x: 747, startPoint y: 310, endPoint x: 677, endPoint y: 299, distance: 70.9
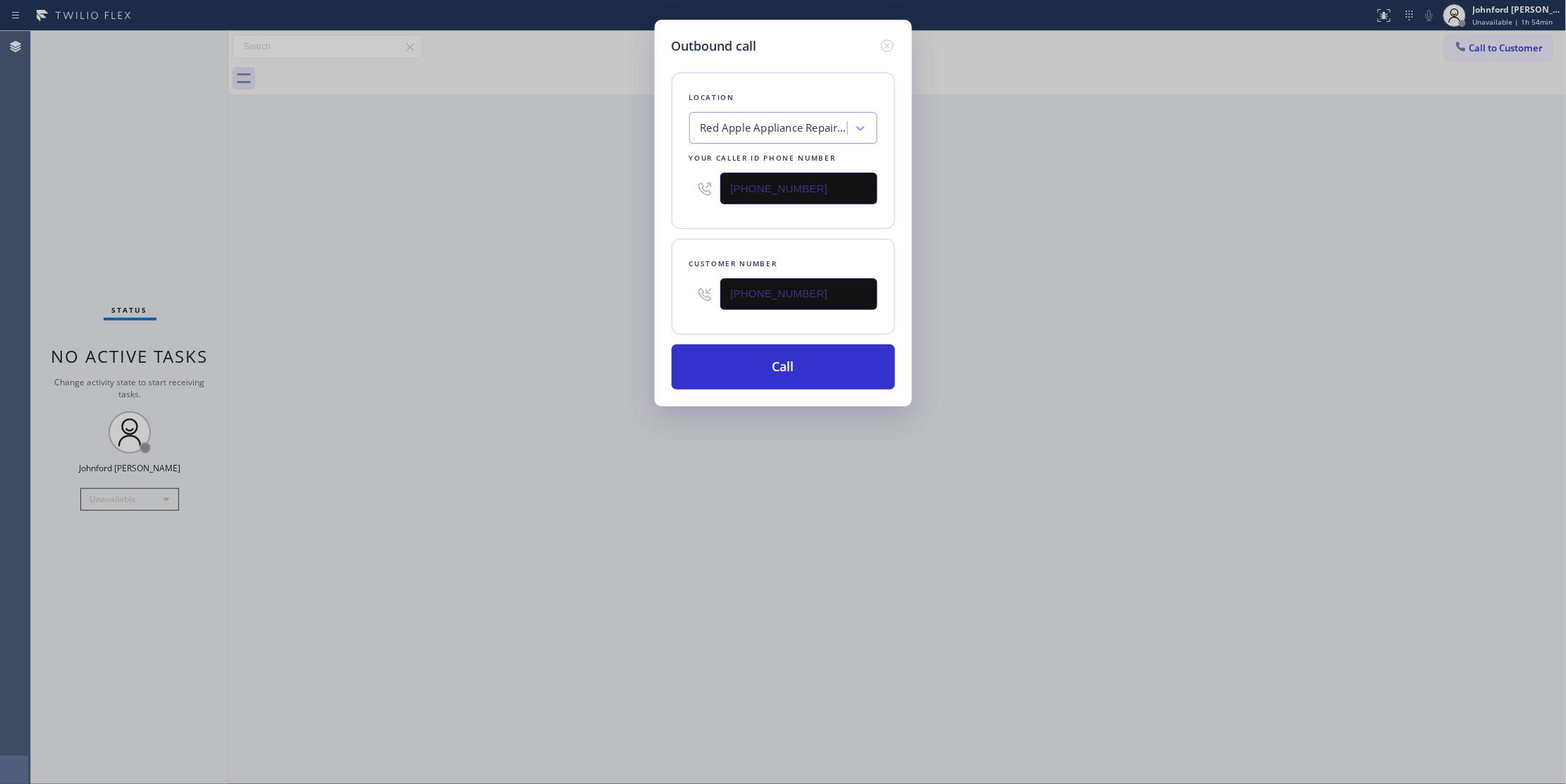
click at [684, 300] on div "Customer number [PHONE_NUMBER]" at bounding box center [783, 286] width 223 height 96
paste input "361) 303-3770"
type input "[PHONE_NUMBER]"
drag, startPoint x: 835, startPoint y: 189, endPoint x: 564, endPoint y: 198, distance: 271.1
click at [616, 189] on div "Outbound call Location Red Apple Appliance Repair Oak Lawn Your caller id phone…" at bounding box center [783, 392] width 1566 height 784
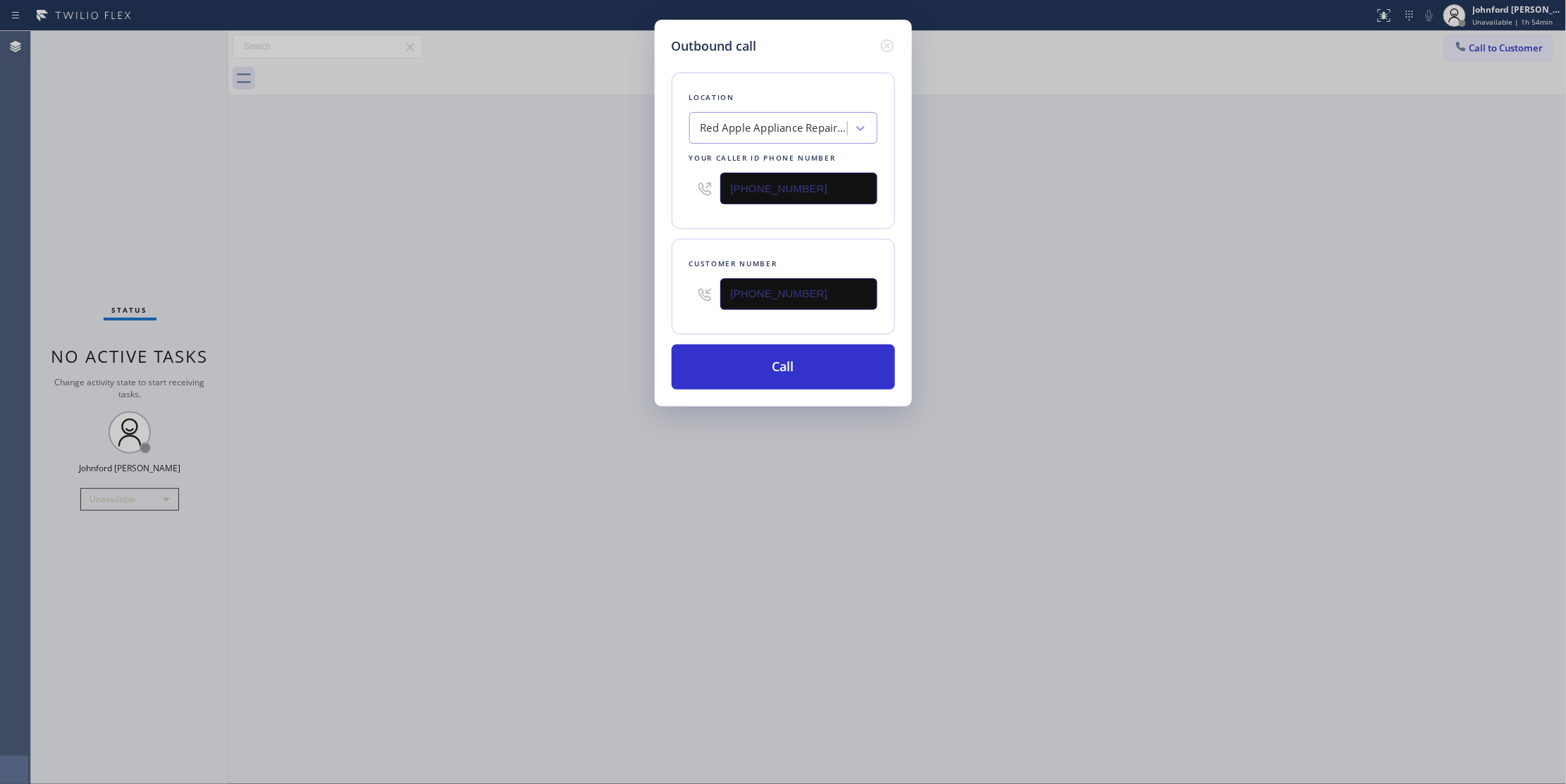
paste input "888) 909-0120"
type input "[PHONE_NUMBER]"
click at [562, 228] on div "Outbound call Location Red Apple Appliance Repair Oak Lawn Your caller id phone…" at bounding box center [783, 392] width 1566 height 784
click at [706, 363] on button "Call" at bounding box center [783, 366] width 223 height 45
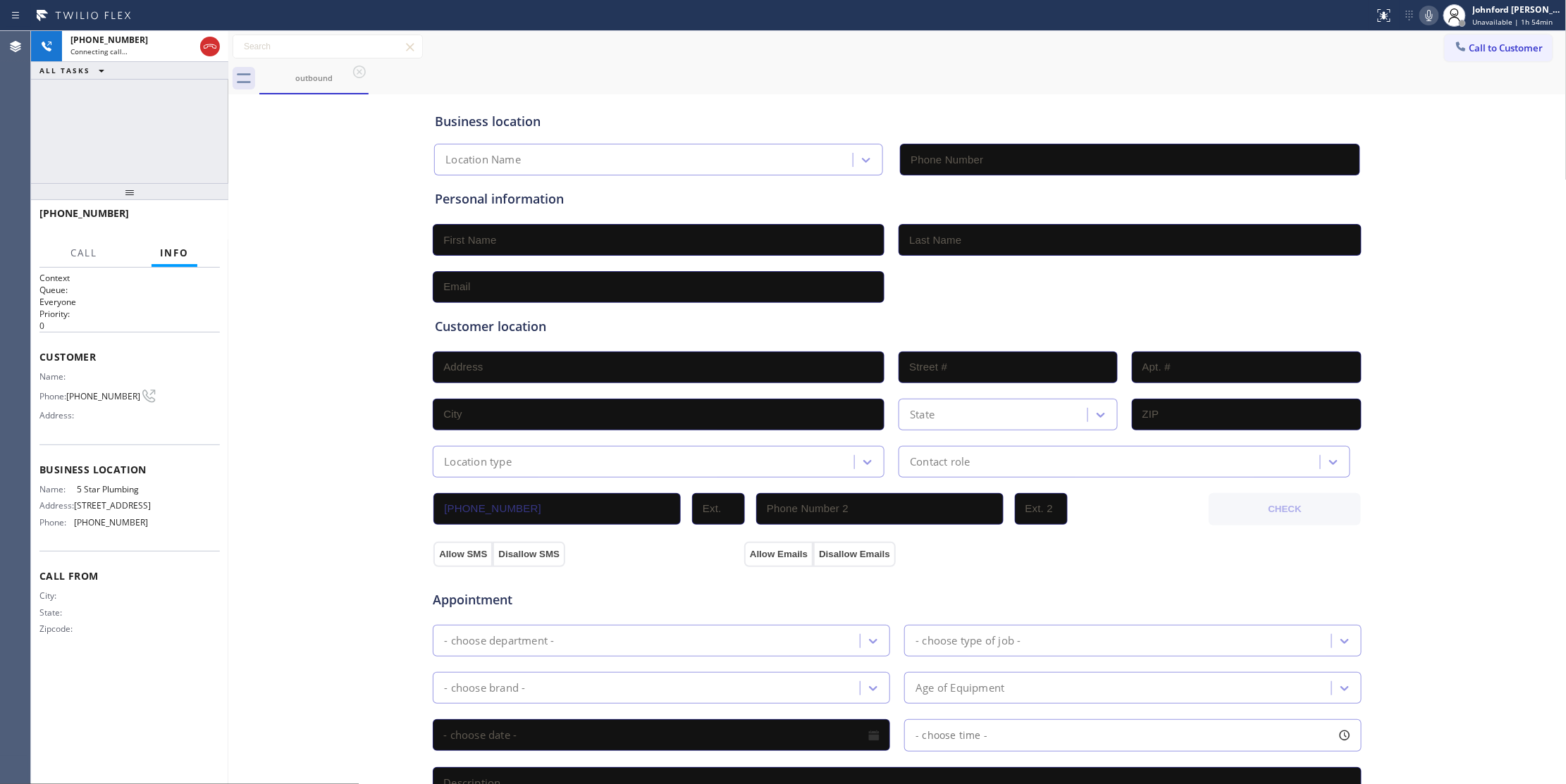
type input "[PHONE_NUMBER]"
click at [727, 64] on div "outbound" at bounding box center [913, 78] width 1308 height 32
click at [215, 52] on icon at bounding box center [209, 45] width 16 height 16
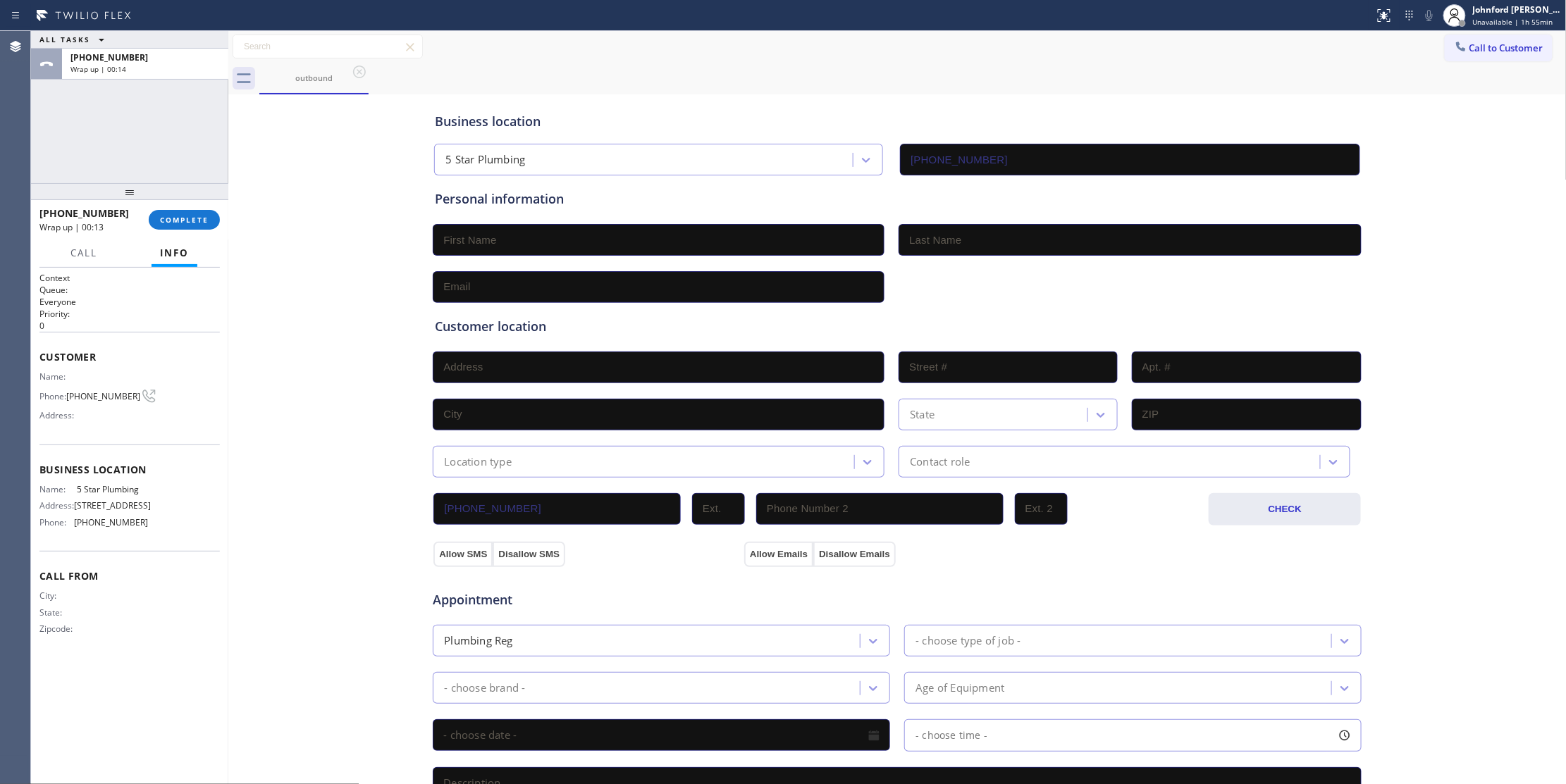
click at [1478, 63] on div "outbound" at bounding box center [913, 78] width 1308 height 32
click at [1469, 44] on span "Call to Customer" at bounding box center [1506, 47] width 74 height 13
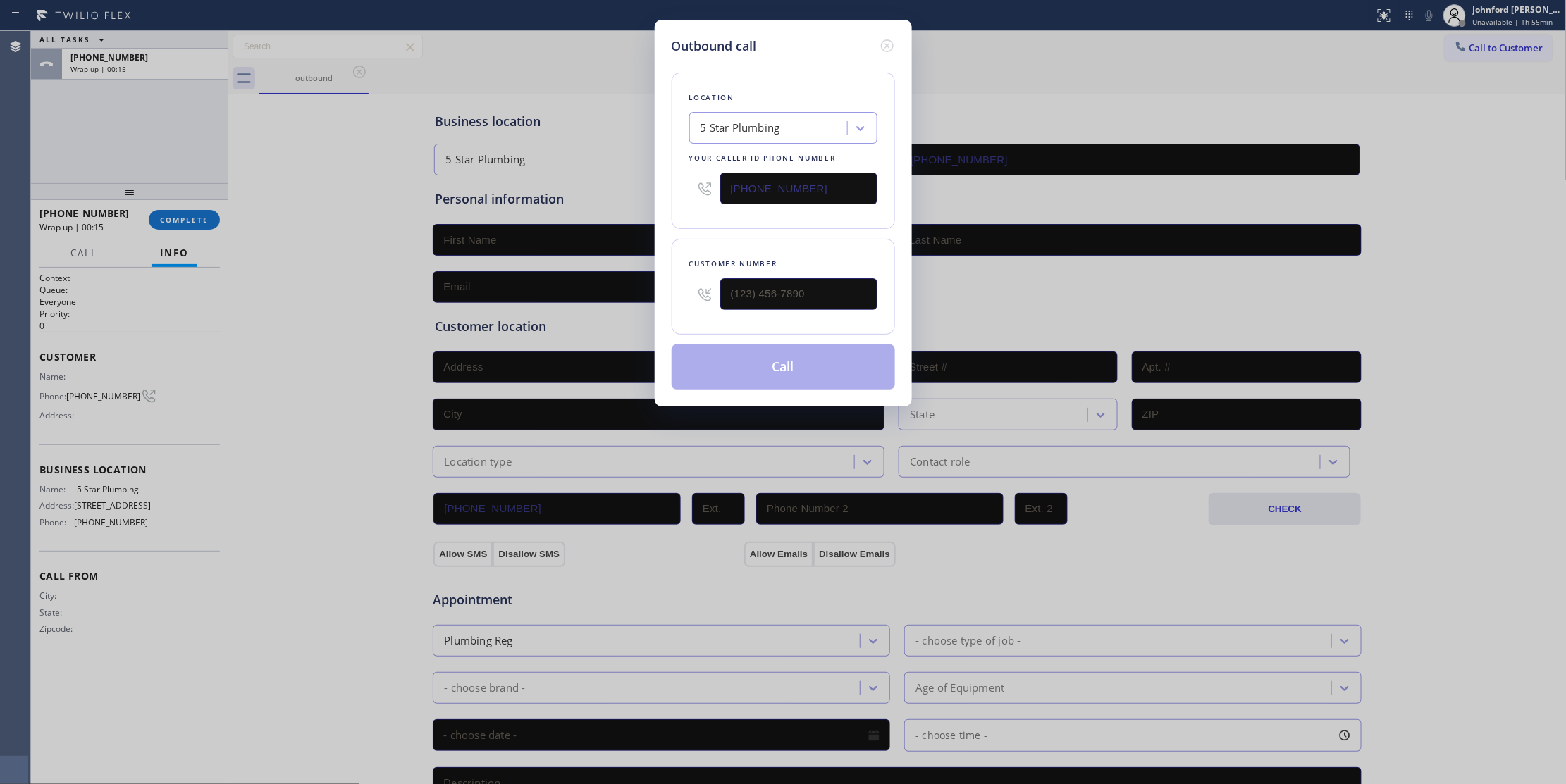
drag, startPoint x: 848, startPoint y: 266, endPoint x: 693, endPoint y: 316, distance: 162.9
click at [693, 316] on div "Customer number" at bounding box center [783, 286] width 223 height 96
click at [754, 311] on div at bounding box center [799, 294] width 157 height 45
click at [764, 297] on input "(___) ___-____" at bounding box center [799, 294] width 157 height 32
paste input "310) 901-3424"
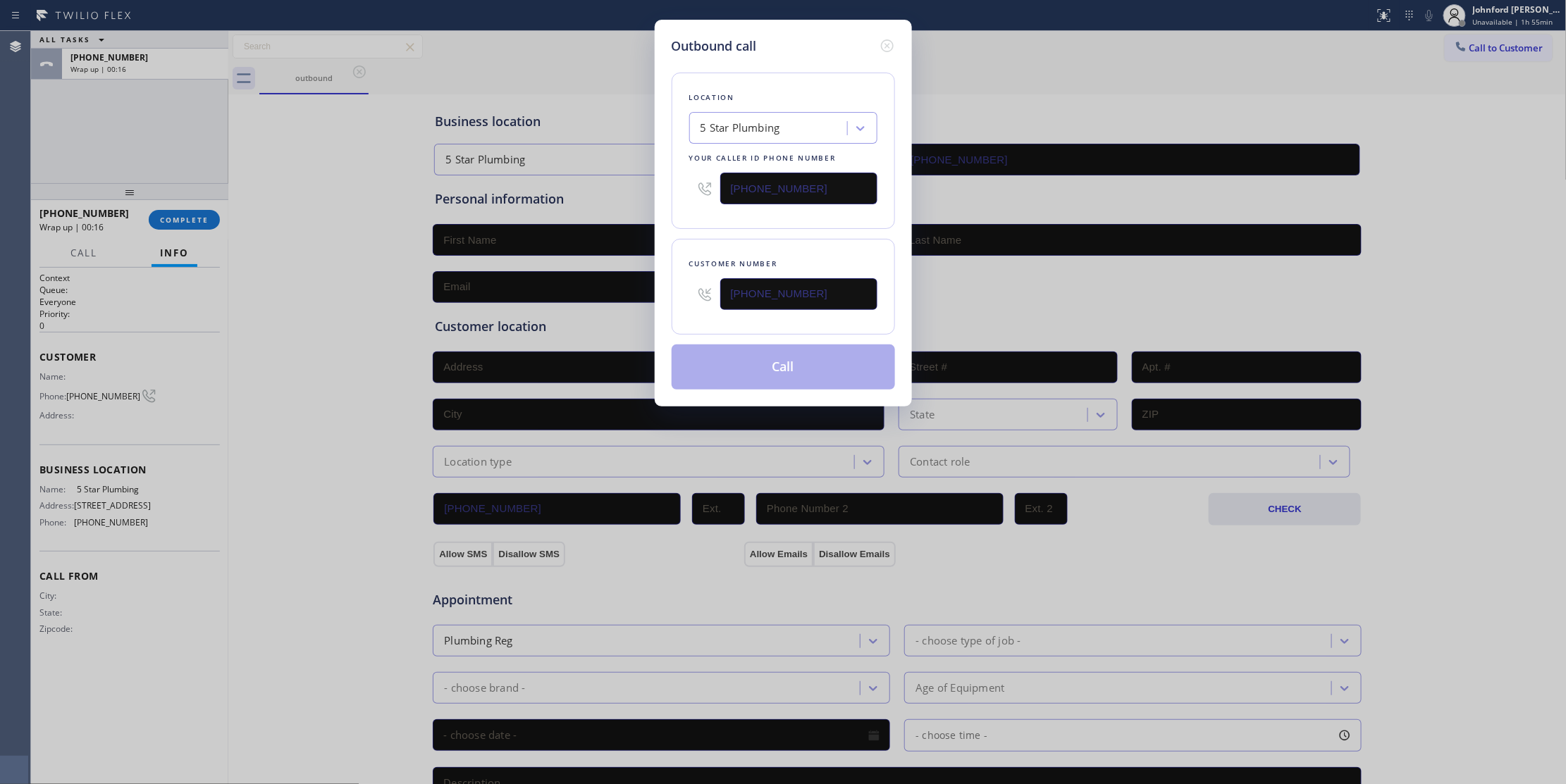
type input "[PHONE_NUMBER]"
click at [770, 238] on div "Location 5 Star Plumbing Your caller id phone number [PHONE_NUMBER] Customer nu…" at bounding box center [783, 222] width 223 height 334
click at [796, 358] on button "Call" at bounding box center [783, 366] width 223 height 45
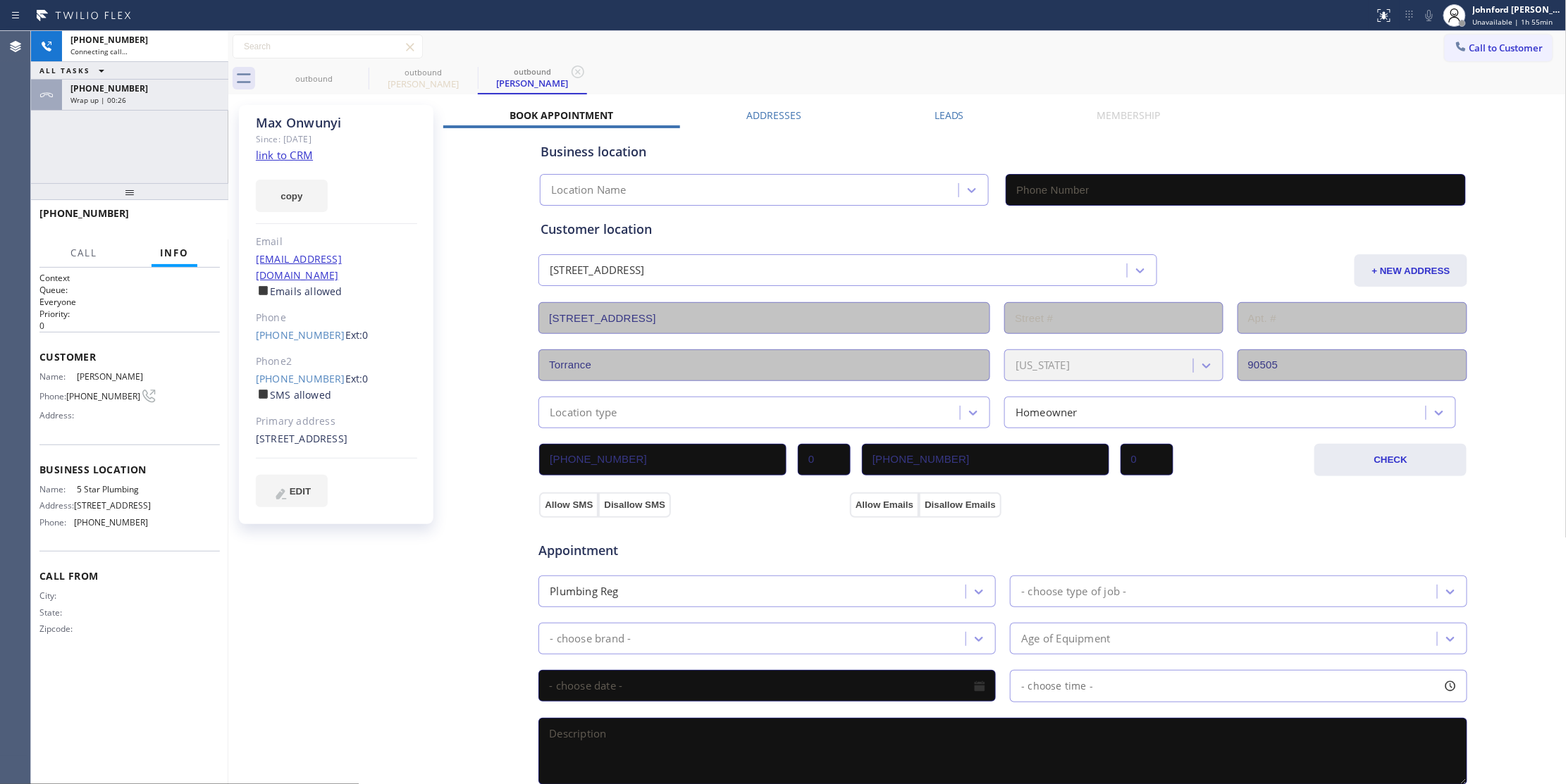
type input "[PHONE_NUMBER]"
click at [76, 708] on div "Context Queue: Everyone Priority: 0 Customer Name: [PERSON_NAME] Phone: [PHONE_…" at bounding box center [130, 525] width 181 height 508
click at [104, 107] on div "[PHONE_NUMBER] Wrap up | 00:40" at bounding box center [142, 95] width 161 height 31
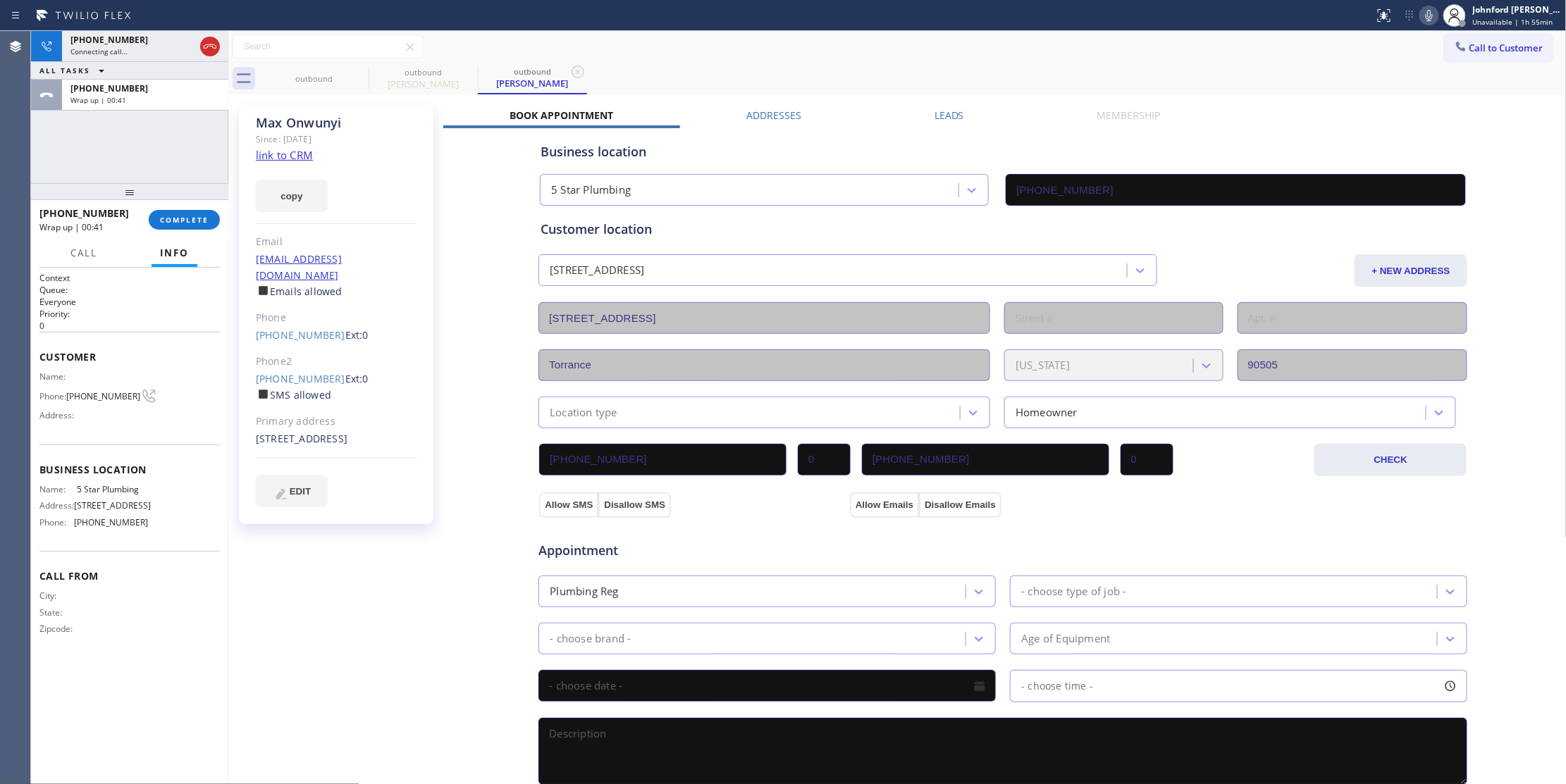
click at [178, 200] on div at bounding box center [130, 190] width 197 height 16
click at [181, 215] on button "COMPLETE" at bounding box center [185, 219] width 72 height 19
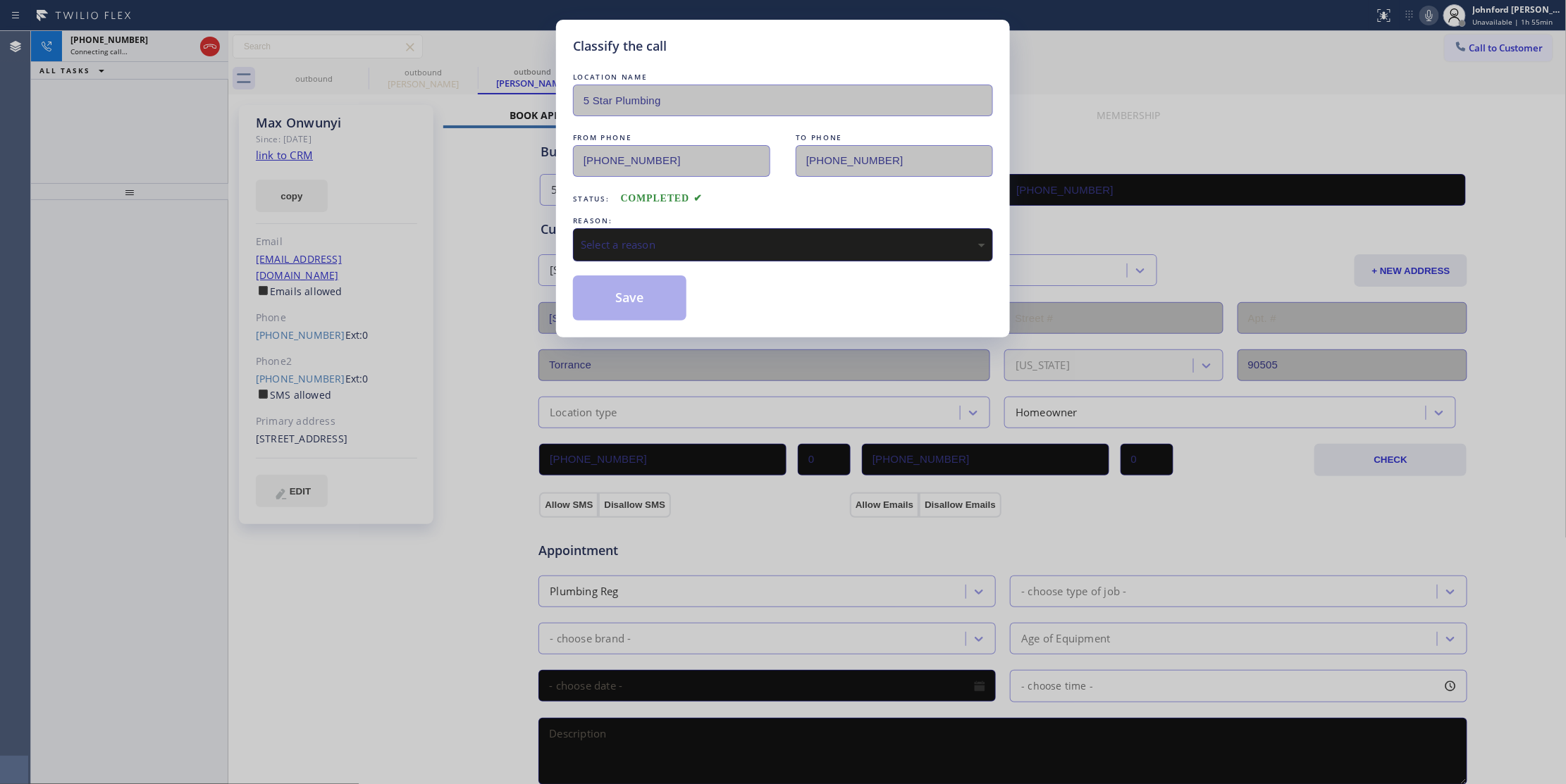
click at [640, 250] on div "Select a reason" at bounding box center [783, 245] width 404 height 16
click at [656, 305] on button "Save" at bounding box center [629, 298] width 113 height 45
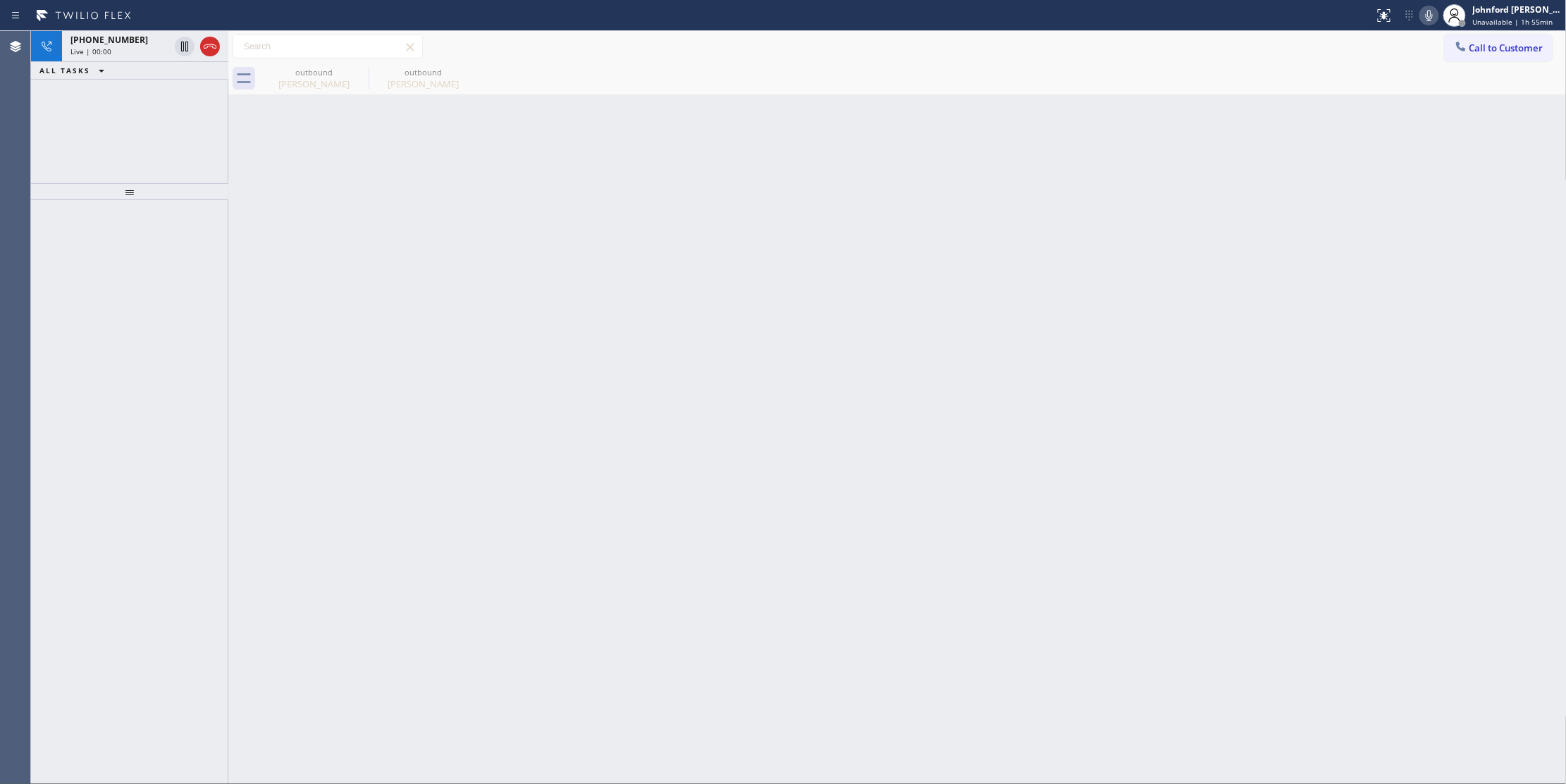
click at [1196, 429] on div "Back to Dashboard Change Sender ID Customers Technicians Select a contact Outbo…" at bounding box center [898, 407] width 1339 height 753
click at [215, 52] on icon at bounding box center [209, 45] width 16 height 16
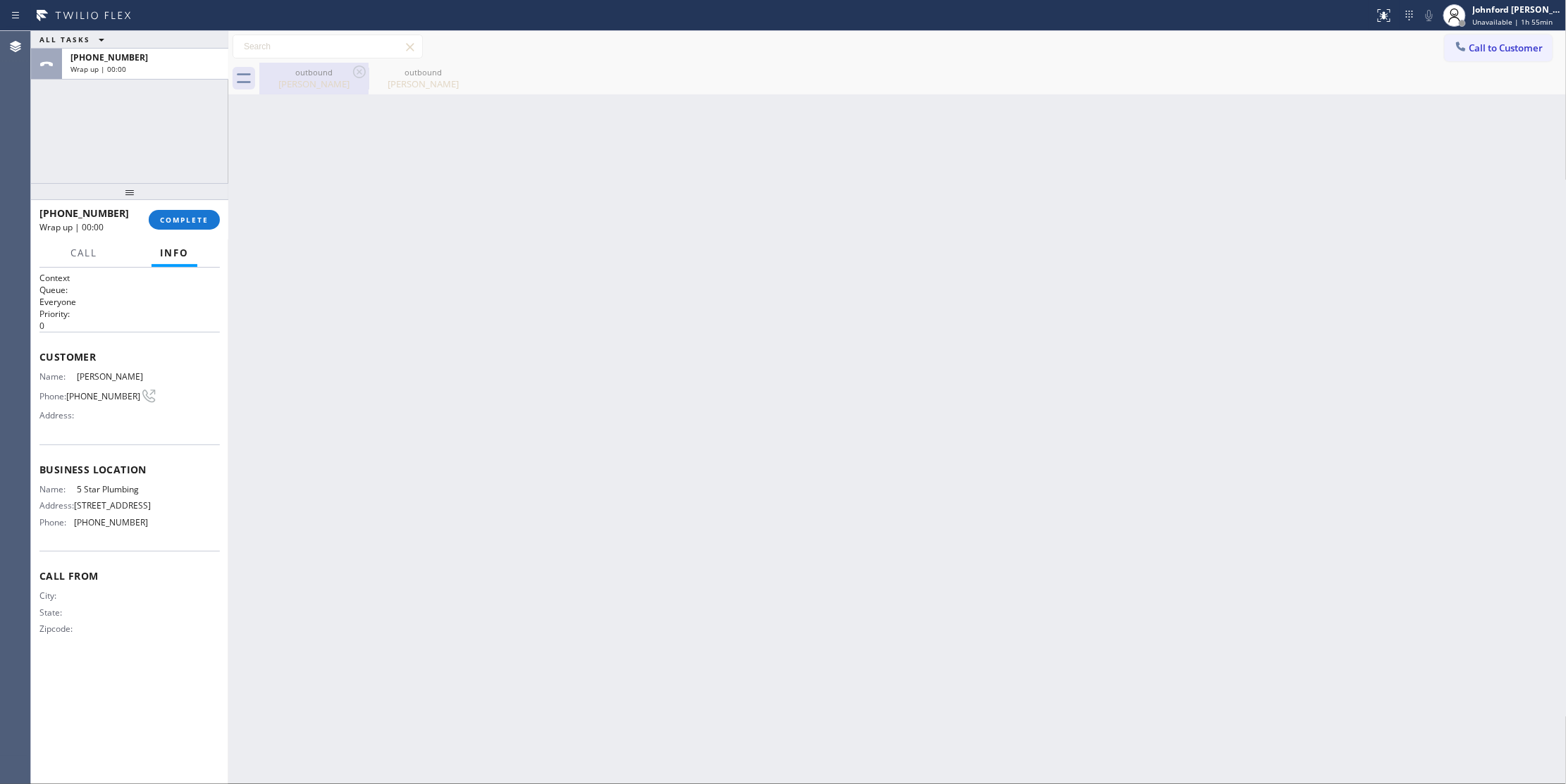
click at [293, 79] on div "[PERSON_NAME]" at bounding box center [314, 83] width 106 height 13
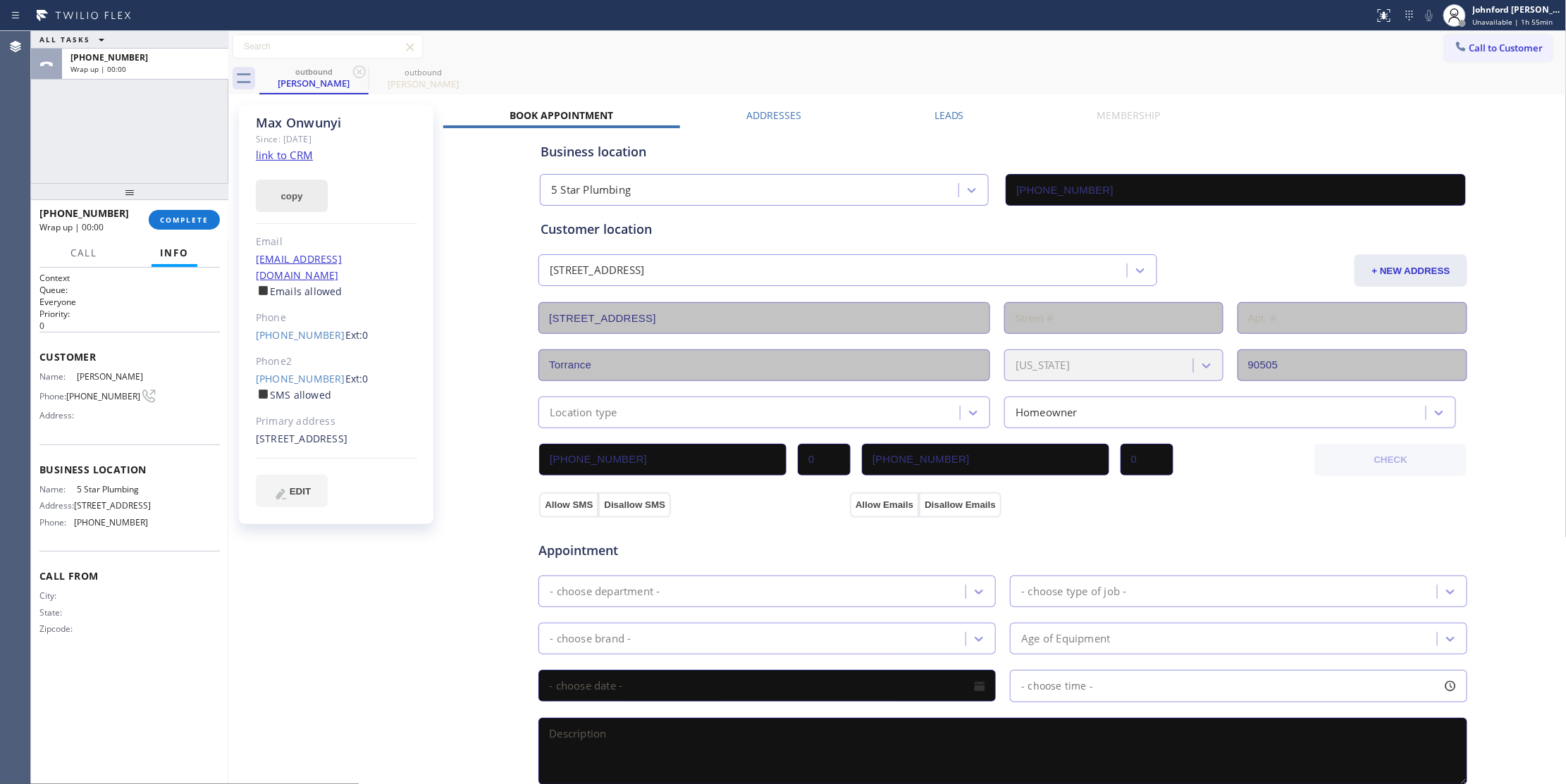
click at [305, 189] on button "copy" at bounding box center [291, 196] width 72 height 33
click at [295, 149] on link "link to CRM" at bounding box center [283, 155] width 57 height 15
click at [191, 210] on button "COMPLETE" at bounding box center [185, 219] width 72 height 19
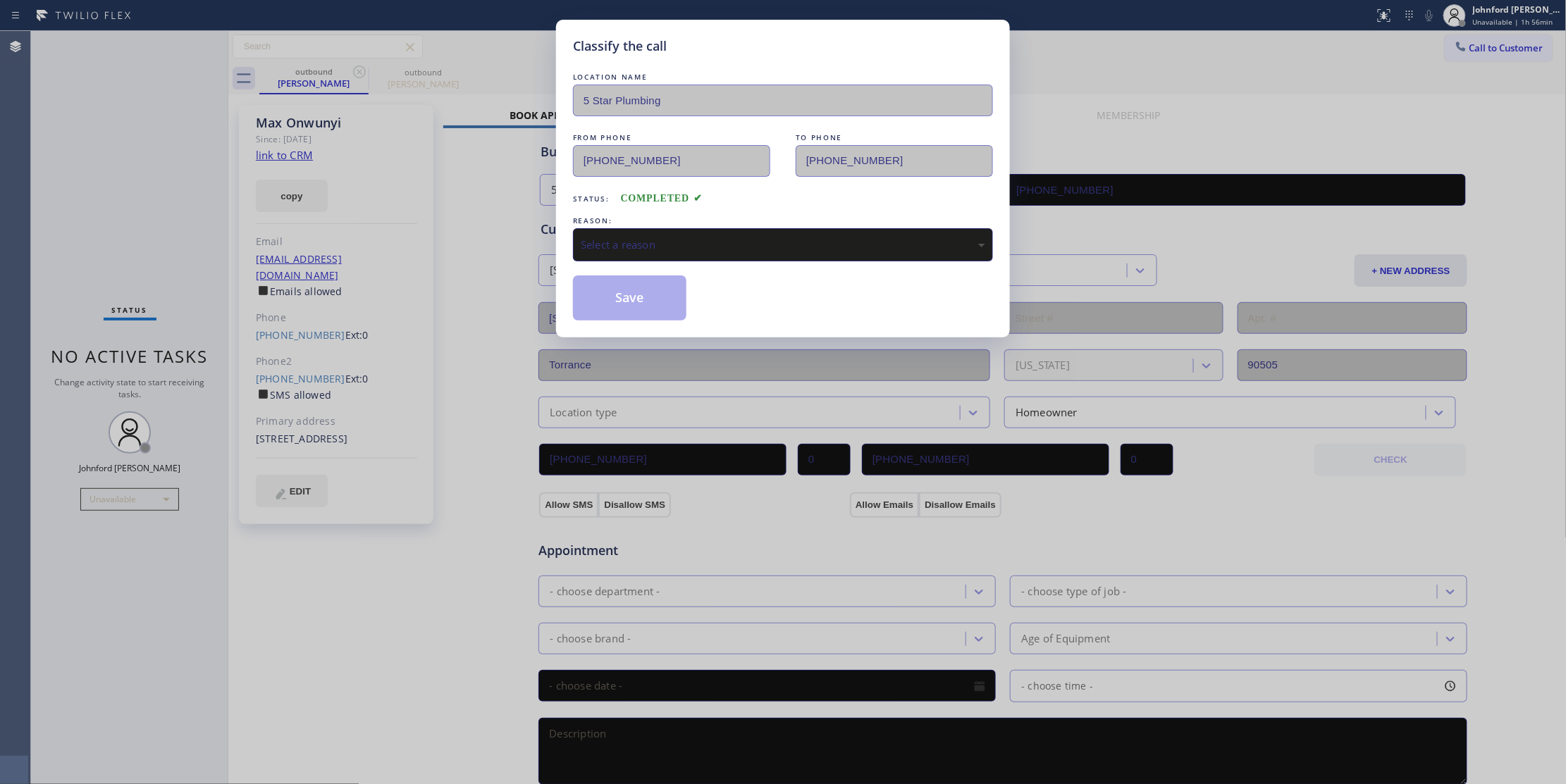
click at [617, 226] on div "REASON:" at bounding box center [783, 220] width 420 height 15
click at [644, 235] on div "Select a reason" at bounding box center [783, 245] width 420 height 33
click at [681, 307] on button "Save" at bounding box center [629, 298] width 113 height 45
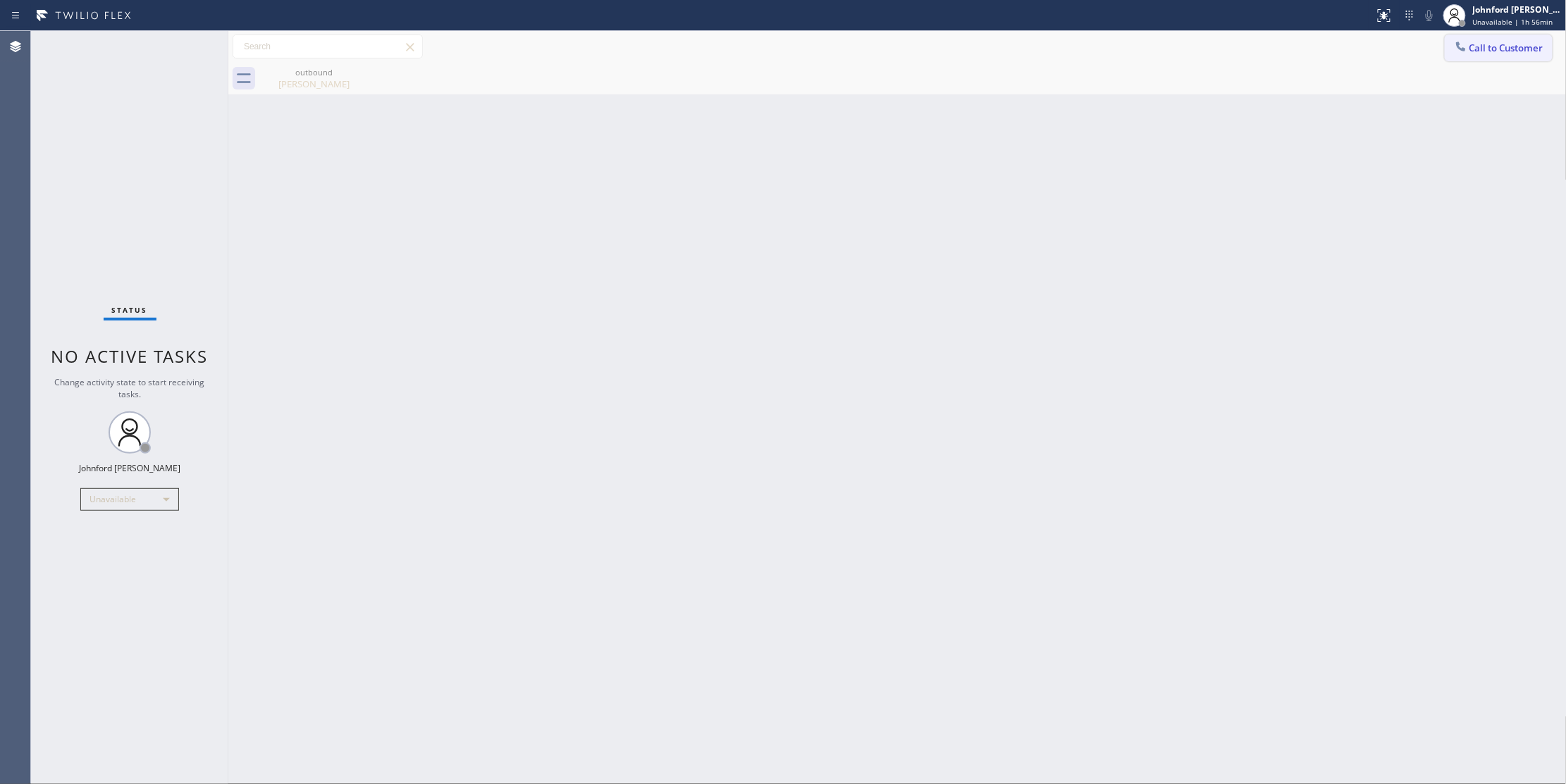
click at [1470, 48] on span "Call to Customer" at bounding box center [1506, 47] width 74 height 13
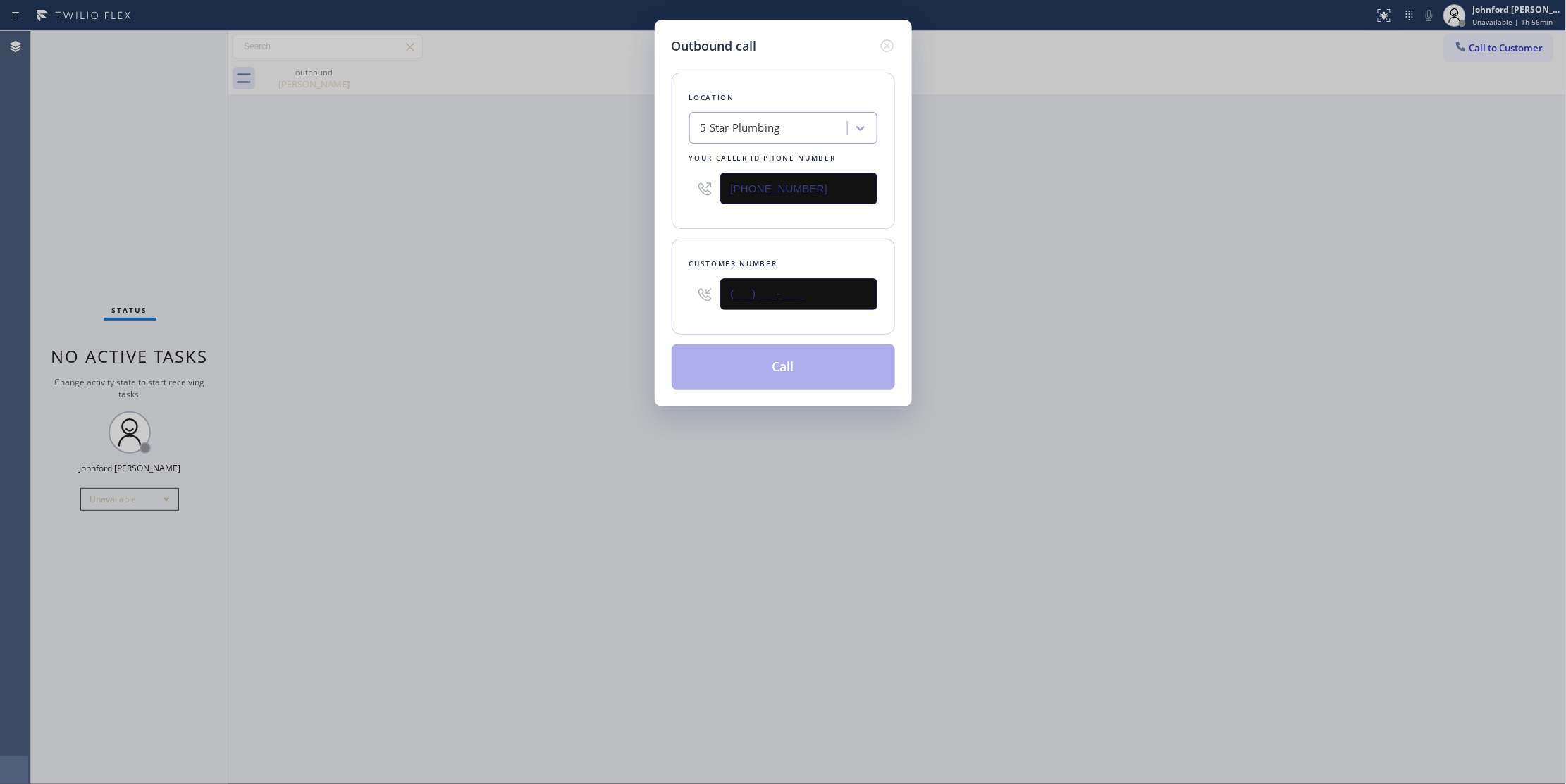
drag, startPoint x: 832, startPoint y: 283, endPoint x: 668, endPoint y: 299, distance: 164.8
click at [690, 303] on div "(___) ___-____" at bounding box center [783, 294] width 189 height 45
paste input "412) 576-1290"
type input "[PHONE_NUMBER]"
click at [581, 300] on div "Outbound call Location 5 Star Plumbing Your caller id phone number [PHONE_NUMBE…" at bounding box center [783, 392] width 1566 height 784
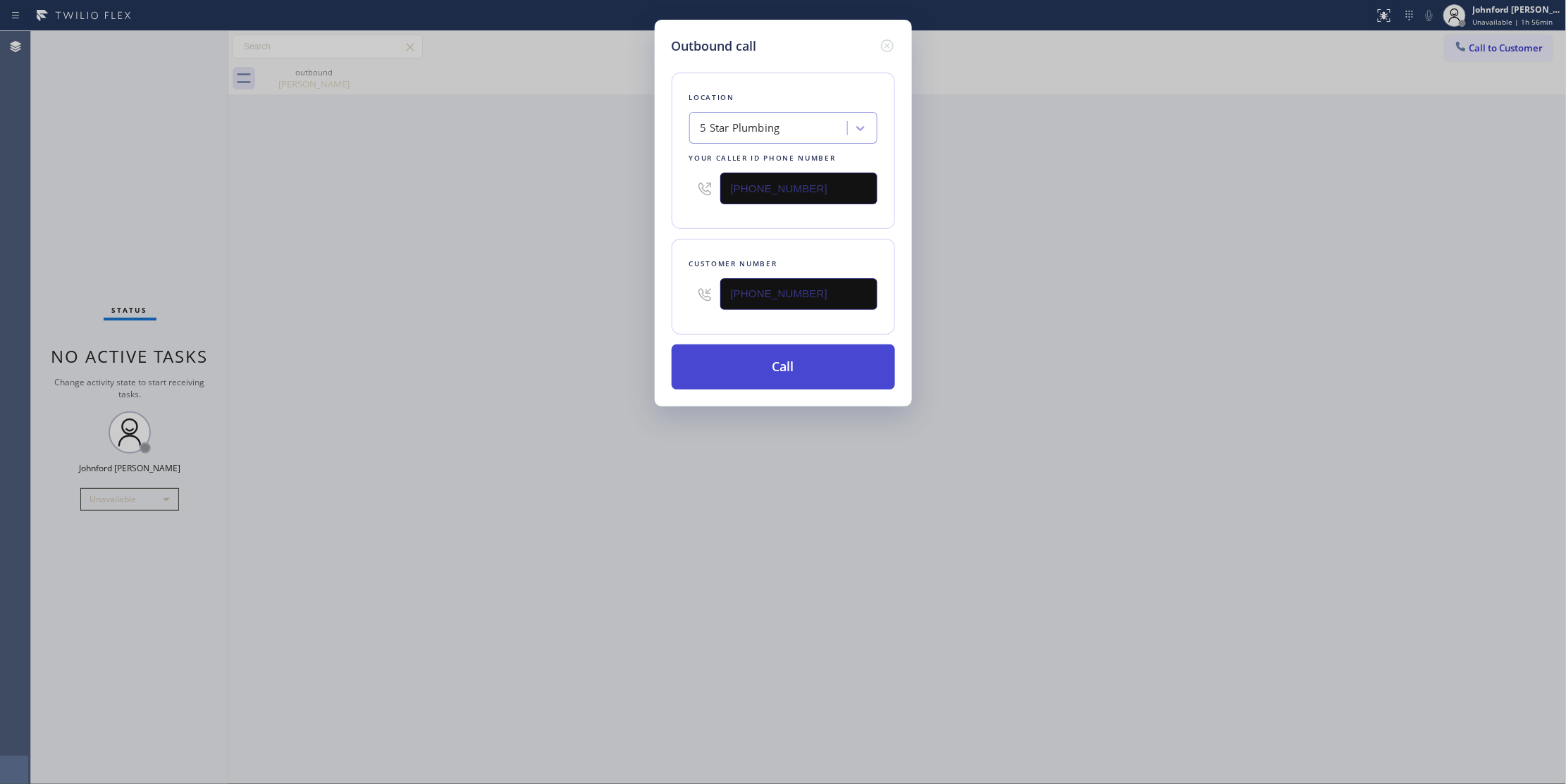
click at [724, 382] on button "Call" at bounding box center [783, 366] width 223 height 45
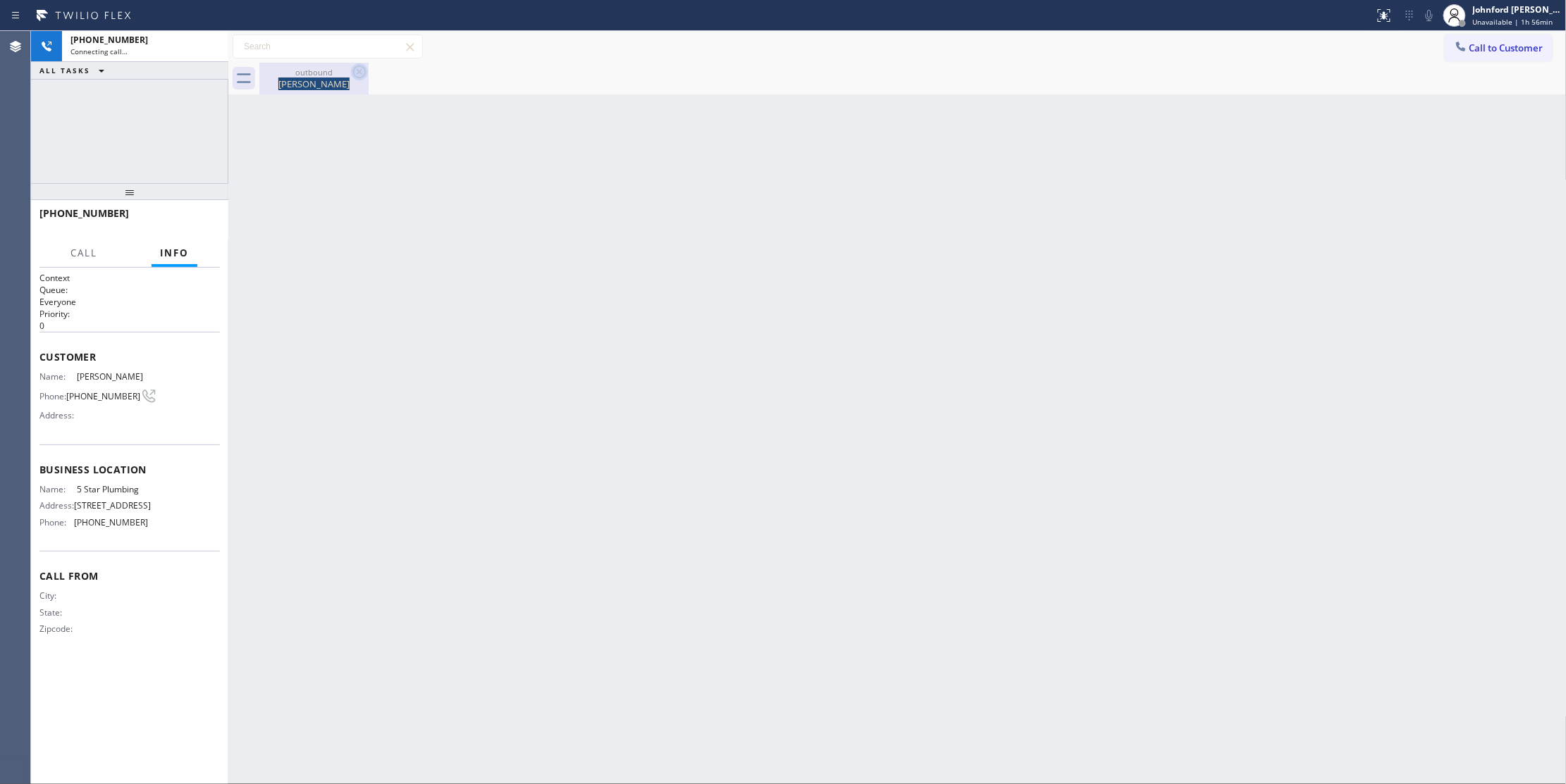
click at [353, 69] on div "outbound [PERSON_NAME]" at bounding box center [313, 78] width 109 height 32
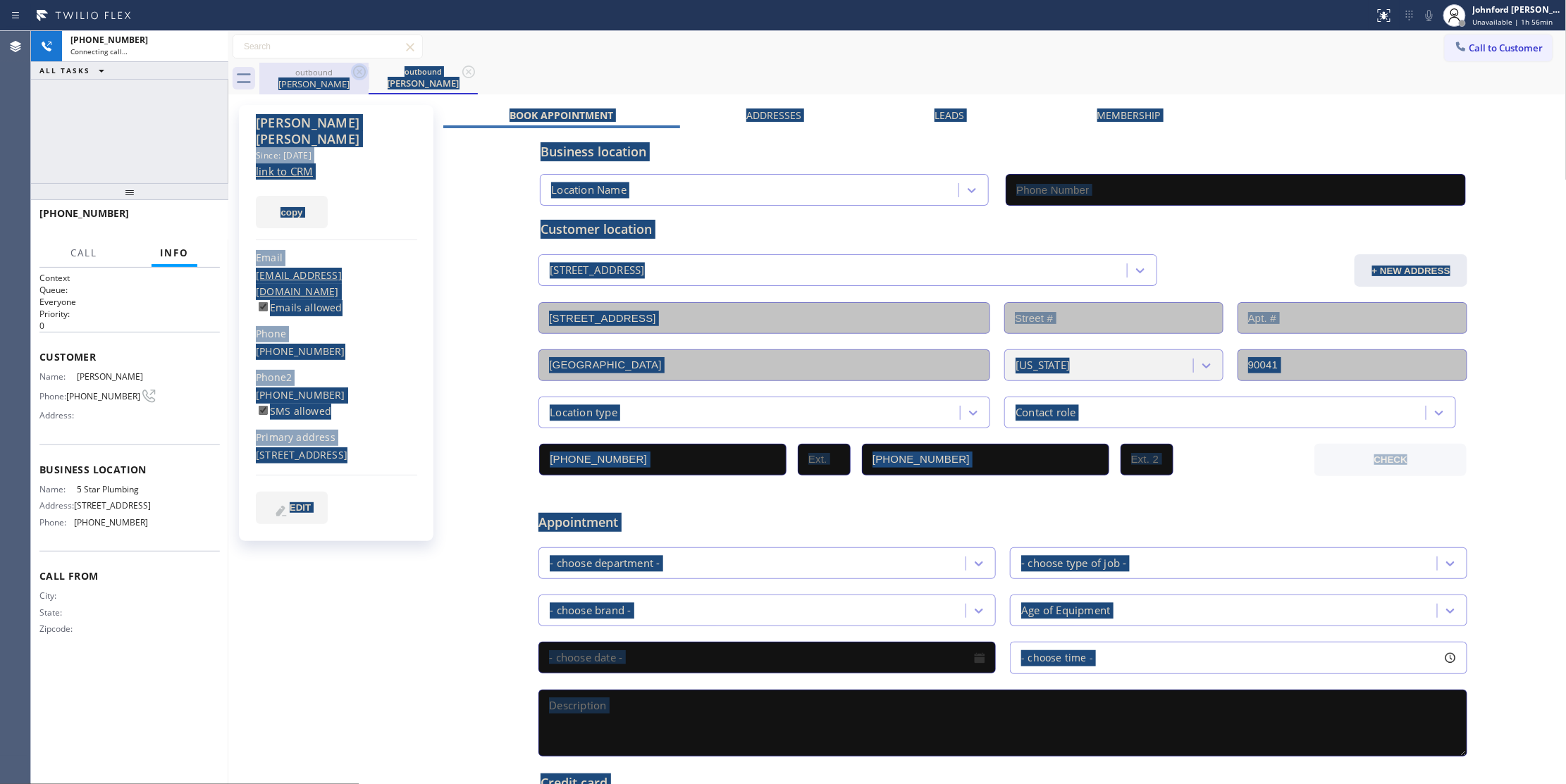
click at [355, 71] on icon at bounding box center [359, 72] width 16 height 16
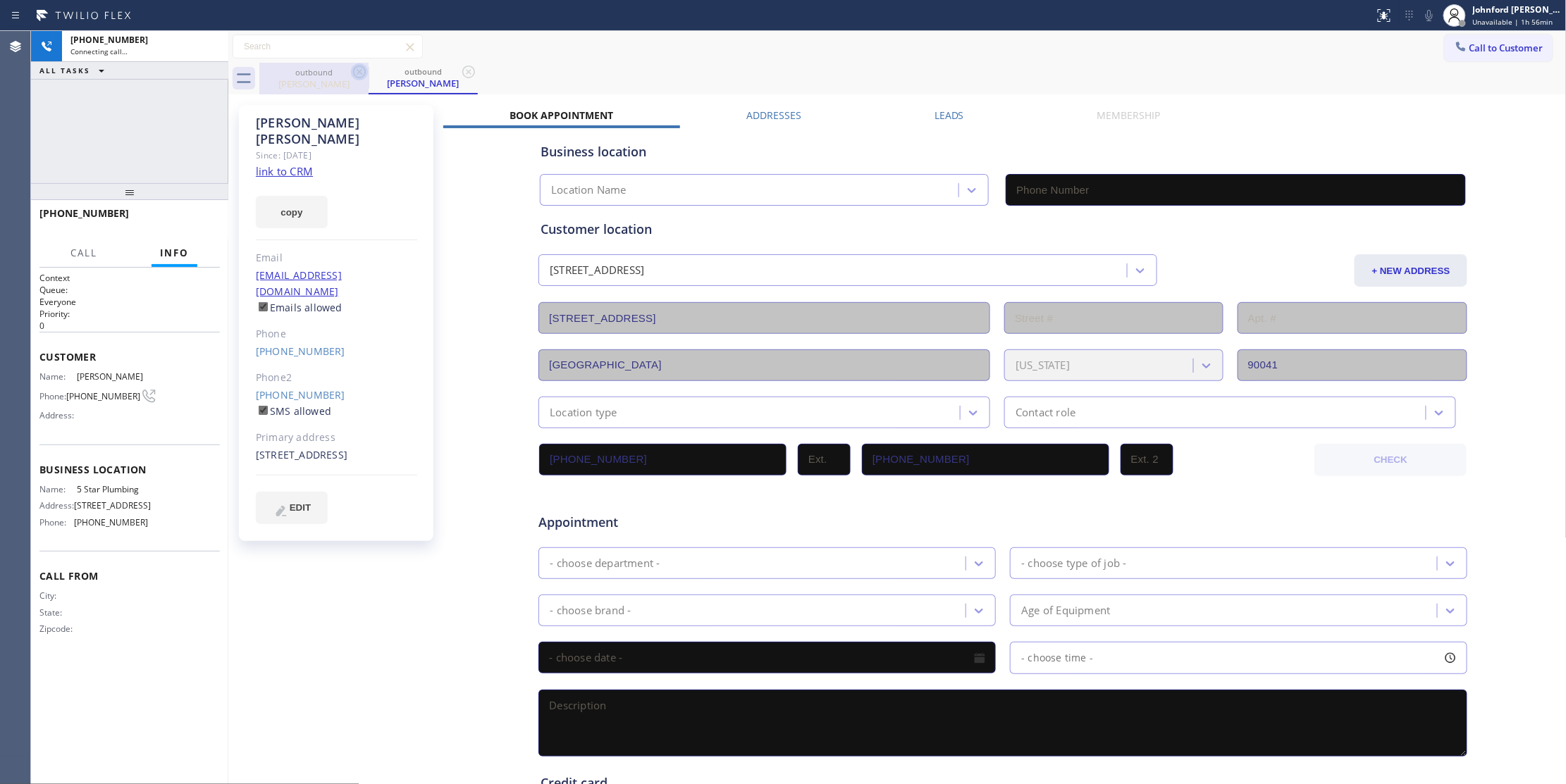
click at [357, 71] on icon at bounding box center [359, 72] width 16 height 16
click at [201, 44] on icon at bounding box center [209, 45] width 16 height 16
drag, startPoint x: 299, startPoint y: 204, endPoint x: 300, endPoint y: 196, distance: 8.1
click at [299, 204] on button "copy" at bounding box center [291, 213] width 72 height 33
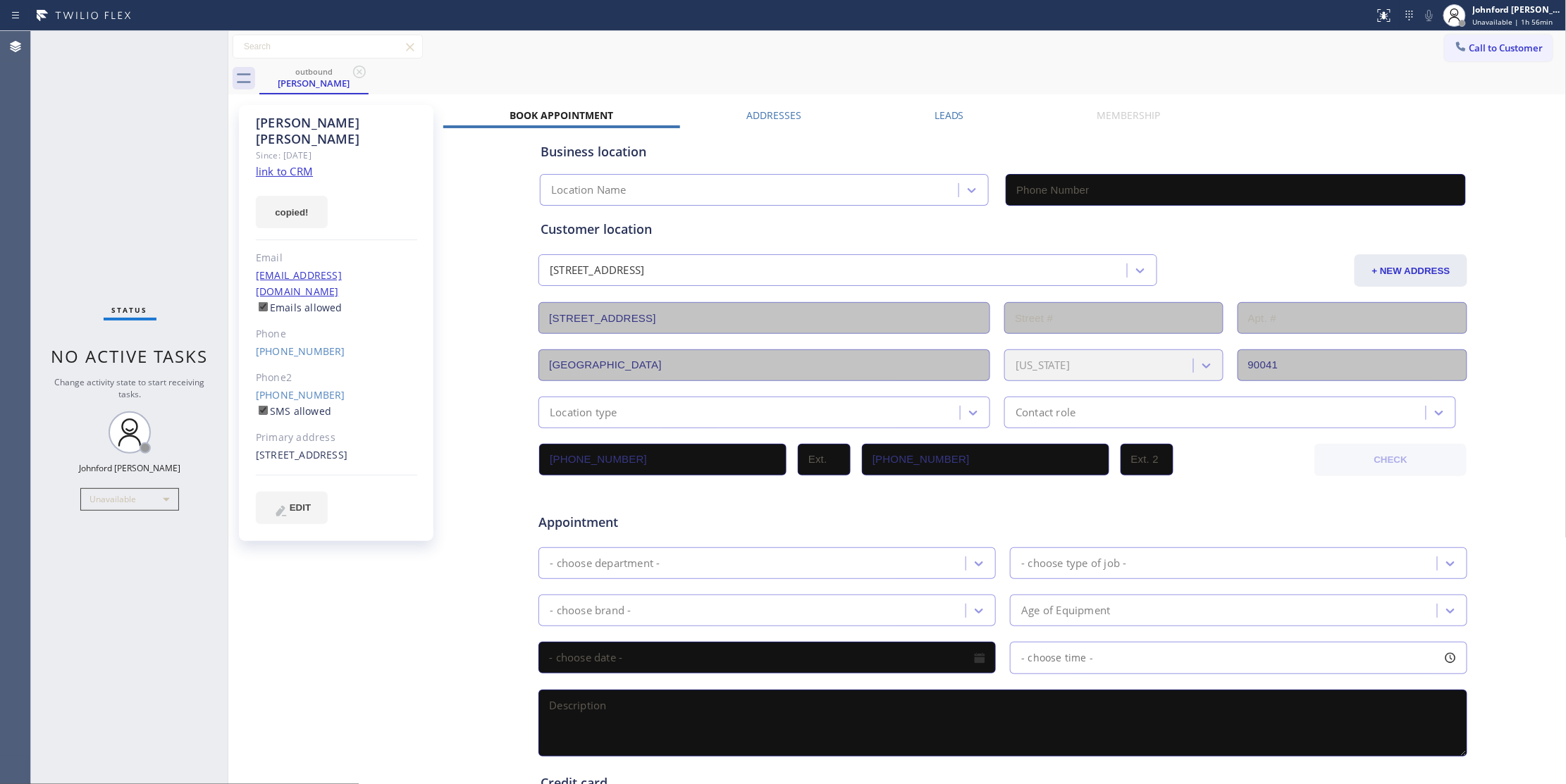
click at [302, 164] on link "link to CRM" at bounding box center [283, 171] width 57 height 15
type input "[PHONE_NUMBER]"
click at [1474, 52] on span "Call to Customer" at bounding box center [1506, 47] width 74 height 13
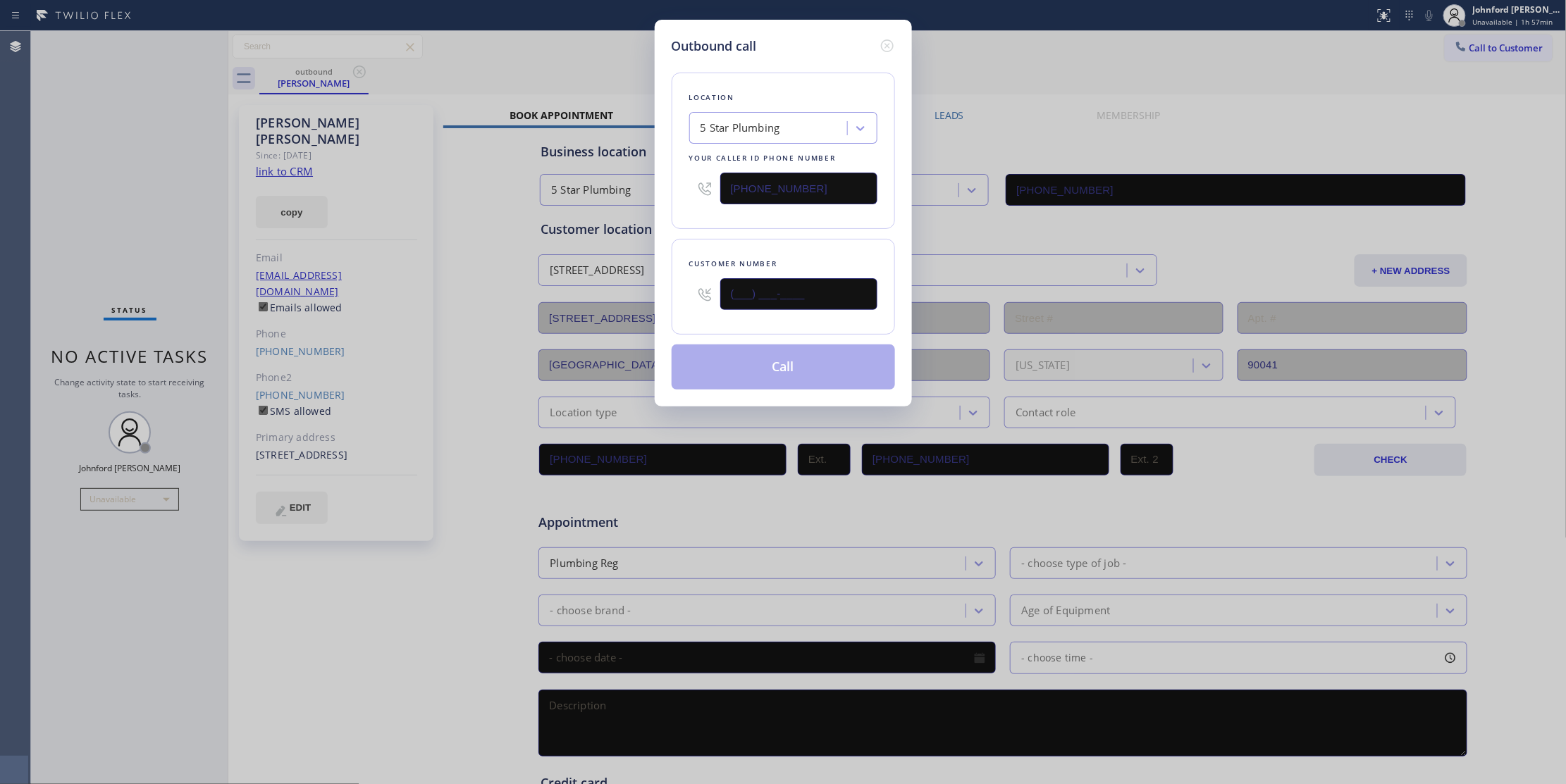
drag, startPoint x: 814, startPoint y: 296, endPoint x: 658, endPoint y: 295, distance: 156.0
click at [680, 295] on div "Customer number (___) ___-____" at bounding box center [783, 286] width 223 height 96
paste input "203) 908-5085"
type input "[PHONE_NUMBER]"
click at [700, 238] on div "Location 5 Star Plumbing Your caller id phone number [PHONE_NUMBER] Customer nu…" at bounding box center [783, 222] width 223 height 334
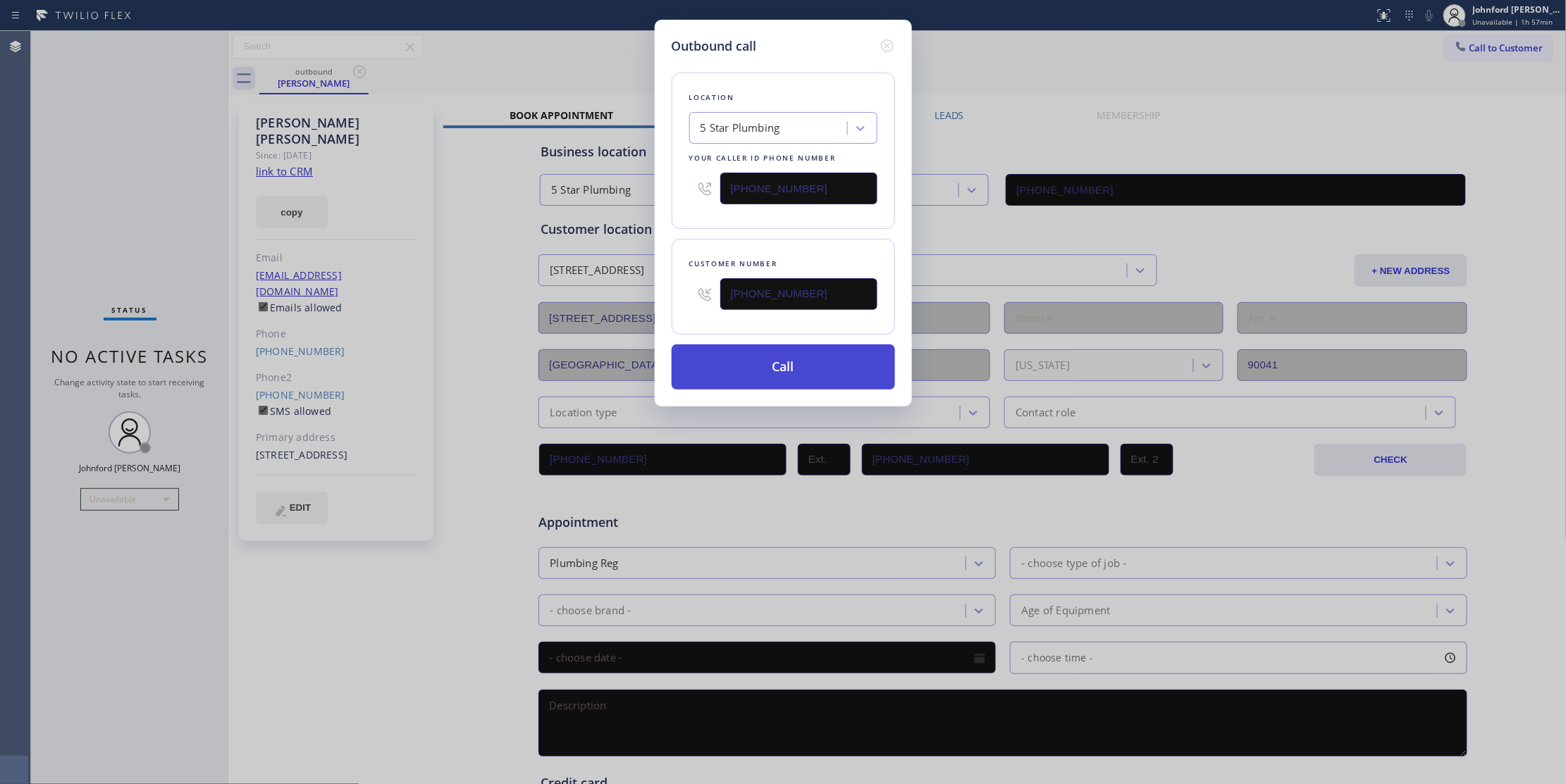
click at [761, 370] on button "Call" at bounding box center [783, 366] width 223 height 45
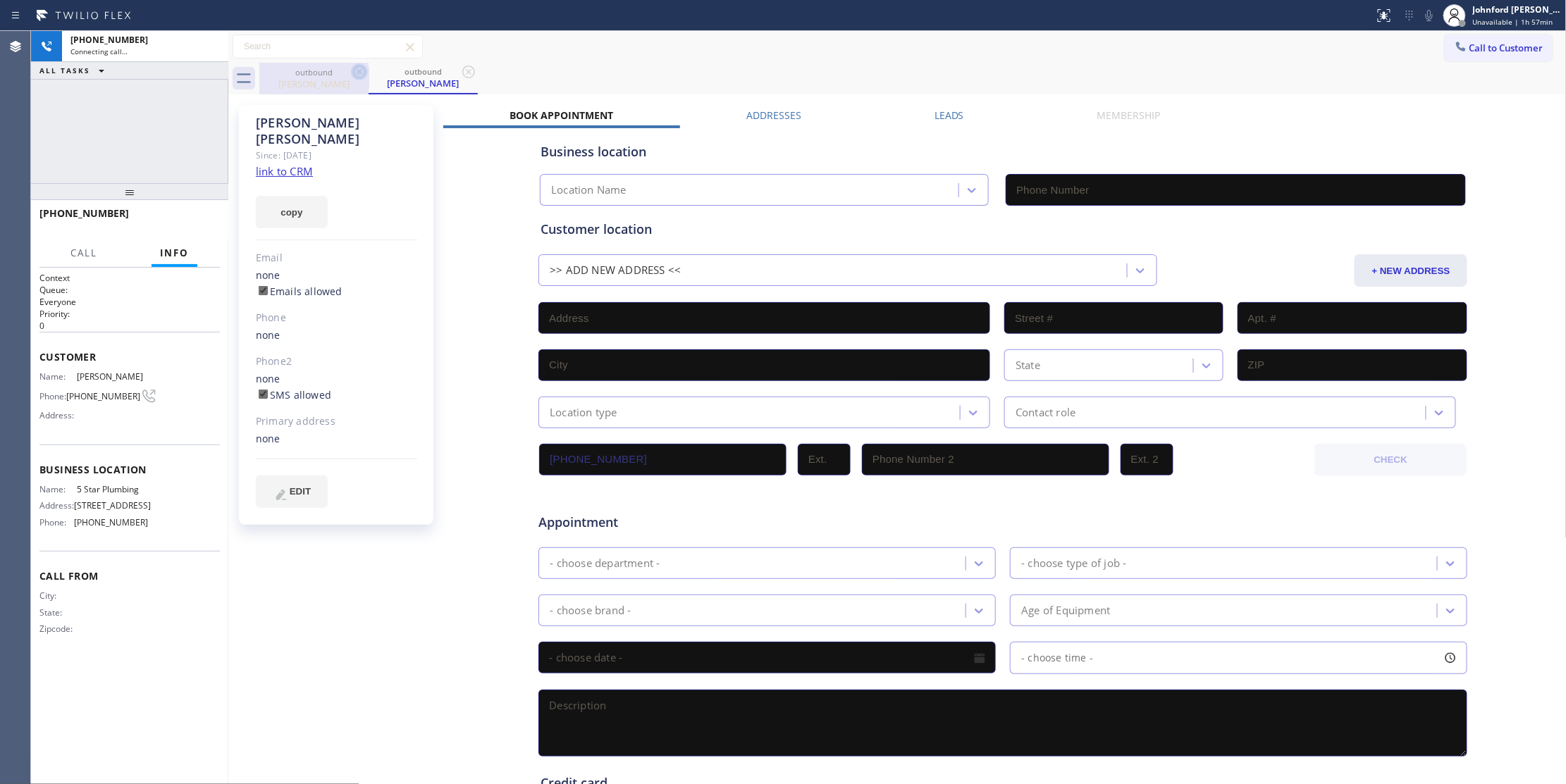
click at [363, 76] on icon at bounding box center [359, 72] width 13 height 13
click at [280, 196] on button "copy" at bounding box center [291, 213] width 72 height 33
click at [212, 51] on icon at bounding box center [209, 45] width 16 height 16
type input "[PHONE_NUMBER]"
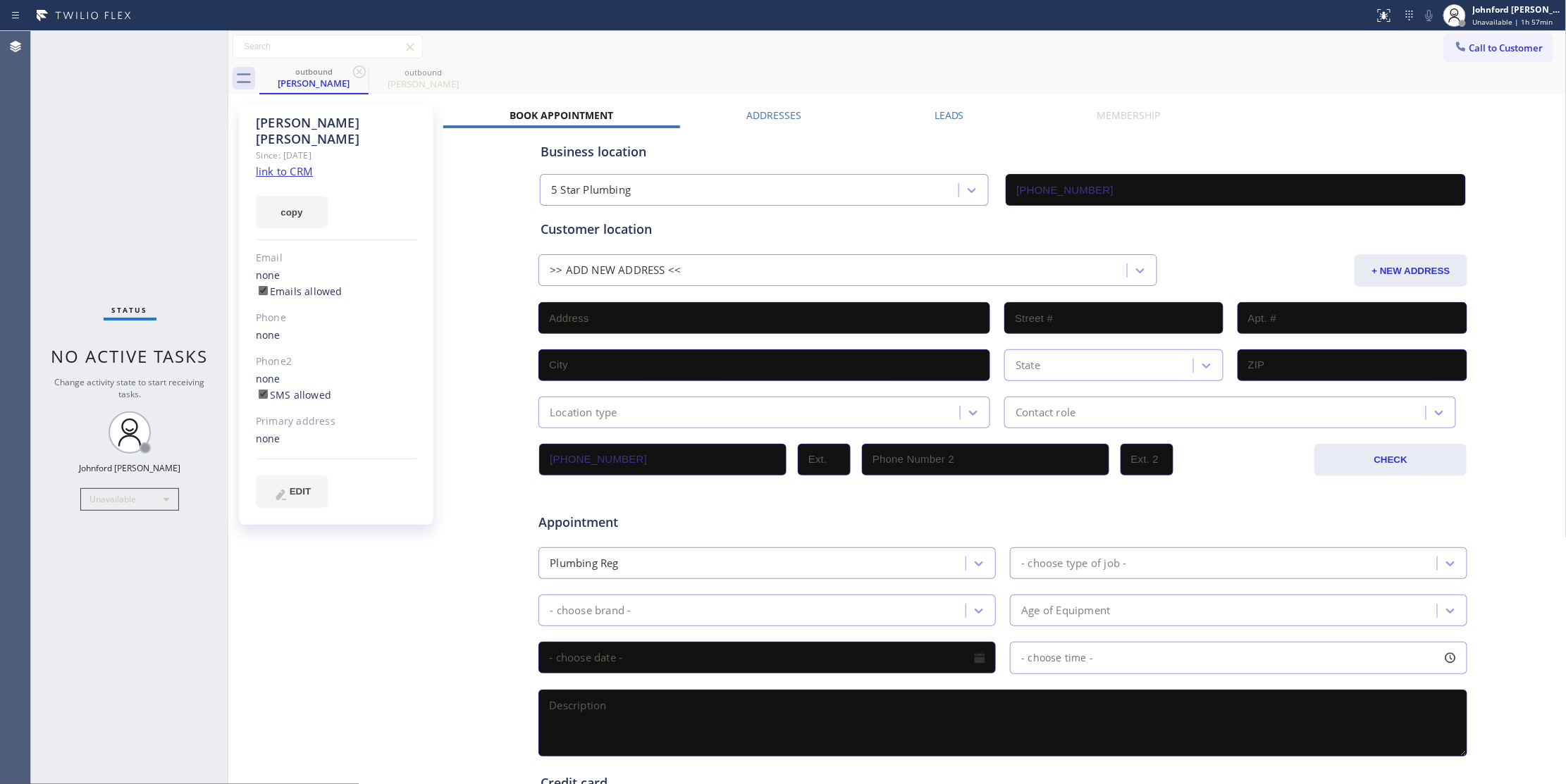
click at [1462, 54] on button "Call to Customer" at bounding box center [1498, 48] width 107 height 27
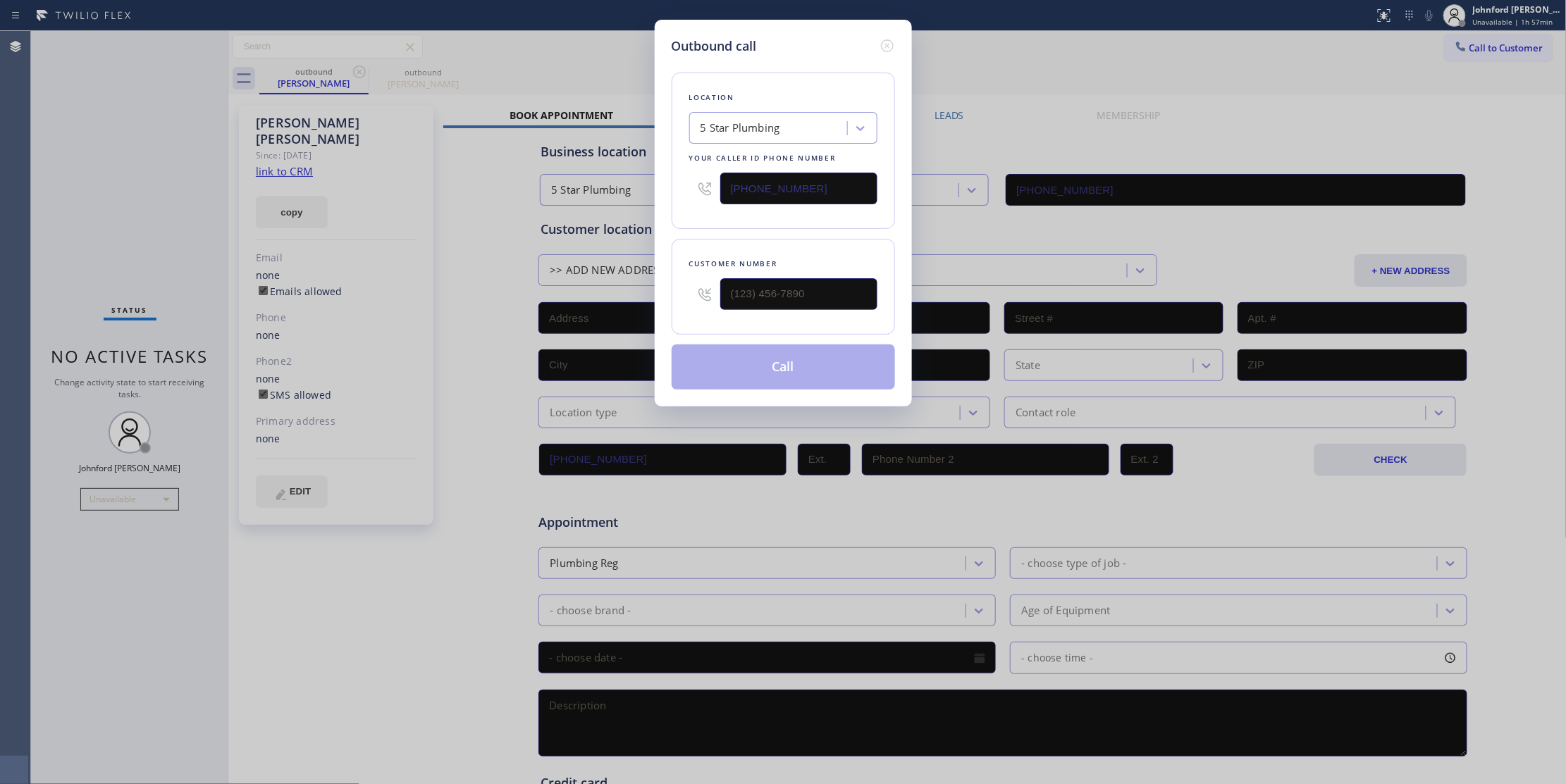
drag, startPoint x: 820, startPoint y: 188, endPoint x: 646, endPoint y: 206, distance: 174.9
click at [646, 206] on div "Outbound call Location 5 Star Plumbing Your caller id phone number [PHONE_NUMBE…" at bounding box center [783, 392] width 1566 height 784
paste input "347) 404-5804"
type input "[PHONE_NUMBER]"
drag, startPoint x: 811, startPoint y: 295, endPoint x: 637, endPoint y: 279, distance: 174.7
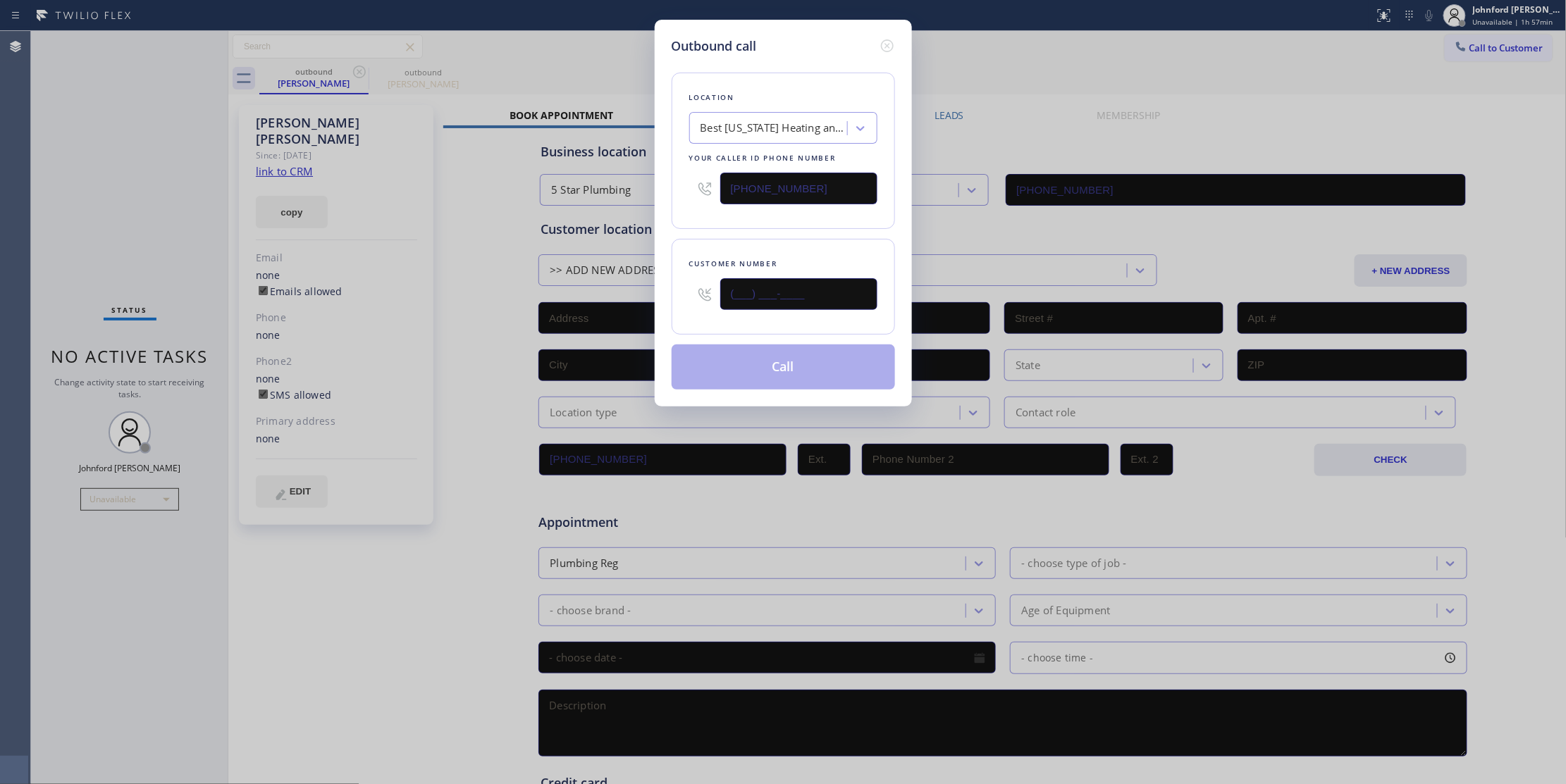
click at [637, 279] on div "Outbound call Location Best [US_STATE] Heating and AC Repair Your caller id pho…" at bounding box center [783, 392] width 1566 height 784
paste input "347) 404-5804"
type input "[PHONE_NUMBER]"
click at [688, 227] on div "Location Best [US_STATE] Heating and AC Repair Your caller id phone number [PHO…" at bounding box center [783, 151] width 223 height 157
click at [759, 364] on button "Call" at bounding box center [783, 366] width 223 height 45
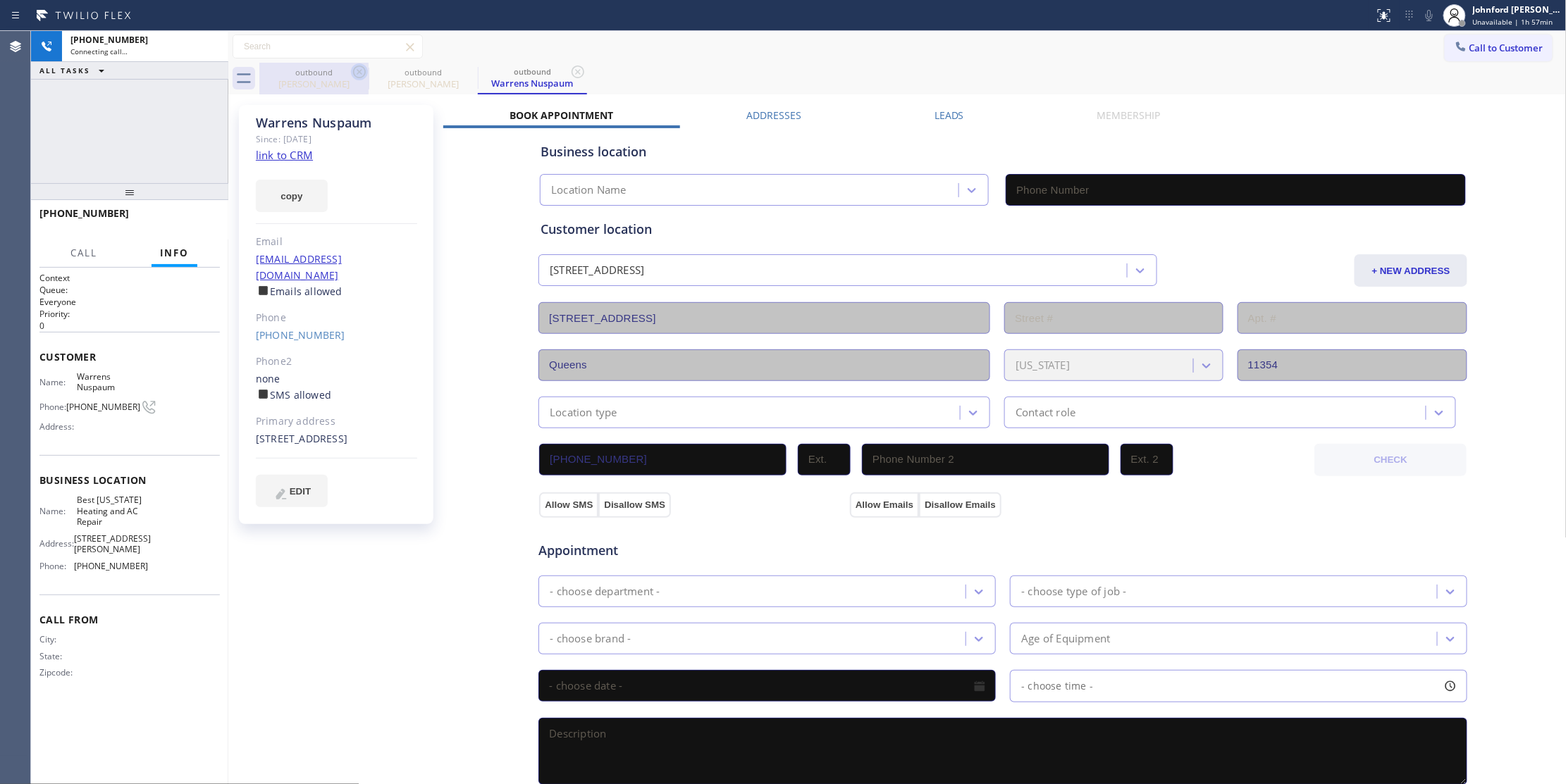
click at [356, 69] on icon at bounding box center [359, 72] width 16 height 16
click at [0, 0] on icon at bounding box center [0, 0] width 0 height 0
click at [291, 154] on link "link to CRM" at bounding box center [283, 155] width 57 height 15
type input "[PHONE_NUMBER]"
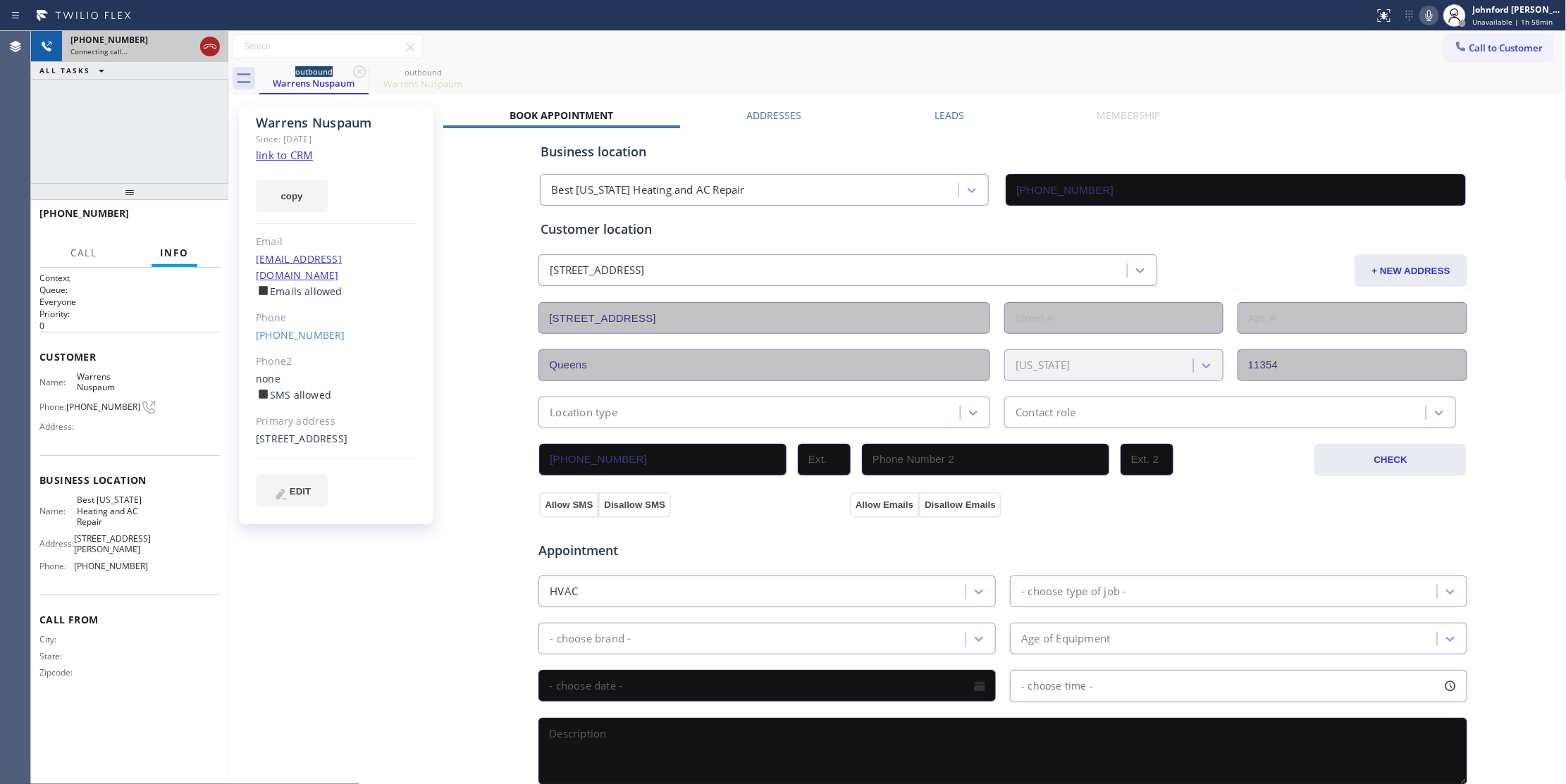
click at [209, 43] on icon at bounding box center [209, 45] width 16 height 16
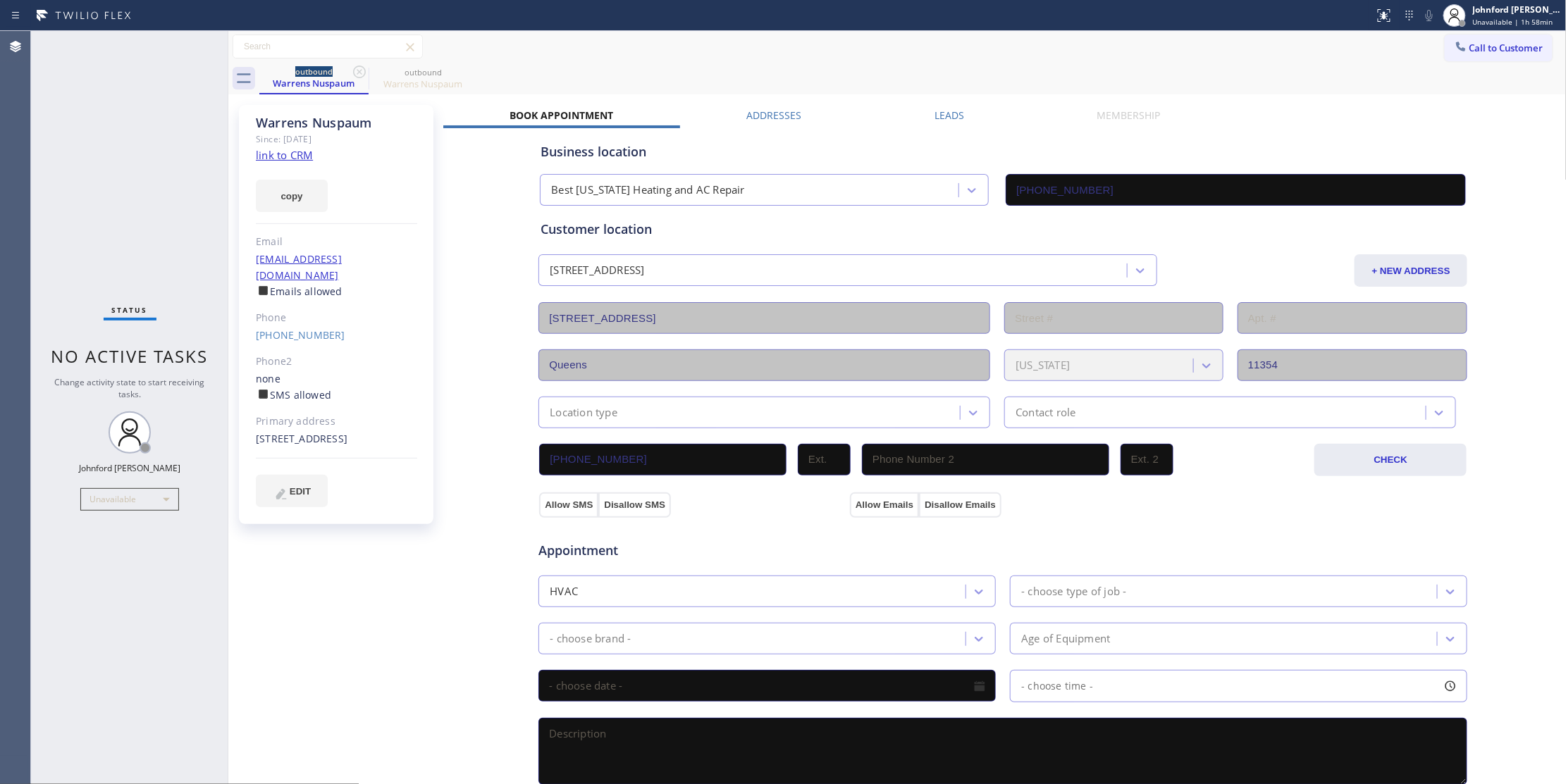
drag, startPoint x: 306, startPoint y: 193, endPoint x: 213, endPoint y: 237, distance: 102.9
click at [306, 193] on button "copy" at bounding box center [291, 196] width 72 height 33
click at [354, 184] on div "copied!" at bounding box center [336, 188] width 162 height 48
click at [360, 71] on icon at bounding box center [359, 72] width 16 height 16
click at [0, 0] on icon at bounding box center [0, 0] width 0 height 0
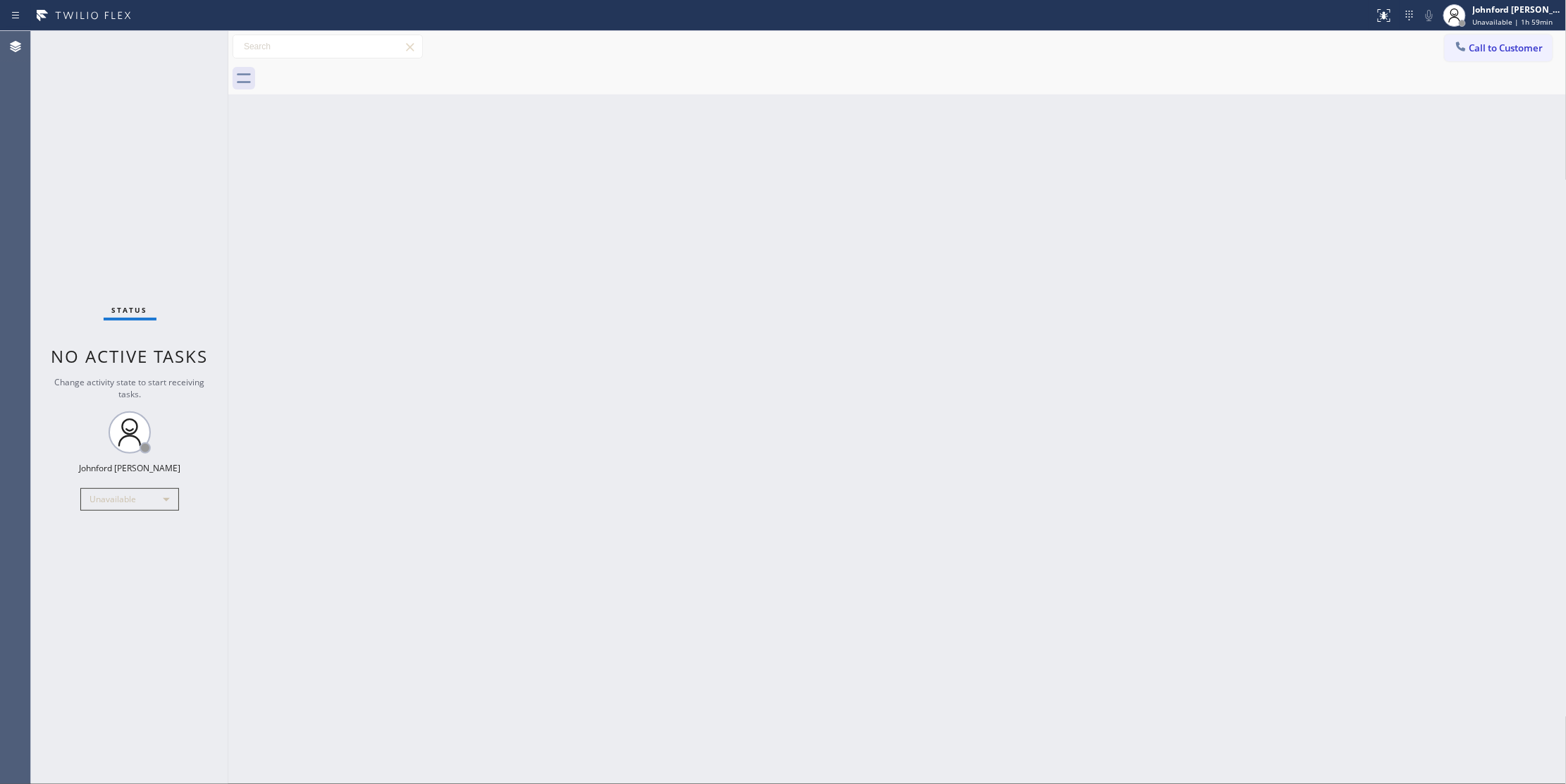
click at [153, 246] on div "Status No active tasks Change activity state to start receiving tasks. [PERSON_…" at bounding box center [130, 407] width 197 height 753
click at [1156, 302] on div "Back to Dashboard Change Sender ID Customers Technicians Select a contact Outbo…" at bounding box center [898, 407] width 1339 height 753
click at [1481, 53] on span "Call to Customer" at bounding box center [1506, 47] width 74 height 13
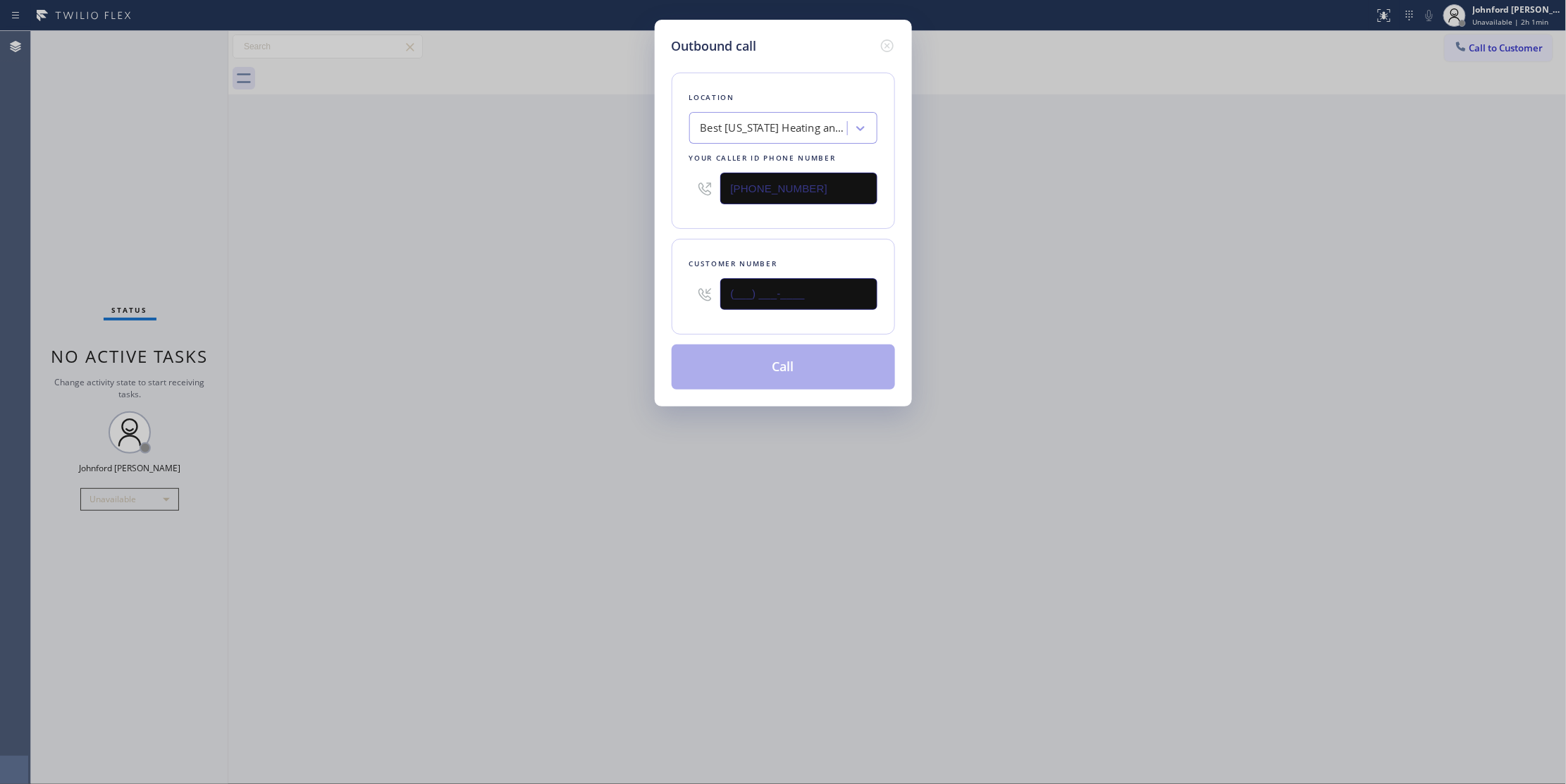
drag, startPoint x: 664, startPoint y: 326, endPoint x: 562, endPoint y: 315, distance: 102.6
click at [626, 323] on div "Outbound call Location Best [US_STATE] Heating and AC Repair Your caller id pho…" at bounding box center [783, 392] width 1566 height 784
paste input "704) 748-4193"
type input "[PHONE_NUMBER]"
click at [523, 320] on div "Outbound call Location Best [US_STATE] Heating and AC Repair Your caller id pho…" at bounding box center [783, 392] width 1566 height 784
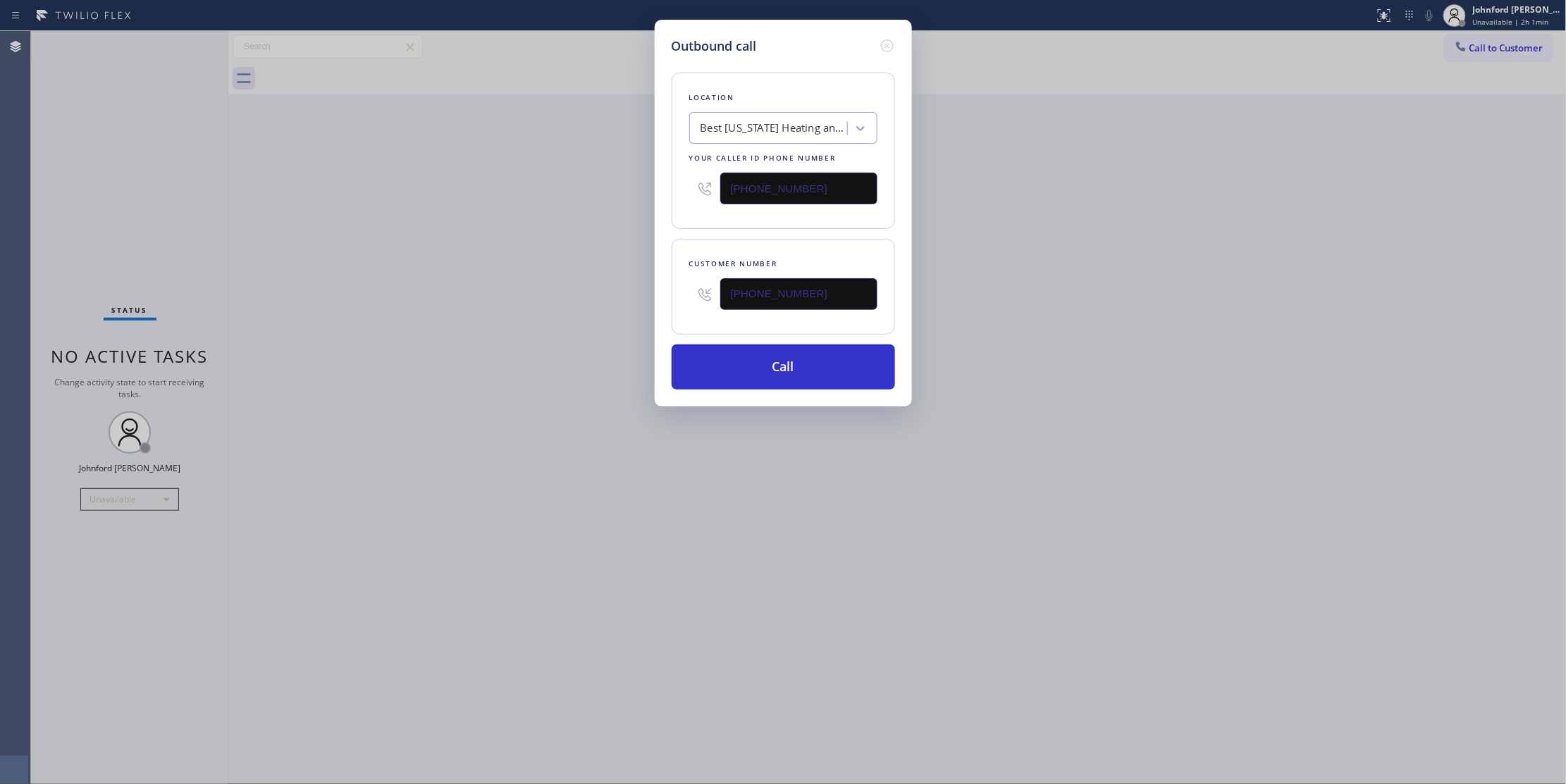
drag, startPoint x: 718, startPoint y: 212, endPoint x: 556, endPoint y: 220, distance: 162.2
click at [659, 217] on div "Outbound call Location Best [US_STATE] Heating and AC Repair Your caller id pho…" at bounding box center [783, 213] width 257 height 387
paste input "888) 909-0120"
type input "[PHONE_NUMBER]"
click at [534, 222] on div "Outbound call Location Best [US_STATE] Heating and AC Repair Your caller id pho…" at bounding box center [783, 392] width 1566 height 784
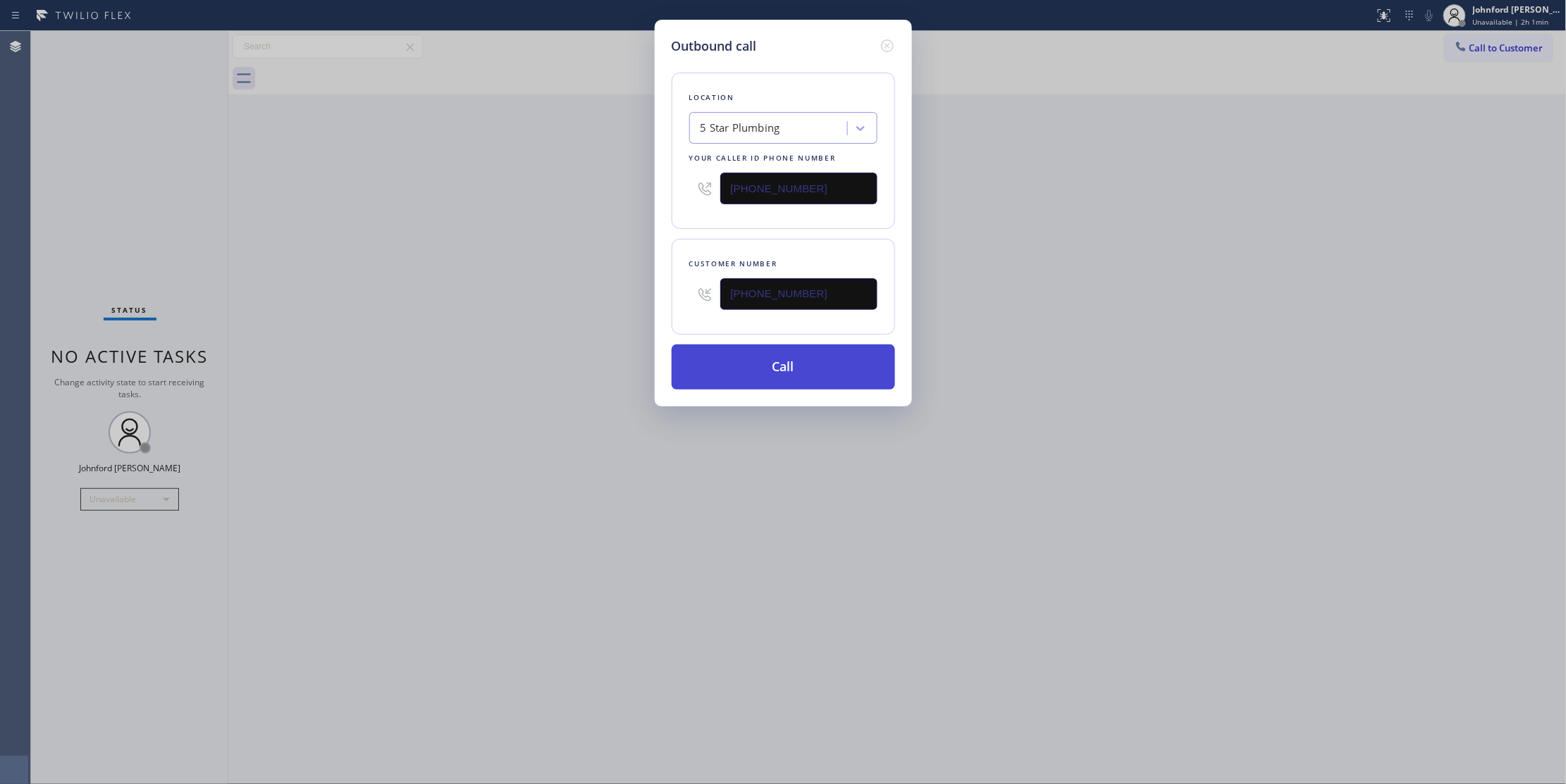
click at [727, 370] on button "Call" at bounding box center [783, 366] width 223 height 45
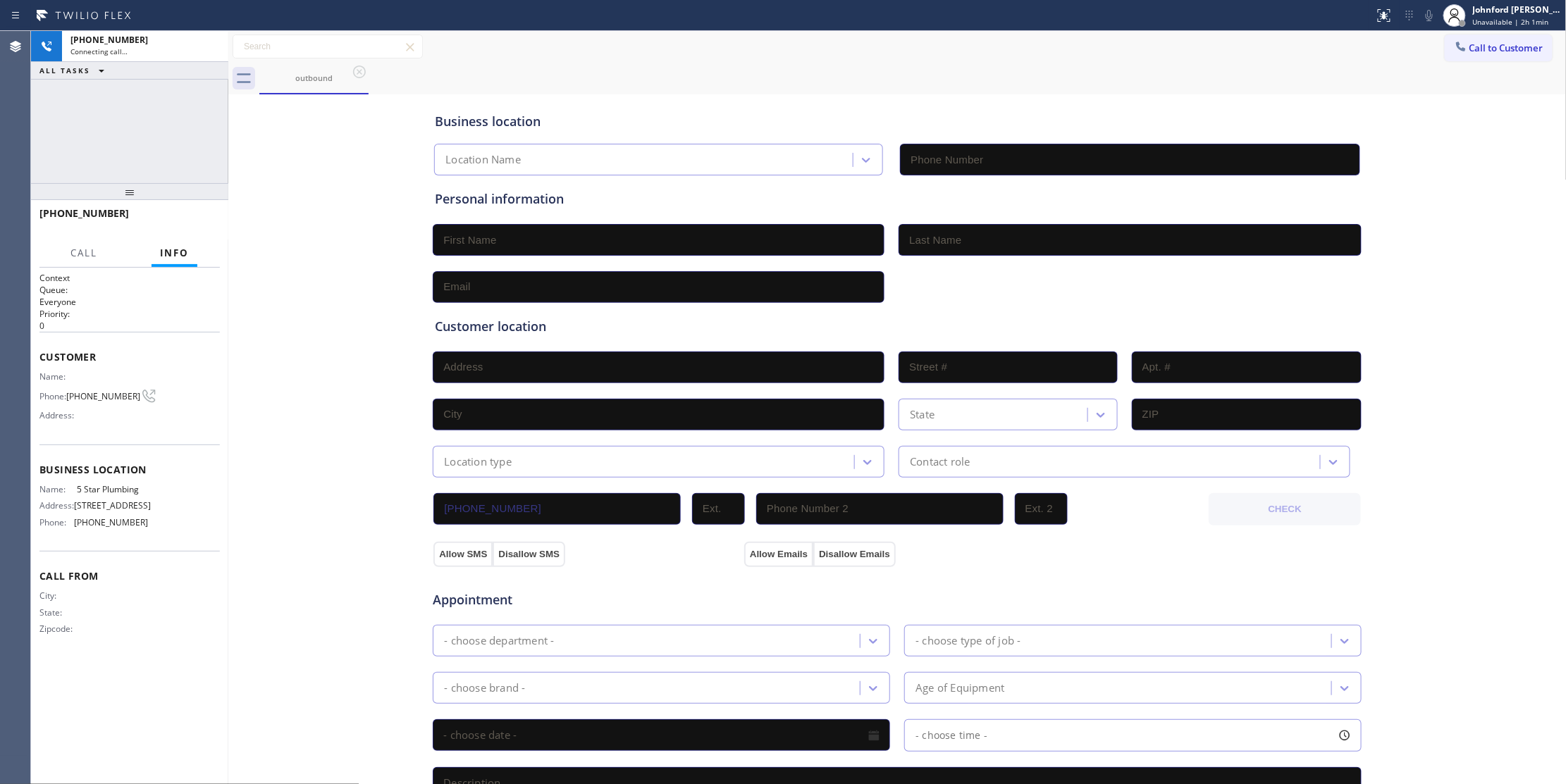
type input "[PHONE_NUMBER]"
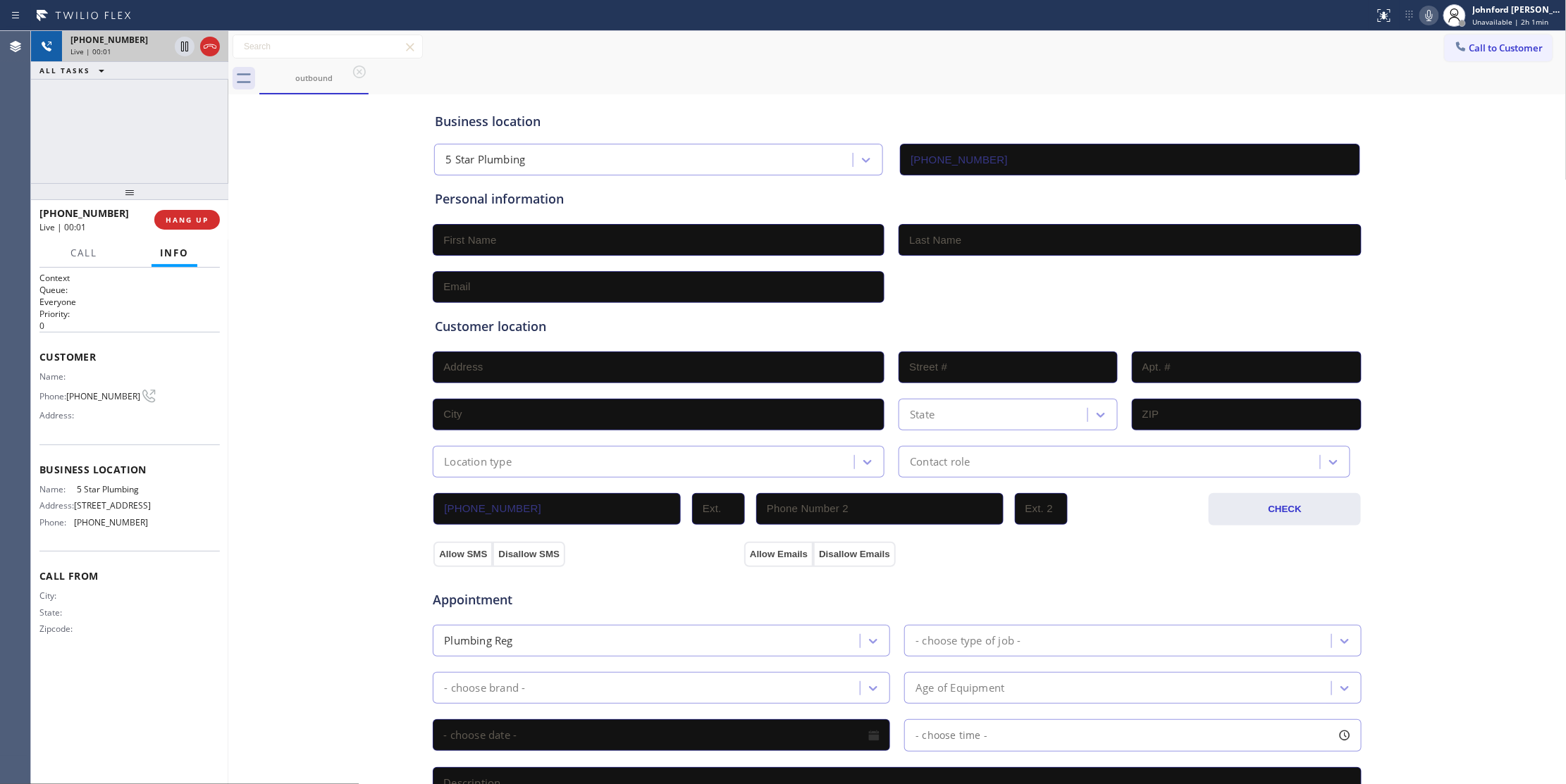
click at [212, 49] on icon at bounding box center [209, 45] width 16 height 16
click at [1469, 44] on span "Call to Customer" at bounding box center [1506, 47] width 74 height 13
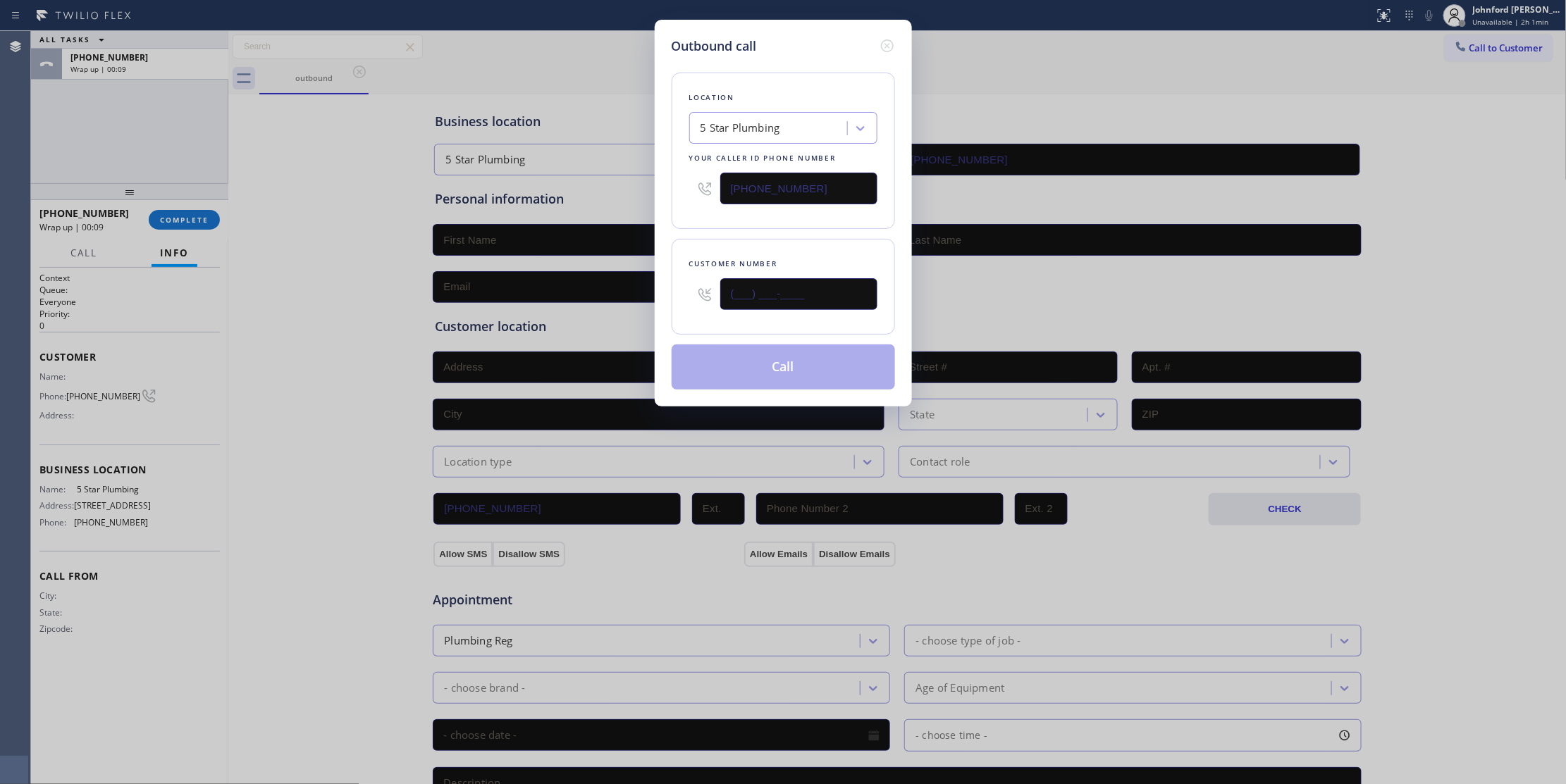
drag, startPoint x: 808, startPoint y: 296, endPoint x: 676, endPoint y: 254, distance: 138.5
click at [641, 297] on div "Outbound call Location 5 Star Plumbing Your caller id phone number [PHONE_NUMBE…" at bounding box center [783, 392] width 1566 height 784
paste input "818) 919-2879"
type input "[PHONE_NUMBER]"
click at [744, 204] on input "[PHONE_NUMBER]" at bounding box center [799, 189] width 157 height 32
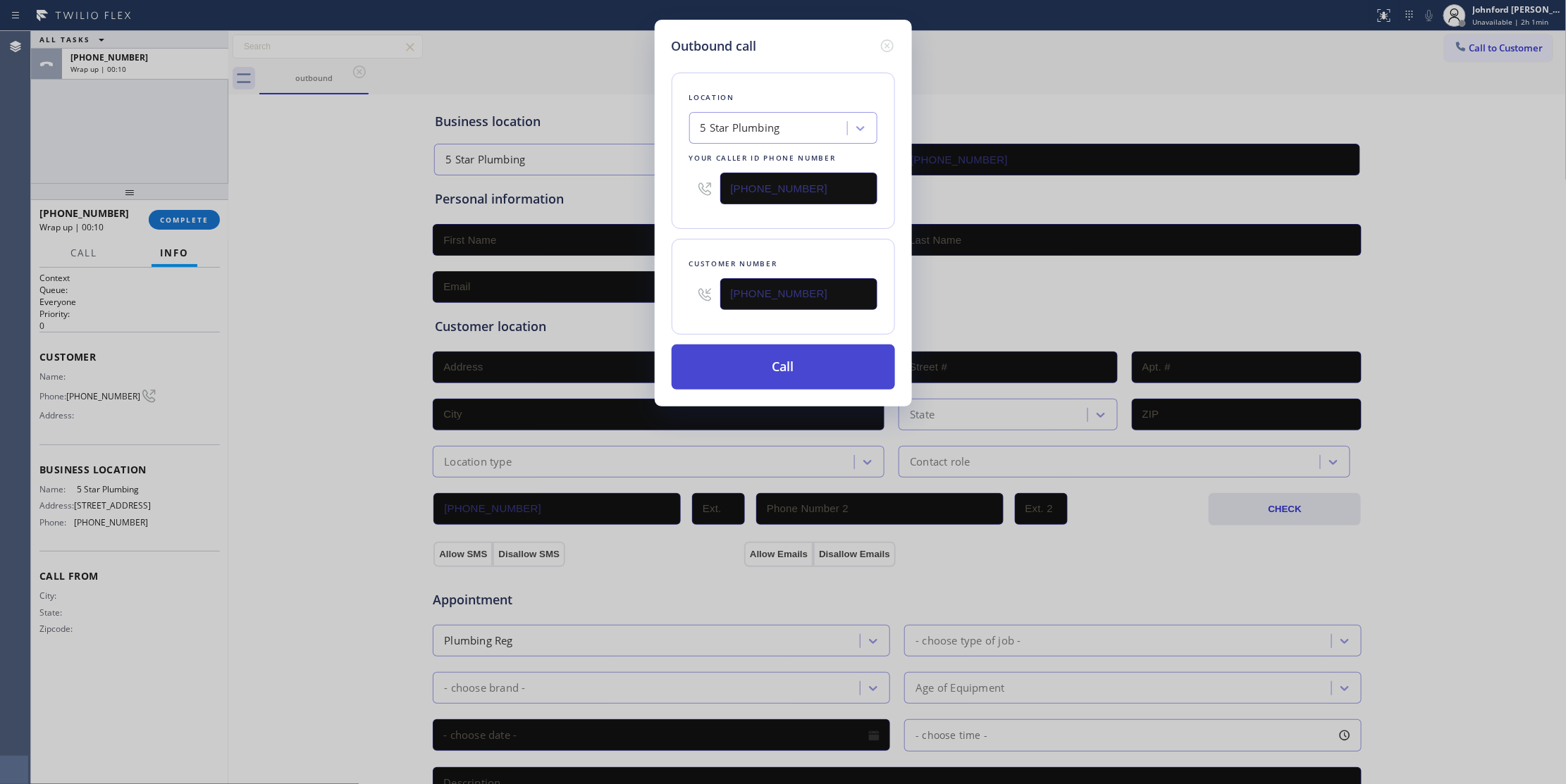
click at [748, 372] on button "Call" at bounding box center [783, 366] width 223 height 45
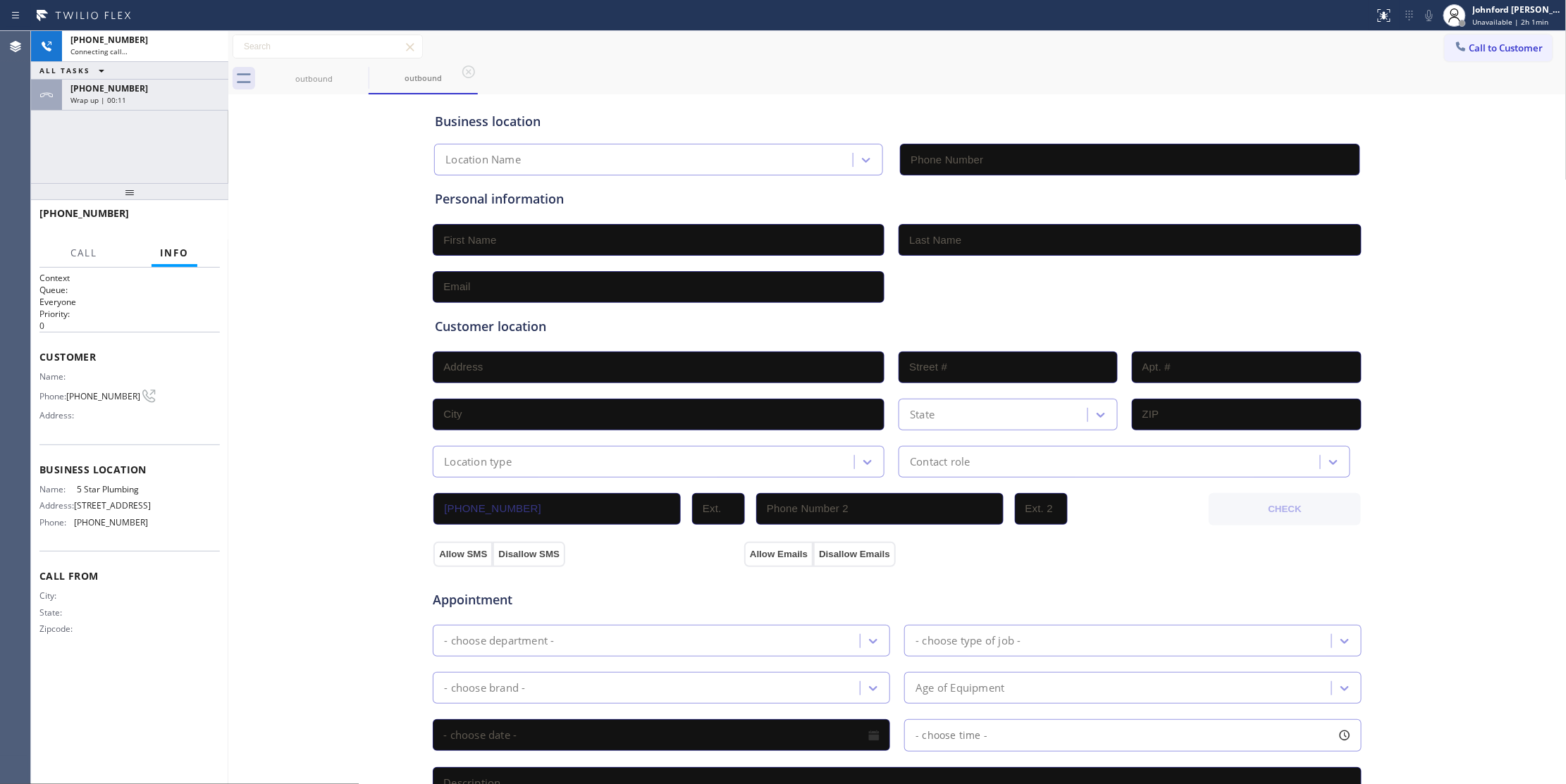
type input "[PHONE_NUMBER]"
click at [151, 102] on div "Wrap up | 00:14" at bounding box center [145, 100] width 149 height 10
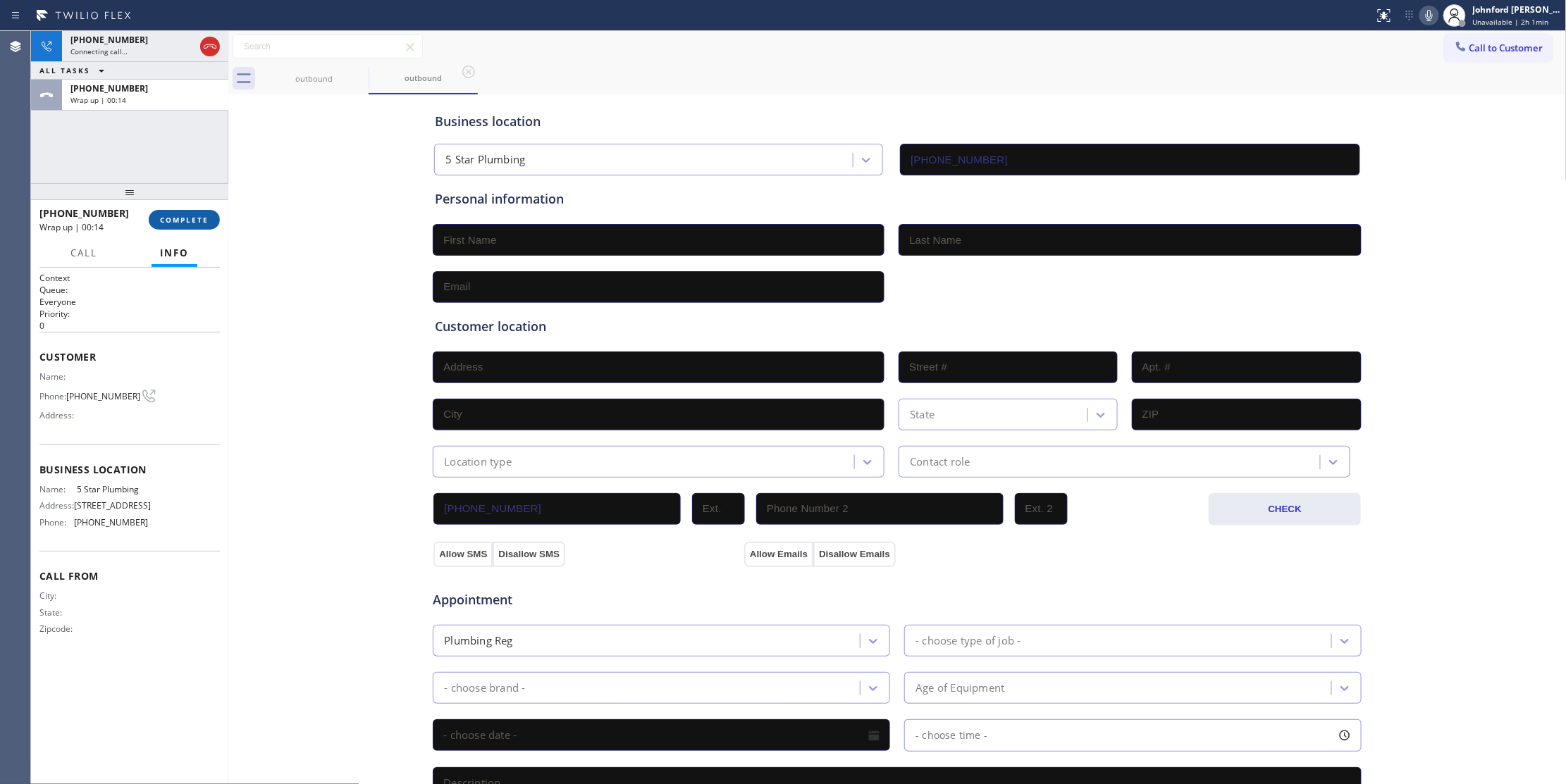
click at [170, 218] on span "COMPLETE" at bounding box center [184, 219] width 48 height 10
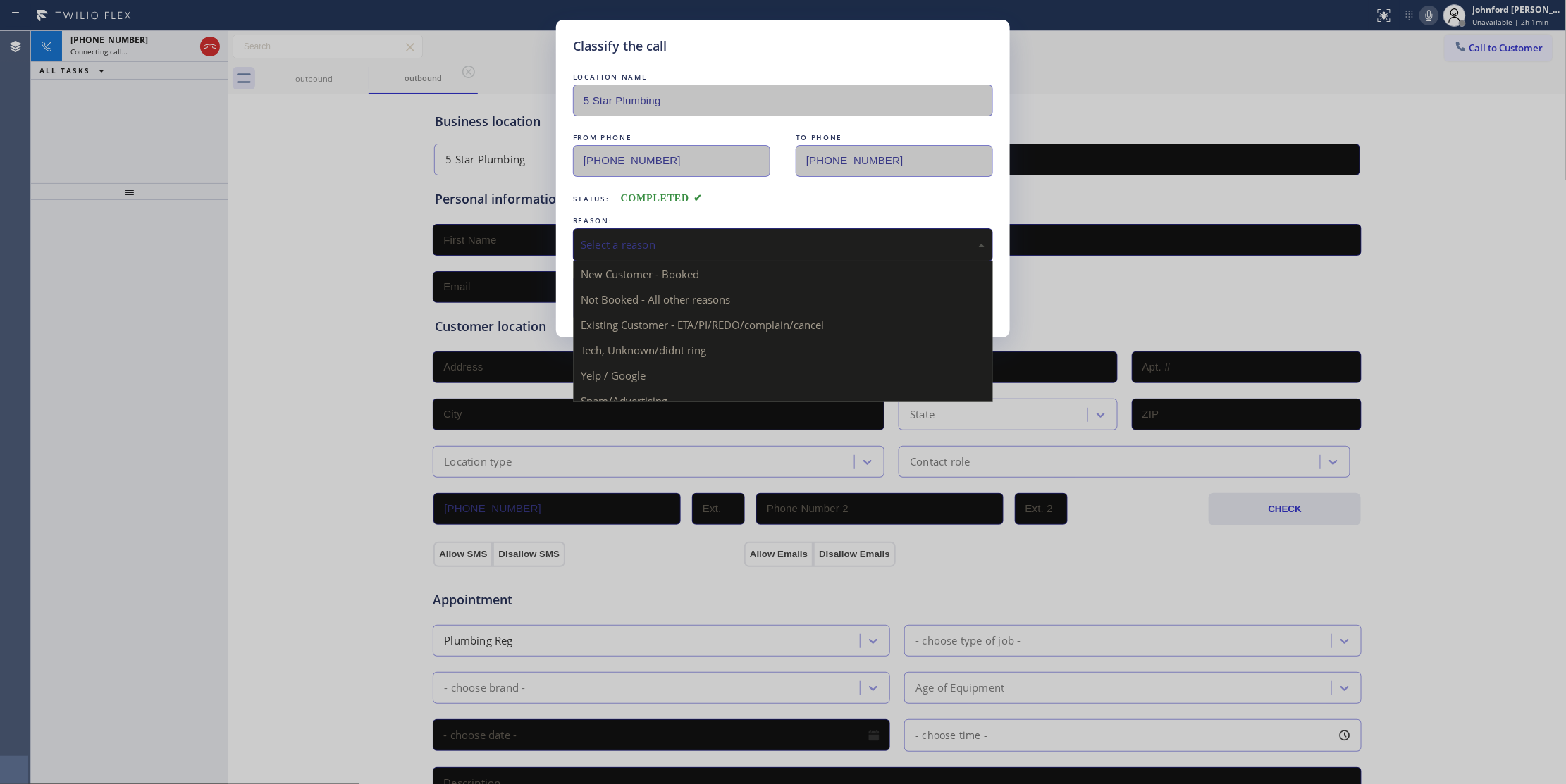
click at [635, 257] on div "Select a reason" at bounding box center [783, 245] width 420 height 33
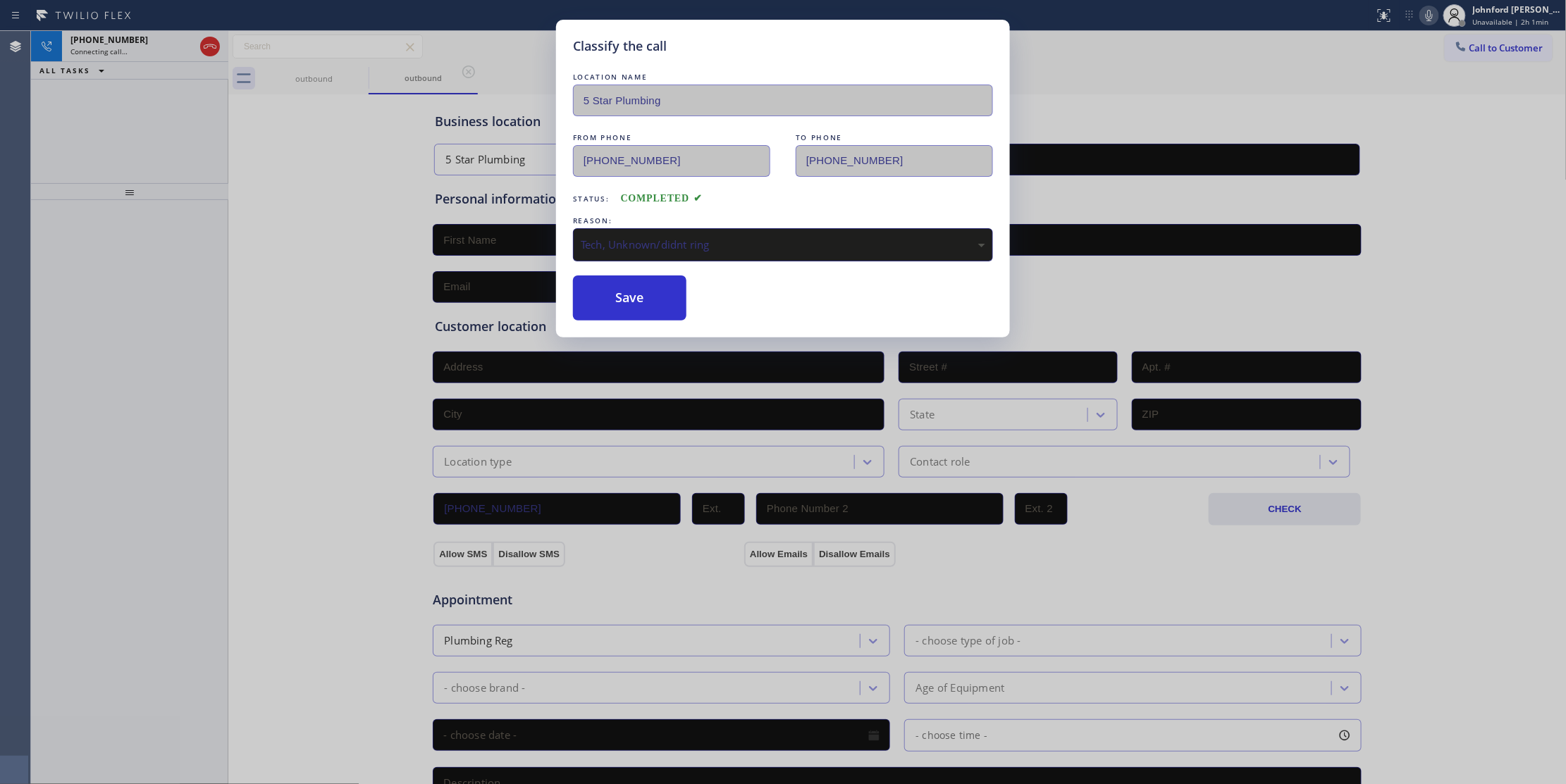
click at [653, 247] on div "Tech, Unknown/didnt ring" at bounding box center [783, 245] width 404 height 16
click at [641, 276] on button "Save" at bounding box center [629, 298] width 113 height 45
click at [581, 307] on button "Save" at bounding box center [629, 298] width 113 height 45
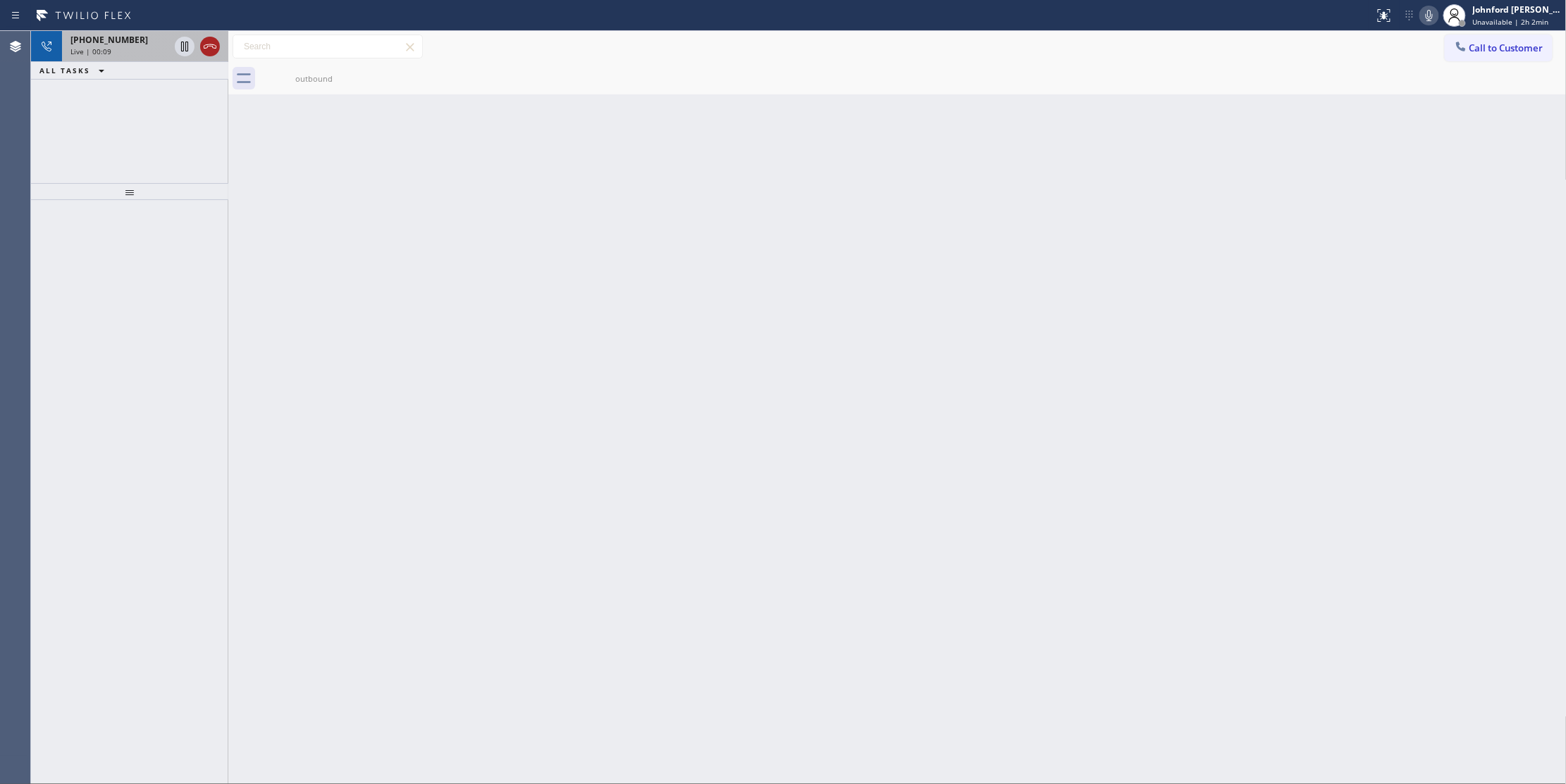
click at [203, 48] on icon at bounding box center [209, 45] width 16 height 16
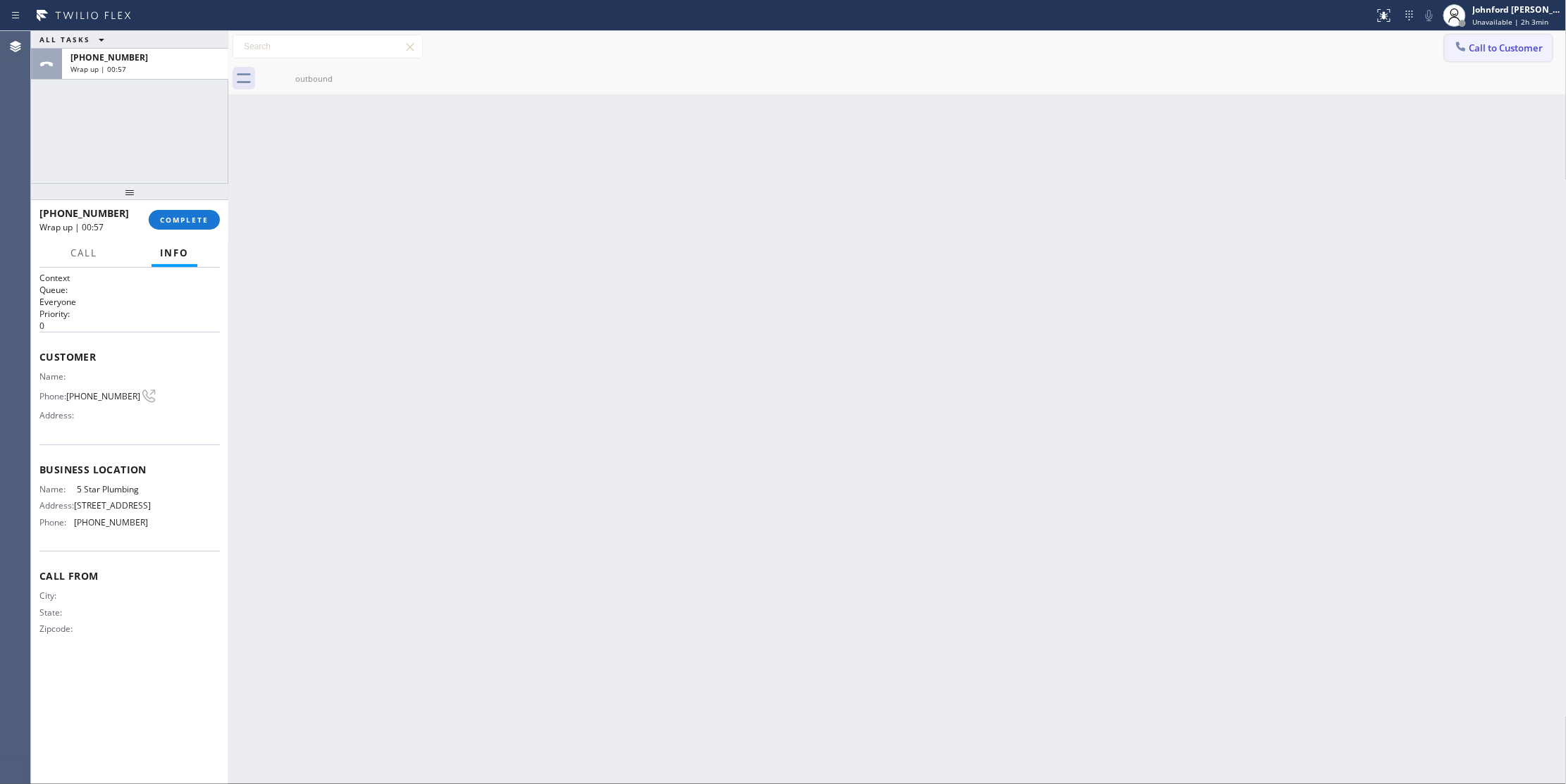
click at [1500, 50] on span "Call to Customer" at bounding box center [1506, 47] width 74 height 13
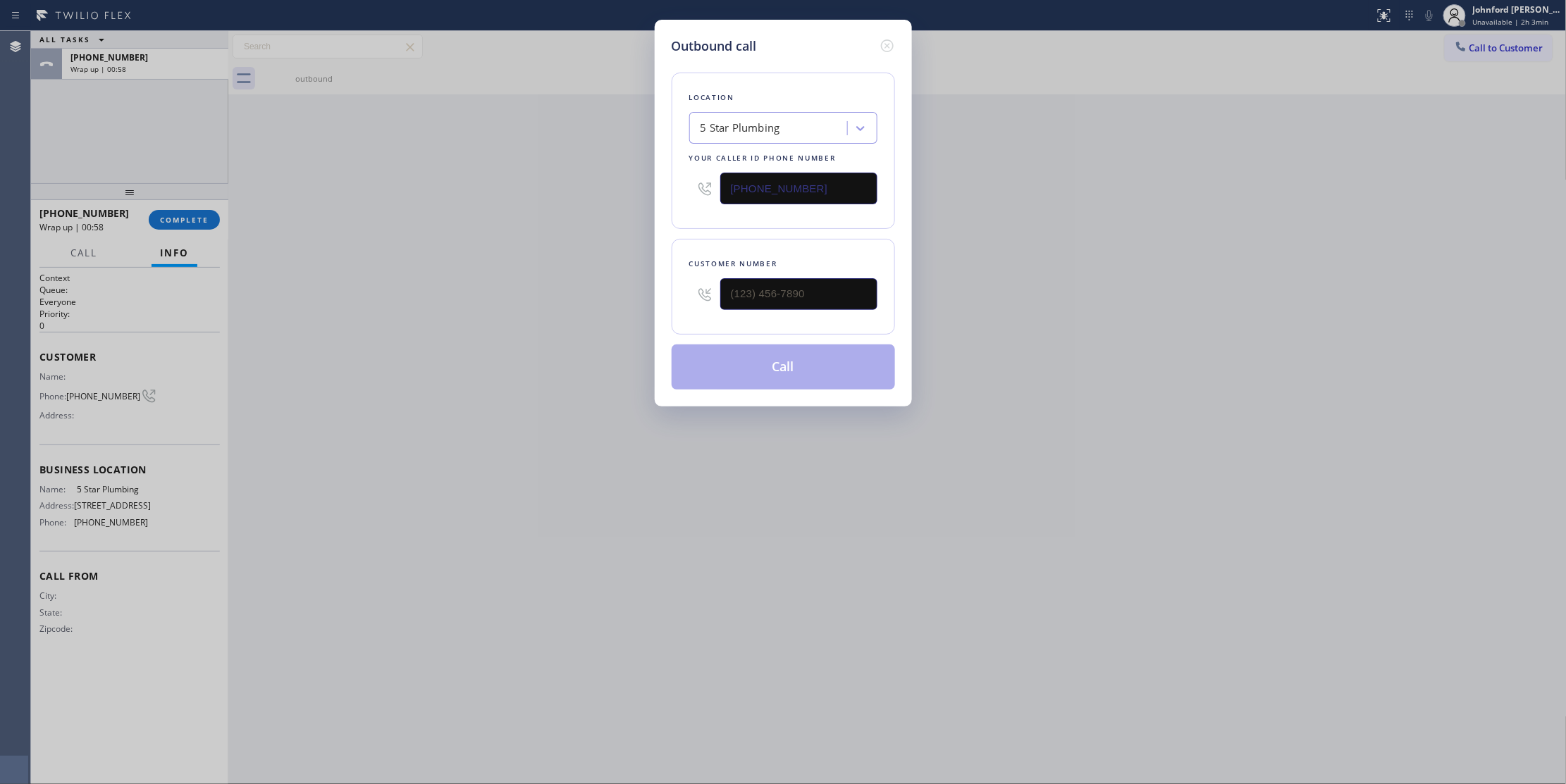
drag, startPoint x: 819, startPoint y: 178, endPoint x: 674, endPoint y: 189, distance: 145.4
click at [678, 189] on div "Location 5 Star Plumbing Your caller id phone number [PHONE_NUMBER]" at bounding box center [783, 151] width 223 height 157
paste input "973) 791-5211"
type input "[PHONE_NUMBER]"
click at [753, 281] on input "(___) ___-____" at bounding box center [799, 294] width 157 height 32
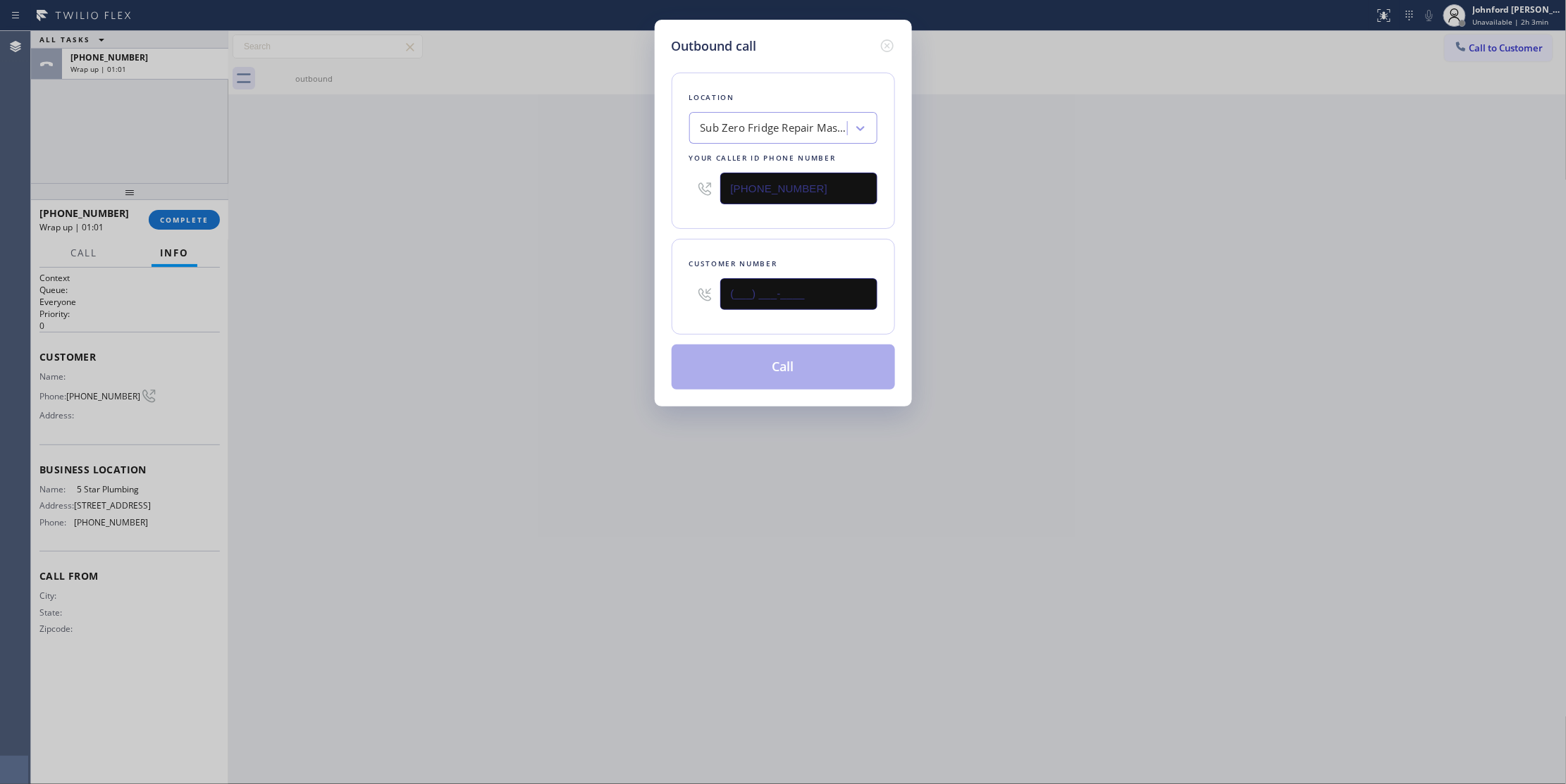
paste input "914) 373-9848"
type input "[PHONE_NUMBER]"
click at [520, 265] on div "Outbound call Location Sub Zero Fridge Repair Master Your caller id phone numbe…" at bounding box center [783, 392] width 1566 height 784
click at [702, 349] on button "Call" at bounding box center [783, 366] width 223 height 45
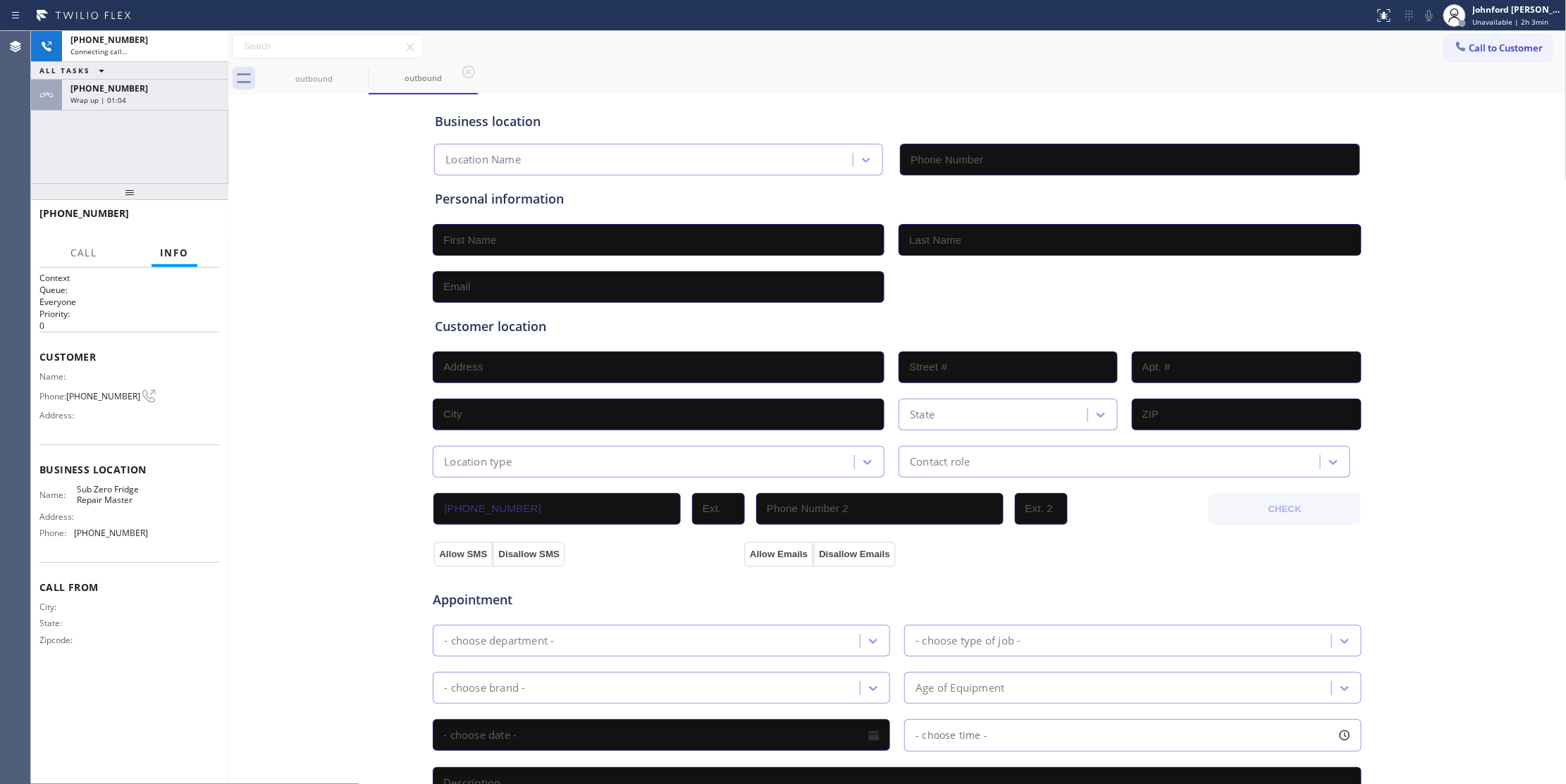
type input "[PHONE_NUMBER]"
click at [1433, 19] on icon at bounding box center [1429, 15] width 16 height 16
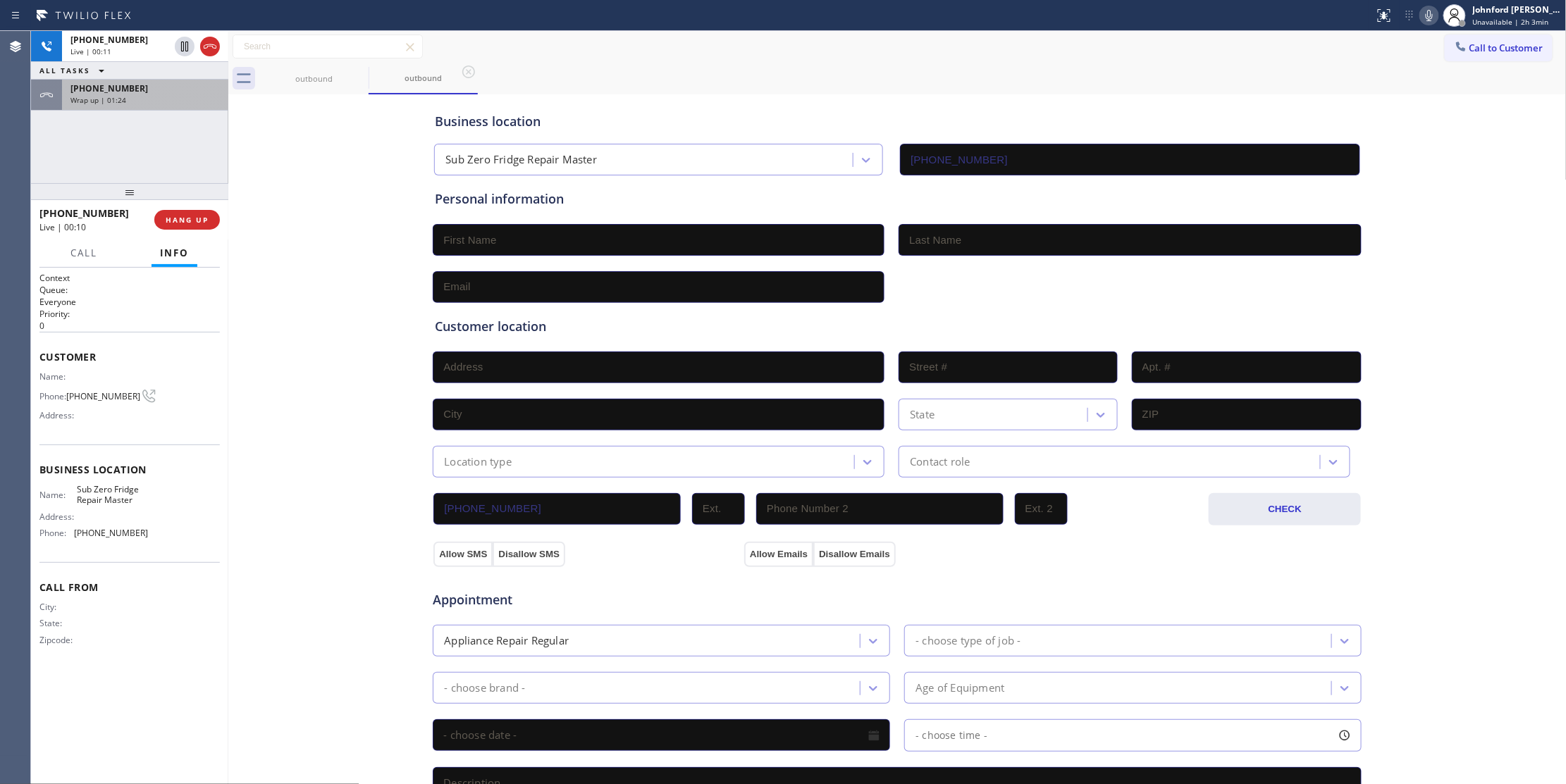
click at [170, 105] on div "[PHONE_NUMBER] Wrap up | 01:24" at bounding box center [142, 95] width 161 height 31
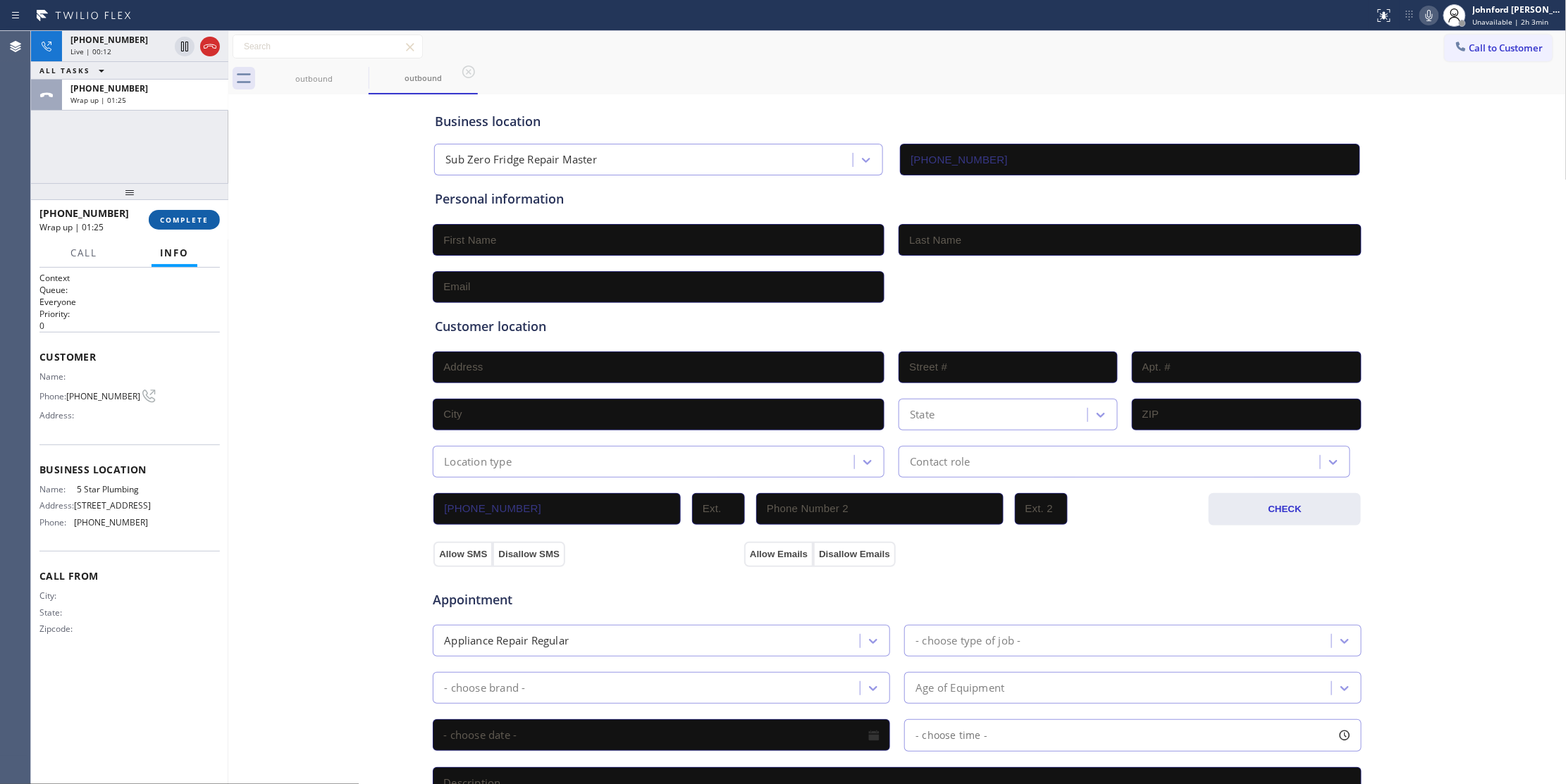
click at [169, 227] on button "COMPLETE" at bounding box center [185, 219] width 72 height 19
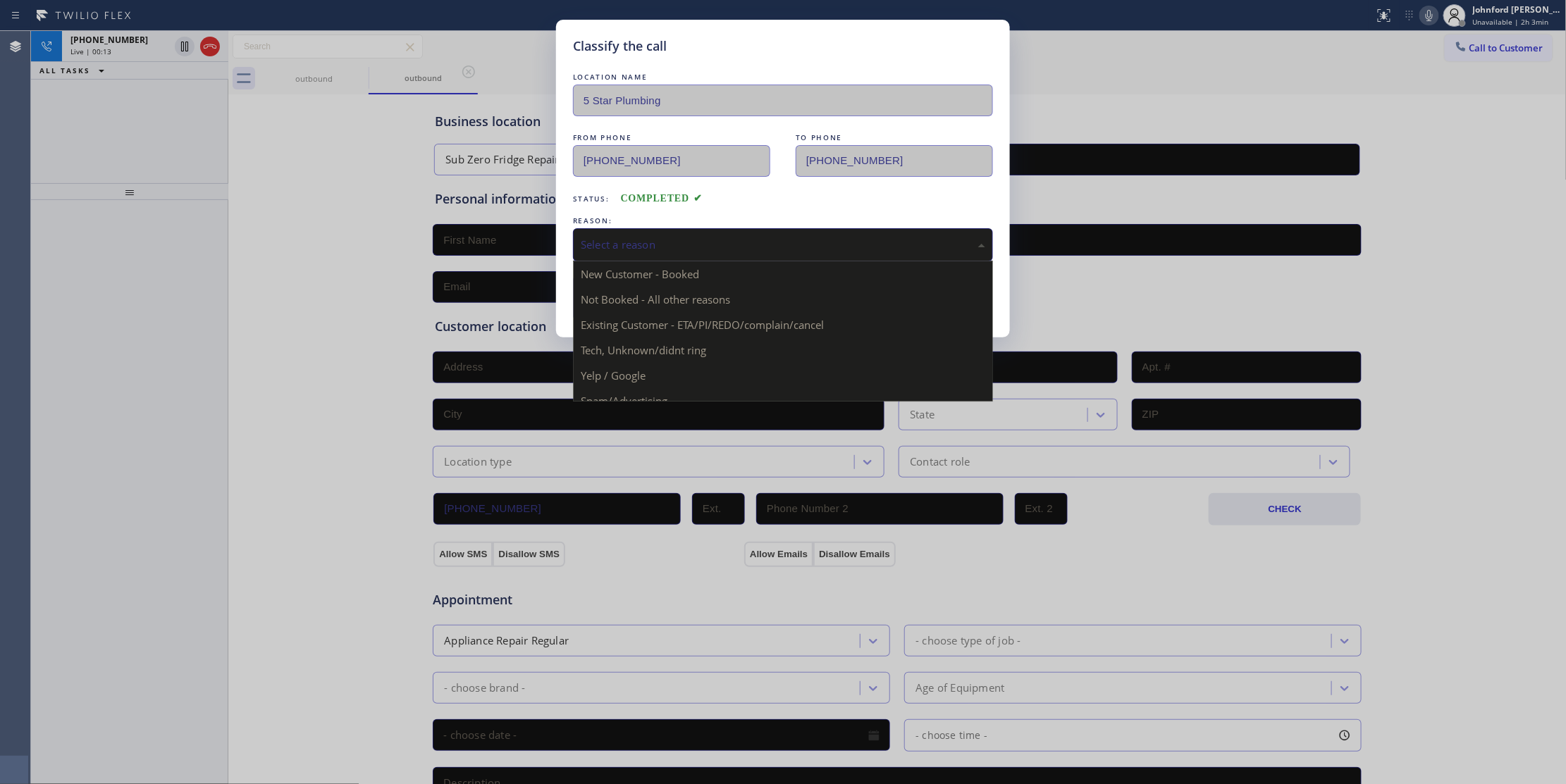
click at [630, 257] on div "Select a reason" at bounding box center [783, 245] width 420 height 33
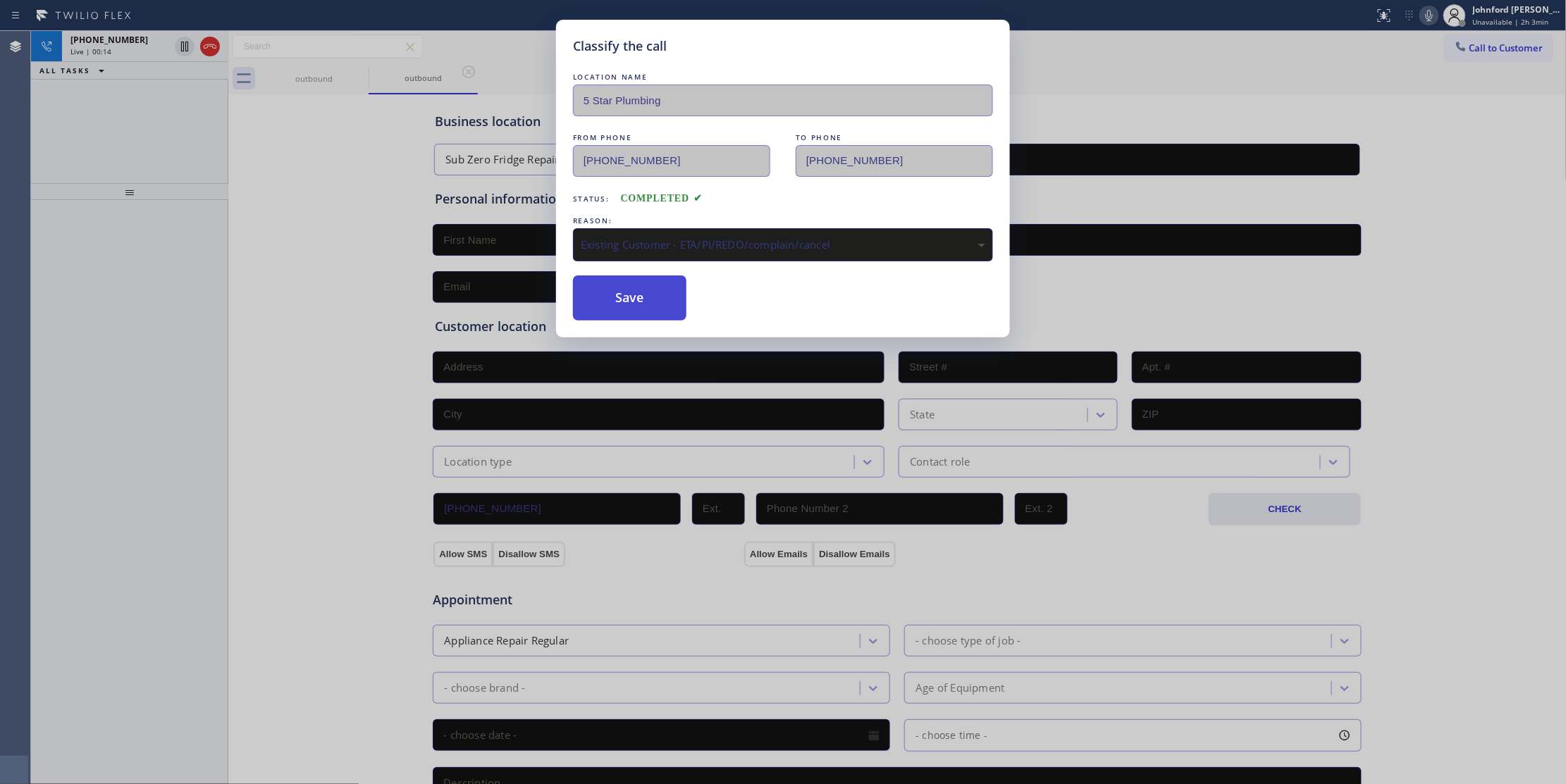
click at [648, 307] on button "Save" at bounding box center [629, 298] width 113 height 45
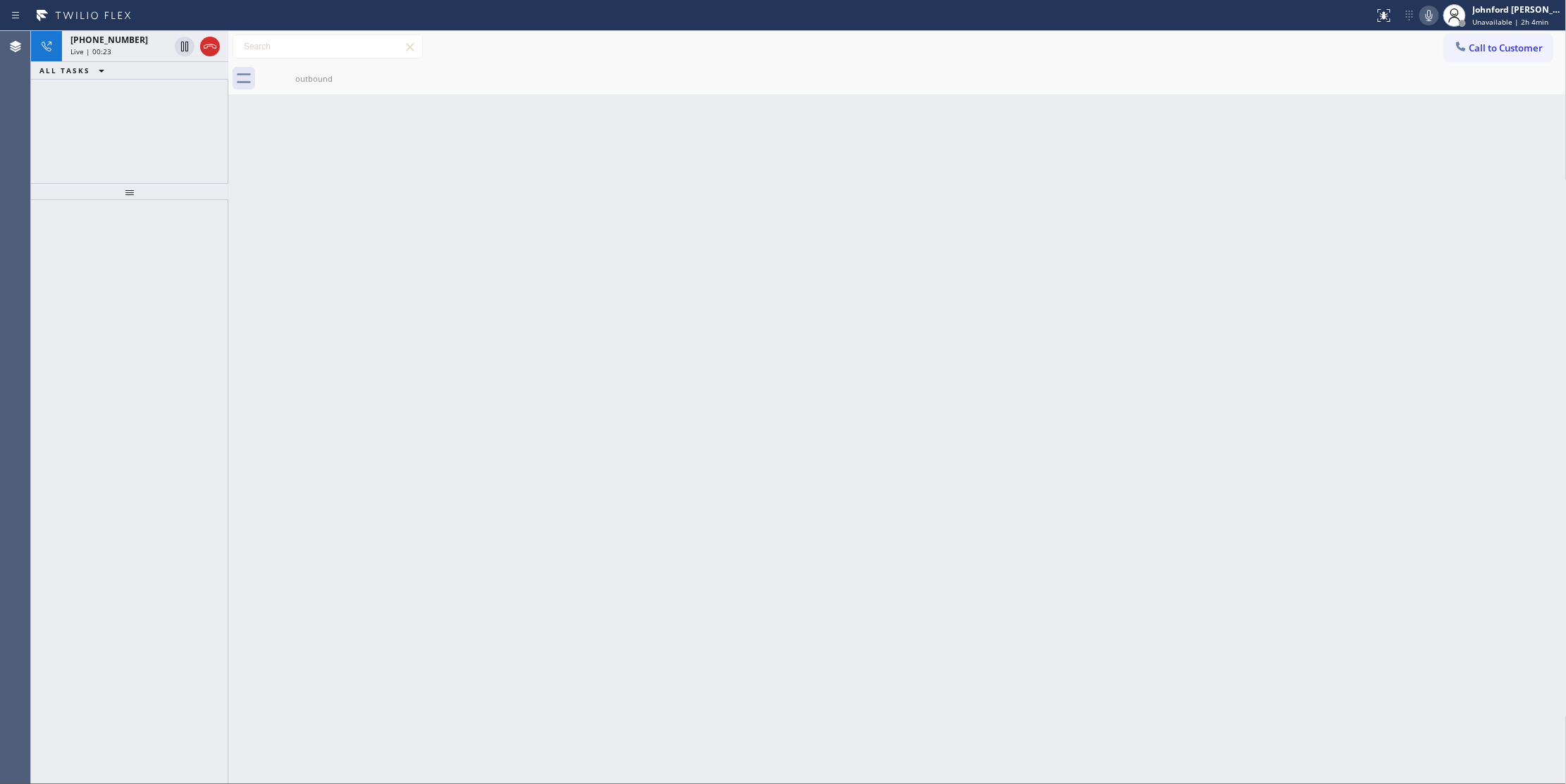
click at [993, 153] on div "Back to Dashboard Change Sender ID Customers Technicians Select a contact Outbo…" at bounding box center [898, 407] width 1339 height 753
click at [299, 305] on div "Back to Dashboard Change Sender ID Customers Technicians Select a contact Outbo…" at bounding box center [898, 407] width 1339 height 753
click at [141, 55] on div "Live | 00:49" at bounding box center [120, 51] width 99 height 10
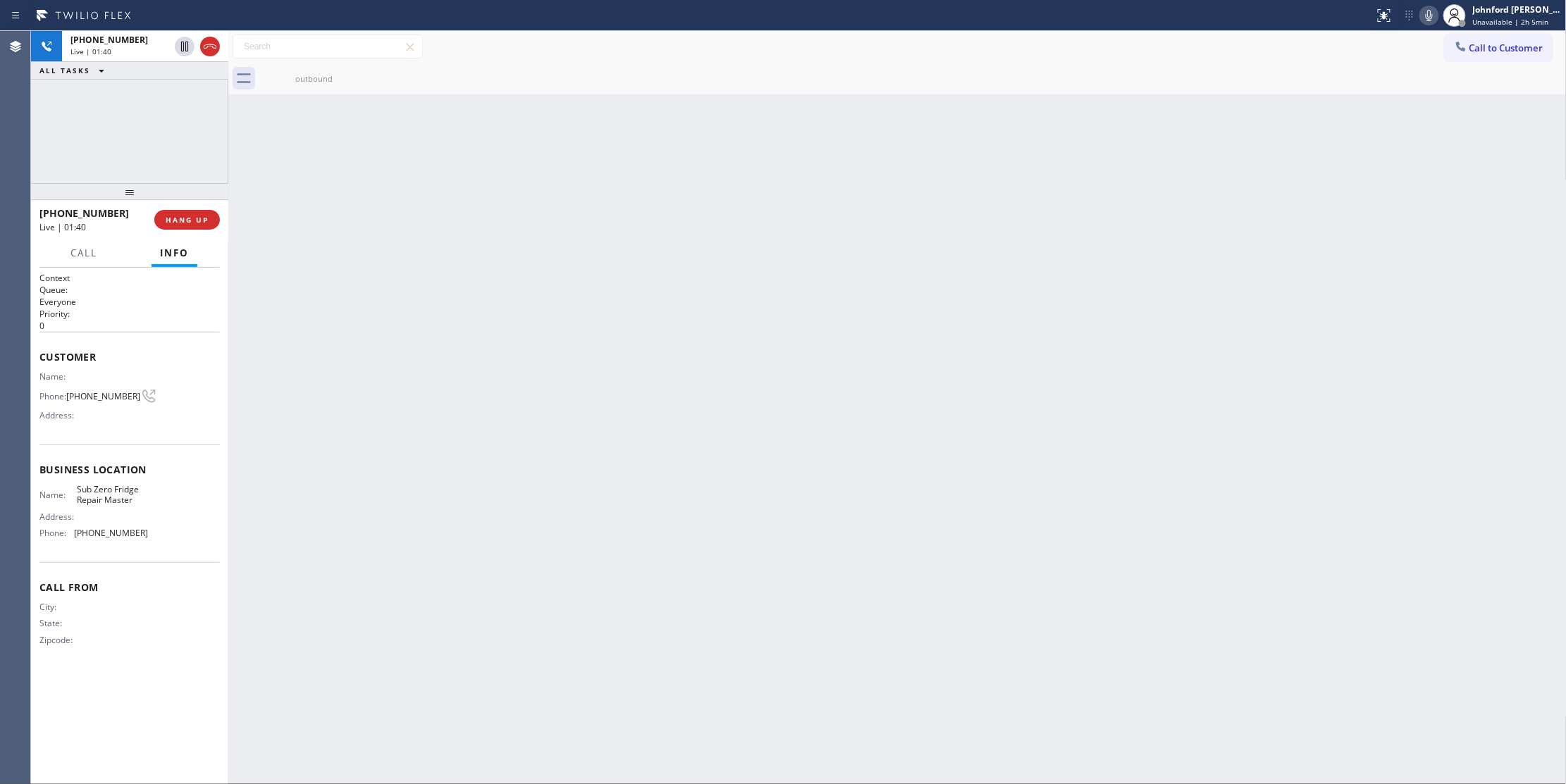
click at [151, 144] on div "[PHONE_NUMBER] Live | 01:40 ALL TASKS ALL TASKS ACTIVE TASKS TASKS IN WRAP UP" at bounding box center [130, 106] width 197 height 152
click at [97, 392] on span "[PHONE_NUMBER]" at bounding box center [103, 395] width 74 height 11
copy div "[PHONE_NUMBER]"
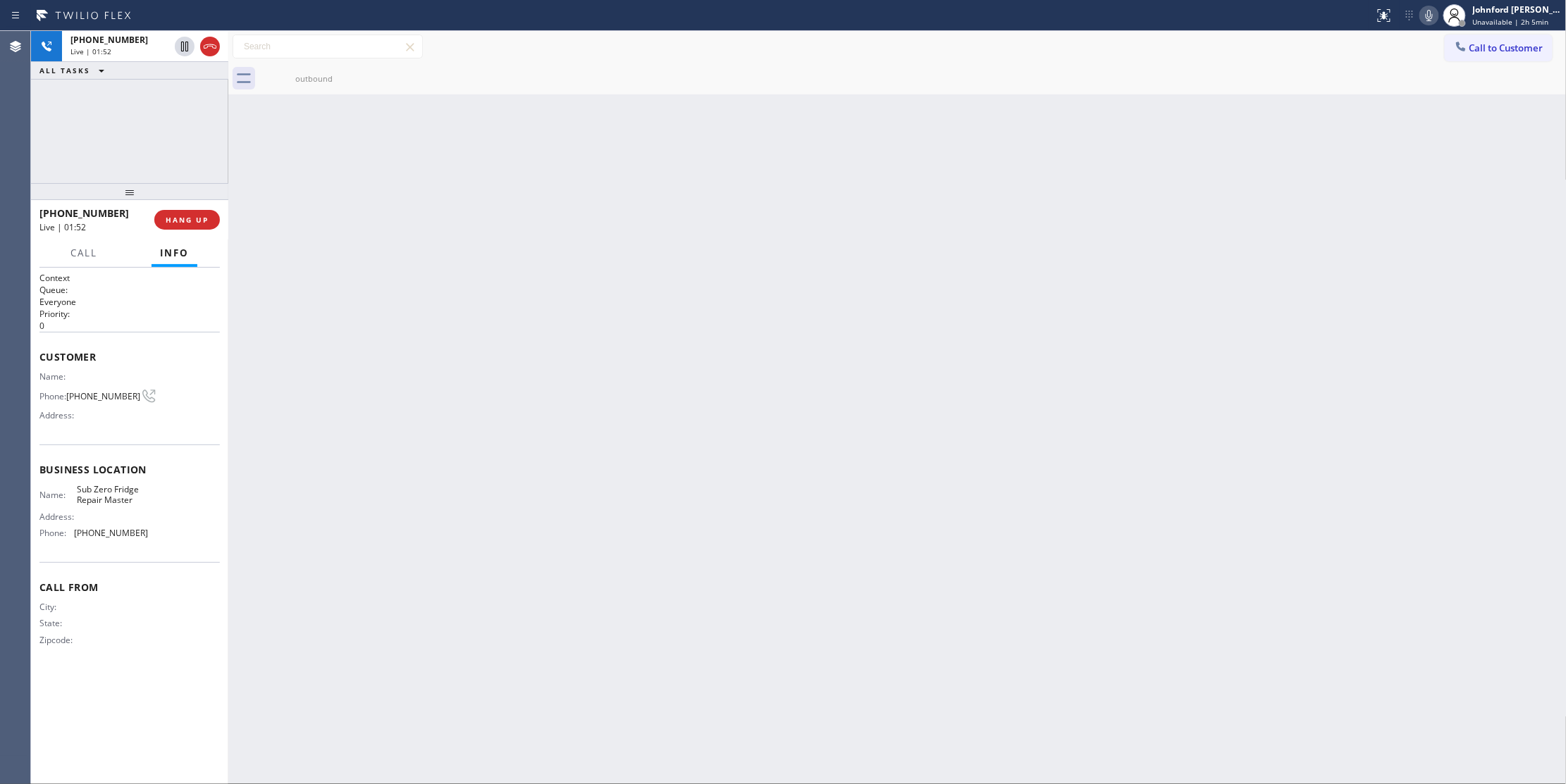
click at [792, 243] on div "Back to Dashboard Change Sender ID Customers Technicians Select a contact Outbo…" at bounding box center [898, 407] width 1339 height 753
drag, startPoint x: 110, startPoint y: 488, endPoint x: 76, endPoint y: 491, distance: 34.1
click at [76, 491] on div "Name: Sub Zero Fridge Repair Master" at bounding box center [94, 495] width 108 height 22
copy div "Sub Zero"
click at [1011, 162] on div "Back to Dashboard Change Sender ID Customers Technicians Select a contact Outbo…" at bounding box center [898, 407] width 1339 height 753
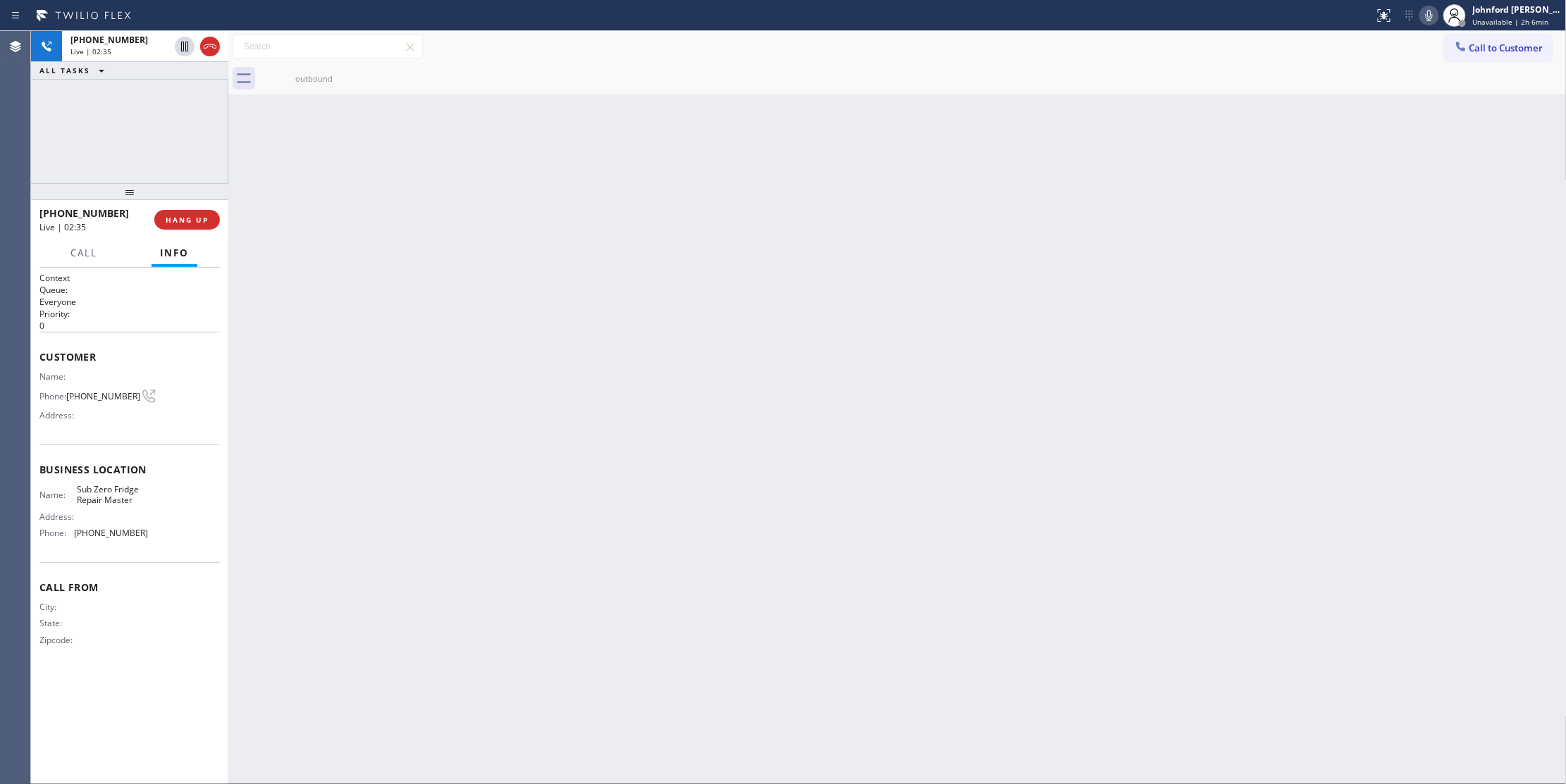
click at [1422, 18] on icon at bounding box center [1429, 15] width 16 height 16
click at [1422, 19] on icon at bounding box center [1429, 15] width 16 height 16
click at [103, 130] on div "[PHONE_NUMBER] Live | 03:05 ALL TASKS ALL TASKS ACTIVE TASKS TASKS IN WRAP UP" at bounding box center [130, 106] width 197 height 152
drag, startPoint x: 699, startPoint y: 364, endPoint x: 643, endPoint y: 324, distance: 68.8
click at [699, 364] on div "Back to Dashboard Change Sender ID Customers Technicians Select a contact Outbo…" at bounding box center [898, 407] width 1339 height 753
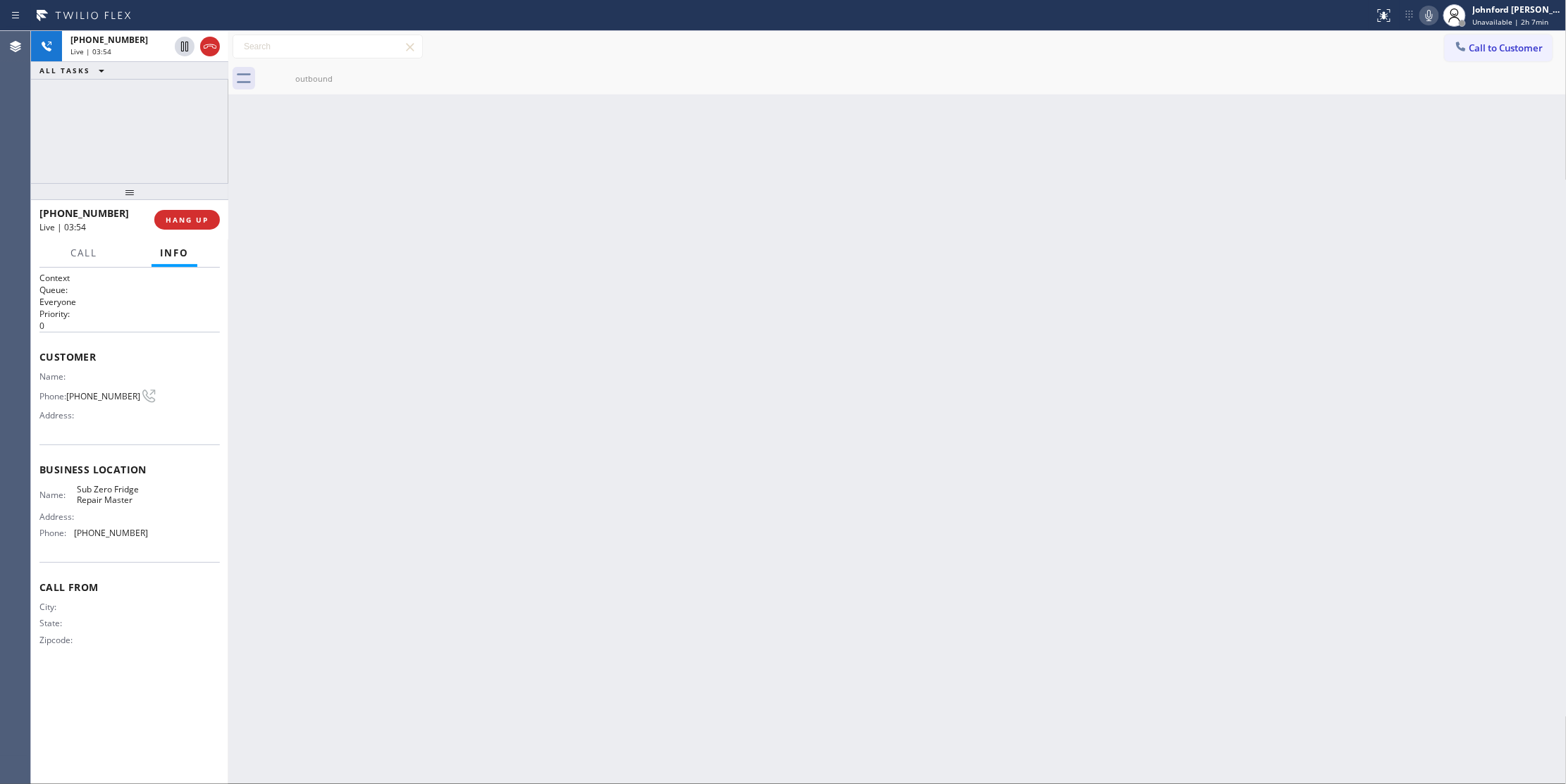
click at [104, 129] on div "[PHONE_NUMBER] Live | 03:54 ALL TASKS ALL TASKS ACTIVE TASKS TASKS IN WRAP UP" at bounding box center [130, 106] width 197 height 152
click at [872, 190] on div "Back to Dashboard Change Sender ID Customers Technicians Select a contact Outbo…" at bounding box center [898, 407] width 1339 height 753
click at [1421, 7] on icon at bounding box center [1429, 15] width 16 height 16
click at [1035, 197] on div "Back to Dashboard Change Sender ID Customers Technicians Select a contact Outbo…" at bounding box center [898, 407] width 1339 height 753
click at [813, 198] on div "Back to Dashboard Change Sender ID Customers Technicians Select a contact Outbo…" at bounding box center [898, 407] width 1339 height 753
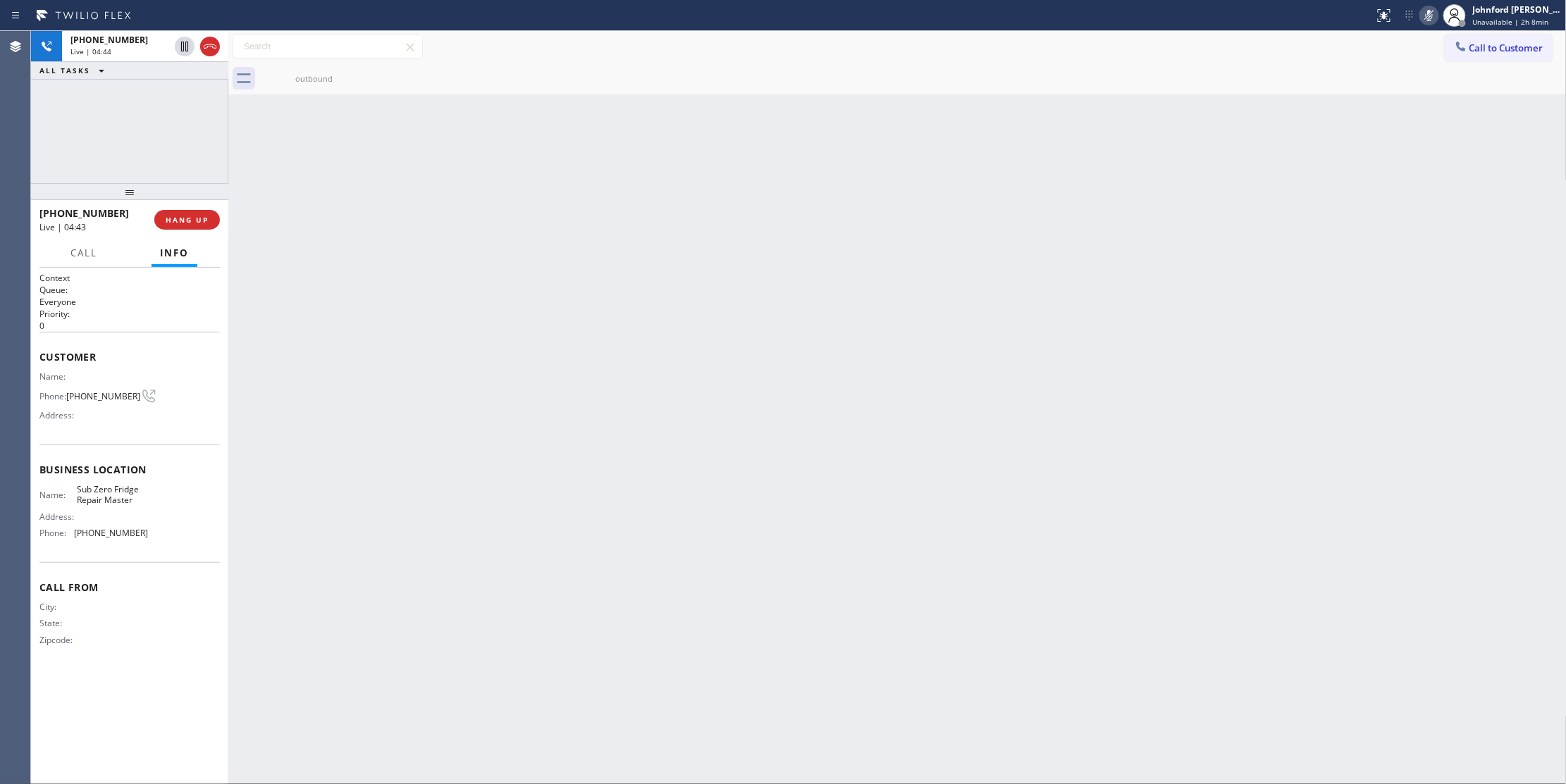
click at [1430, 21] on icon at bounding box center [1429, 15] width 16 height 16
click at [1294, 150] on div "Back to Dashboard Change Sender ID Customers Technicians Select a contact Outbo…" at bounding box center [898, 407] width 1339 height 753
click at [821, 204] on div "Back to Dashboard Change Sender ID Customers Technicians Select a contact Outbo…" at bounding box center [898, 407] width 1339 height 753
click at [1430, 22] on icon at bounding box center [1429, 15] width 16 height 16
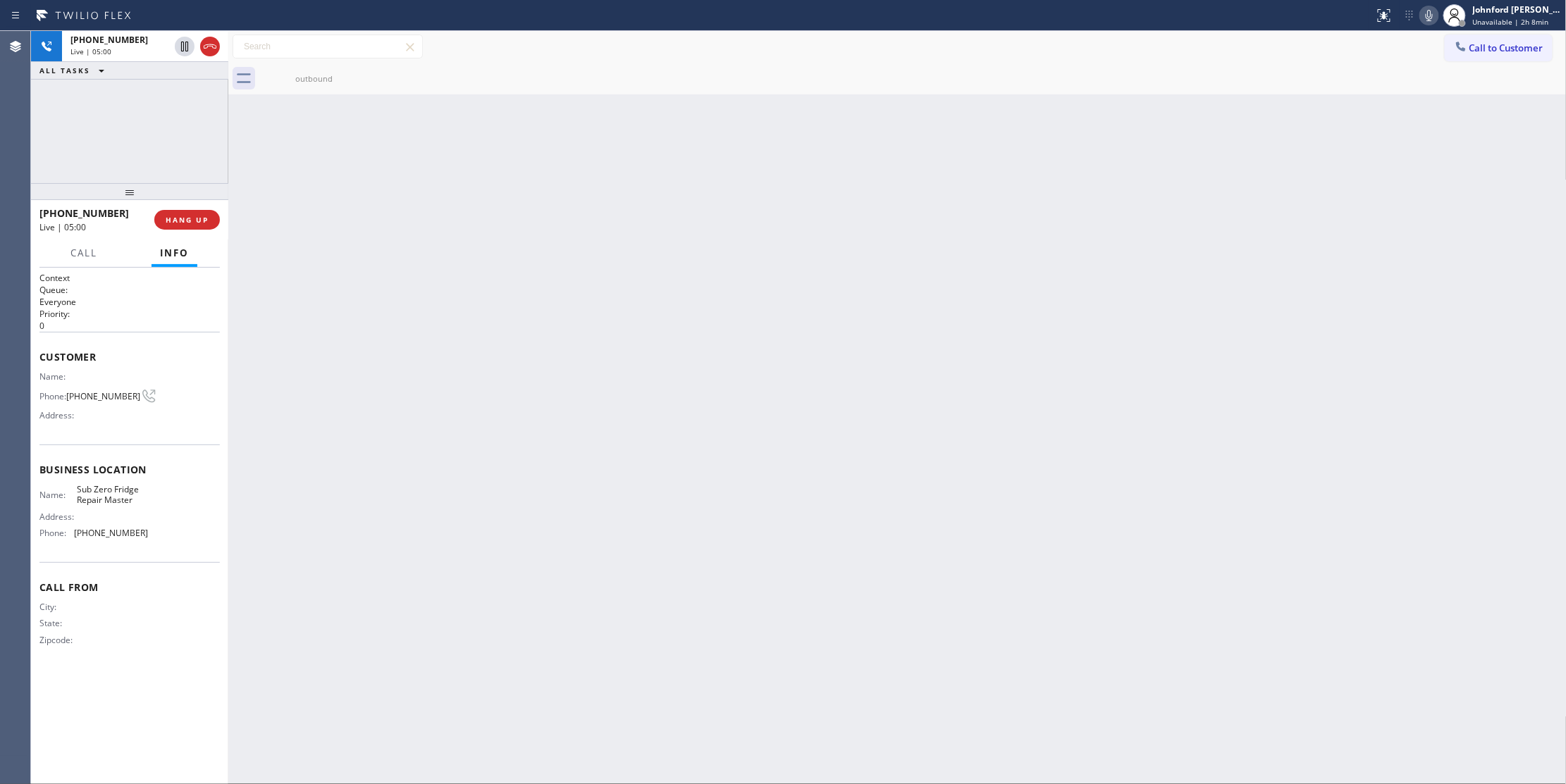
click at [1430, 22] on icon at bounding box center [1429, 15] width 16 height 16
click at [120, 99] on div "[PHONE_NUMBER] Live | 06:17 ALL TASKS ALL TASKS ACTIVE TASKS TASKS IN WRAP UP" at bounding box center [130, 106] width 197 height 152
click at [1433, 17] on icon at bounding box center [1429, 15] width 7 height 12
click at [59, 102] on div "[PHONE_NUMBER] Live | 06:23 ALL TASKS ALL TASKS ACTIVE TASKS TASKS IN WRAP UP" at bounding box center [130, 106] width 197 height 152
click at [1038, 231] on div "Back to Dashboard Change Sender ID Customers Technicians Select a contact Outbo…" at bounding box center [898, 407] width 1339 height 753
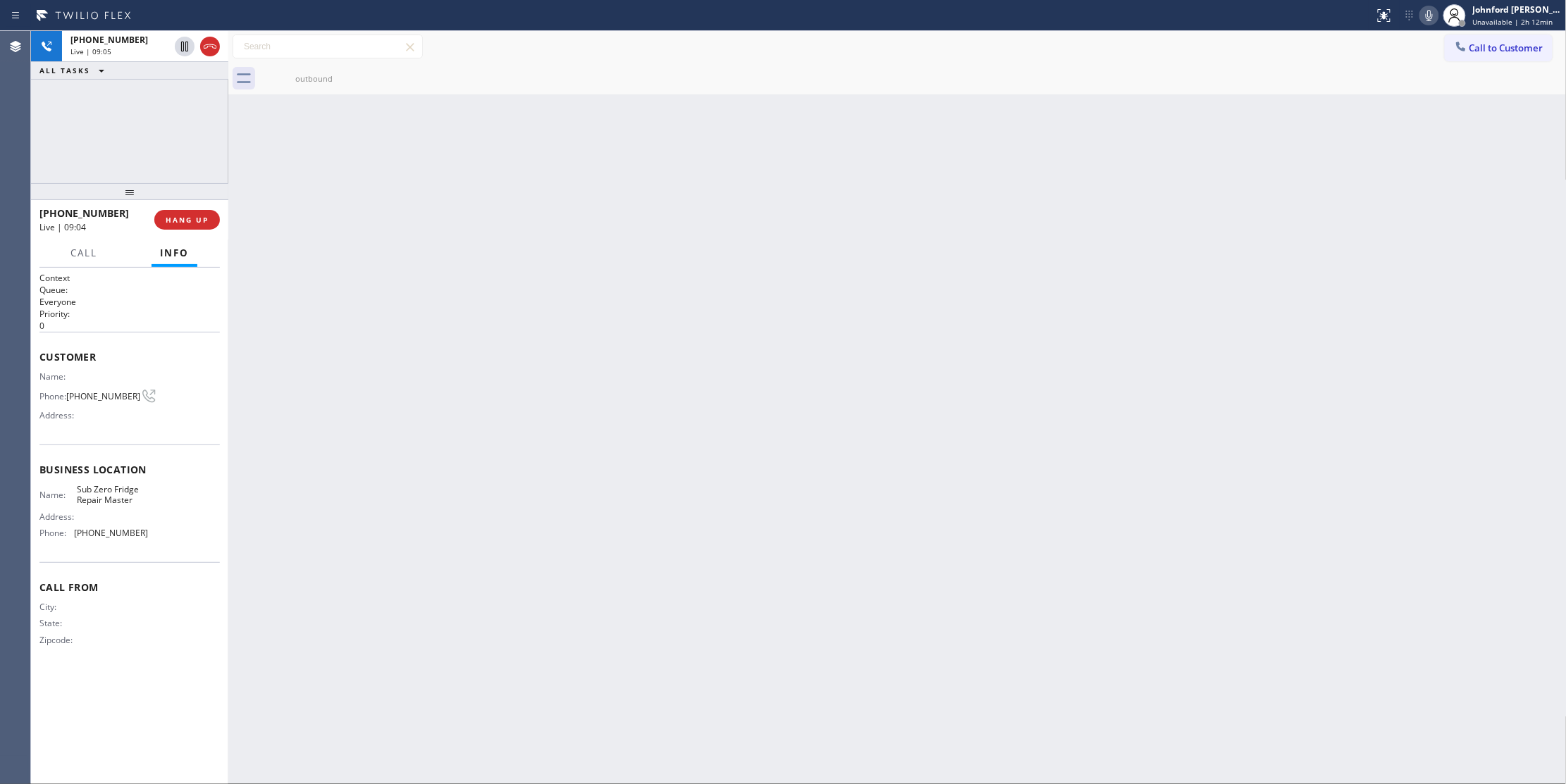
click at [144, 167] on div "[PHONE_NUMBER] Live | 09:05 ALL TASKS ALL TASKS ACTIVE TASKS TASKS IN WRAP UP" at bounding box center [130, 106] width 197 height 152
click at [1434, 15] on icon at bounding box center [1429, 15] width 16 height 16
click at [1433, 15] on icon at bounding box center [1429, 15] width 7 height 12
click at [59, 152] on div "[PHONE_NUMBER] Live | 13:04 ALL TASKS ALL TASKS ACTIVE TASKS TASKS IN WRAP UP" at bounding box center [130, 106] width 197 height 152
click at [99, 152] on div "[PHONE_NUMBER] Live | 14:47 ALL TASKS ALL TASKS ACTIVE TASKS TASKS IN WRAP UP" at bounding box center [130, 106] width 197 height 152
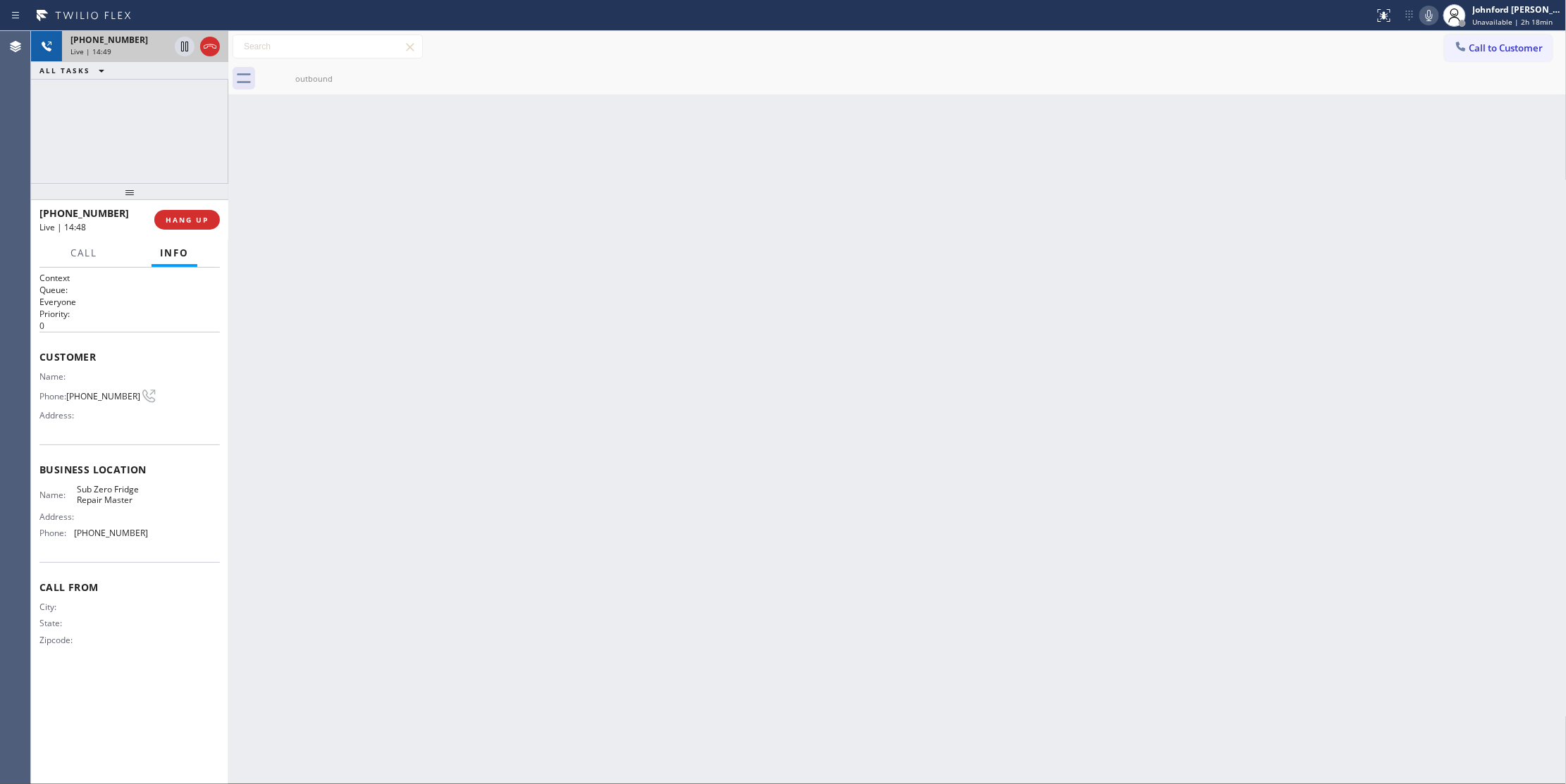
click at [121, 49] on div "Live | 14:49" at bounding box center [120, 51] width 99 height 10
click at [297, 82] on div "outbound" at bounding box center [314, 78] width 106 height 11
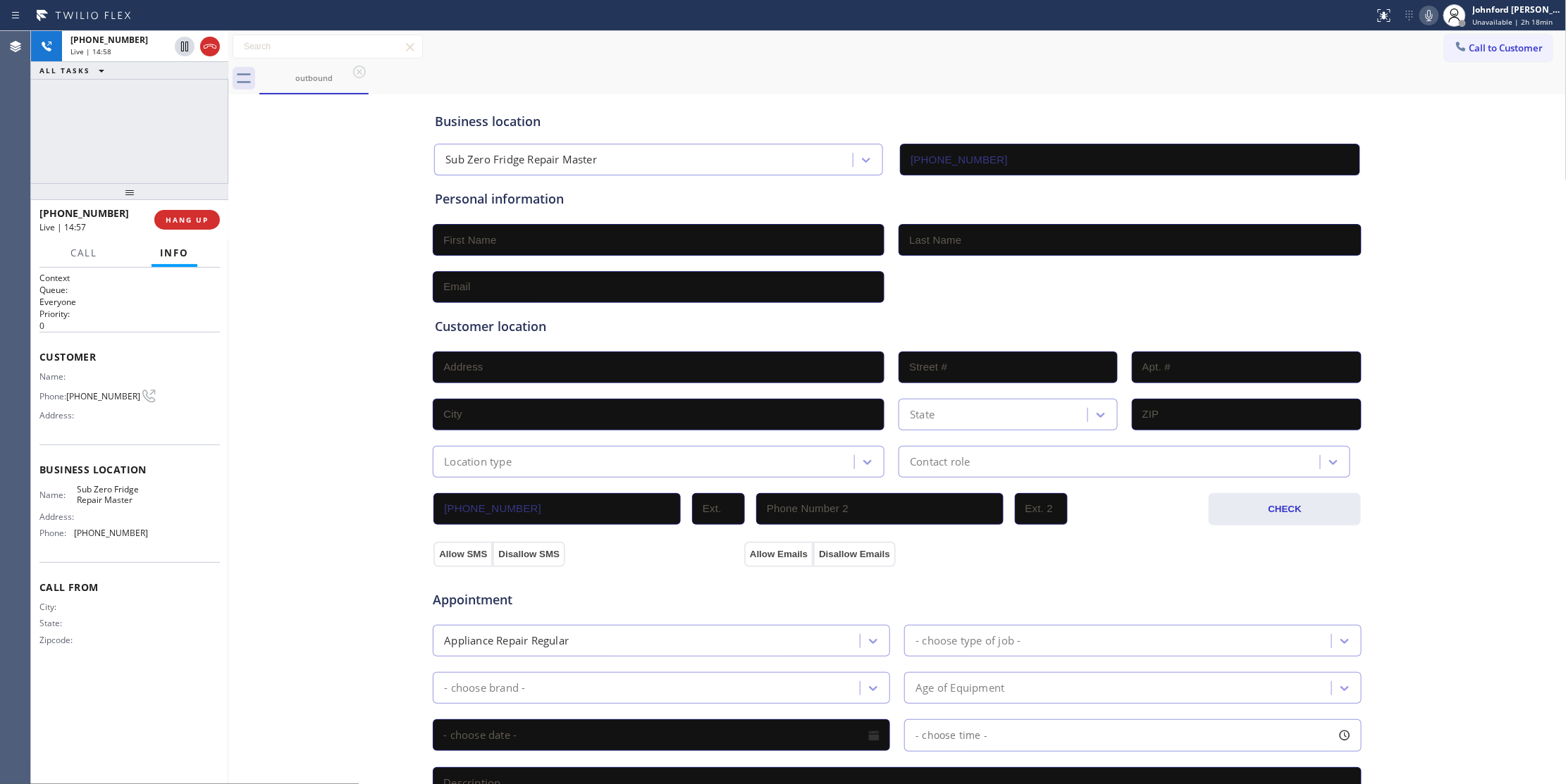
drag, startPoint x: 941, startPoint y: 88, endPoint x: 341, endPoint y: 203, distance: 610.9
click at [936, 88] on div "outbound" at bounding box center [913, 78] width 1308 height 32
click at [172, 223] on span "HANG UP" at bounding box center [187, 219] width 43 height 10
click at [513, 243] on input "text" at bounding box center [658, 240] width 452 height 32
paste input "[PERSON_NAME]"
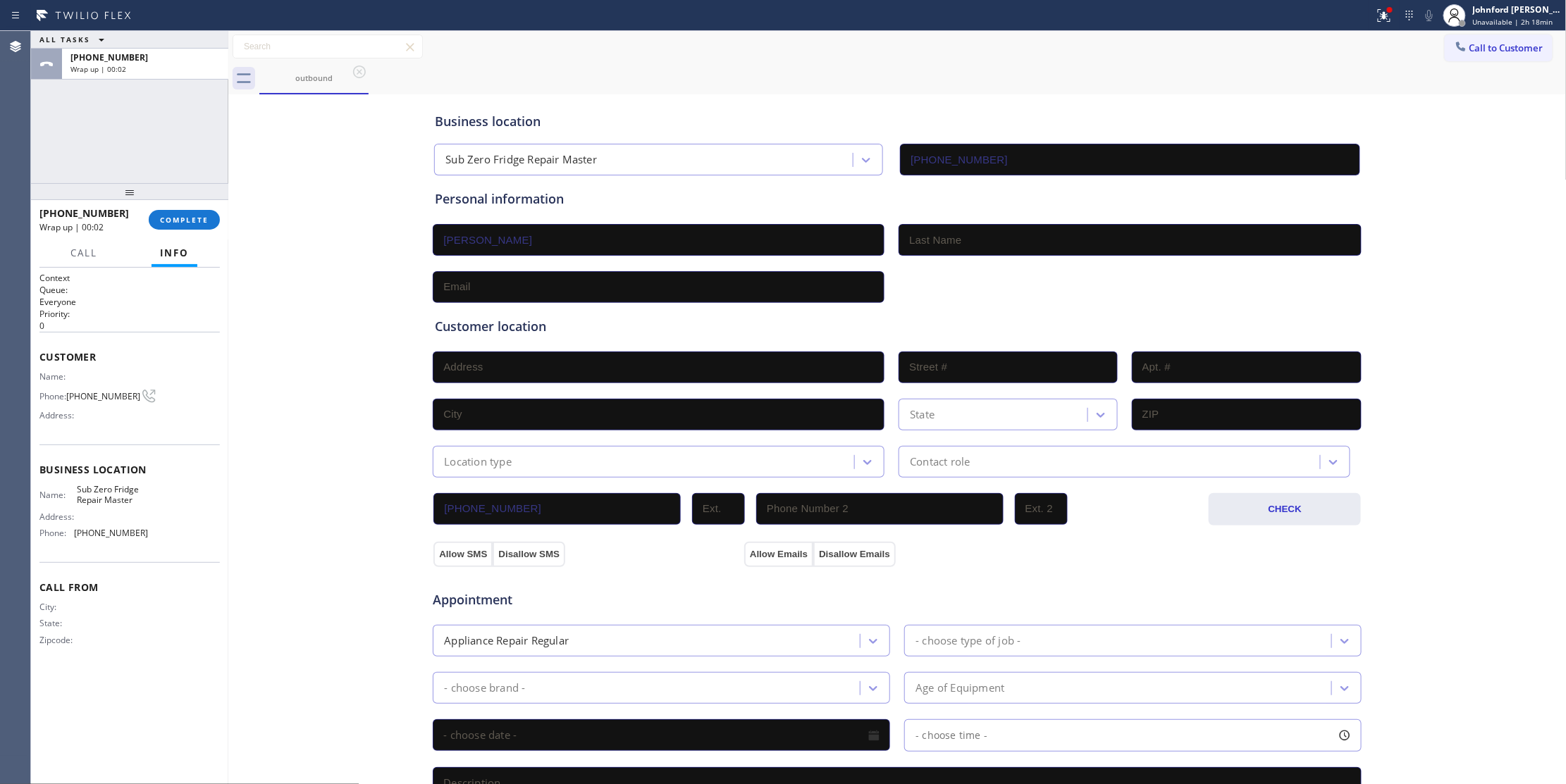
click at [475, 235] on input "[PERSON_NAME]" at bounding box center [658, 240] width 452 height 32
type input "[PERSON_NAME]"
paste input "Criollo"
type input "Criollo"
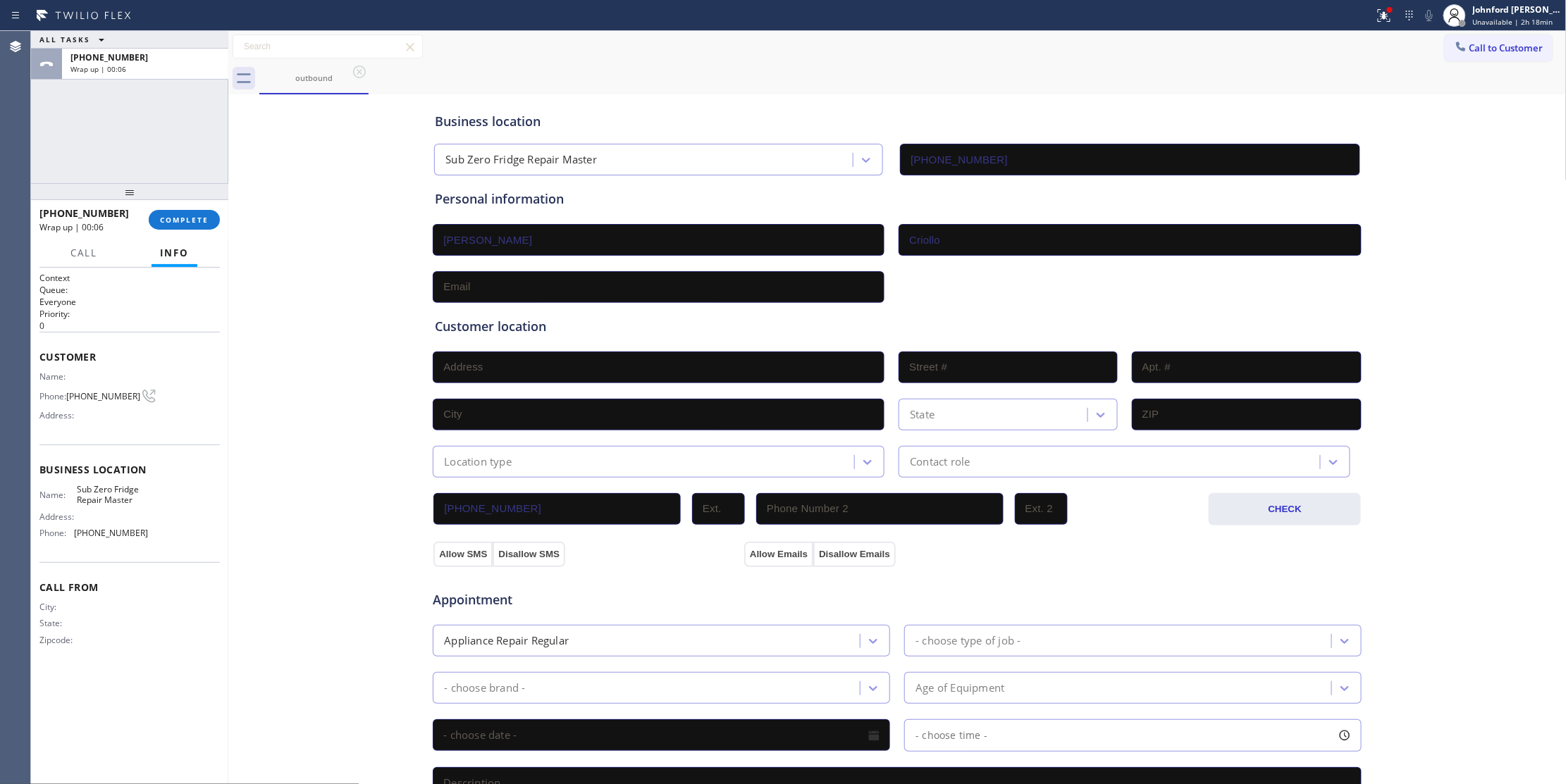
click at [579, 292] on input "text" at bounding box center [658, 287] width 452 height 32
paste input "[EMAIL_ADDRESS][DOMAIN_NAME]"
type input "[EMAIL_ADDRESS][DOMAIN_NAME]"
click at [956, 303] on div "Customer location >> ADD NEW ADDRESS << + NEW ADDRESS State Location type Conta…" at bounding box center [898, 390] width 931 height 175
click at [103, 493] on span "Sub Zero Fridge Repair Master" at bounding box center [111, 495] width 71 height 22
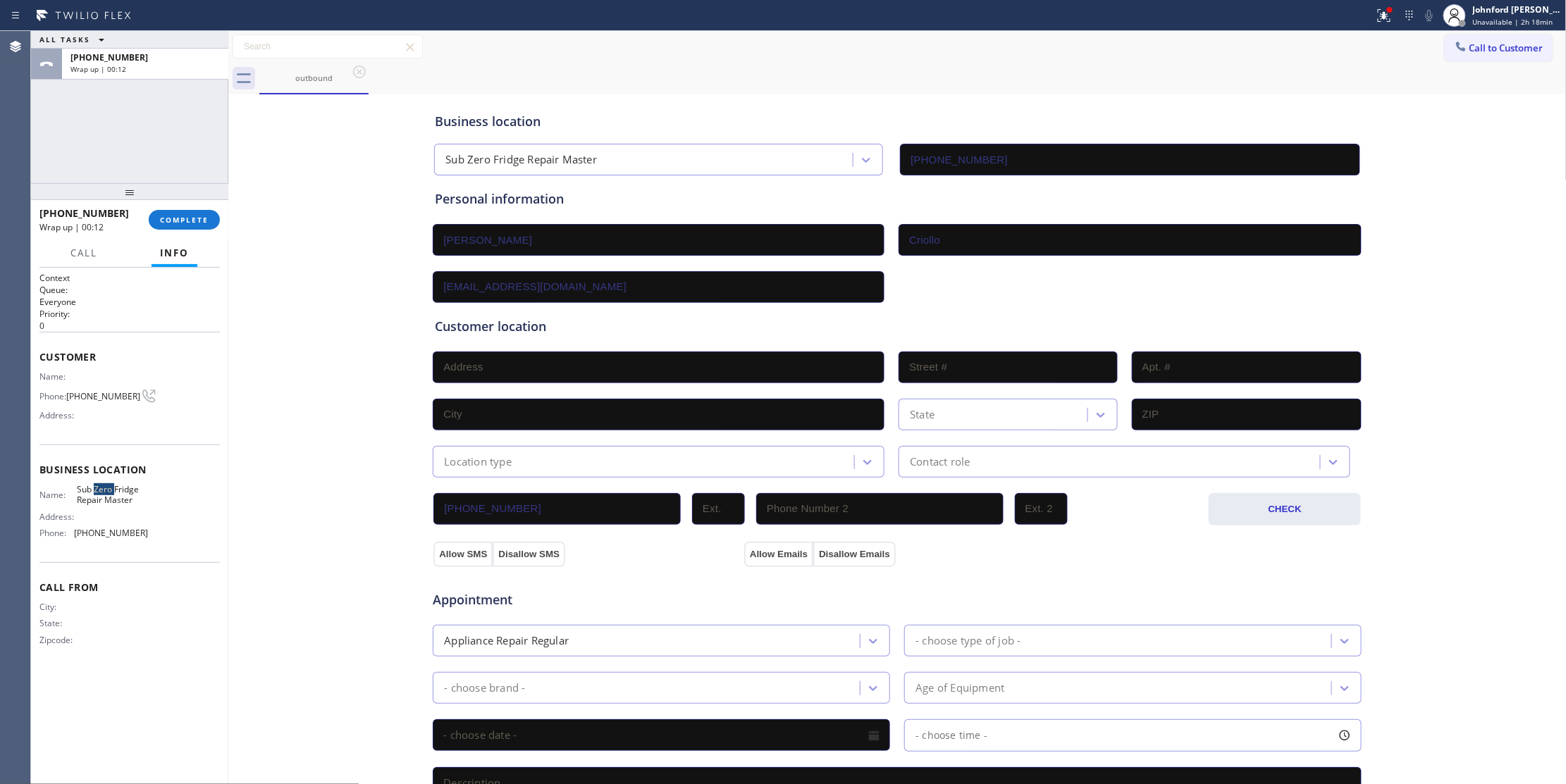
click at [103, 493] on span "Sub Zero Fridge Repair Master" at bounding box center [111, 495] width 71 height 22
copy span "Sub Zero Fridge Repair Master"
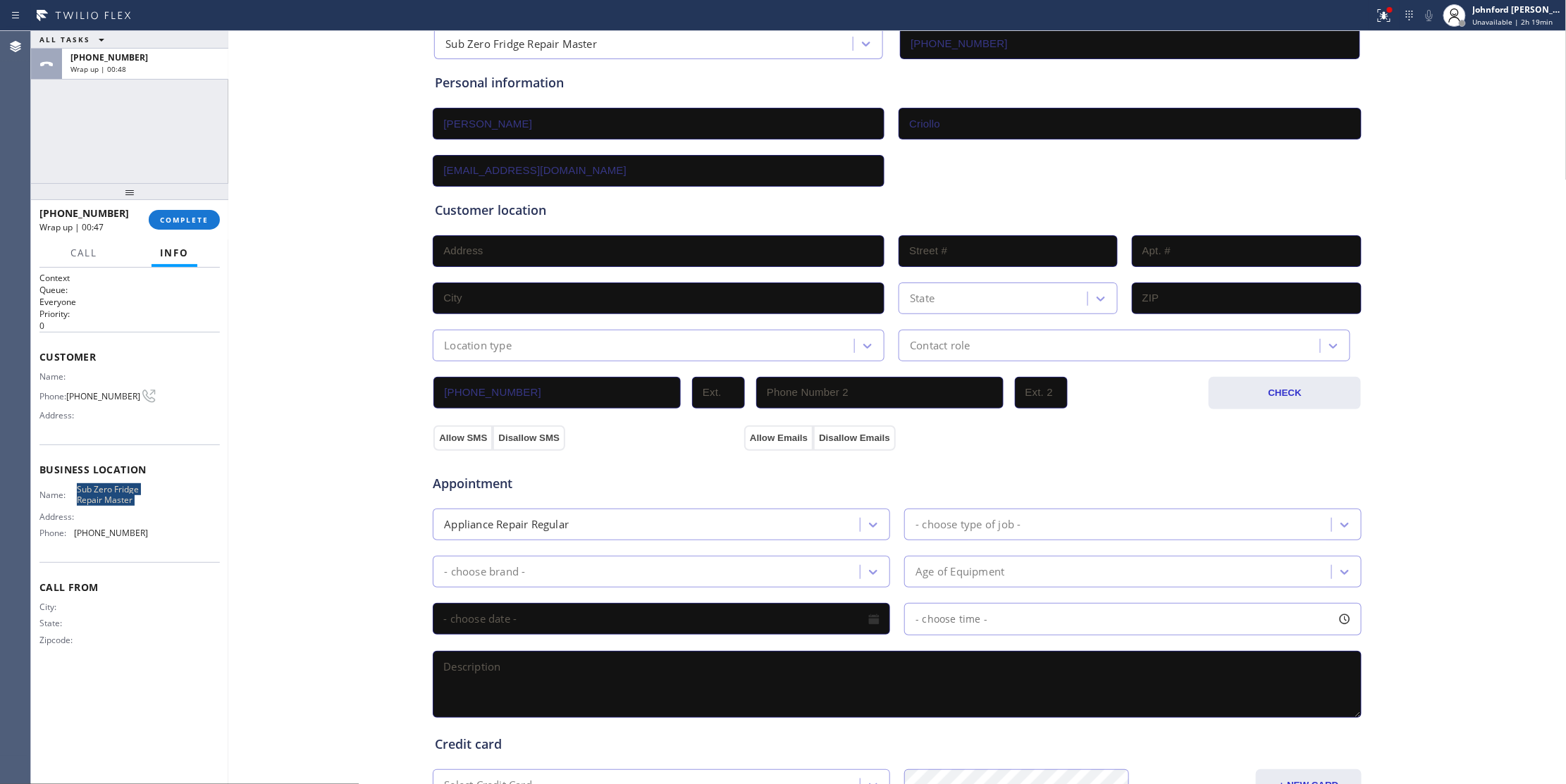
scroll to position [311, 0]
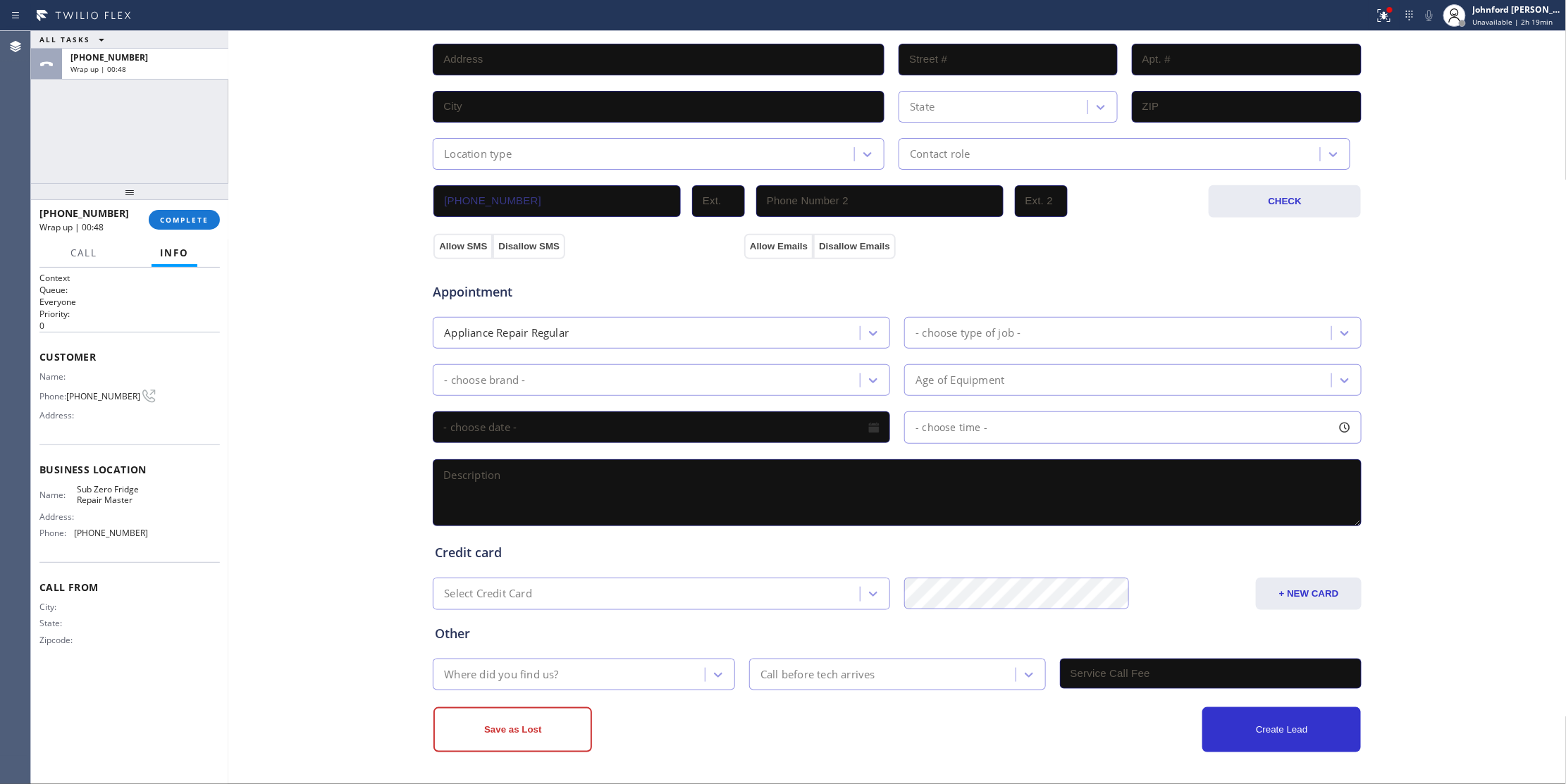
click at [553, 472] on textarea at bounding box center [897, 492] width 929 height 67
paste textarea "9-12 | $99 scf Sub Zero Fridge | about a year old - said not under warranty it …"
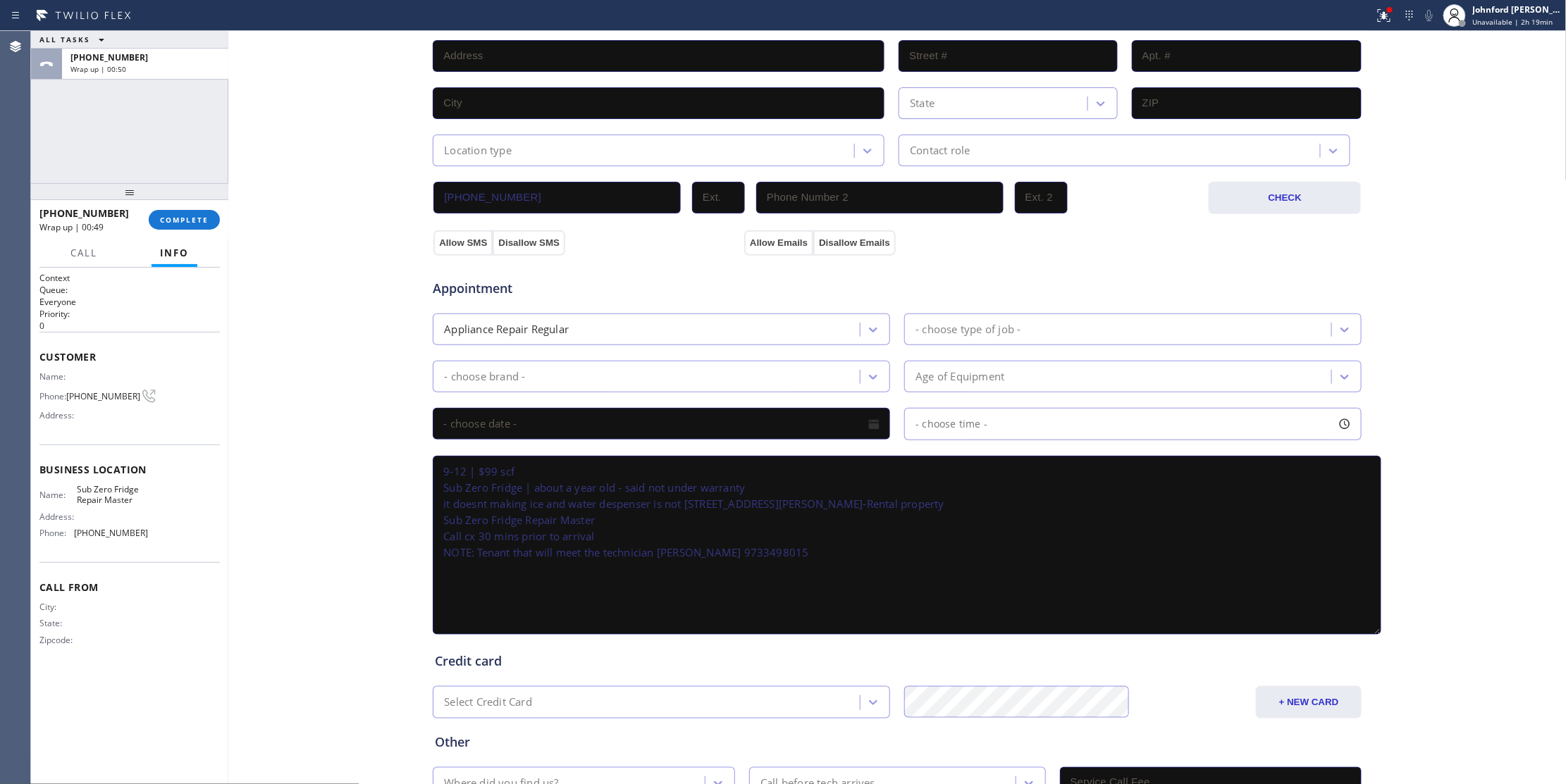
drag, startPoint x: 1345, startPoint y: 517, endPoint x: 1366, endPoint y: 629, distance: 114.0
click at [1366, 629] on textarea "9-12 | $99 scf Sub Zero Fridge | about a year old - said not under warranty it …" at bounding box center [906, 544] width 949 height 179
drag, startPoint x: 624, startPoint y: 497, endPoint x: 624, endPoint y: 510, distance: 13.0
click at [624, 510] on textarea "9-12 | $99 scf Sub Zero Fridge | about a year old - said not under warranty it …" at bounding box center [906, 544] width 949 height 179
drag, startPoint x: 486, startPoint y: 488, endPoint x: 434, endPoint y: 492, distance: 52.2
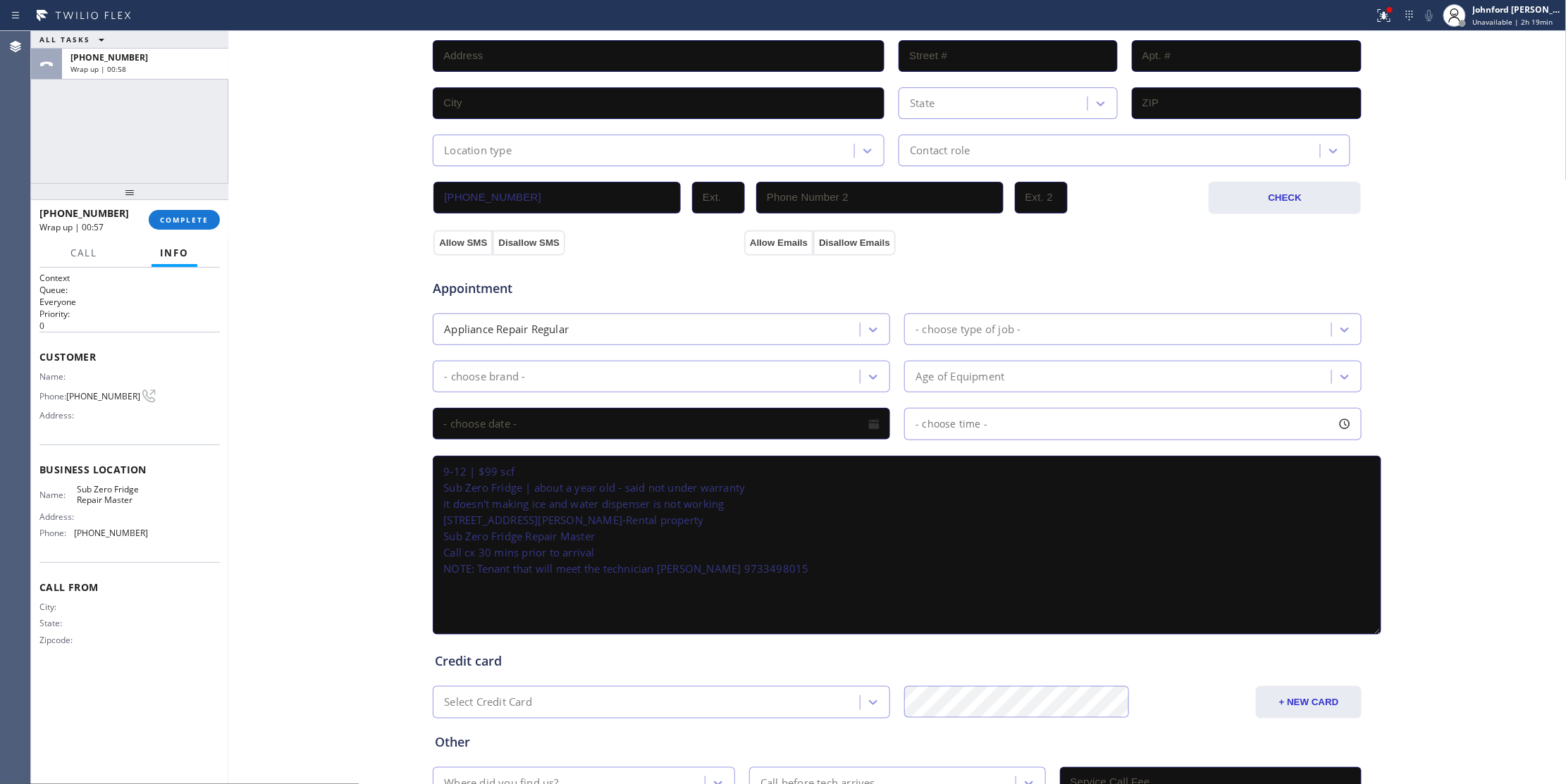
click at [434, 492] on textarea "9-12 | $99 scf Sub Zero Fridge | about a year old - said not under warranty it …" at bounding box center [906, 544] width 949 height 179
drag, startPoint x: 1097, startPoint y: 521, endPoint x: 622, endPoint y: 548, distance: 475.8
click at [1097, 521] on textarea "9-12 | $99 scf Fridge | about a year old - said not under warranty it doesn't m…" at bounding box center [906, 544] width 949 height 179
click at [440, 502] on textarea "9-12 | $99 scf Fridge | about a year old - said not under warranty it doesn't m…" at bounding box center [906, 544] width 949 height 179
click at [438, 500] on textarea "9-12 | $99 scf Fridge | about a year old - said not under warranty it doesn't m…" at bounding box center [906, 544] width 949 height 179
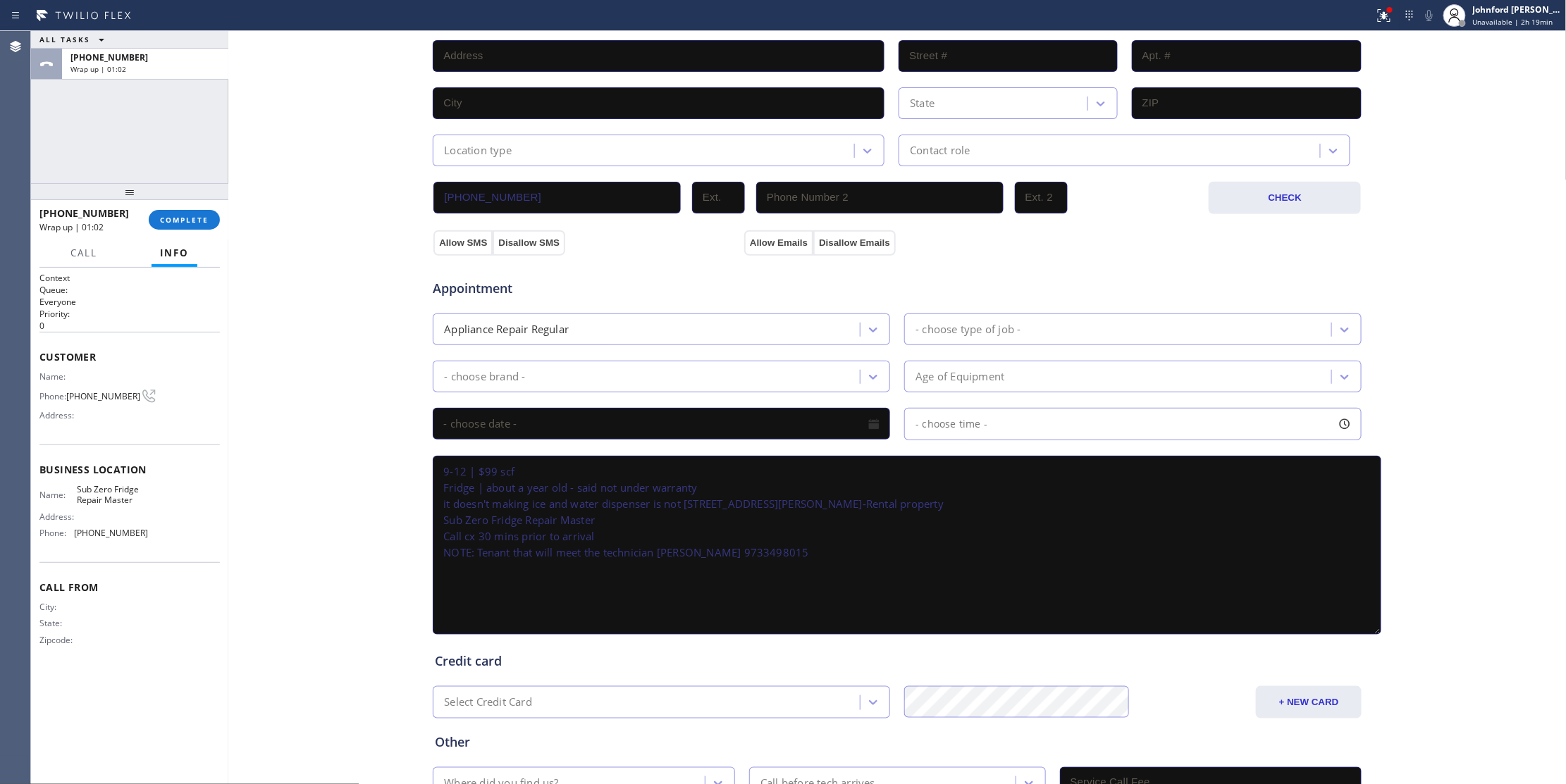
click at [438, 493] on textarea "9-12 | $99 scf Fridge | about a year old - said not under warranty it doesn't m…" at bounding box center [906, 544] width 949 height 179
type textarea "9-12 | $99 scf Not sure for the brand Fridge | about a year old - said not unde…"
click at [527, 370] on div "- choose brand -" at bounding box center [648, 377] width 423 height 25
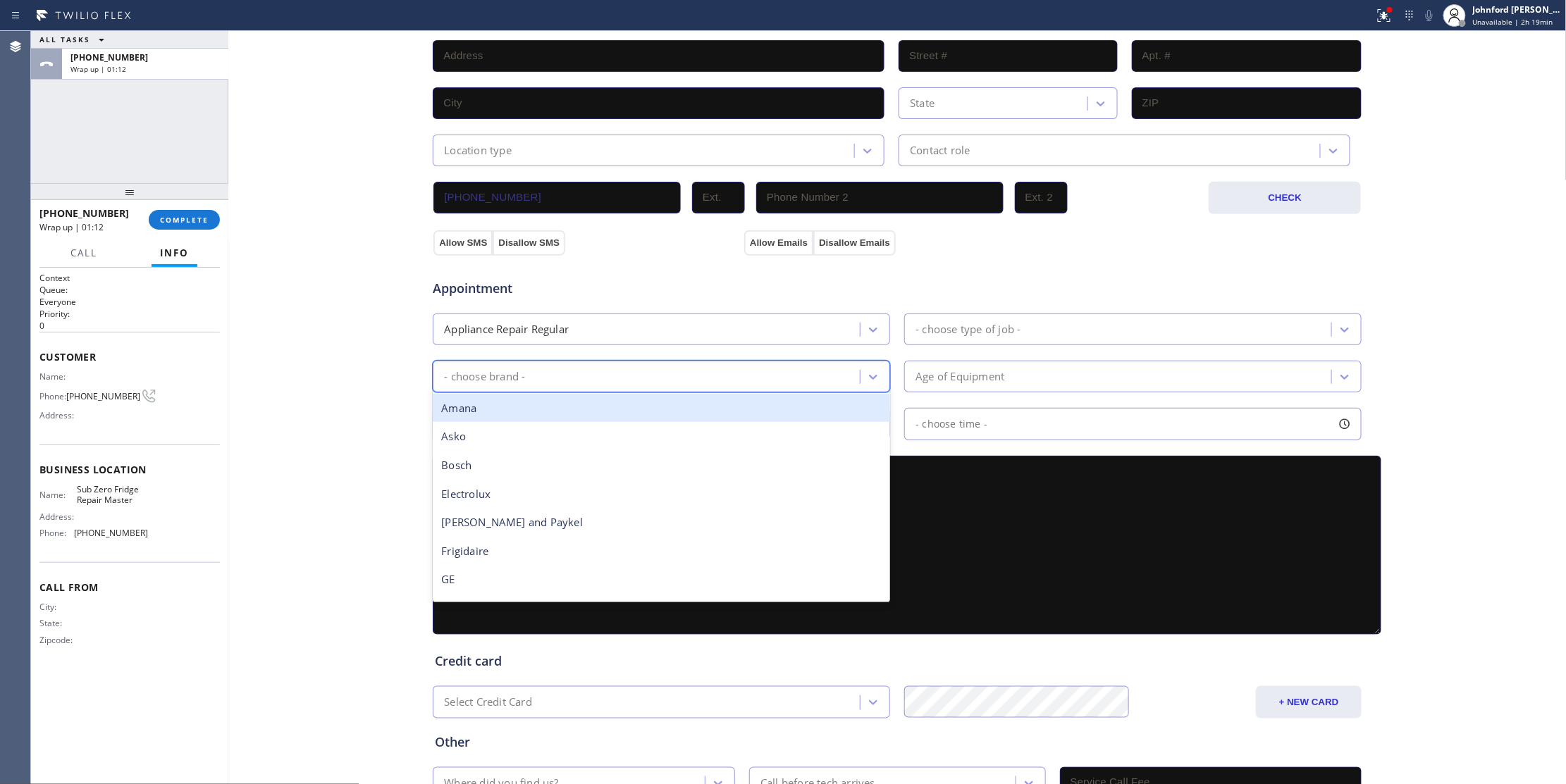
type input "f"
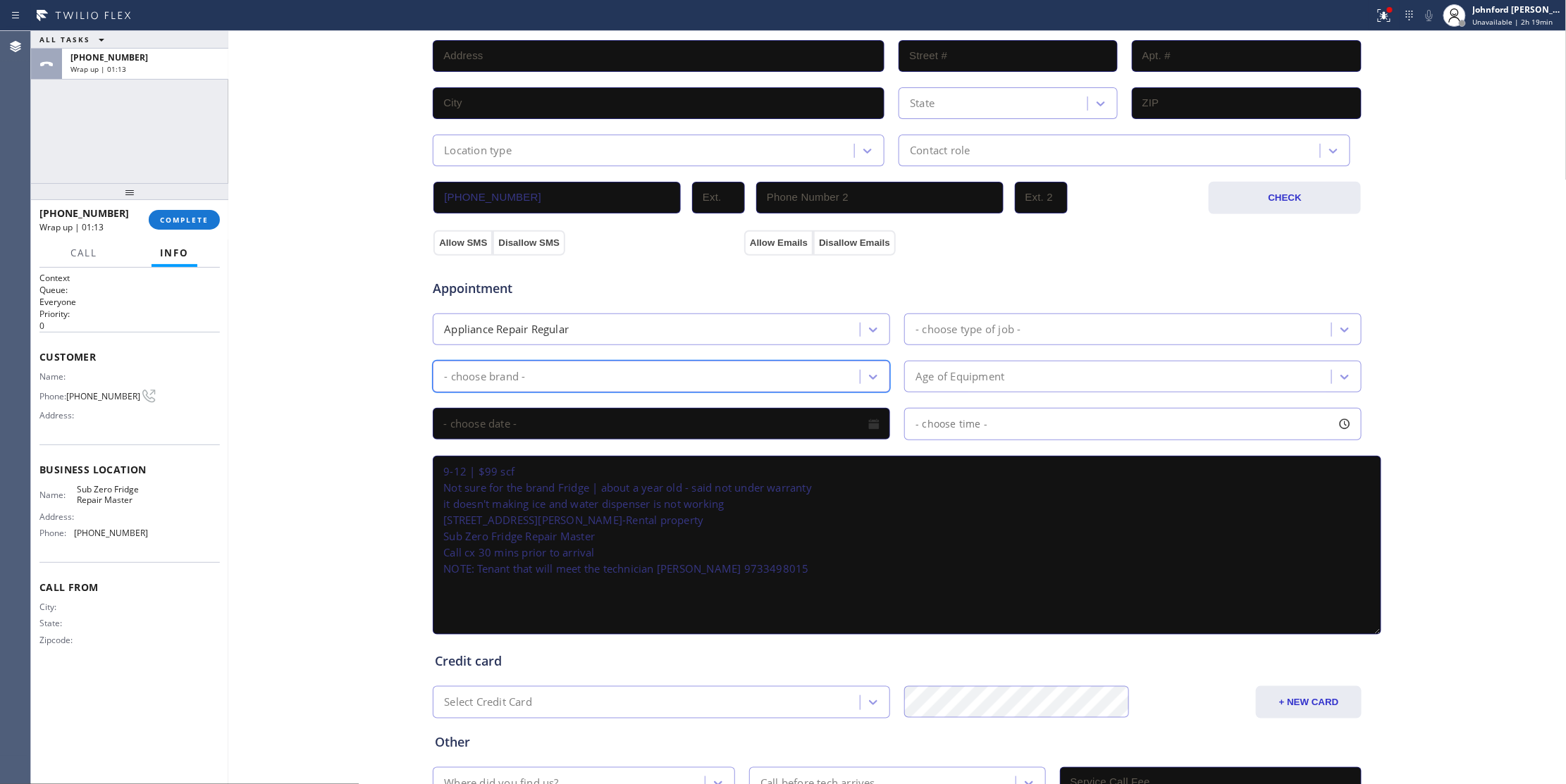
click at [515, 369] on div "- choose brand -" at bounding box center [648, 377] width 423 height 25
click at [511, 380] on div "- choose brand -" at bounding box center [485, 376] width 81 height 16
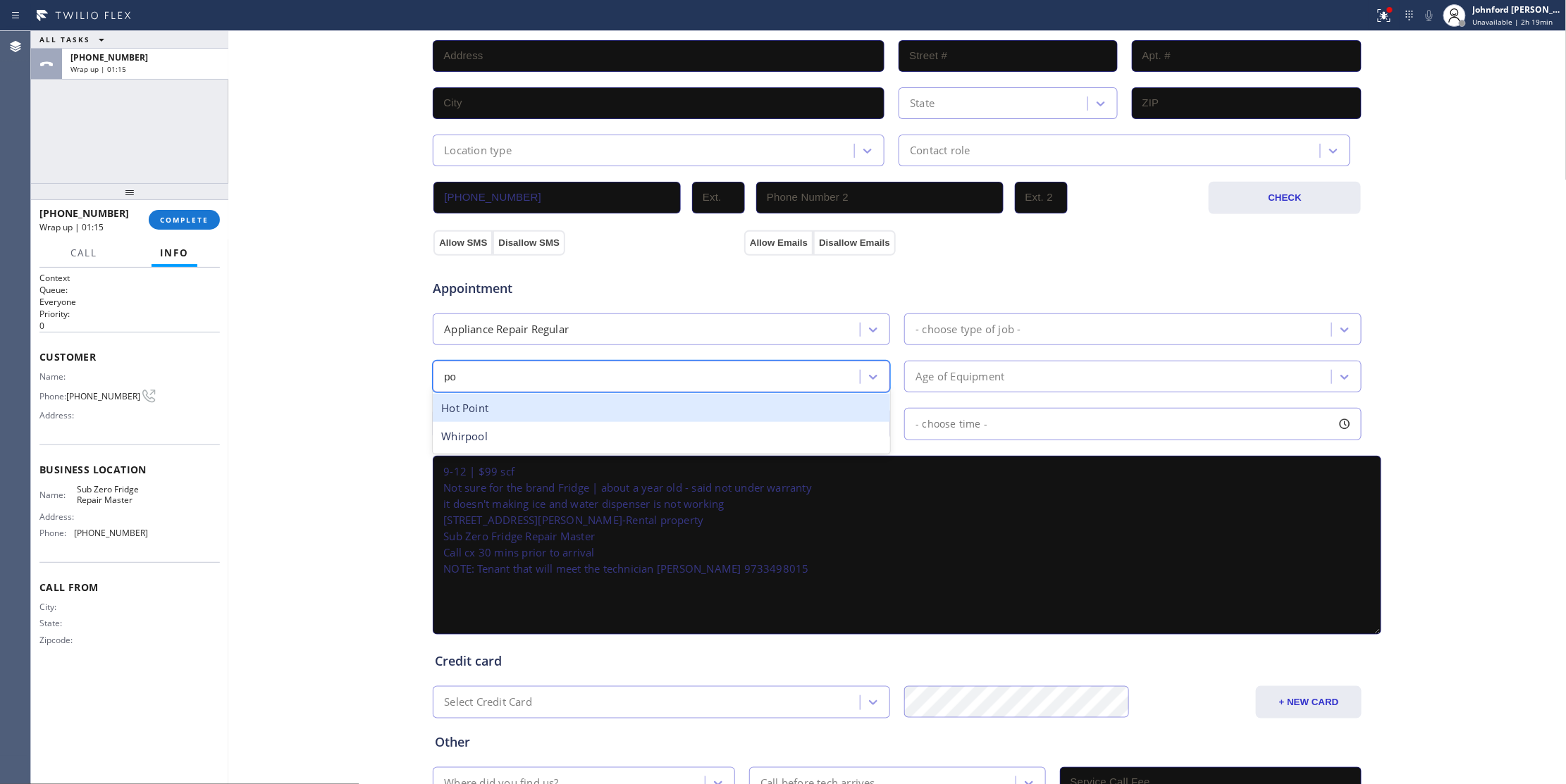
type input "p"
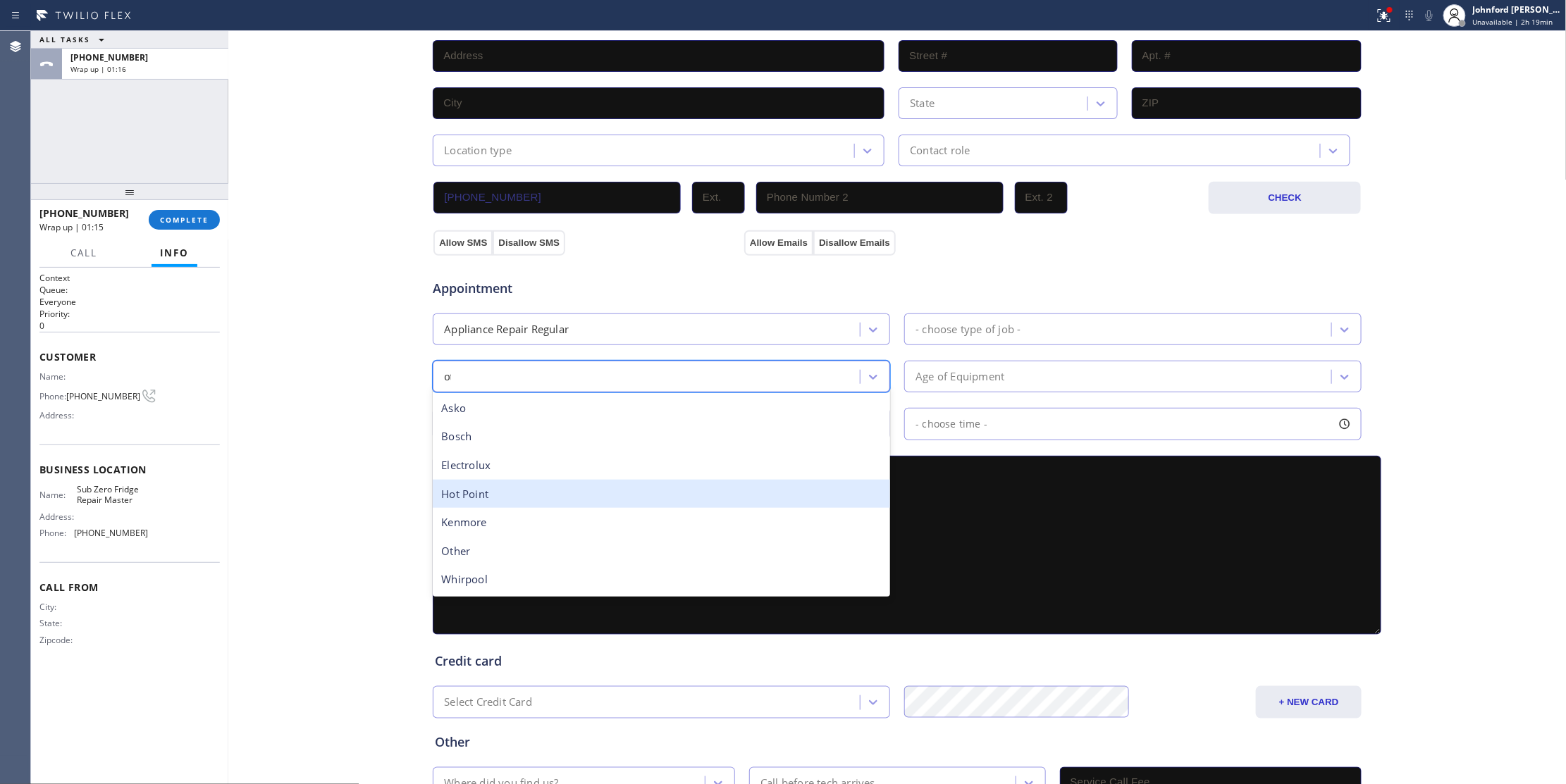
type input "oth"
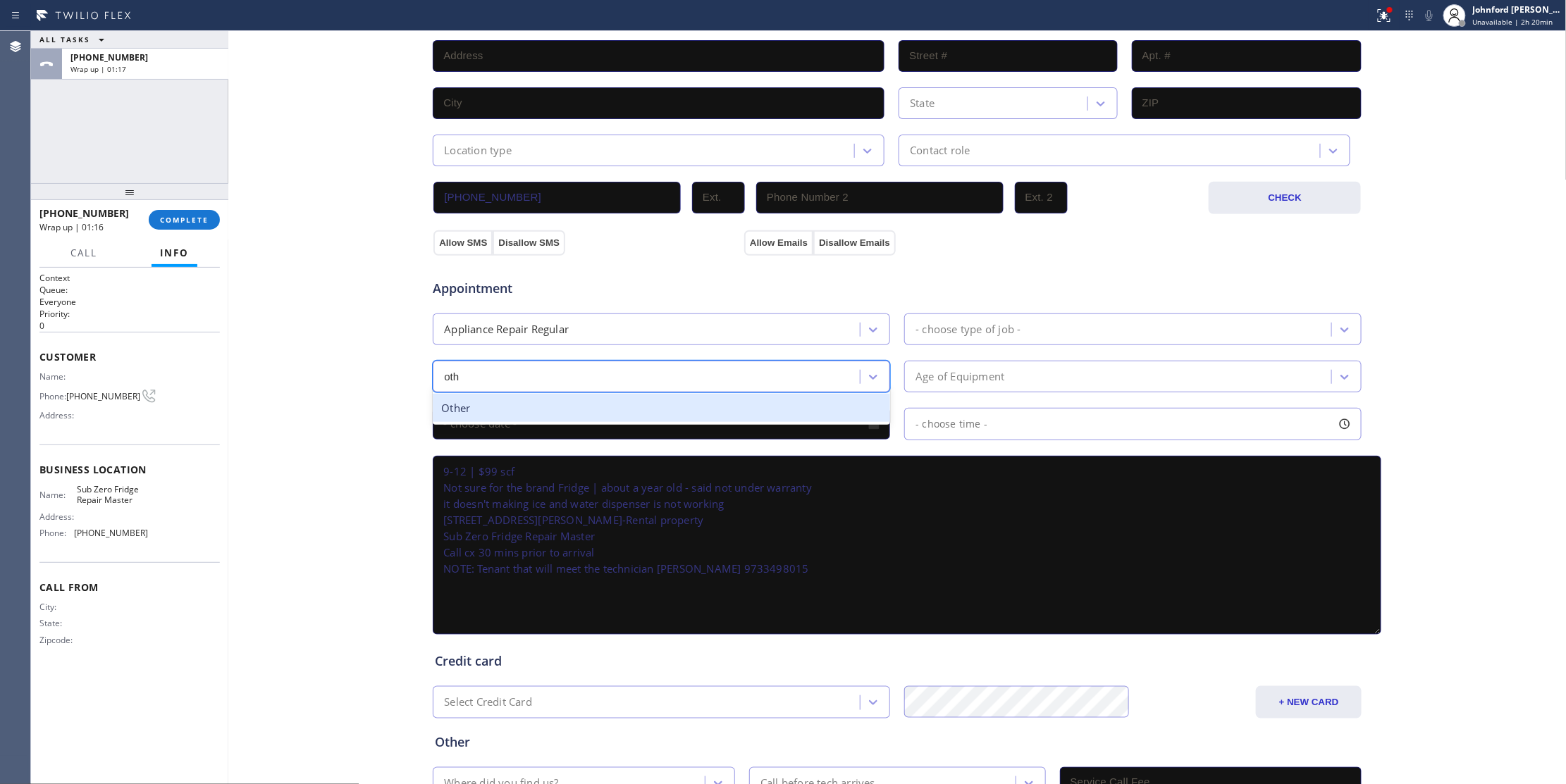
click at [516, 412] on div "Other" at bounding box center [661, 408] width 458 height 29
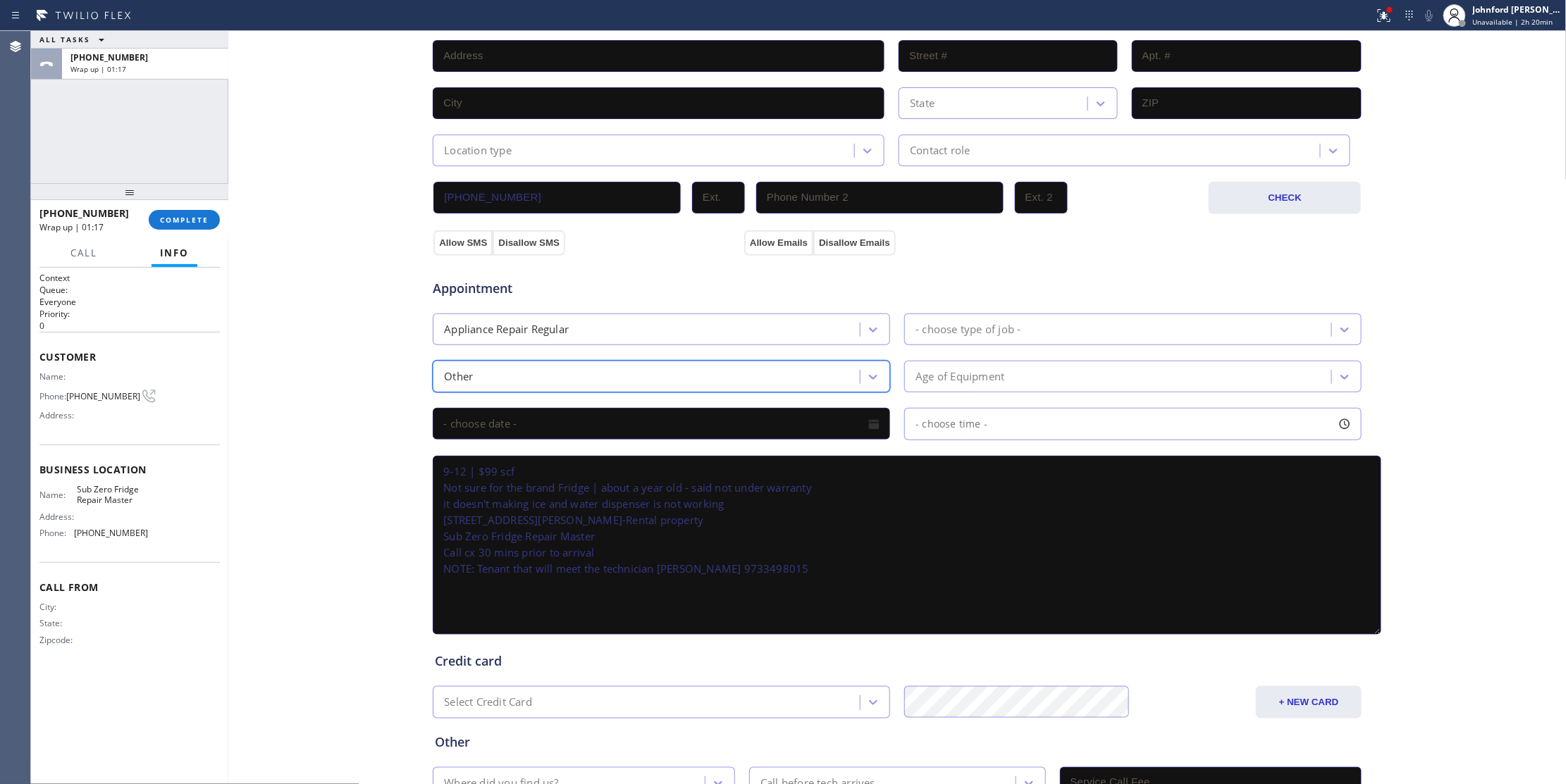
click at [1054, 334] on div "- choose type of job -" at bounding box center [1119, 330] width 423 height 25
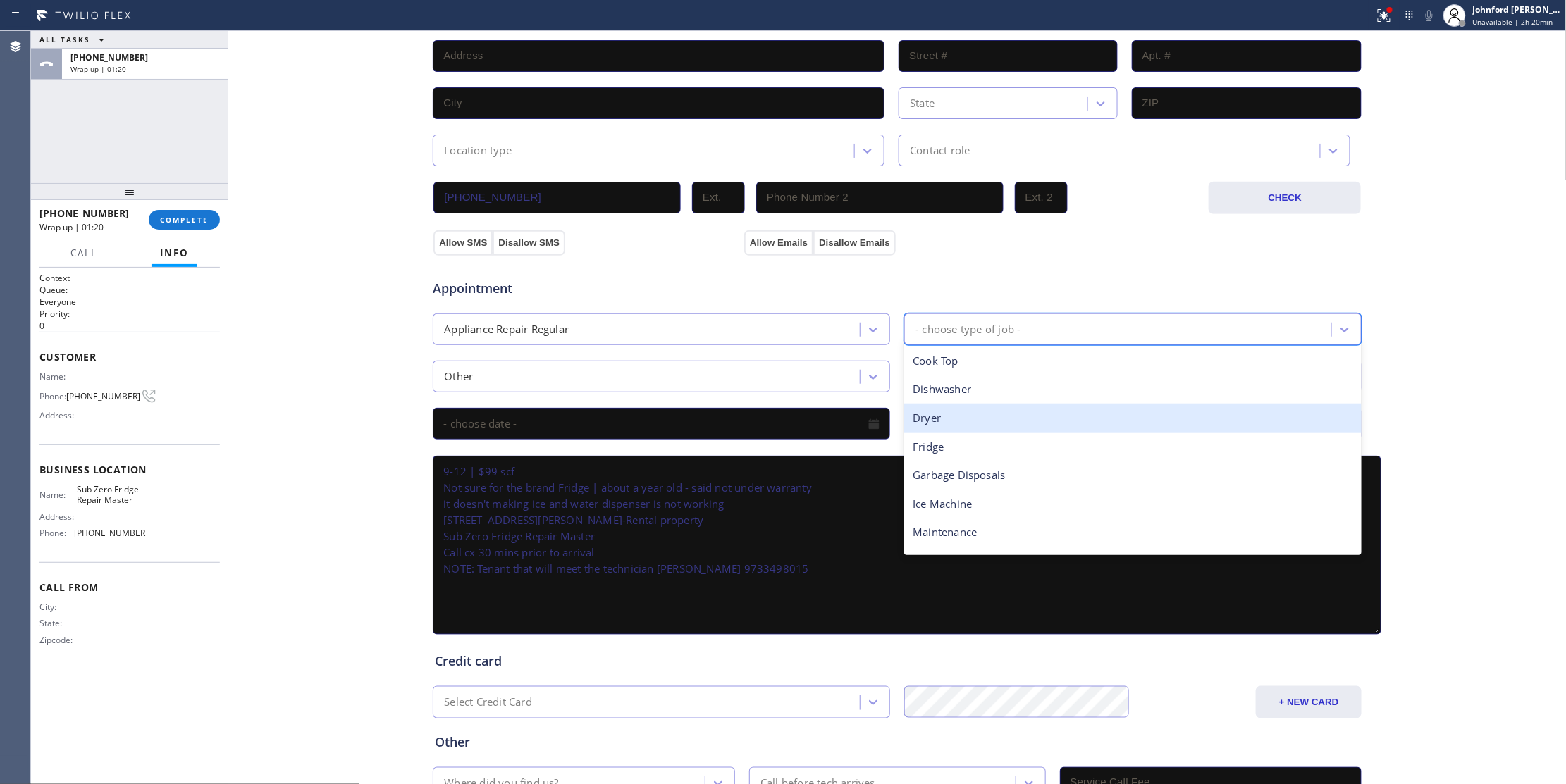
click at [941, 450] on div "Fridge" at bounding box center [1133, 447] width 458 height 29
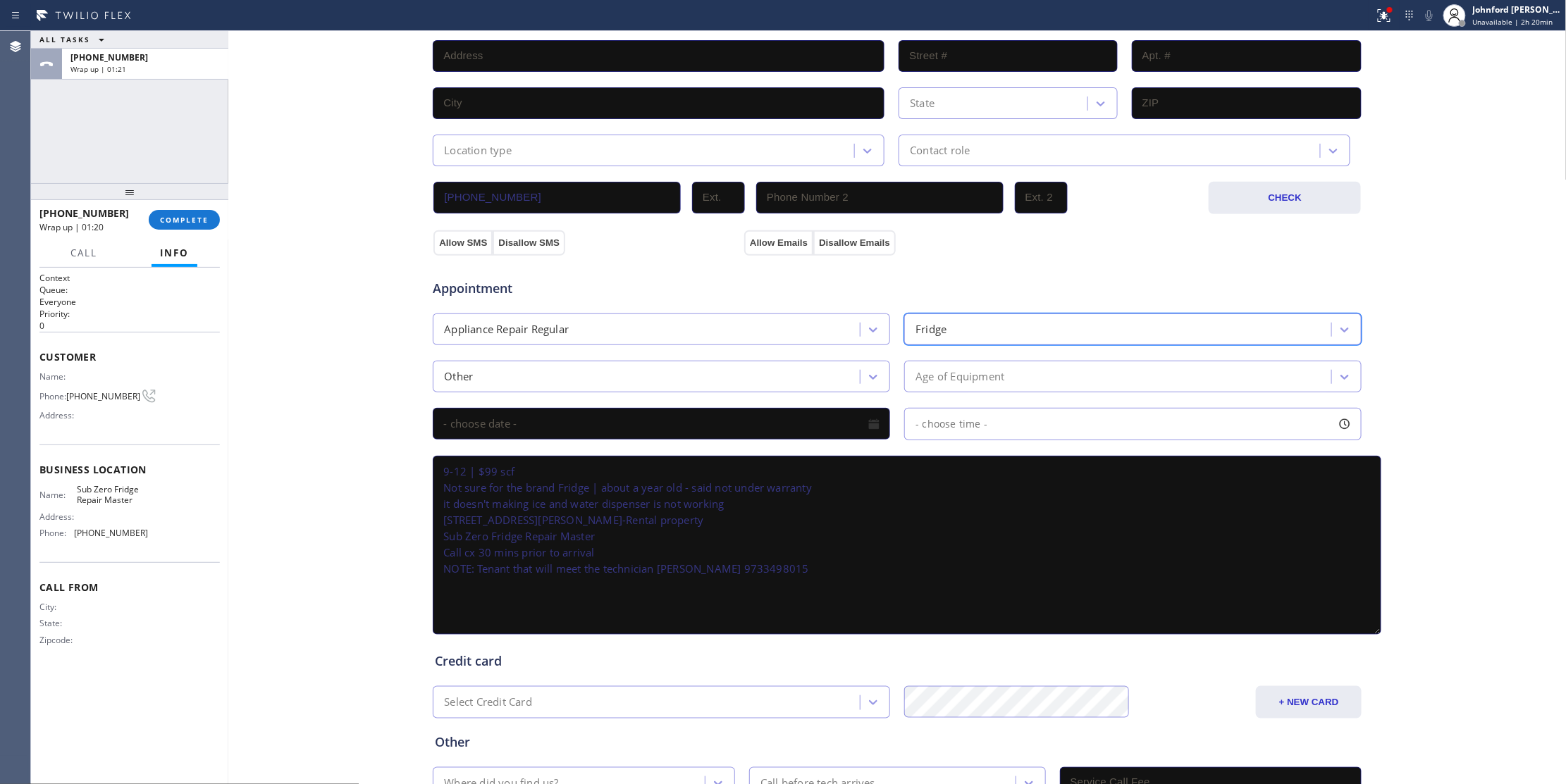
click at [944, 395] on div "Appointment Appliance Repair Regular option Fridge, selected. 14 results availa…" at bounding box center [898, 450] width 925 height 375
click at [944, 385] on div "Age of Equipment" at bounding box center [960, 376] width 89 height 16
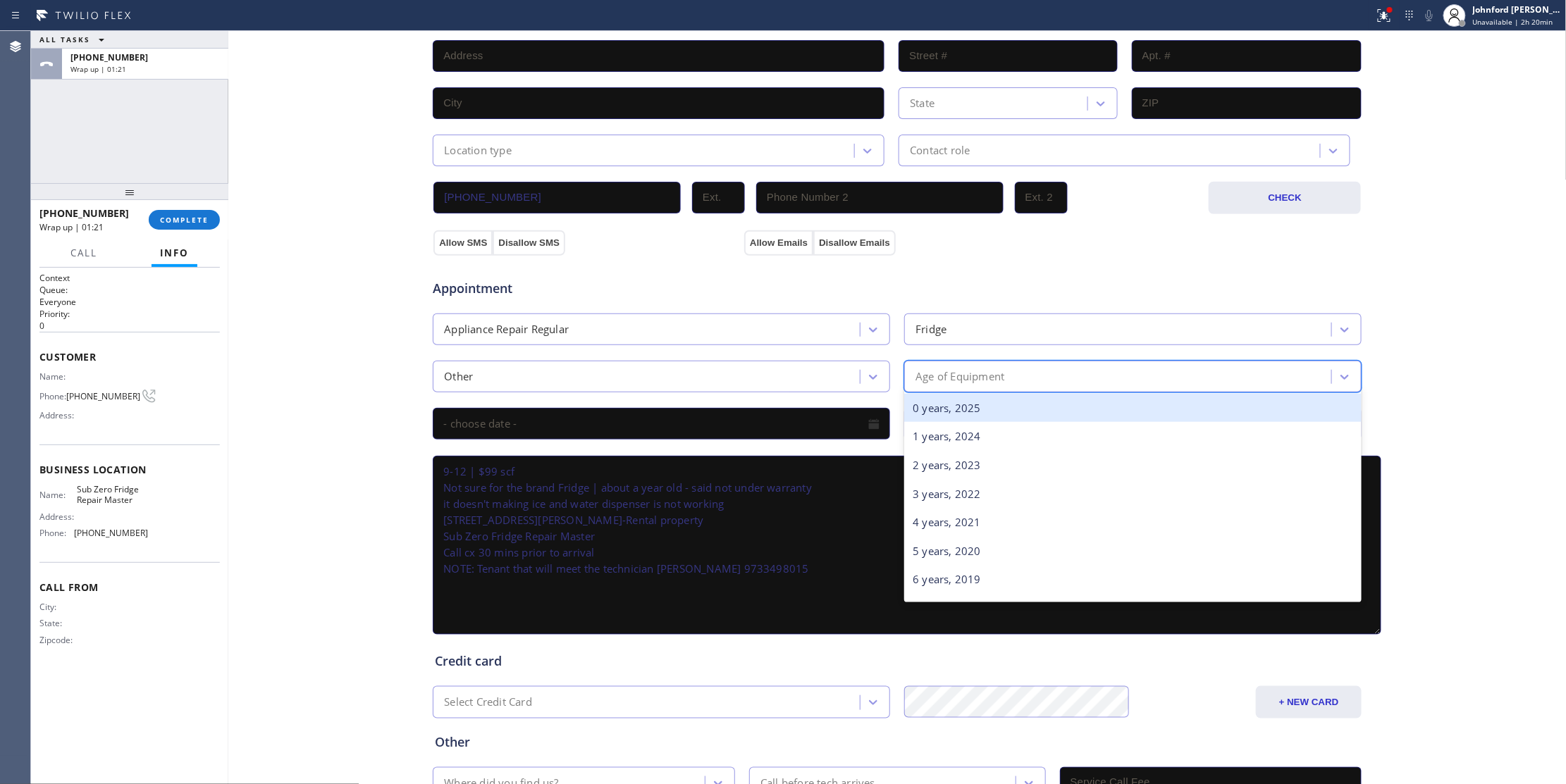
type input "1"
click at [929, 412] on div "1 years, 2024" at bounding box center [1133, 408] width 458 height 29
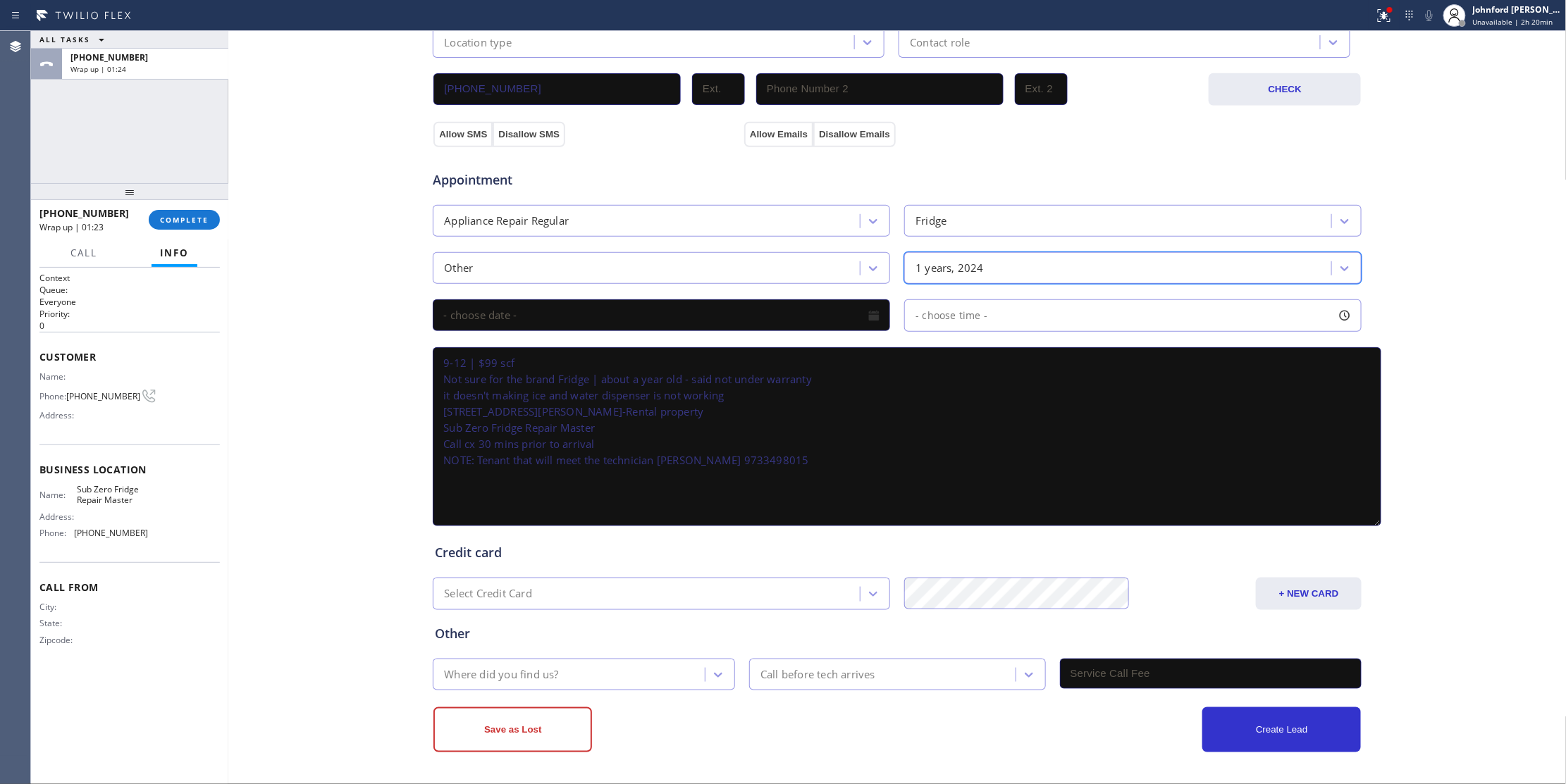
scroll to position [423, 0]
click at [499, 684] on div "Where did you find us?" at bounding box center [571, 675] width 268 height 25
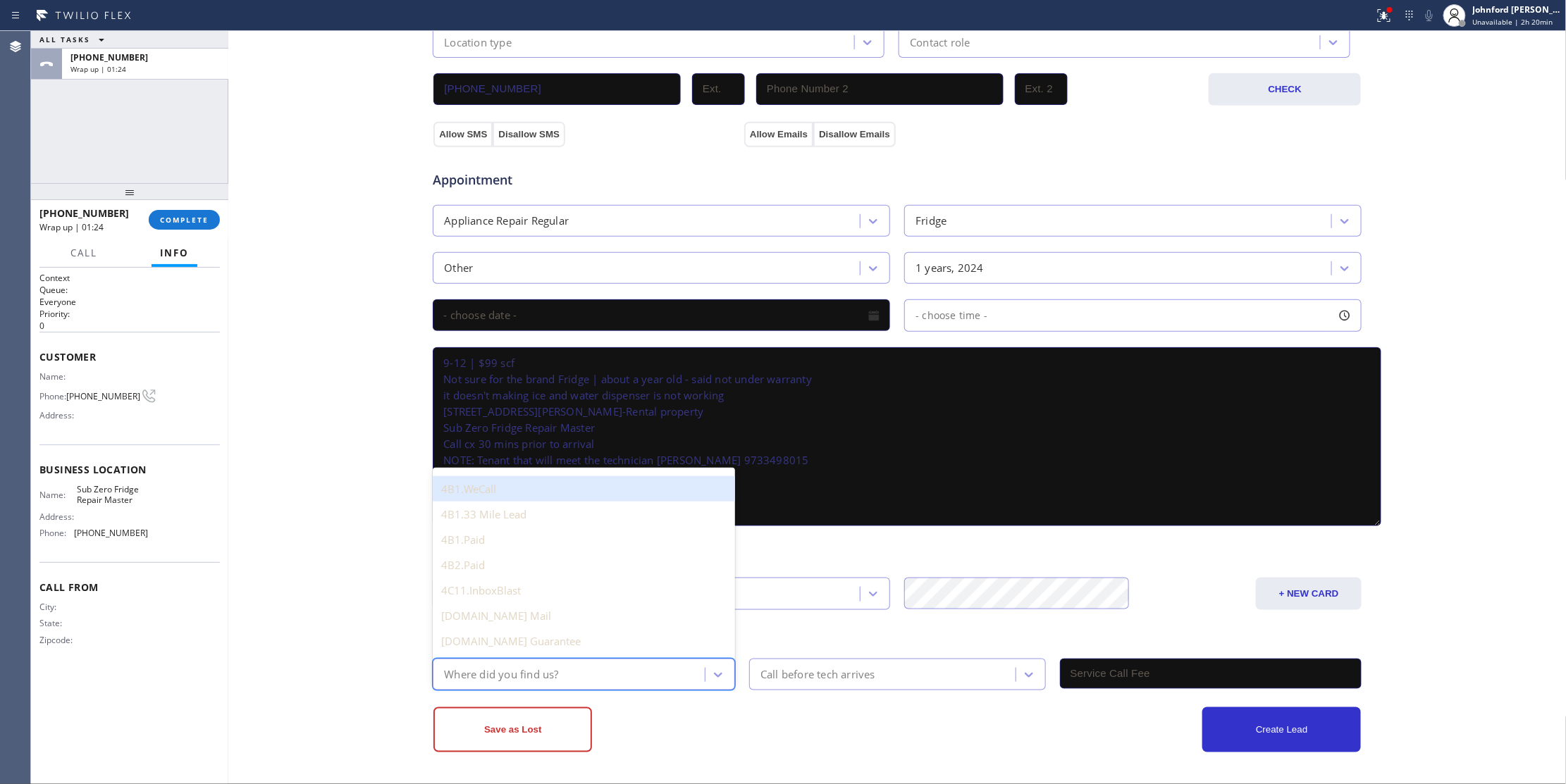
type input "g"
type input "goo"
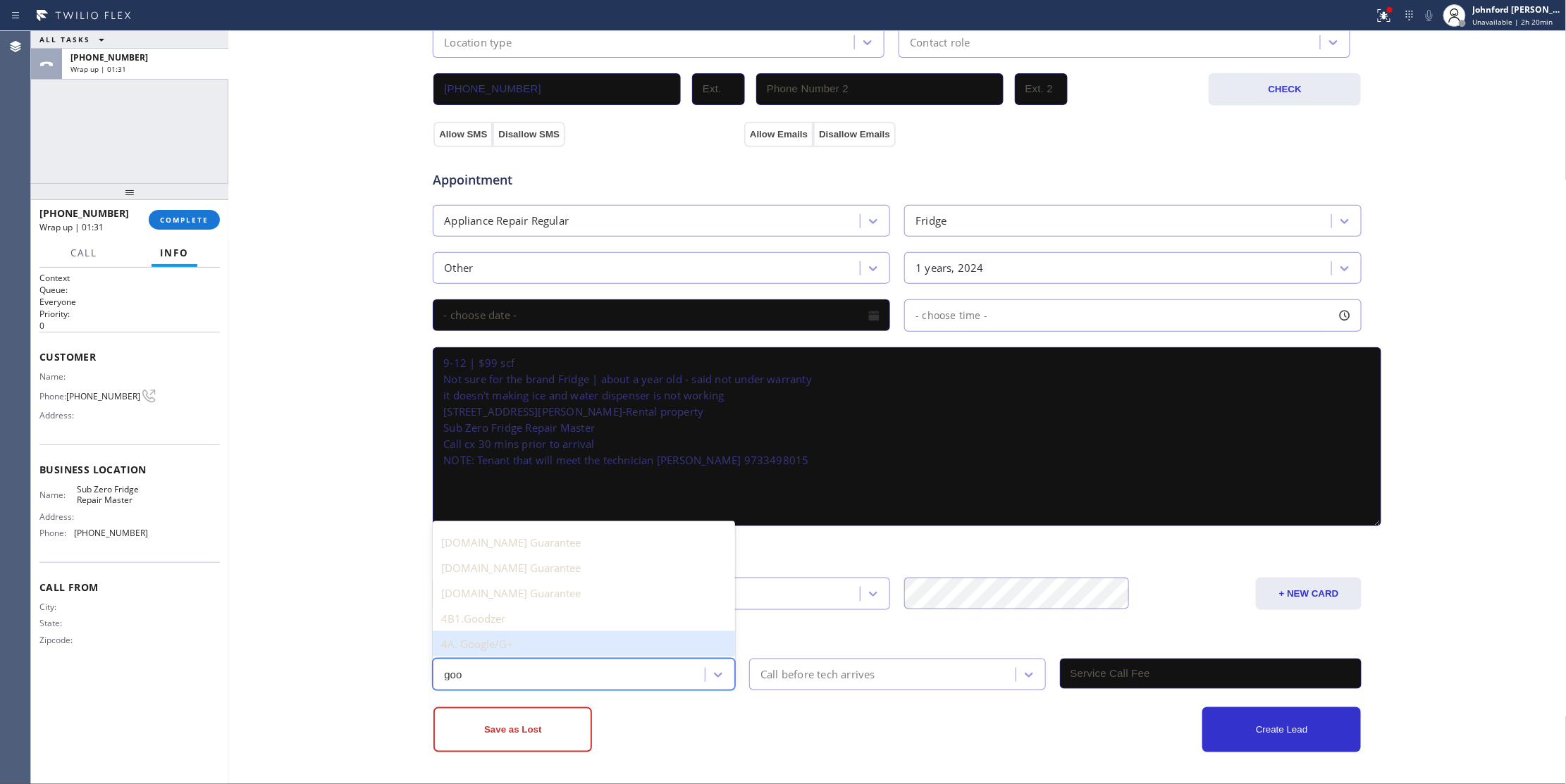
click at [505, 645] on div "4A. Google/G+" at bounding box center [583, 644] width 303 height 25
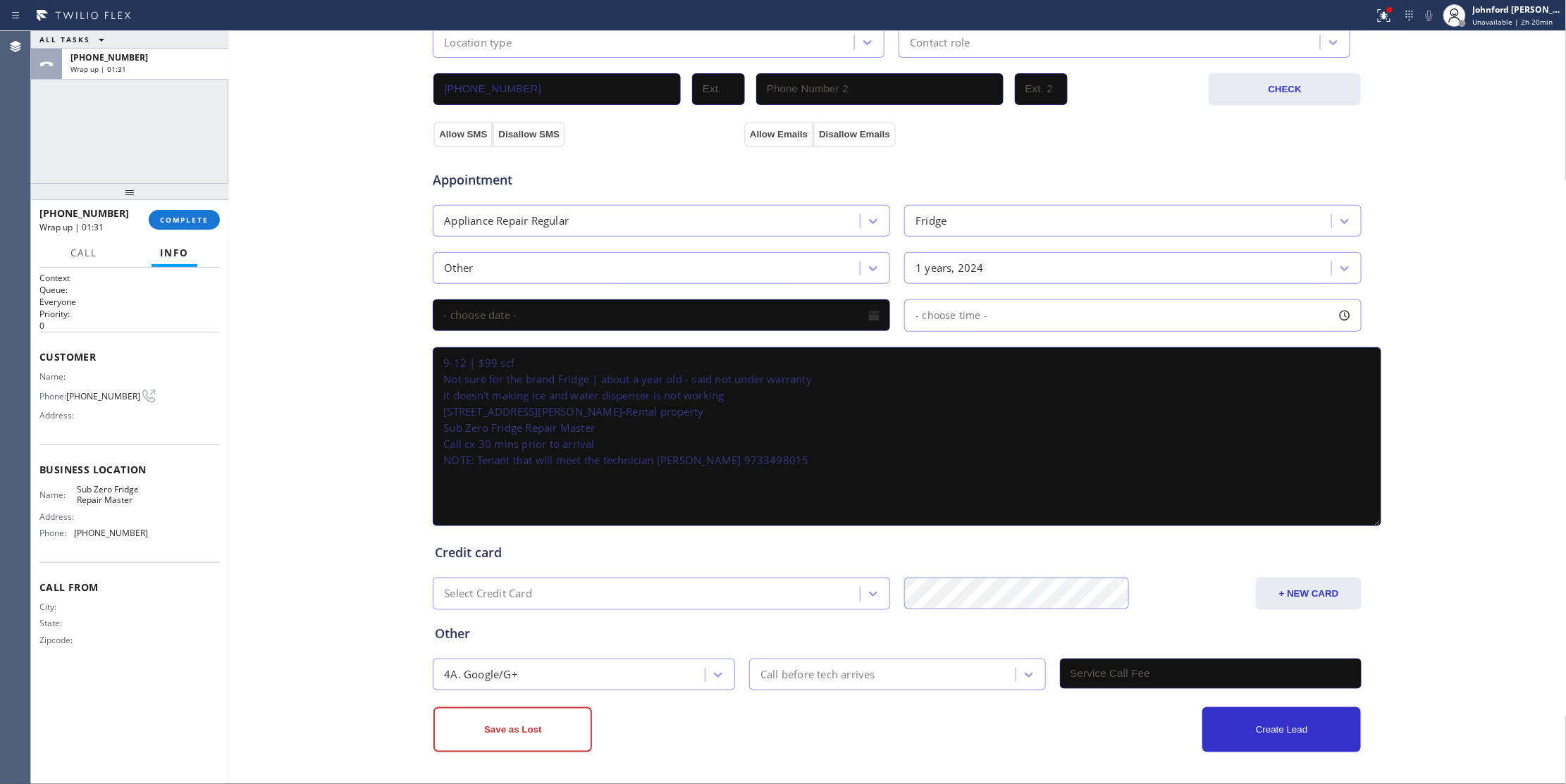
click at [857, 690] on div "Save as Lost Create Lead" at bounding box center [898, 721] width 931 height 62
click at [855, 681] on div "Call before tech arrives" at bounding box center [817, 674] width 115 height 16
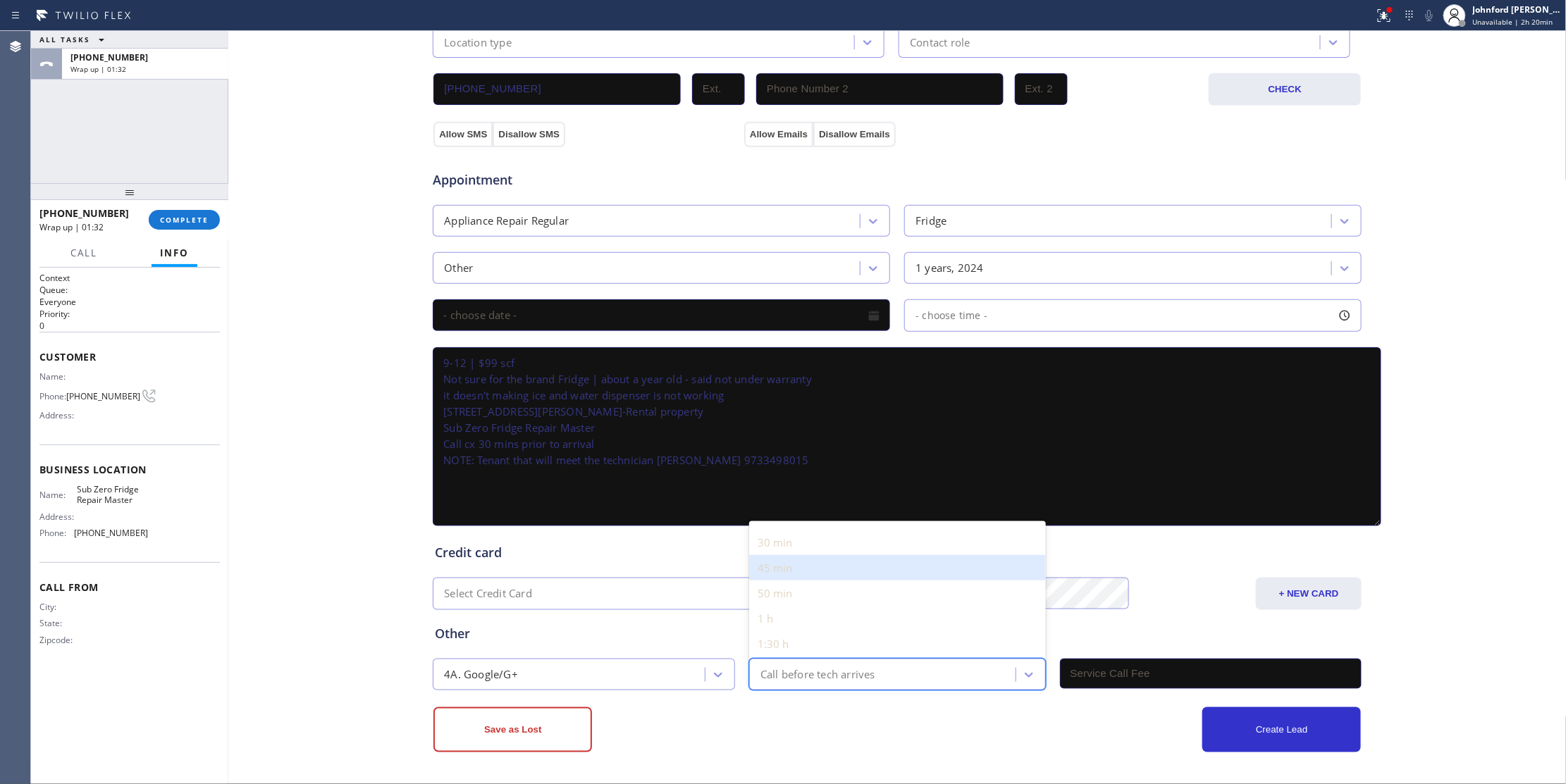
click at [781, 548] on div "30 min" at bounding box center [898, 542] width 297 height 25
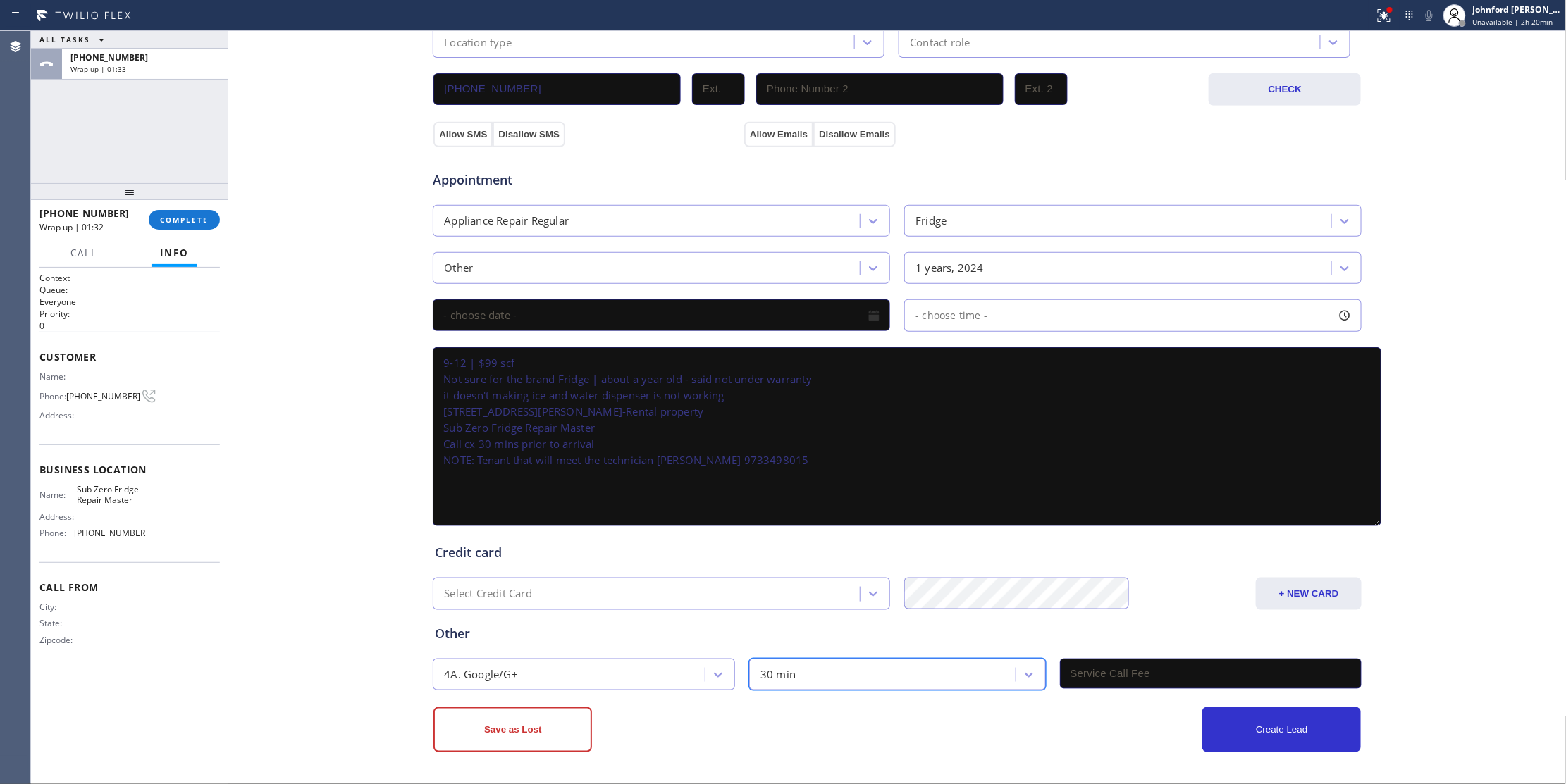
click at [1101, 681] on input "text" at bounding box center [1211, 673] width 303 height 30
type input "99"
click at [753, 305] on input "text" at bounding box center [661, 315] width 458 height 32
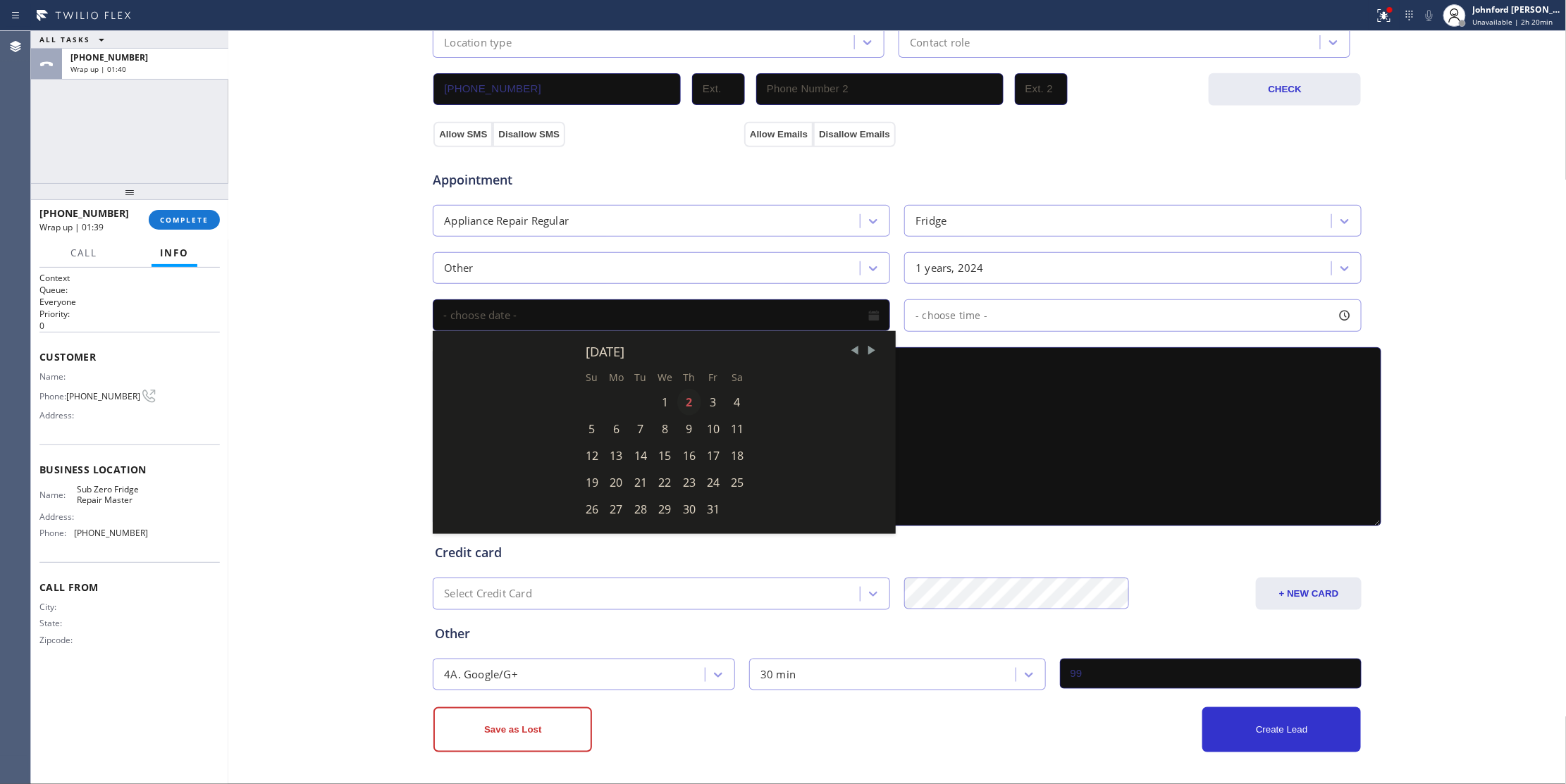
click at [681, 406] on div "2" at bounding box center [689, 402] width 24 height 27
type input "[DATE]"
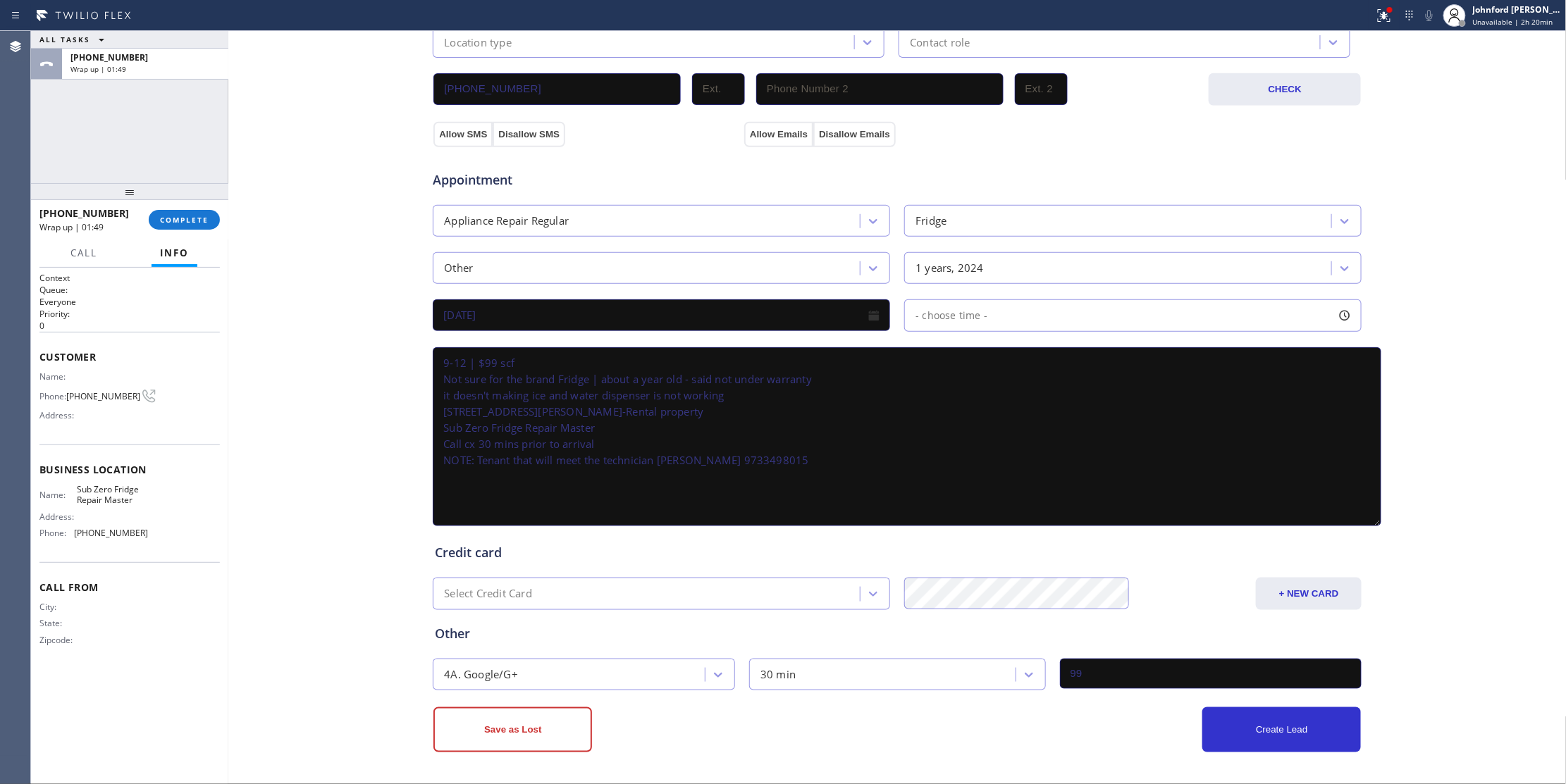
click at [947, 323] on div "- choose time -" at bounding box center [946, 315] width 82 height 16
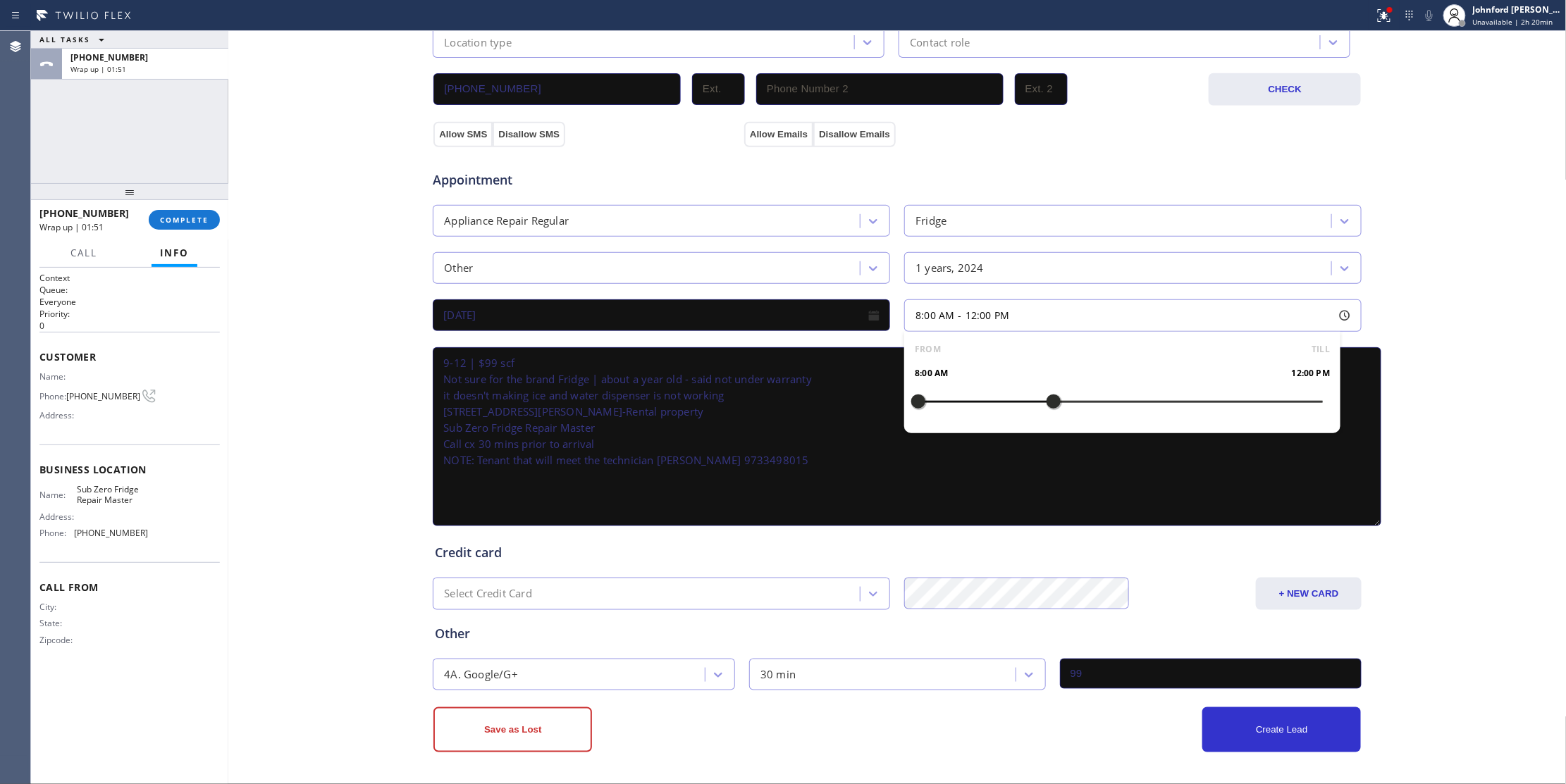
drag, startPoint x: 1026, startPoint y: 407, endPoint x: 1042, endPoint y: 412, distance: 16.8
click at [1046, 412] on div at bounding box center [1053, 401] width 16 height 30
drag, startPoint x: 920, startPoint y: 400, endPoint x: 941, endPoint y: 406, distance: 21.8
click at [941, 401] on div at bounding box center [1120, 401] width 404 height 0
click at [921, 447] on textarea "9-12 | $99 scf Not sure for the brand Fridge | about a year old - said not unde…" at bounding box center [906, 436] width 949 height 179
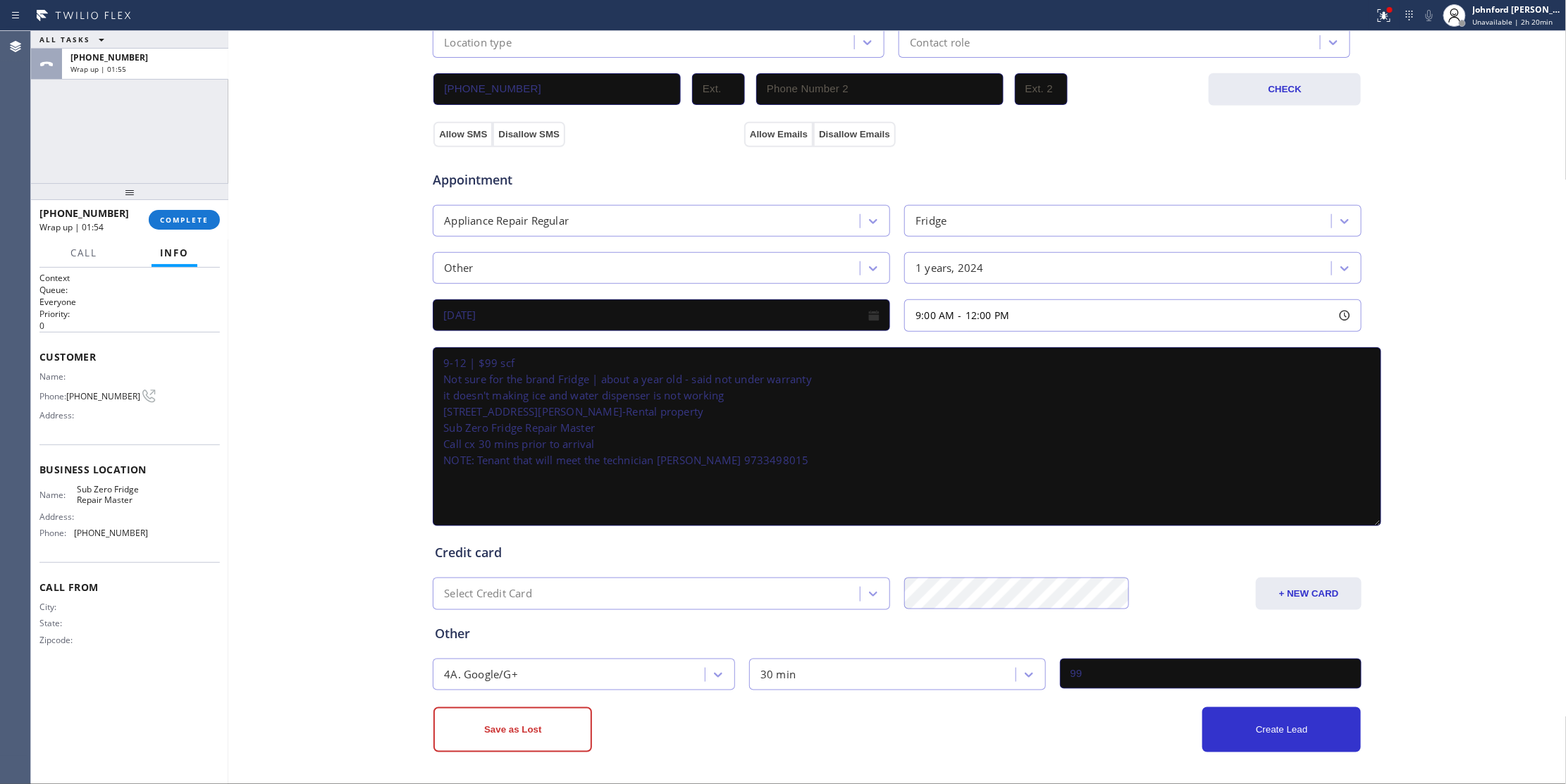
click at [739, 417] on textarea "9-12 | $99 scf Not sure for the brand Fridge | about a year old - said not unde…" at bounding box center [906, 436] width 949 height 179
drag, startPoint x: 841, startPoint y: 469, endPoint x: 274, endPoint y: 359, distance: 577.6
click at [274, 359] on div "Business location Sub Zero Fridge Repair Master [PHONE_NUMBER] Personal informa…" at bounding box center [898, 215] width 1331 height 1074
click at [643, 425] on textarea "9-12 | $99 scf Not sure for the brand Fridge | about a year old - said not unde…" at bounding box center [906, 436] width 949 height 179
drag, startPoint x: 610, startPoint y: 414, endPoint x: 423, endPoint y: 412, distance: 187.0
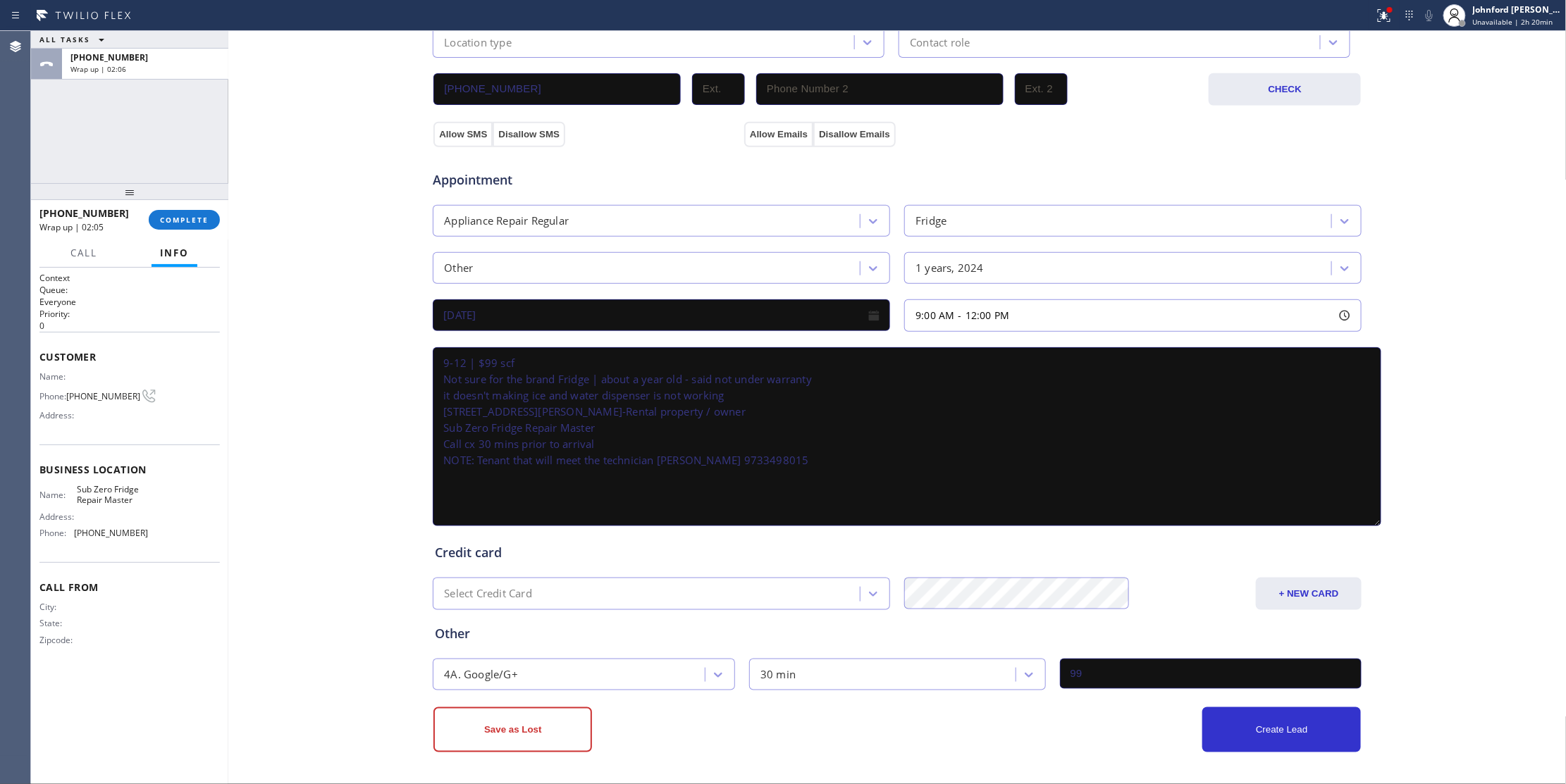
click at [423, 412] on div "Business location Sub Zero Fridge Repair Master [PHONE_NUMBER] Personal informa…" at bounding box center [898, 215] width 1331 height 1074
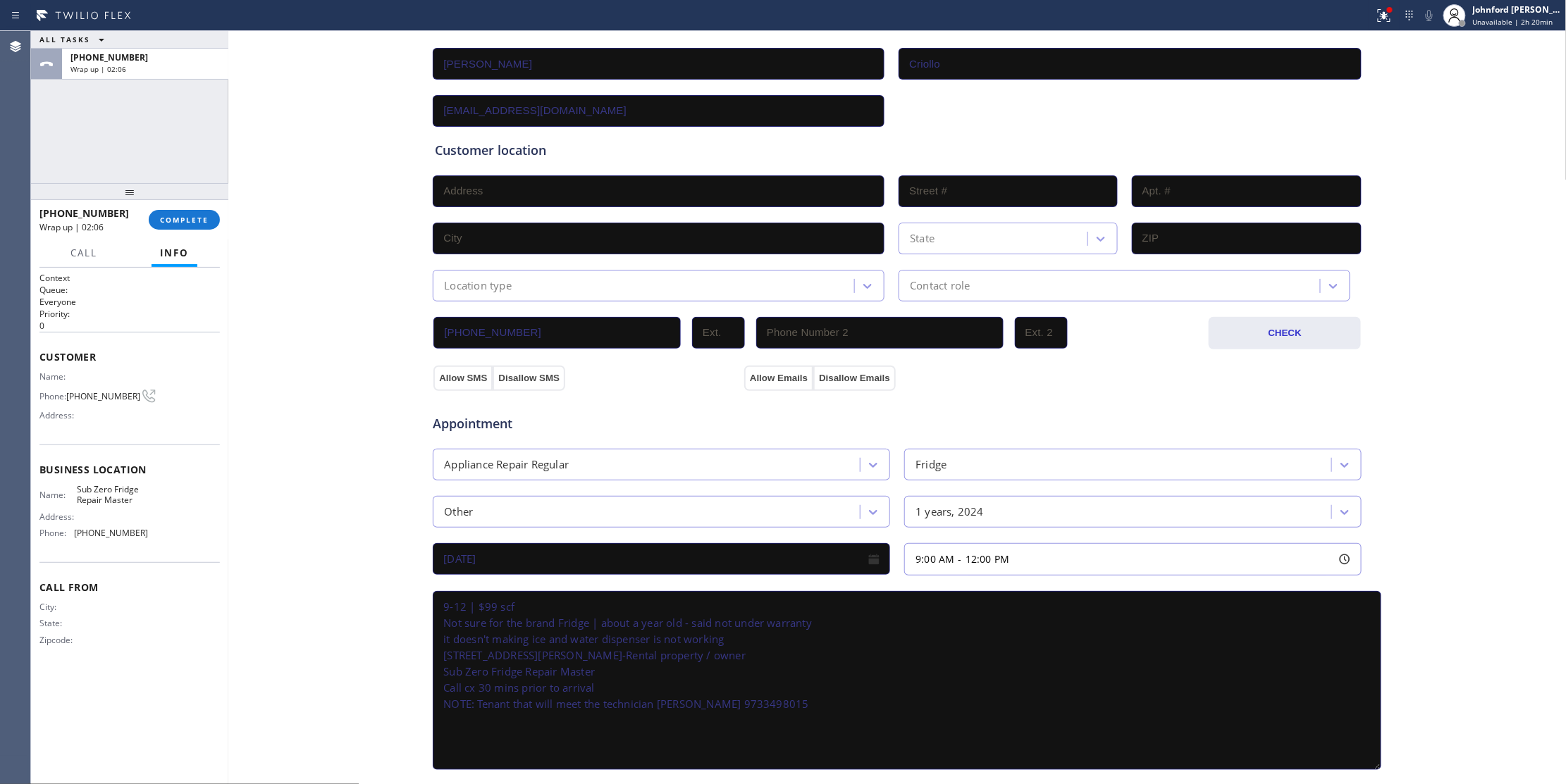
scroll to position [141, 0]
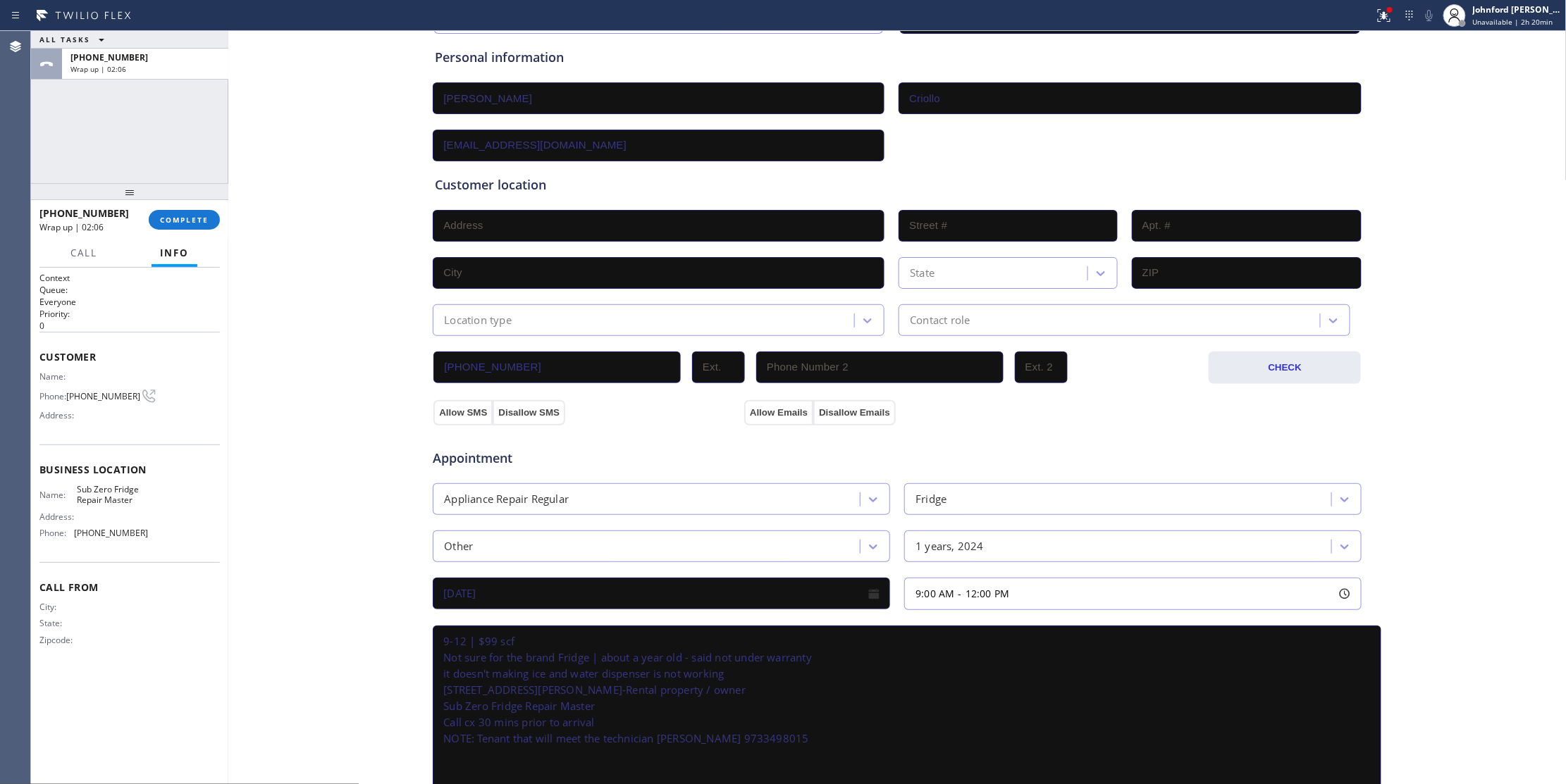
type textarea "9-12 | $99 scf Not sure for the brand Fridge | about a year old - said not unde…"
click at [472, 225] on input "text" at bounding box center [658, 225] width 452 height 32
paste input "[STREET_ADDRESS][PERSON_NAME]"
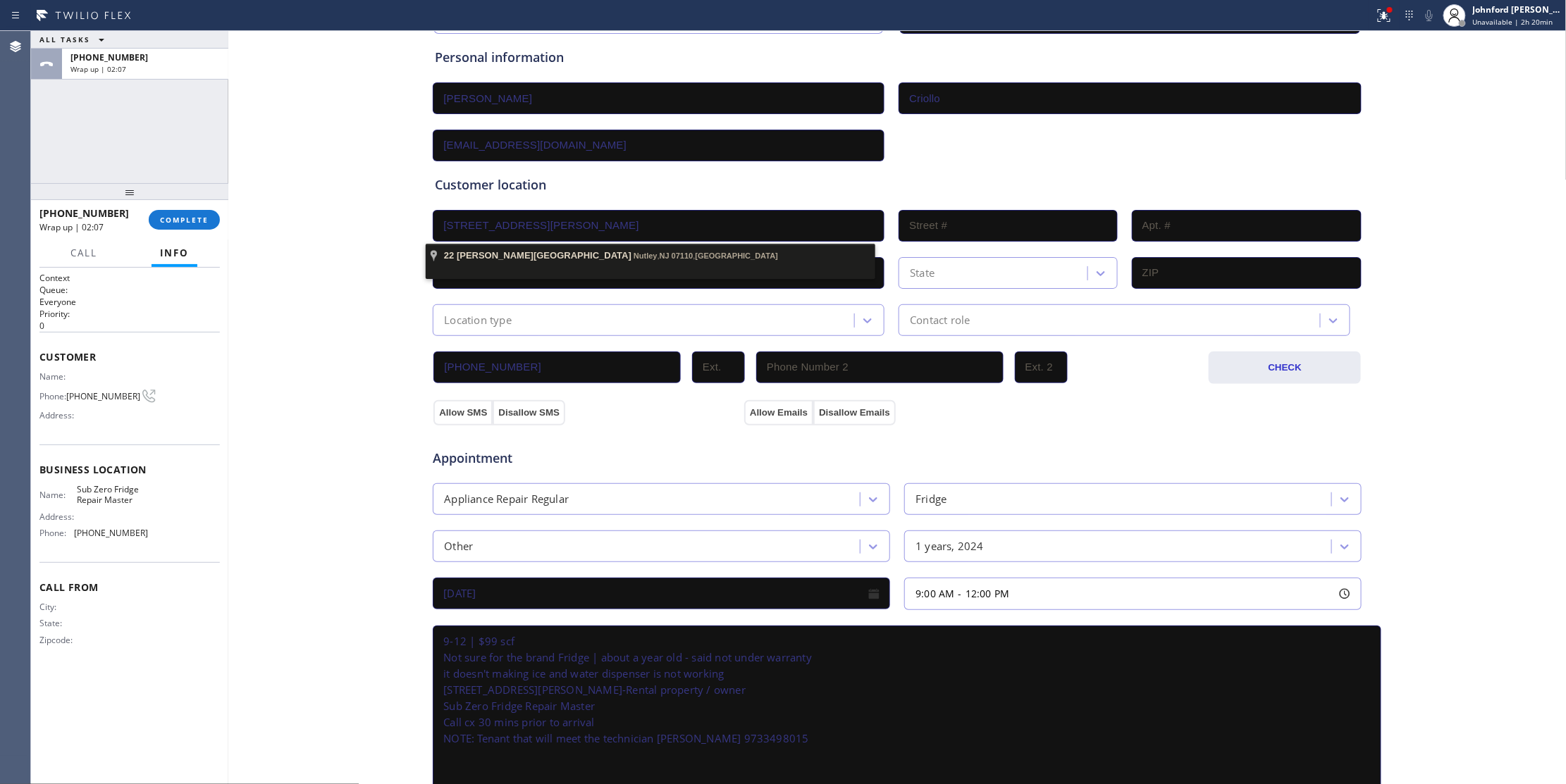
type input "[STREET_ADDRESS][PERSON_NAME]"
type input "22"
type input "Nutley"
type input "07110"
click at [517, 329] on div "Location type" at bounding box center [645, 320] width 417 height 25
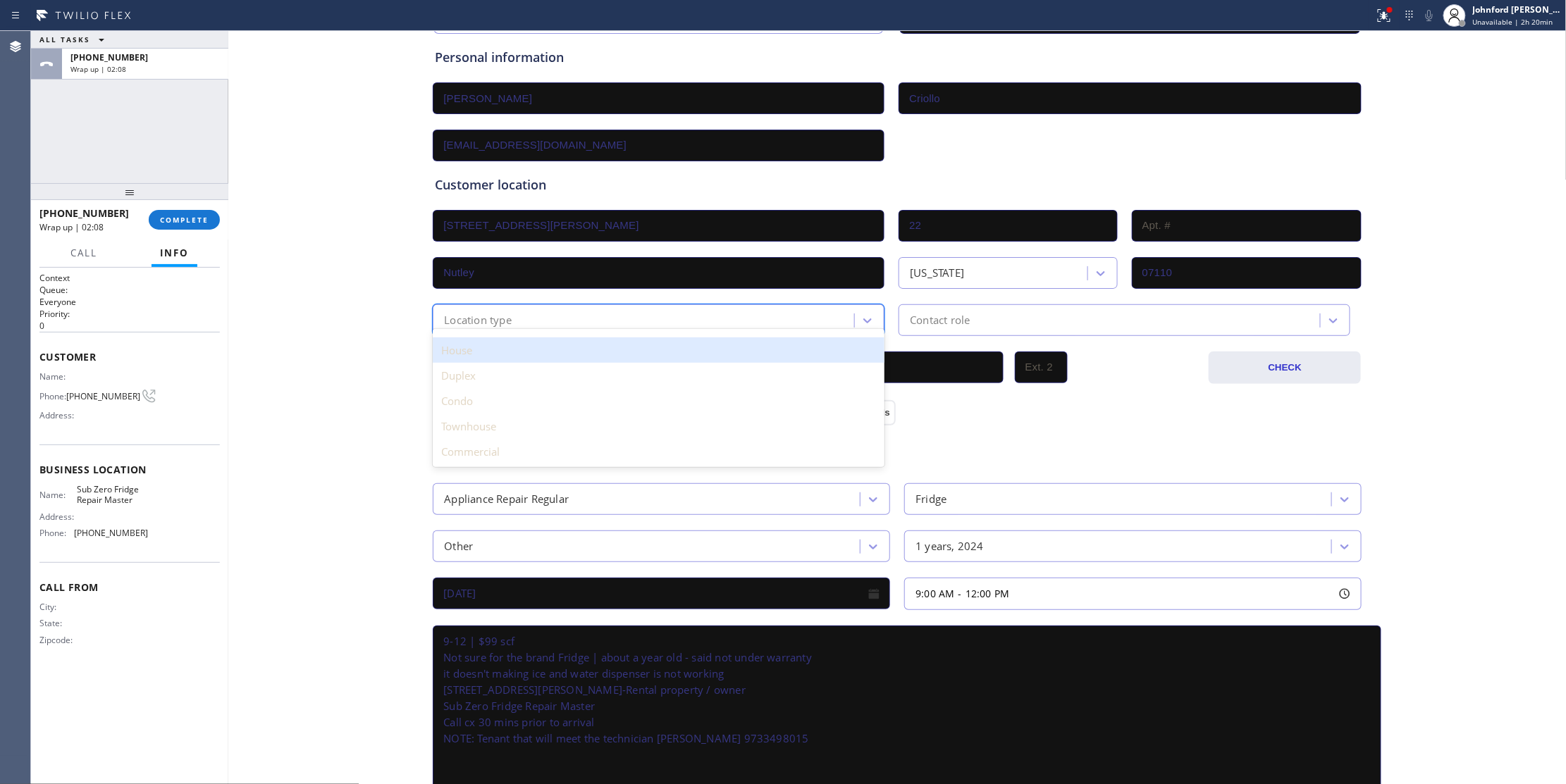
click at [503, 357] on div "House" at bounding box center [658, 350] width 452 height 25
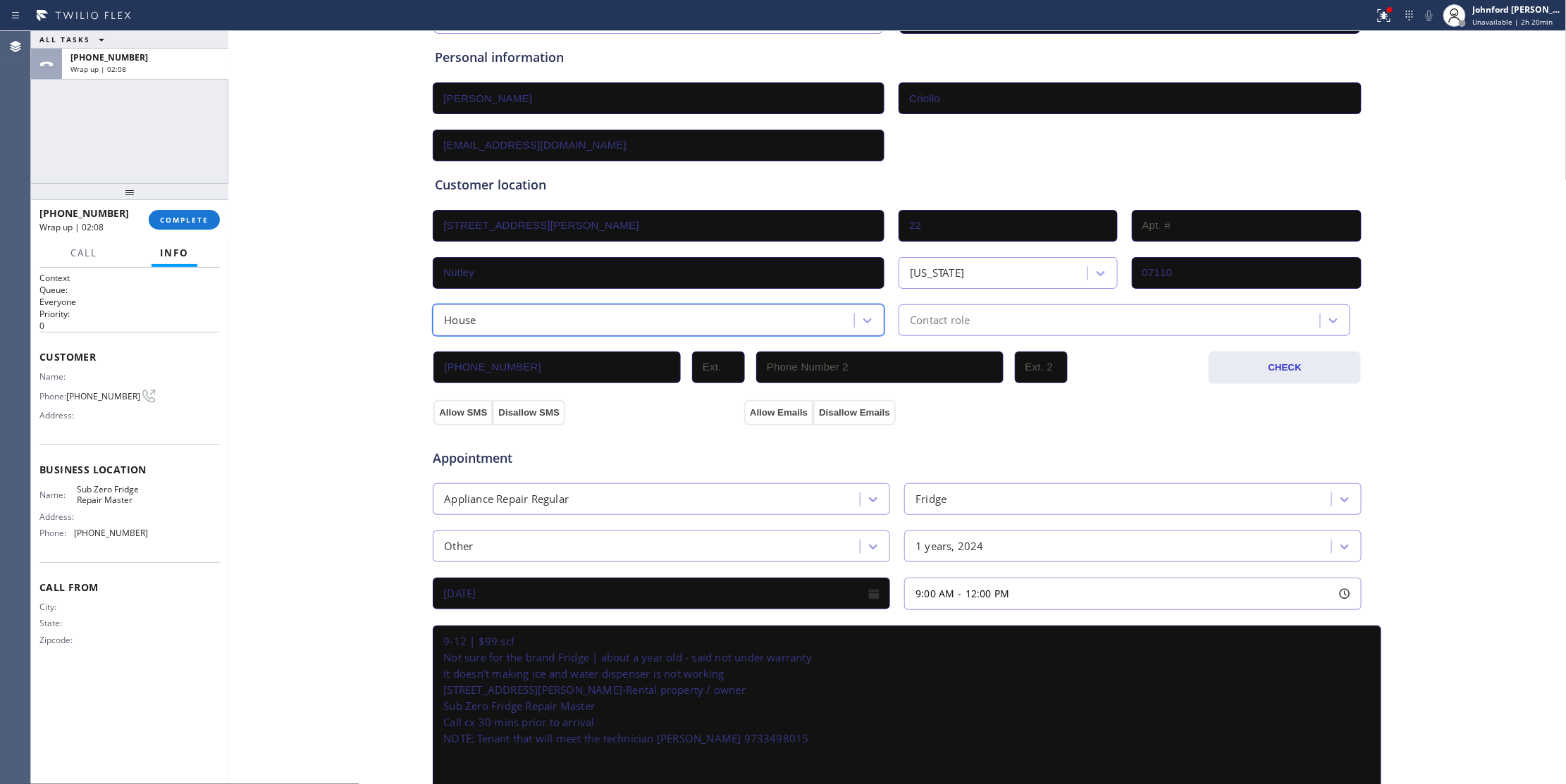
click at [970, 336] on div "Contact role" at bounding box center [1124, 320] width 452 height 32
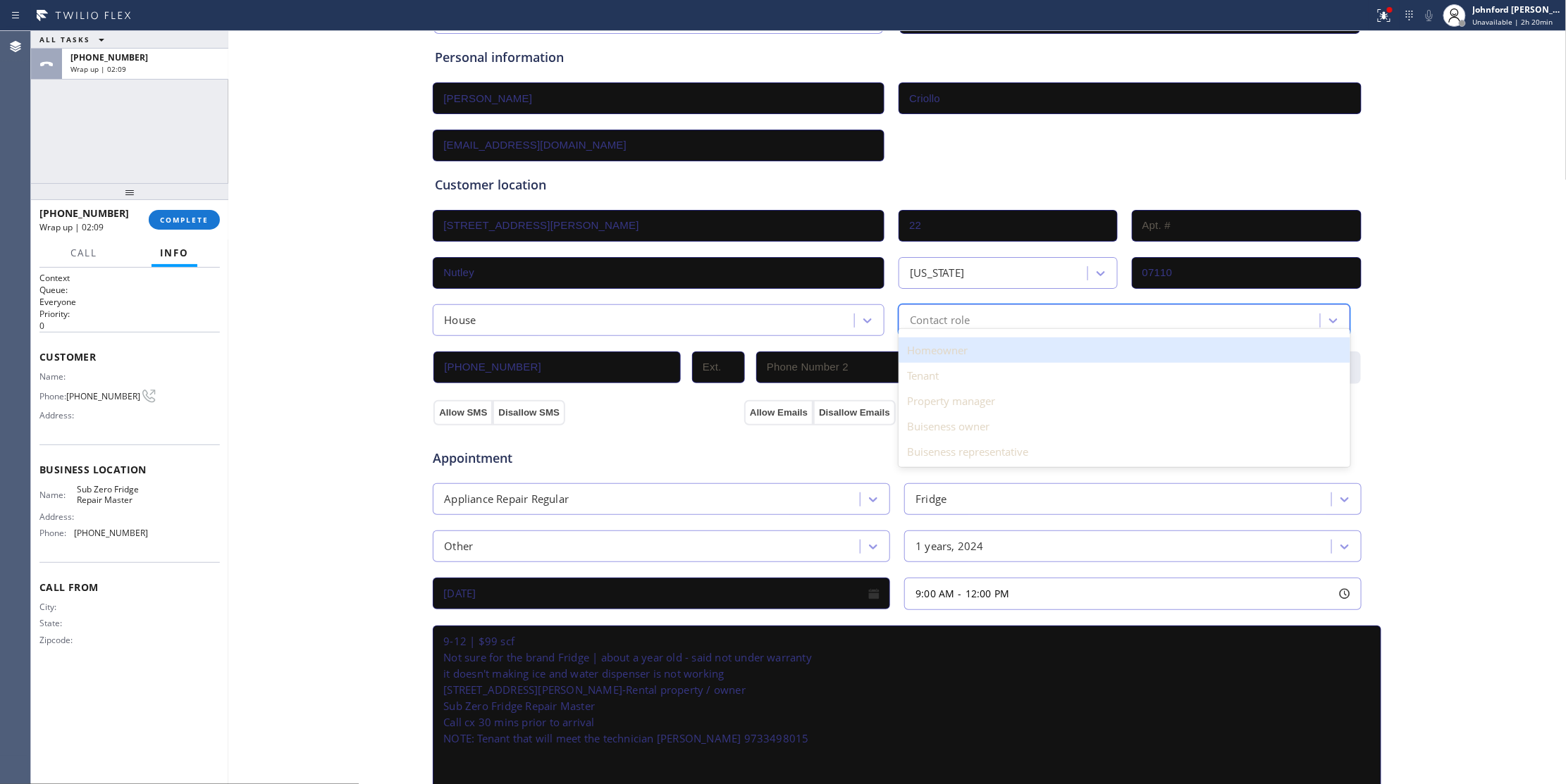
click at [950, 349] on div "Homeowner" at bounding box center [1124, 350] width 452 height 25
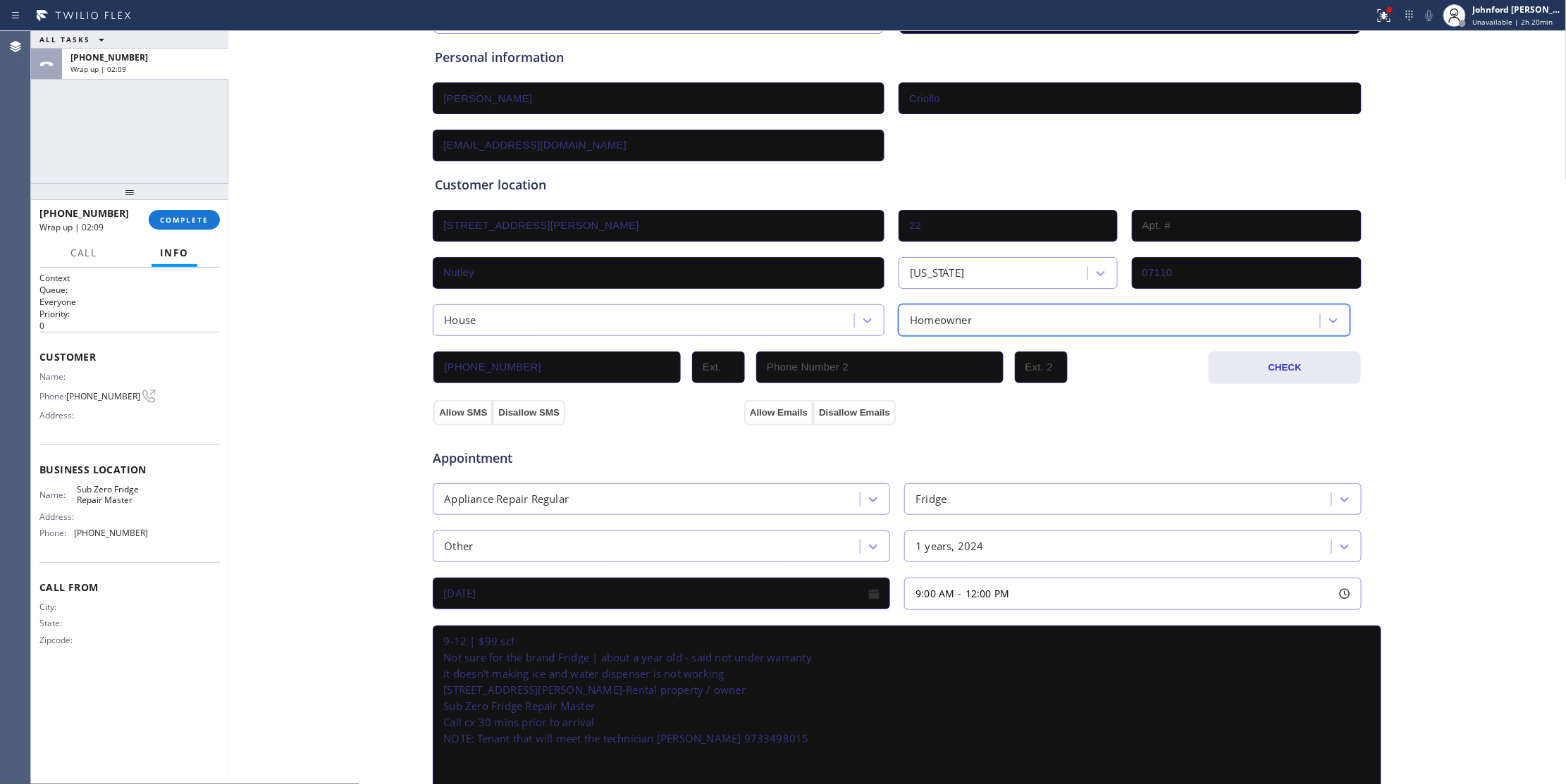
click at [973, 403] on div "Allow Emails Disallow Emails" at bounding box center [897, 412] width 310 height 25
click at [759, 422] on div "Appointment Appliance Repair Regular Fridge Other 1 years, 2024 [DATE] 9:00 AM …" at bounding box center [898, 613] width 931 height 388
drag, startPoint x: 477, startPoint y: 409, endPoint x: 753, endPoint y: 425, distance: 276.5
click at [474, 412] on button "Allow SMS" at bounding box center [462, 413] width 59 height 25
click at [767, 421] on div "Appointment Appliance Repair Regular Fridge Other 1 years, 2024 [DATE] 9:00 AM …" at bounding box center [898, 613] width 931 height 388
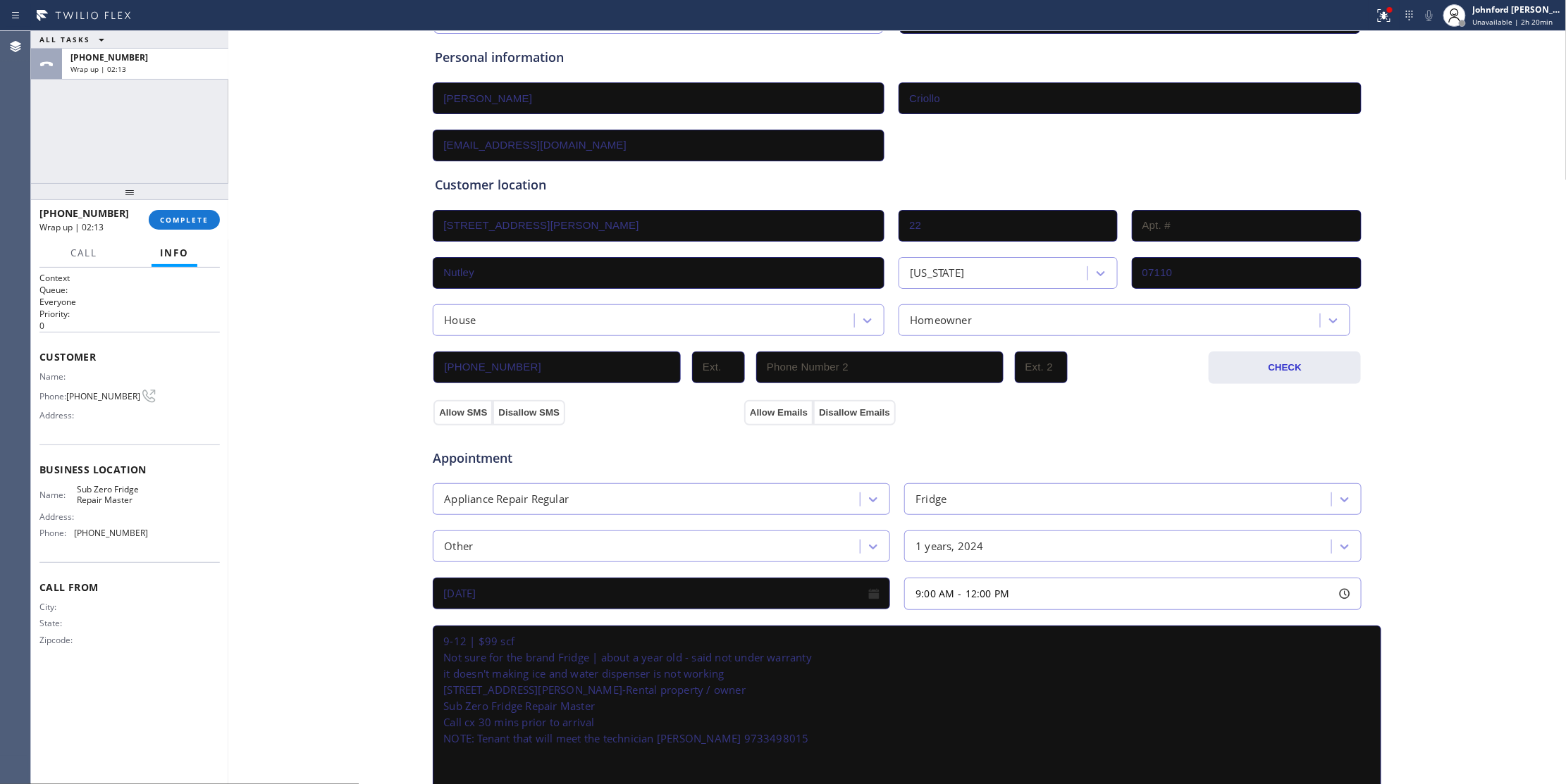
click at [758, 736] on textarea "9-12 | $99 scf Not sure for the brand Fridge | about a year old - said not unde…" at bounding box center [906, 714] width 949 height 179
click at [801, 380] on div "Allow SMS Disallow SMS Allow Emails Disallow Emails" at bounding box center [898, 401] width 931 height 46
click at [783, 376] on input "(___) ___-____" at bounding box center [880, 367] width 248 height 32
paste input "973) 349-8015"
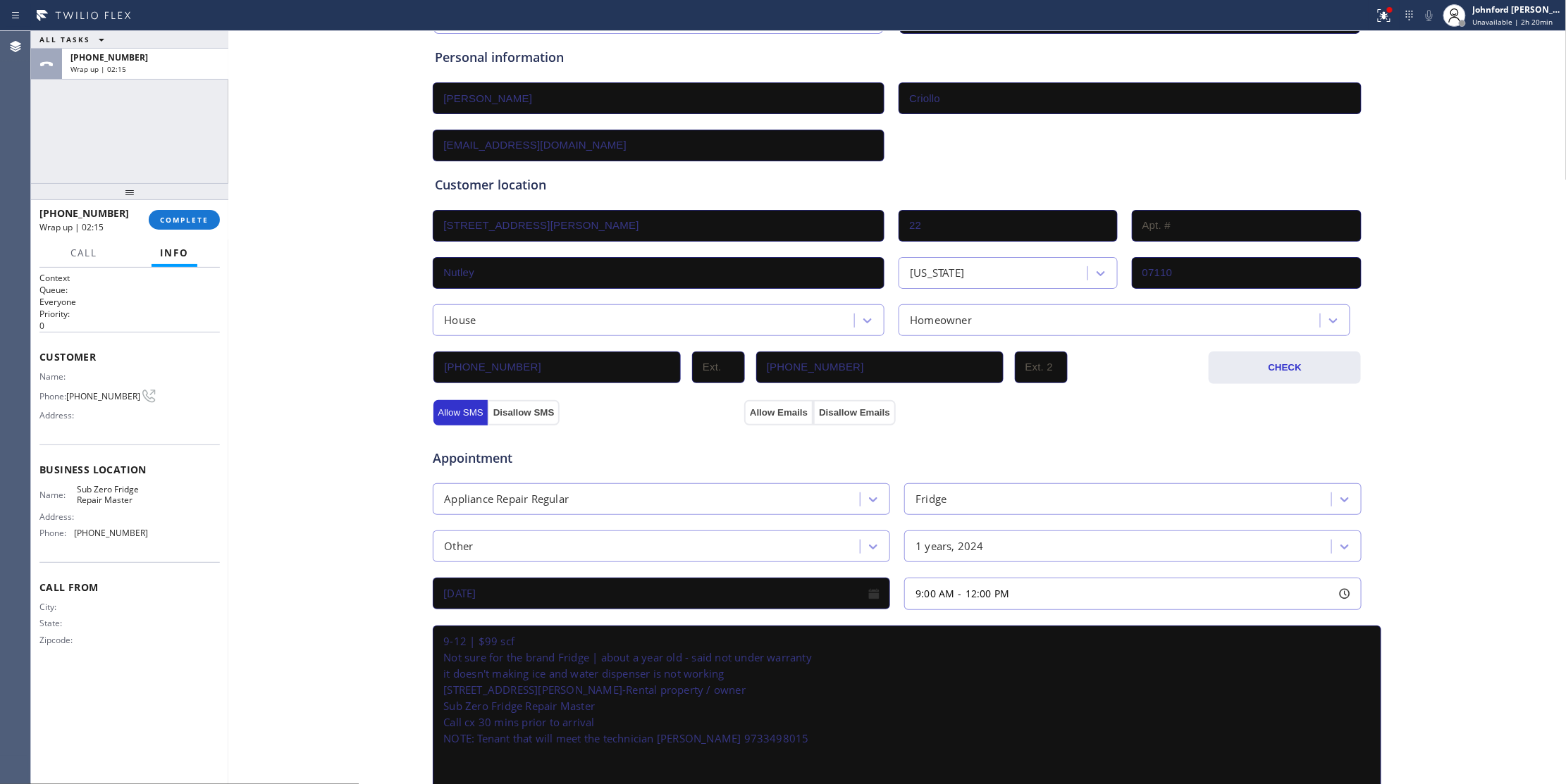
type input "[PHONE_NUMBER]"
click at [646, 437] on div "Appointment" at bounding box center [586, 451] width 310 height 33
click at [744, 414] on button "Allow Emails" at bounding box center [778, 413] width 69 height 25
click at [655, 434] on div "Appointment" at bounding box center [897, 450] width 931 height 36
click at [784, 421] on div "Appointment Appliance Repair Regular Fridge Other 1 years, 2024 [DATE] 9:00 AM …" at bounding box center [898, 613] width 931 height 388
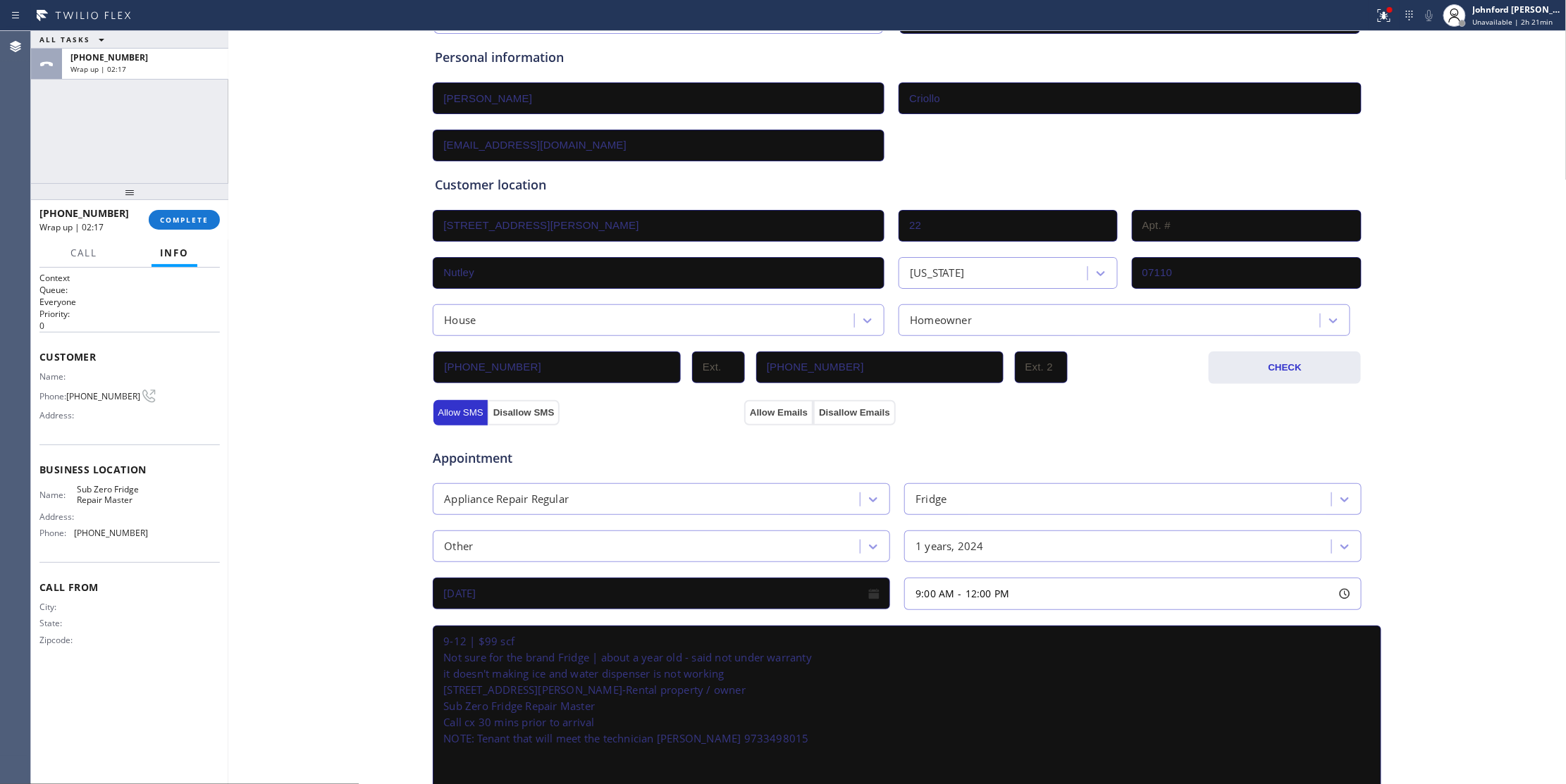
click at [666, 426] on div "Appointment Appliance Repair Regular Fridge Other 1 years, 2024 [DATE] 9:00 AM …" at bounding box center [898, 616] width 931 height 383
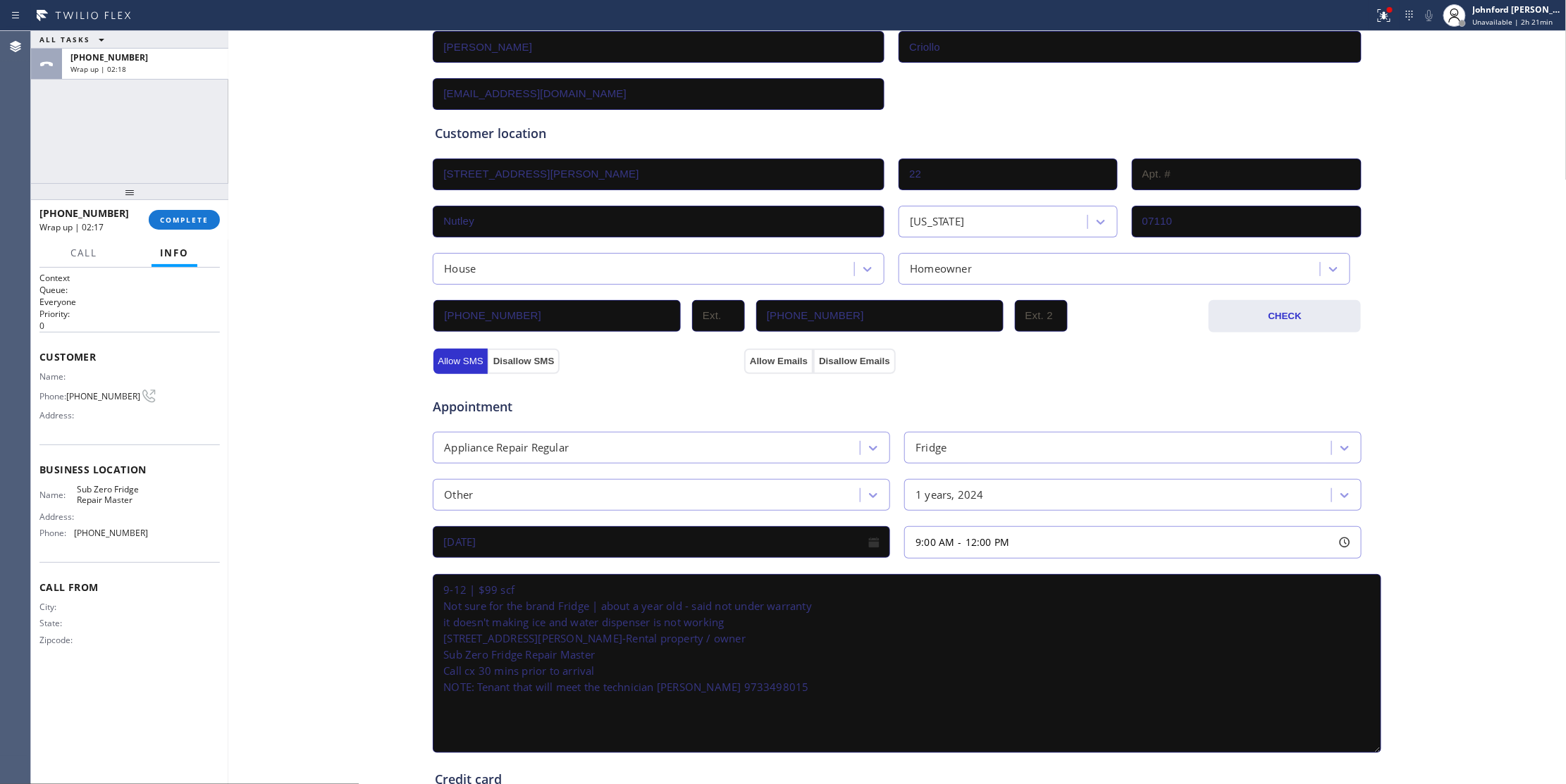
scroll to position [423, 0]
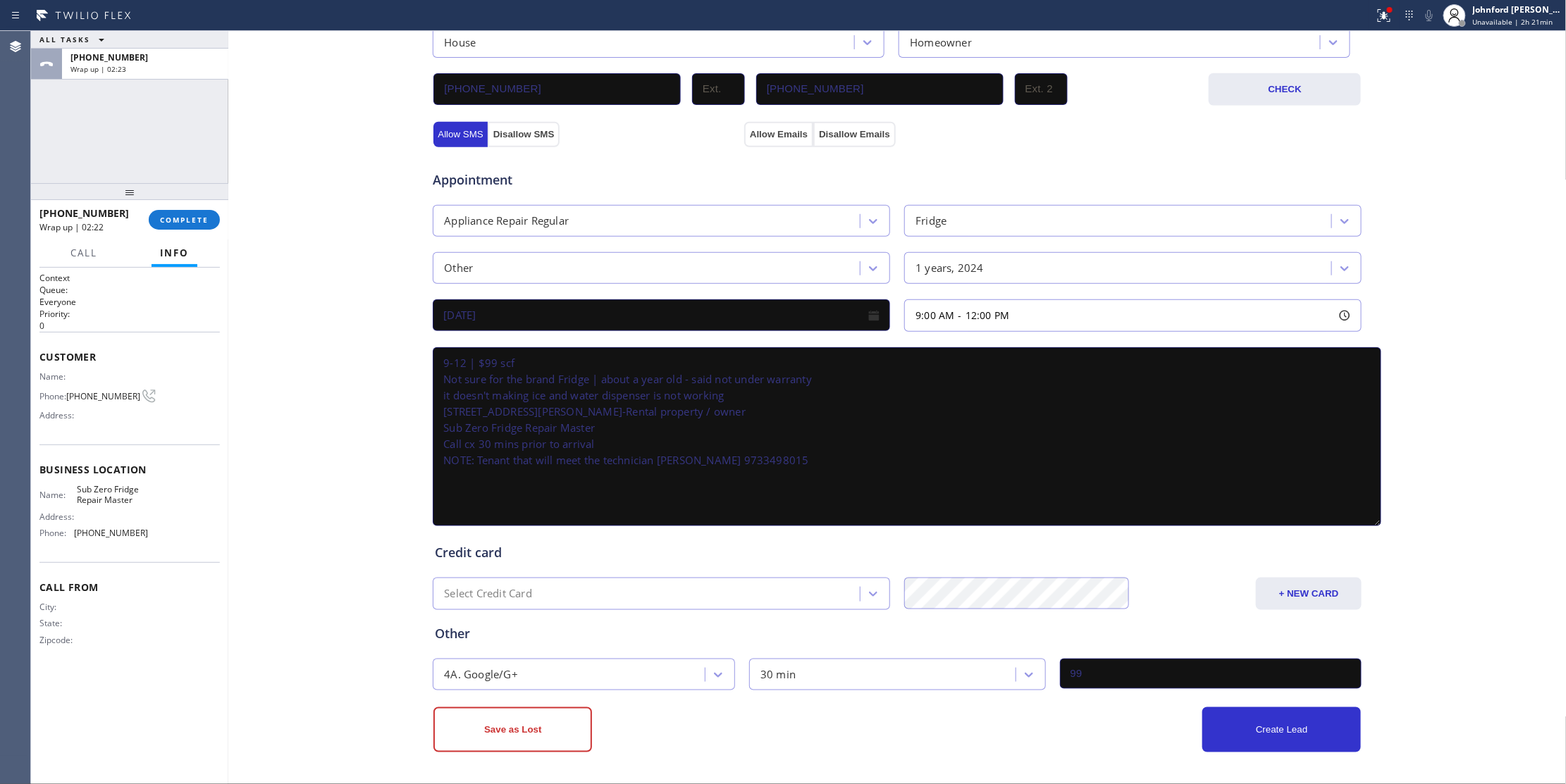
click at [737, 601] on div "Select Credit Card" at bounding box center [648, 595] width 423 height 25
click at [621, 601] on div "Select Credit Card" at bounding box center [648, 595] width 423 height 25
paste input "[CREDIT_CARD_NUMBER]"
type input "[CREDIT_CARD_NUMBER]"
click at [826, 551] on div "Credit card" at bounding box center [898, 553] width 925 height 19
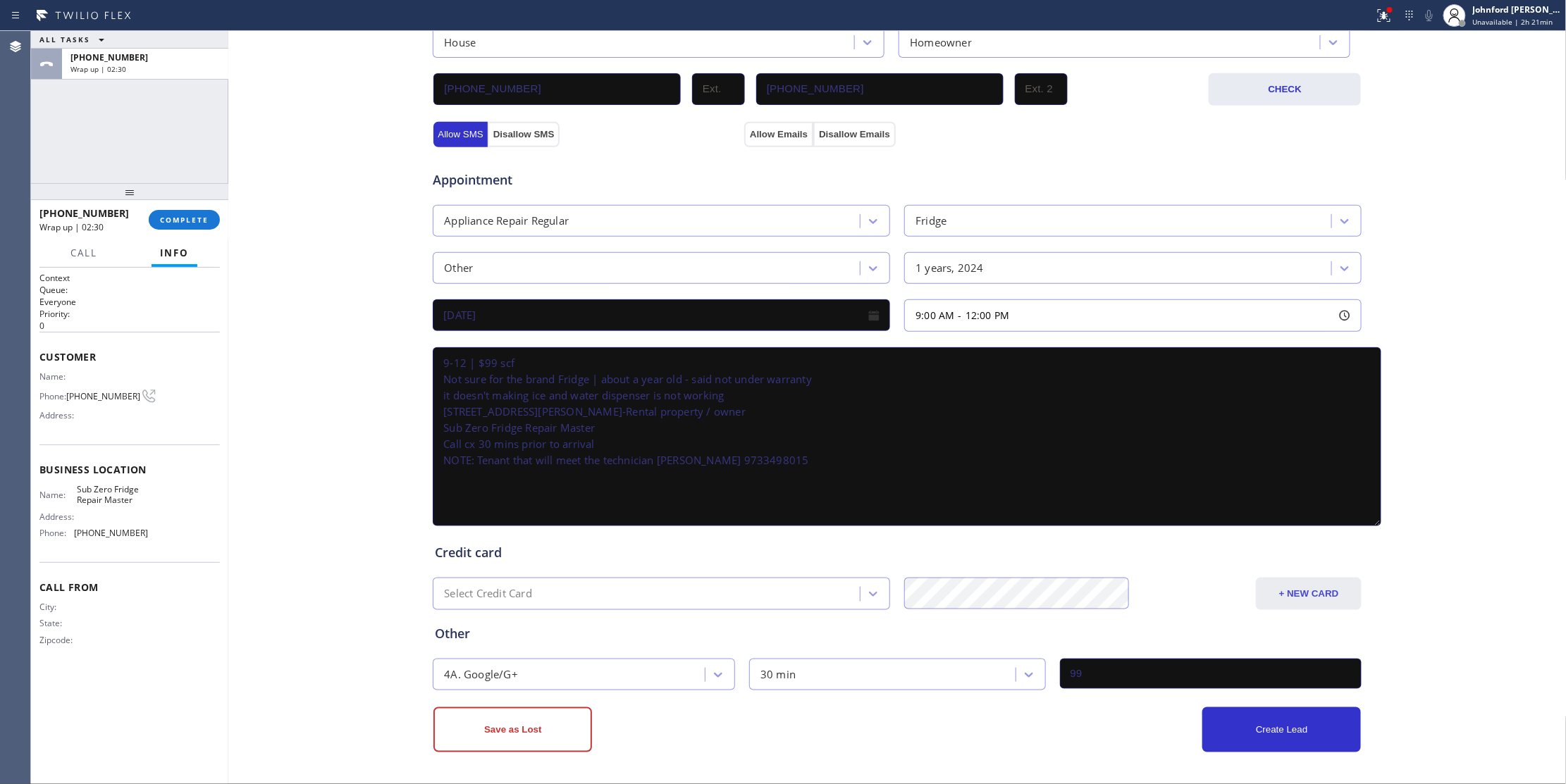
click at [1272, 600] on button "+ NEW CARD" at bounding box center [1308, 594] width 105 height 33
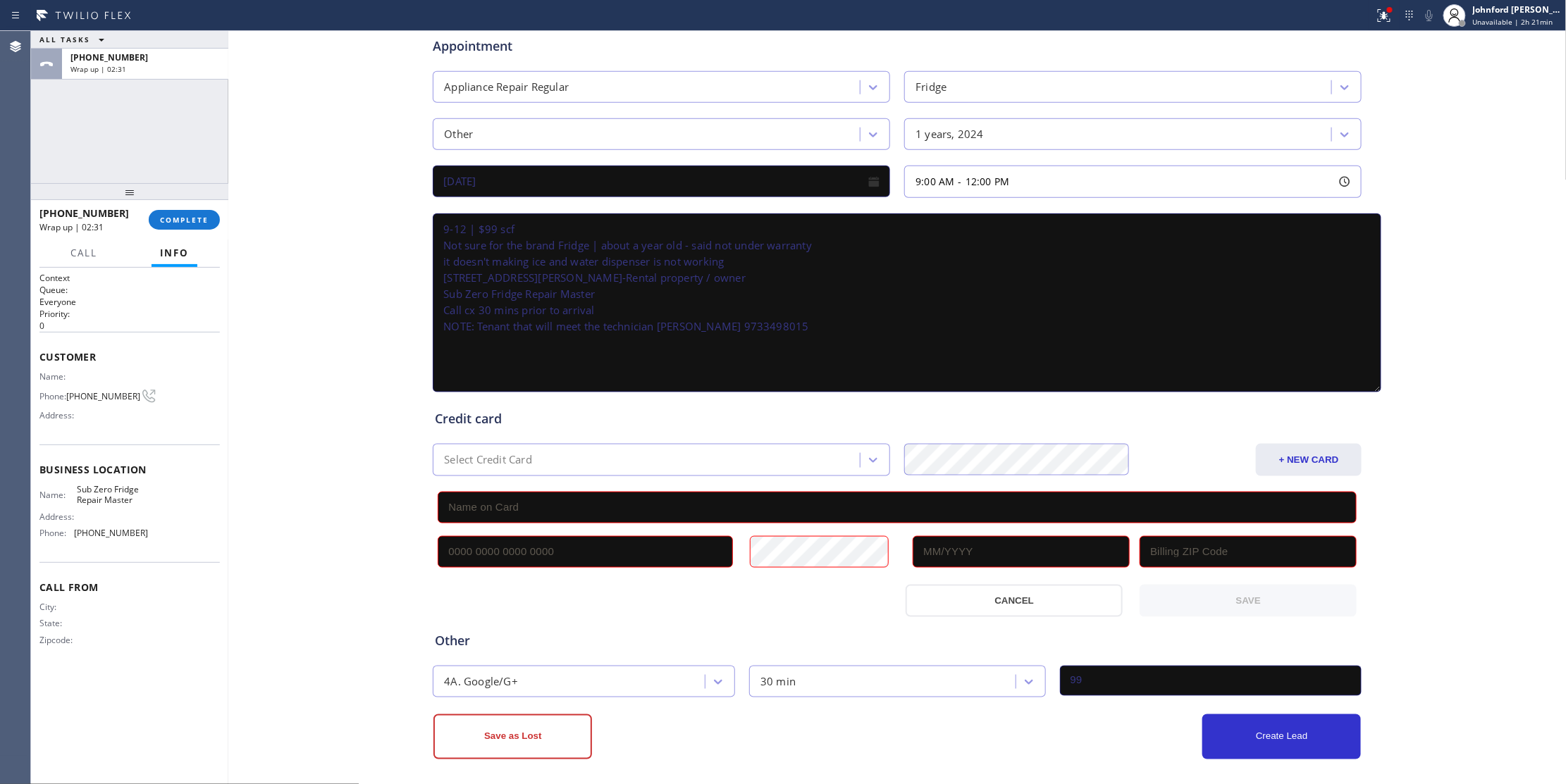
scroll to position [565, 0]
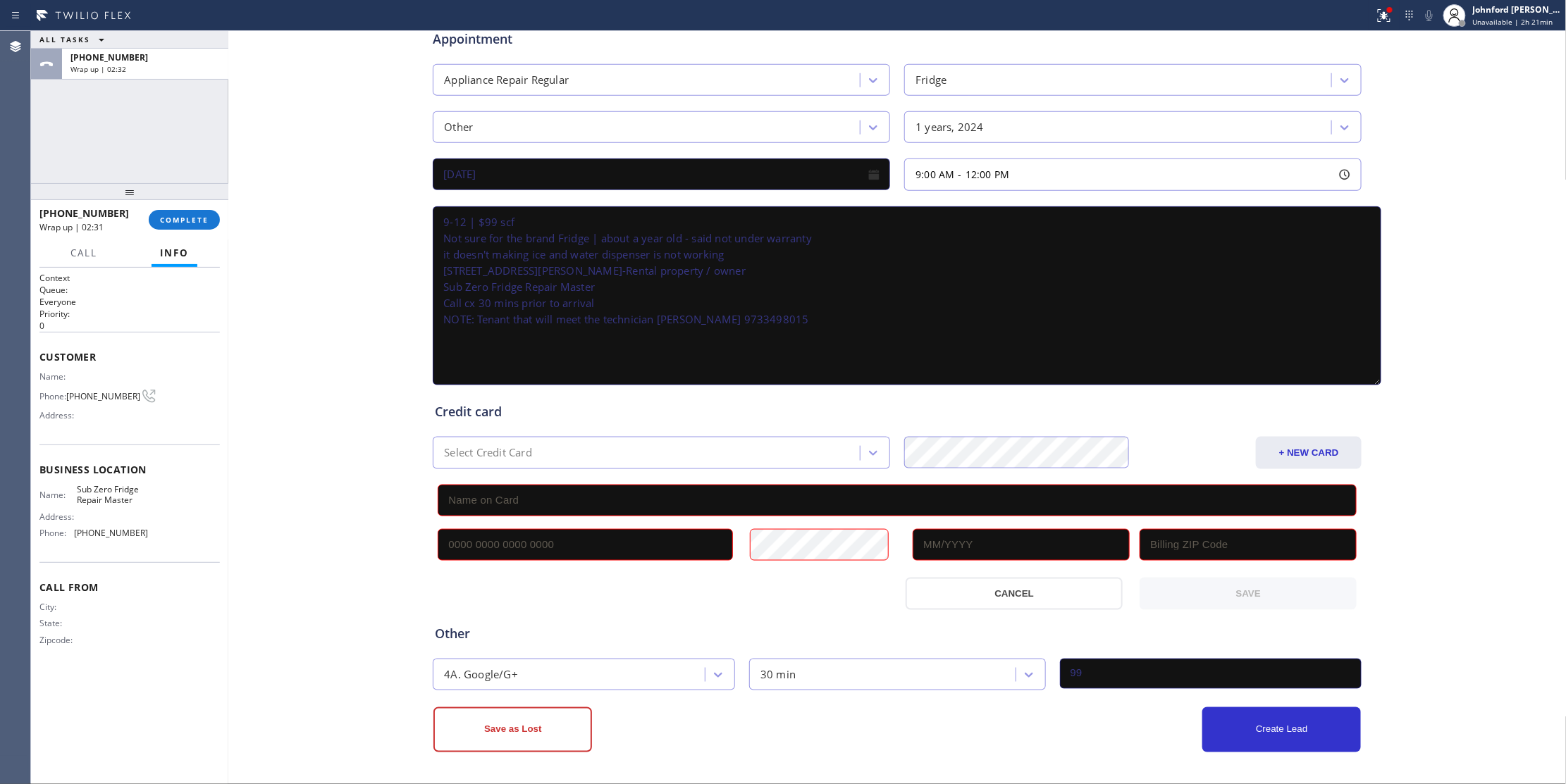
click at [550, 552] on input "text" at bounding box center [584, 544] width 295 height 32
paste input "[CREDIT_CARD_NUMBER]"
type input "[CREDIT_CARD_NUMBER]"
click at [744, 499] on input "text" at bounding box center [897, 500] width 919 height 32
paste input "[PERSON_NAME]"
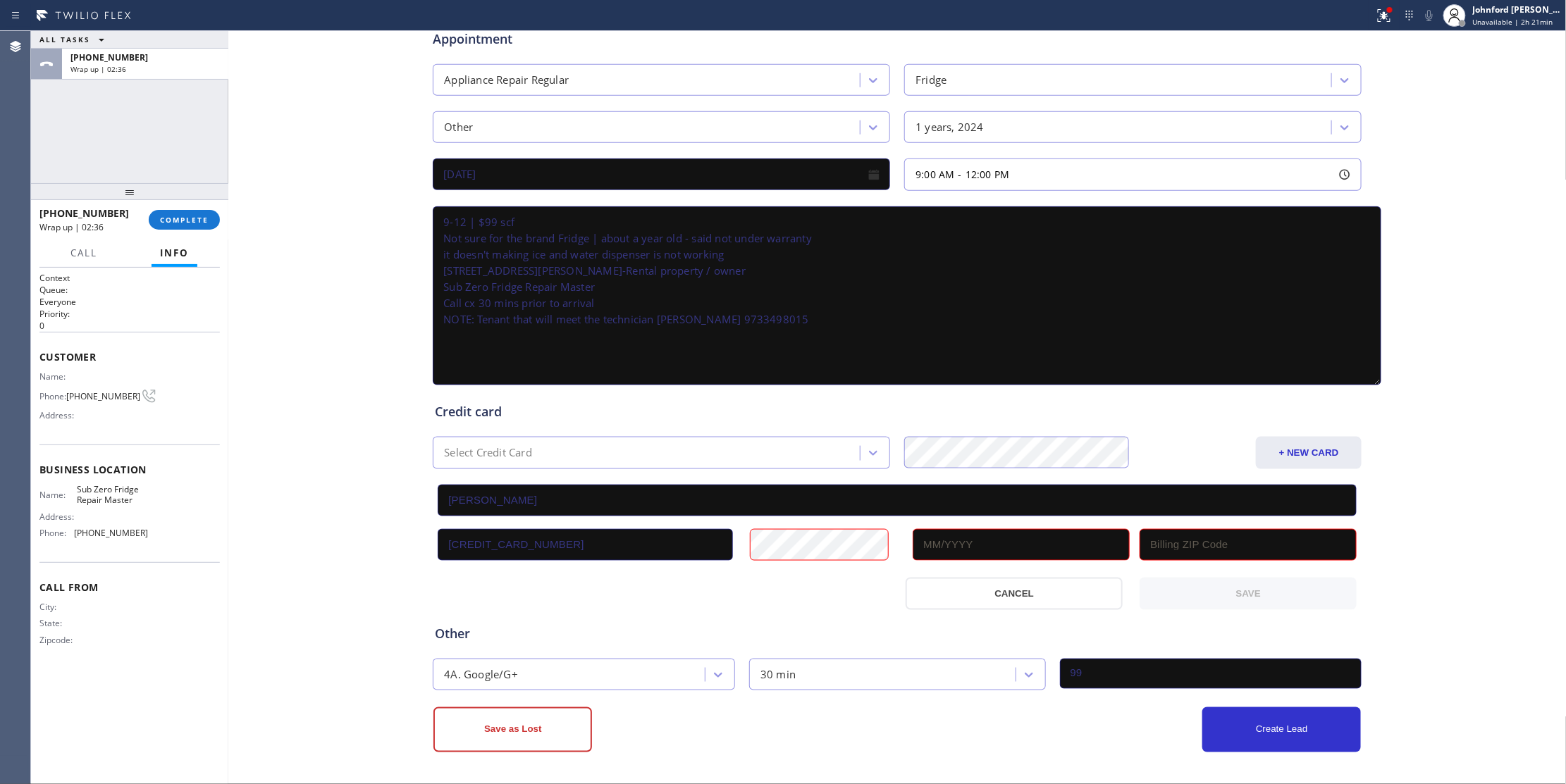
type input "[PERSON_NAME]"
click at [968, 543] on input "text" at bounding box center [1021, 544] width 217 height 32
paste input "08/29"
type input "08/29"
type input "08/2029"
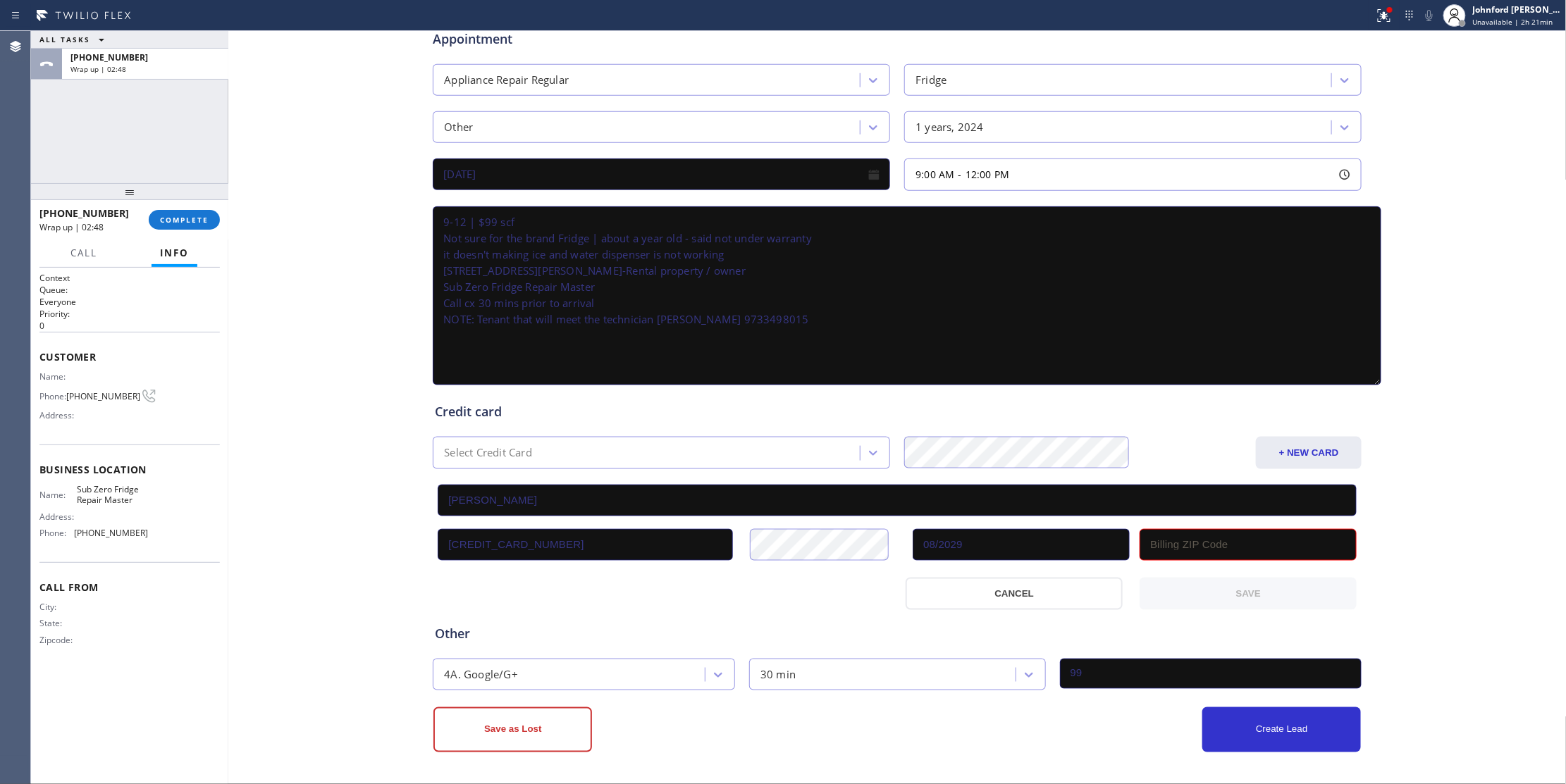
click at [811, 586] on div at bounding box center [664, 594] width 468 height 33
click at [1218, 539] on input "text" at bounding box center [1248, 544] width 217 height 32
paste input "07022"
type input "07022"
click at [1226, 591] on button "SAVE" at bounding box center [1248, 594] width 217 height 33
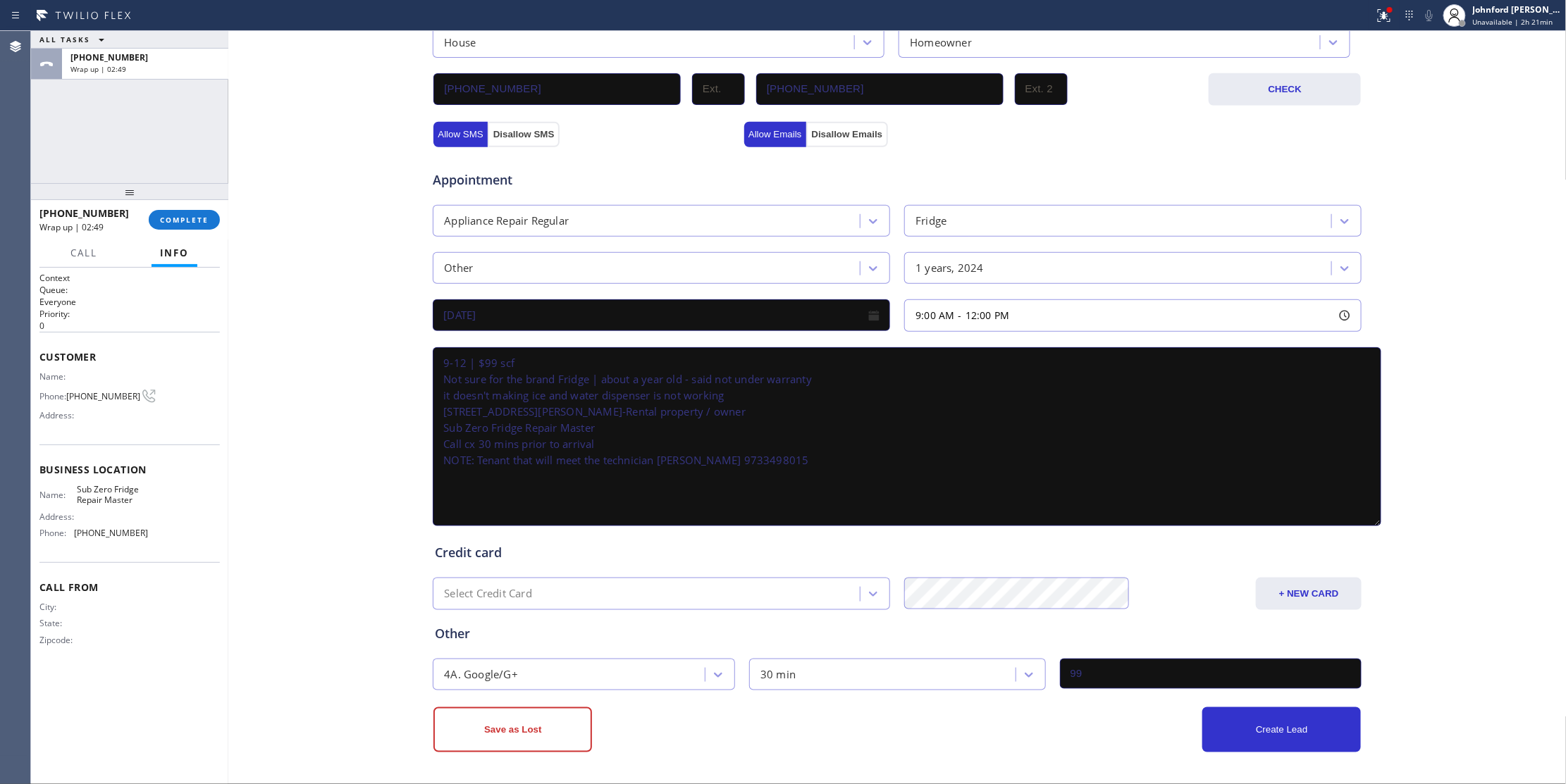
scroll to position [423, 0]
click at [1260, 717] on button "Create Lead" at bounding box center [1282, 730] width 159 height 45
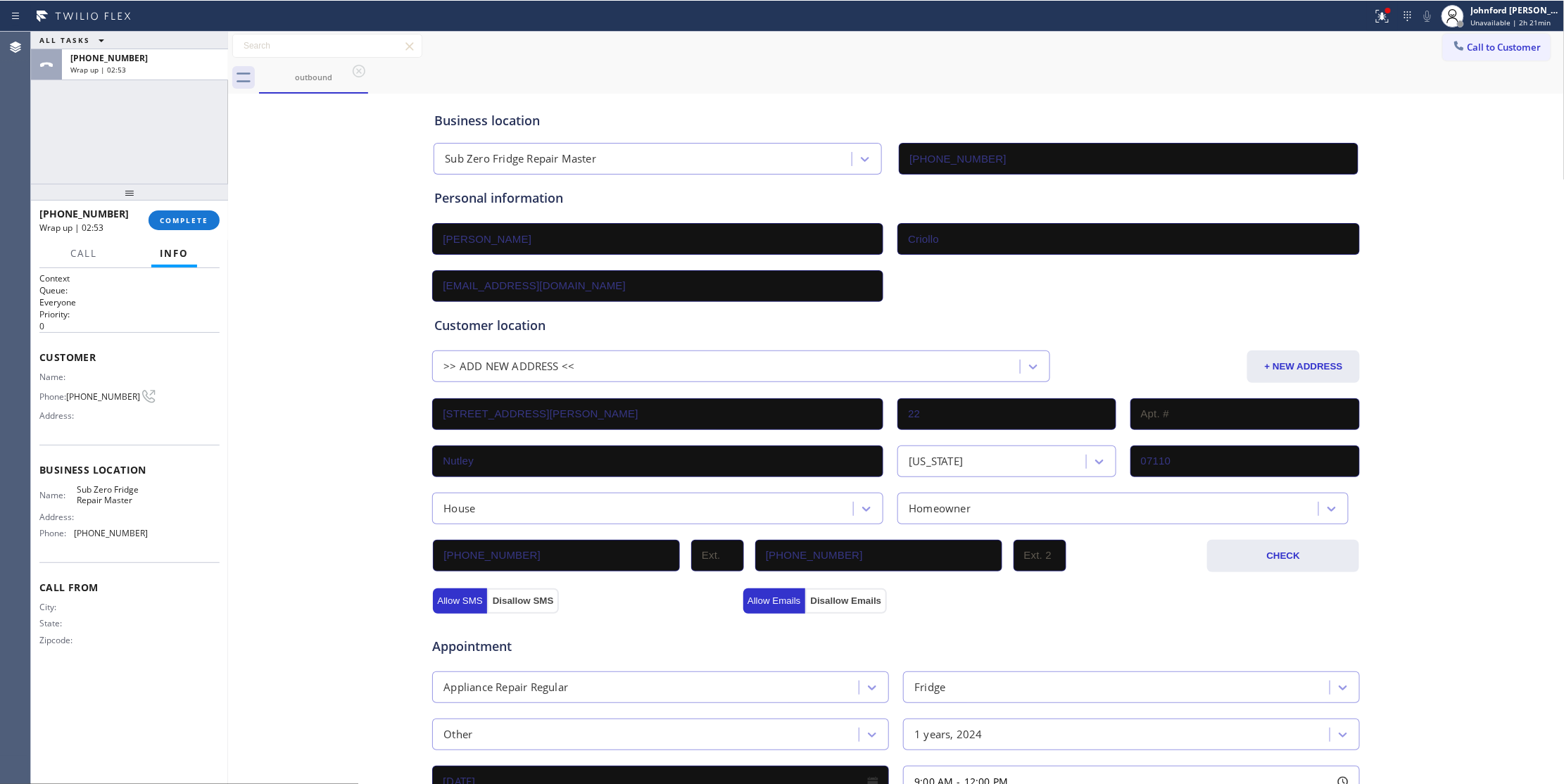
scroll to position [0, 0]
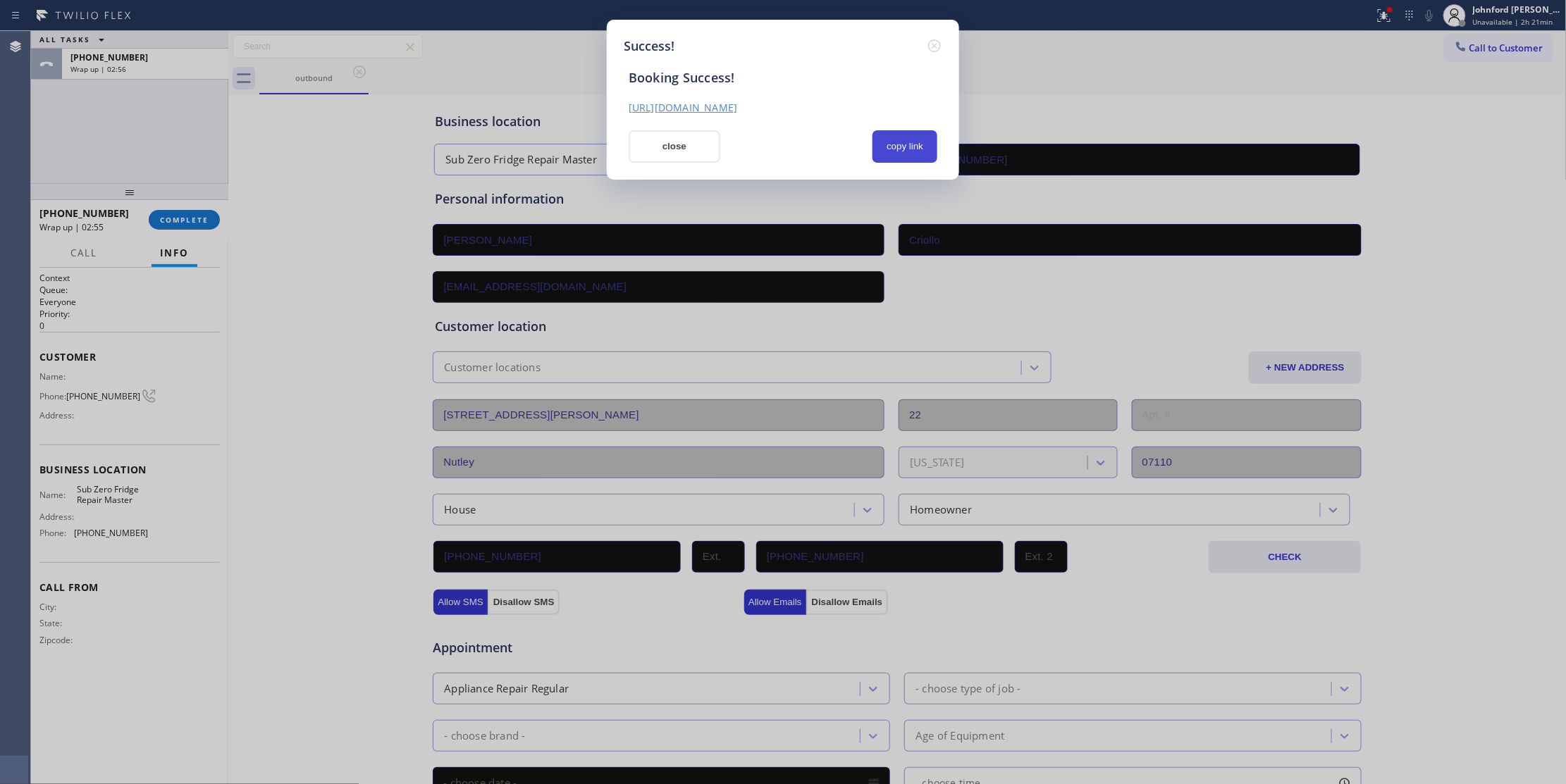
click at [901, 144] on button "copy link" at bounding box center [904, 147] width 65 height 33
click at [661, 139] on button "close" at bounding box center [674, 147] width 92 height 33
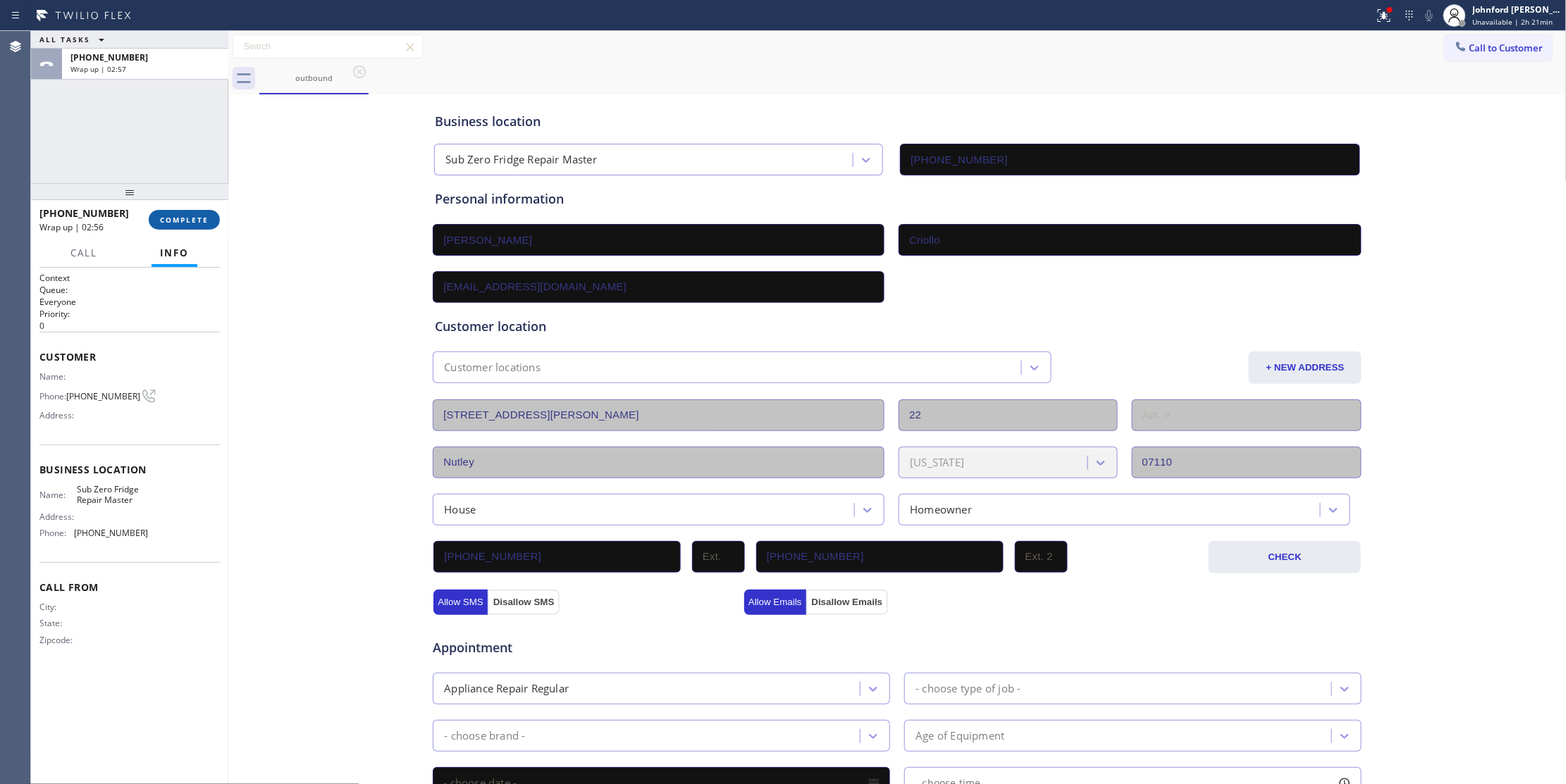
click at [195, 215] on button "COMPLETE" at bounding box center [185, 219] width 72 height 19
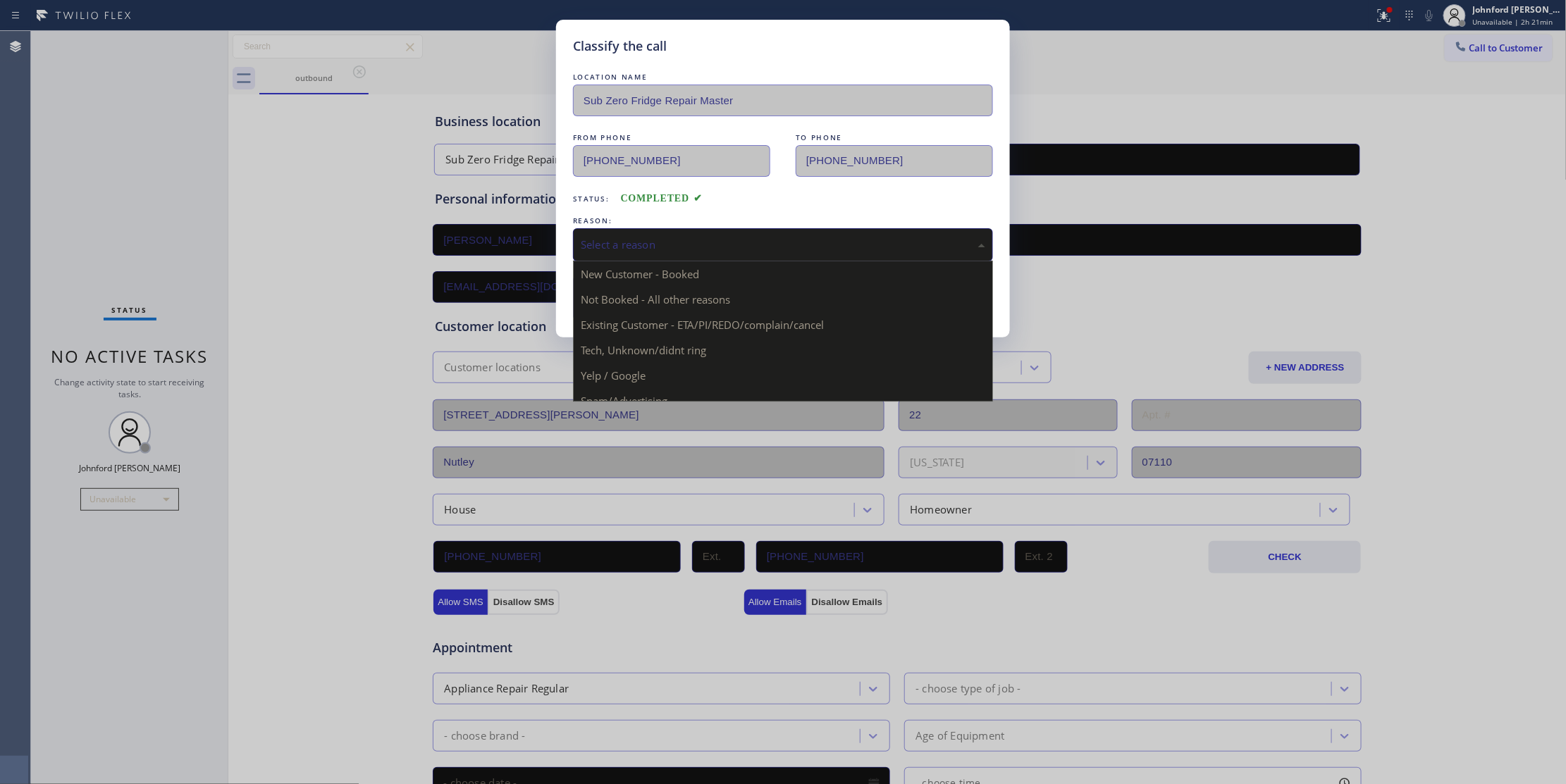
click at [601, 260] on div "Select a reason" at bounding box center [783, 245] width 420 height 33
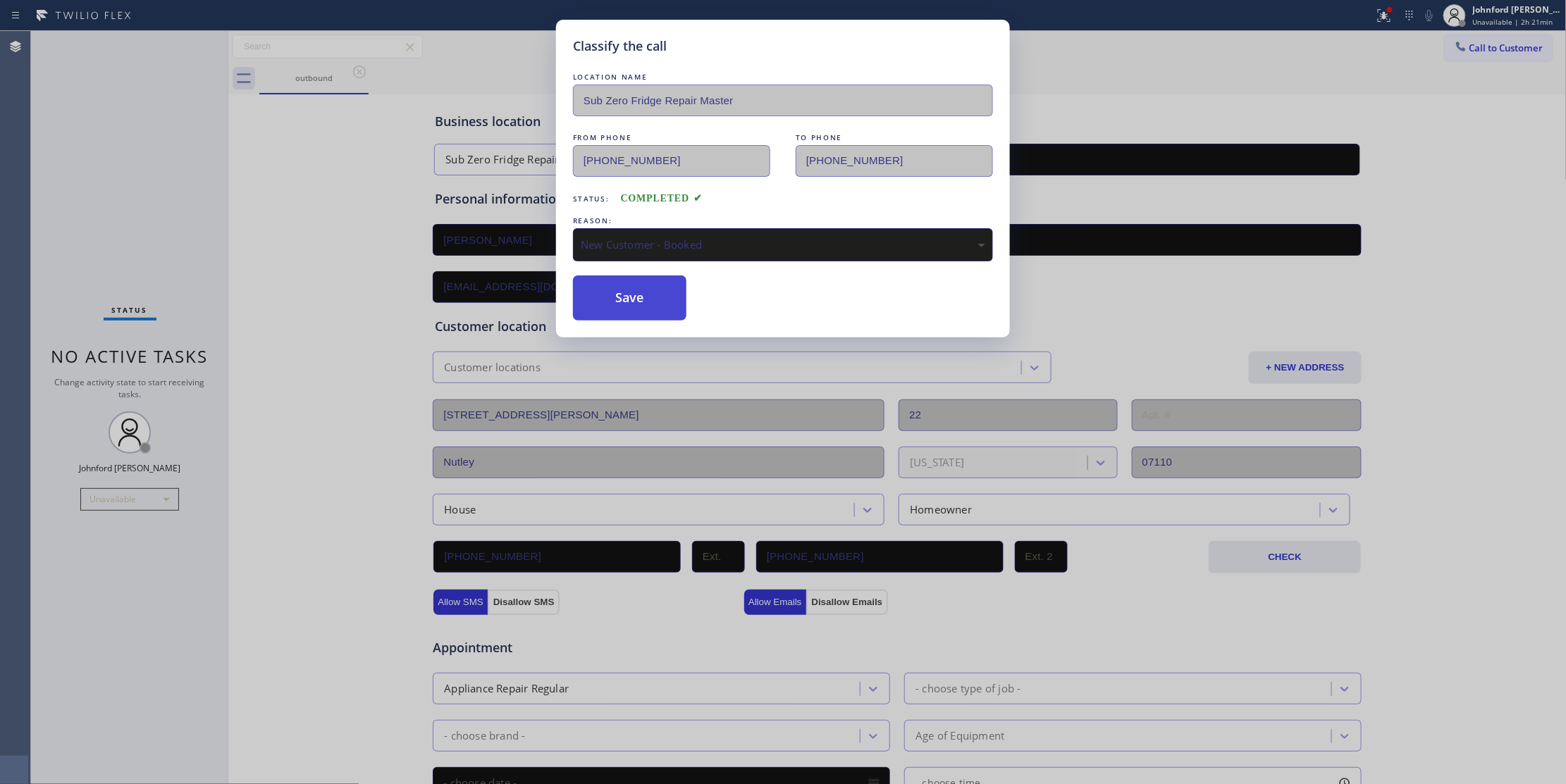
click at [602, 295] on button "Save" at bounding box center [629, 298] width 113 height 45
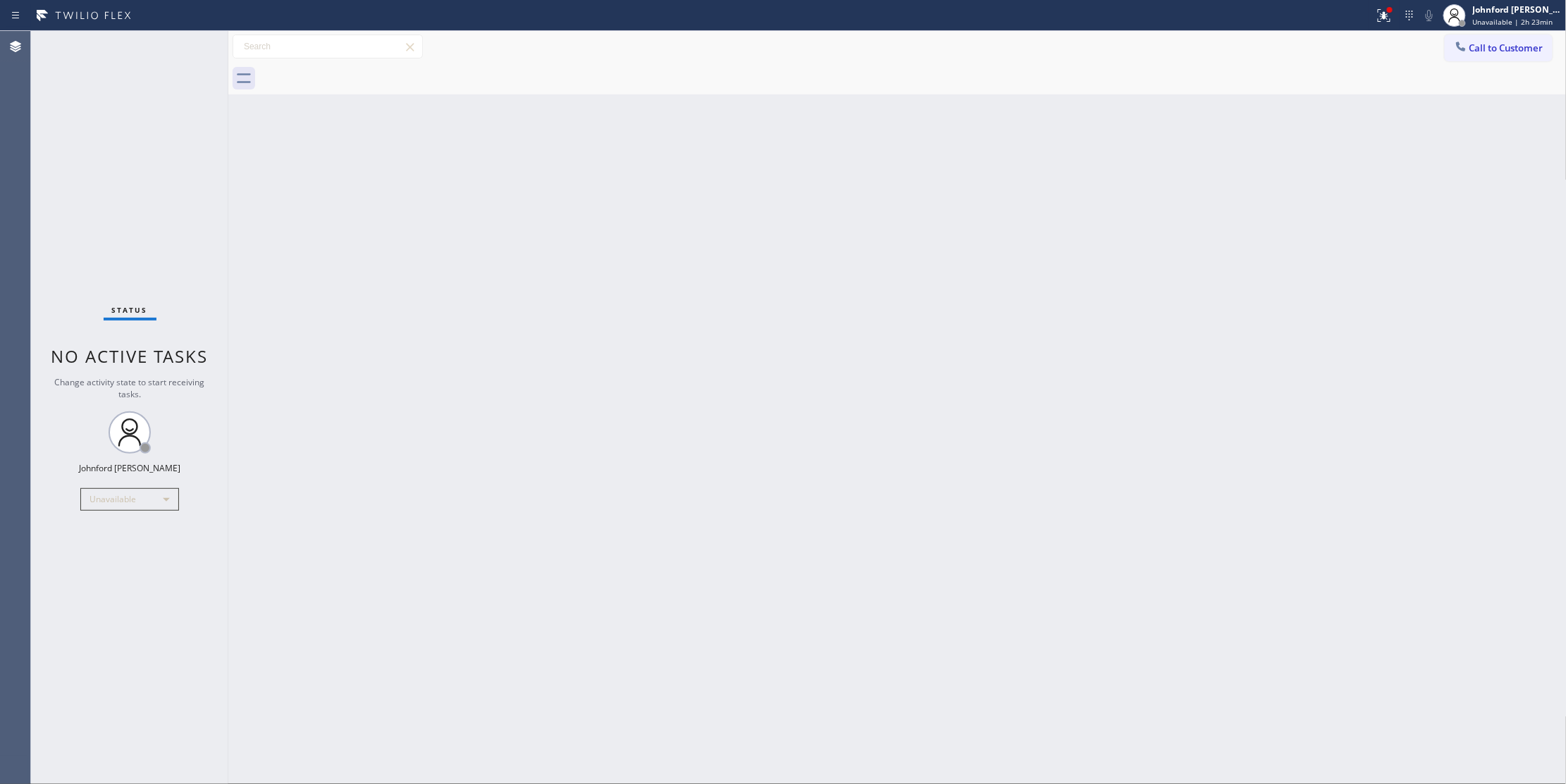
click at [1308, 315] on div "Back to Dashboard Change Sender ID Customers Technicians Select a contact Outbo…" at bounding box center [898, 407] width 1339 height 753
click at [120, 508] on div "Unavailable" at bounding box center [130, 499] width 99 height 22
click at [100, 573] on li "Break" at bounding box center [129, 571] width 95 height 16
drag, startPoint x: 87, startPoint y: 114, endPoint x: 121, endPoint y: 48, distance: 74.2
click at [87, 114] on div "Status No active tasks Change activity state to start receiving tasks. [PERSON_…" at bounding box center [130, 407] width 197 height 753
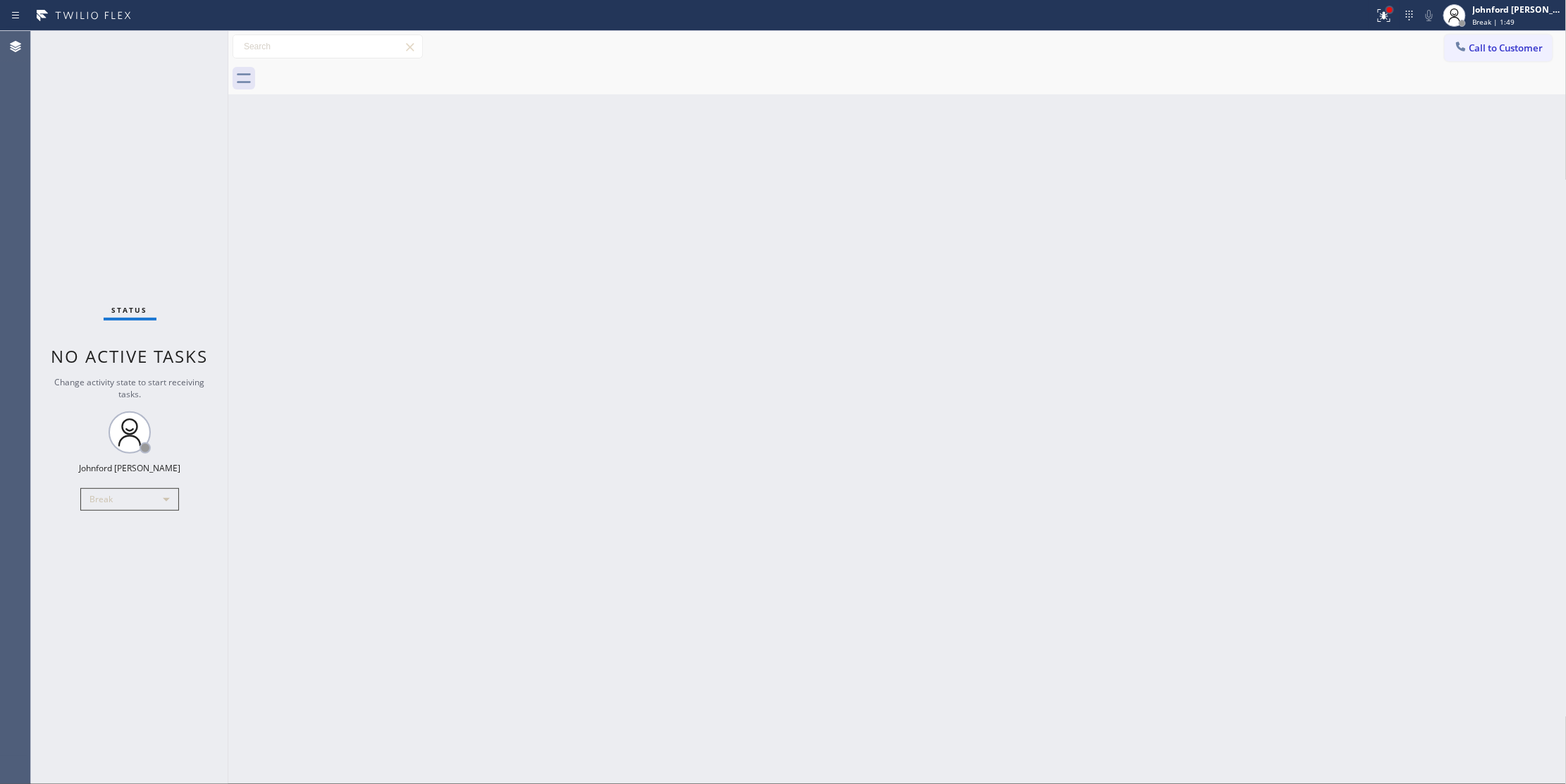
click at [1388, 7] on div at bounding box center [1389, 10] width 9 height 9
click at [1292, 183] on span "Clear issues" at bounding box center [1309, 185] width 66 height 10
click at [761, 418] on div "Back to Dashboard Change Sender ID Customers Technicians Select a contact Outbo…" at bounding box center [898, 407] width 1339 height 753
drag, startPoint x: 136, startPoint y: 485, endPoint x: 123, endPoint y: 519, distance: 36.4
click at [136, 485] on div "Status No active tasks Change activity state to start receiving tasks. [PERSON_…" at bounding box center [130, 407] width 197 height 753
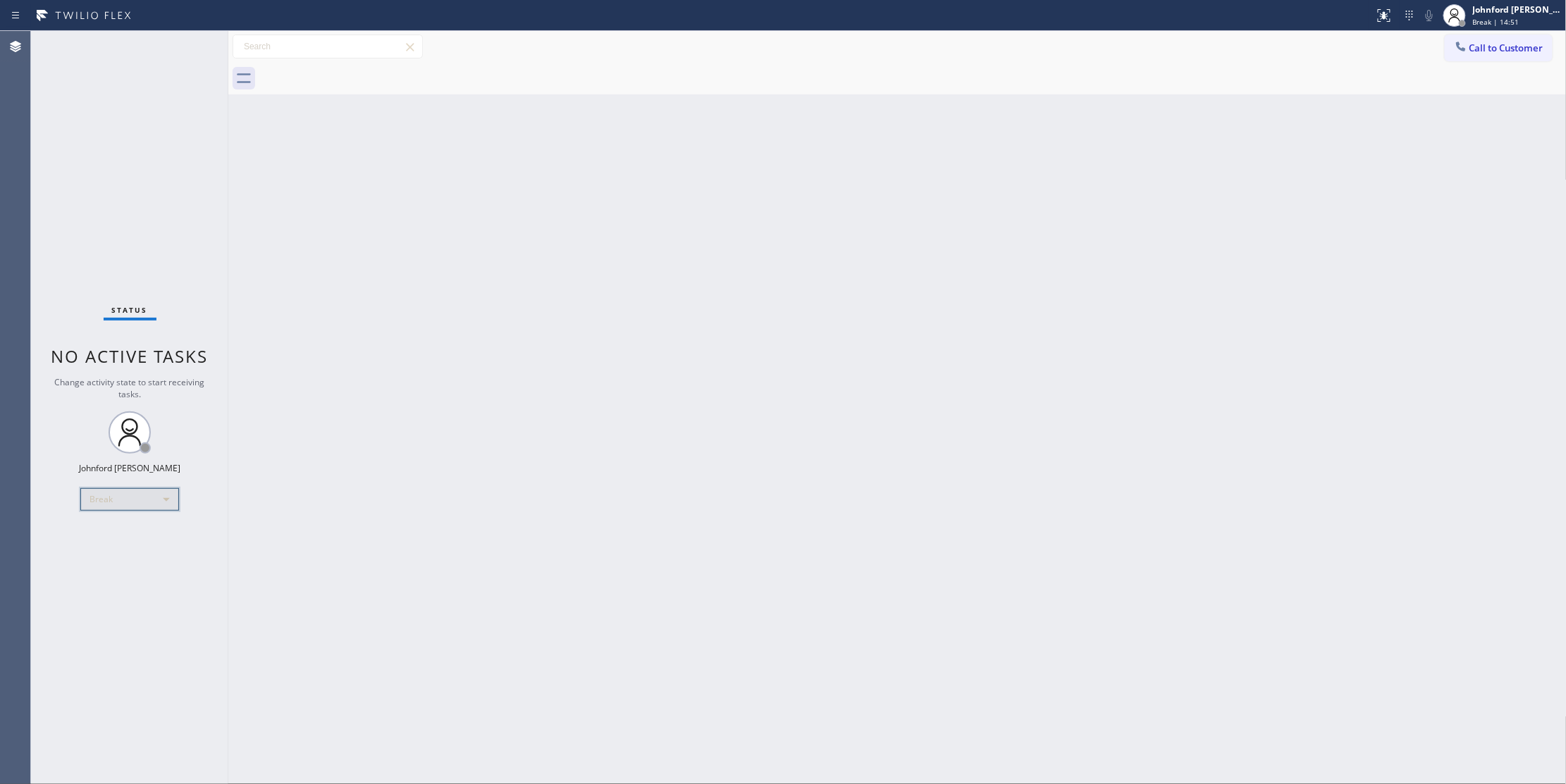
click at [110, 505] on div "Break" at bounding box center [130, 499] width 99 height 22
click at [114, 549] on li "Unavailable" at bounding box center [129, 554] width 95 height 16
click at [62, 116] on div "Status No active tasks Change activity state to start receiving tasks. [PERSON_…" at bounding box center [130, 408] width 197 height 754
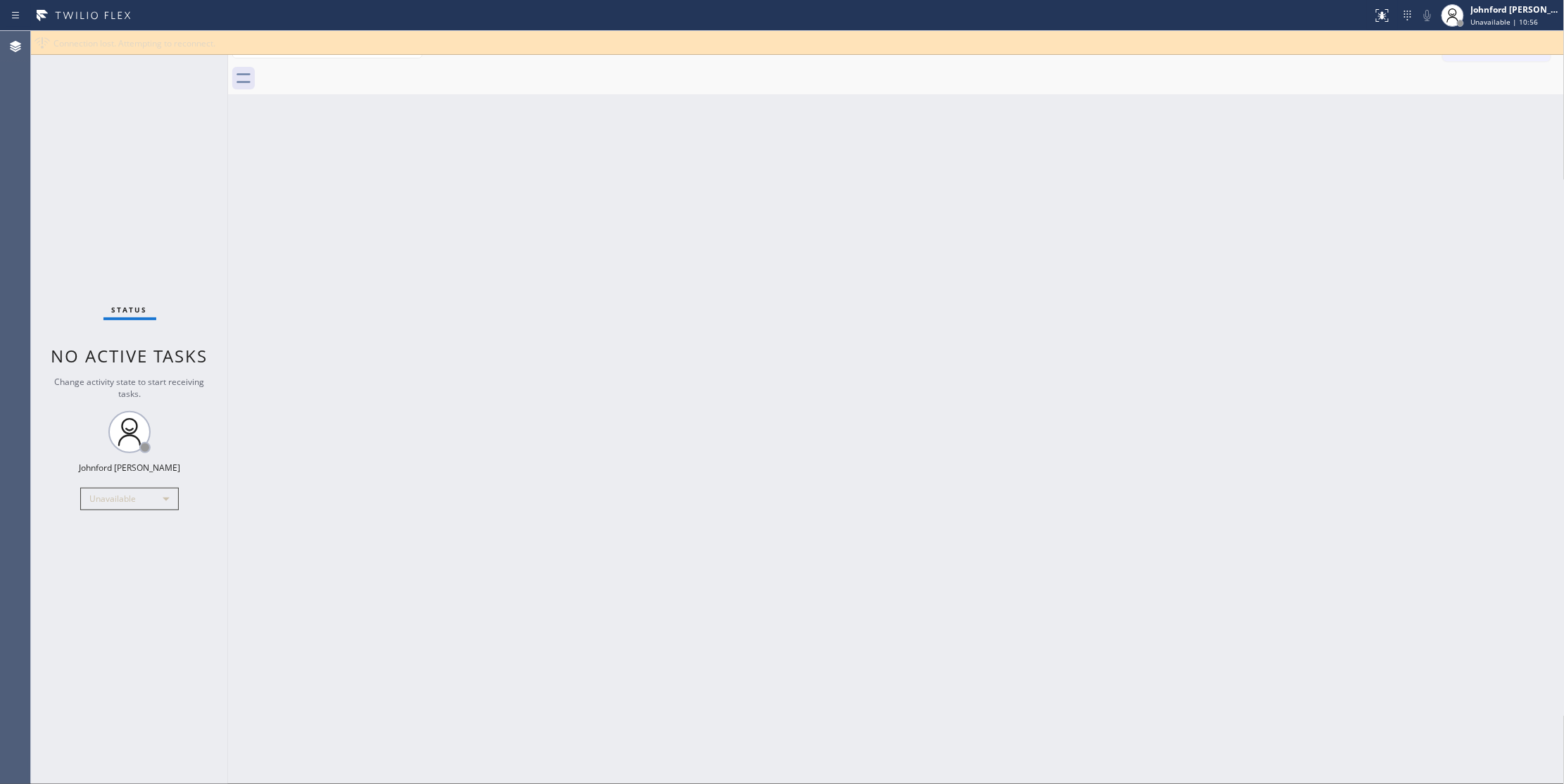
click at [123, 102] on div "Status No active tasks Change activity state to start receiving tasks. [PERSON_…" at bounding box center [129, 407] width 197 height 753
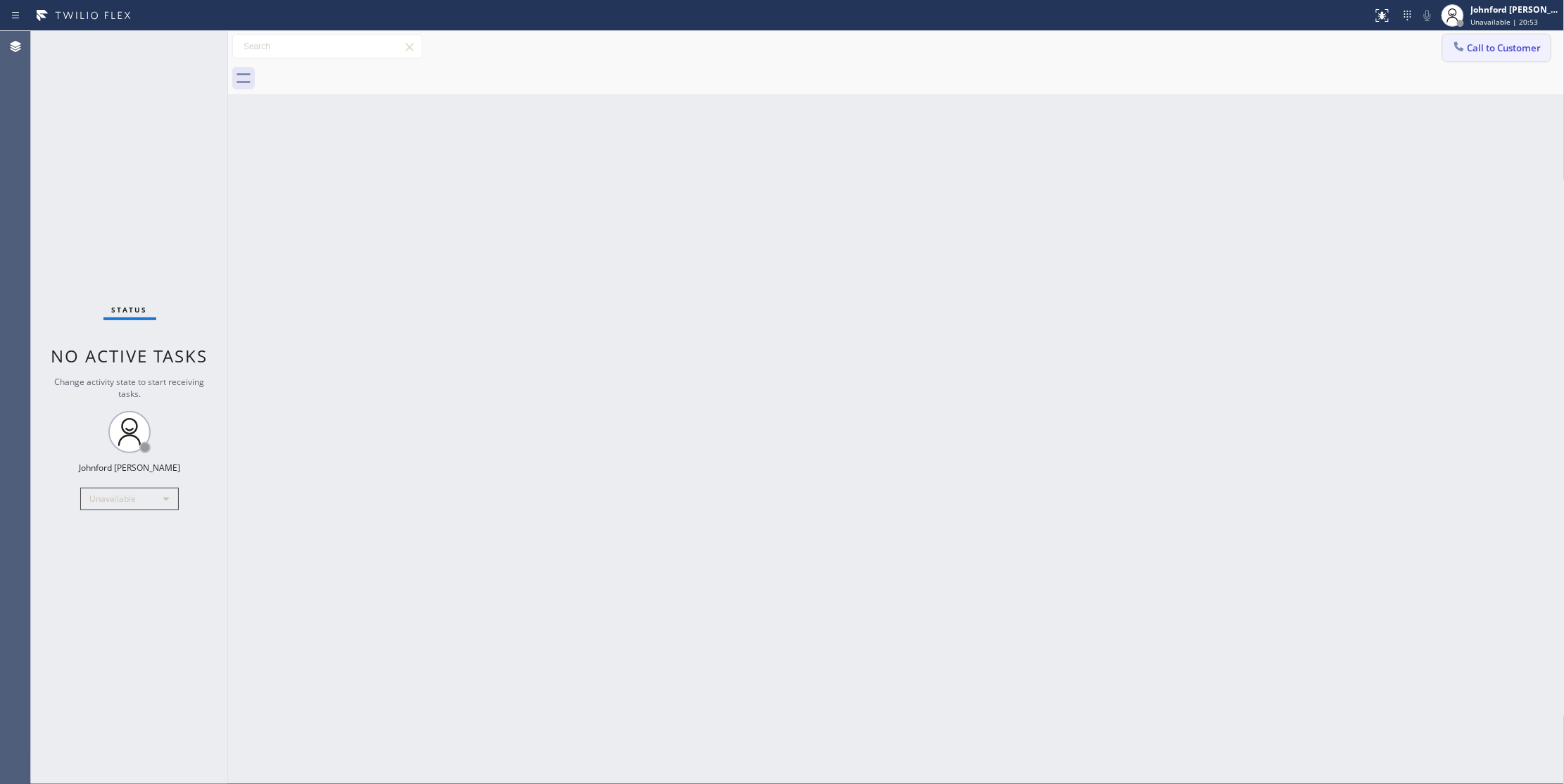
click at [1477, 51] on span "Call to Customer" at bounding box center [1504, 47] width 74 height 13
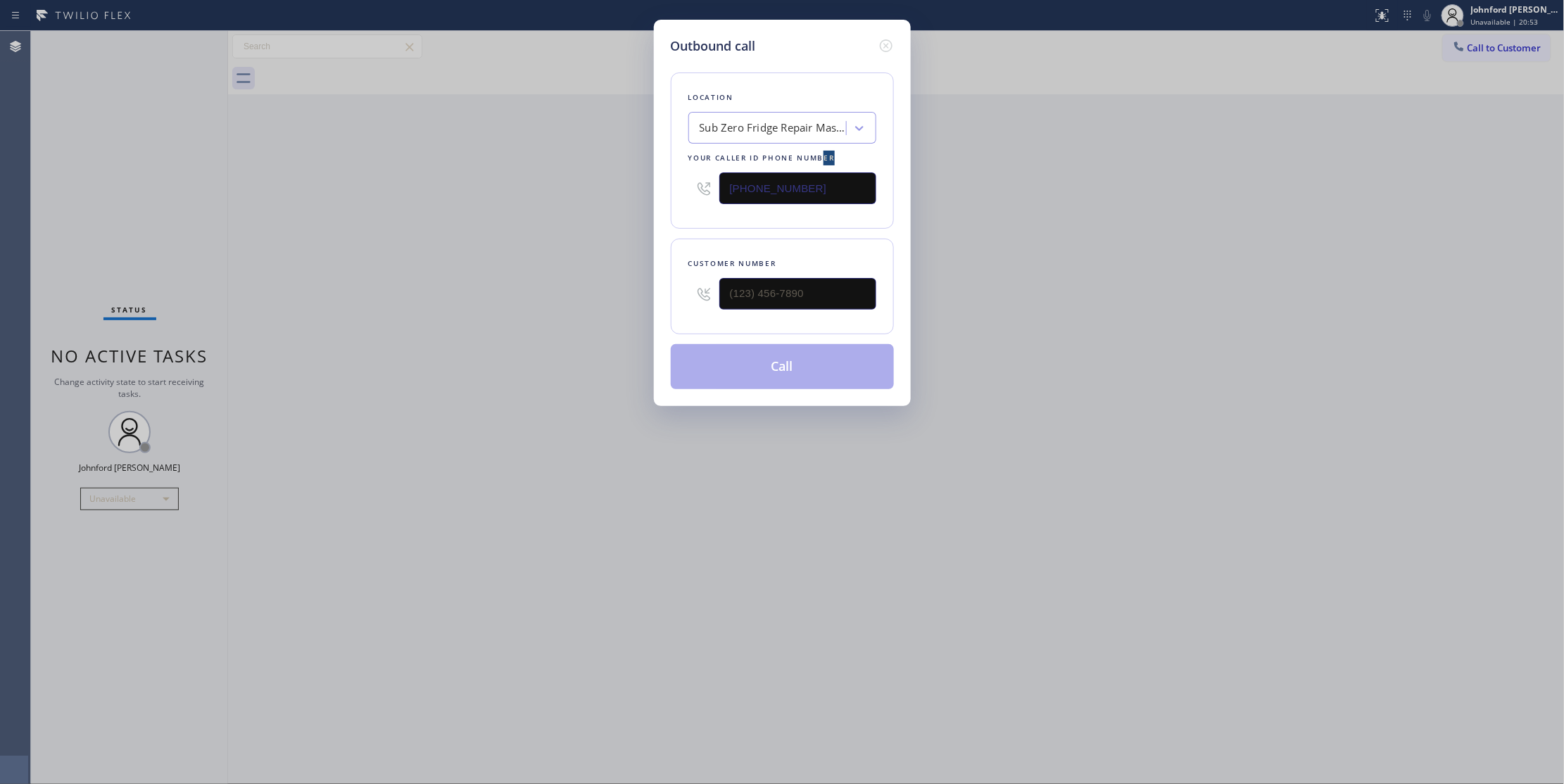
drag, startPoint x: 671, startPoint y: 194, endPoint x: 624, endPoint y: 197, distance: 47.1
click at [624, 197] on div "Outbound call Location Sub Zero Fridge Repair Master Your caller id phone numbe…" at bounding box center [782, 392] width 1564 height 784
click at [780, 191] on input "[PHONE_NUMBER]" at bounding box center [798, 188] width 156 height 32
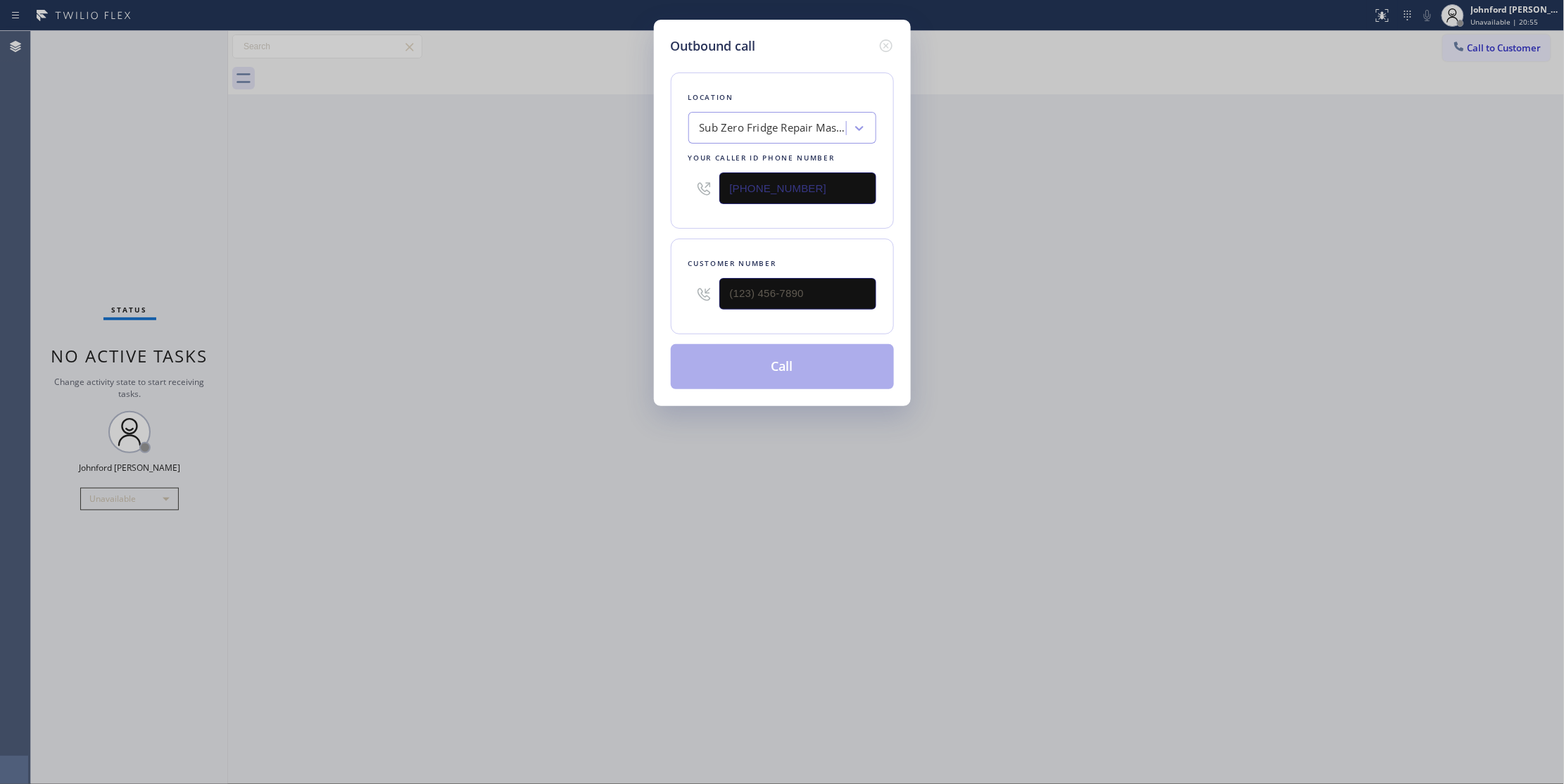
paste input "424) 297-5948"
type input "[PHONE_NUMBER]"
drag, startPoint x: 811, startPoint y: 311, endPoint x: 767, endPoint y: 298, distance: 45.9
click at [766, 308] on div "Customer number" at bounding box center [782, 286] width 223 height 96
click at [774, 294] on input "(___) ___-____" at bounding box center [798, 294] width 156 height 32
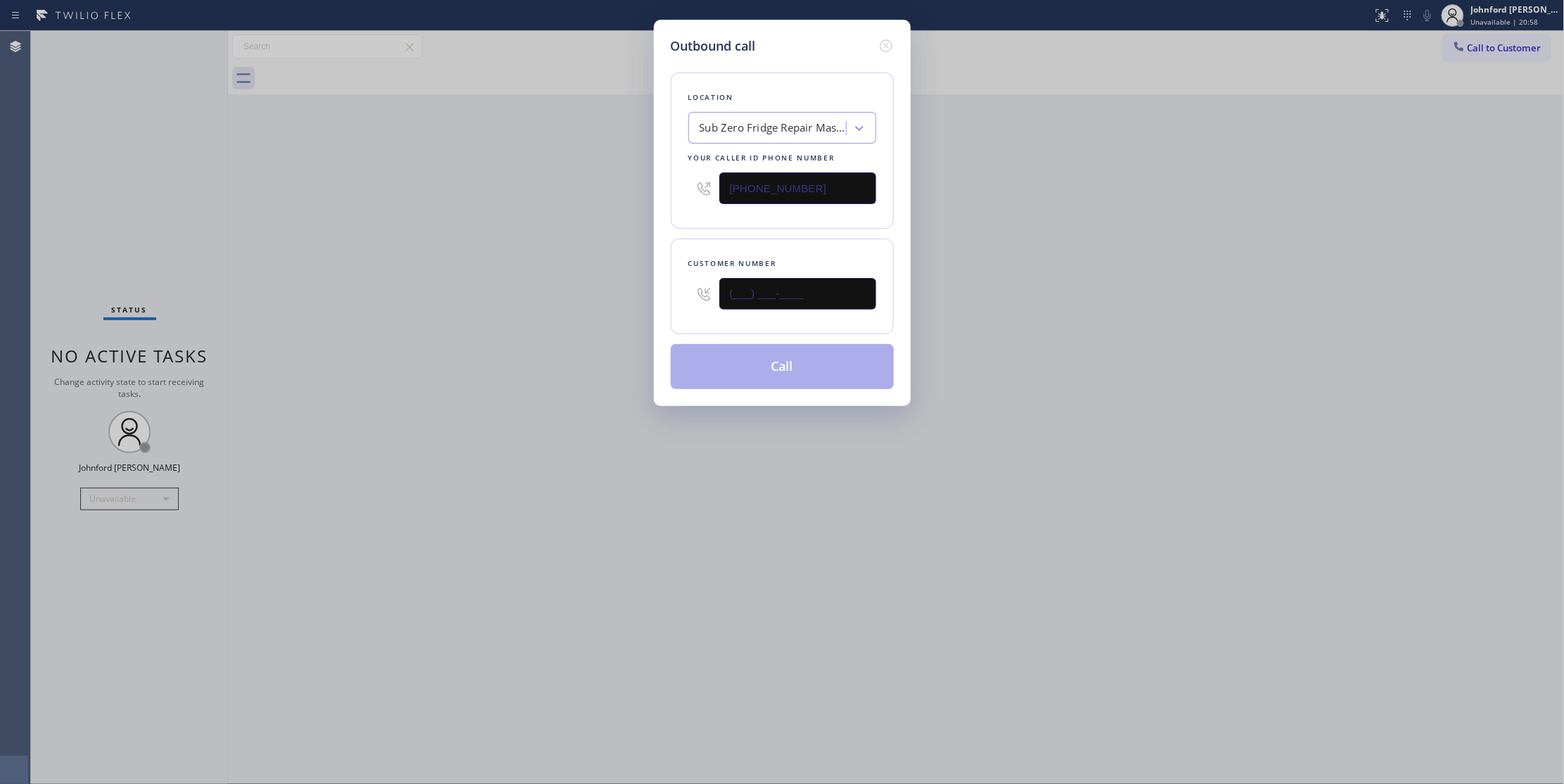
click at [774, 294] on input "(___) ___-____" at bounding box center [798, 294] width 156 height 32
paste input "626) 298-5211"
type input "[PHONE_NUMBER]"
click at [422, 266] on div "Outbound call Location Sub Zero Fridge Repair Master Your caller id phone numbe…" at bounding box center [782, 392] width 1564 height 784
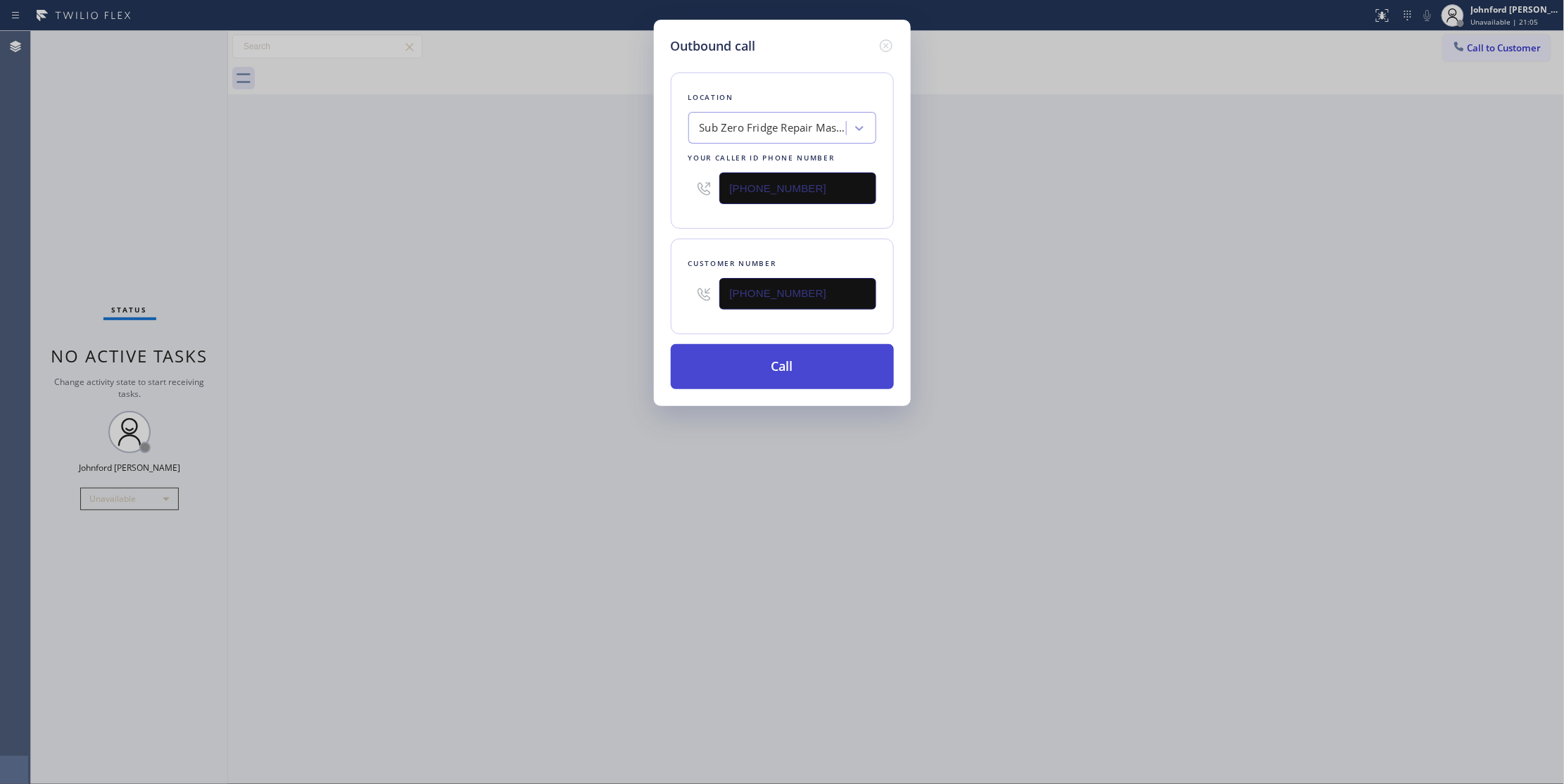
click at [810, 367] on button "Call" at bounding box center [782, 366] width 223 height 45
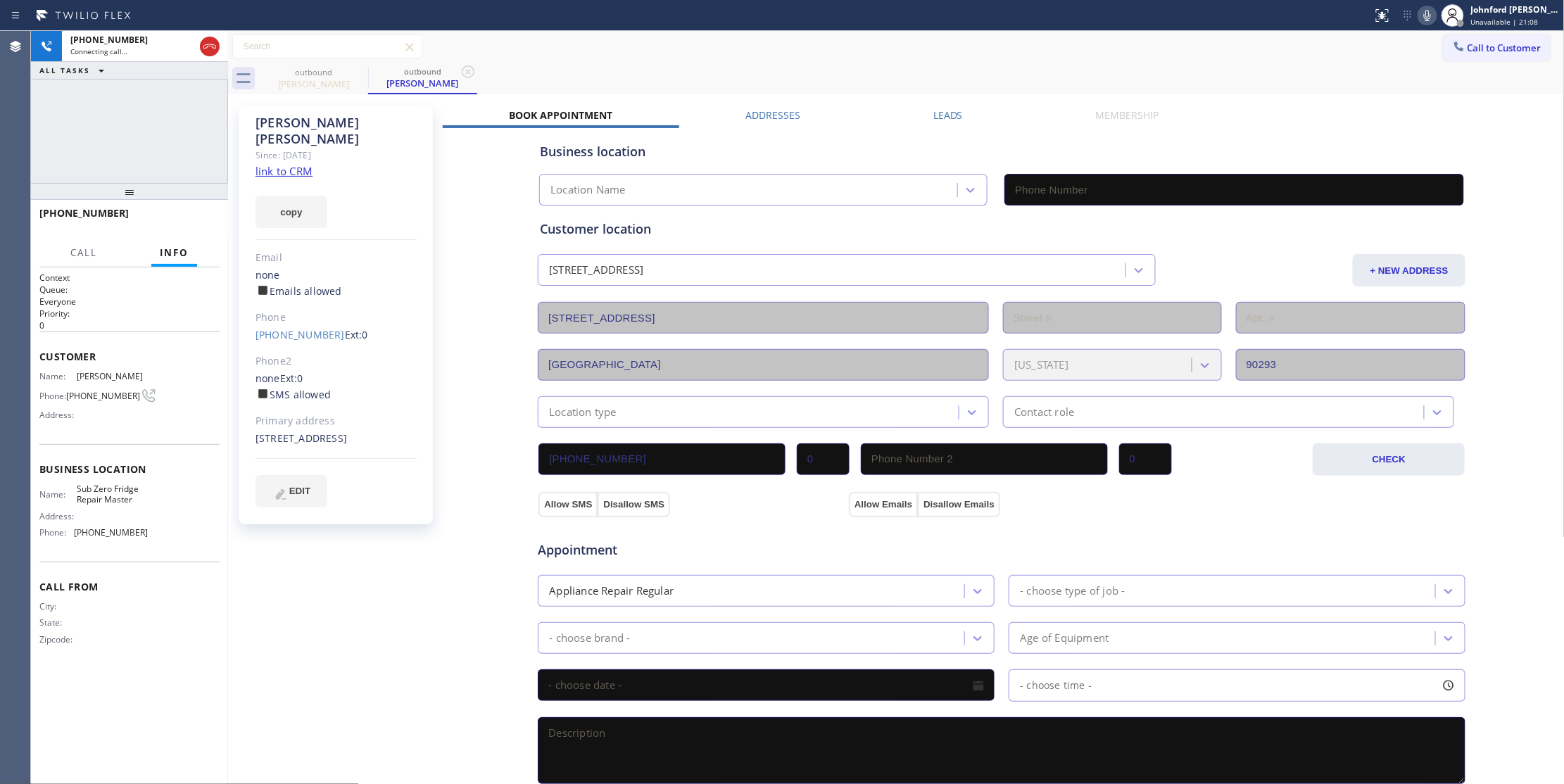
type input "[PHONE_NUMBER]"
click at [961, 64] on div "outbound [PERSON_NAME] outbound [PERSON_NAME]" at bounding box center [912, 78] width 1306 height 32
click at [1425, 10] on icon at bounding box center [1427, 14] width 16 height 16
click at [110, 145] on div "[PHONE_NUMBER] Live | 00:00 ALL TASKS ALL TASKS ACTIVE TASKS TASKS IN WRAP UP" at bounding box center [129, 106] width 197 height 152
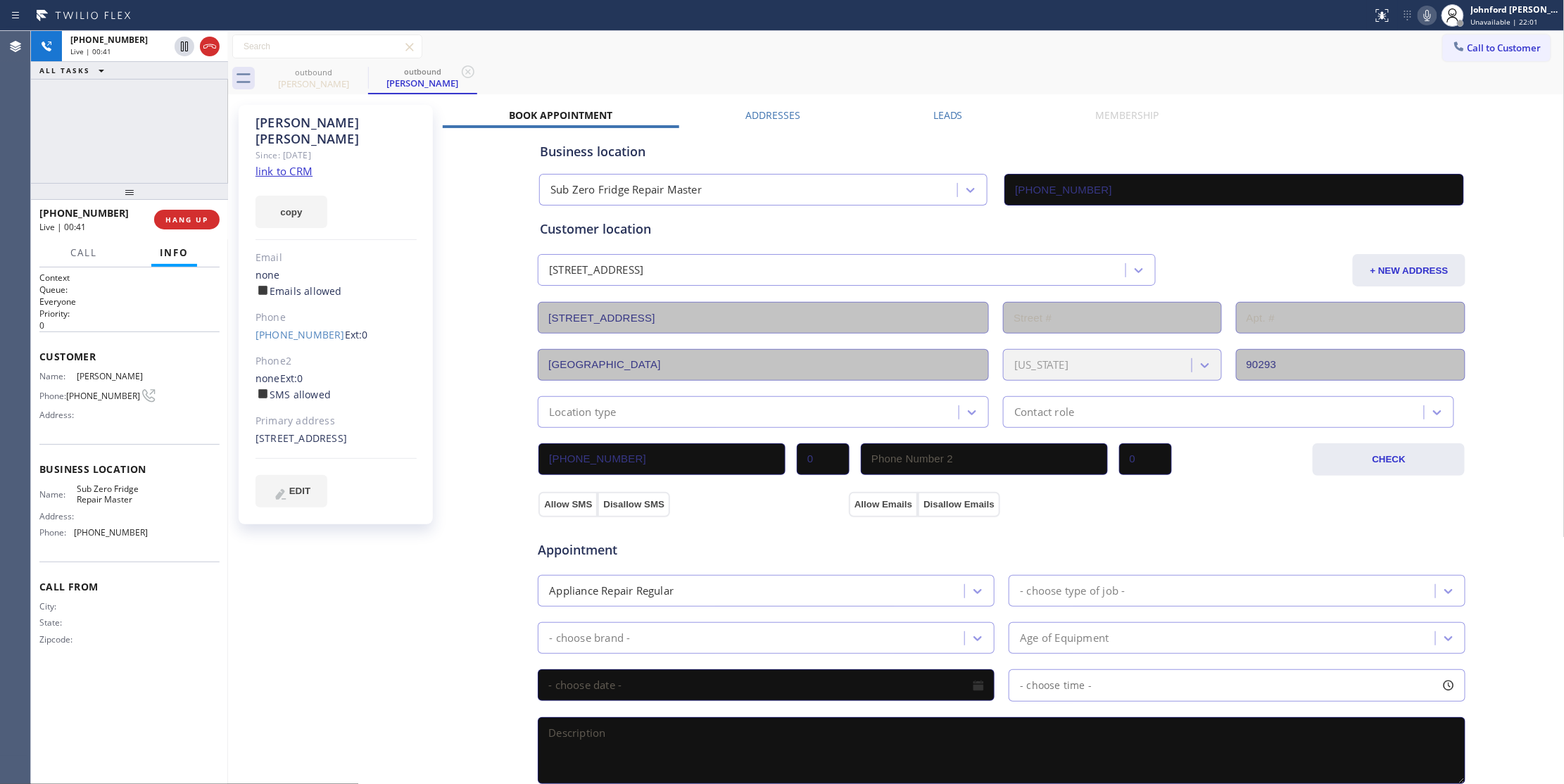
click at [76, 124] on div "[PHONE_NUMBER] Live | 00:41 ALL TASKS ALL TASKS ACTIVE TASKS TASKS IN WRAP UP" at bounding box center [129, 106] width 197 height 152
click at [293, 432] on div "[STREET_ADDRESS]" at bounding box center [335, 438] width 161 height 16
copy div "[STREET_ADDRESS]"
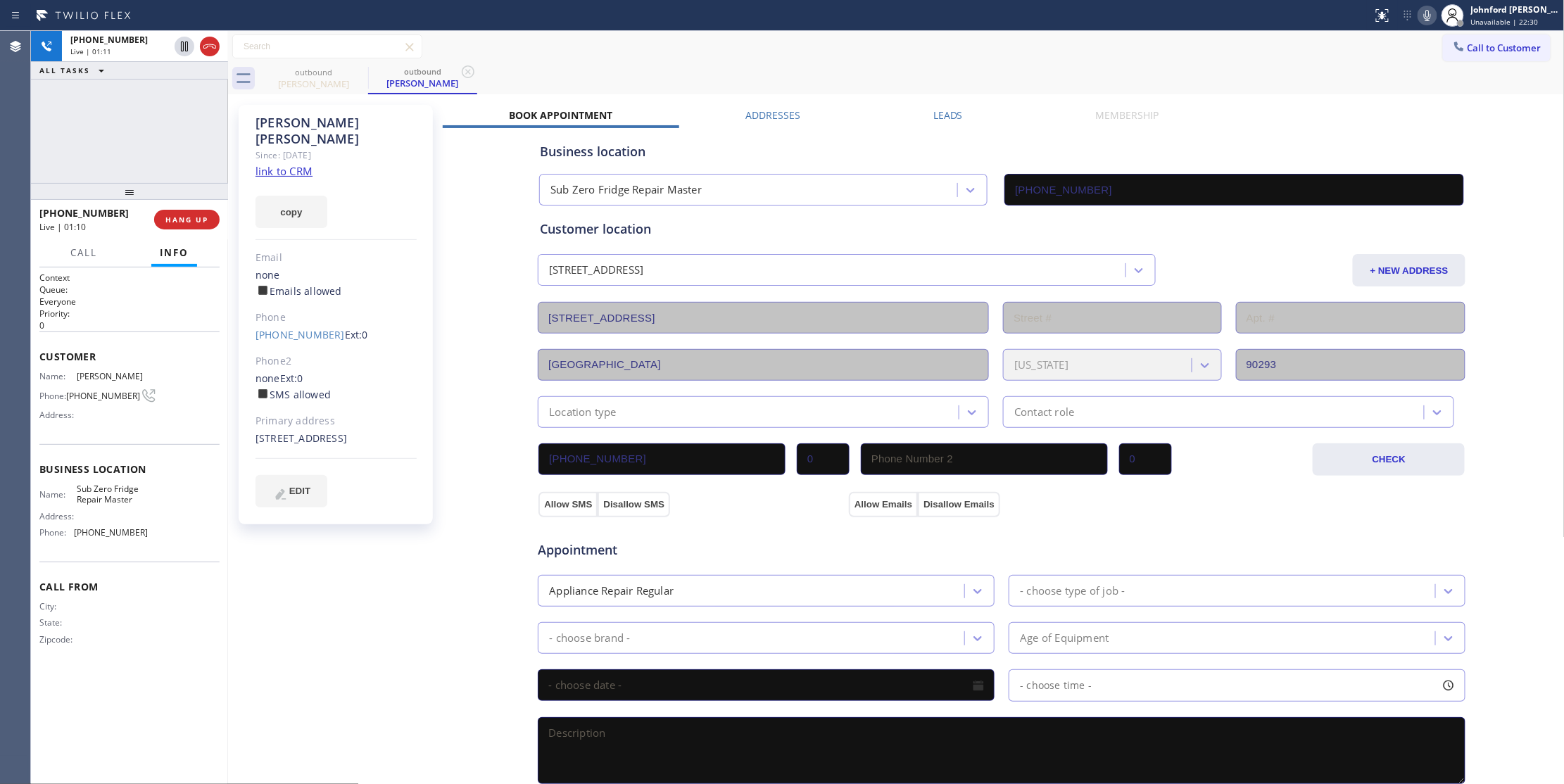
click at [76, 126] on div "[PHONE_NUMBER] Live | 01:11 ALL TASKS ALL TASKS ACTIVE TASKS TASKS IN WRAP UP" at bounding box center [129, 106] width 197 height 152
click at [304, 196] on button "copy" at bounding box center [291, 212] width 71 height 33
click at [1018, 63] on div "outbound [PERSON_NAME] outbound [PERSON_NAME]" at bounding box center [912, 78] width 1306 height 32
click at [1422, 17] on icon at bounding box center [1427, 14] width 16 height 16
click at [1433, 14] on icon at bounding box center [1427, 14] width 16 height 16
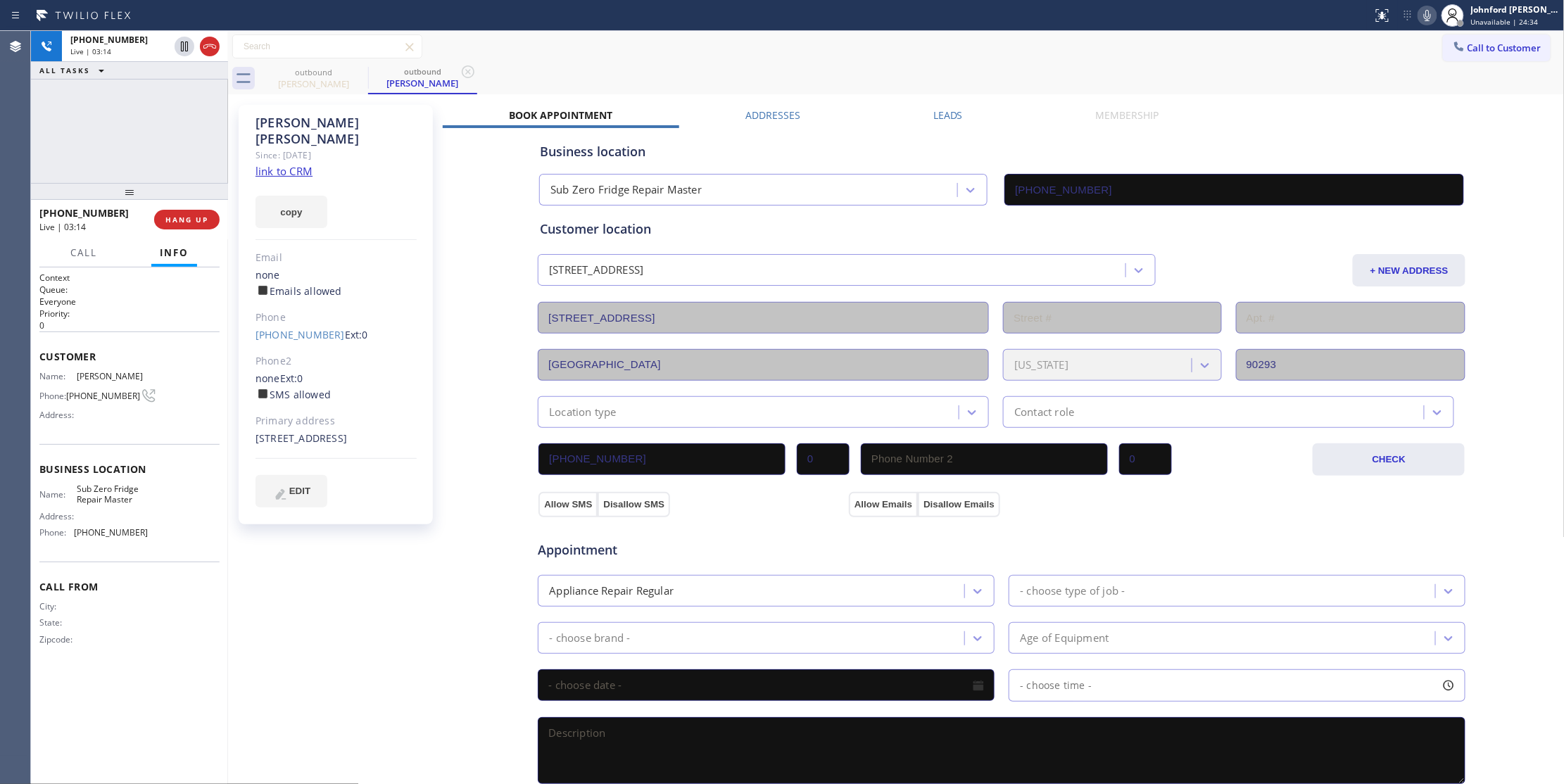
click at [151, 139] on div "[PHONE_NUMBER] Live | 03:14 ALL TASKS ALL TASKS ACTIVE TASKS TASKS IN WRAP UP" at bounding box center [129, 106] width 197 height 152
click at [1082, 69] on div "outbound [PERSON_NAME] outbound [PERSON_NAME]" at bounding box center [912, 78] width 1306 height 32
click at [1420, 18] on icon at bounding box center [1427, 14] width 16 height 16
click at [1429, 14] on icon at bounding box center [1427, 15] width 7 height 12
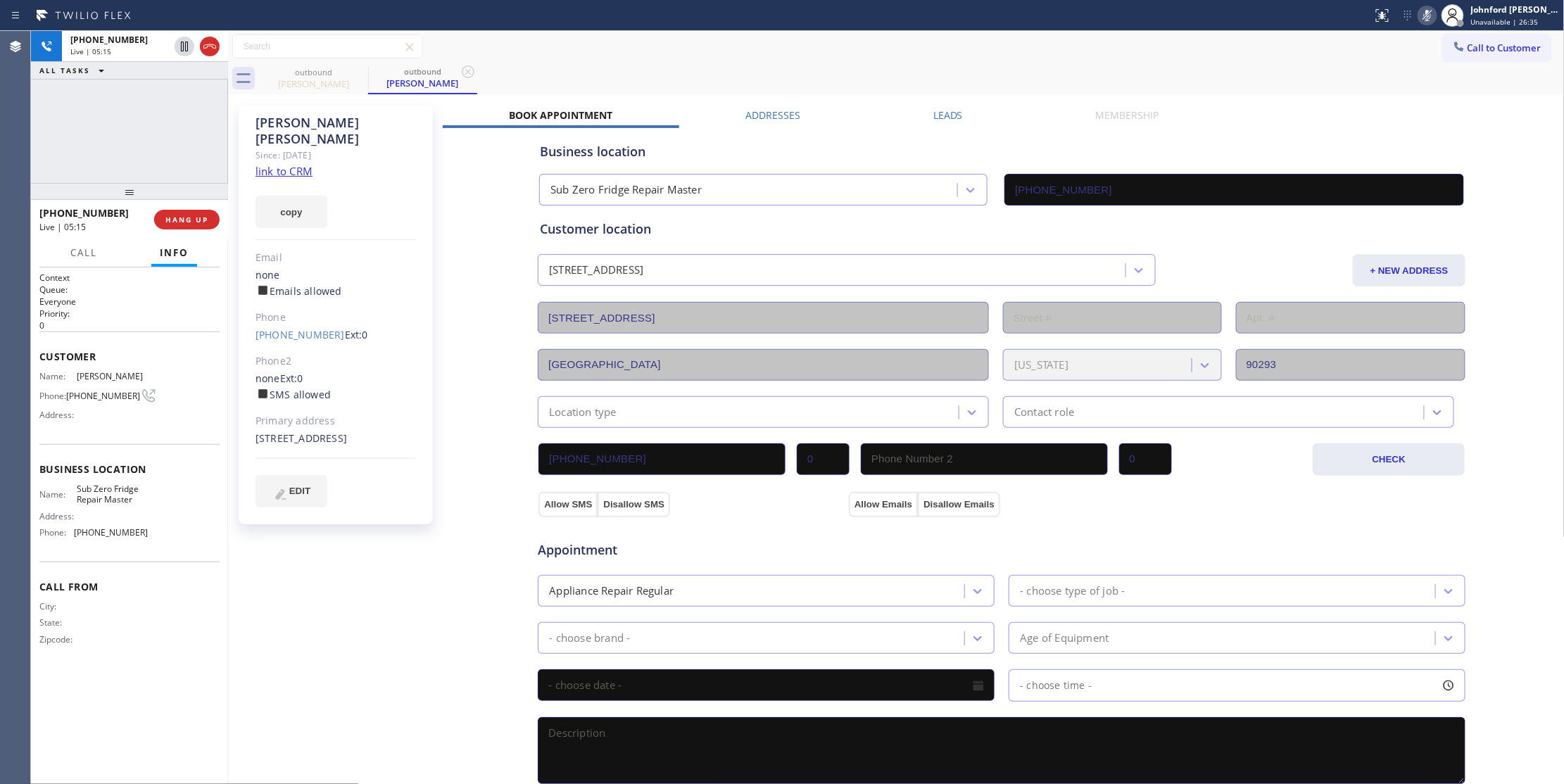
click at [1425, 20] on icon at bounding box center [1427, 14] width 16 height 16
click at [119, 144] on div "[PHONE_NUMBER] Live | 09:04 ALL TASKS ALL TASKS ACTIVE TASKS TASKS IN WRAP UP" at bounding box center [129, 106] width 197 height 152
click at [105, 120] on div "[PHONE_NUMBER] Live | 10:15 ALL TASKS ALL TASKS ACTIVE TASKS TASKS IN WRAP UP" at bounding box center [129, 106] width 197 height 152
click at [1083, 74] on div "outbound [PERSON_NAME] outbound [PERSON_NAME]" at bounding box center [912, 78] width 1306 height 32
click at [120, 131] on div "[PHONE_NUMBER] Live | 10:34 ALL TASKS ALL TASKS ACTIVE TASKS TASKS IN WRAP UP" at bounding box center [129, 106] width 197 height 152
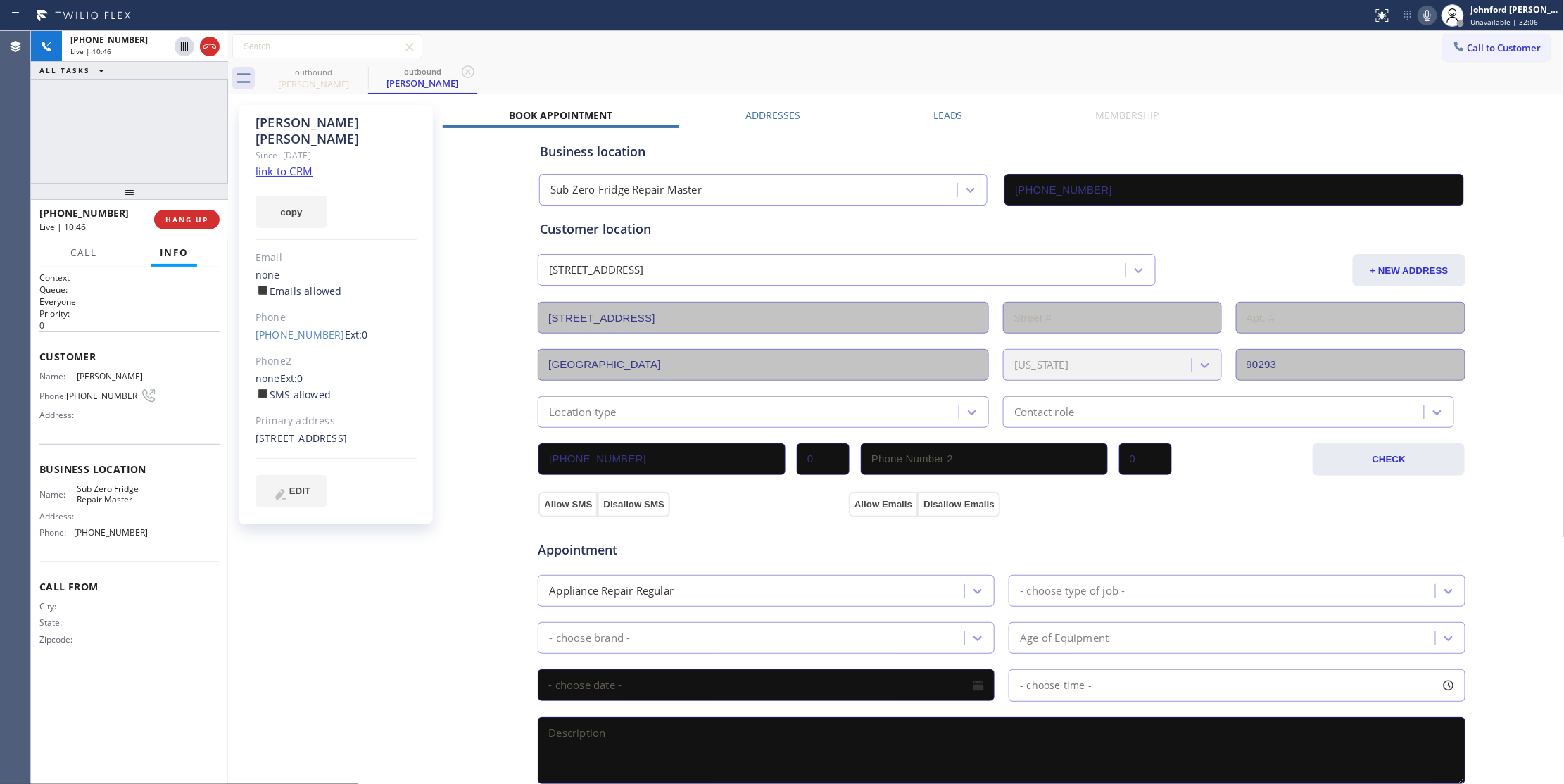
click at [89, 157] on div "[PHONE_NUMBER] Live | 10:46 ALL TASKS ALL TASKS ACTIVE TASKS TASKS IN WRAP UP" at bounding box center [129, 106] width 197 height 152
drag, startPoint x: 141, startPoint y: 191, endPoint x: 145, endPoint y: 135, distance: 56.1
click at [145, 135] on div "[PHONE_NUMBER] Live | 10:55 ALL TASKS ALL TASKS ACTIVE TASKS TASKS IN WRAP UP […" at bounding box center [129, 407] width 197 height 753
click at [98, 133] on div "[PHONE_NUMBER] Live | 11:06 ALL TASKS ALL TASKS ACTIVE TASKS TASKS IN WRAP UP" at bounding box center [129, 106] width 197 height 151
click at [178, 211] on button "HANG UP" at bounding box center [187, 218] width 66 height 19
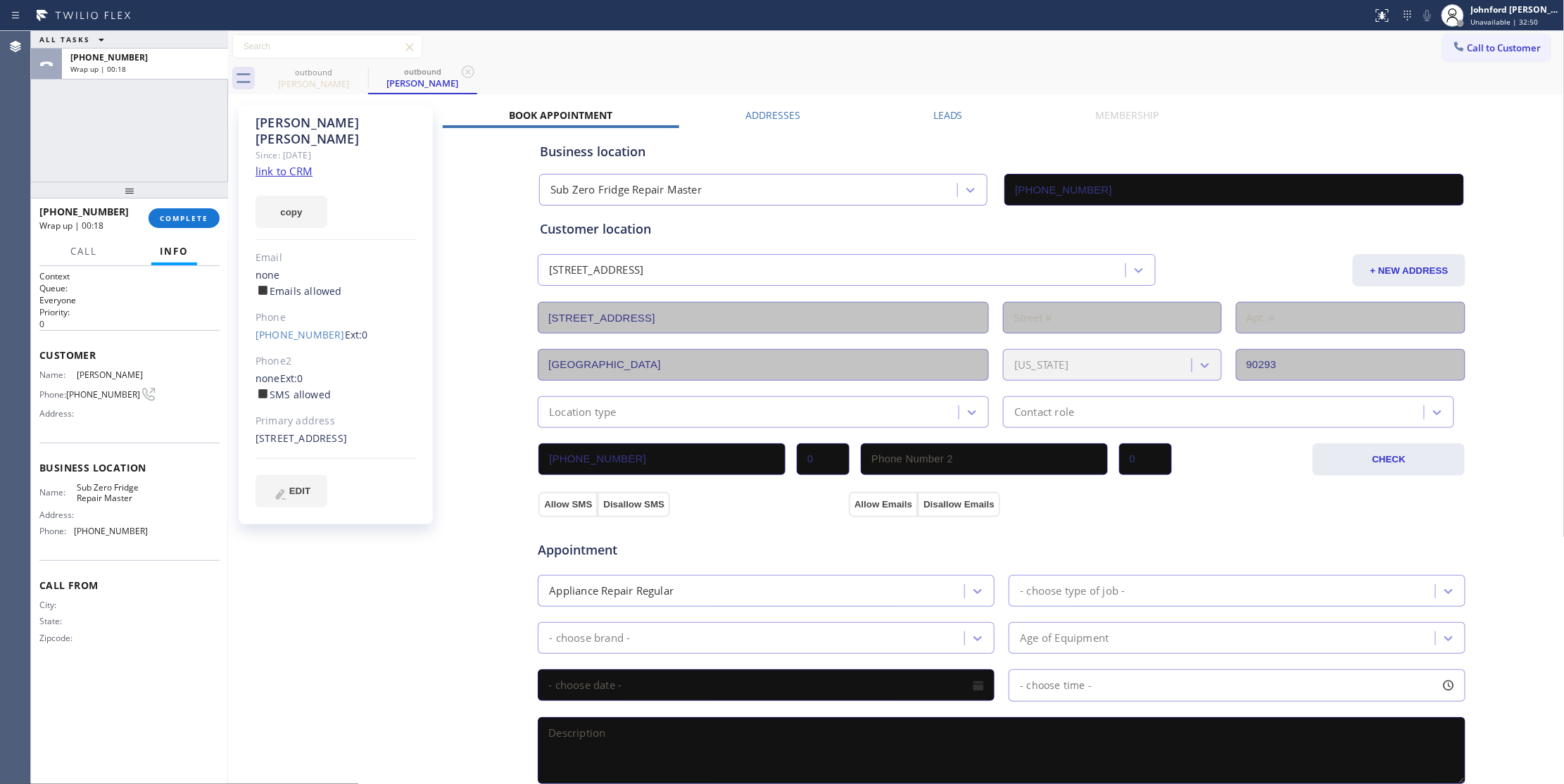
drag, startPoint x: 122, startPoint y: 105, endPoint x: 131, endPoint y: 147, distance: 43.0
click at [122, 105] on div "ALL TASKS ALL TASKS ACTIVE TASKS TASKS IN WRAP UP [PHONE_NUMBER] Wrap up | 00:18" at bounding box center [129, 106] width 197 height 151
click at [182, 217] on span "COMPLETE" at bounding box center [184, 218] width 48 height 10
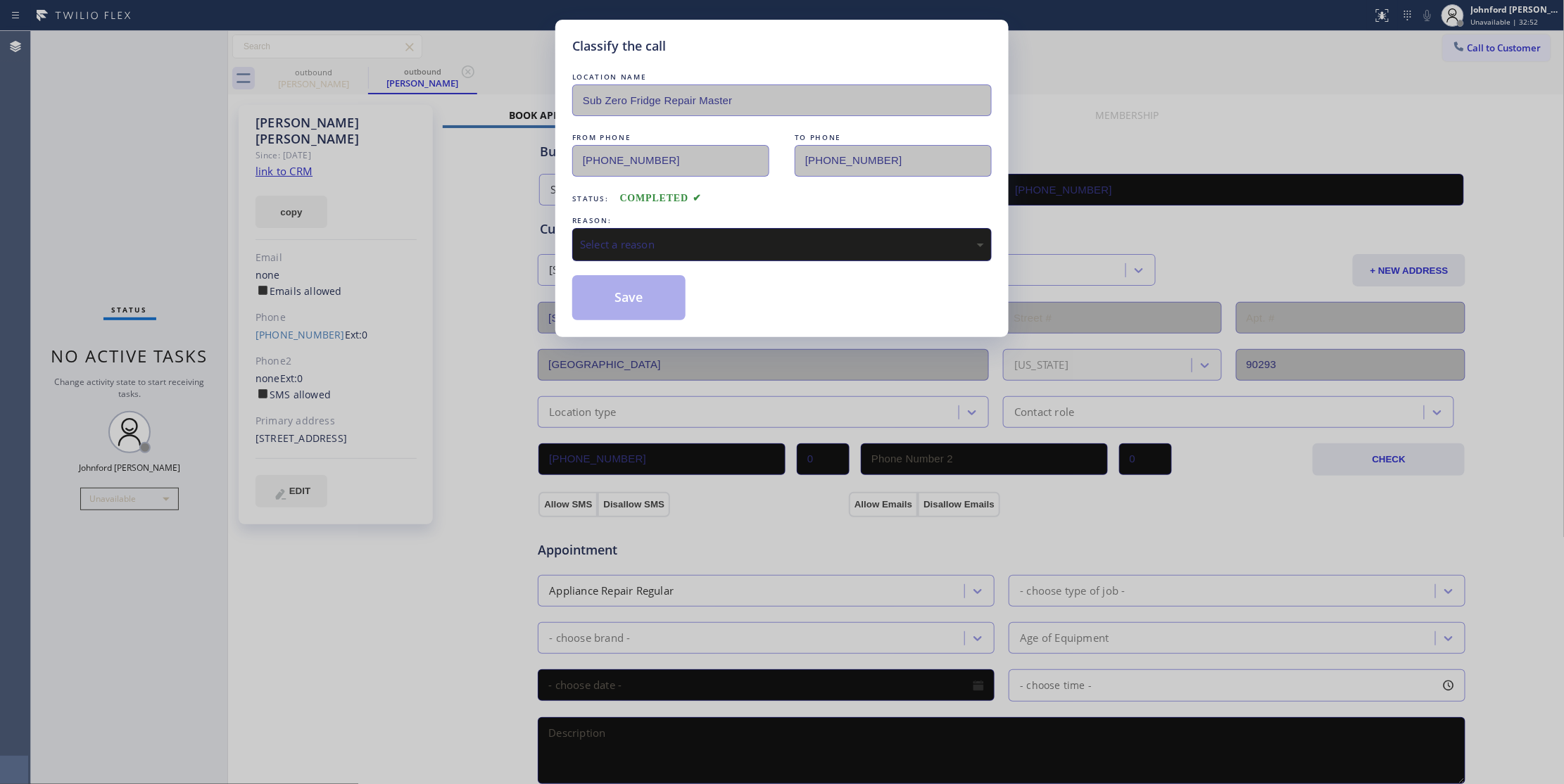
click at [624, 239] on div "Select a reason" at bounding box center [782, 244] width 404 height 16
click at [673, 299] on button "Save" at bounding box center [628, 297] width 113 height 45
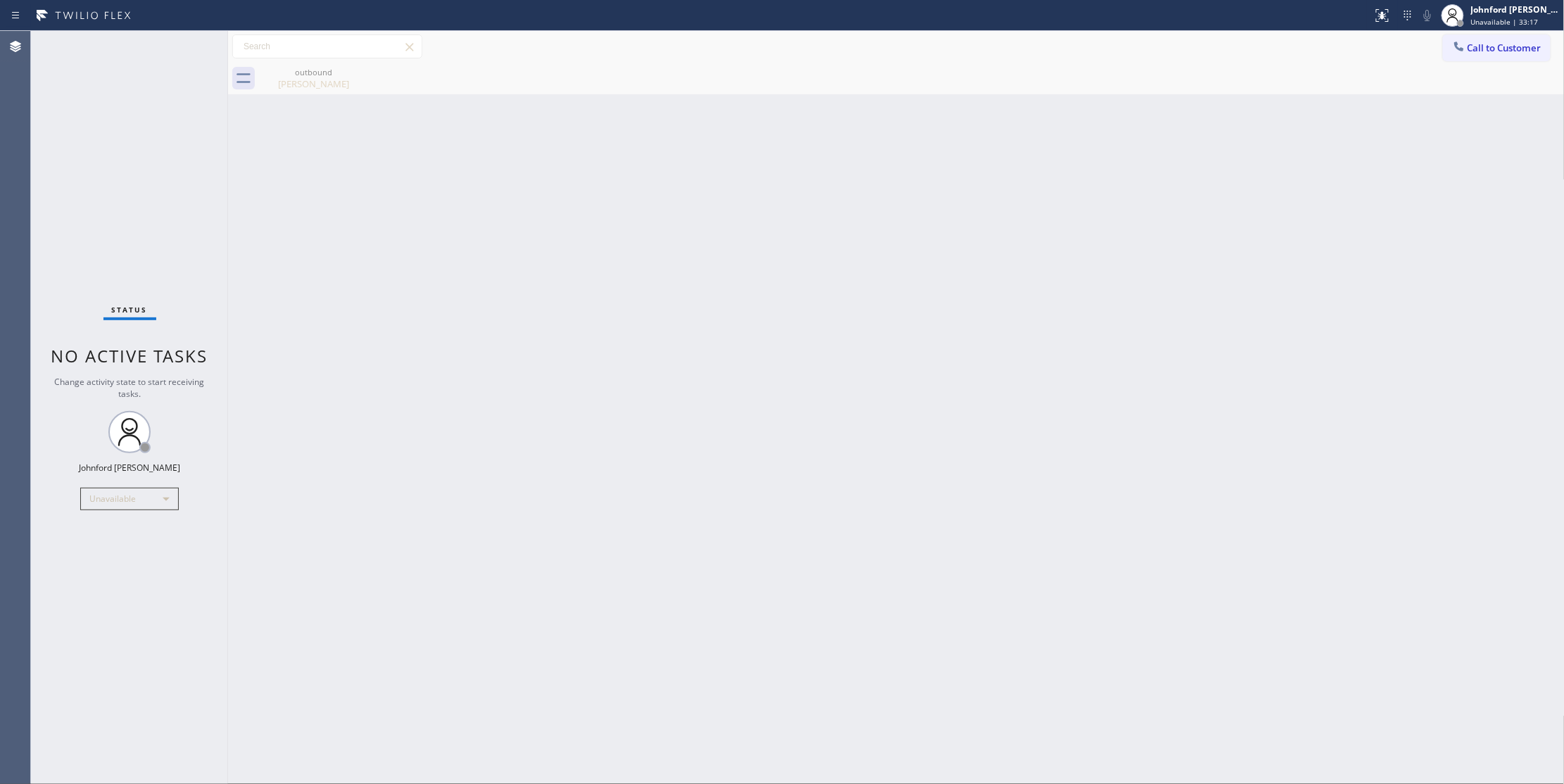
drag, startPoint x: 54, startPoint y: 183, endPoint x: 76, endPoint y: 153, distance: 37.2
click at [55, 179] on div "Status No active tasks Change activity state to start receiving tasks. [PERSON_…" at bounding box center [129, 407] width 197 height 753
drag, startPoint x: 127, startPoint y: 151, endPoint x: 191, endPoint y: 102, distance: 80.6
click at [127, 150] on div "Status No active tasks Change activity state to start receiving tasks. [PERSON_…" at bounding box center [129, 407] width 197 height 753
click at [1180, 403] on div "Back to Dashboard Change Sender ID Customers Technicians Select a contact Outbo…" at bounding box center [896, 407] width 1337 height 753
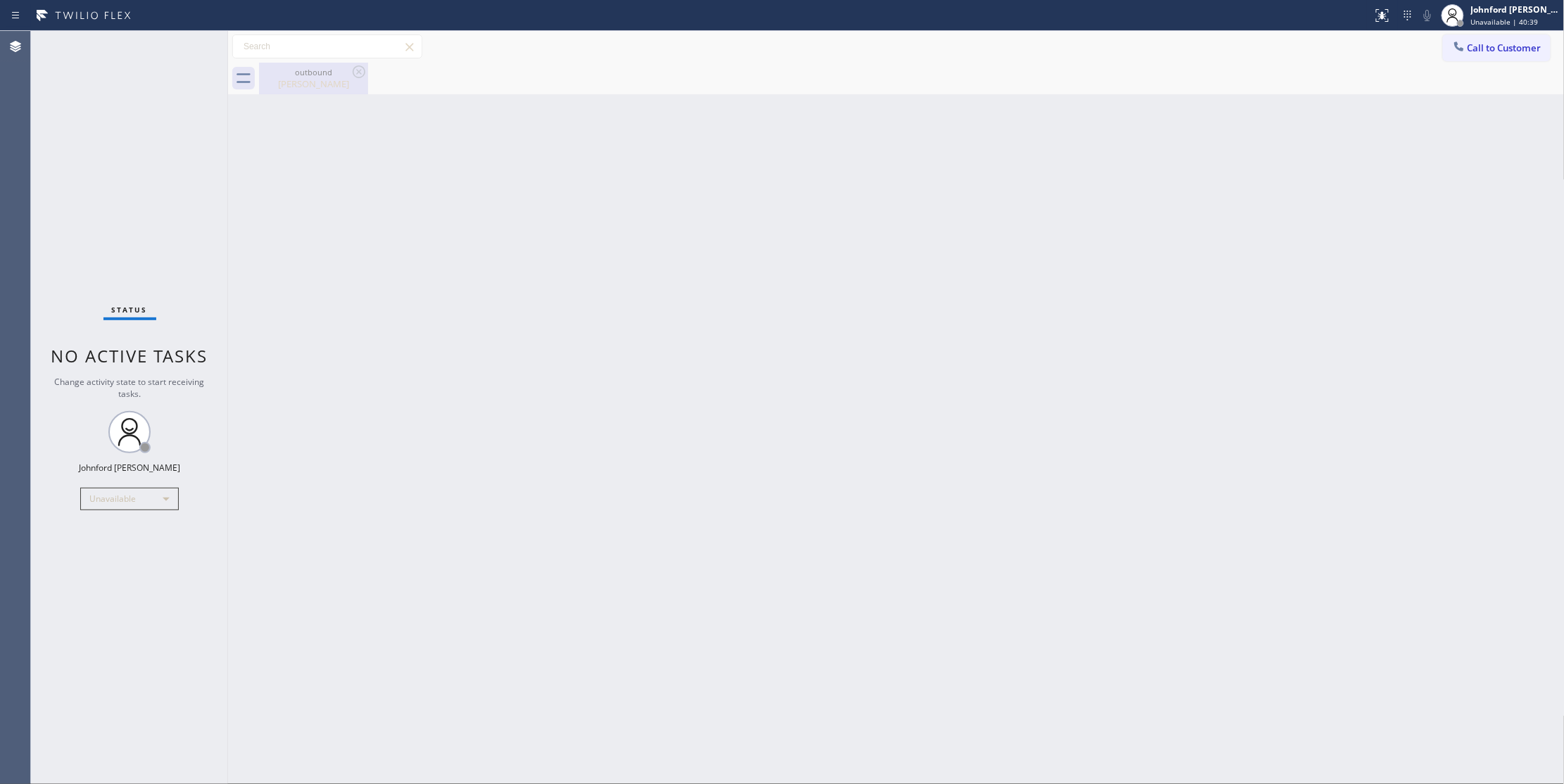
click at [315, 83] on div "[PERSON_NAME]" at bounding box center [314, 83] width 106 height 13
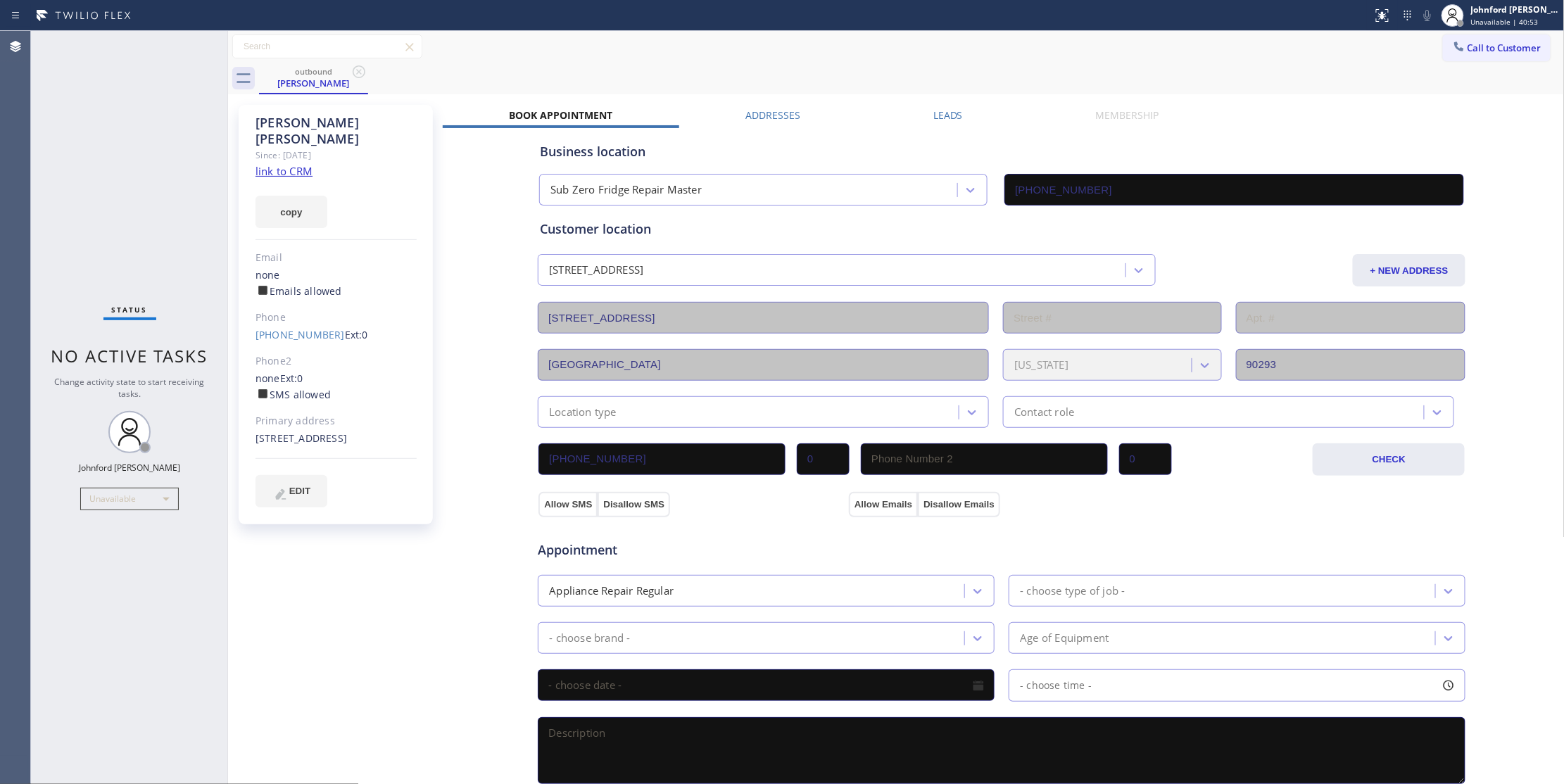
click at [113, 181] on div "Status No active tasks Change activity state to start receiving tasks. [PERSON_…" at bounding box center [129, 407] width 197 height 753
drag, startPoint x: 1129, startPoint y: 54, endPoint x: 1106, endPoint y: 49, distance: 23.5
click at [1129, 54] on div "Call to Customer Outbound call Location Search location Your caller id phone nu…" at bounding box center [896, 47] width 1337 height 25
click at [136, 147] on div "Status No active tasks Change activity state to start receiving tasks. [PERSON_…" at bounding box center [129, 407] width 197 height 753
click at [1223, 64] on div "outbound [PERSON_NAME]" at bounding box center [912, 78] width 1306 height 32
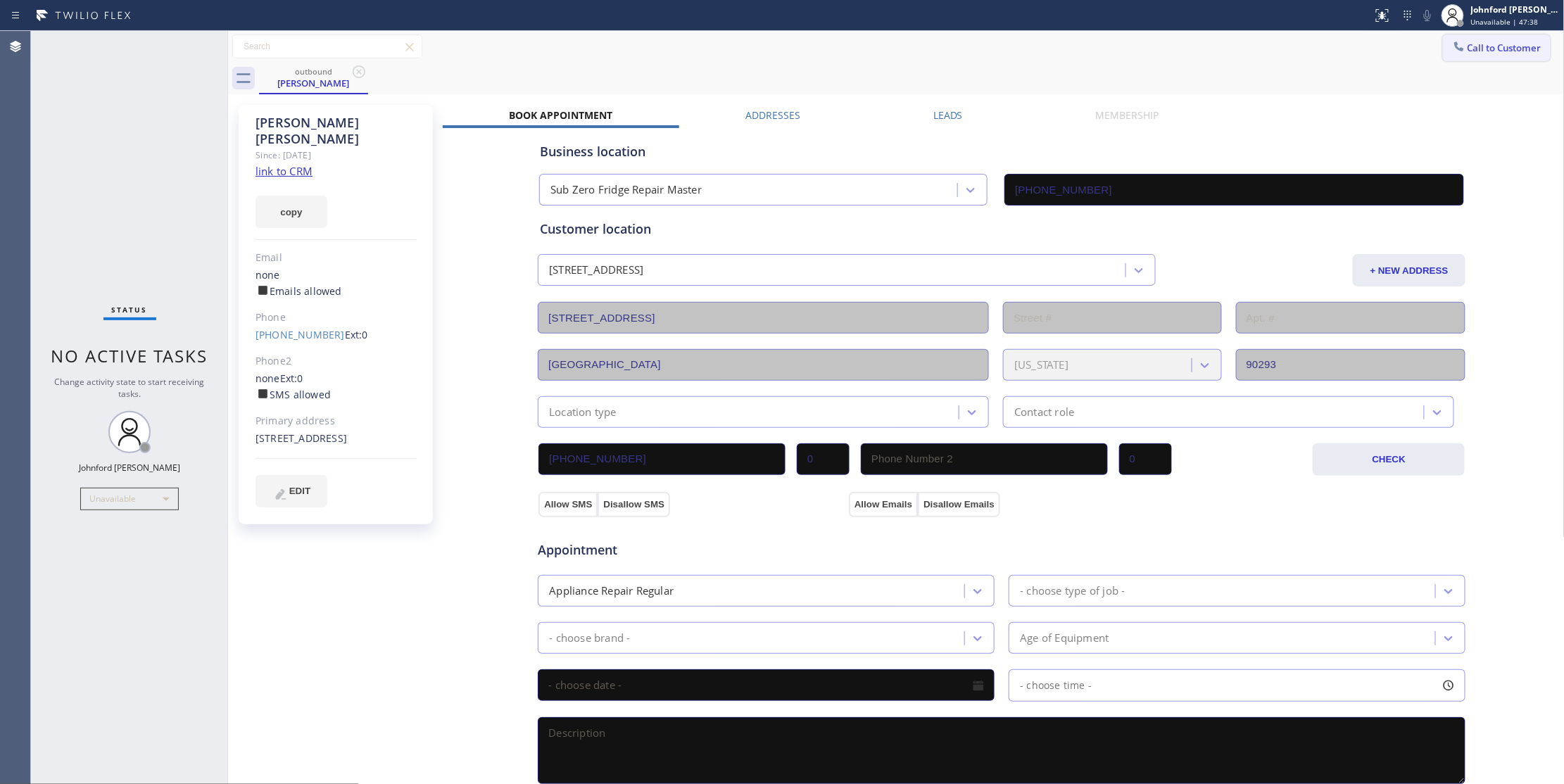
click at [1467, 49] on span "Call to Customer" at bounding box center [1504, 47] width 74 height 13
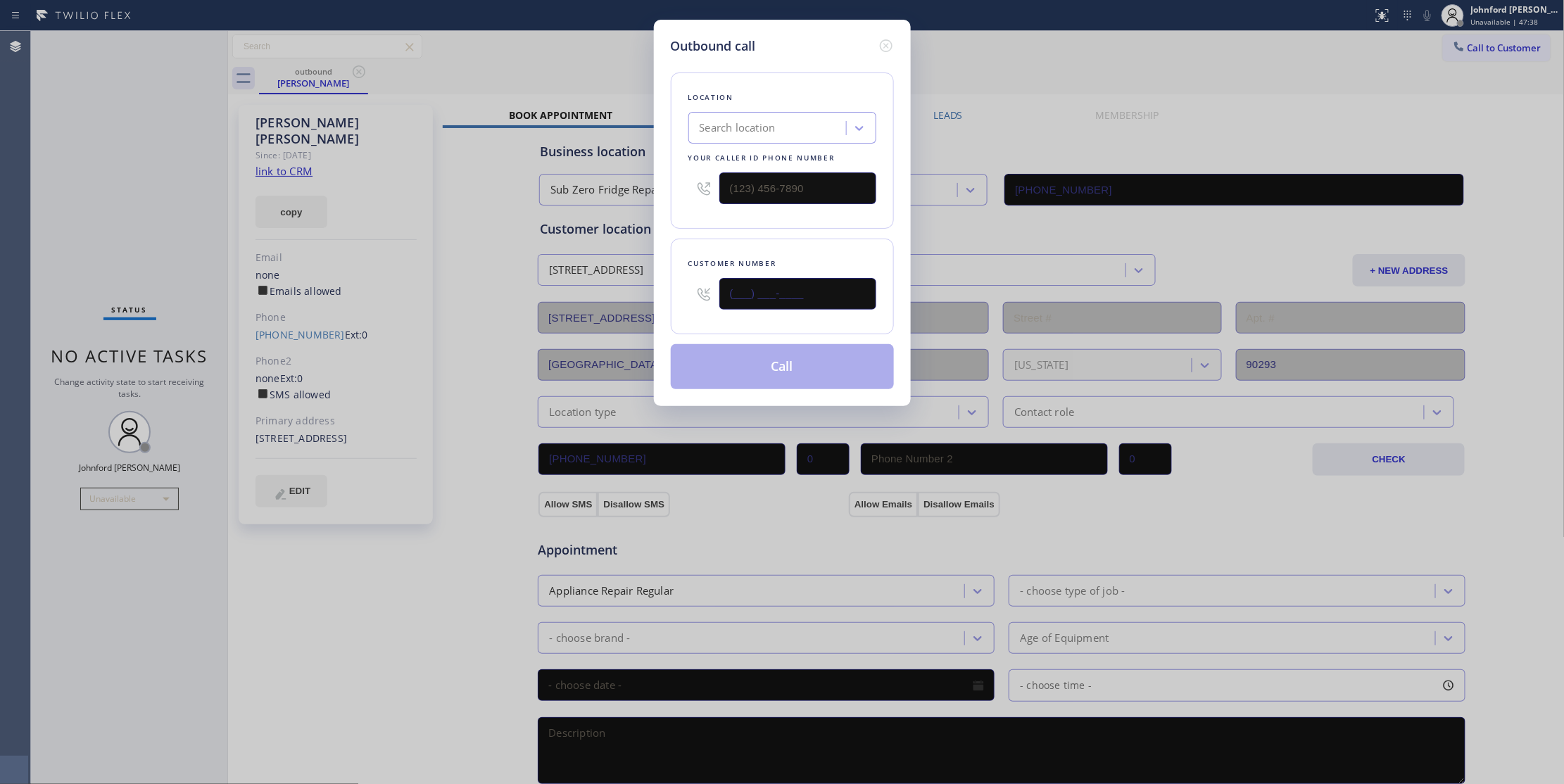
drag, startPoint x: 826, startPoint y: 299, endPoint x: 673, endPoint y: 316, distance: 153.9
click at [673, 316] on div "Customer number (___) ___-____" at bounding box center [782, 286] width 223 height 96
paste input "214) 984-6393"
type input "[PHONE_NUMBER]"
drag, startPoint x: 834, startPoint y: 173, endPoint x: 673, endPoint y: 179, distance: 161.1
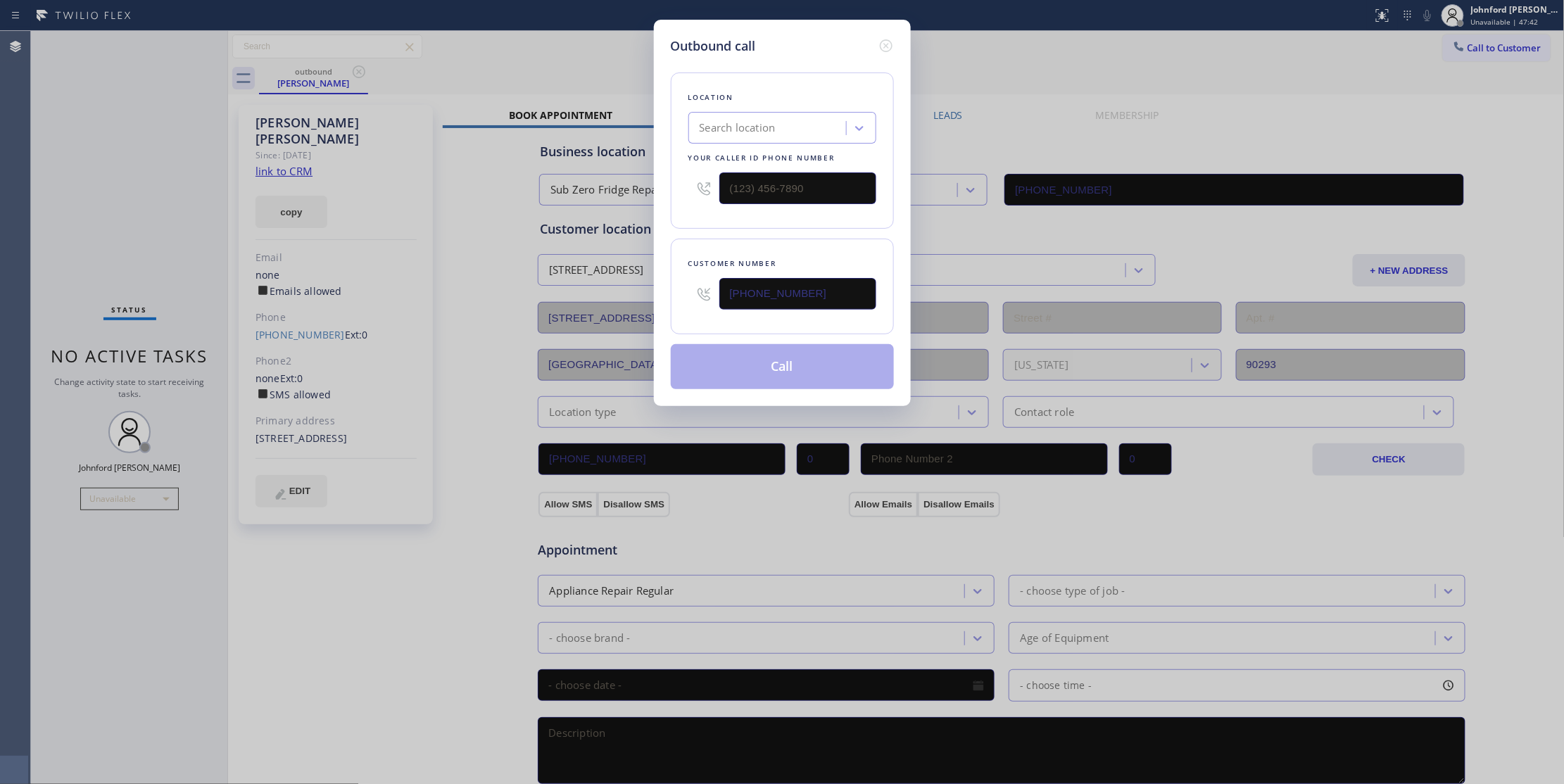
click at [677, 178] on div "Location Search location Your caller id phone number" at bounding box center [782, 151] width 223 height 156
click at [779, 190] on input "(___) ___-____" at bounding box center [798, 188] width 156 height 32
paste input "888) 909-0120"
type input "[PHONE_NUMBER]"
click at [693, 232] on div "Location Search location Your caller id phone number [PHONE_NUMBER] Customer nu…" at bounding box center [782, 222] width 223 height 333
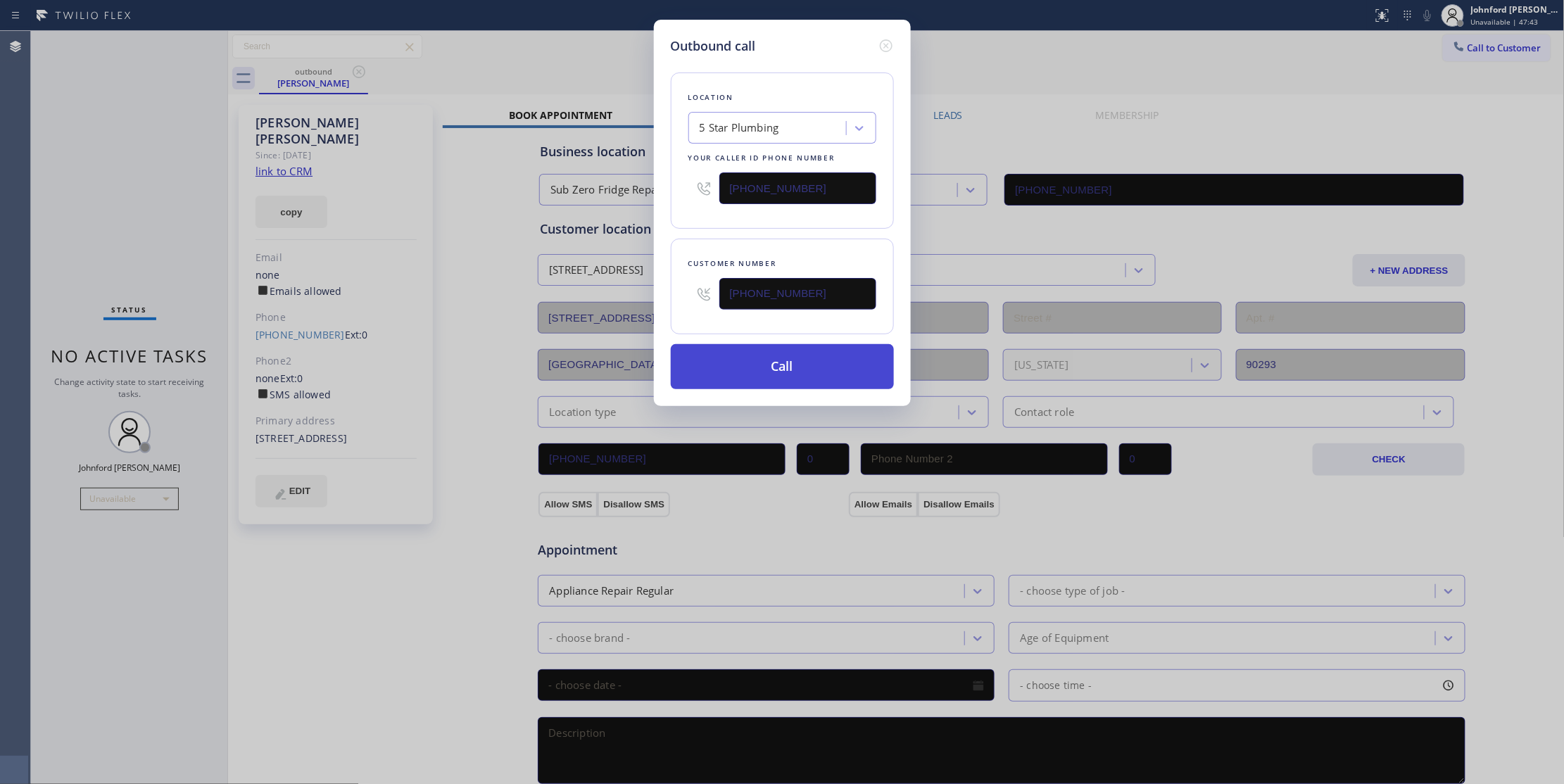
click at [795, 361] on button "Call" at bounding box center [782, 366] width 223 height 45
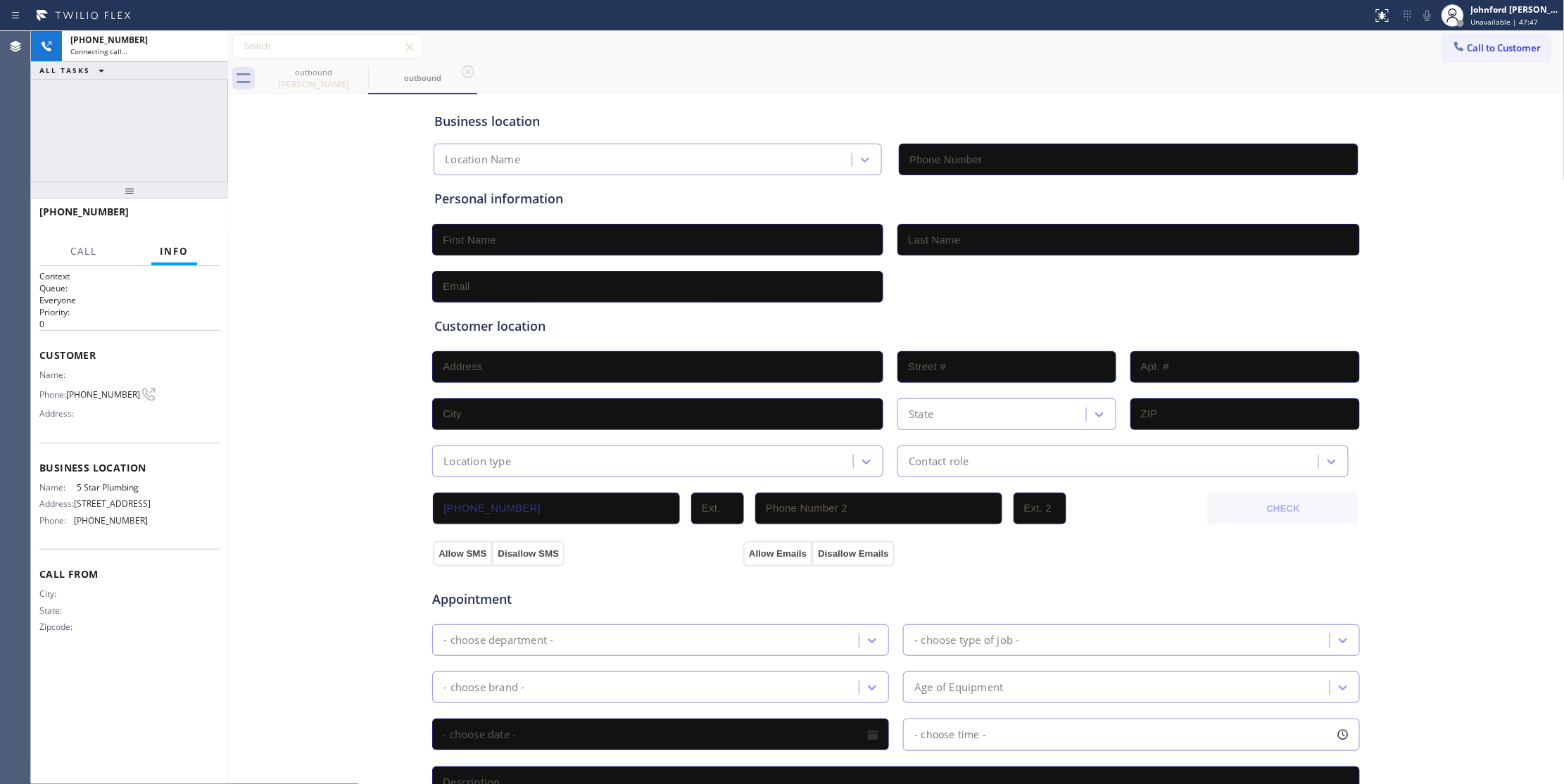
type input "[PHONE_NUMBER]"
click at [356, 69] on icon at bounding box center [358, 71] width 13 height 13
click at [196, 218] on span "HANG UP" at bounding box center [186, 218] width 43 height 10
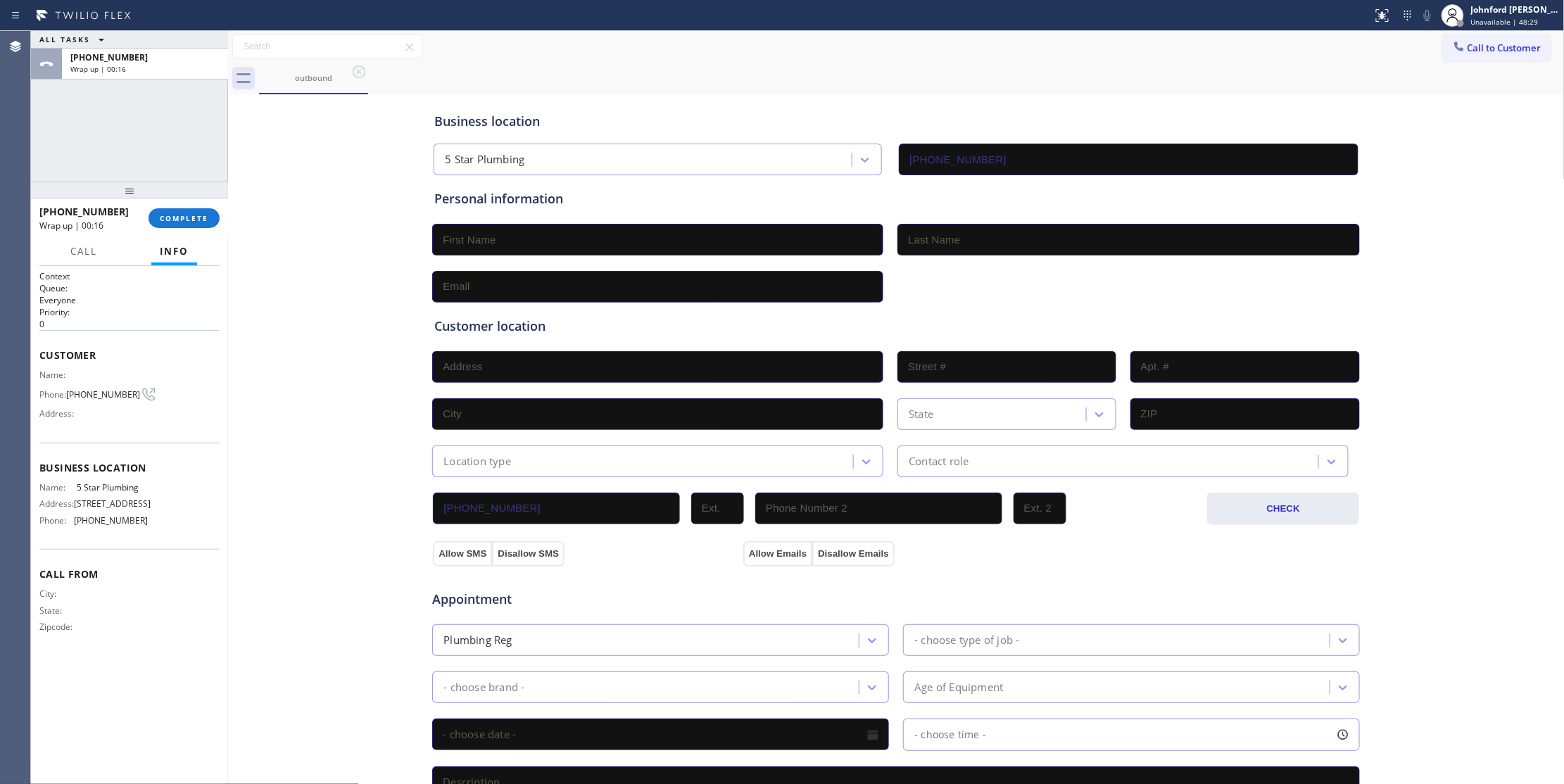
click at [100, 392] on span "[PHONE_NUMBER]" at bounding box center [102, 394] width 74 height 11
copy div "[PHONE_NUMBER]"
click at [1467, 53] on span "Call to Customer" at bounding box center [1504, 47] width 74 height 13
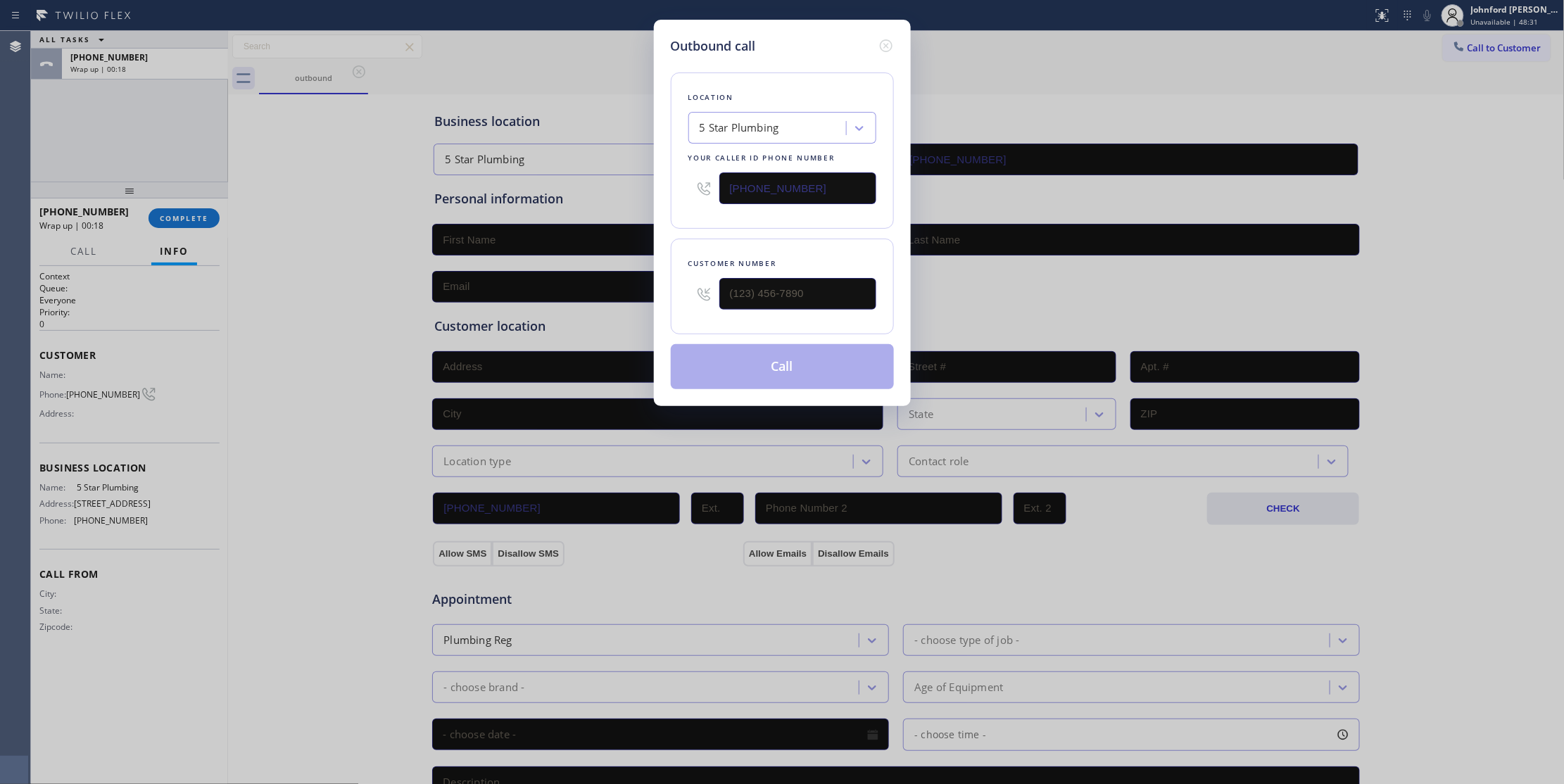
drag, startPoint x: 939, startPoint y: 250, endPoint x: 851, endPoint y: 288, distance: 95.9
click at [862, 268] on div "Outbound call Location 5 Star Plumbing Your caller id phone number [PHONE_NUMBE…" at bounding box center [782, 392] width 1564 height 784
click at [851, 288] on input "(___) ___-____" at bounding box center [798, 294] width 156 height 32
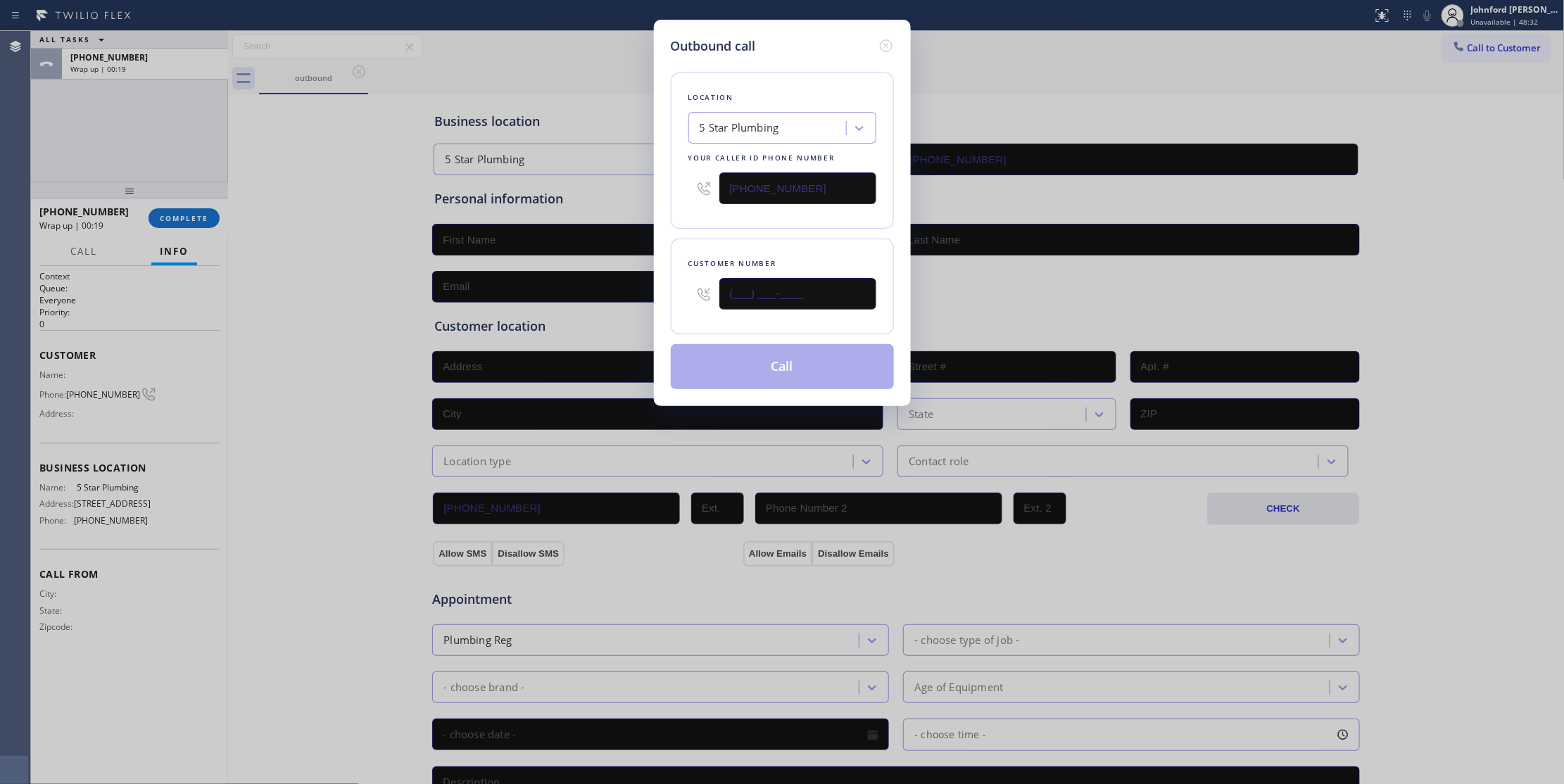
click at [851, 288] on input "(___) ___-____" at bounding box center [798, 294] width 156 height 32
paste input "214) 984-6393"
type input "[PHONE_NUMBER]"
click at [826, 231] on div "Location 5 Star Plumbing Your caller id phone number [PHONE_NUMBER] Customer nu…" at bounding box center [782, 222] width 223 height 333
drag, startPoint x: 794, startPoint y: 372, endPoint x: 800, endPoint y: 366, distance: 8.5
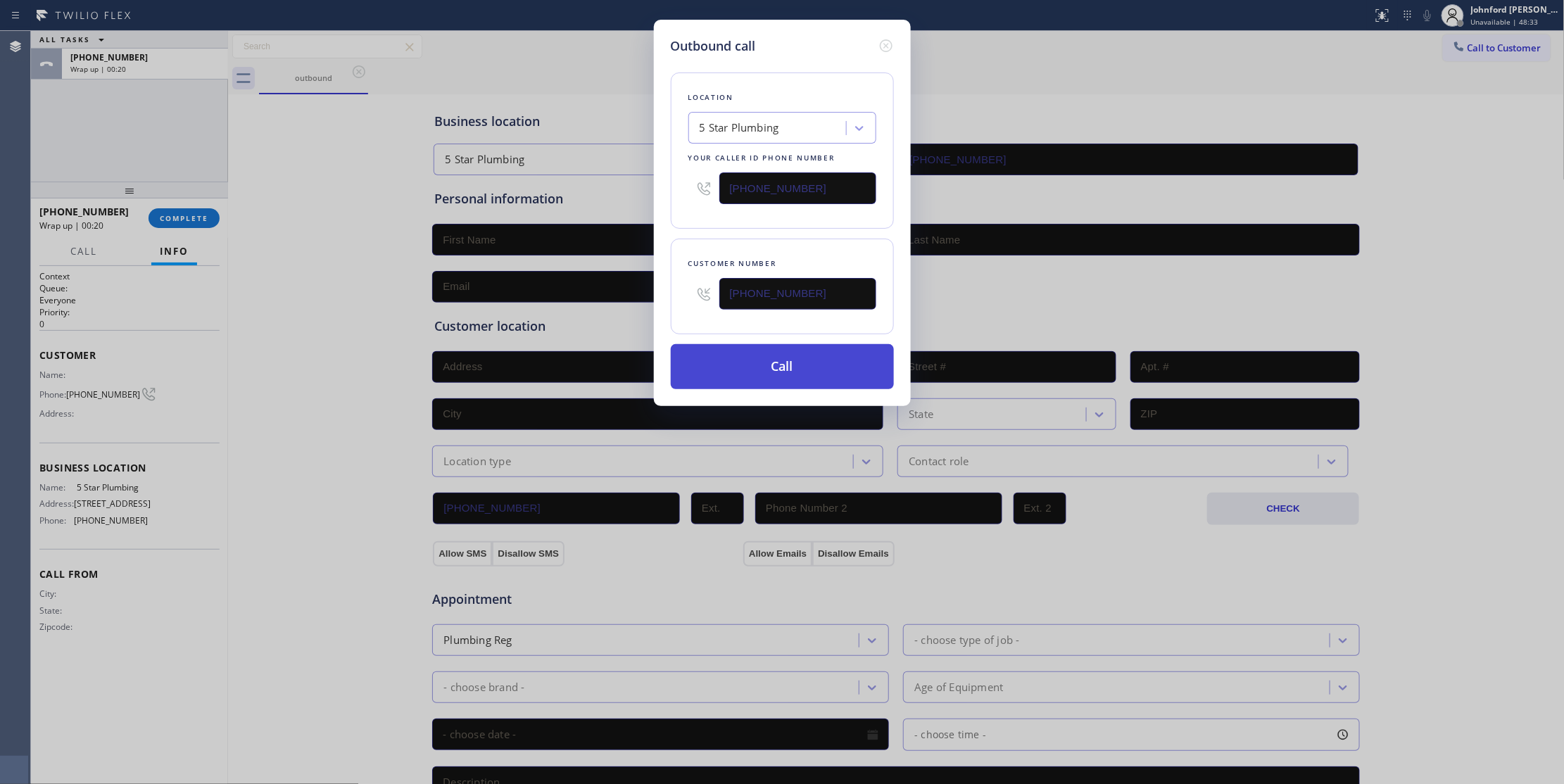
click at [798, 372] on button "Call" at bounding box center [782, 366] width 223 height 45
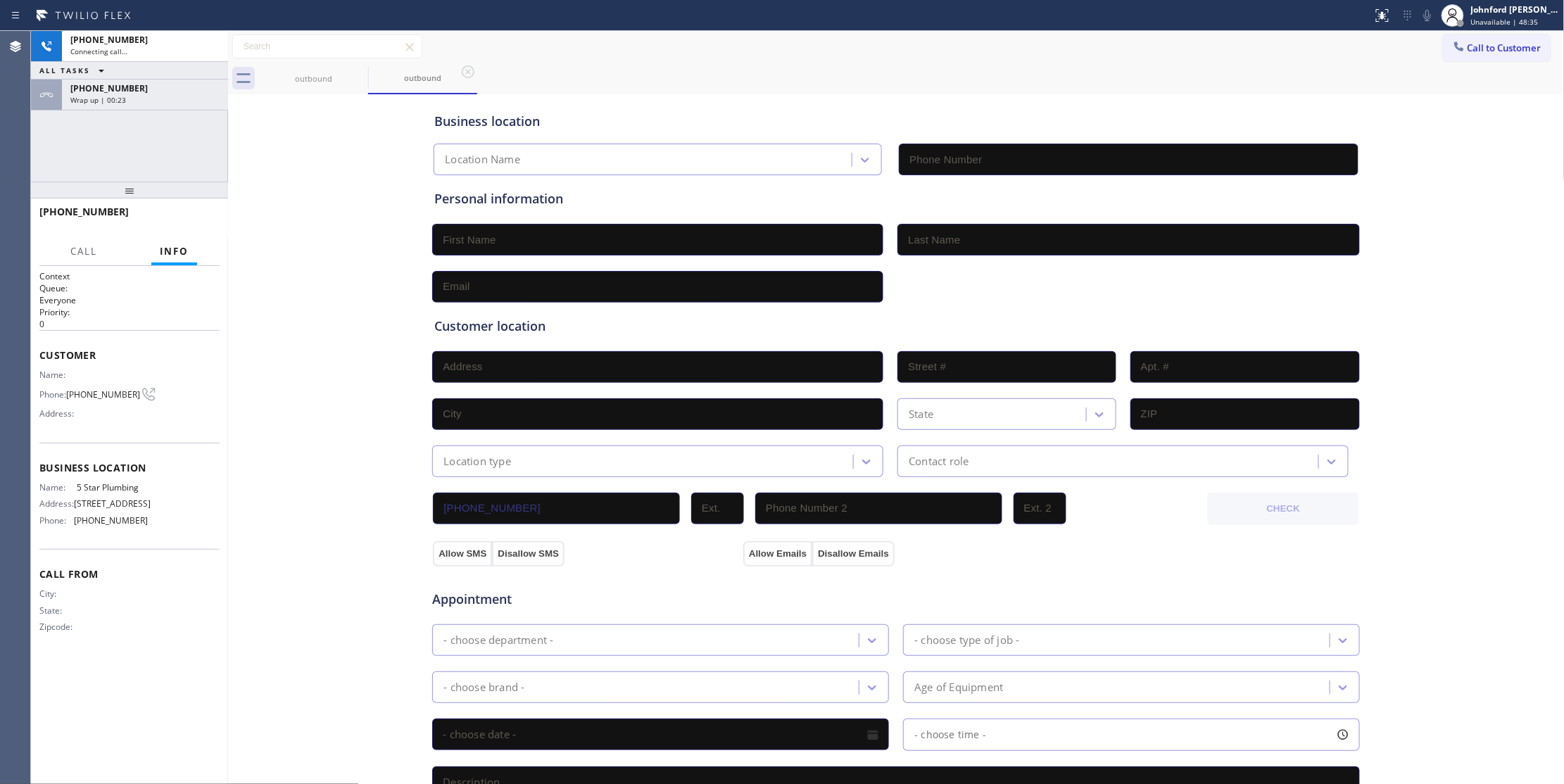
type input "[PHONE_NUMBER]"
click at [158, 93] on div "[PHONE_NUMBER]" at bounding box center [145, 88] width 149 height 12
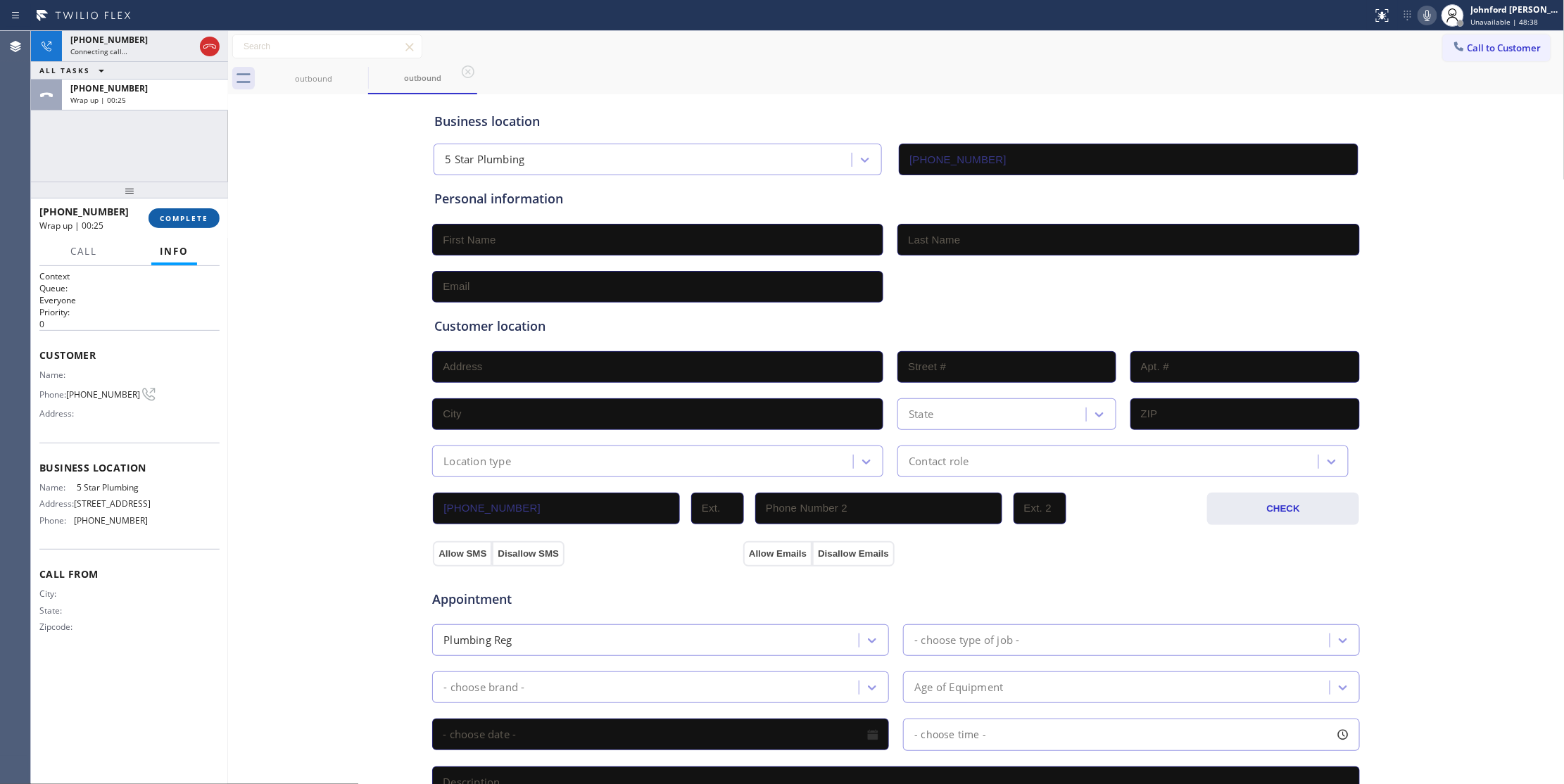
click at [181, 213] on span "COMPLETE" at bounding box center [184, 218] width 48 height 10
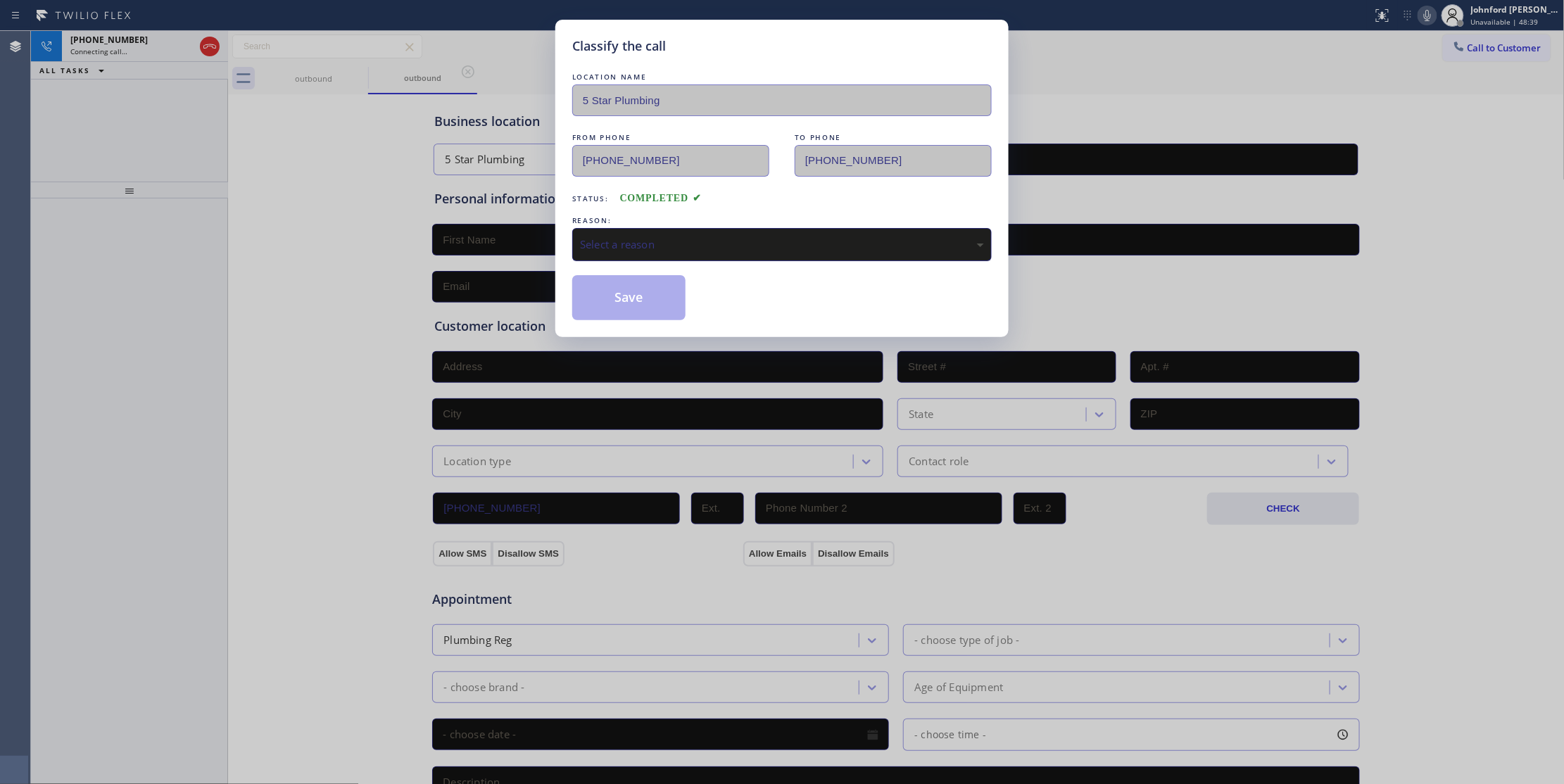
click at [594, 239] on div "Select a reason" at bounding box center [782, 244] width 404 height 16
click at [645, 307] on button "Save" at bounding box center [628, 297] width 113 height 45
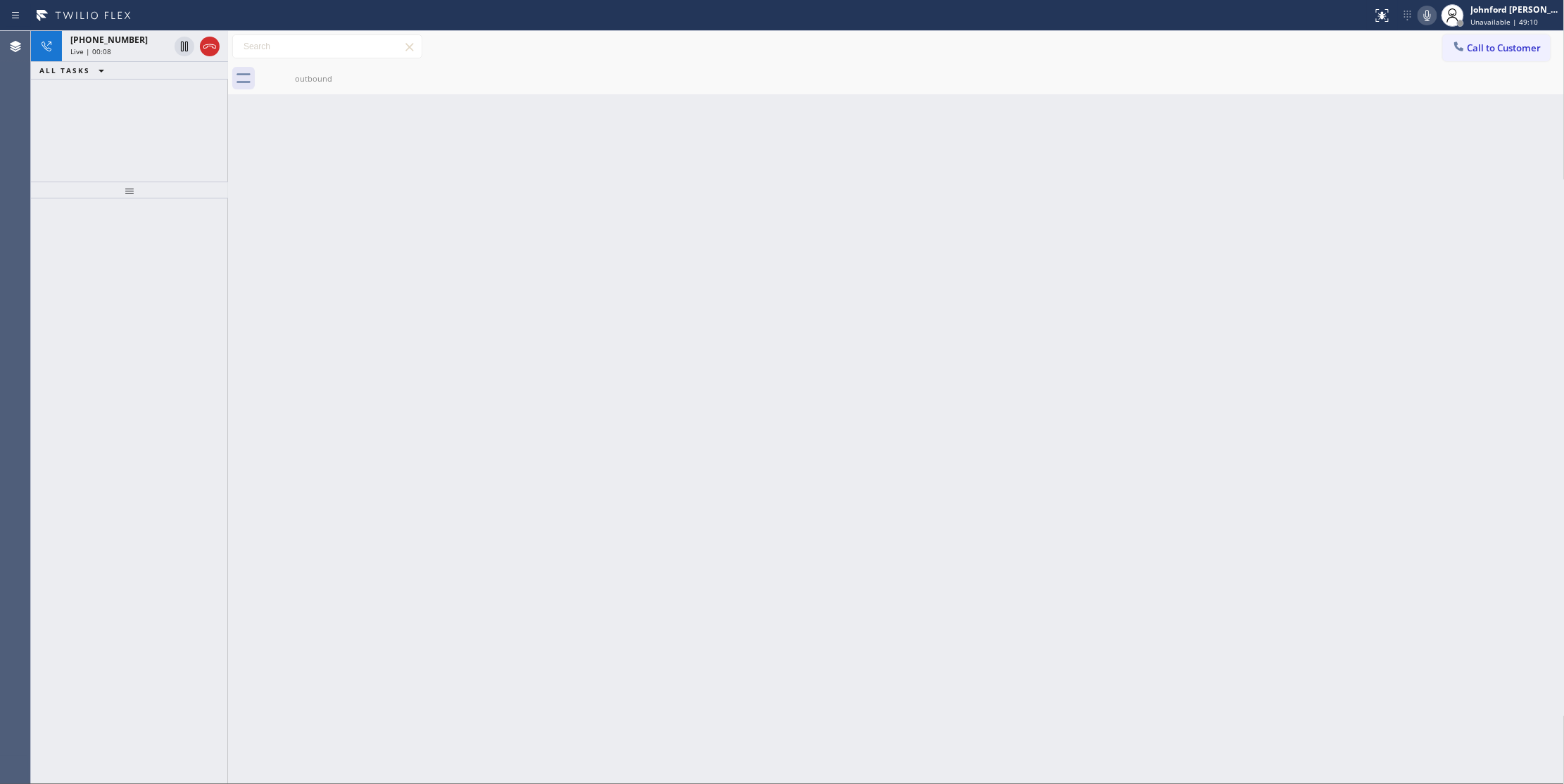
drag, startPoint x: 212, startPoint y: 49, endPoint x: 232, endPoint y: 55, distance: 20.9
click at [210, 49] on icon at bounding box center [209, 45] width 16 height 16
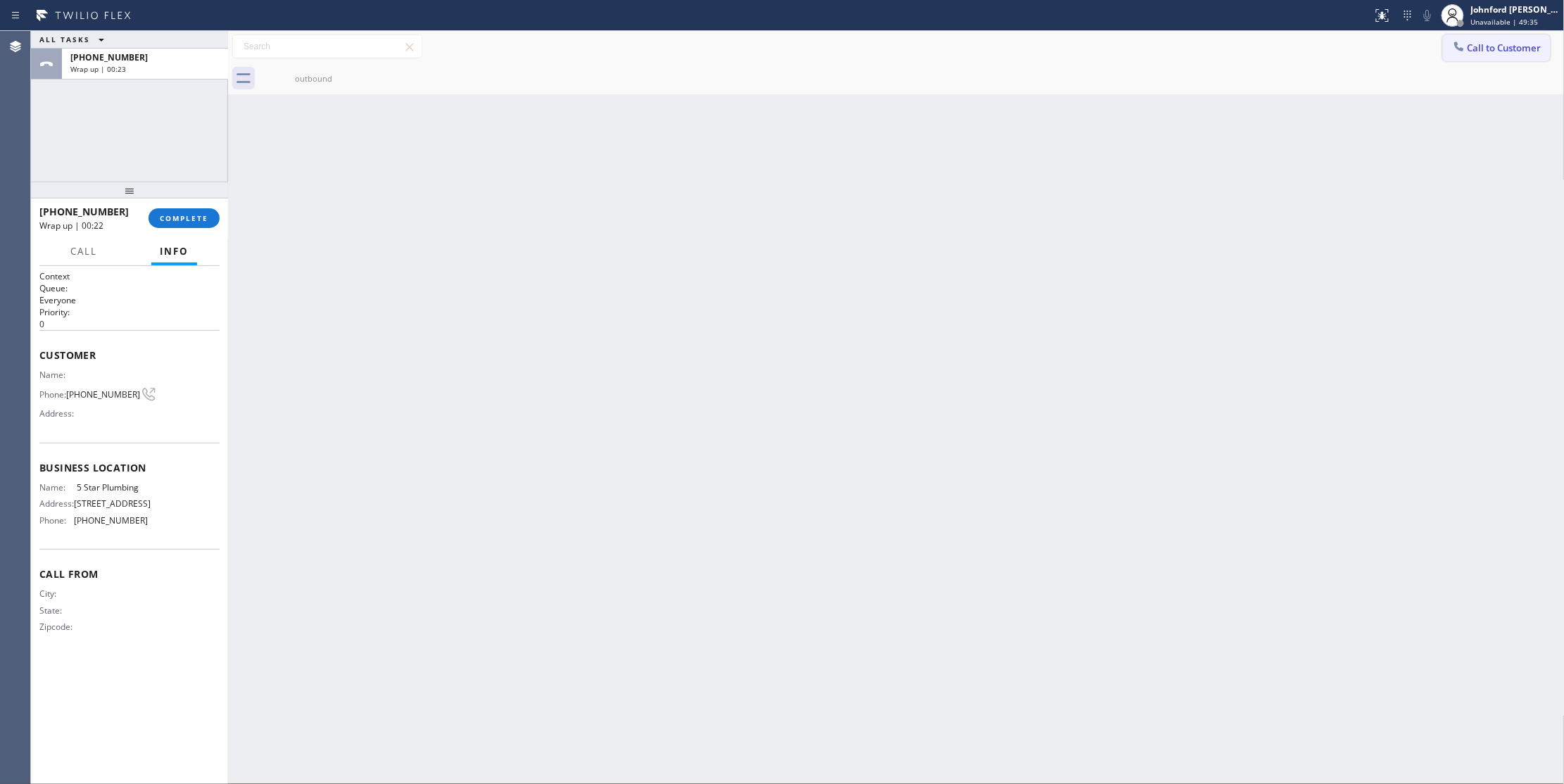
click at [1493, 48] on span "Call to Customer" at bounding box center [1504, 47] width 74 height 13
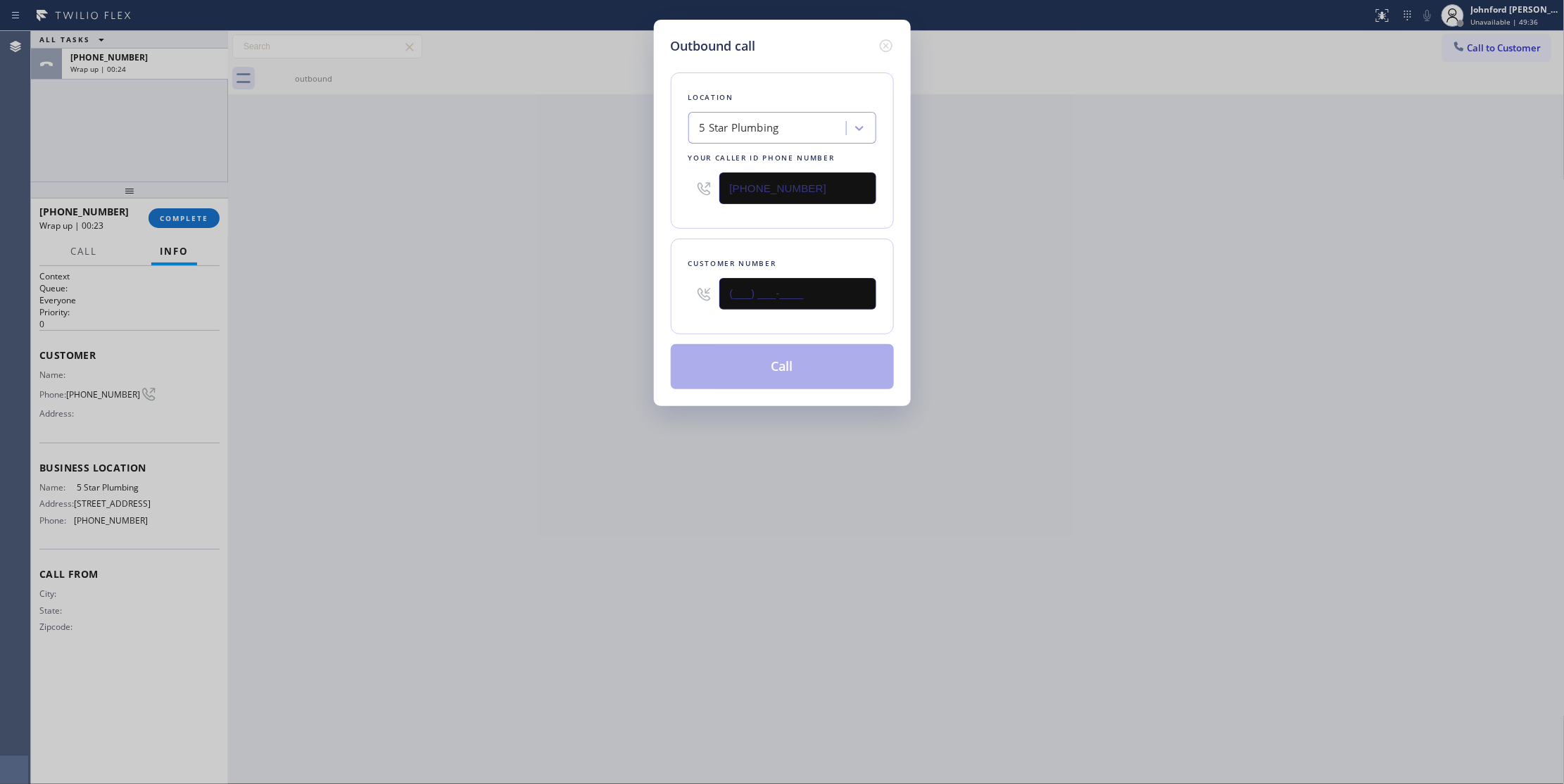
drag, startPoint x: 798, startPoint y: 286, endPoint x: 601, endPoint y: 298, distance: 197.4
click at [642, 305] on div "Outbound call Location 5 Star Plumbing Your caller id phone number [PHONE_NUMBE…" at bounding box center [782, 392] width 1564 height 784
paste input "213) 997-8446"
type input "[PHONE_NUMBER]"
click at [601, 298] on div "Outbound call Location 5 Star Plumbing Your caller id phone number [PHONE_NUMBE…" at bounding box center [782, 392] width 1564 height 784
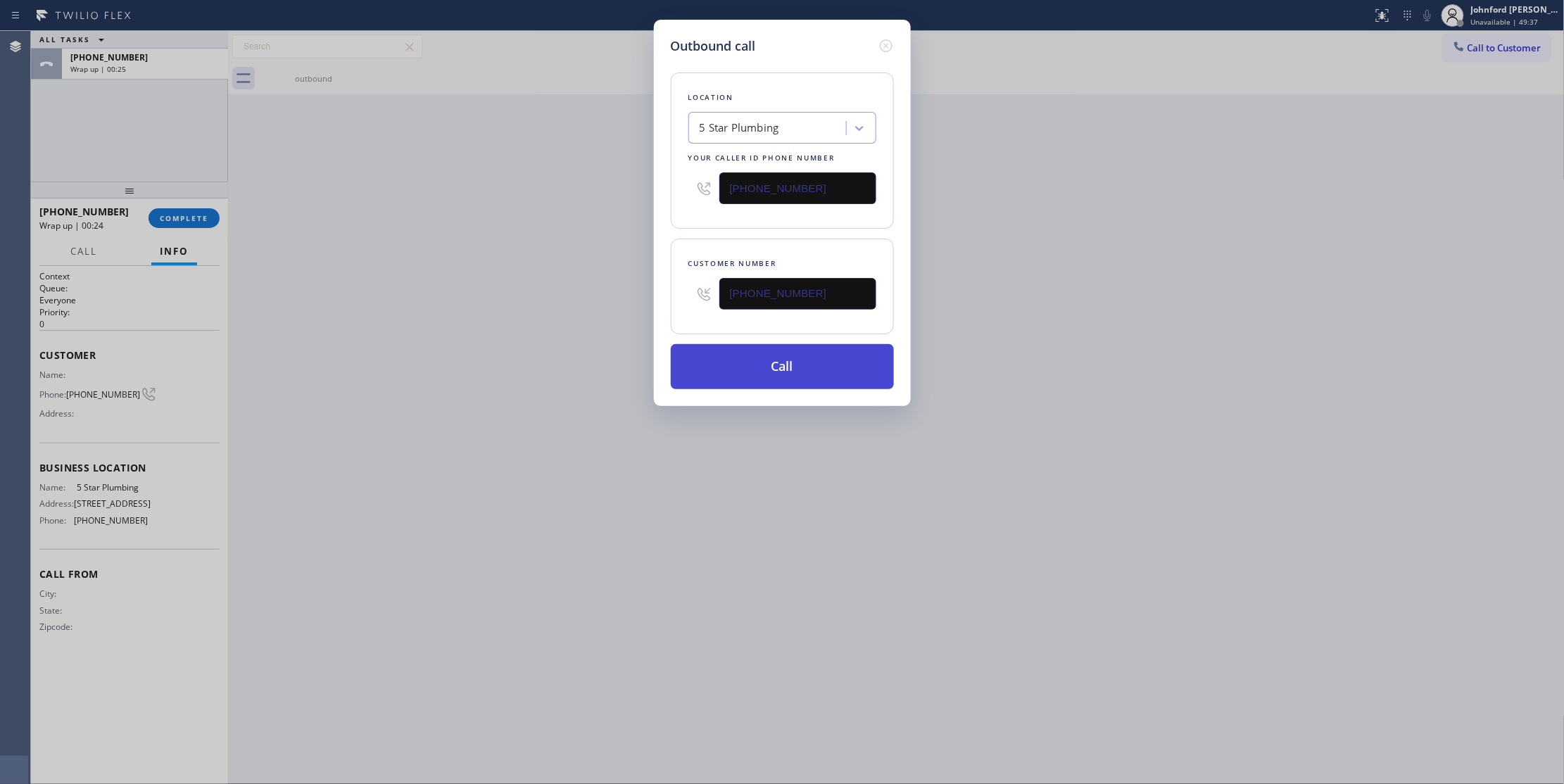
click at [718, 380] on button "Call" at bounding box center [782, 366] width 223 height 45
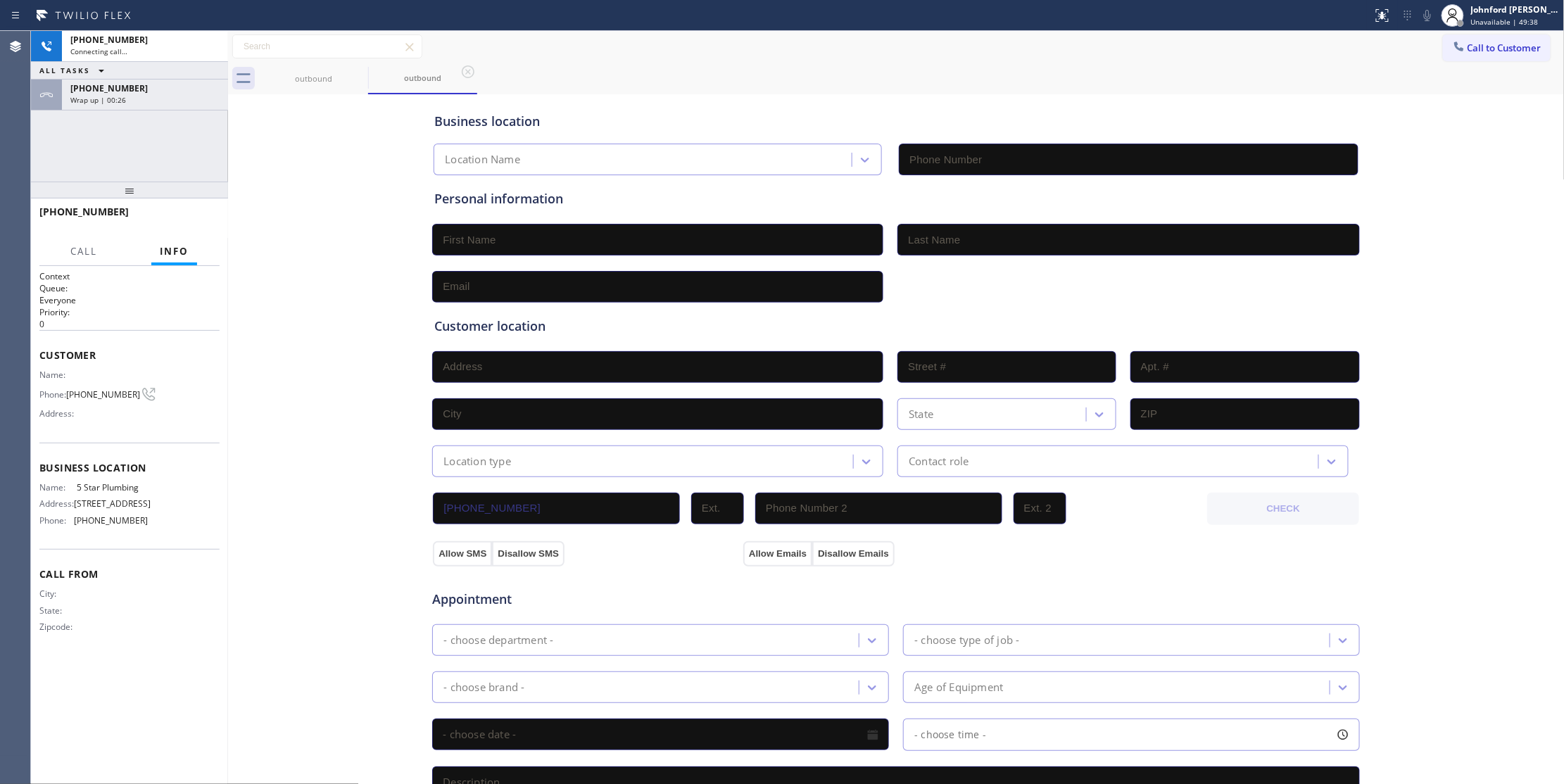
type input "[PHONE_NUMBER]"
click at [173, 98] on div "Wrap up | 00:26" at bounding box center [145, 99] width 149 height 10
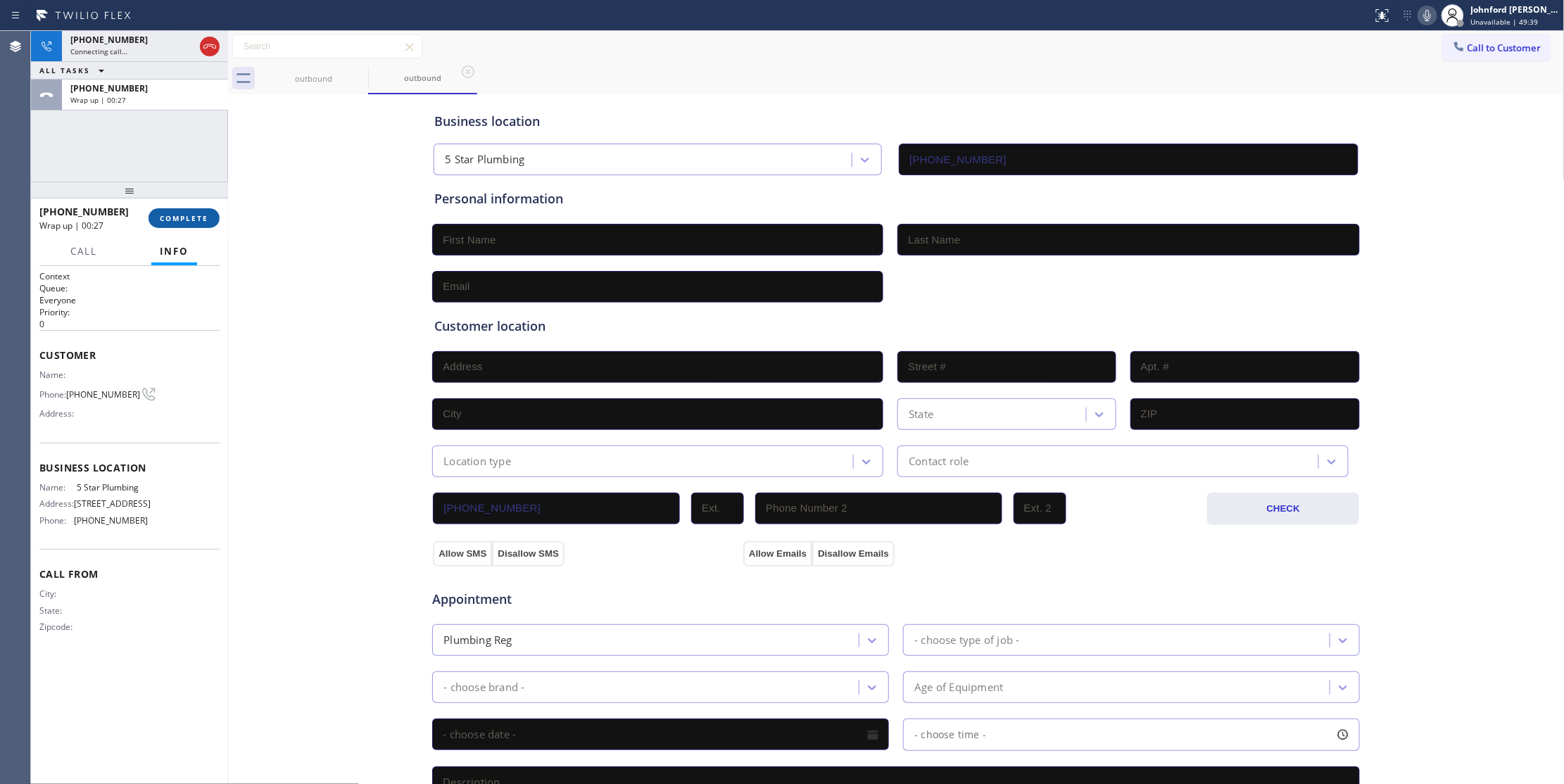
click at [192, 211] on button "COMPLETE" at bounding box center [185, 218] width 71 height 19
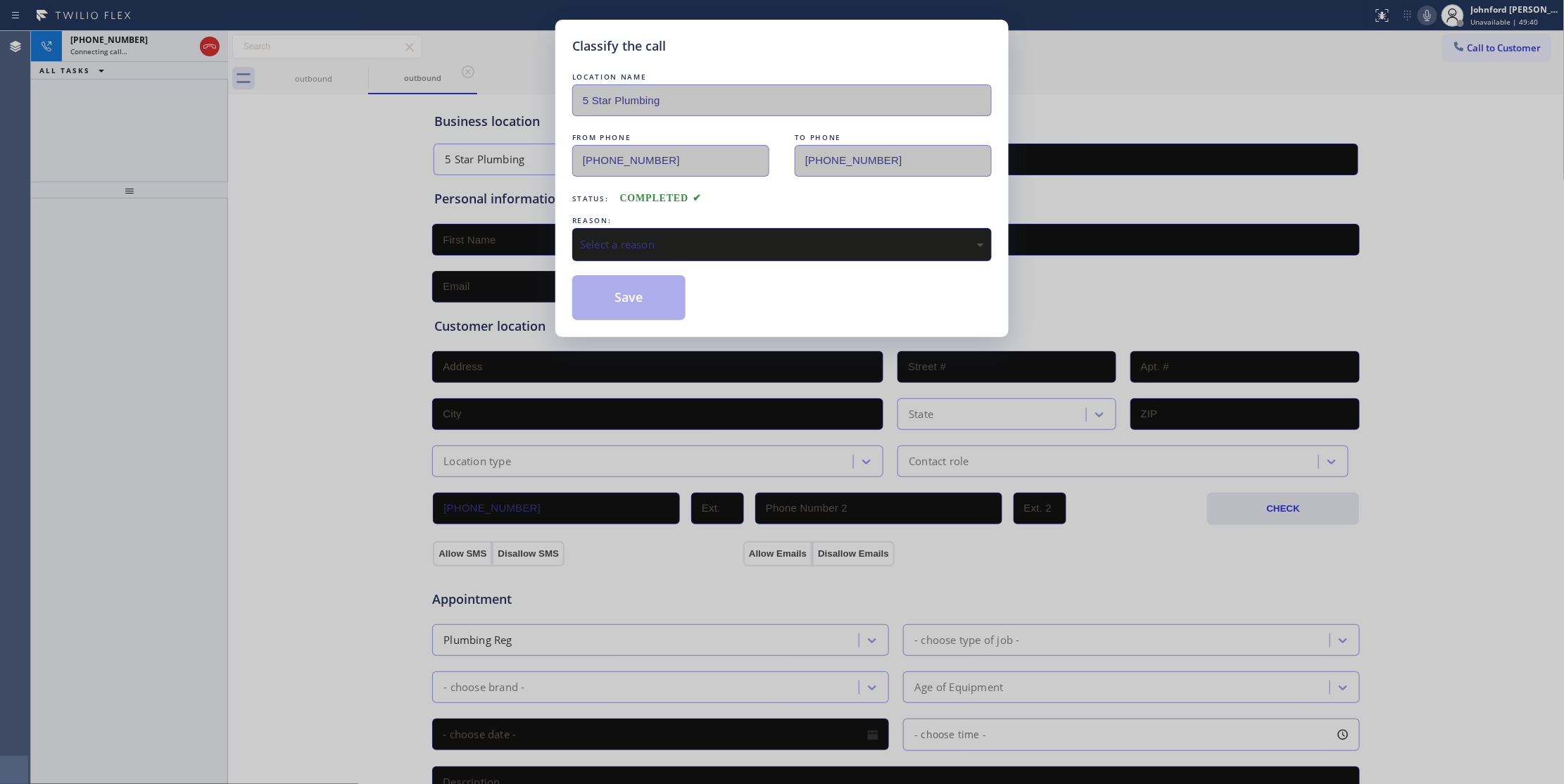
click at [699, 245] on div "Select a reason" at bounding box center [782, 244] width 404 height 16
click at [621, 281] on button "Save" at bounding box center [628, 297] width 113 height 45
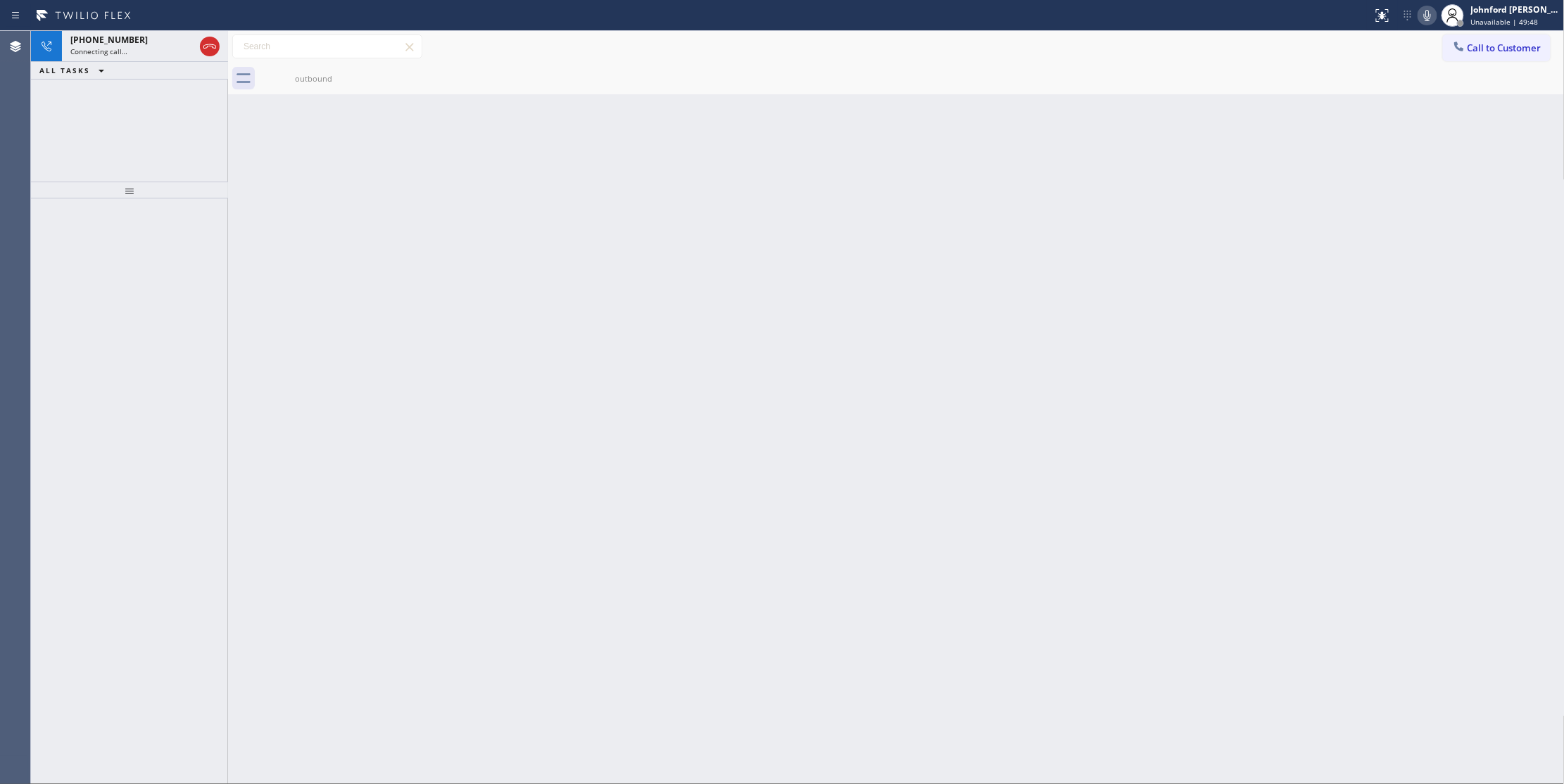
click at [198, 86] on div "[PHONE_NUMBER] Connecting call… ALL TASKS ALL TASKS ACTIVE TASKS TASKS IN WRAP …" at bounding box center [129, 106] width 197 height 151
click at [182, 50] on div "Connecting call…" at bounding box center [132, 51] width 124 height 10
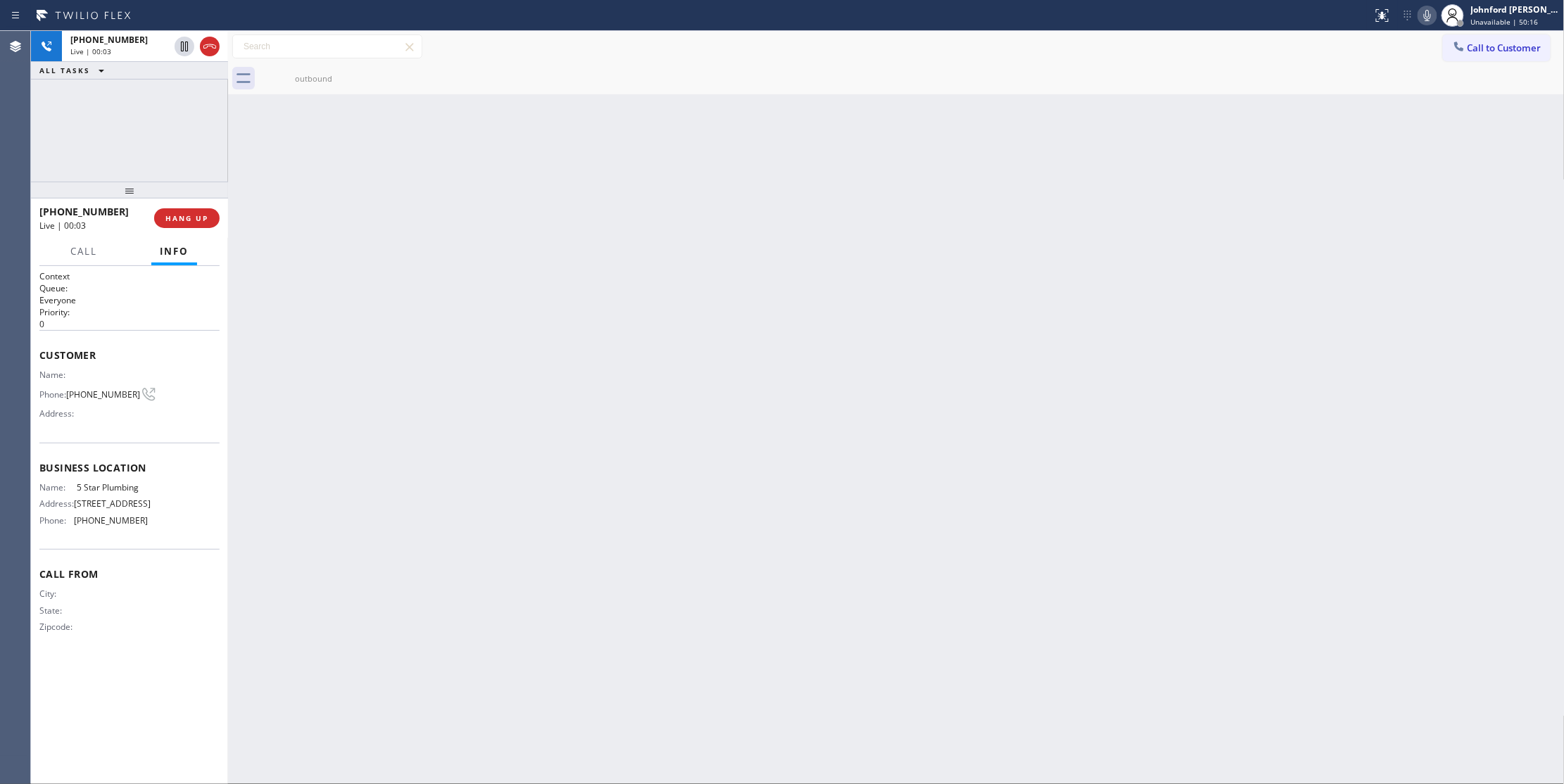
click at [100, 395] on span "[PHONE_NUMBER]" at bounding box center [102, 394] width 74 height 11
click at [188, 225] on button "HANG UP" at bounding box center [187, 218] width 66 height 19
click at [1482, 45] on span "Call to Customer" at bounding box center [1504, 47] width 74 height 13
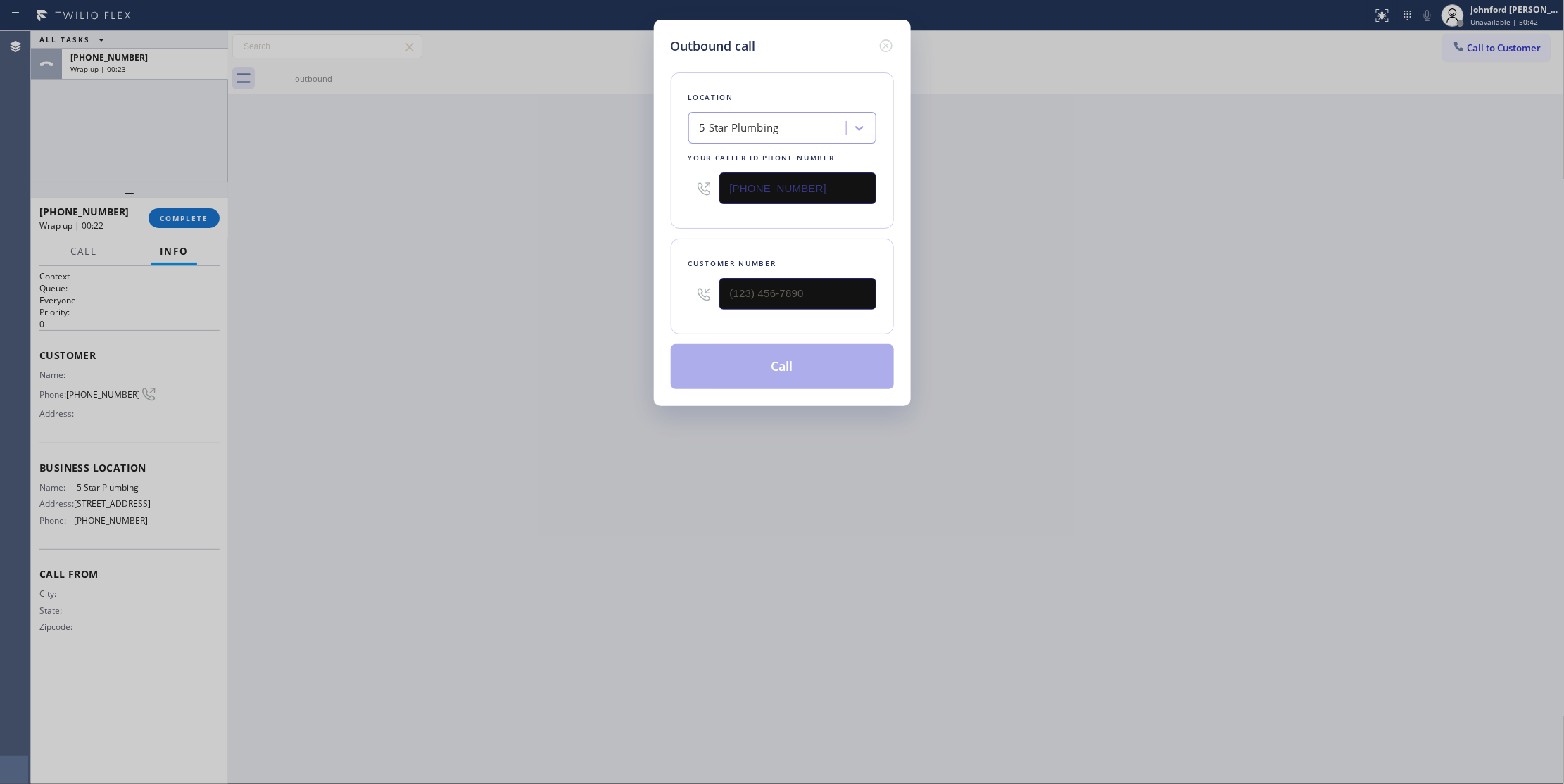
drag, startPoint x: 795, startPoint y: 273, endPoint x: 629, endPoint y: 296, distance: 167.6
click at [629, 296] on div "Outbound call Location 5 Star Plumbing Your caller id phone number [PHONE_NUMBE…" at bounding box center [782, 392] width 1564 height 784
click at [761, 295] on input "(___) ___-____" at bounding box center [798, 294] width 156 height 32
paste input "510) 717-8977"
type input "[PHONE_NUMBER]"
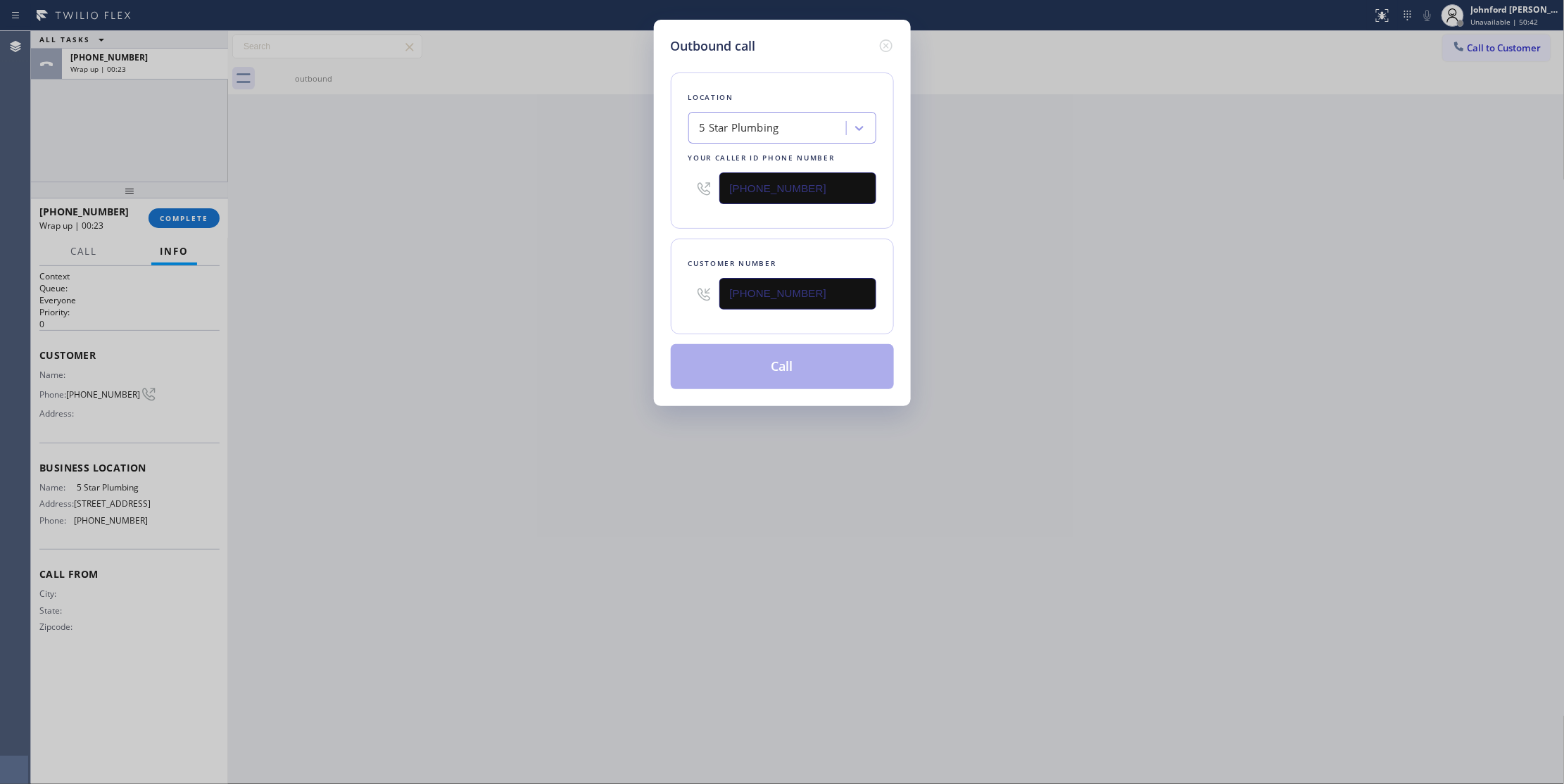
drag, startPoint x: 493, startPoint y: 273, endPoint x: 770, endPoint y: 355, distance: 288.9
click at [492, 273] on div "Outbound call Location 5 Star Plumbing Your caller id phone number [PHONE_NUMBE…" at bounding box center [782, 392] width 1564 height 784
click at [772, 356] on button "Call" at bounding box center [782, 366] width 223 height 45
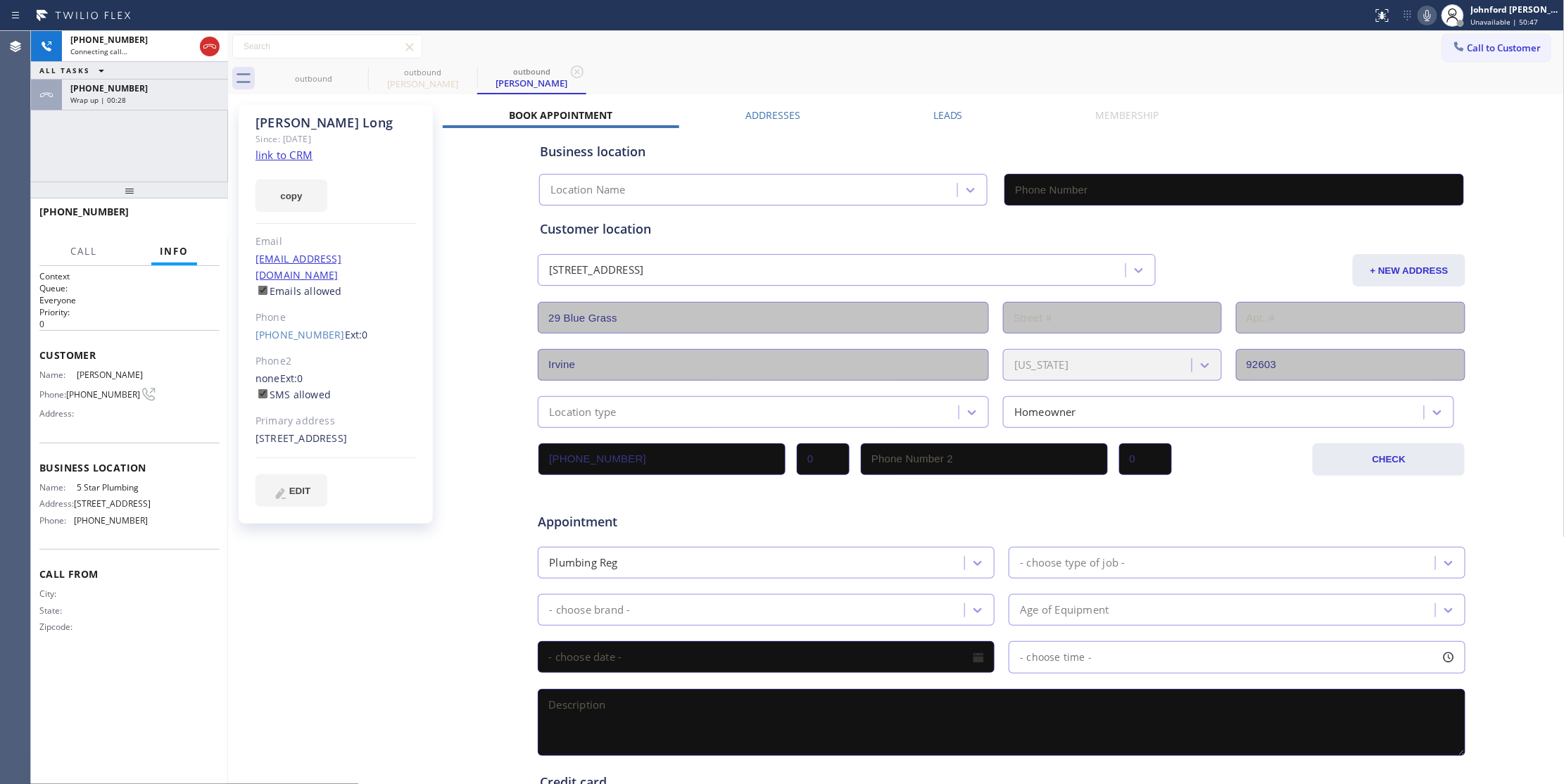
type input "[PHONE_NUMBER]"
click at [195, 105] on div "[PHONE_NUMBER] Wrap up | 00:29" at bounding box center [142, 95] width 160 height 31
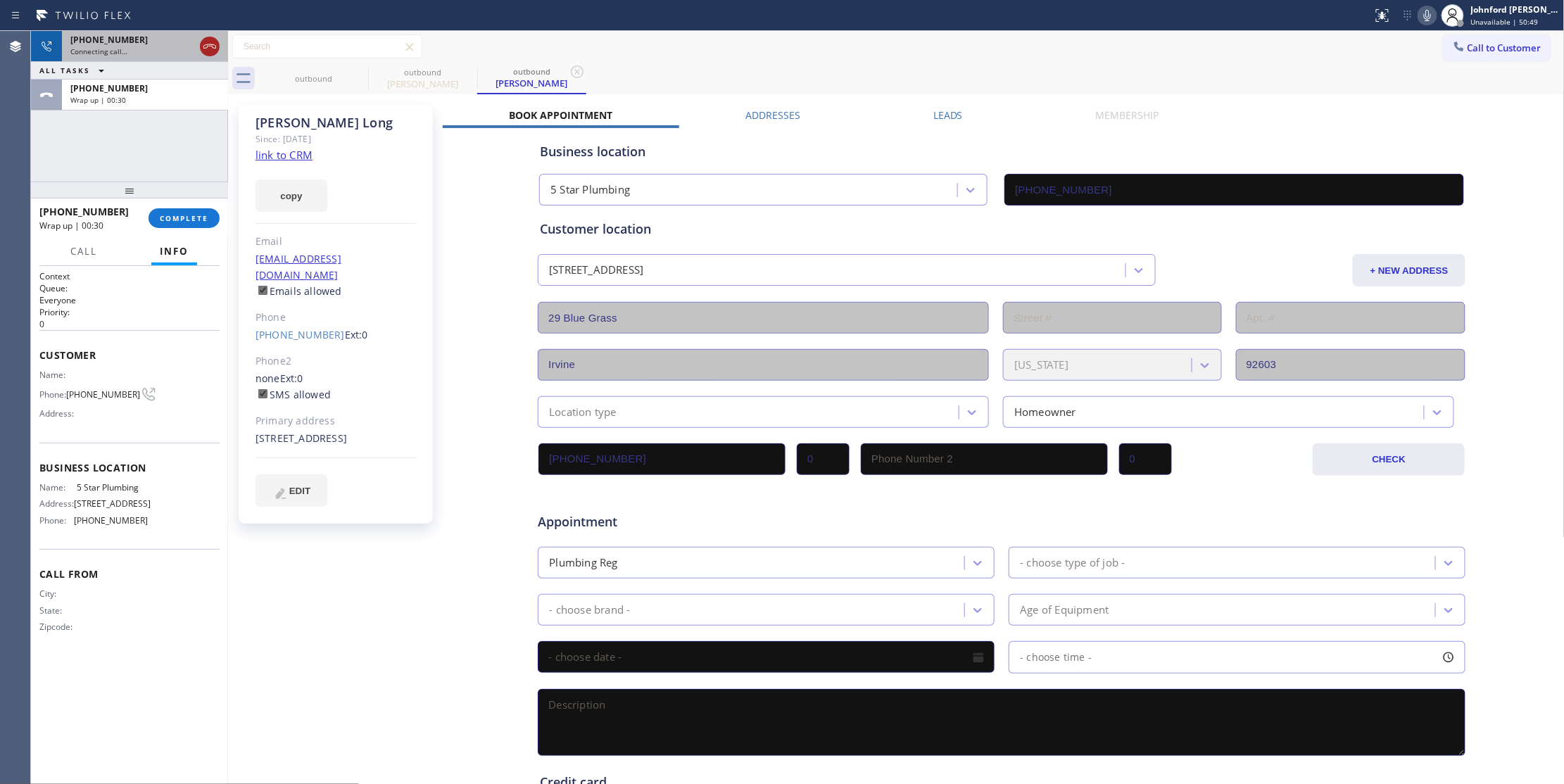
click at [209, 48] on icon at bounding box center [209, 45] width 16 height 16
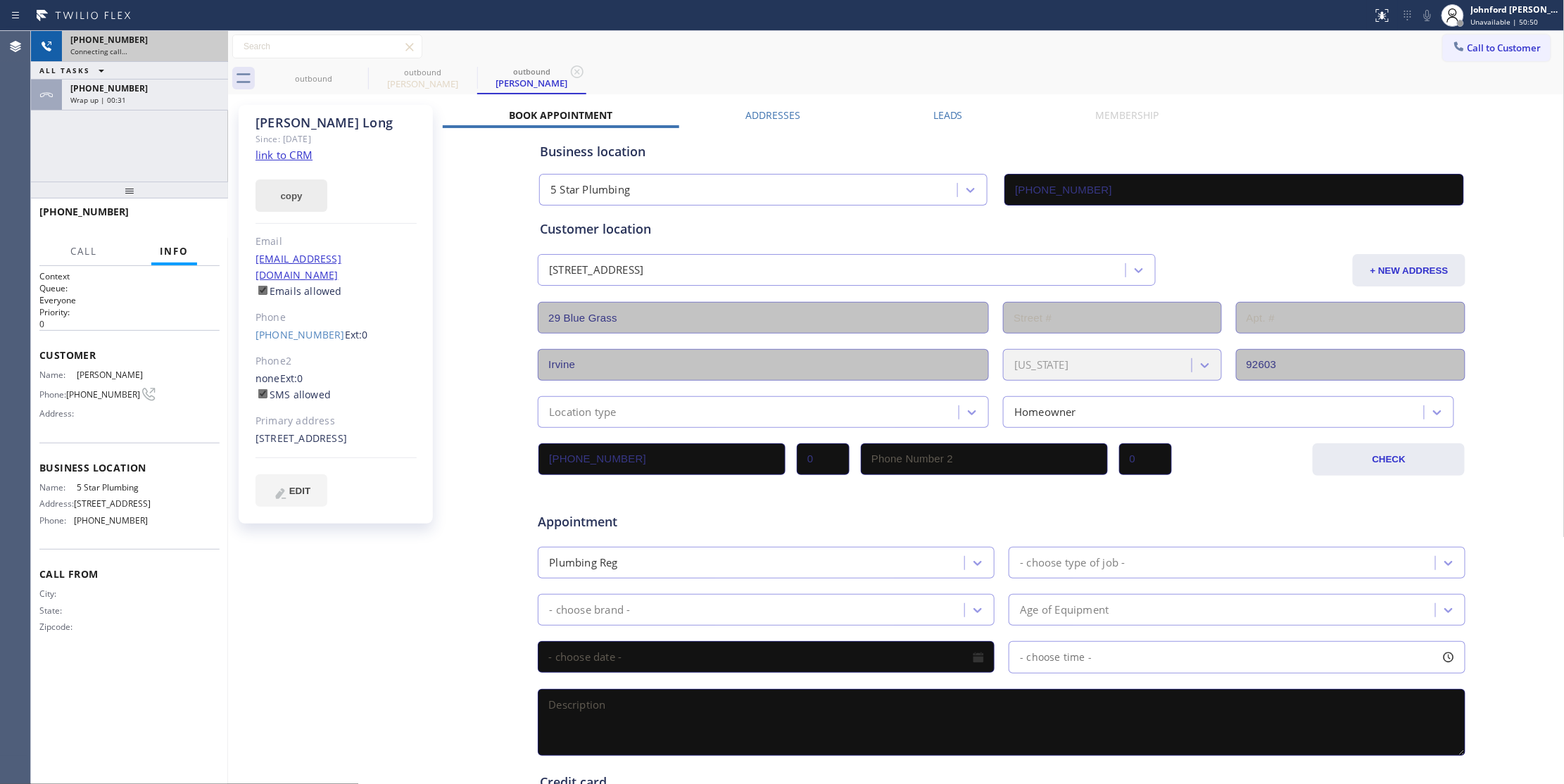
click at [288, 198] on button "copy" at bounding box center [291, 196] width 71 height 33
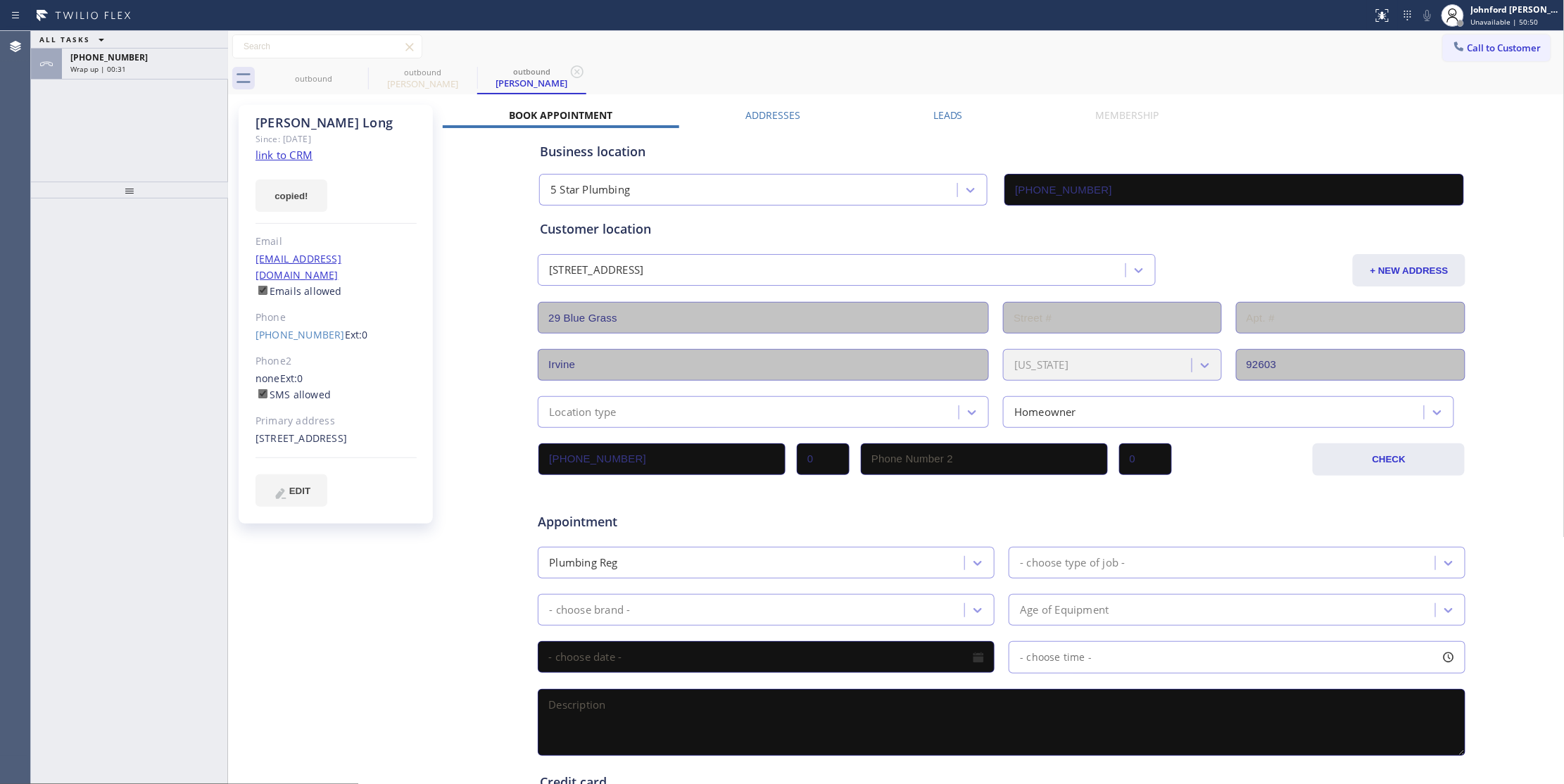
click at [295, 159] on link "link to CRM" at bounding box center [283, 154] width 57 height 14
click at [1467, 46] on span "Call to Customer" at bounding box center [1504, 47] width 74 height 13
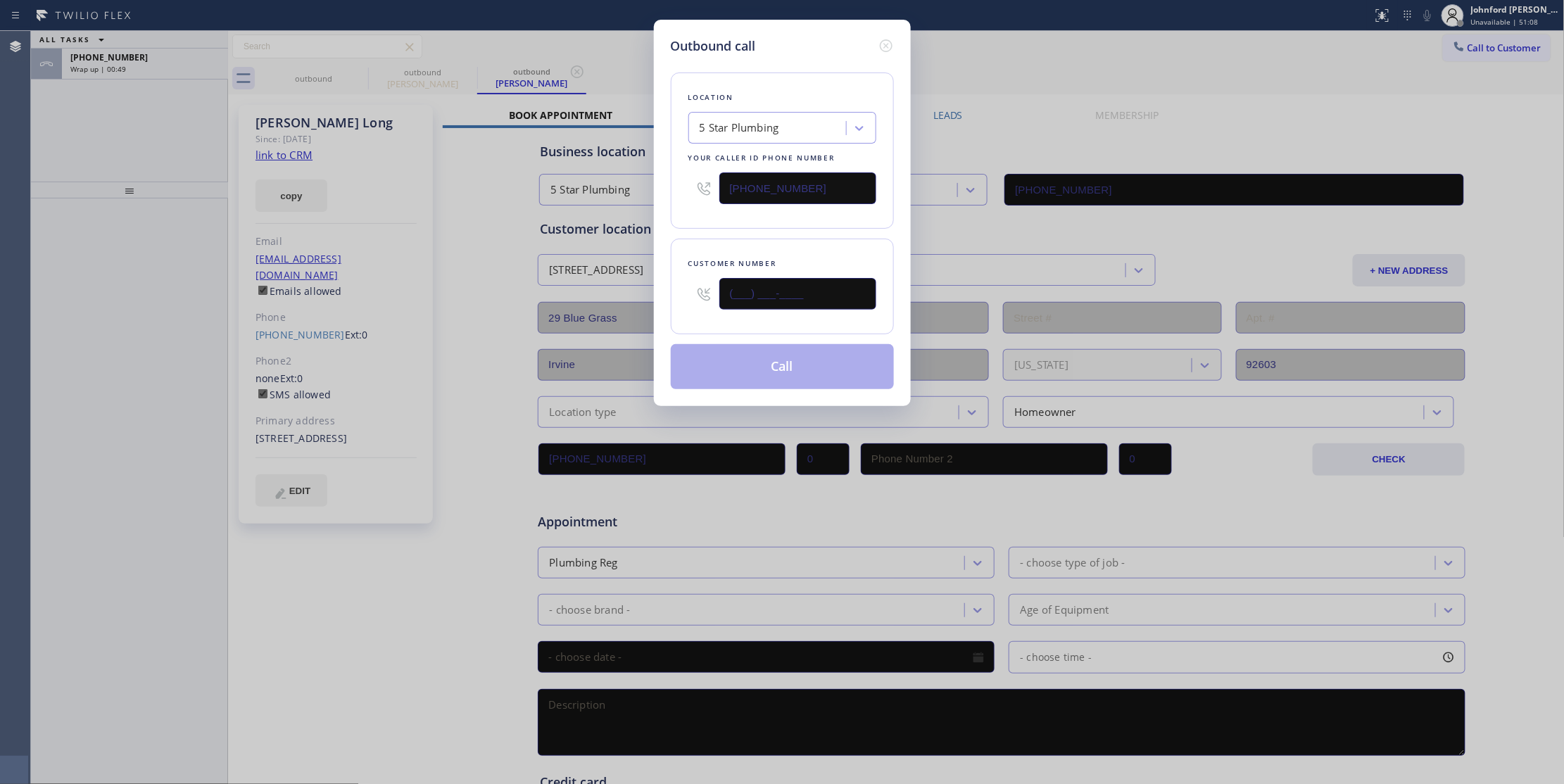
drag, startPoint x: 807, startPoint y: 298, endPoint x: 609, endPoint y: 310, distance: 198.4
click at [632, 313] on div "Outbound call Location 5 Star Plumbing Your caller id phone number [PHONE_NUMBE…" at bounding box center [782, 392] width 1564 height 784
paste input "844) 496-6394"
type input "[PHONE_NUMBER]"
click at [732, 364] on button "Call" at bounding box center [782, 366] width 223 height 45
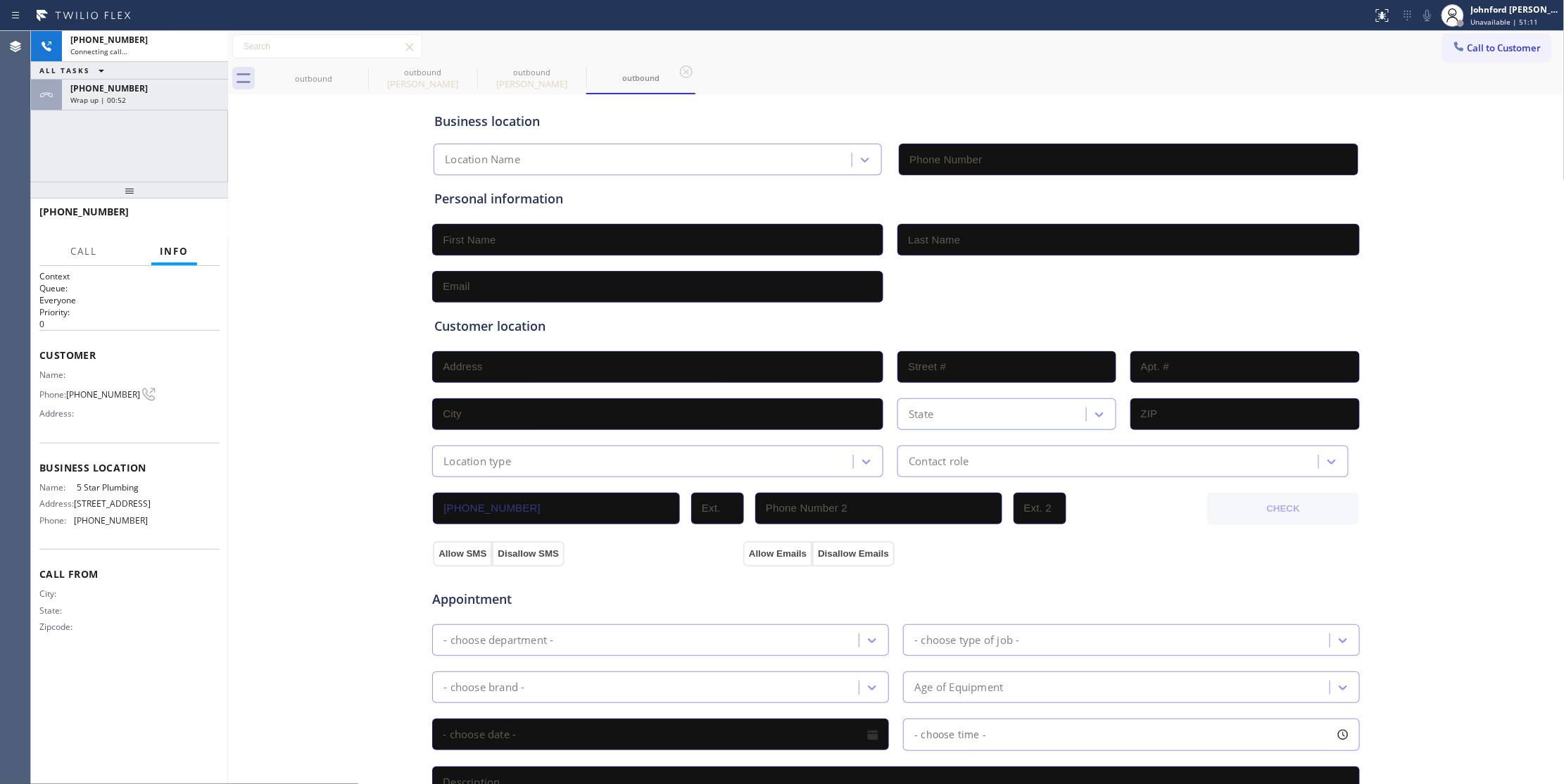
type input "[PHONE_NUMBER]"
click at [352, 79] on icon at bounding box center [358, 71] width 16 height 16
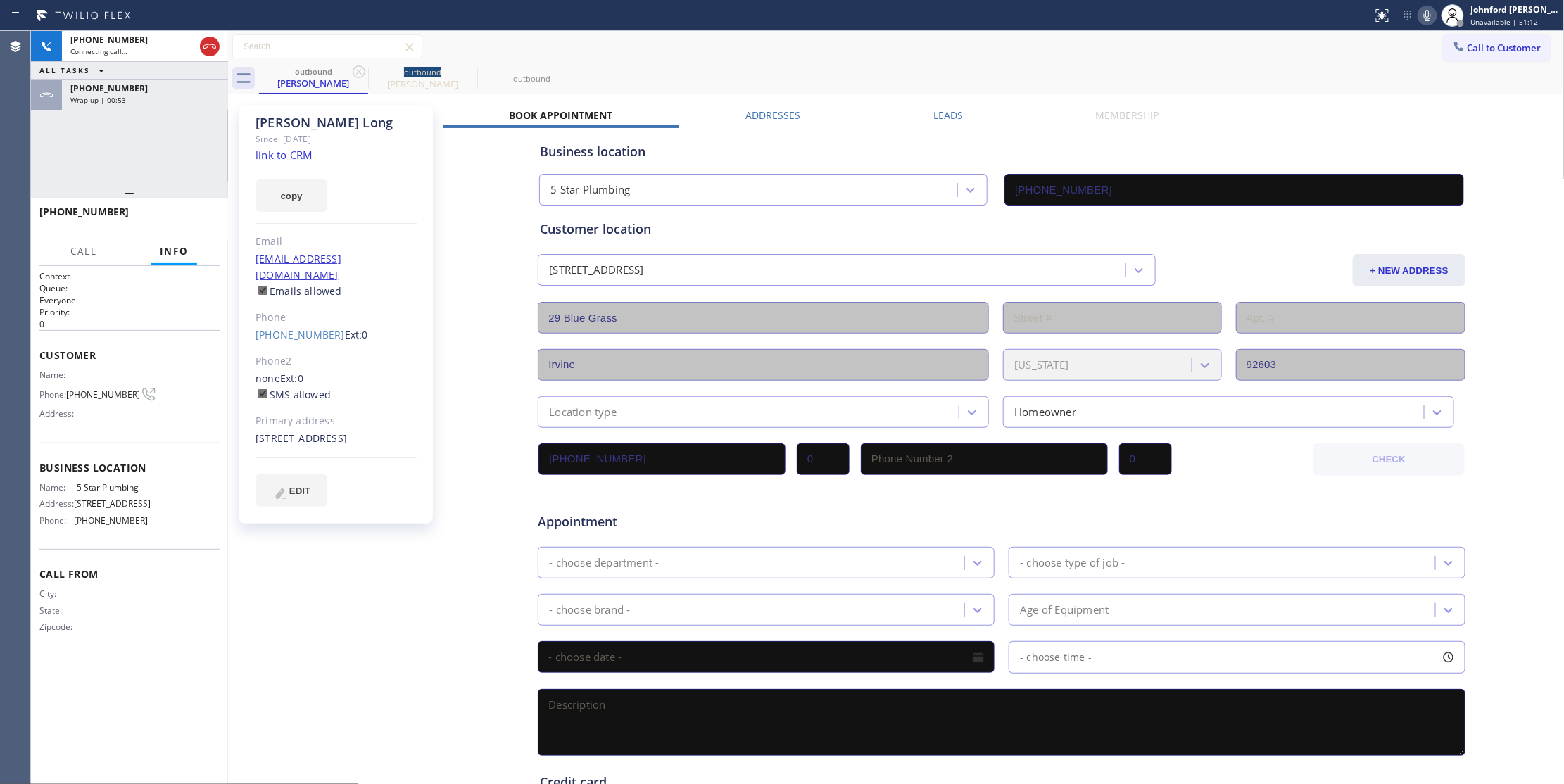
click at [352, 79] on icon at bounding box center [358, 71] width 16 height 16
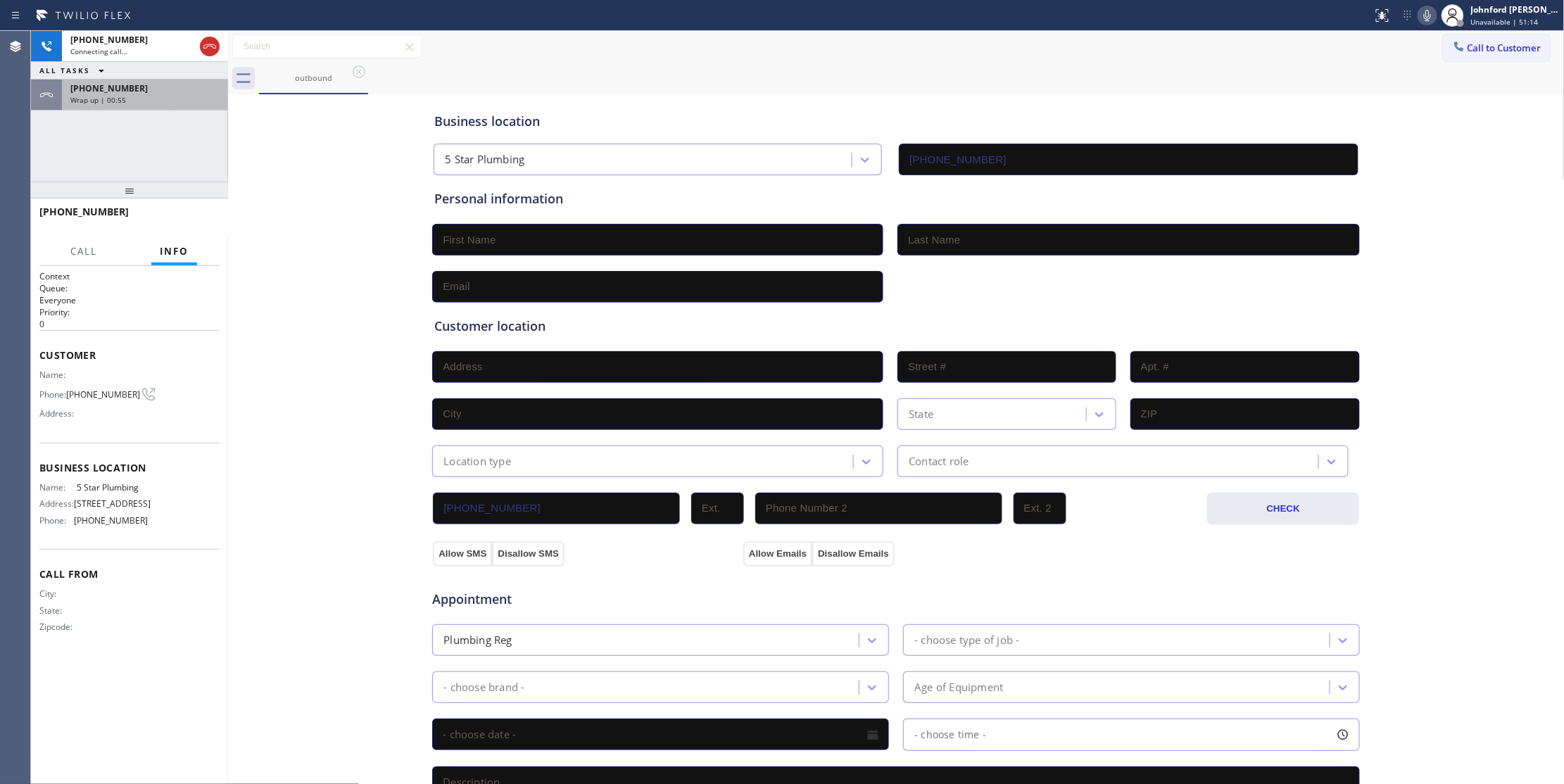
click at [128, 97] on div "Wrap up | 00:55" at bounding box center [145, 99] width 149 height 10
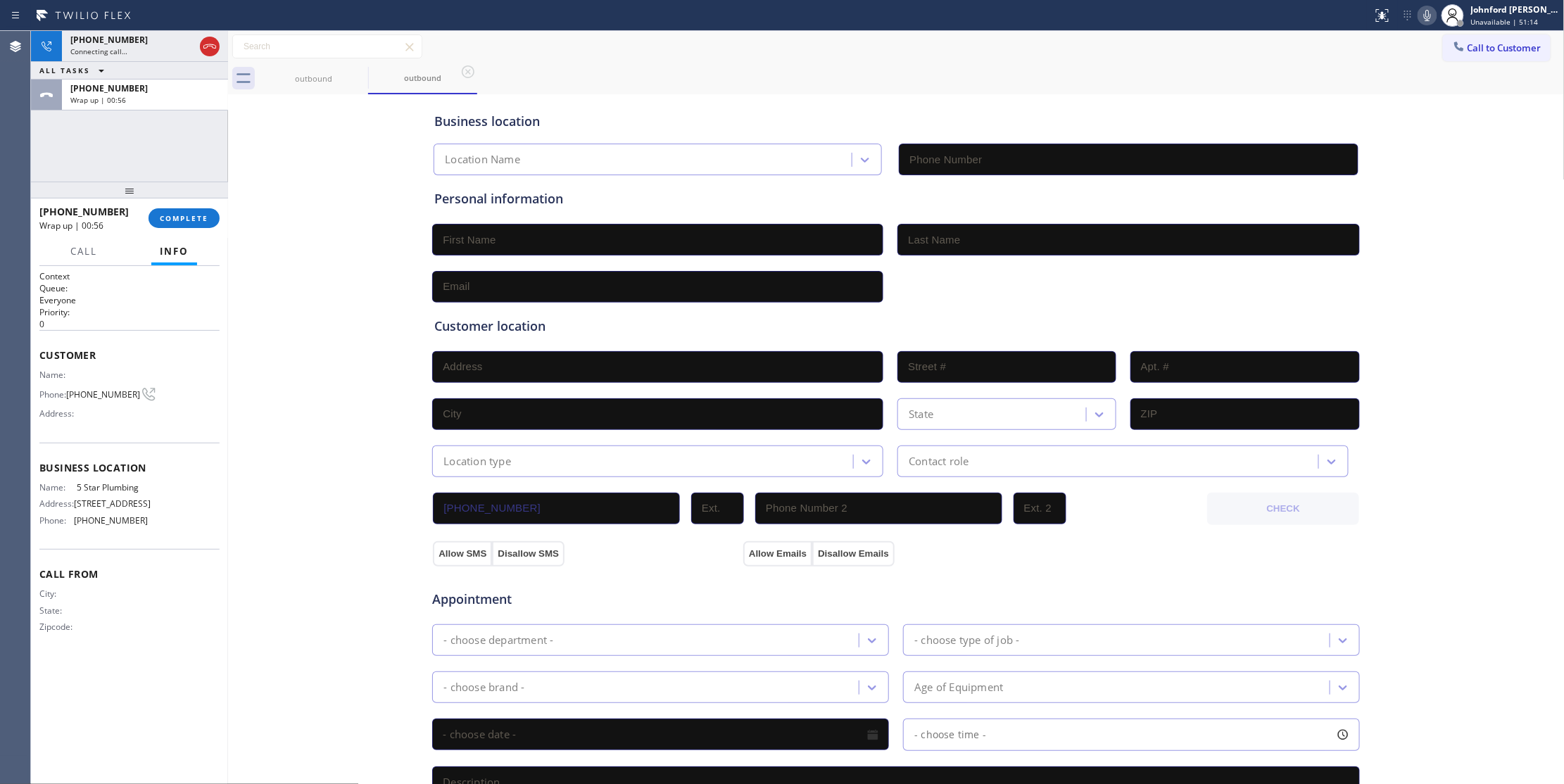
type input "[PHONE_NUMBER]"
click at [198, 206] on div "[PHONE_NUMBER] Wrap up | 00:56 COMPLETE" at bounding box center [129, 218] width 181 height 37
click at [197, 213] on span "COMPLETE" at bounding box center [184, 218] width 48 height 10
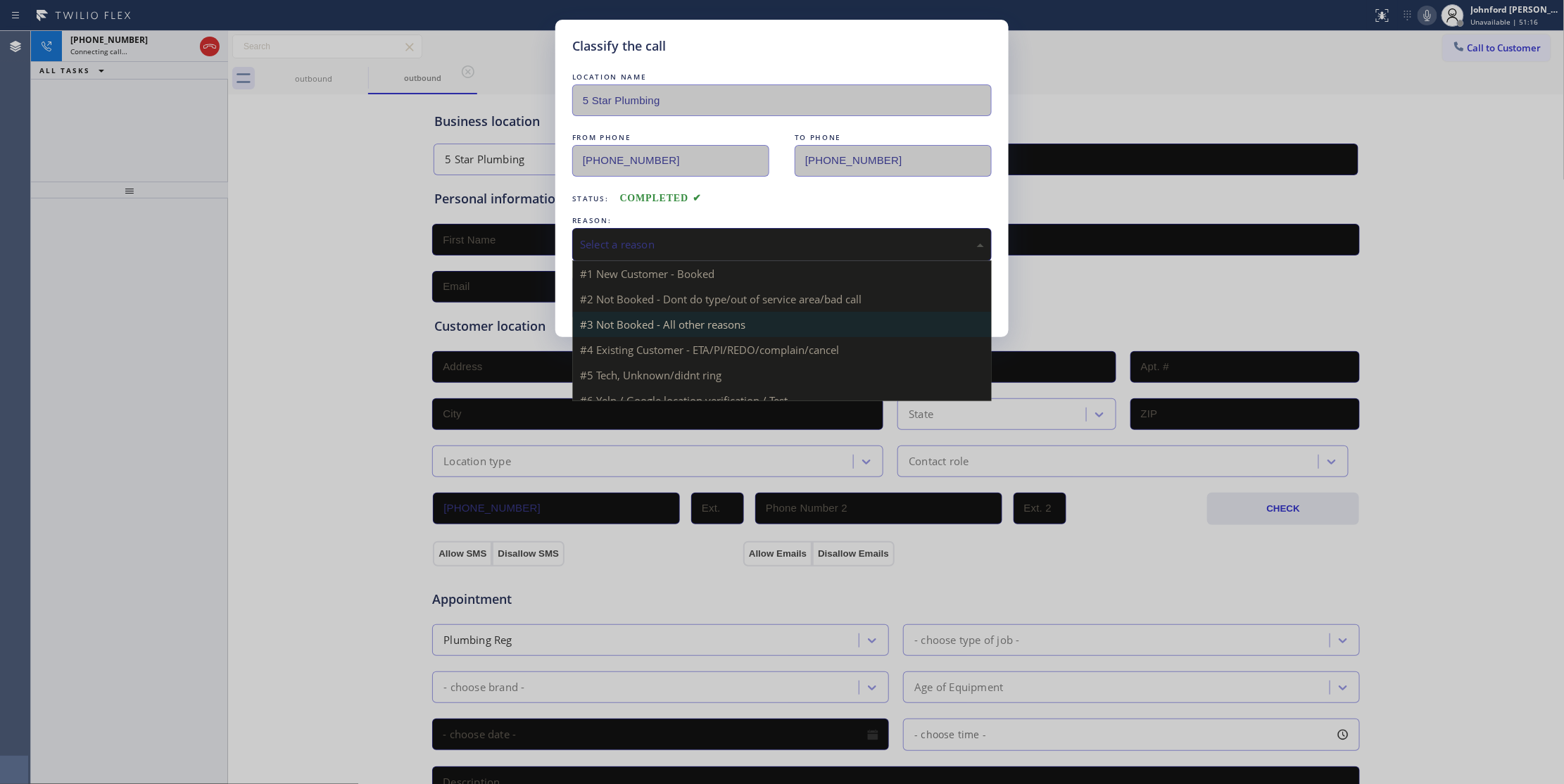
drag, startPoint x: 671, startPoint y: 237, endPoint x: 708, endPoint y: 301, distance: 73.9
click at [673, 237] on div "Select a reason" at bounding box center [782, 244] width 404 height 16
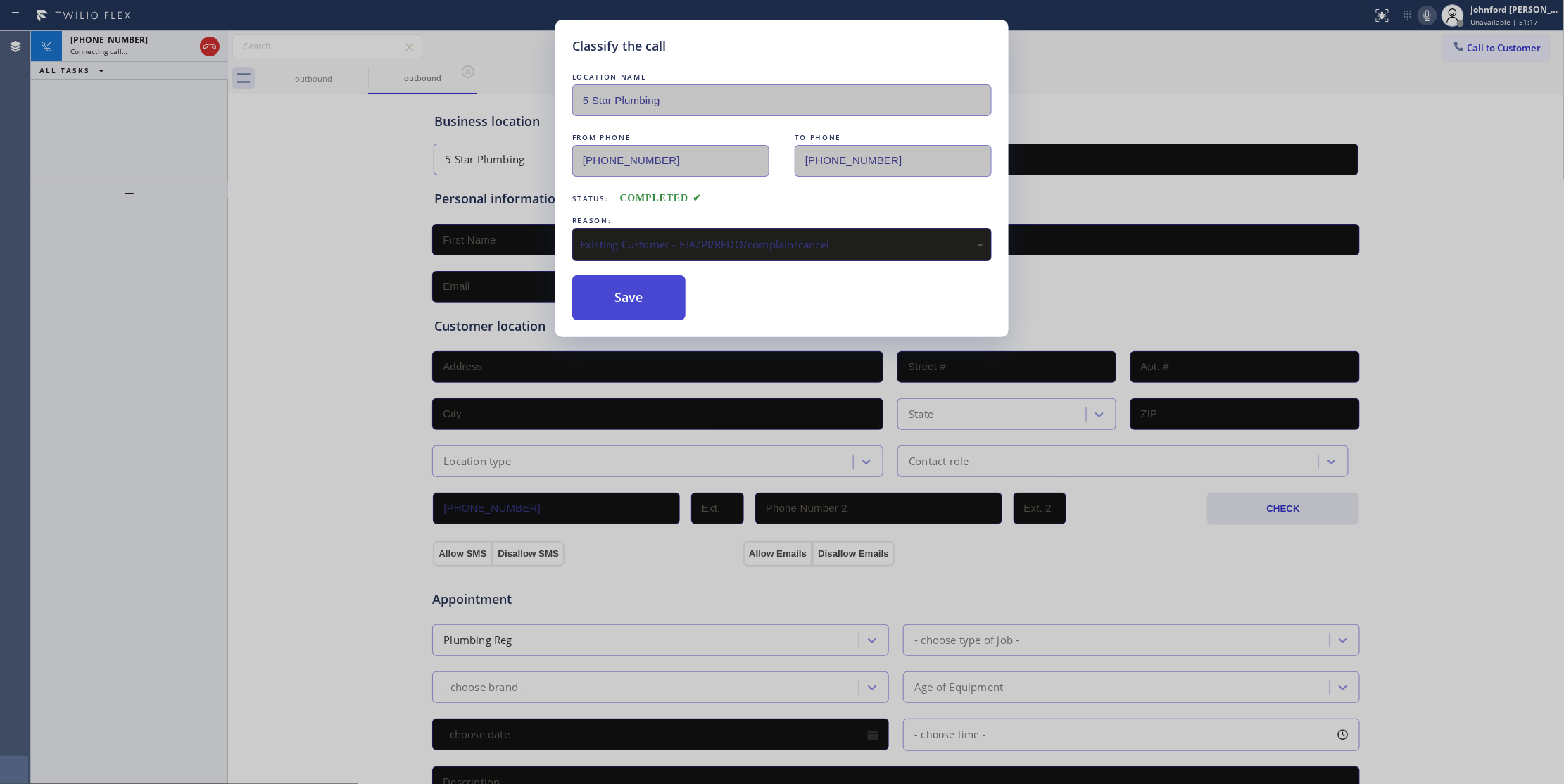
click at [635, 296] on button "Save" at bounding box center [628, 297] width 113 height 45
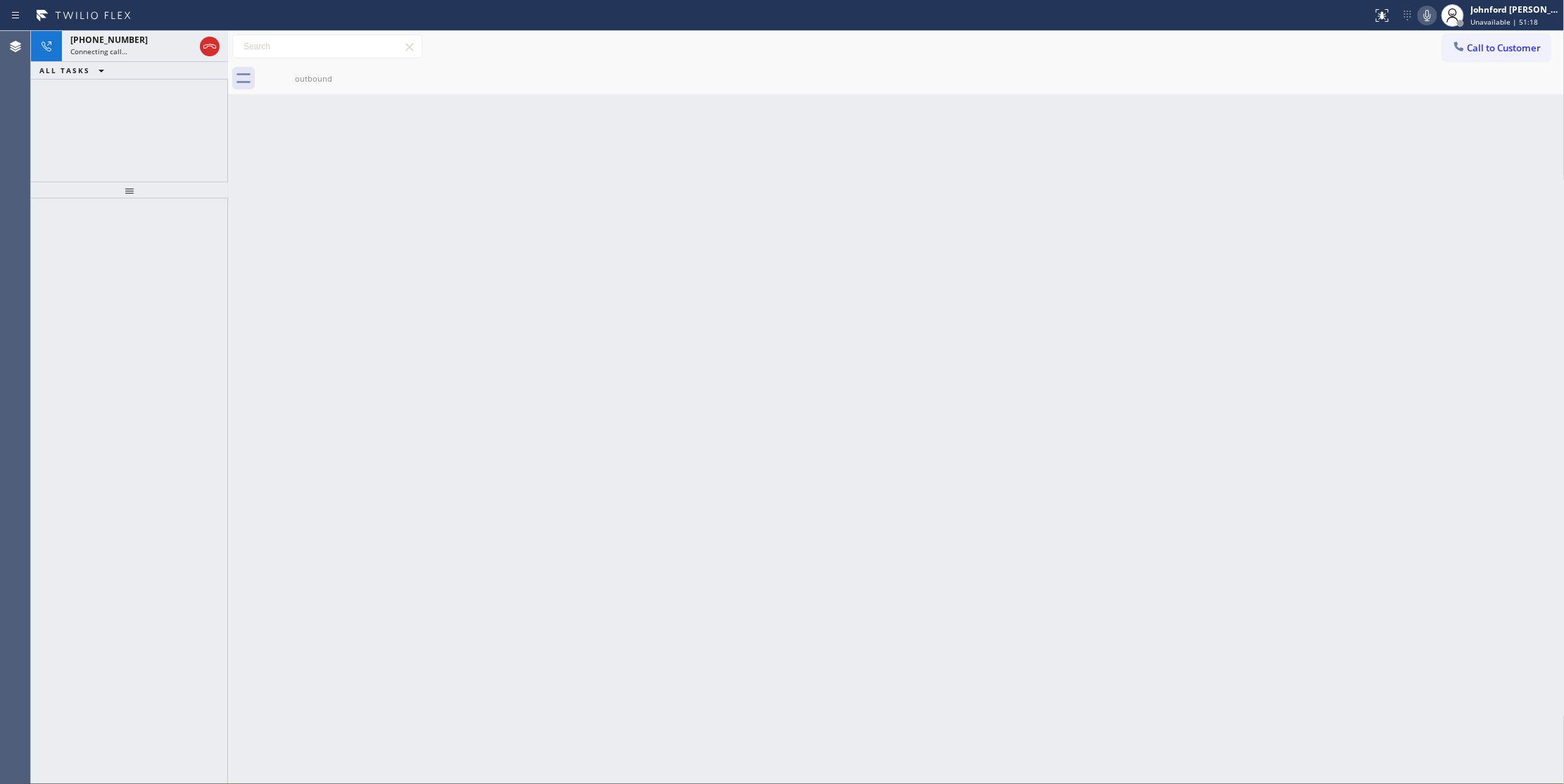
click at [114, 45] on span "[PHONE_NUMBER]" at bounding box center [109, 40] width 77 height 12
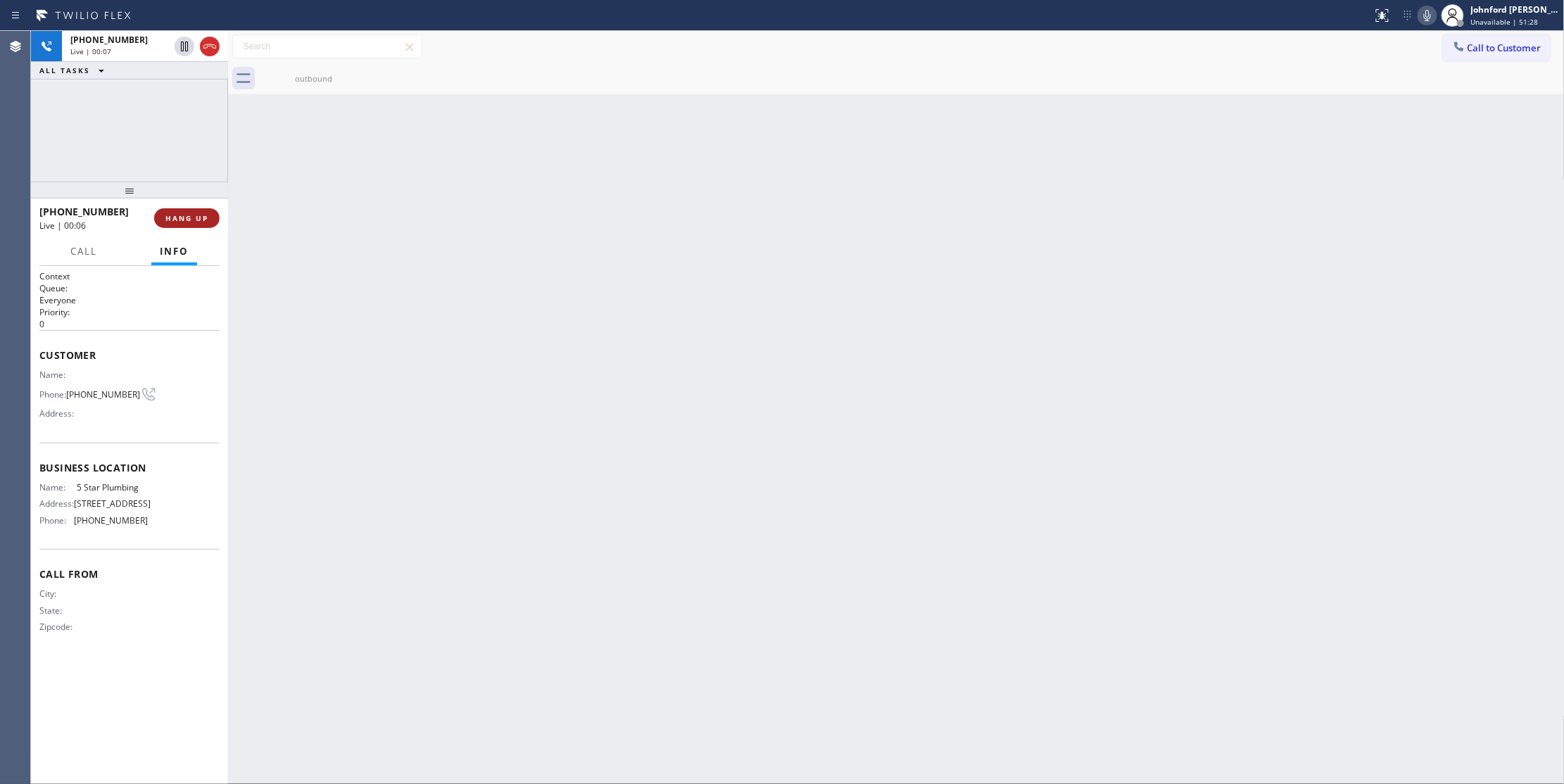
click at [178, 214] on span "HANG UP" at bounding box center [186, 218] width 43 height 10
click at [1480, 46] on span "Call to Customer" at bounding box center [1504, 47] width 74 height 13
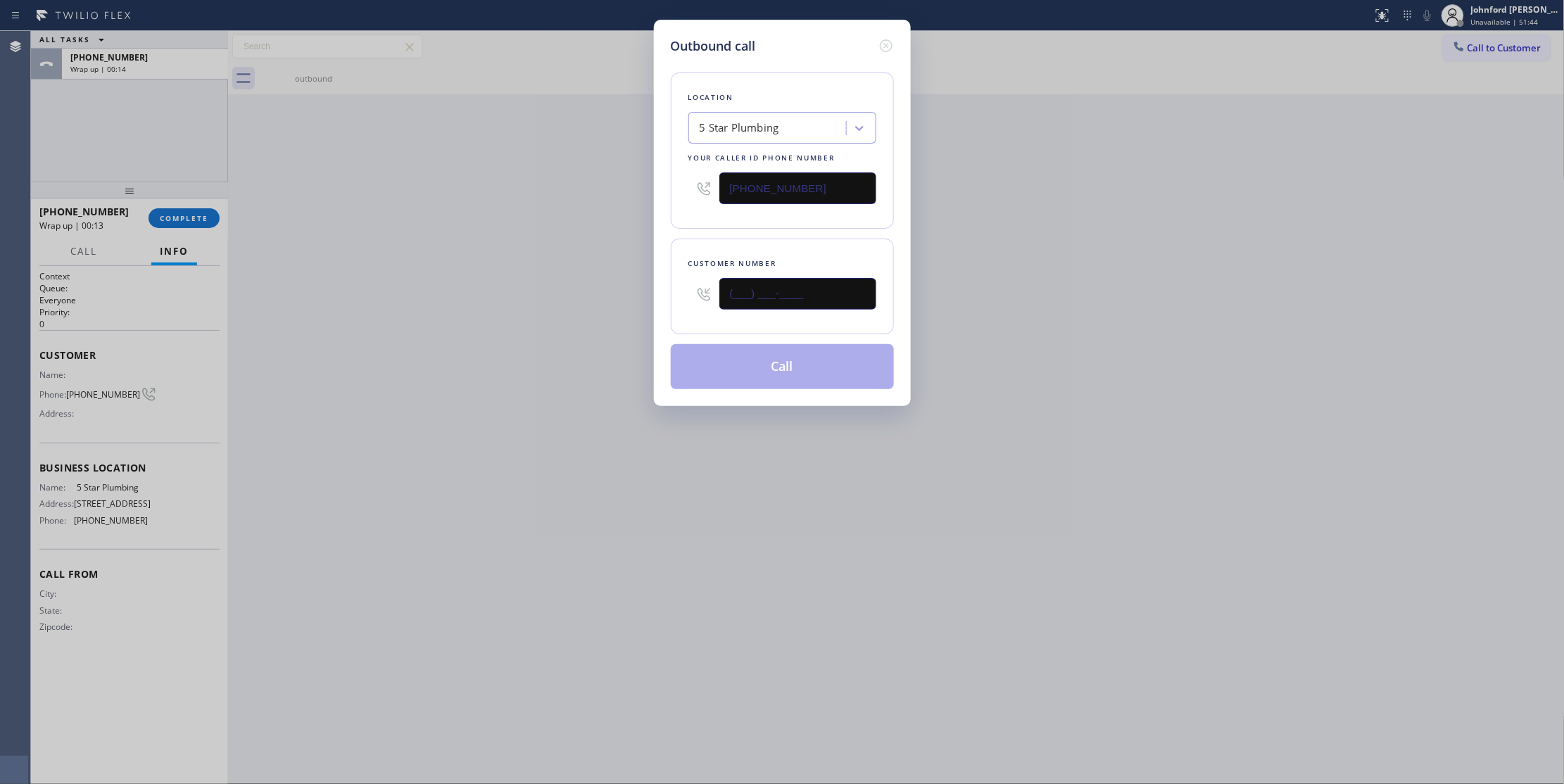
drag, startPoint x: 726, startPoint y: 311, endPoint x: 566, endPoint y: 322, distance: 160.4
click at [670, 317] on div "Customer number (___) ___-____" at bounding box center [782, 286] width 223 height 96
paste input "619) 205-7484"
type input "[PHONE_NUMBER]"
click at [530, 317] on div "Outbound call Location 5 Star Plumbing Your caller id phone number [PHONE_NUMBE…" at bounding box center [782, 392] width 1564 height 784
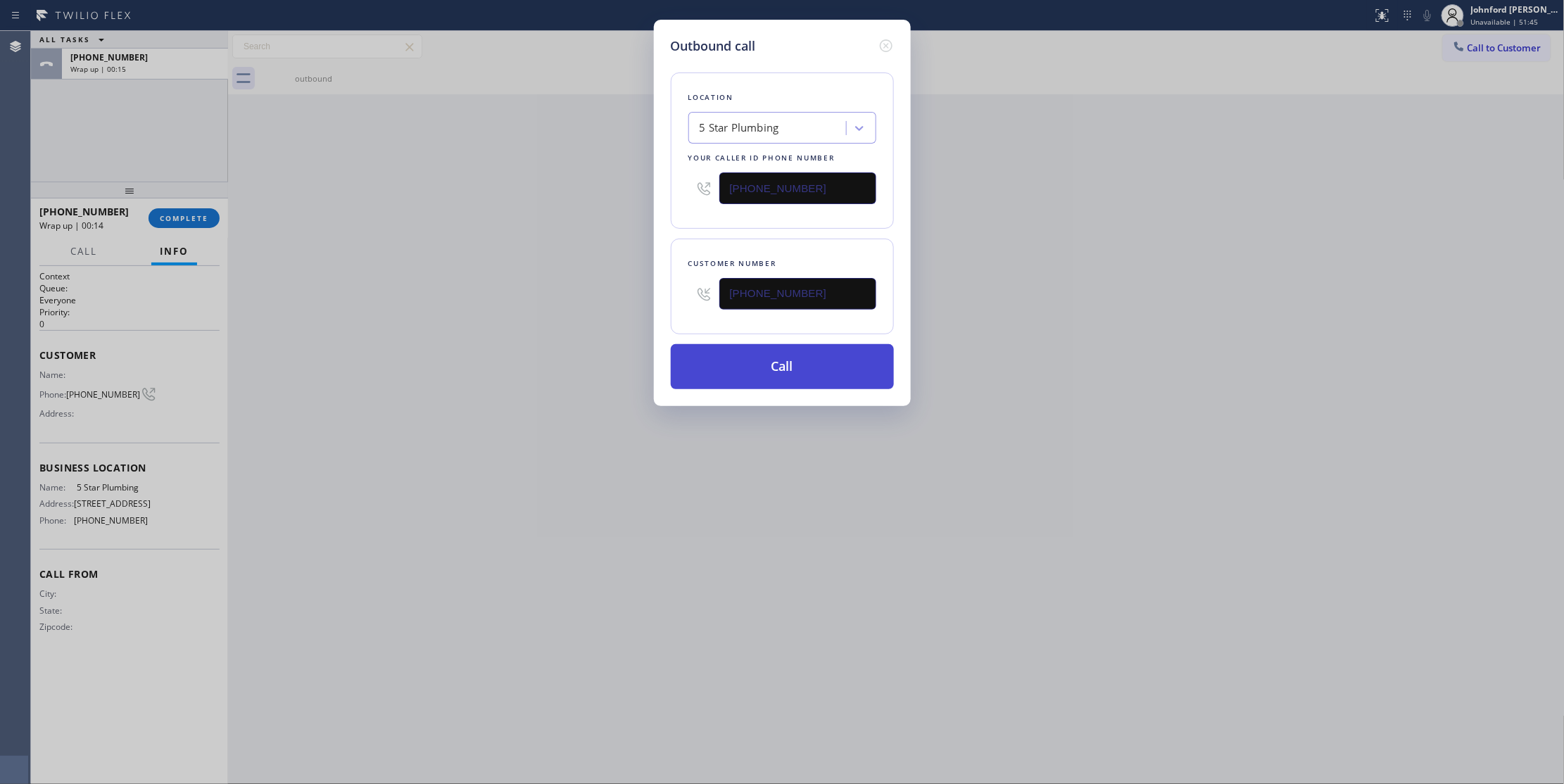
click at [750, 369] on button "Call" at bounding box center [782, 366] width 223 height 45
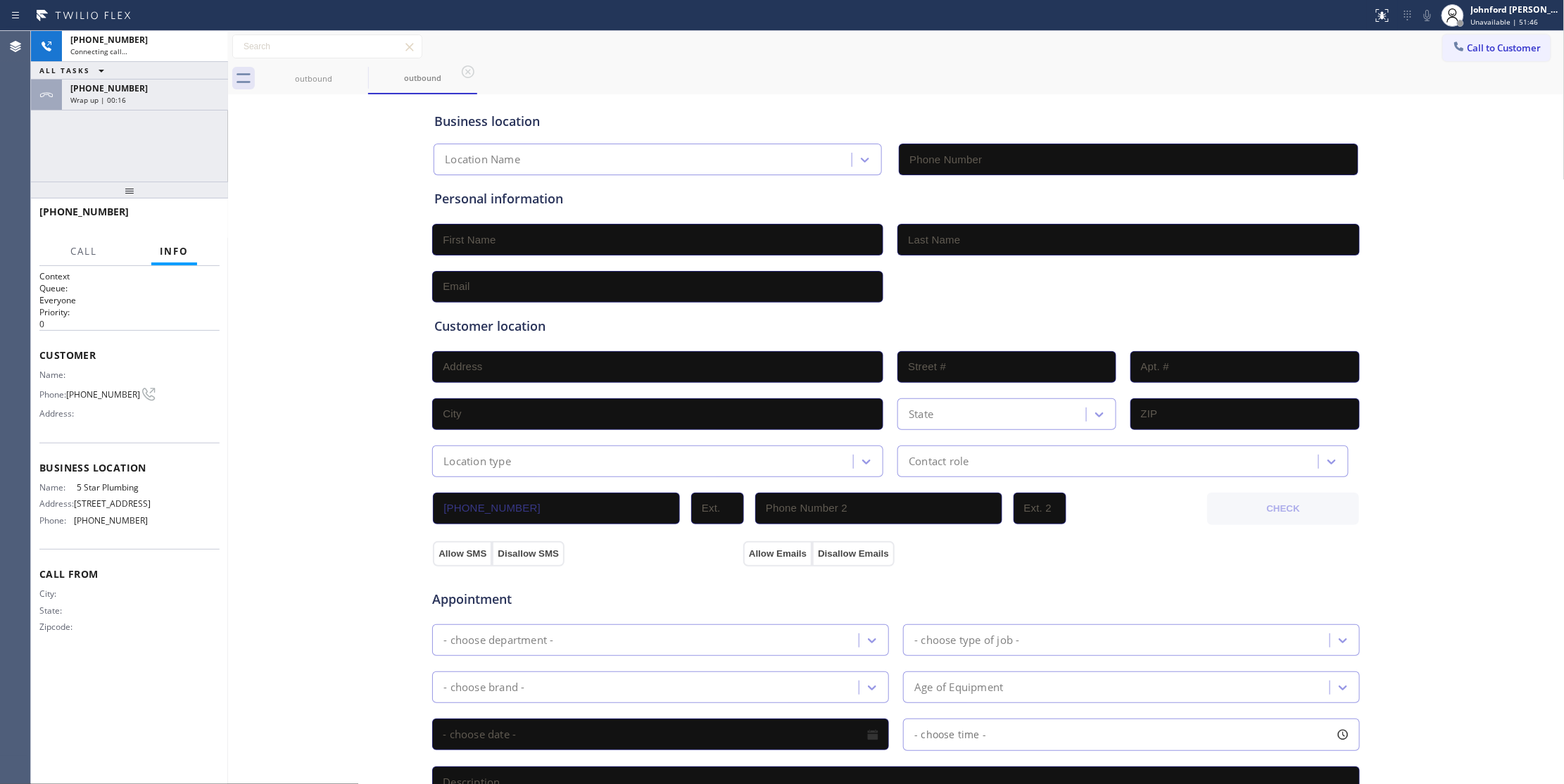
type input "[PHONE_NUMBER]"
click at [189, 93] on div "[PHONE_NUMBER]" at bounding box center [145, 88] width 149 height 12
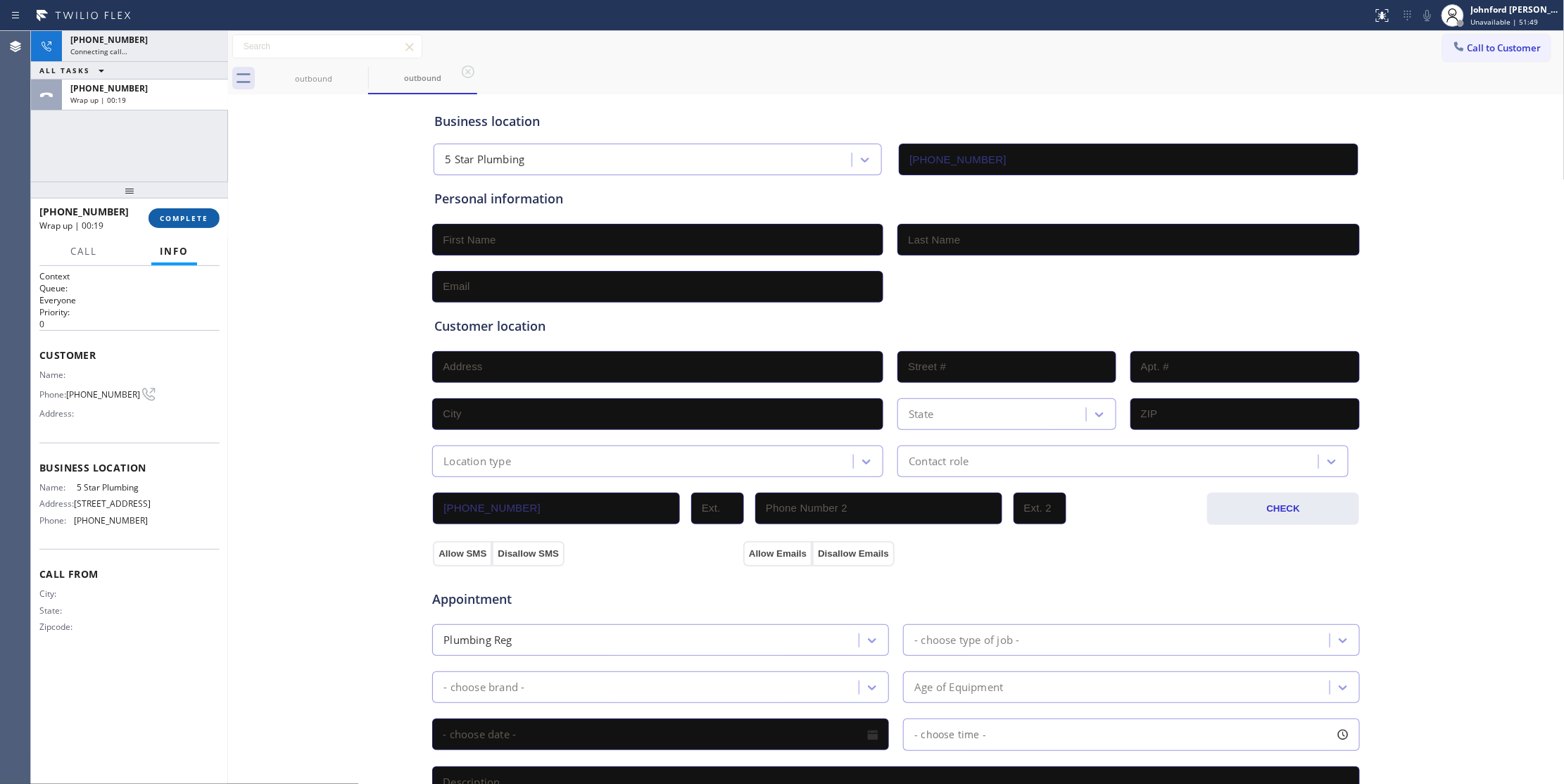
click at [194, 211] on button "COMPLETE" at bounding box center [185, 218] width 71 height 19
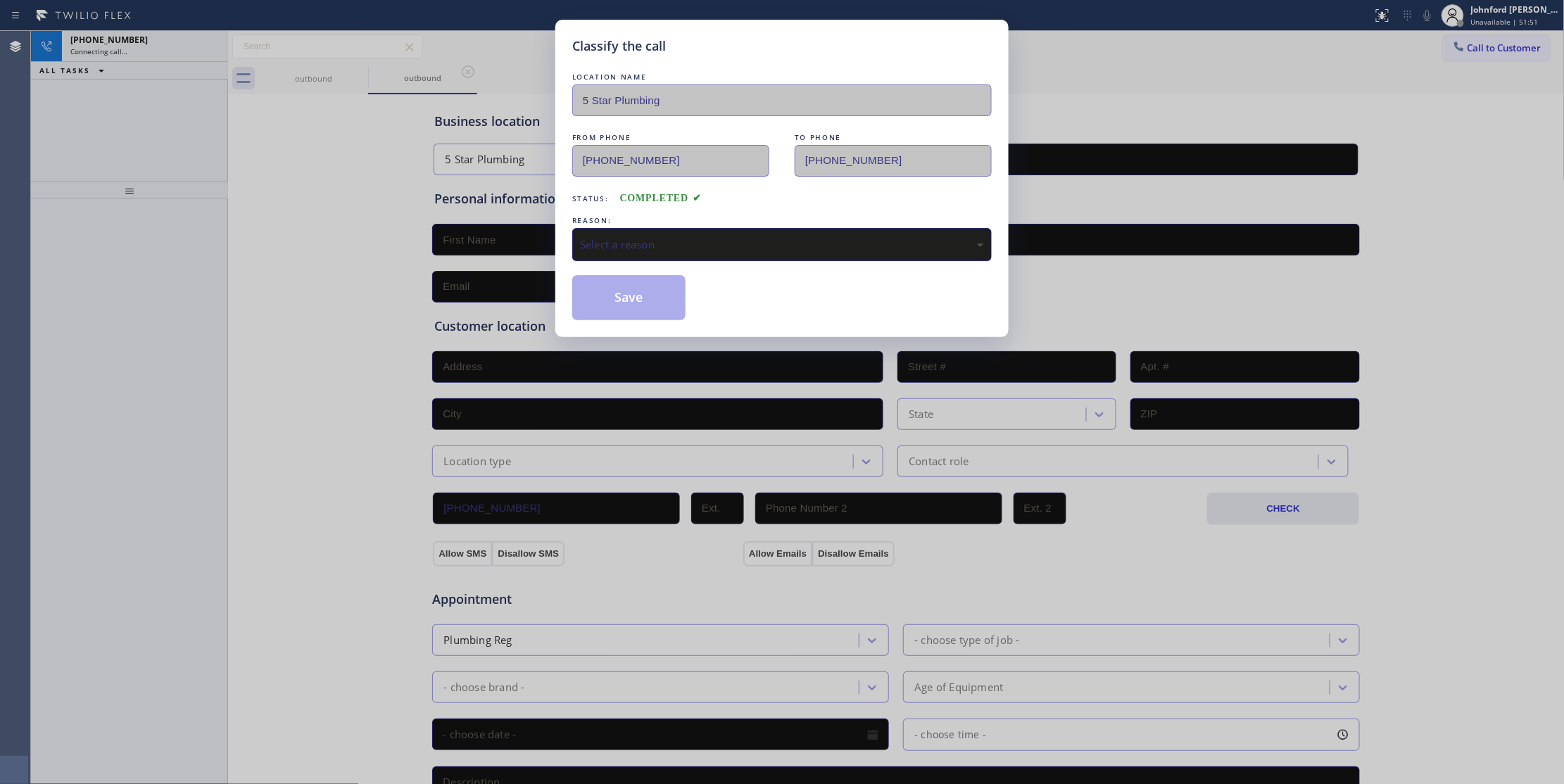
click at [699, 253] on div "Select a reason" at bounding box center [782, 244] width 404 height 16
click at [642, 310] on button "Save" at bounding box center [628, 297] width 113 height 45
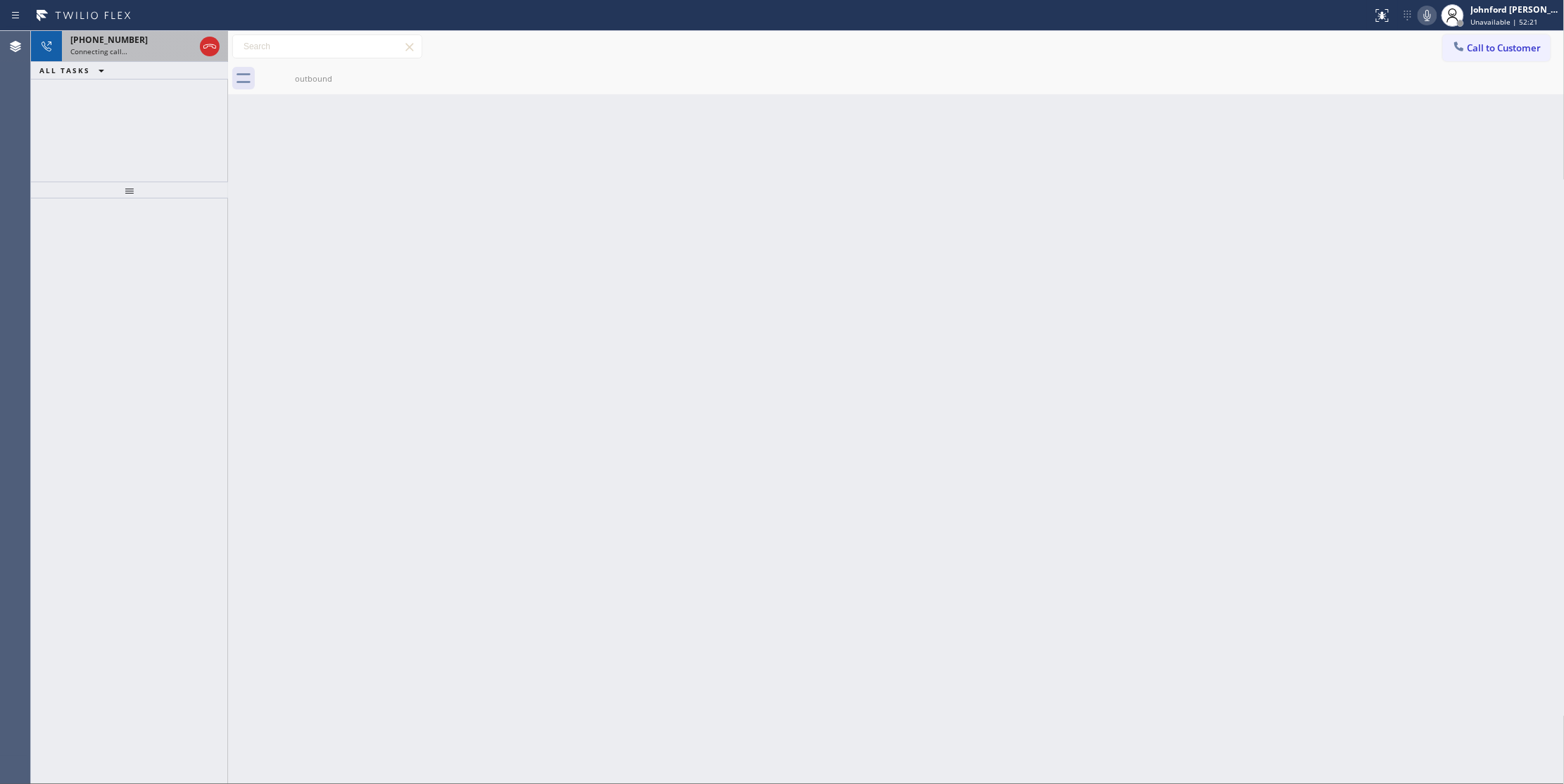
click at [136, 40] on div "[PHONE_NUMBER]" at bounding box center [132, 40] width 124 height 12
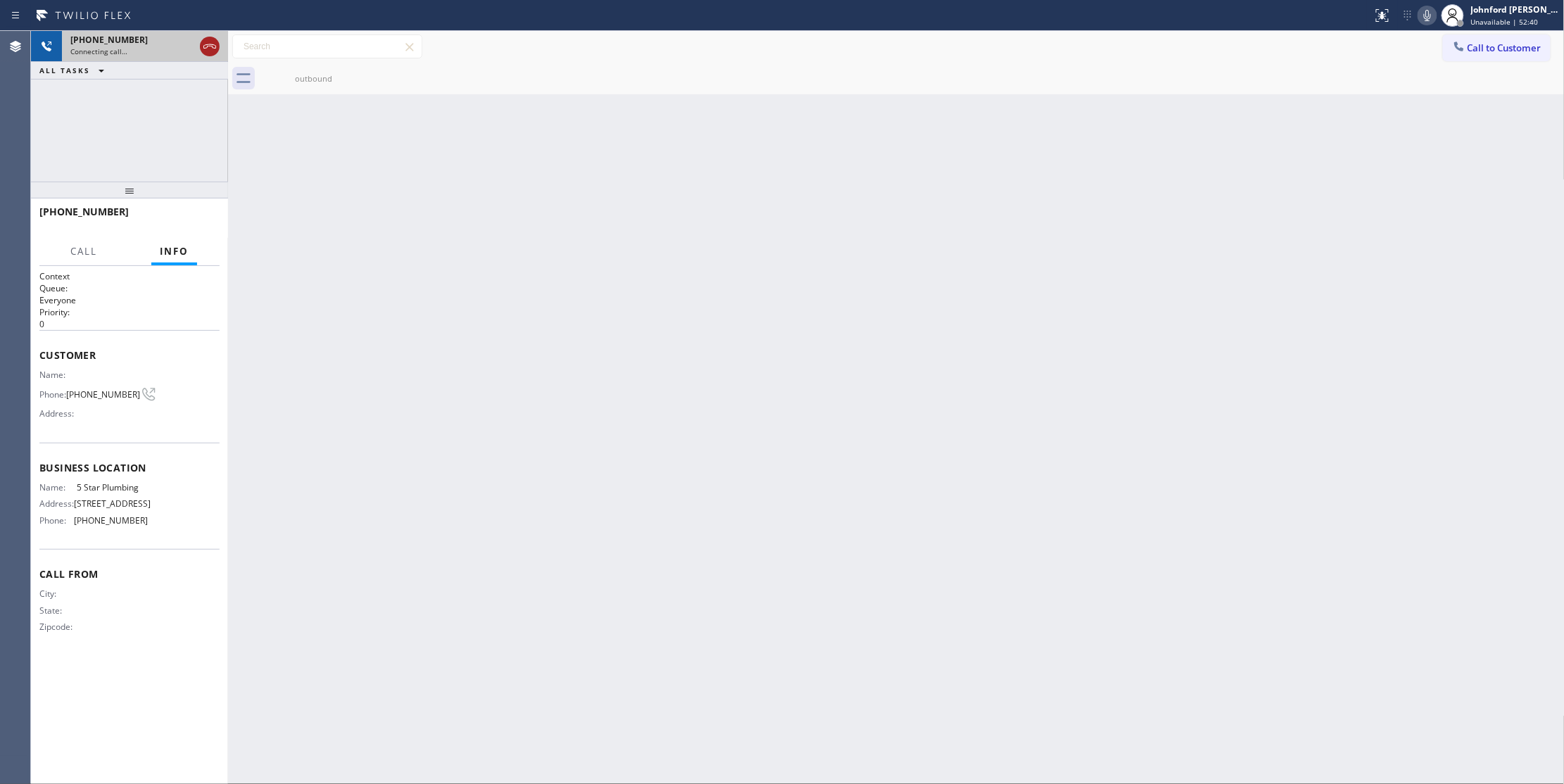
click at [201, 48] on icon at bounding box center [209, 45] width 16 height 16
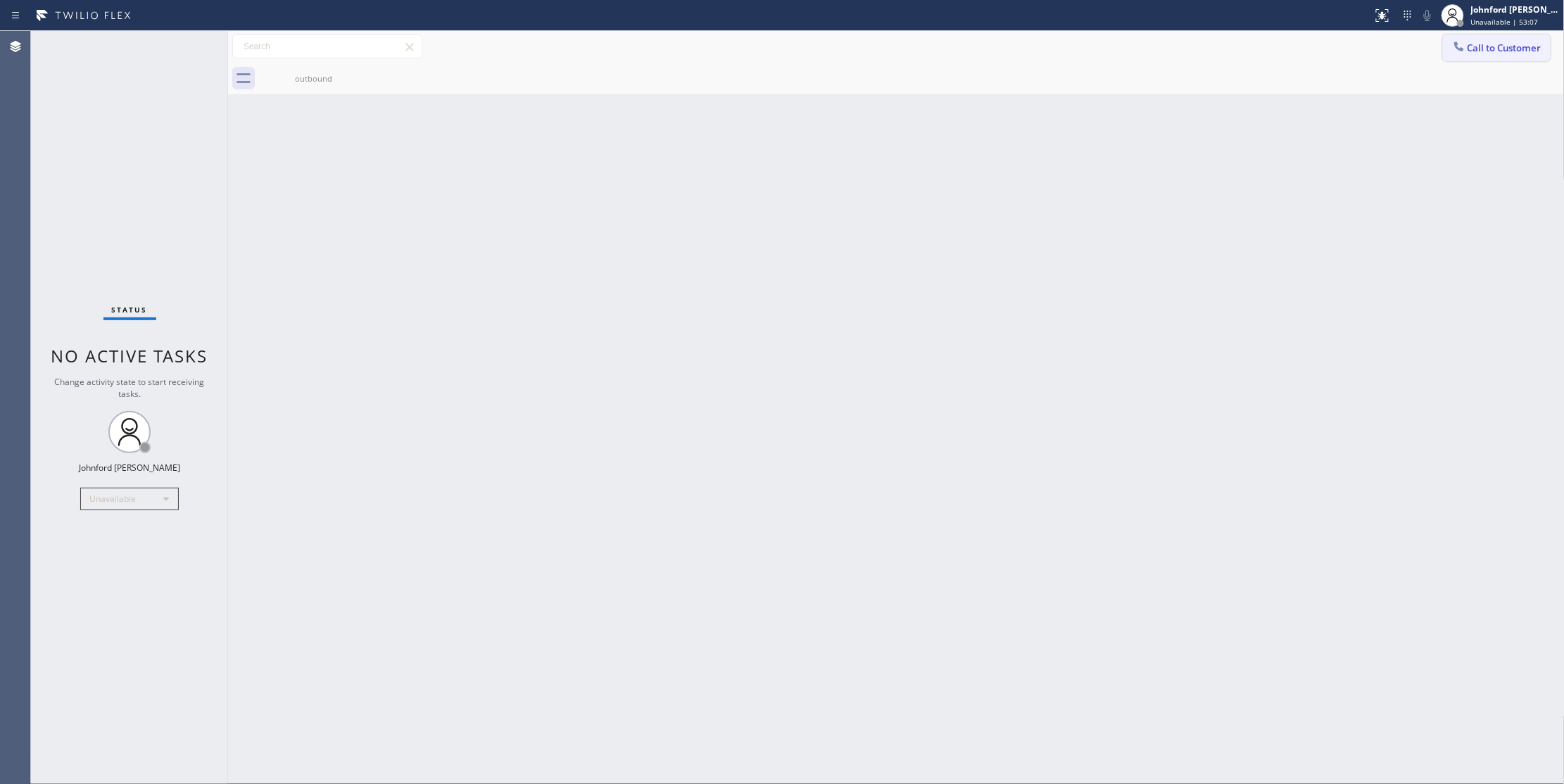
click at [1447, 49] on button "Call to Customer" at bounding box center [1496, 48] width 107 height 27
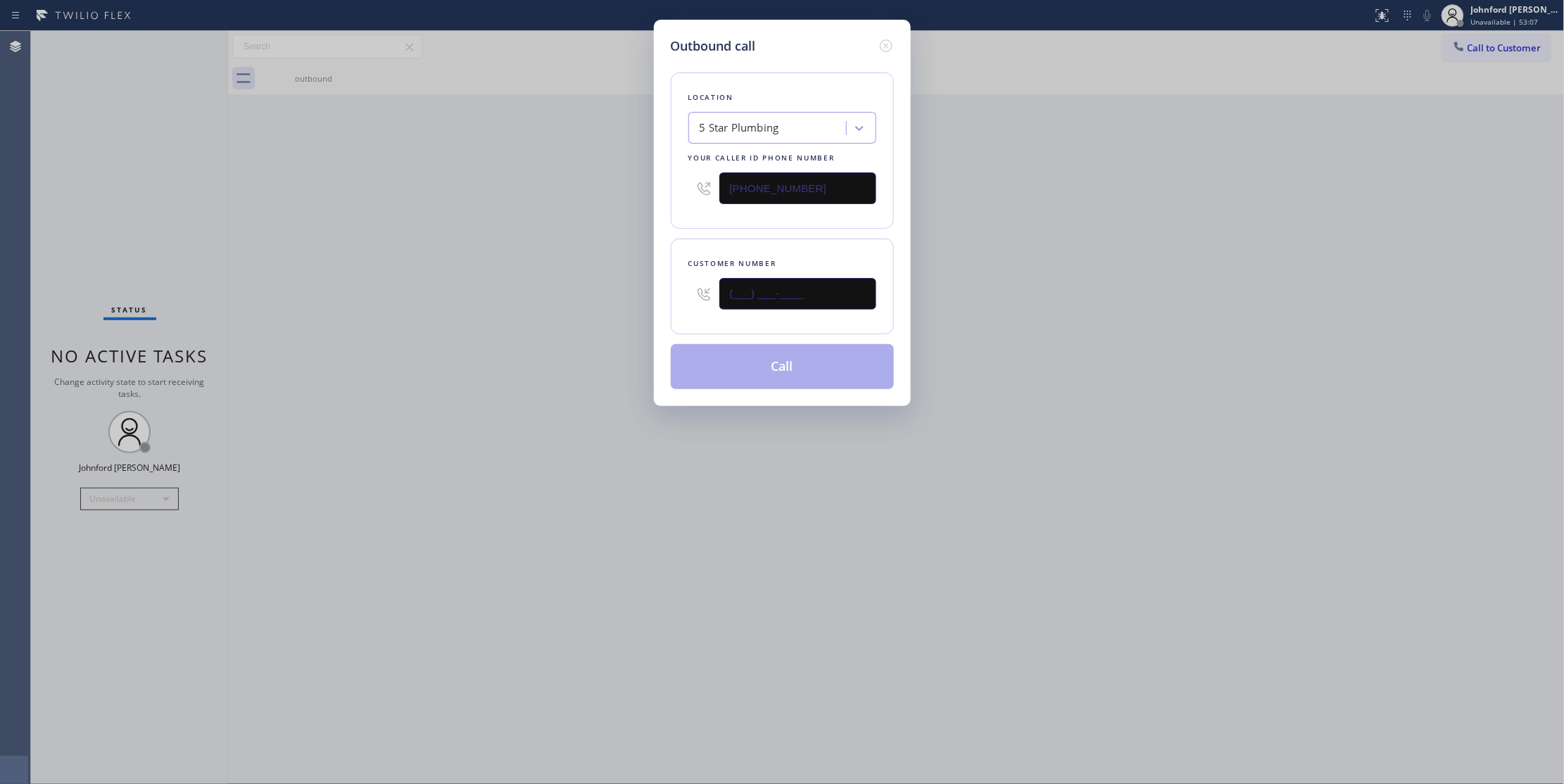
drag, startPoint x: 707, startPoint y: 299, endPoint x: 567, endPoint y: 294, distance: 140.1
click at [635, 299] on div "Outbound call Location 5 Star Plumbing Your caller id phone number [PHONE_NUMBE…" at bounding box center [782, 392] width 1564 height 784
paste input "623) 200-0269"
type input "[PHONE_NUMBER]"
click at [539, 294] on div "Outbound call Location 5 Star Plumbing Your caller id phone number [PHONE_NUMBE…" at bounding box center [782, 392] width 1564 height 784
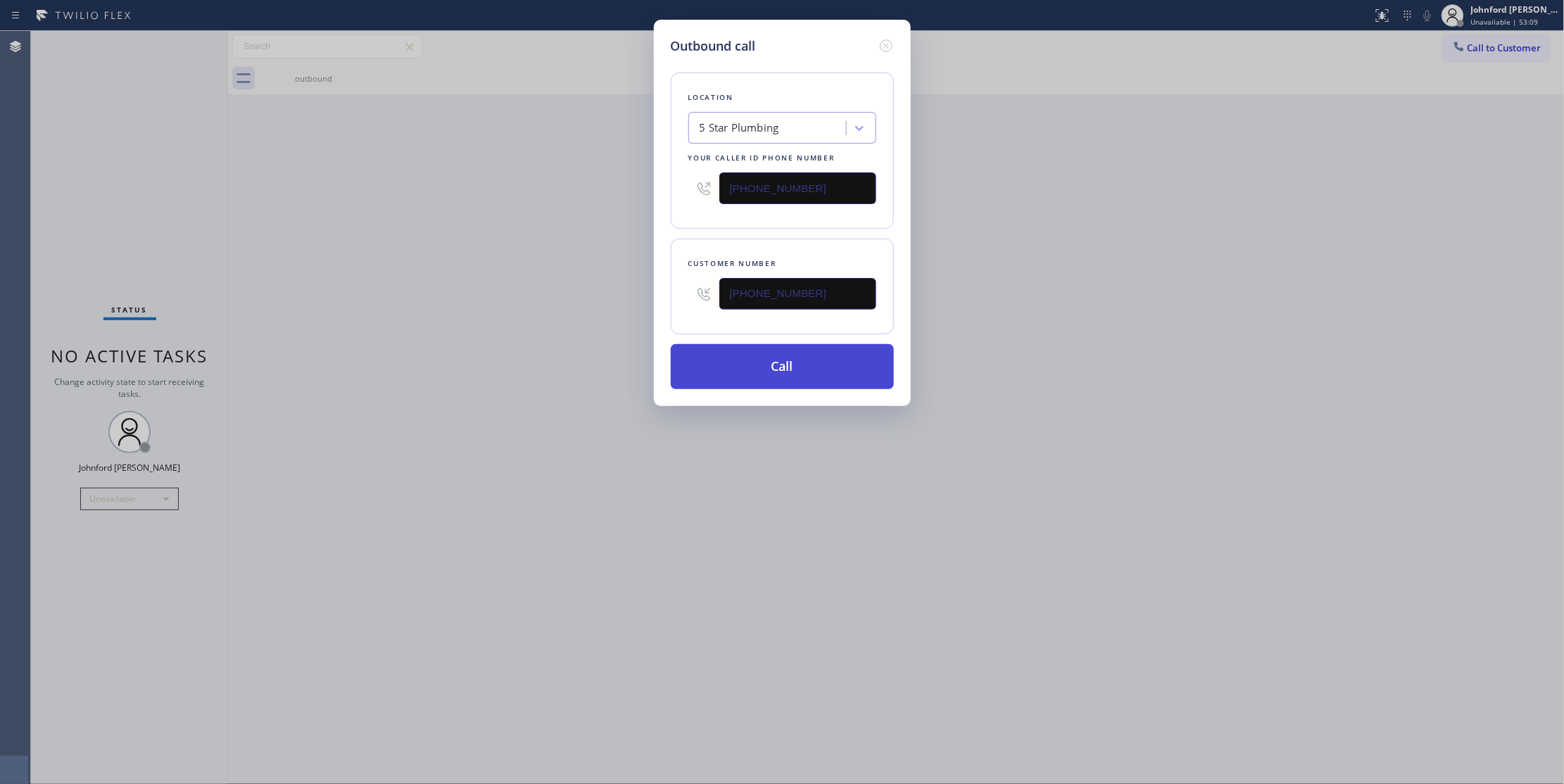
click at [792, 362] on button "Call" at bounding box center [782, 366] width 223 height 45
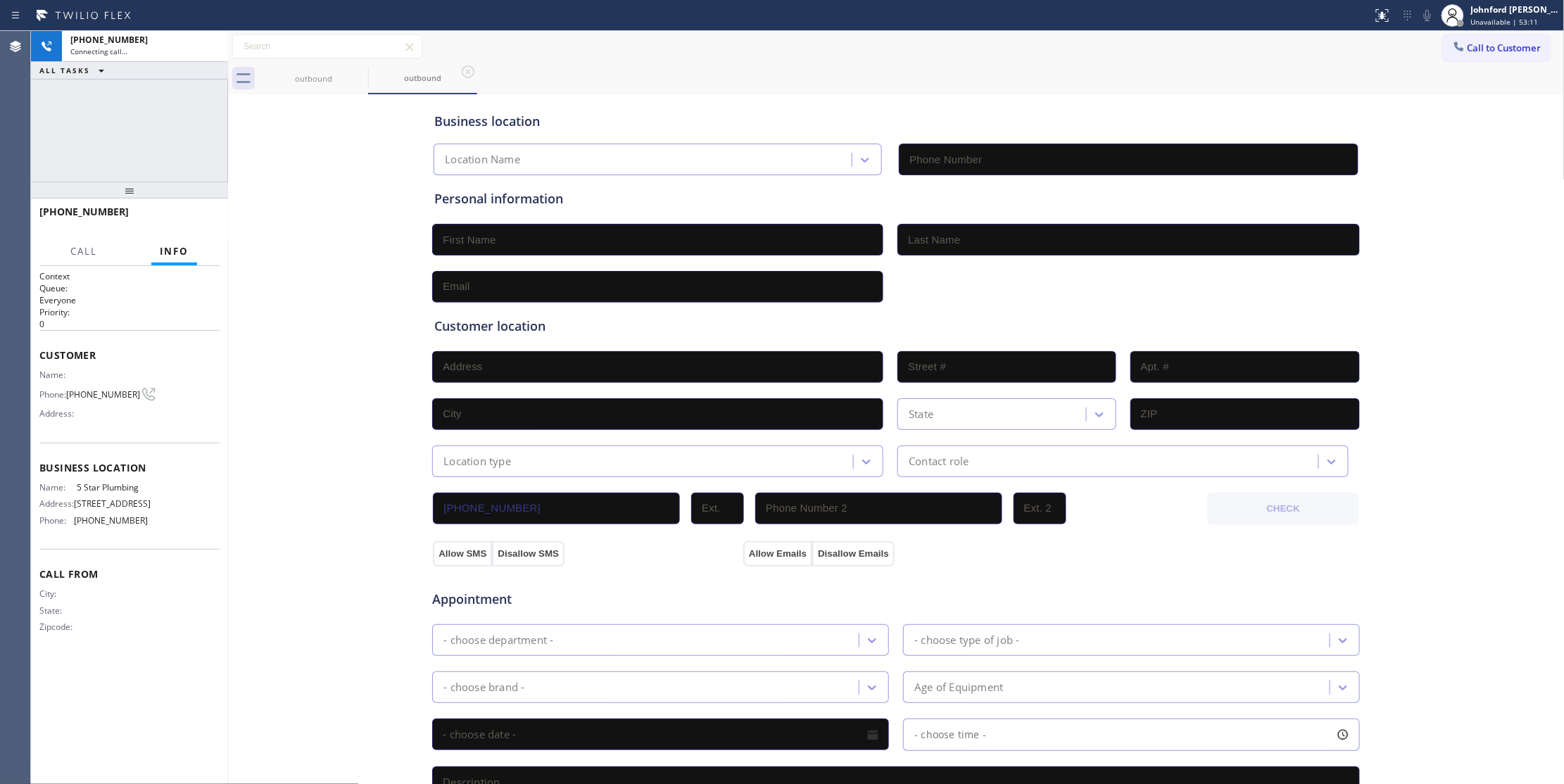
type input "[PHONE_NUMBER]"
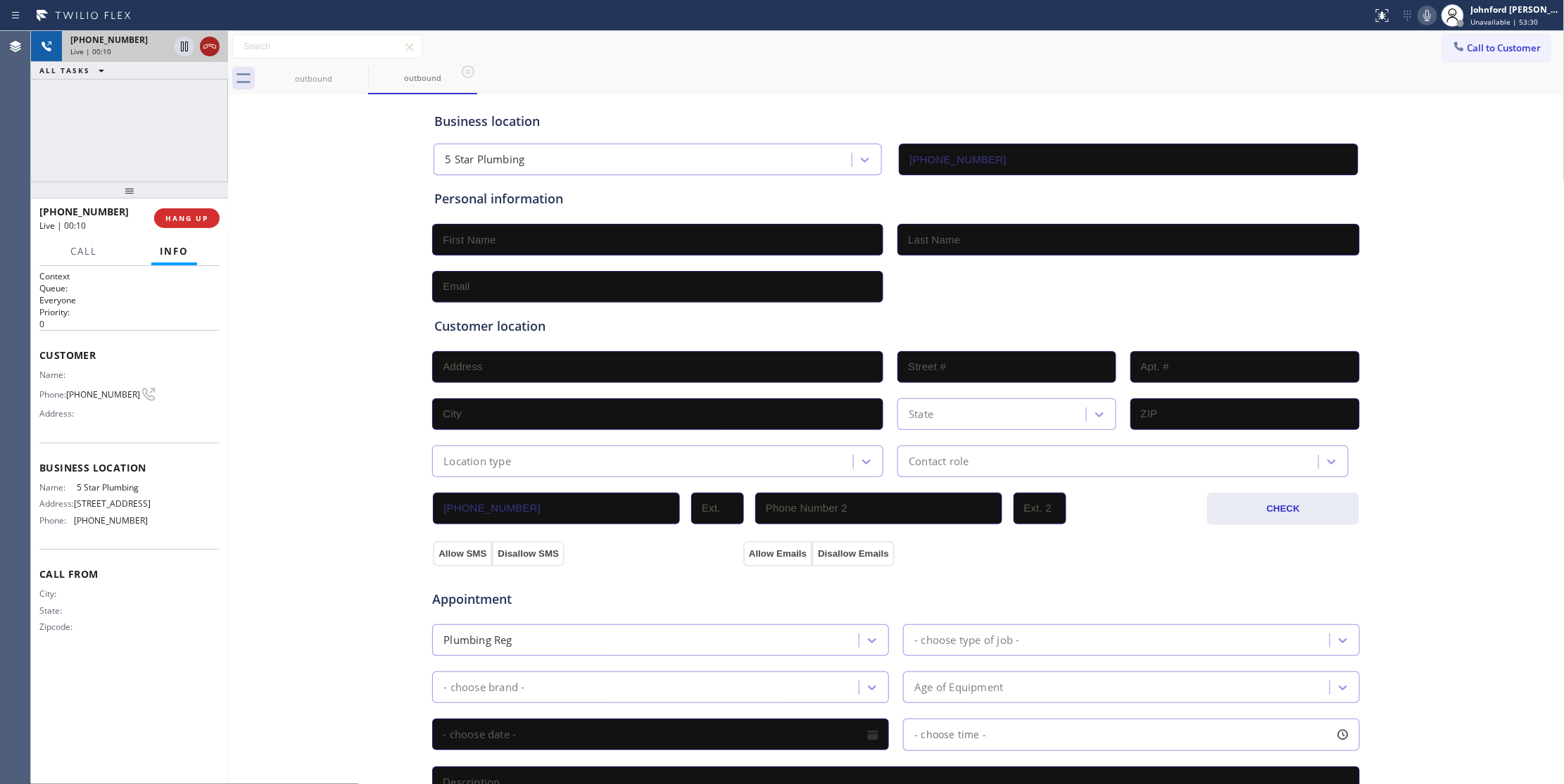
click at [210, 45] on icon at bounding box center [210, 46] width 13 height 4
click at [175, 198] on div at bounding box center [129, 189] width 197 height 16
click at [175, 215] on span "COMPLETE" at bounding box center [184, 218] width 48 height 10
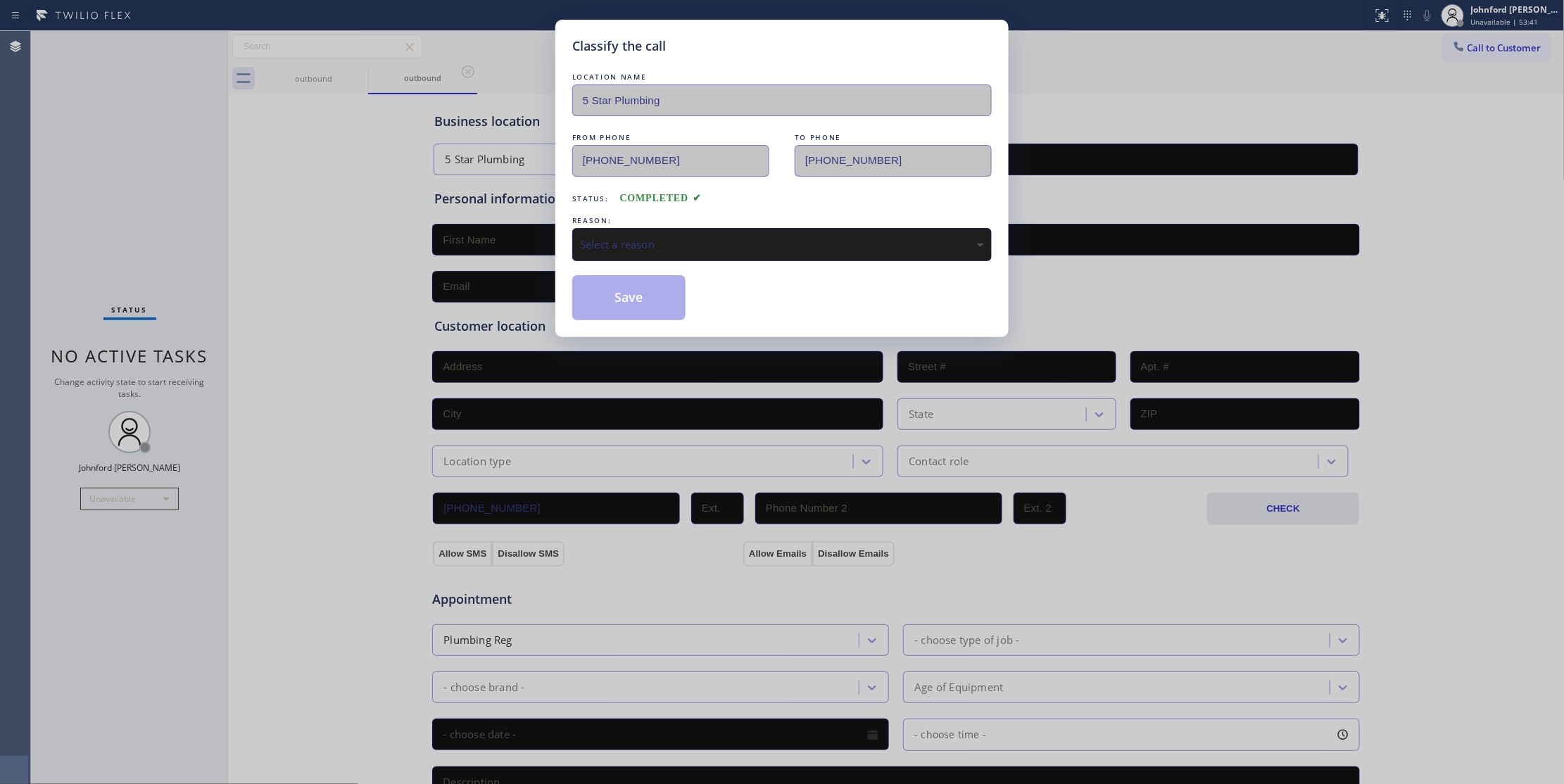
click at [554, 242] on div "Classify the call LOCATION NAME 5 Star Plumbing FROM PHONE [PHONE_NUMBER] TO PH…" at bounding box center [782, 392] width 1564 height 784
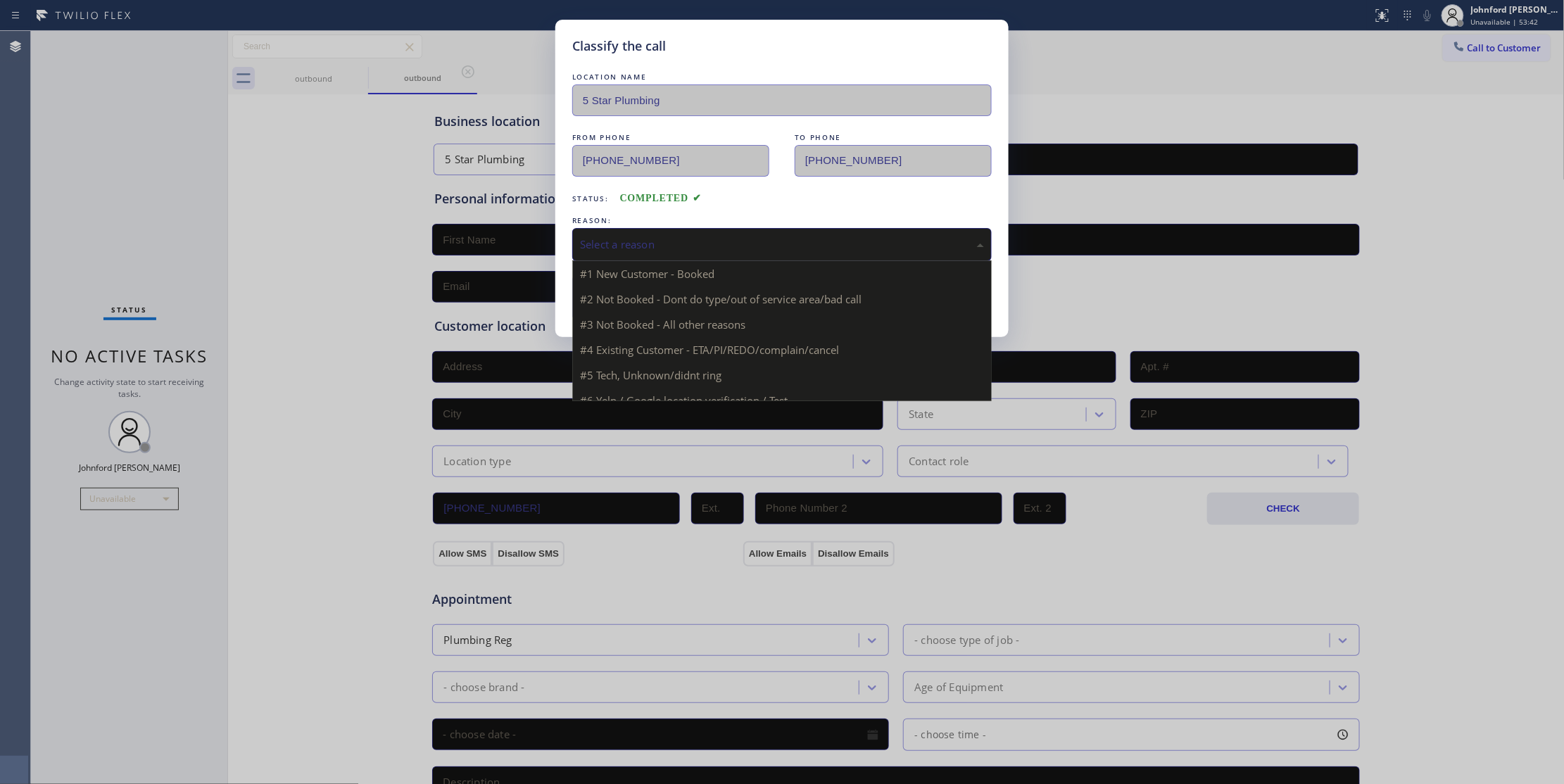
click at [576, 242] on div "Select a reason" at bounding box center [782, 244] width 419 height 33
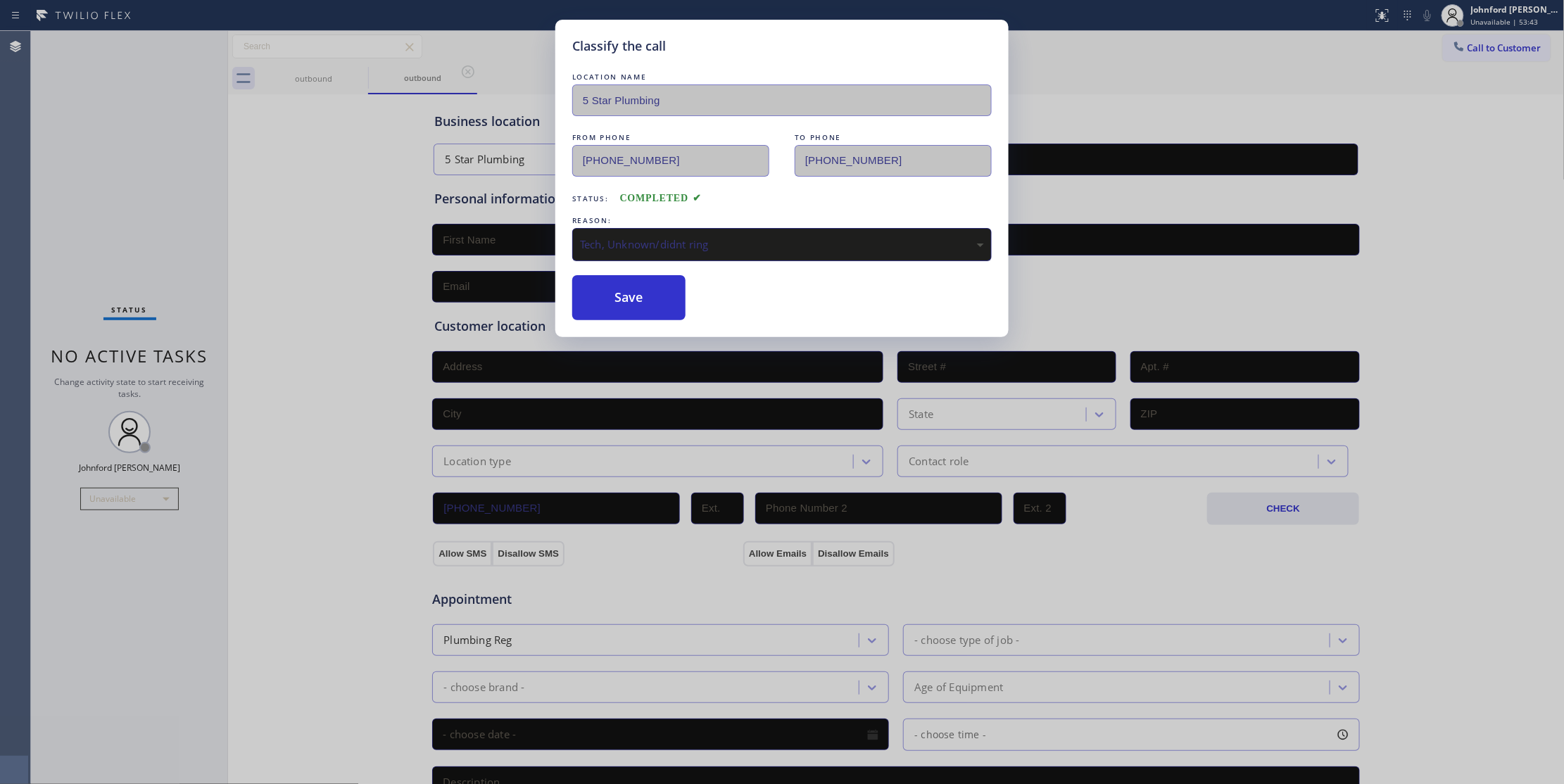
click at [628, 255] on div "Tech, Unknown/didnt ring" at bounding box center [782, 244] width 419 height 33
click at [624, 307] on button "Save" at bounding box center [628, 297] width 113 height 45
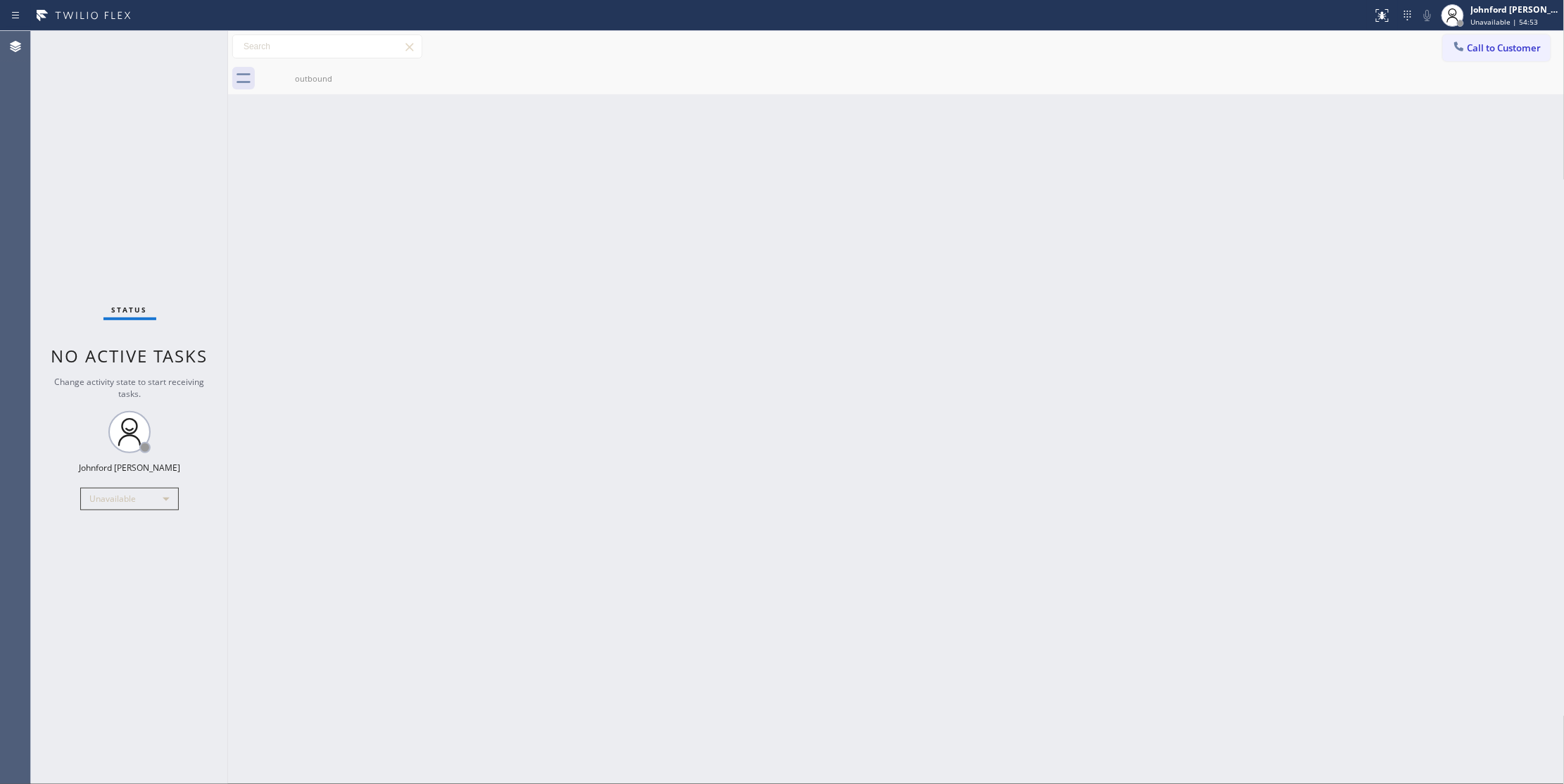
drag, startPoint x: 1186, startPoint y: 346, endPoint x: 1182, endPoint y: 333, distance: 13.6
click at [1186, 346] on div "Back to Dashboard Change Sender ID Customers Technicians Select a contact Outbo…" at bounding box center [896, 407] width 1337 height 753
click at [1466, 57] on button "Call to Customer" at bounding box center [1496, 48] width 107 height 27
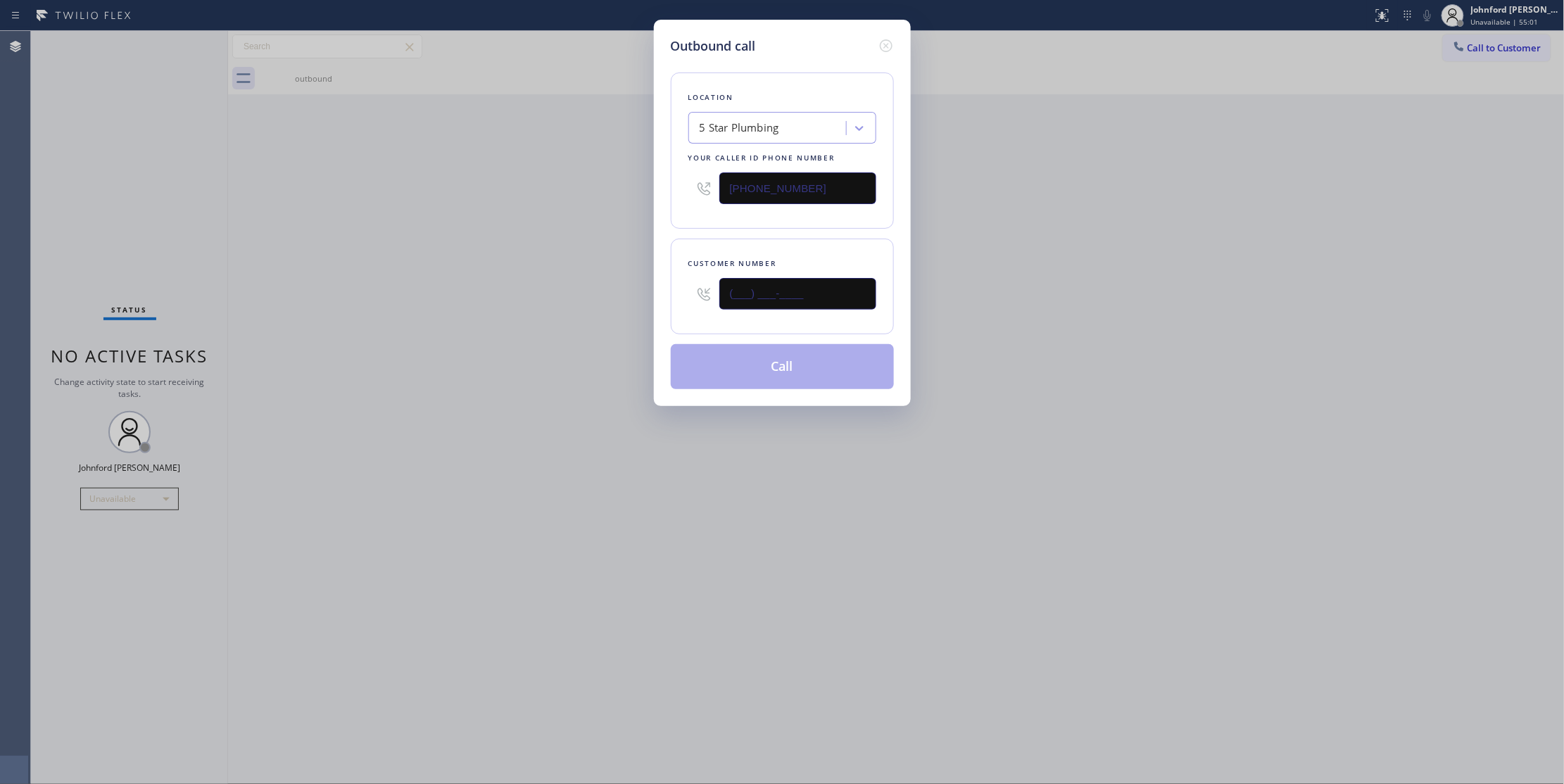
drag, startPoint x: 775, startPoint y: 298, endPoint x: 642, endPoint y: 295, distance: 133.0
click at [650, 295] on div "Outbound call Location 5 Star Plumbing Your caller id phone number [PHONE_NUMBE…" at bounding box center [782, 392] width 1564 height 784
paste input "786) 414-3649"
type input "[PHONE_NUMBER]"
click at [535, 307] on div "Outbound call Location 5 Star Plumbing Your caller id phone number [PHONE_NUMBE…" at bounding box center [782, 392] width 1564 height 784
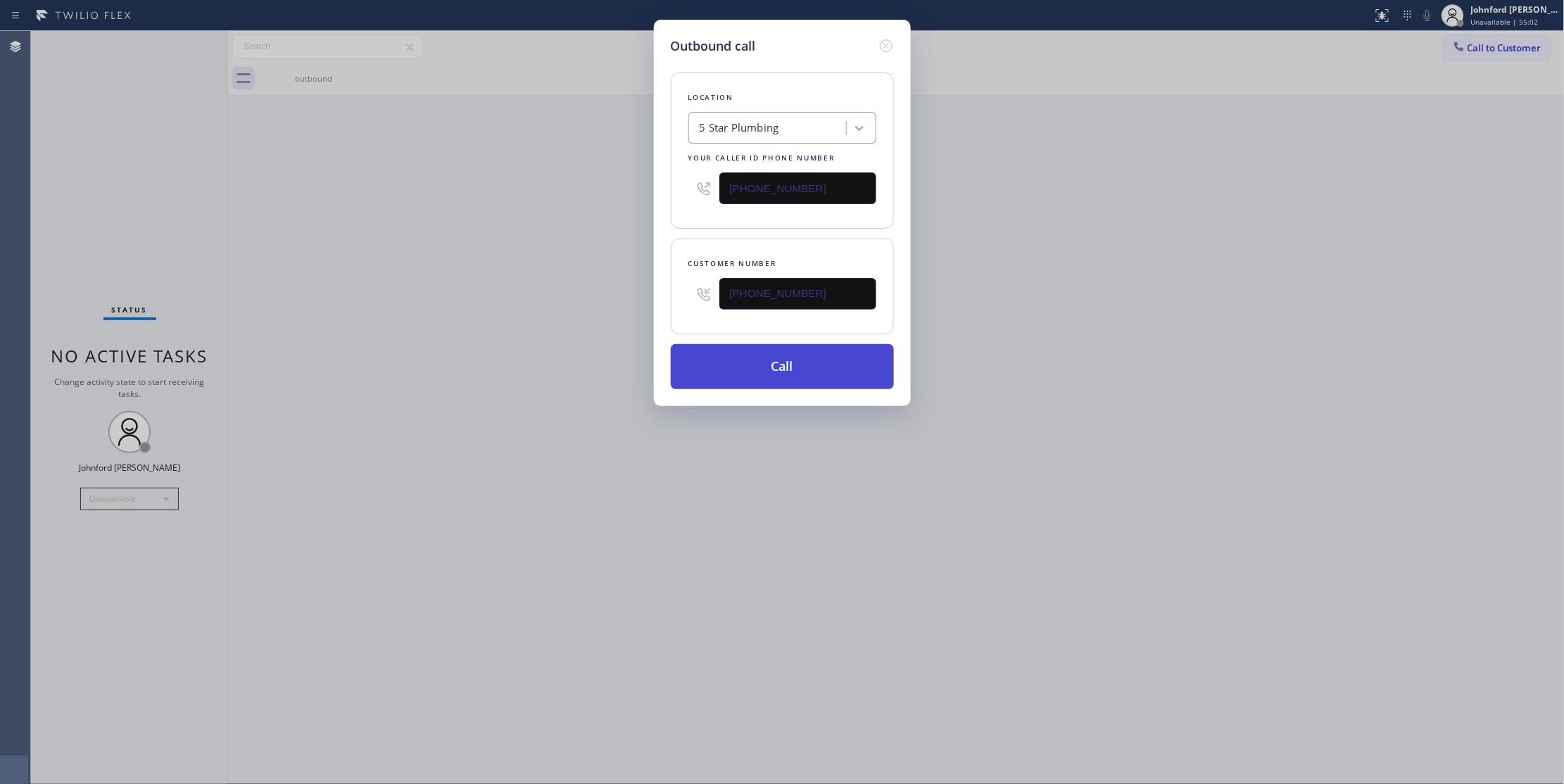
click at [678, 362] on button "Call" at bounding box center [782, 366] width 223 height 45
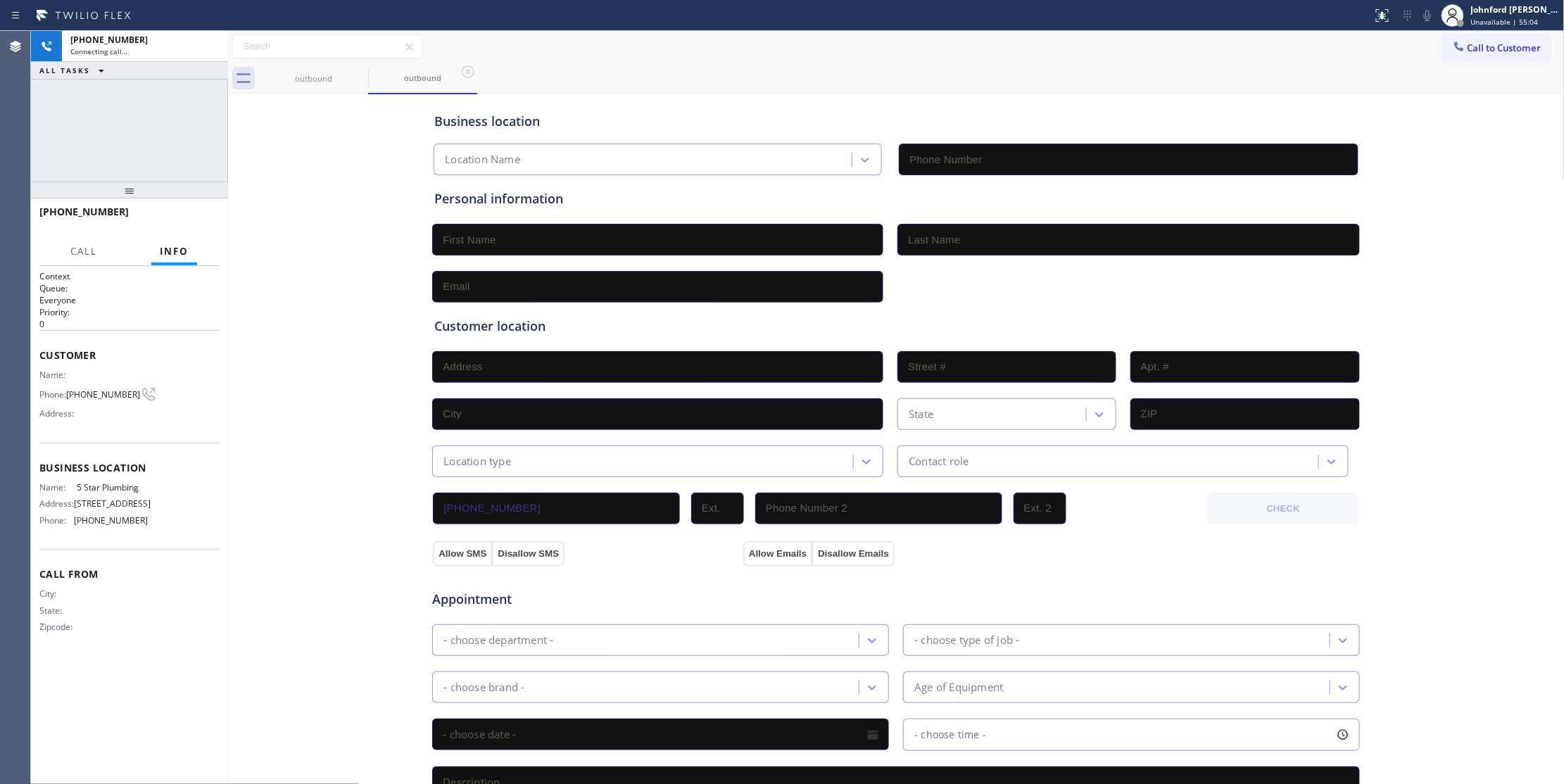
type input "[PHONE_NUMBER]"
click at [1420, 25] on div "Status report No issues detected If you experience an issue, please download th…" at bounding box center [1465, 15] width 197 height 31
click at [1429, 20] on icon at bounding box center [1427, 15] width 7 height 12
click at [209, 217] on button "HANG UP" at bounding box center [187, 218] width 66 height 19
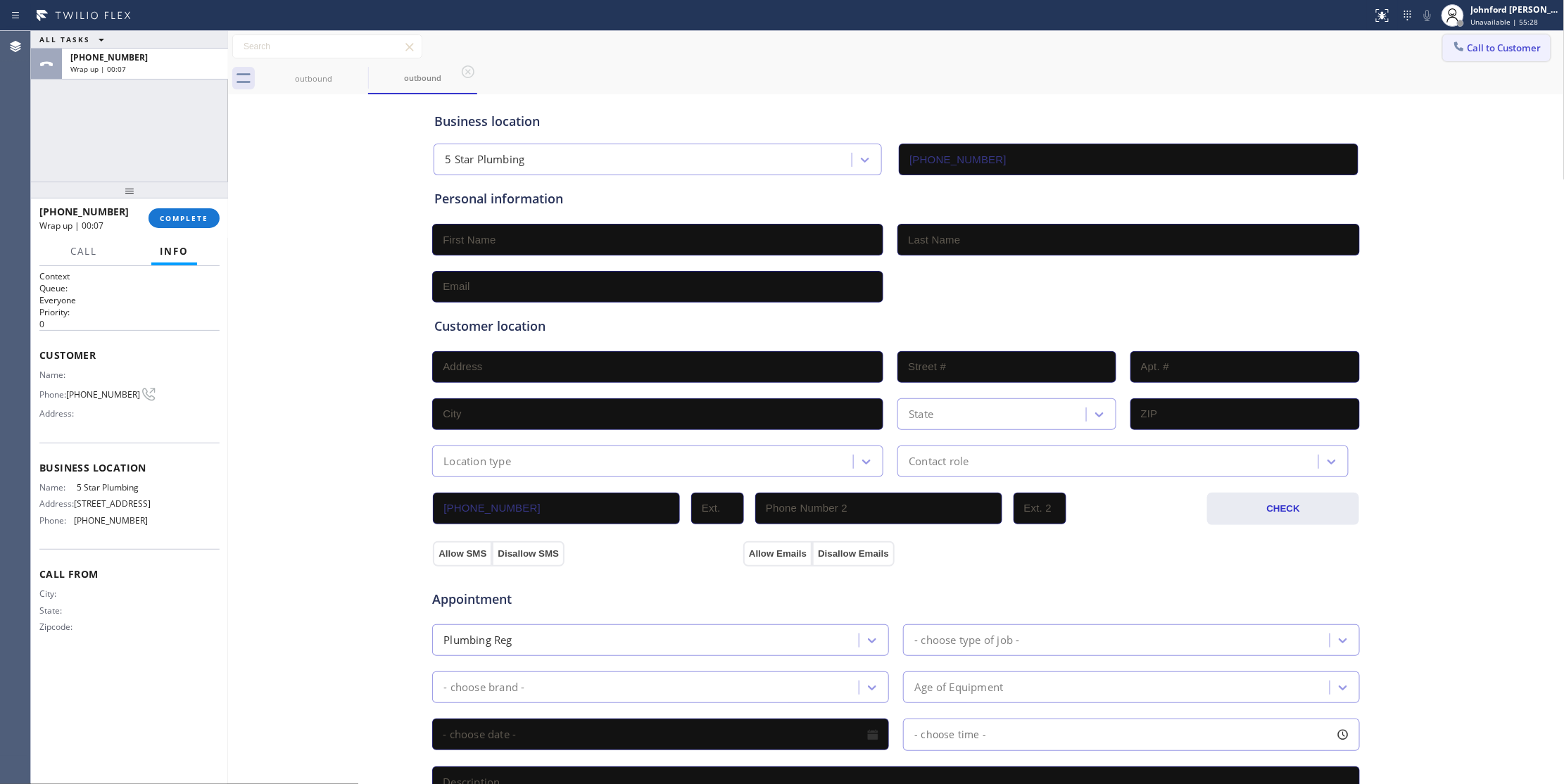
click at [1482, 51] on span "Call to Customer" at bounding box center [1504, 47] width 74 height 13
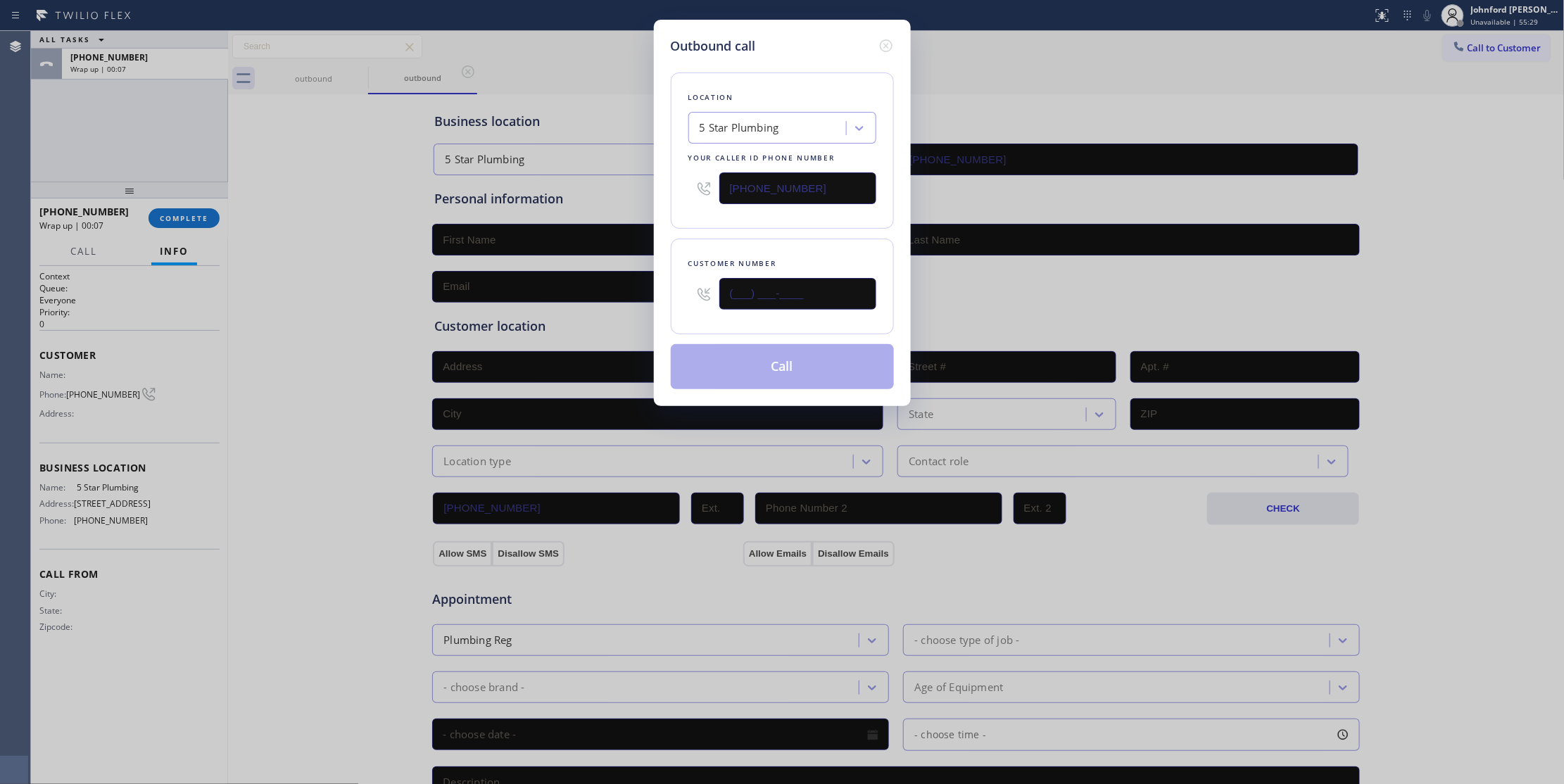
drag, startPoint x: 753, startPoint y: 285, endPoint x: 649, endPoint y: 285, distance: 104.0
click at [652, 285] on div "Outbound call Location 5 Star Plumbing Your caller id phone number [PHONE_NUMBE…" at bounding box center [782, 392] width 1564 height 784
paste input "530) 207-6905"
type input "[PHONE_NUMBER]"
click at [697, 234] on div "Location 5 Star Plumbing Your caller id phone number [PHONE_NUMBER] Customer nu…" at bounding box center [782, 222] width 223 height 333
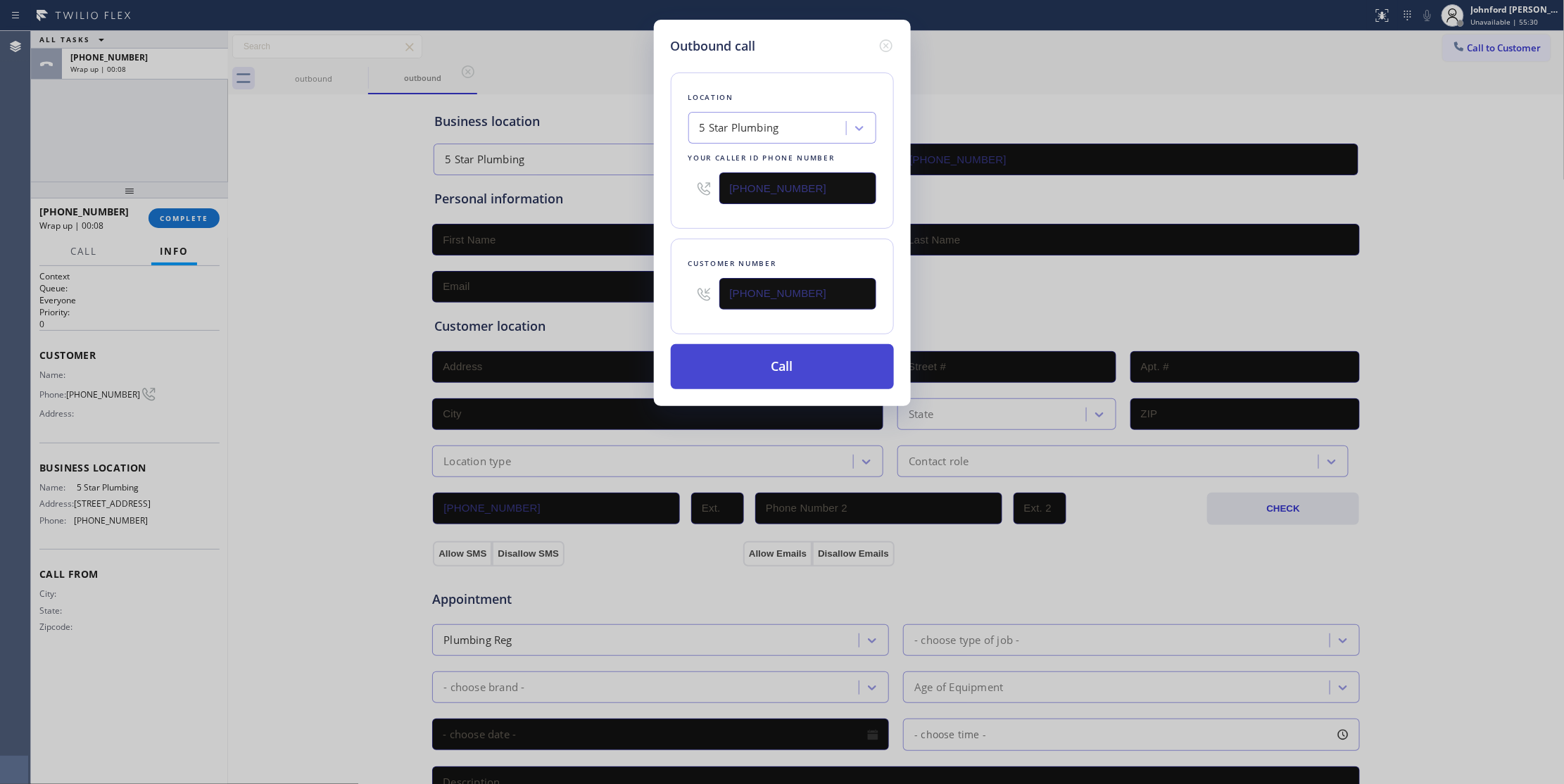
click at [736, 367] on button "Call" at bounding box center [782, 366] width 223 height 45
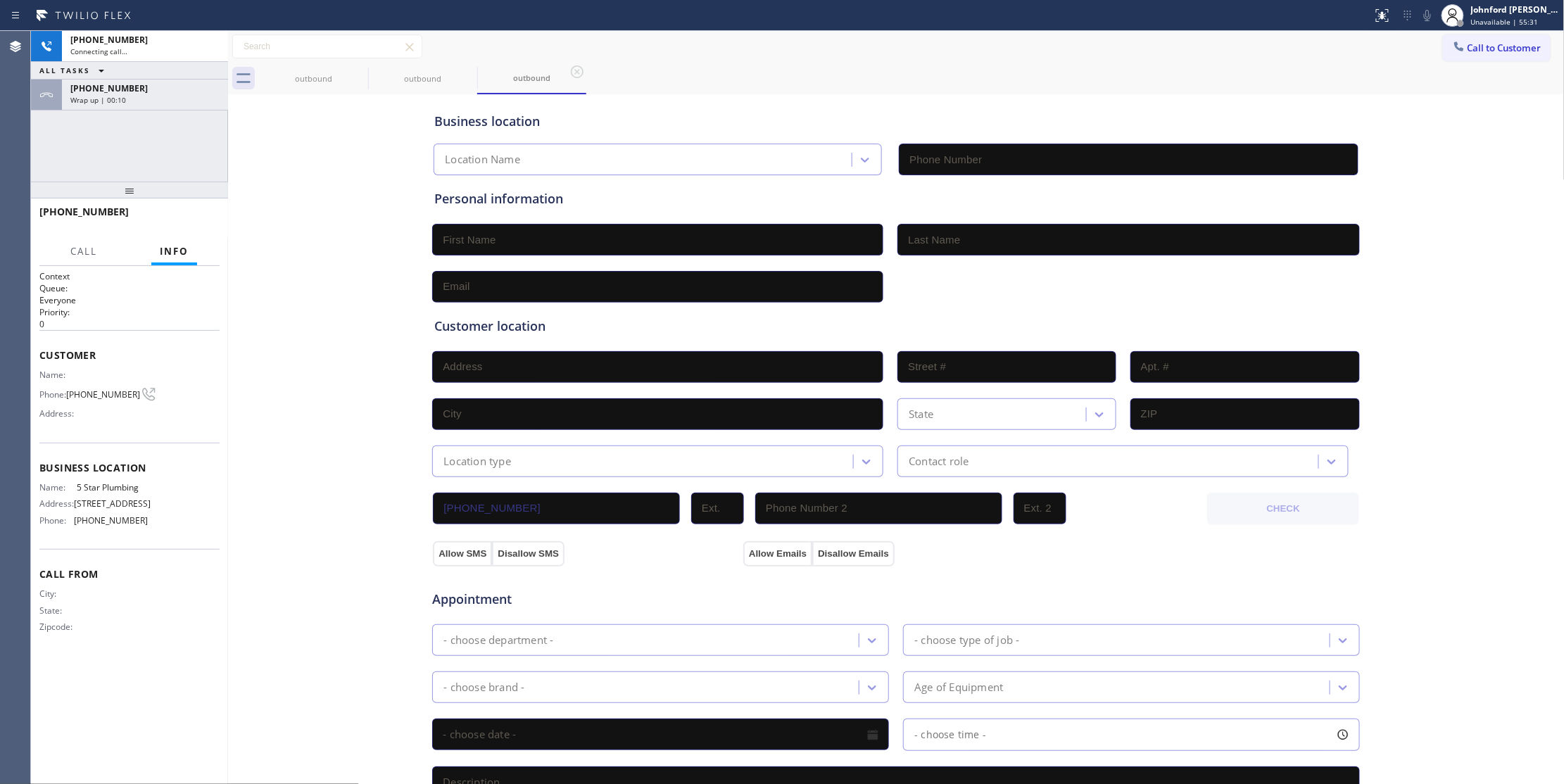
type input "[PHONE_NUMBER]"
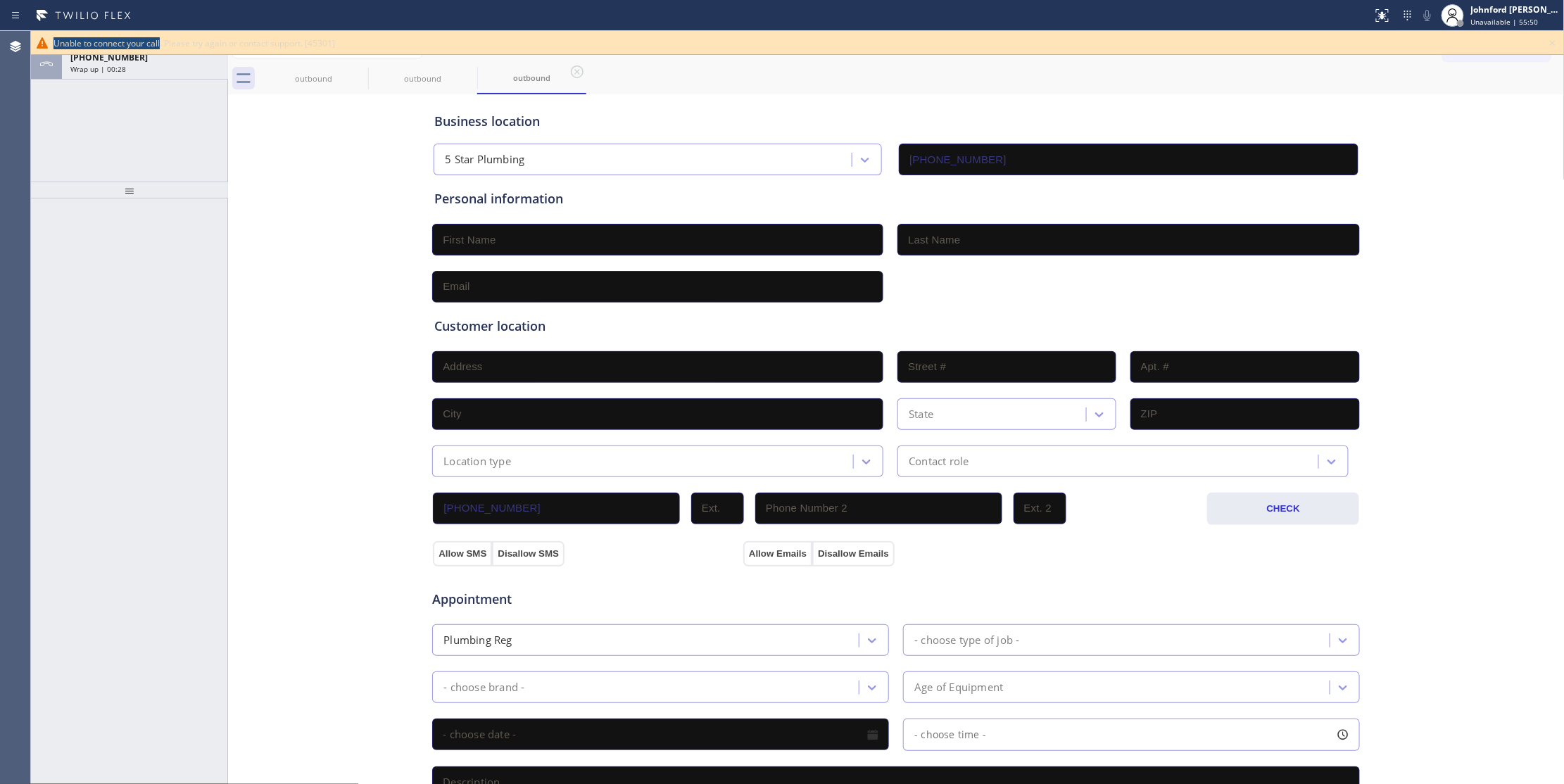
drag, startPoint x: 52, startPoint y: 38, endPoint x: 160, endPoint y: 45, distance: 108.2
click at [160, 45] on div "Unable to connect your call. Please try again or contact support. [45301]" at bounding box center [797, 42] width 1533 height 24
copy span "Unable to connect your call"
click at [1552, 42] on icon at bounding box center [1552, 42] width 16 height 16
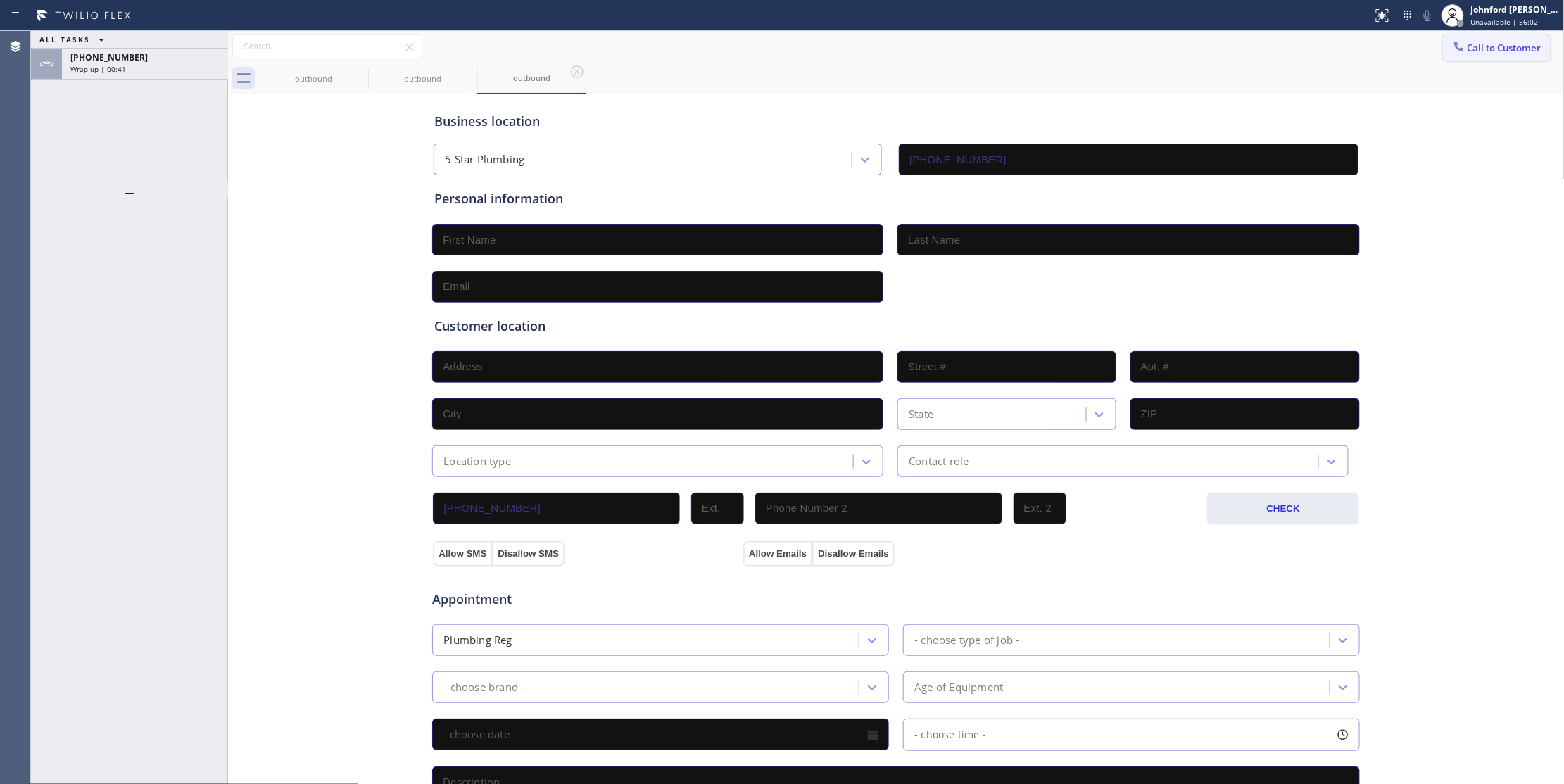
click at [1512, 40] on button "Call to Customer" at bounding box center [1496, 48] width 107 height 27
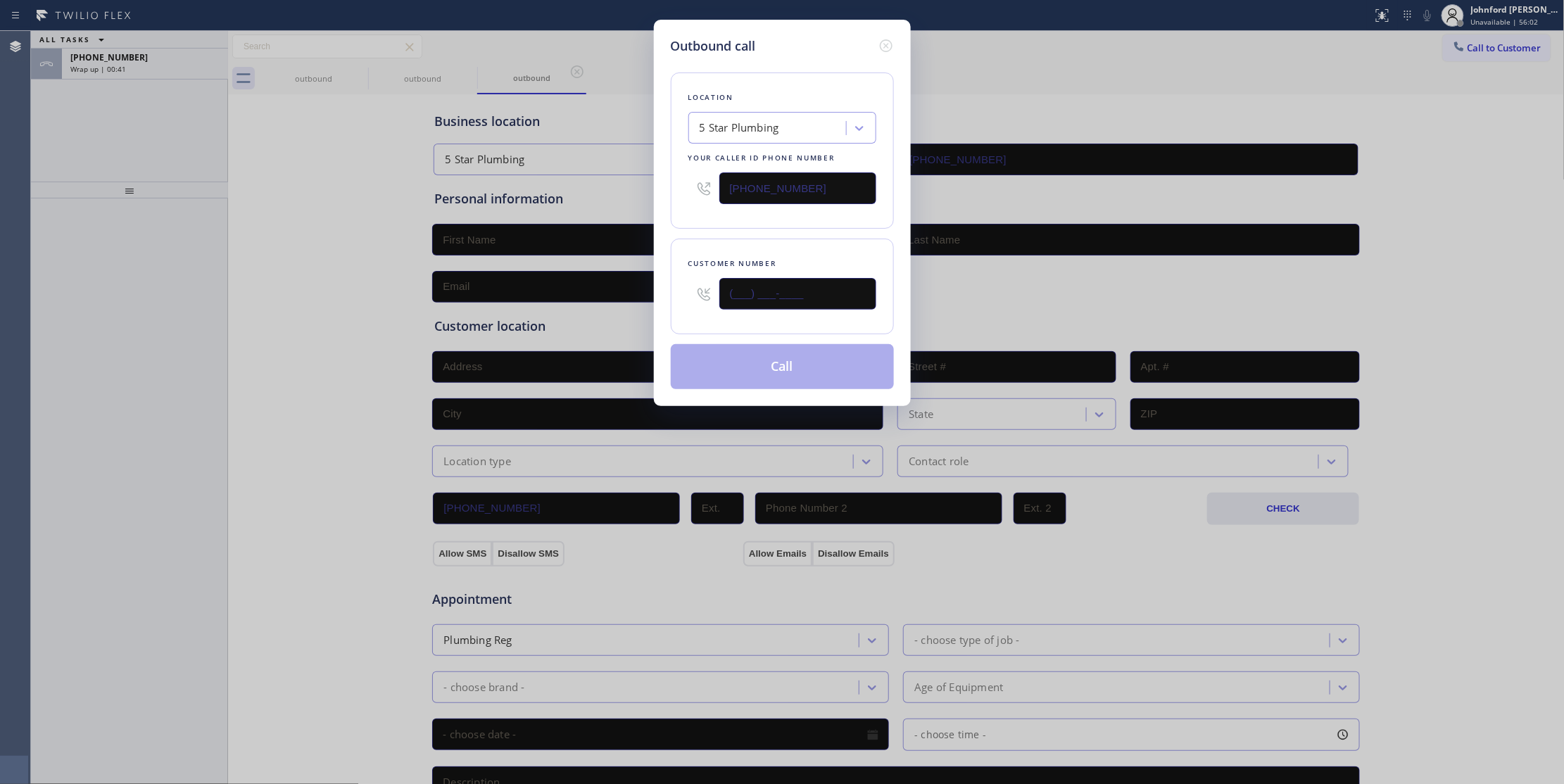
drag, startPoint x: 698, startPoint y: 298, endPoint x: 660, endPoint y: 298, distance: 38.0
click at [666, 298] on div "Outbound call Location 5 Star Plumbing Your caller id phone number [PHONE_NUMBE…" at bounding box center [782, 212] width 257 height 386
paste input "559) 606-2023"
type input "[PHONE_NUMBER]"
click at [722, 253] on div "Customer number [PHONE_NUMBER]" at bounding box center [782, 286] width 223 height 96
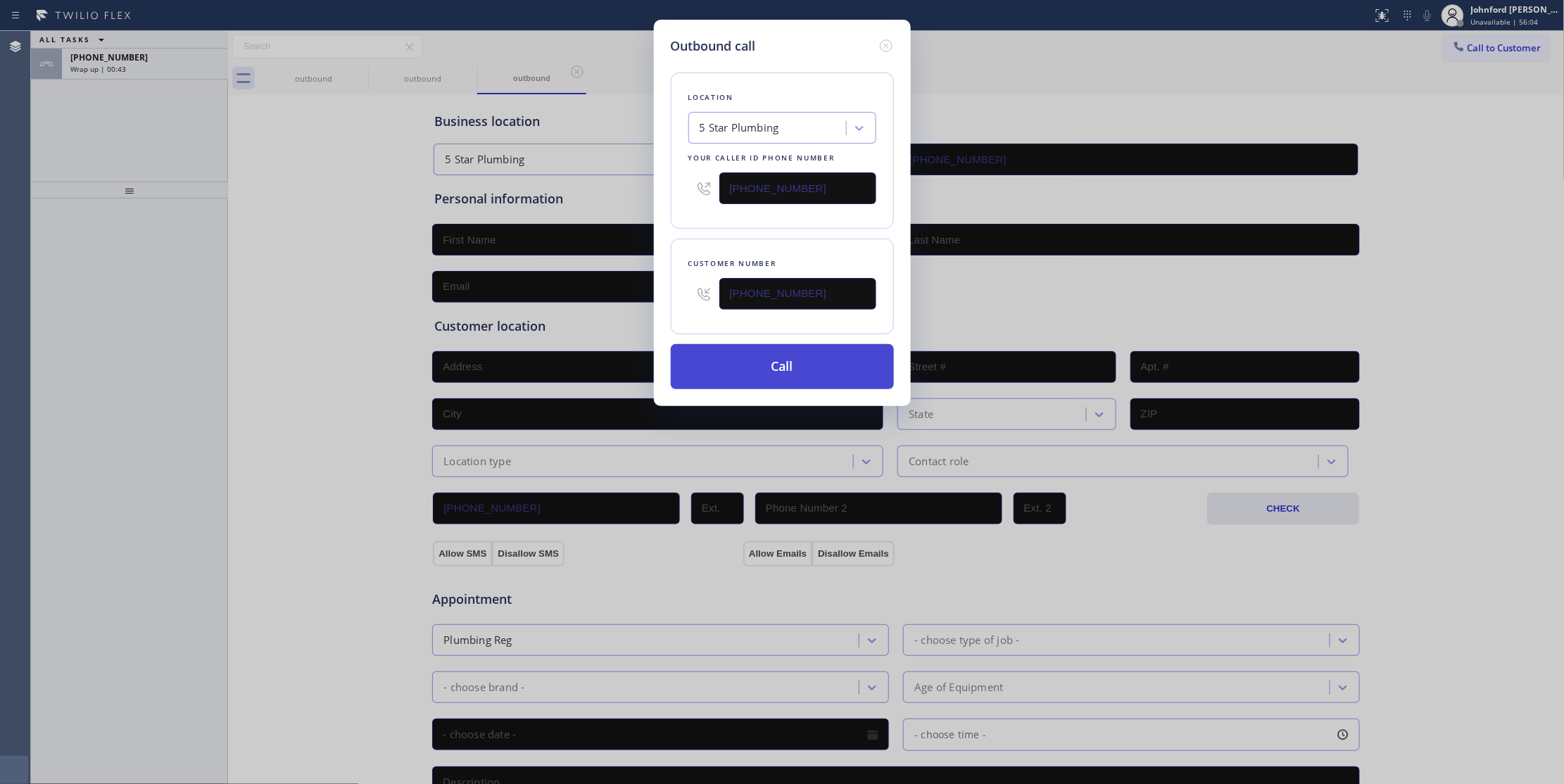
click at [783, 375] on button "Call" at bounding box center [782, 366] width 223 height 45
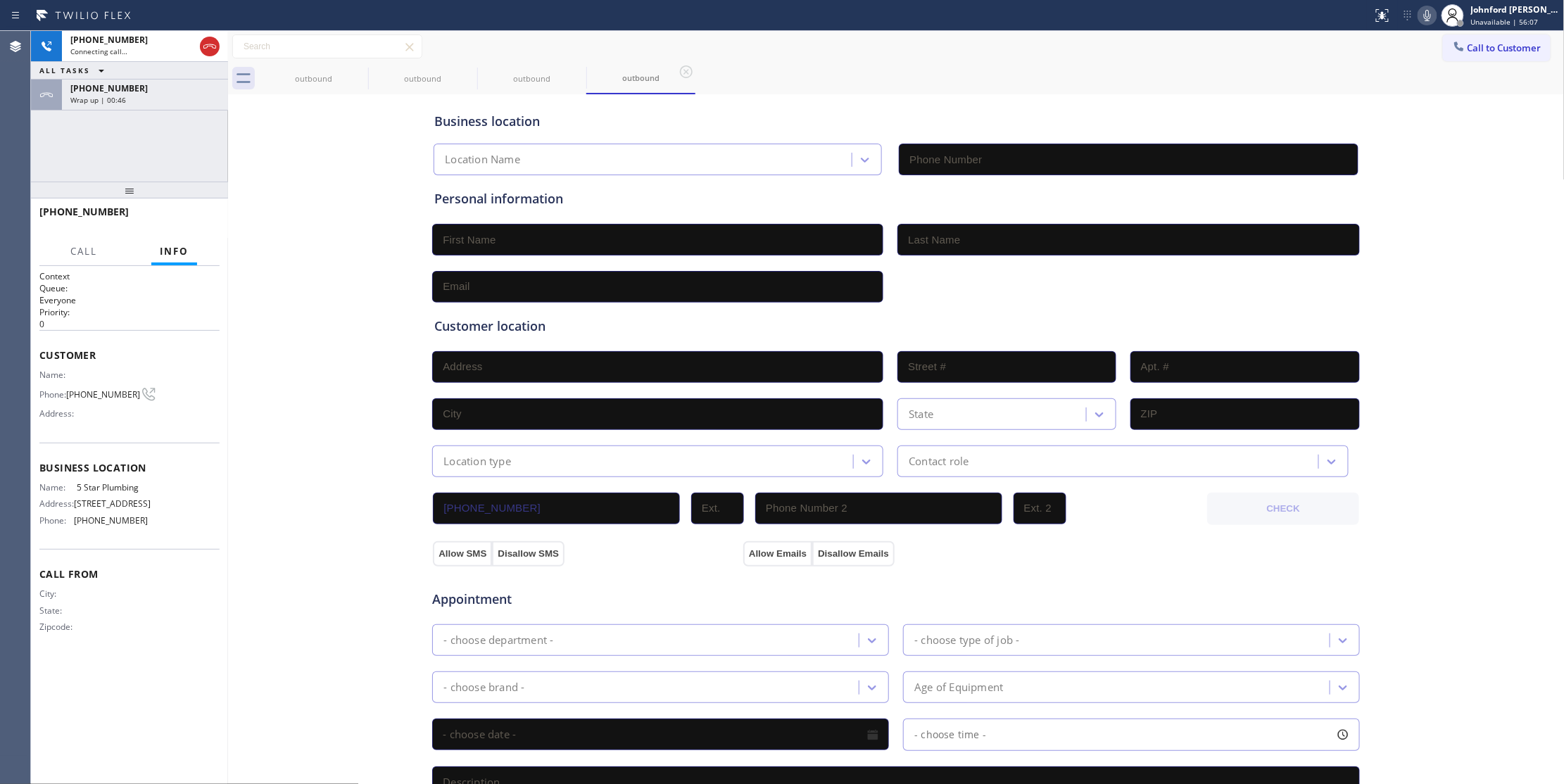
type input "[PHONE_NUMBER]"
click at [131, 90] on div "[PHONE_NUMBER]" at bounding box center [145, 88] width 149 height 12
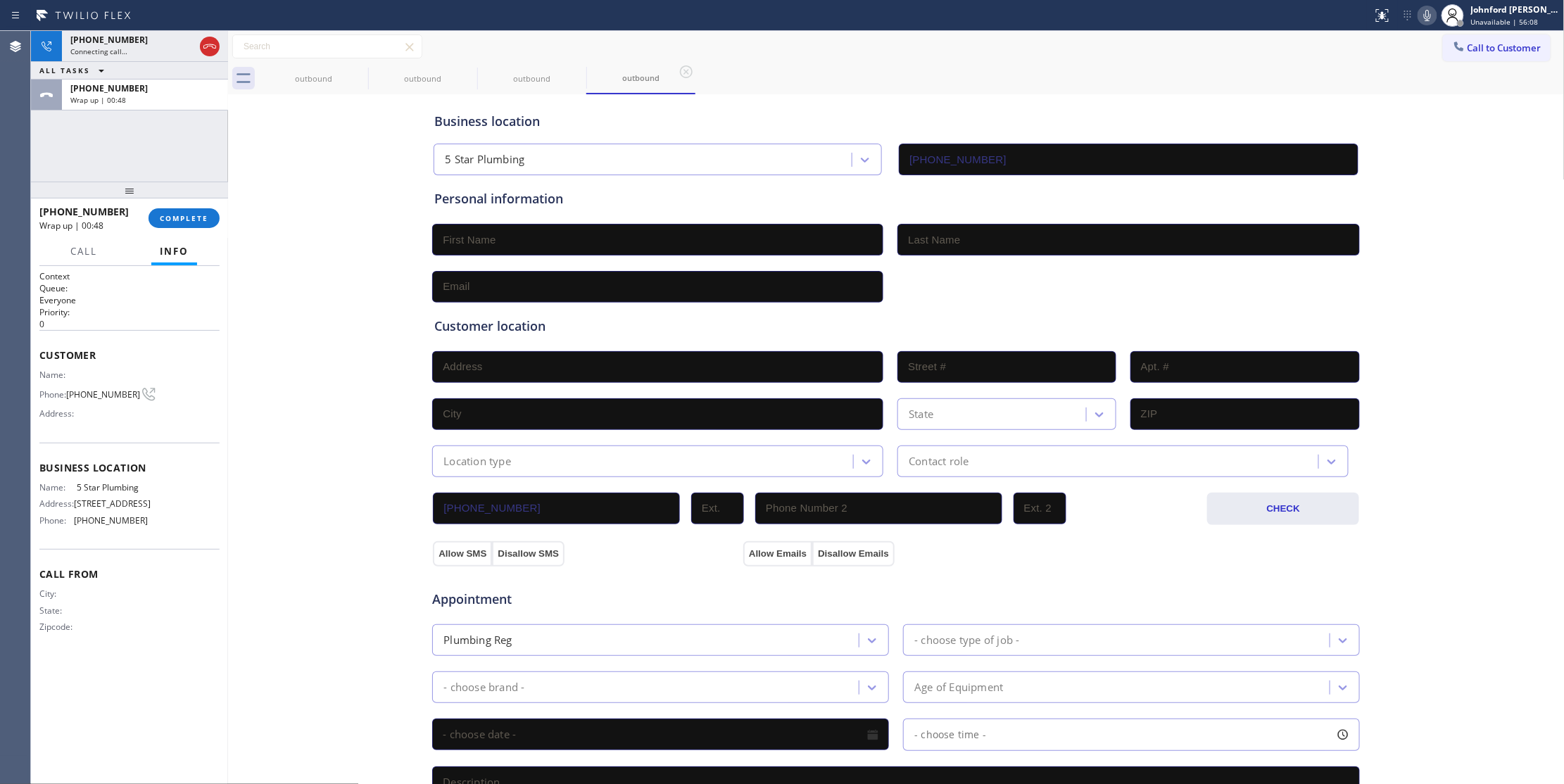
click at [179, 204] on div "[PHONE_NUMBER] Wrap up | 00:48 COMPLETE" at bounding box center [129, 218] width 181 height 37
click at [185, 230] on div "[PHONE_NUMBER] Wrap up | 00:48 COMPLETE" at bounding box center [129, 218] width 181 height 37
click at [190, 214] on span "COMPLETE" at bounding box center [184, 218] width 48 height 10
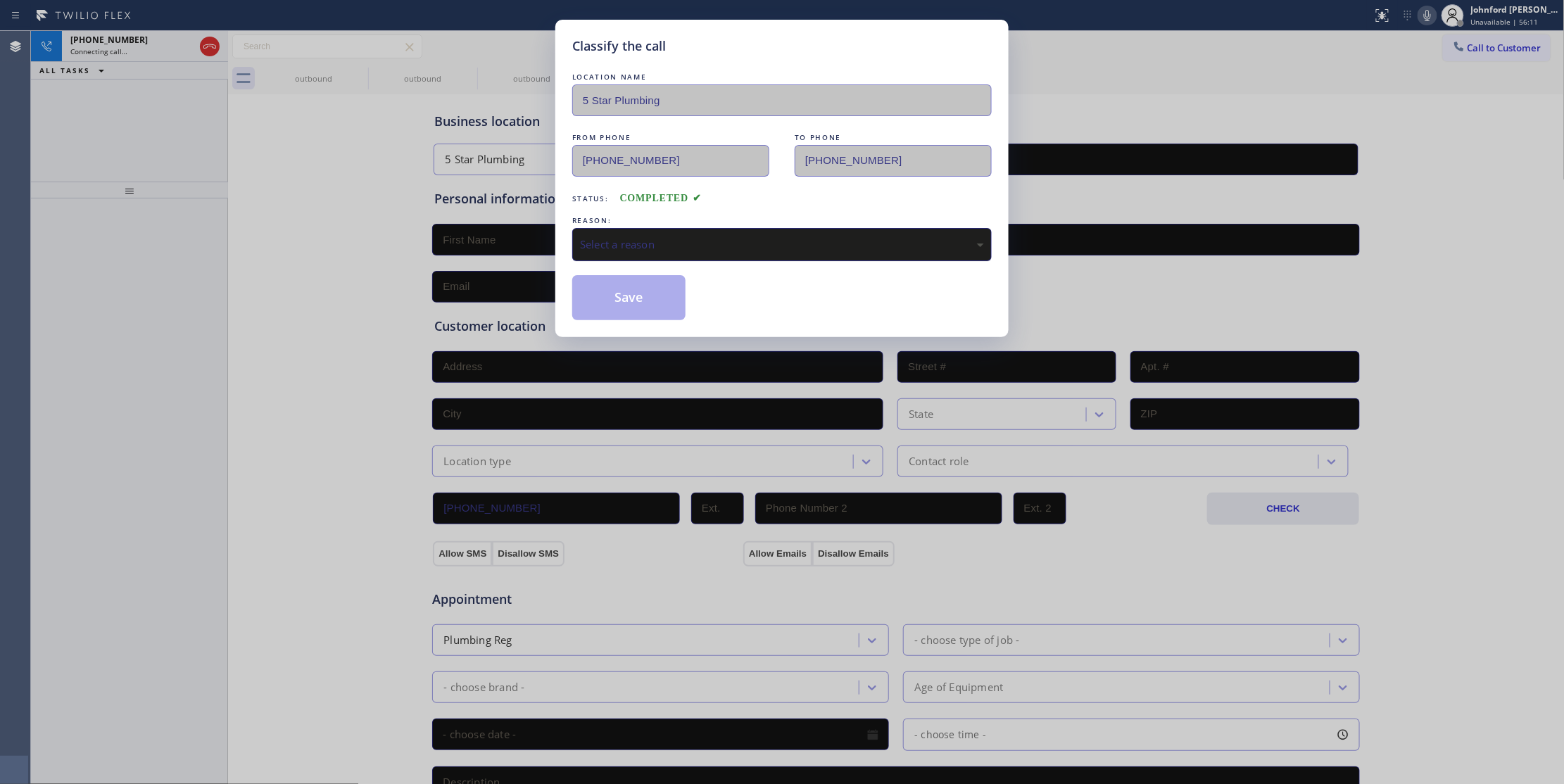
click at [668, 247] on div "Select a reason" at bounding box center [782, 244] width 404 height 16
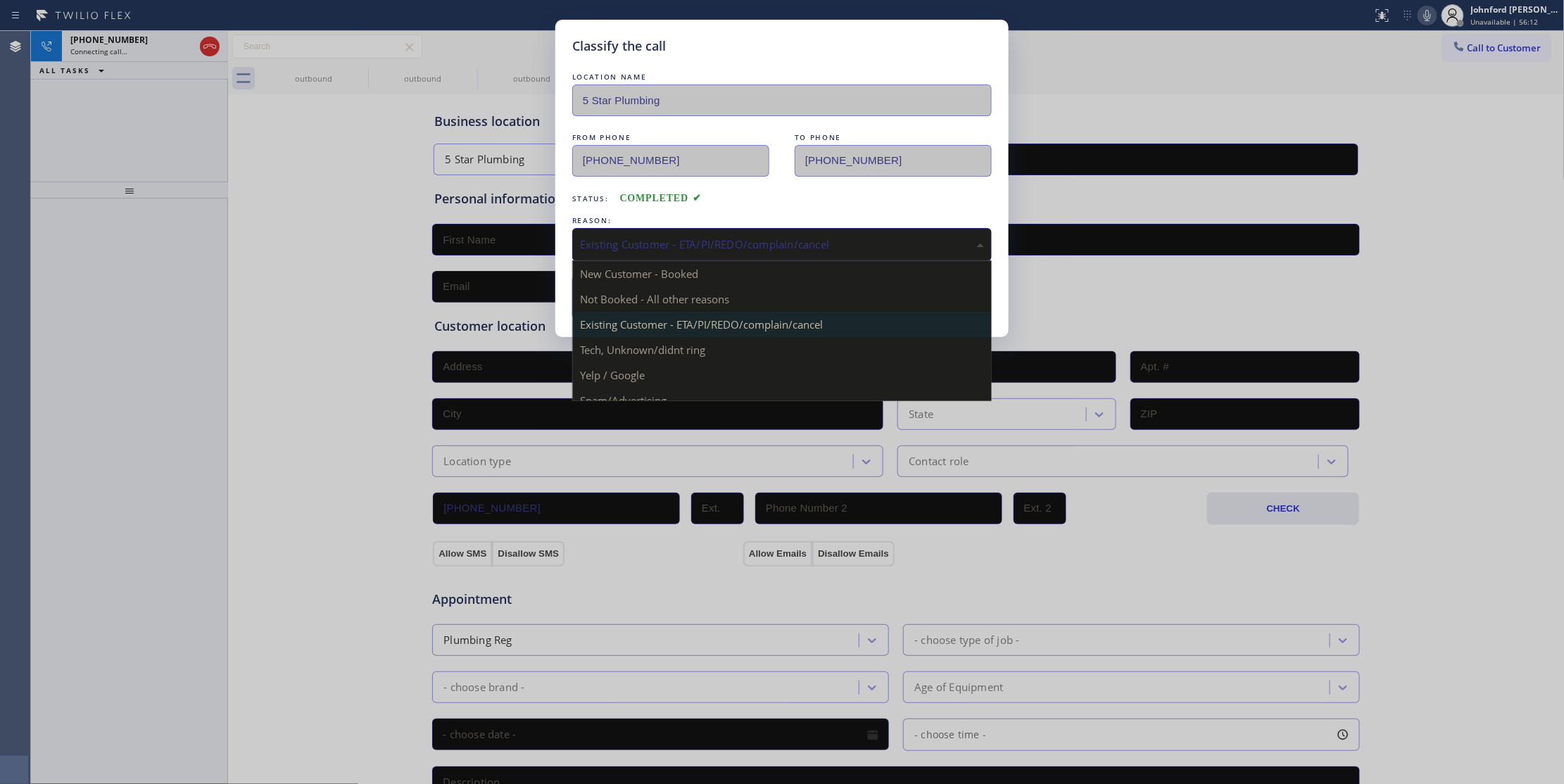
click at [634, 252] on div "Existing Customer - ETA/PI/REDO/complain/cancel" at bounding box center [782, 244] width 404 height 16
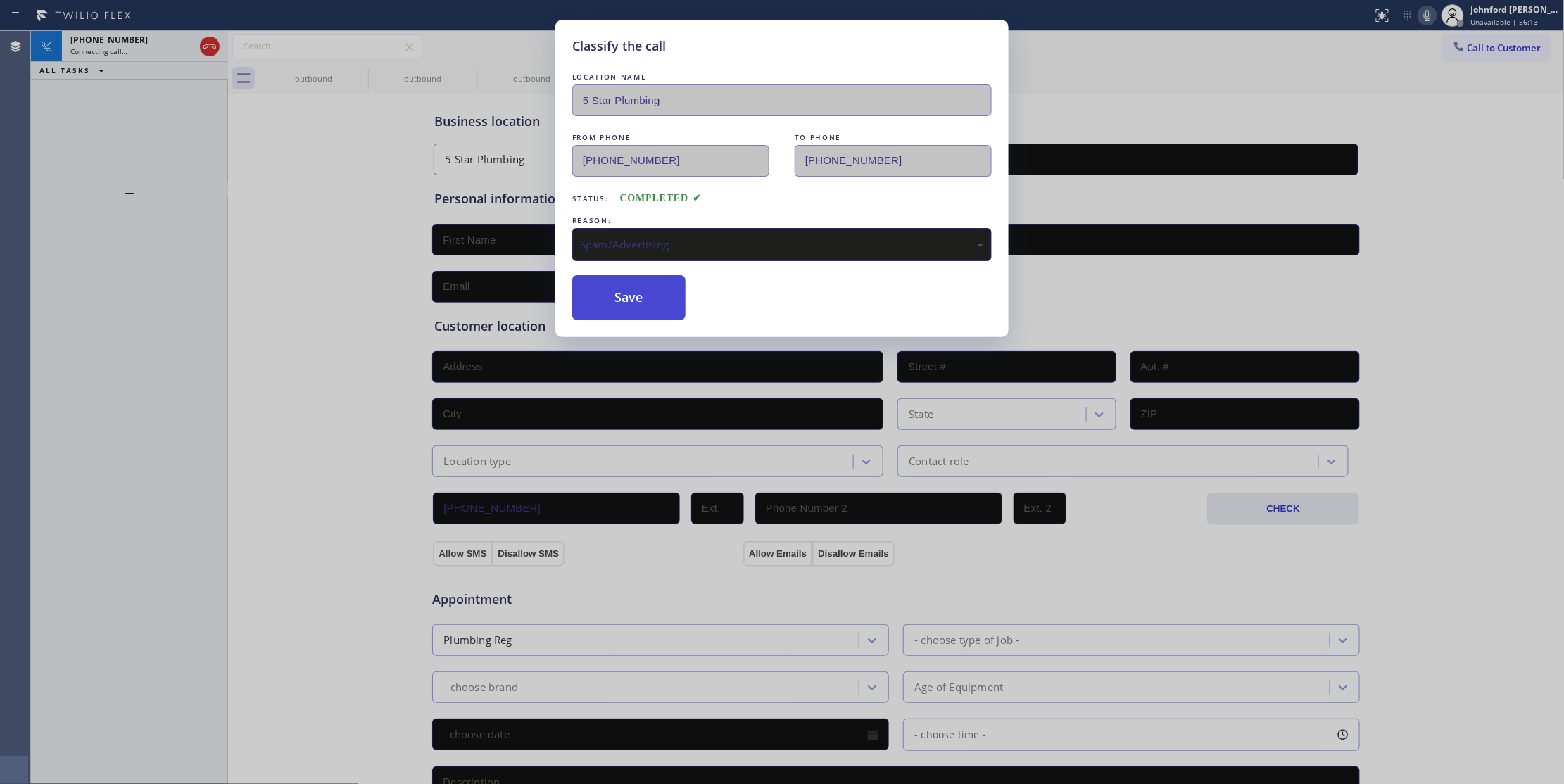
click at [625, 296] on button "Save" at bounding box center [628, 297] width 113 height 45
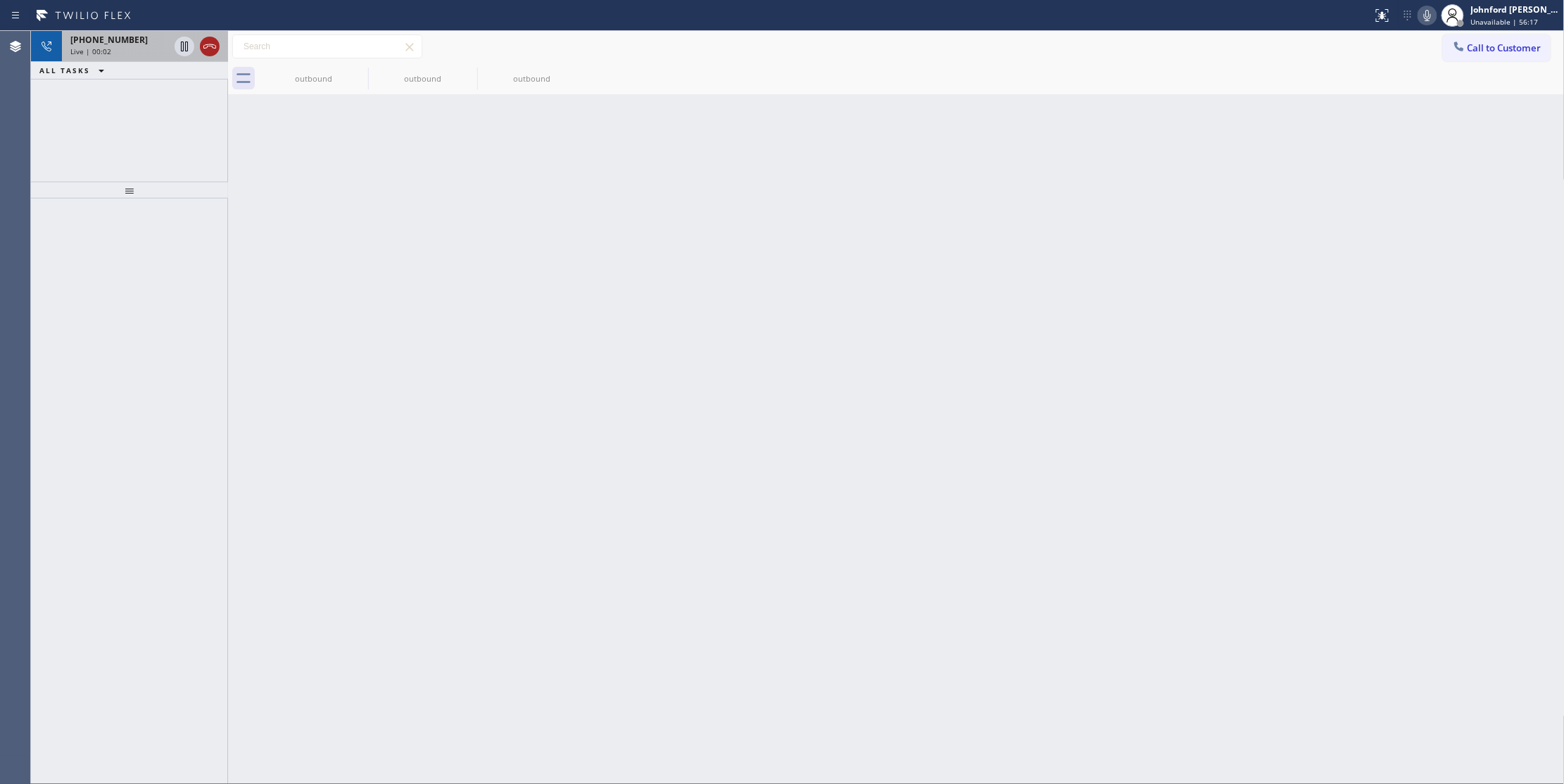
click at [209, 45] on icon at bounding box center [209, 45] width 16 height 16
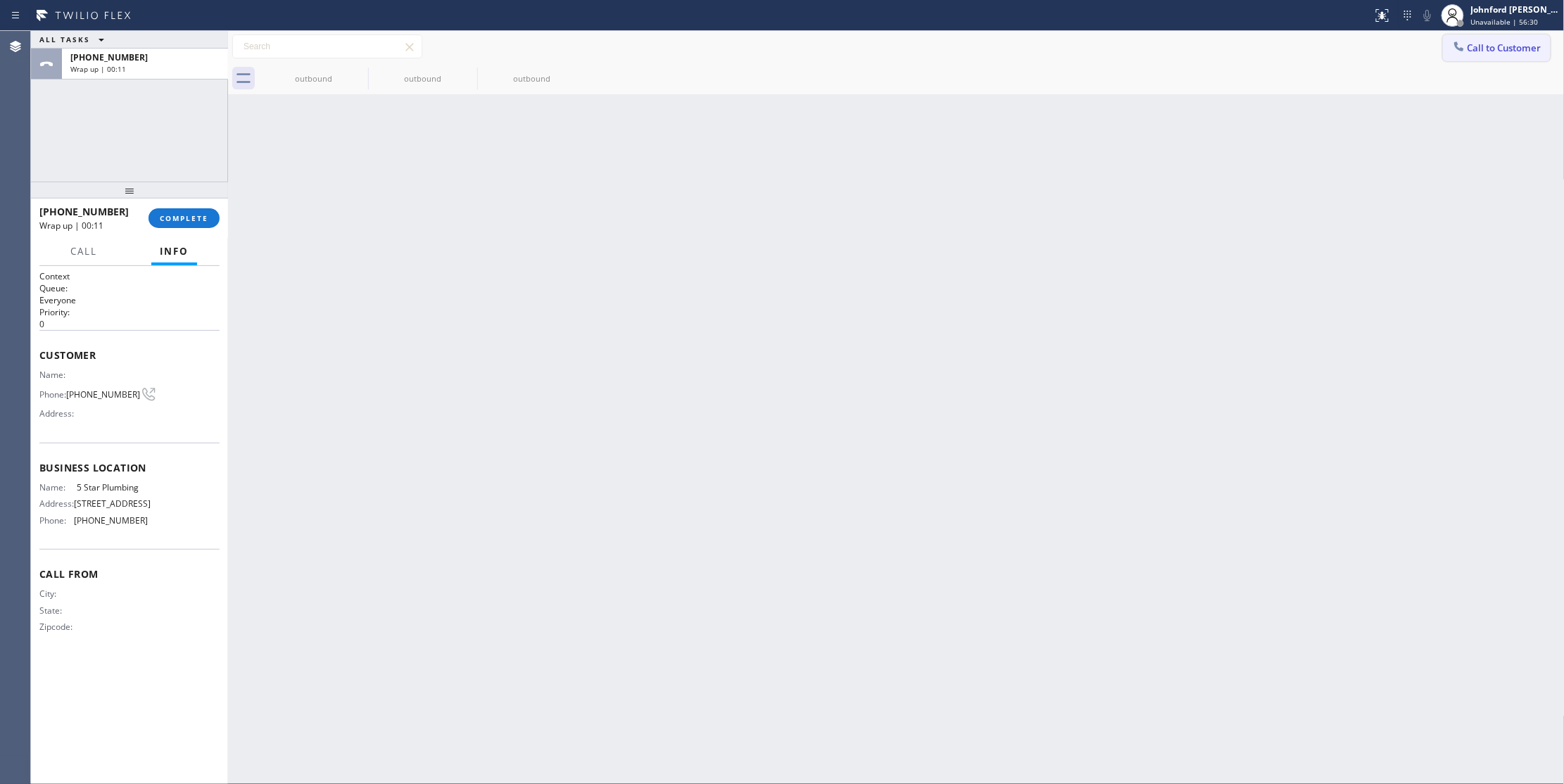
click at [1507, 48] on span "Call to Customer" at bounding box center [1504, 47] width 74 height 13
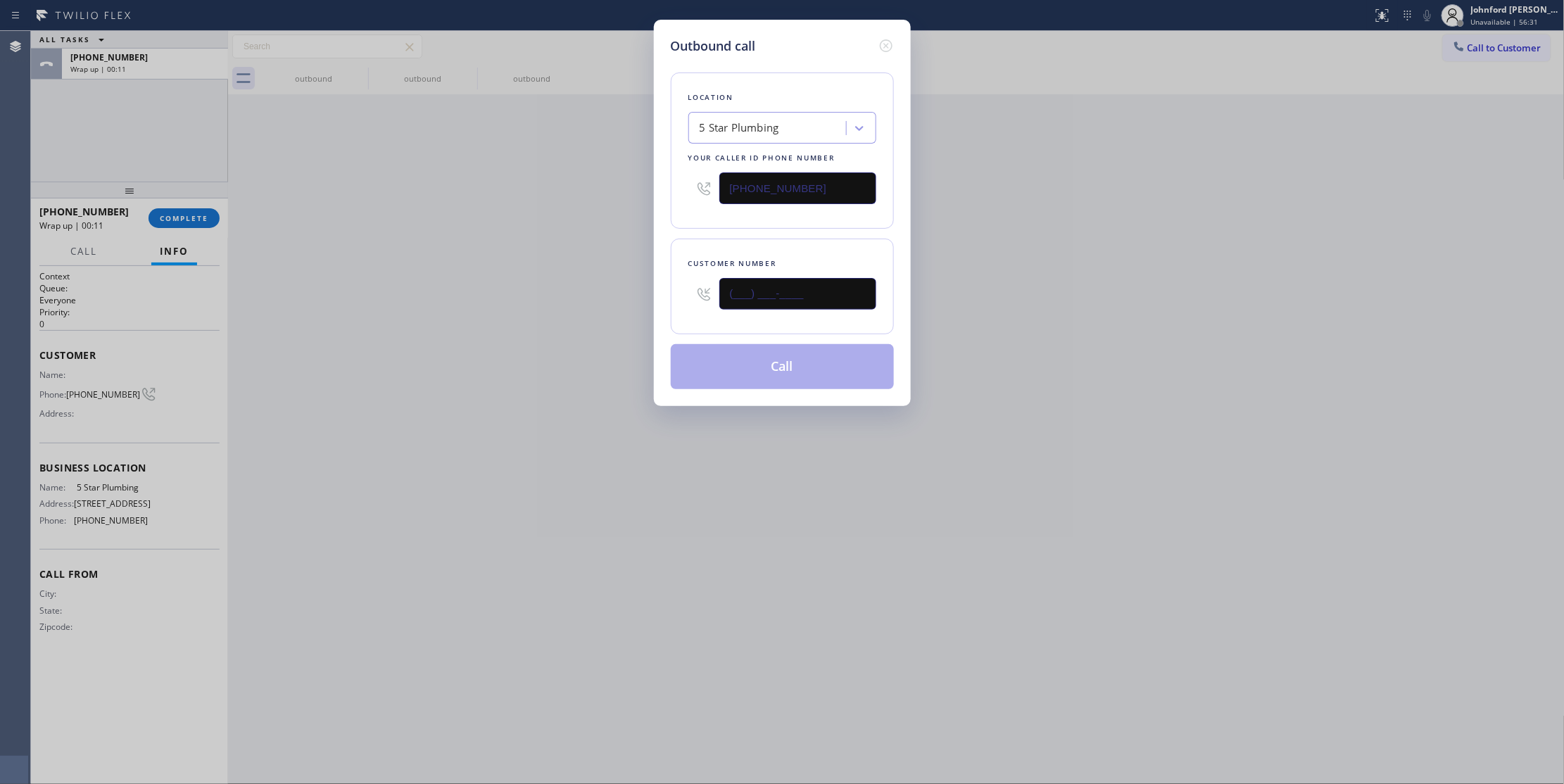
drag, startPoint x: 720, startPoint y: 295, endPoint x: 665, endPoint y: 295, distance: 55.0
click at [675, 295] on div "Customer number (___) ___-____" at bounding box center [782, 286] width 223 height 96
paste input "323) 200-2031"
type input "[PHONE_NUMBER]"
drag, startPoint x: 594, startPoint y: 296, endPoint x: 736, endPoint y: 357, distance: 154.5
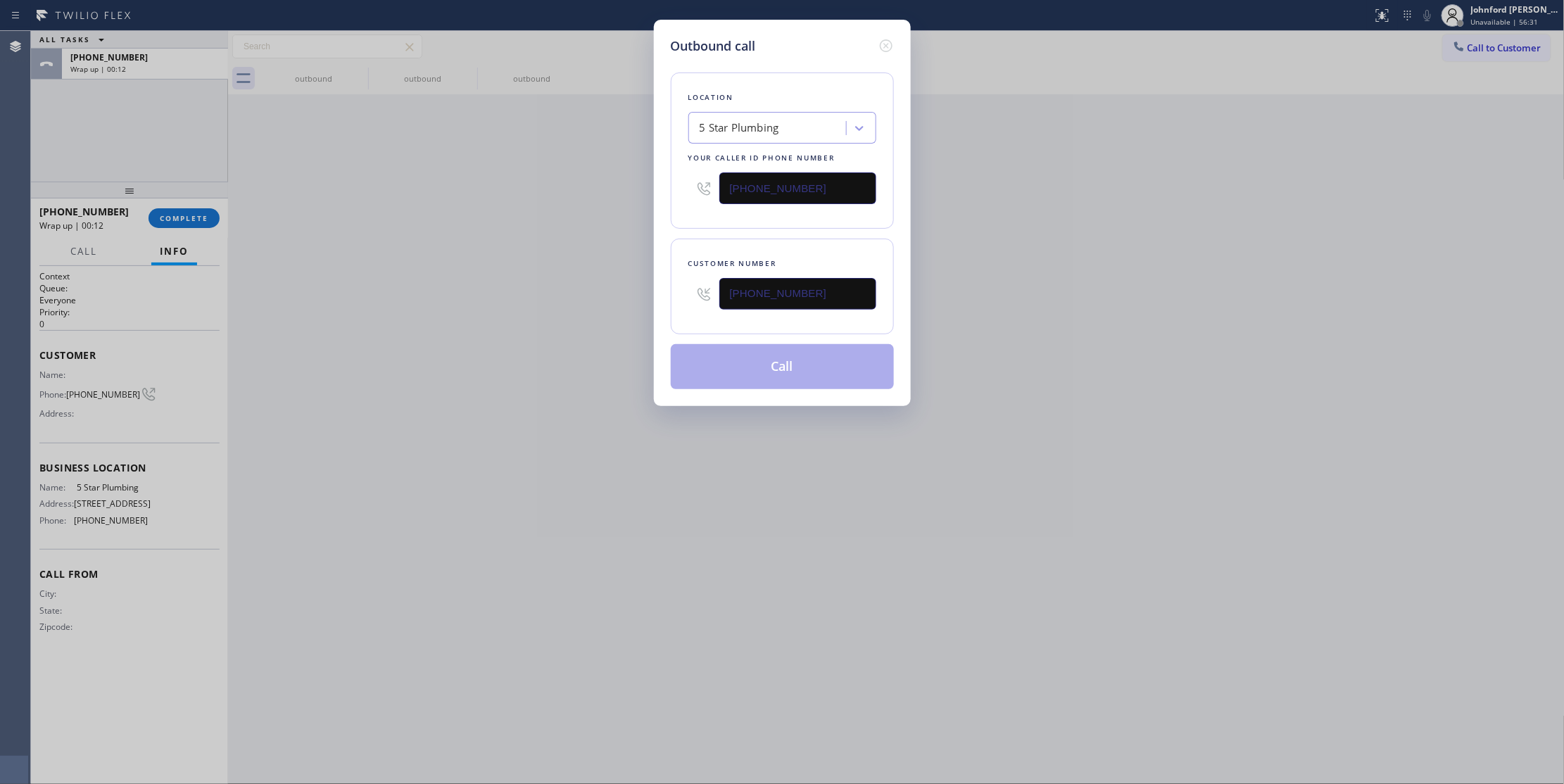
click at [595, 296] on div "Outbound call Location 5 Star Plumbing Your caller id phone number [PHONE_NUMBE…" at bounding box center [782, 392] width 1564 height 784
click at [739, 359] on button "Call" at bounding box center [782, 366] width 223 height 45
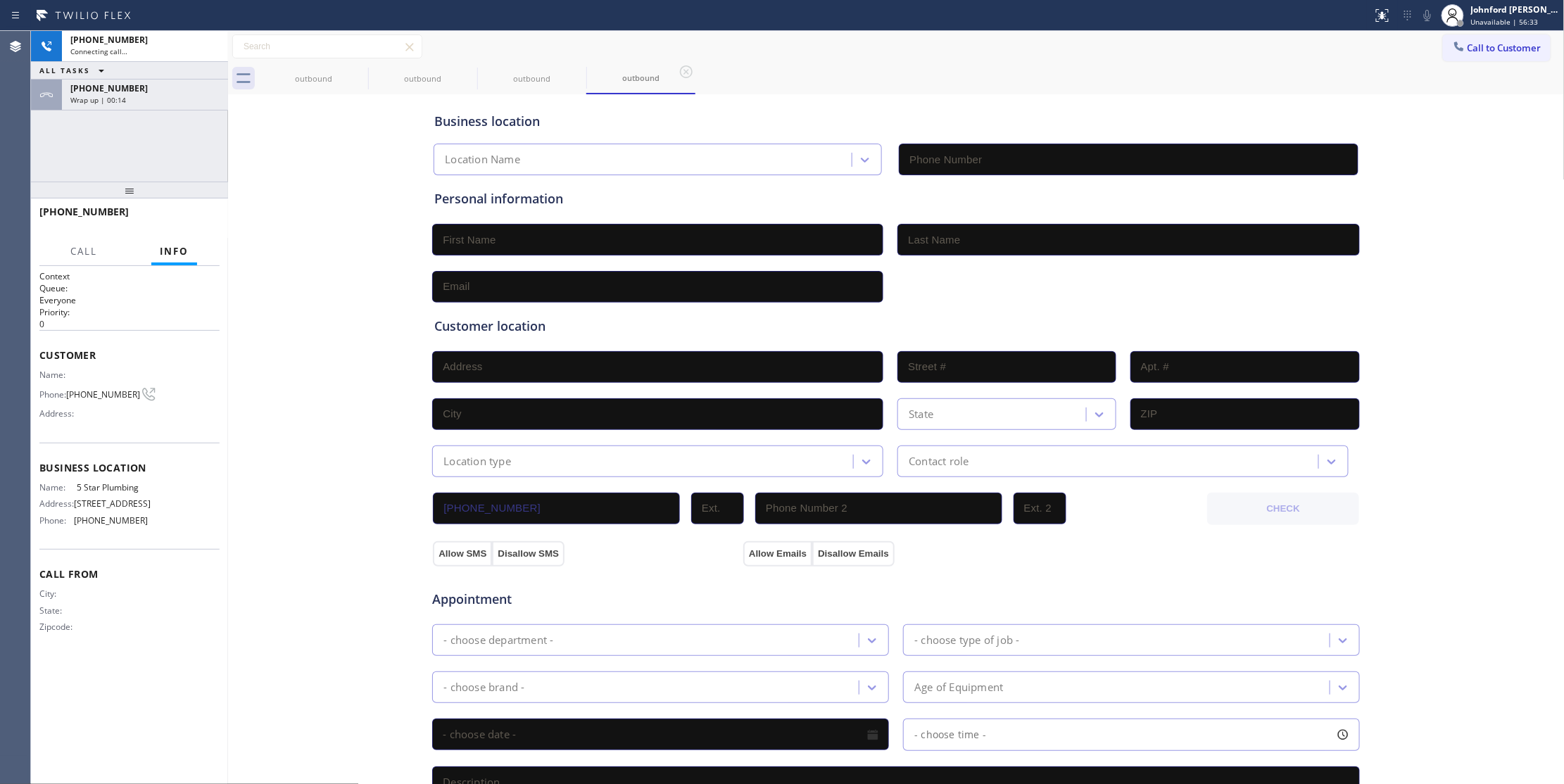
type input "[PHONE_NUMBER]"
click at [354, 76] on icon at bounding box center [358, 71] width 16 height 16
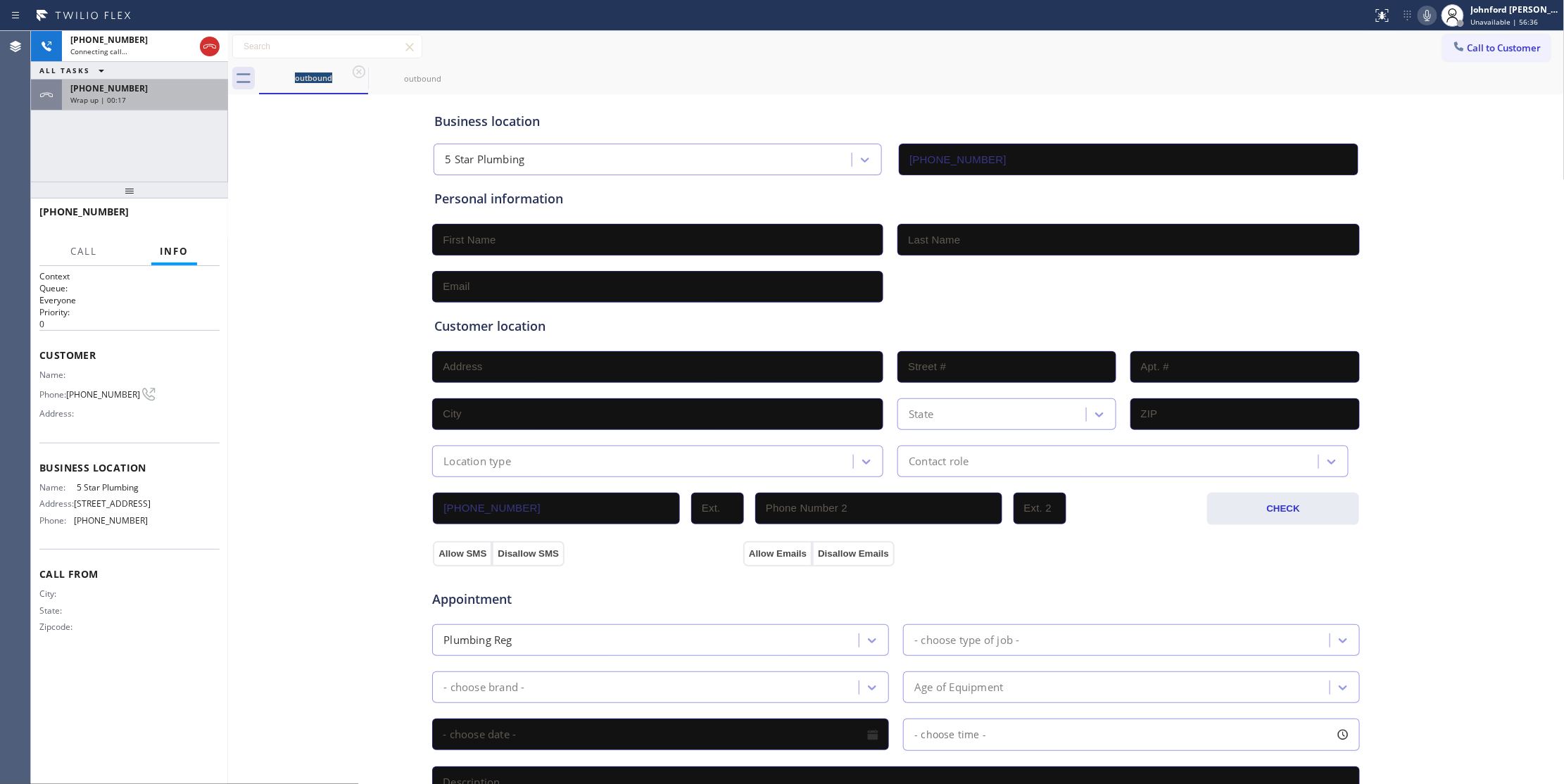
click at [191, 83] on div "[PHONE_NUMBER]" at bounding box center [145, 88] width 149 height 12
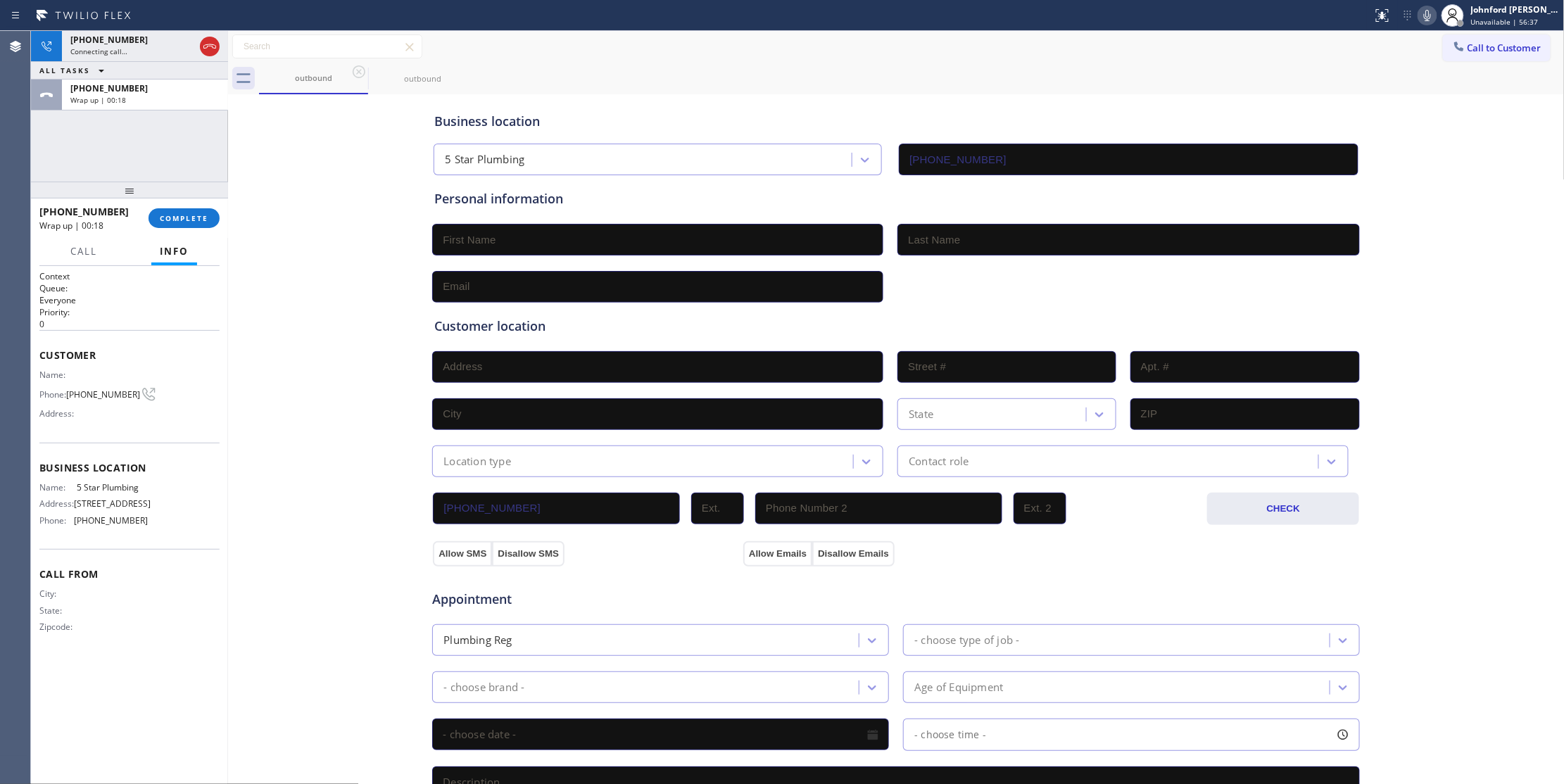
click at [228, 227] on div at bounding box center [228, 407] width 0 height 753
click at [210, 220] on button "COMPLETE" at bounding box center [185, 218] width 71 height 19
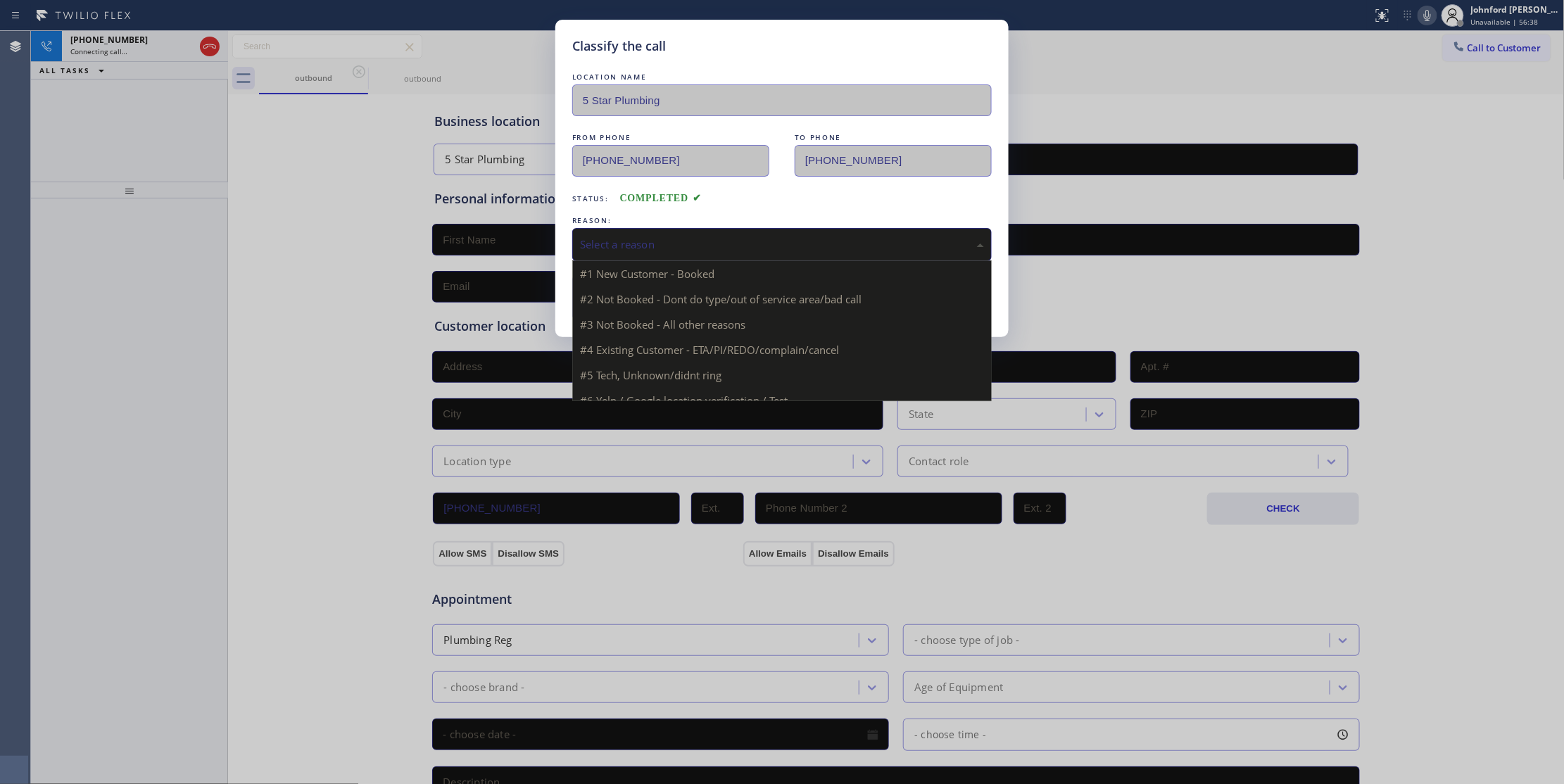
click at [611, 252] on div "Select a reason" at bounding box center [782, 244] width 404 height 16
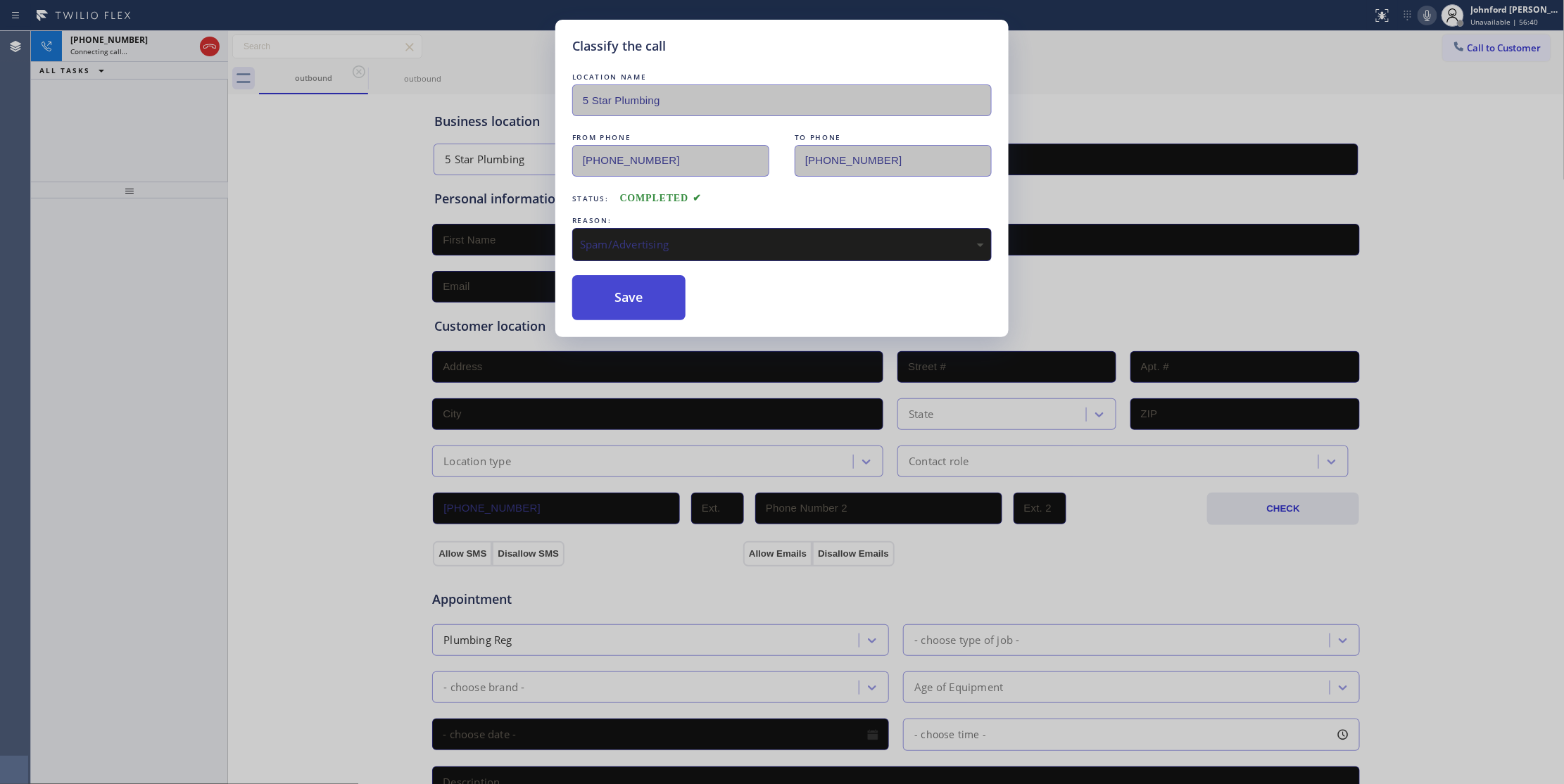
click at [635, 276] on button "Save" at bounding box center [628, 297] width 113 height 45
click at [637, 281] on div "Classify the call LOCATION NAME Red Electricians [GEOGRAPHIC_DATA] FROM PHONE […" at bounding box center [797, 407] width 1533 height 753
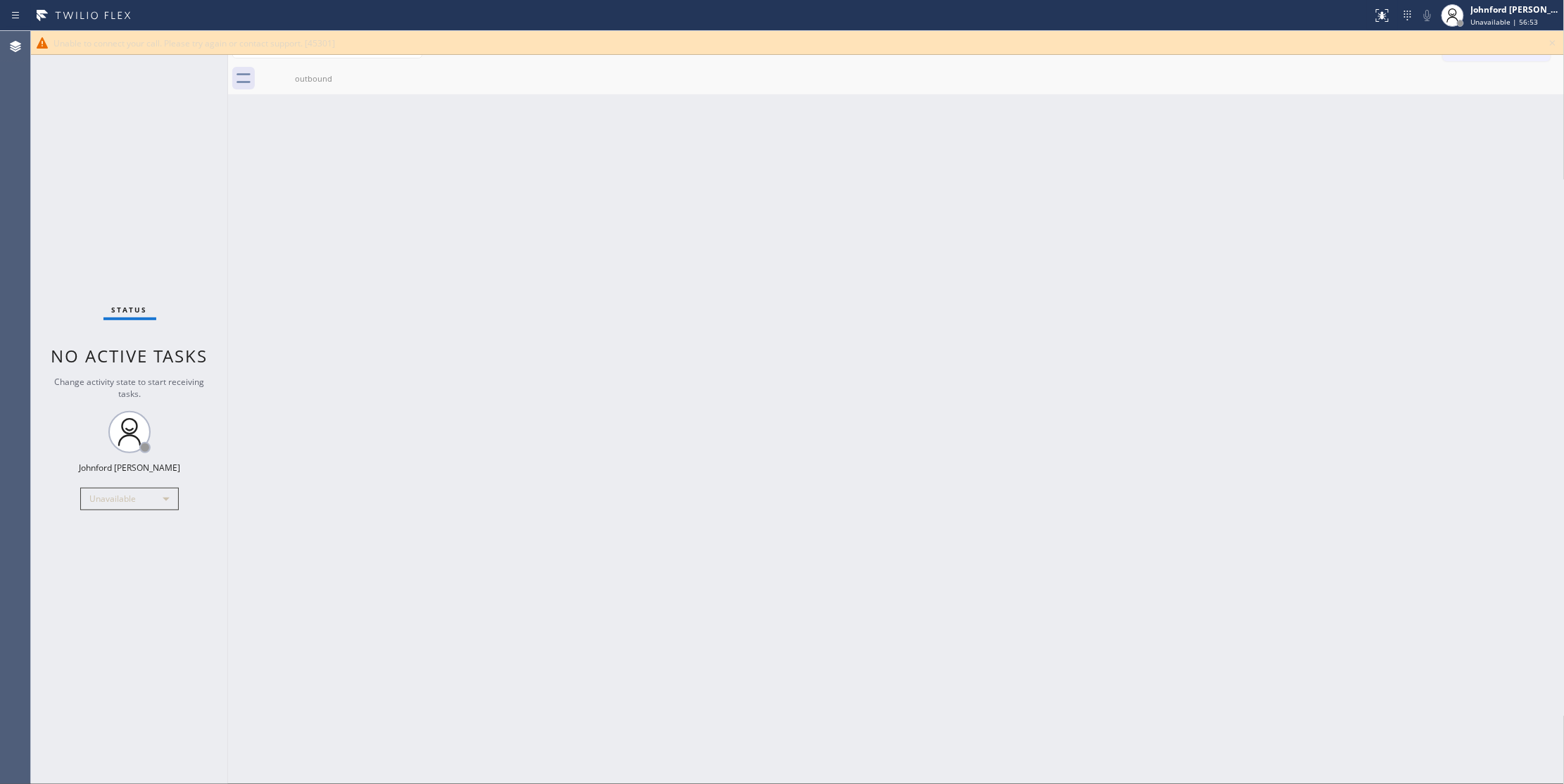
click at [1551, 35] on icon at bounding box center [1552, 42] width 16 height 16
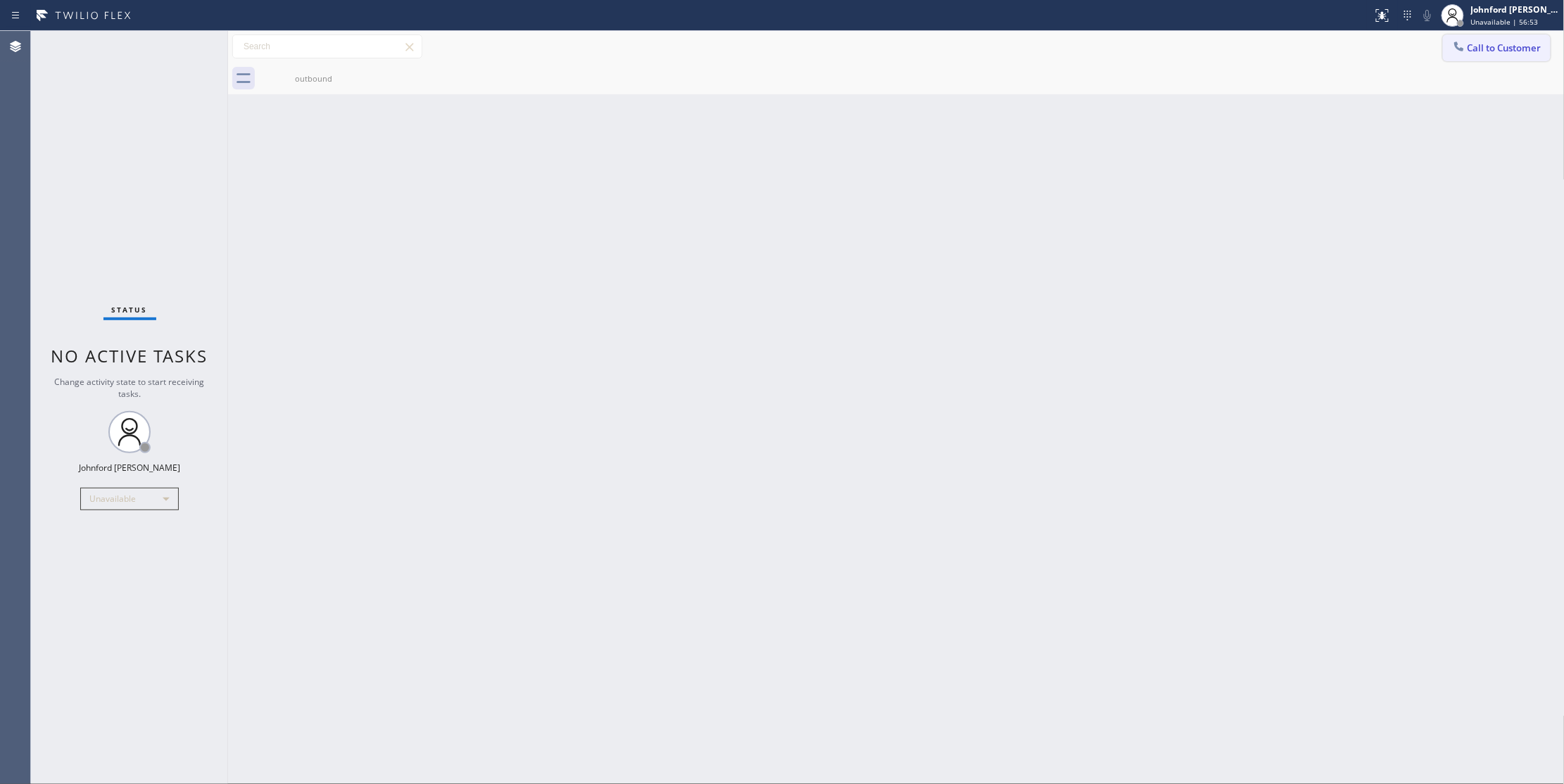
click at [1515, 46] on span "Call to Customer" at bounding box center [1504, 47] width 74 height 13
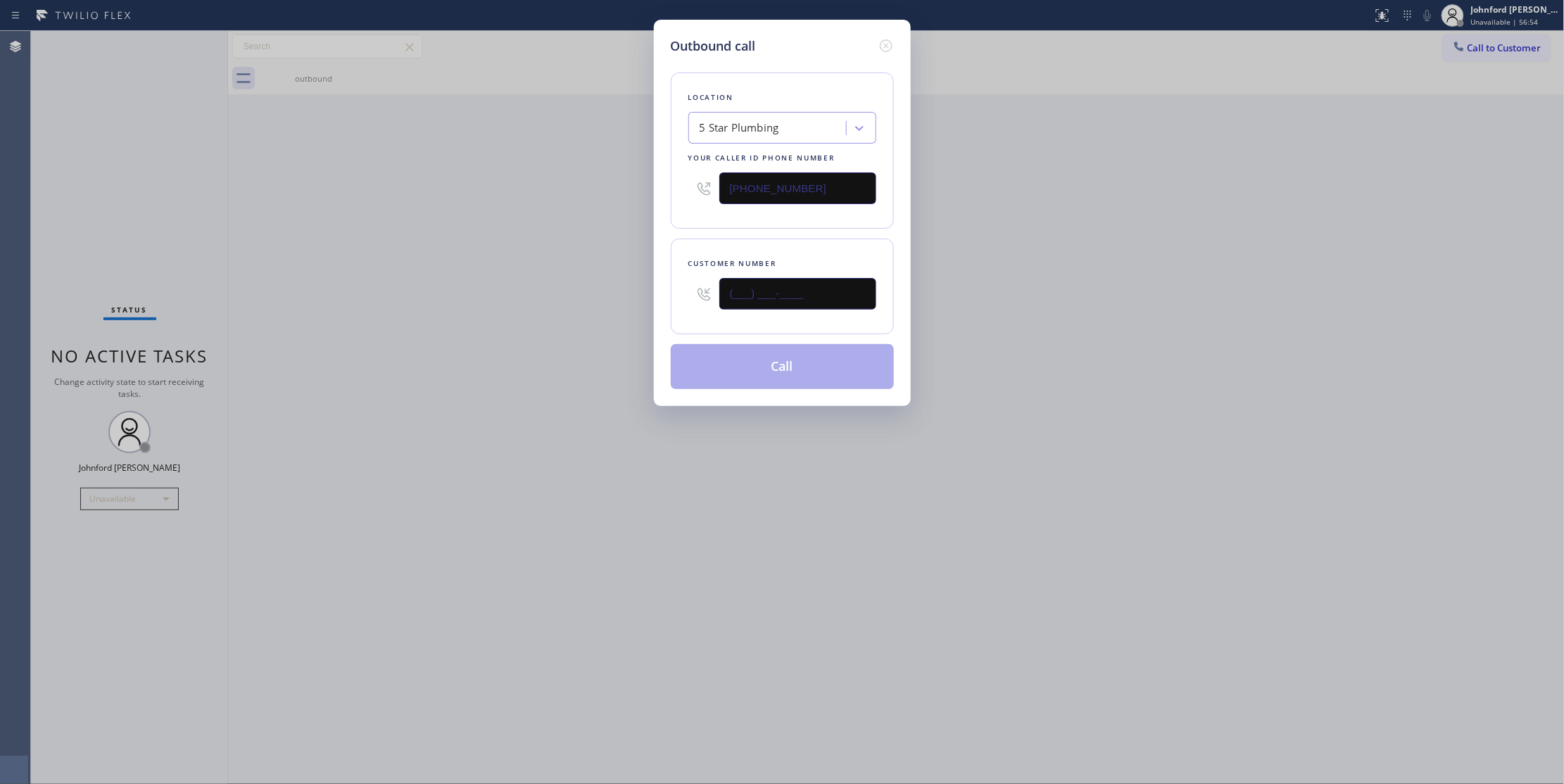
drag, startPoint x: 780, startPoint y: 293, endPoint x: 593, endPoint y: 294, distance: 187.0
click at [668, 296] on div "Outbound call Location 5 Star Plumbing Your caller id phone number [PHONE_NUMBE…" at bounding box center [782, 212] width 257 height 386
paste input "217) 379-0381"
type input "[PHONE_NUMBER]"
click at [536, 294] on div "Outbound call Location 5 Star Plumbing Your caller id phone number [PHONE_NUMBE…" at bounding box center [782, 392] width 1564 height 784
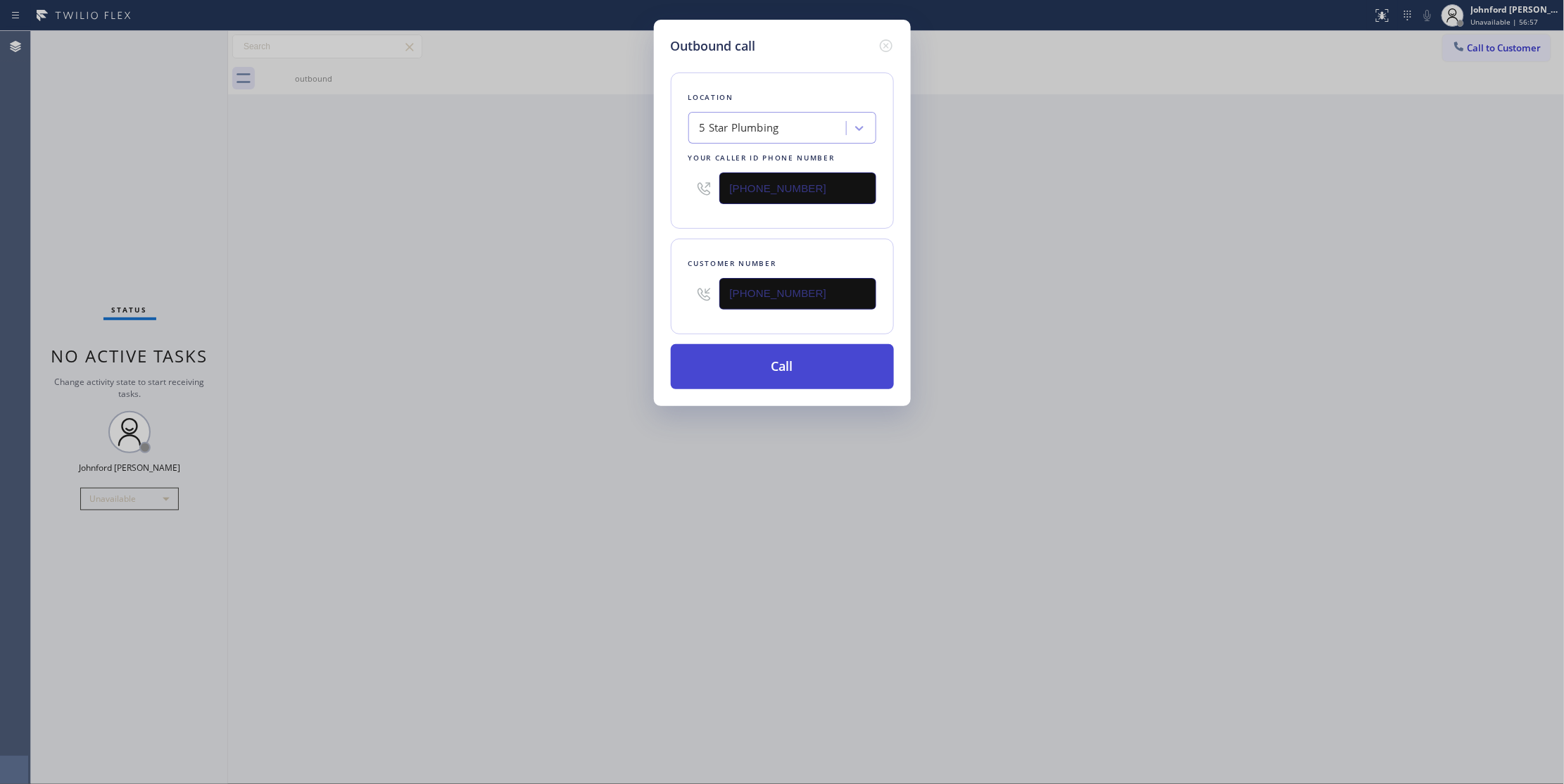
click at [752, 361] on button "Call" at bounding box center [782, 366] width 223 height 45
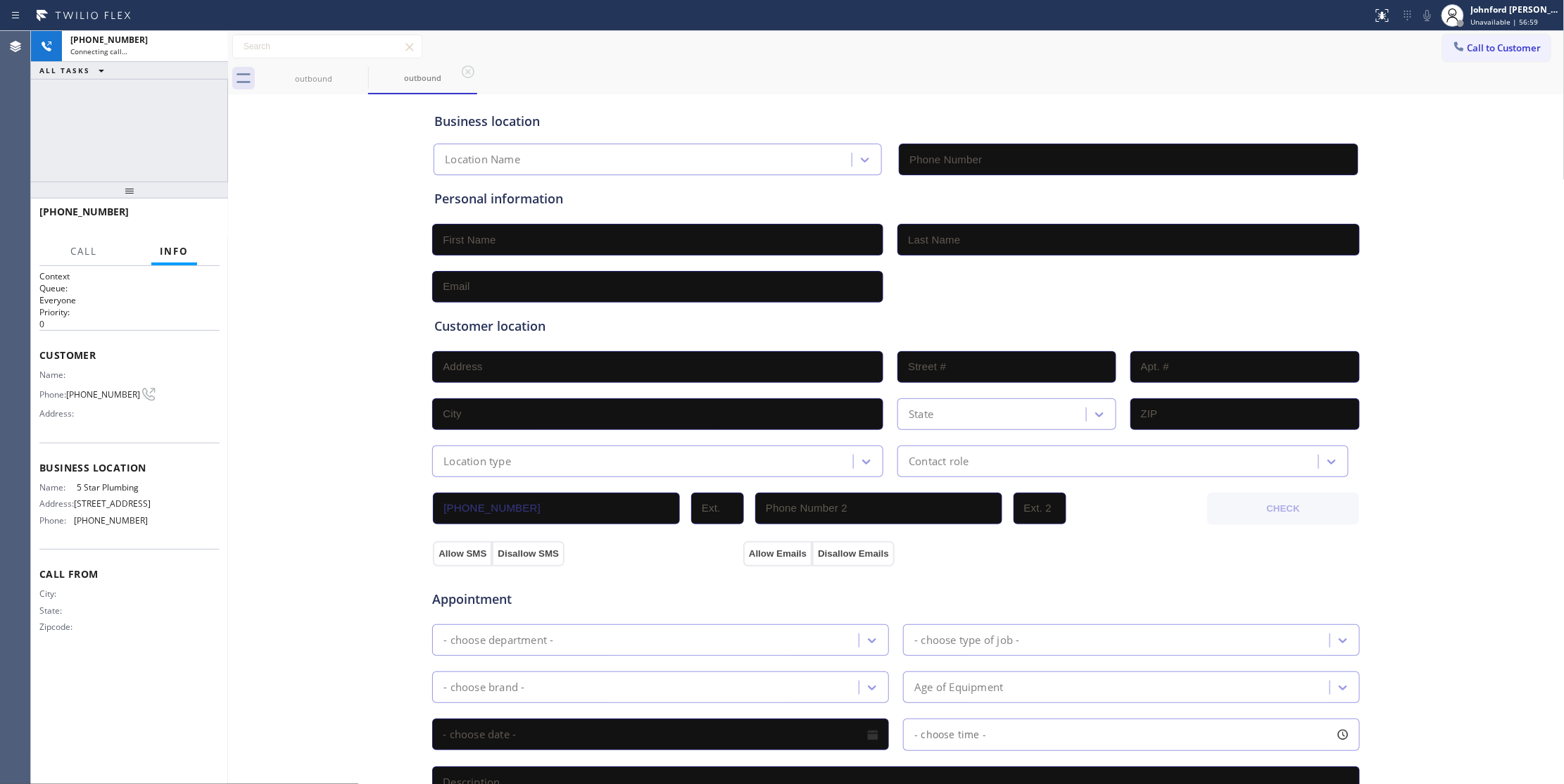
type input "[PHONE_NUMBER]"
click at [355, 73] on icon at bounding box center [358, 71] width 16 height 16
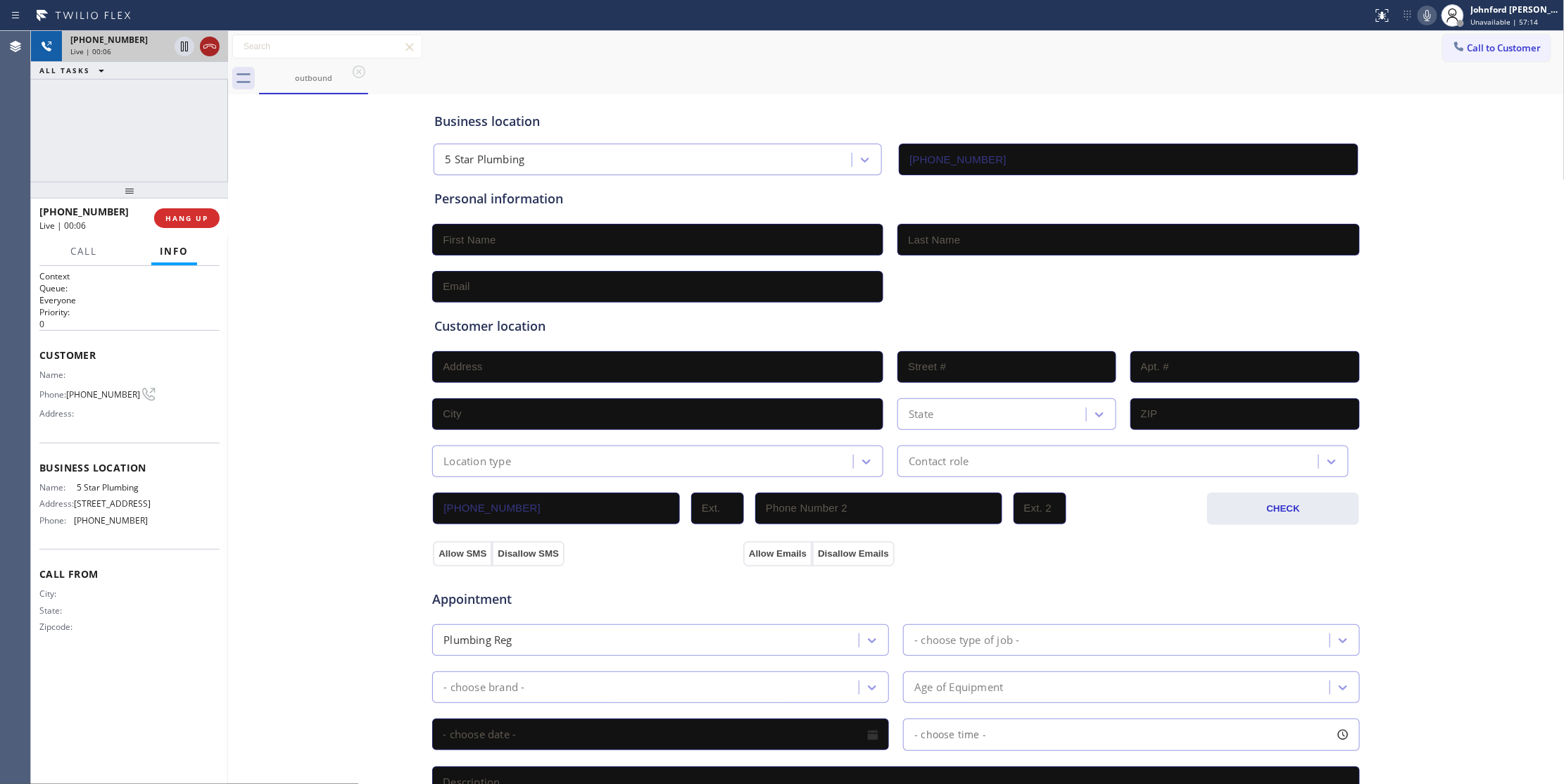
click at [204, 48] on icon at bounding box center [209, 45] width 16 height 16
click at [201, 217] on span "COMPLETE" at bounding box center [184, 218] width 48 height 10
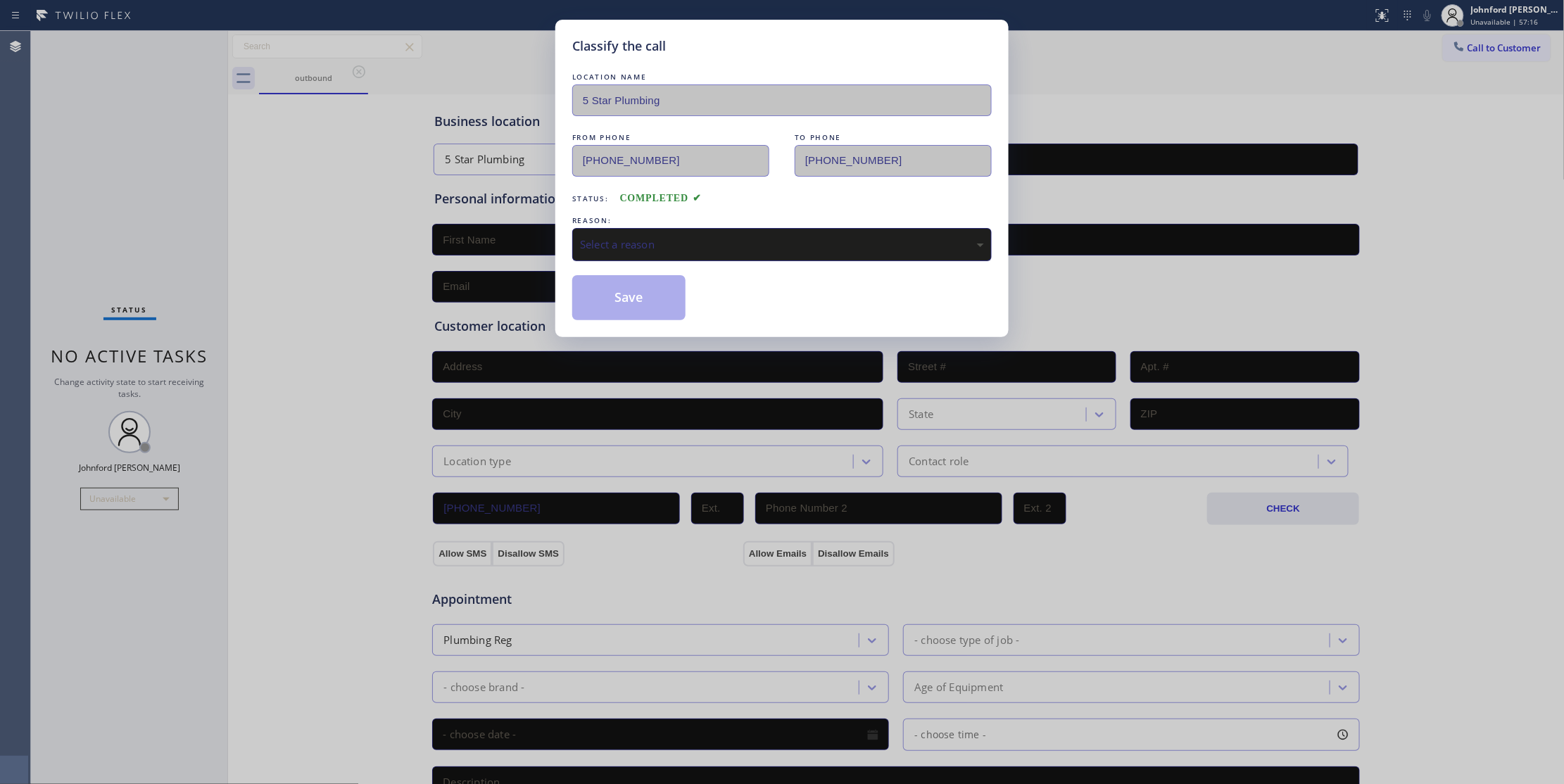
click at [708, 257] on div "Select a reason" at bounding box center [782, 244] width 419 height 33
click at [637, 294] on button "Save" at bounding box center [628, 297] width 113 height 45
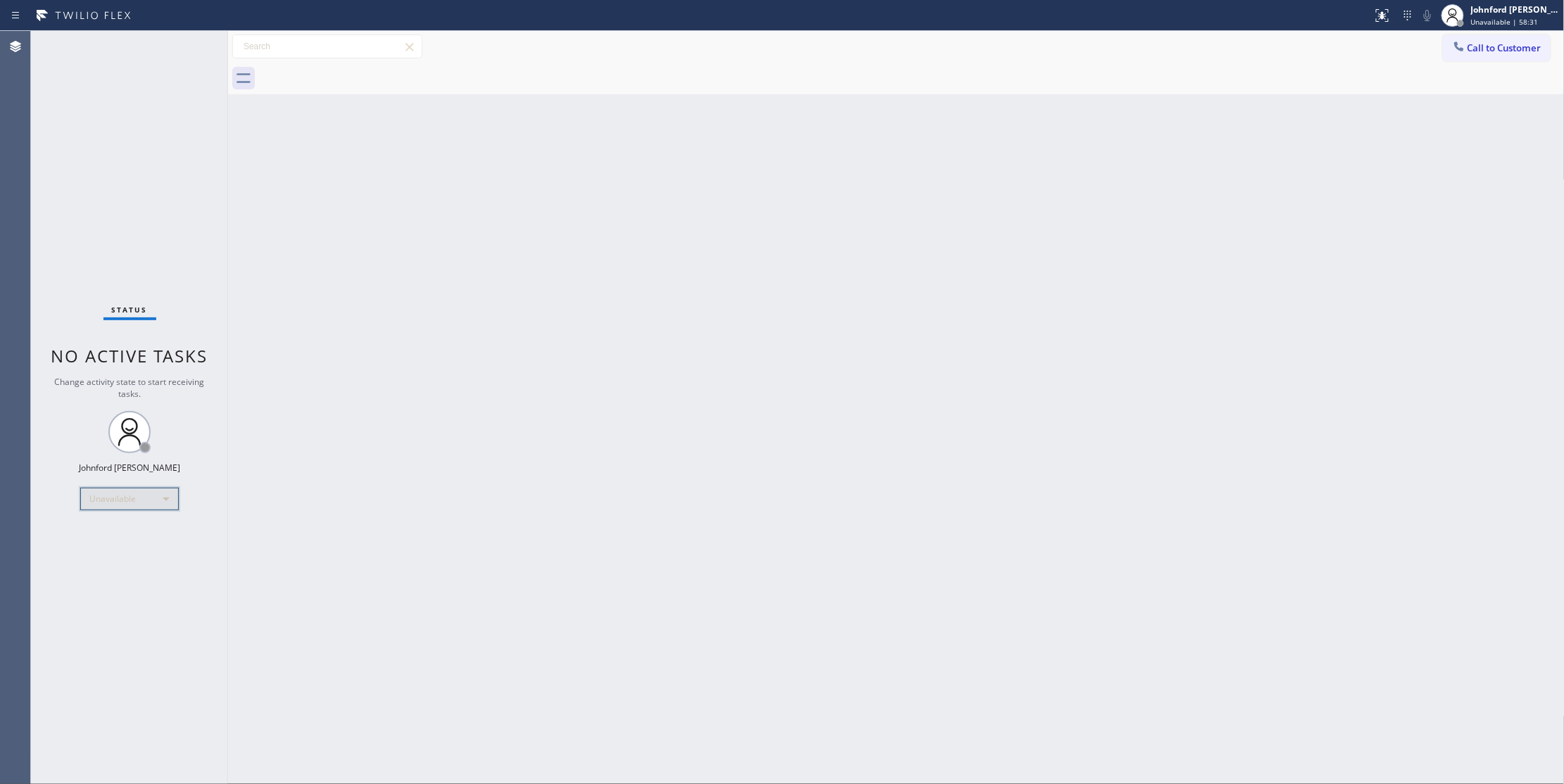
click at [113, 490] on div "Unavailable" at bounding box center [129, 498] width 99 height 22
click at [102, 566] on li "Break" at bounding box center [128, 571] width 95 height 16
